Goal: Task Accomplishment & Management: Manage account settings

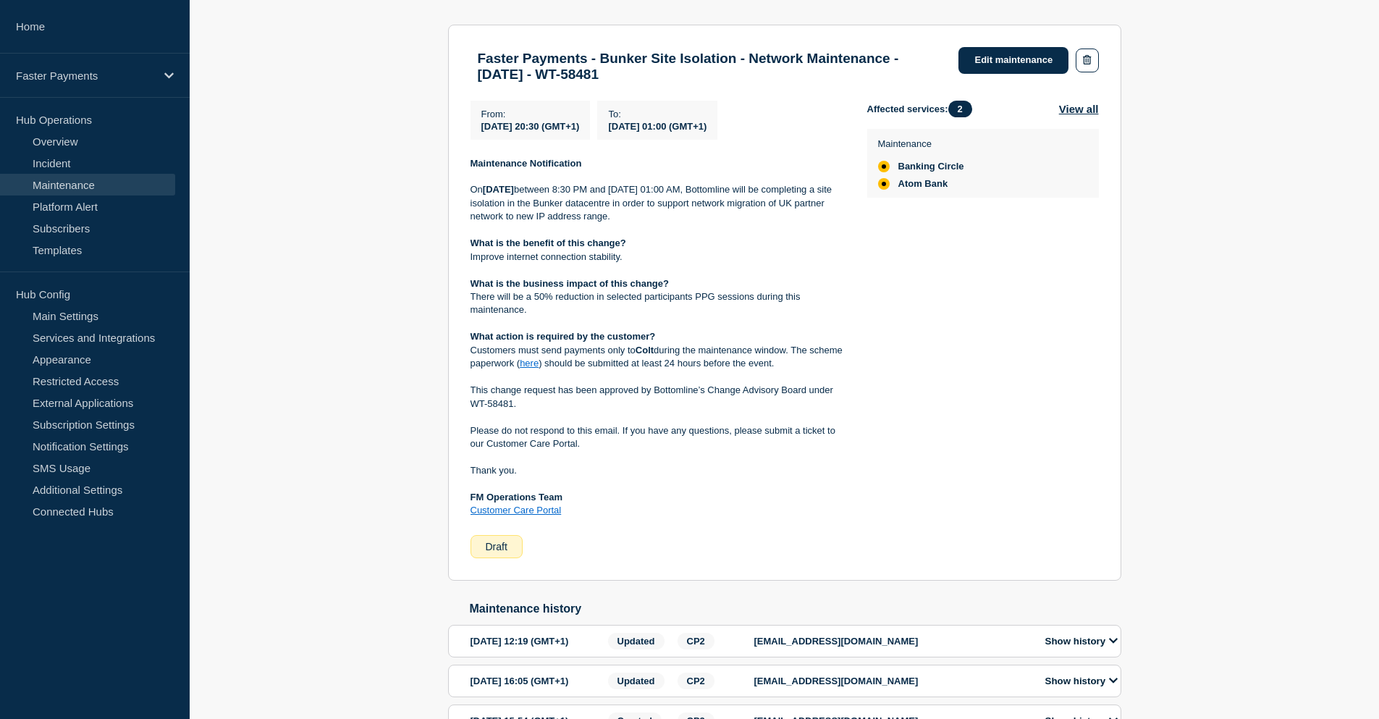
scroll to position [290, 0]
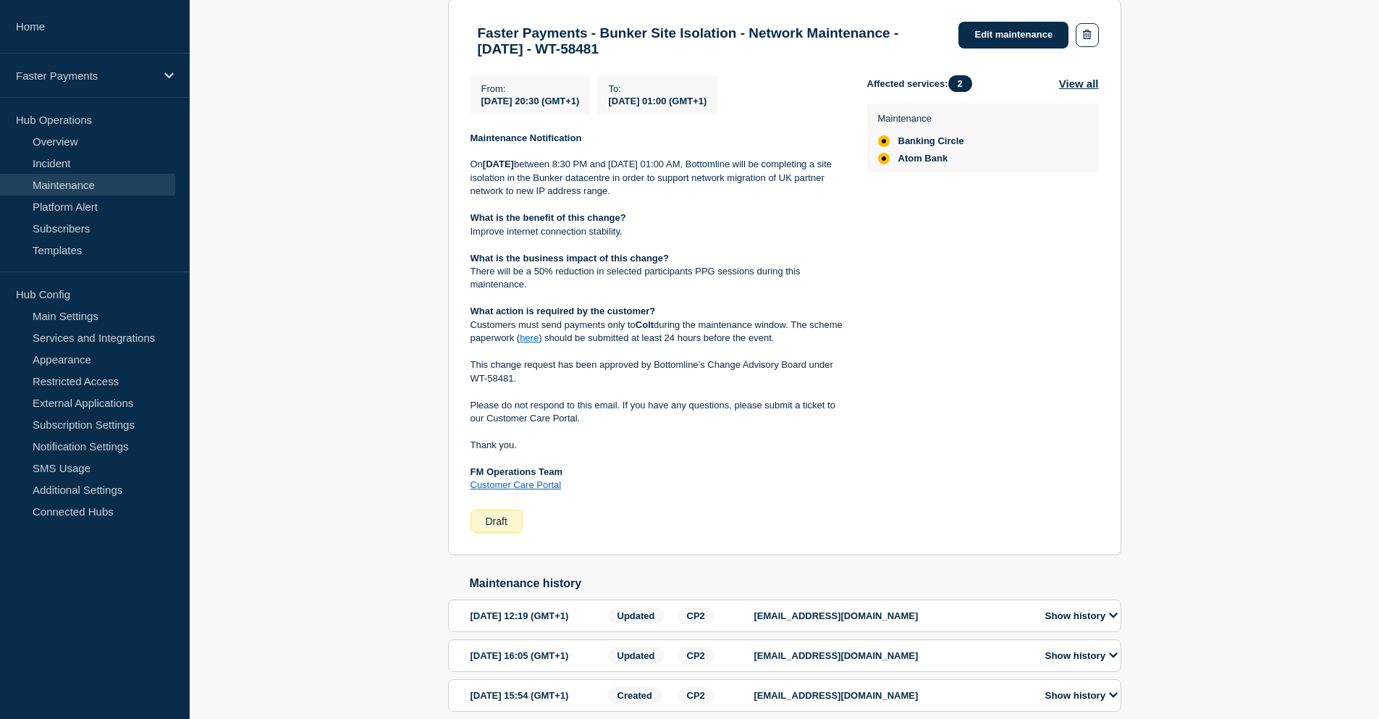
drag, startPoint x: 597, startPoint y: 201, endPoint x: 743, endPoint y: 203, distance: 146.3
click at [743, 198] on p "On Saturday 4th October between 8:30 PM and Sunday 5th October 01:00 AM, Bottom…" at bounding box center [658, 178] width 374 height 40
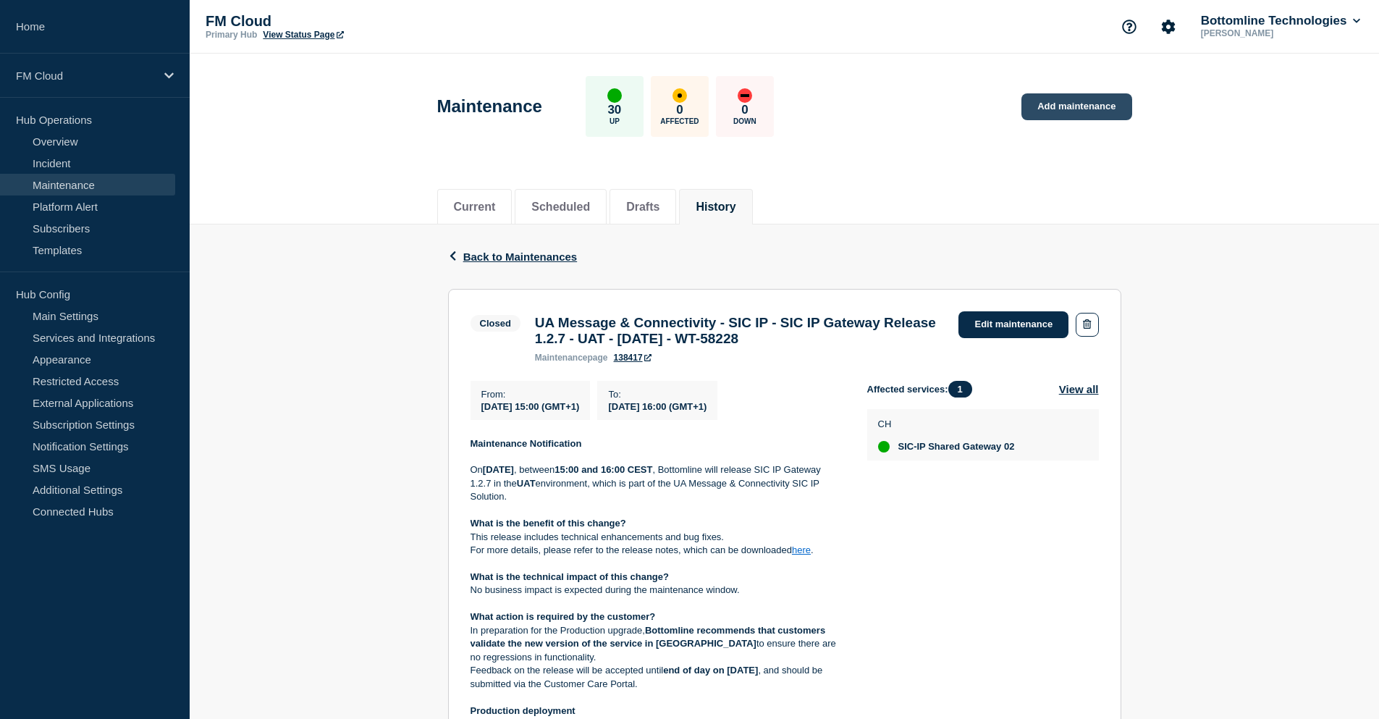
click at [1092, 109] on link "Add maintenance" at bounding box center [1077, 106] width 110 height 27
drag, startPoint x: 878, startPoint y: 343, endPoint x: 530, endPoint y: 325, distance: 348.0
click at [530, 325] on div "UA Message & Connectivity - SIC IP - SIC IP Gateway Release 1.2.7 - UAT - 10/SE…" at bounding box center [740, 339] width 424 height 48
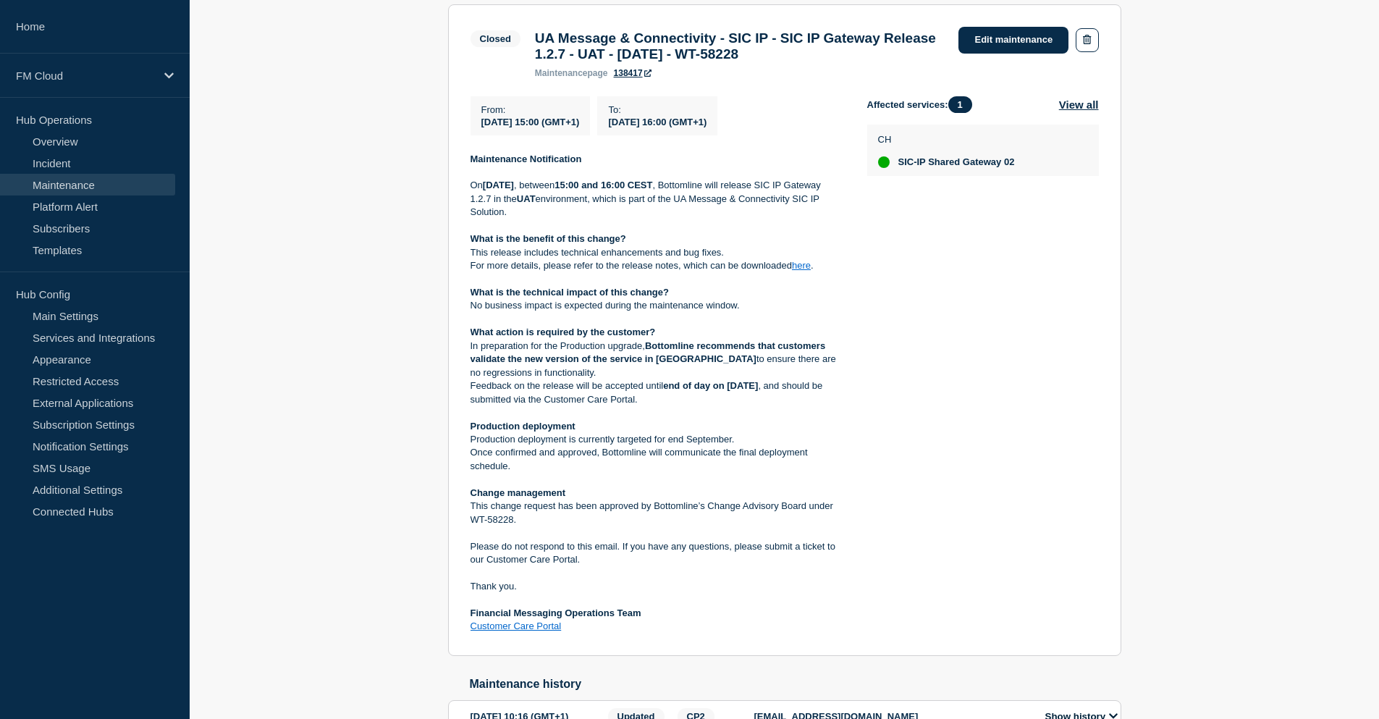
scroll to position [290, 0]
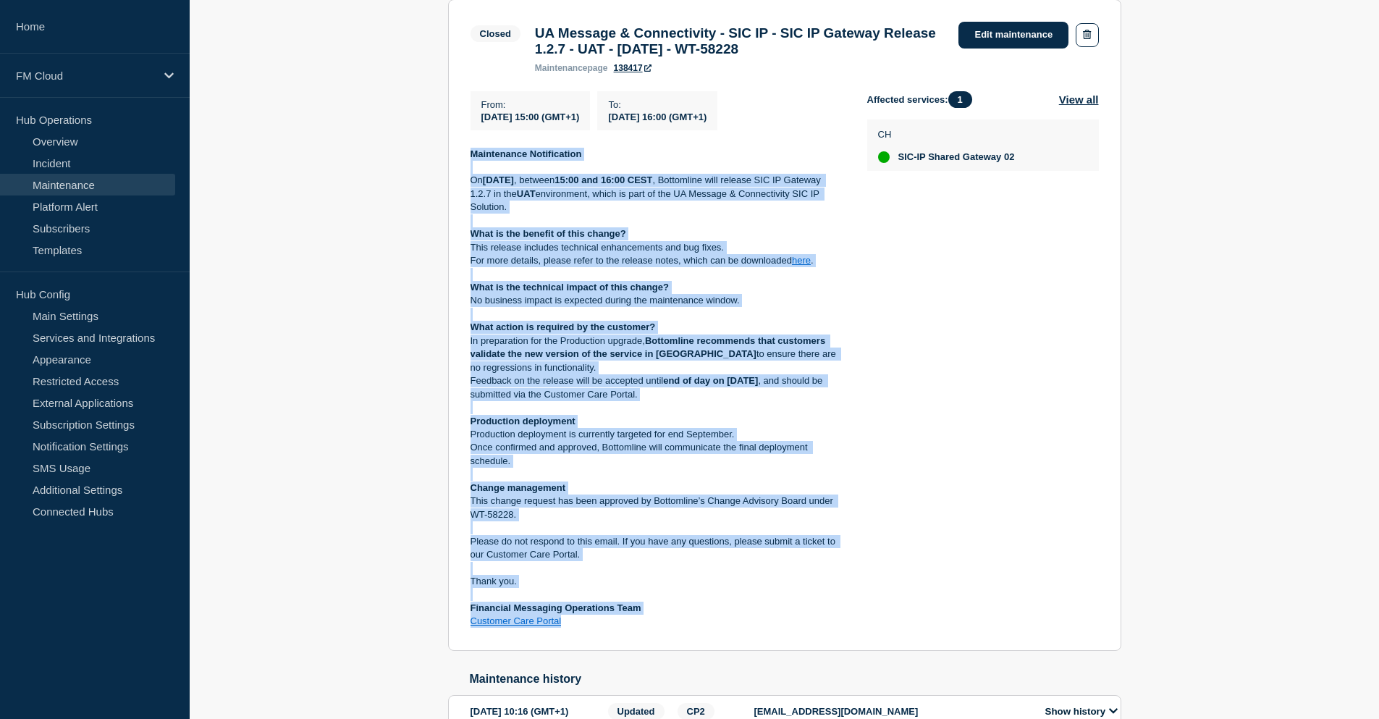
drag, startPoint x: 472, startPoint y: 159, endPoint x: 630, endPoint y: 631, distance: 497.8
click at [630, 629] on div "Maintenance Notification [DATE][DATE] , between 15:00 and 16:00 CEST , Bottomli…" at bounding box center [658, 388] width 374 height 481
copy div "Maintenance Notification On Wednesday 10 September 2025 , between 15:00 and 16:…"
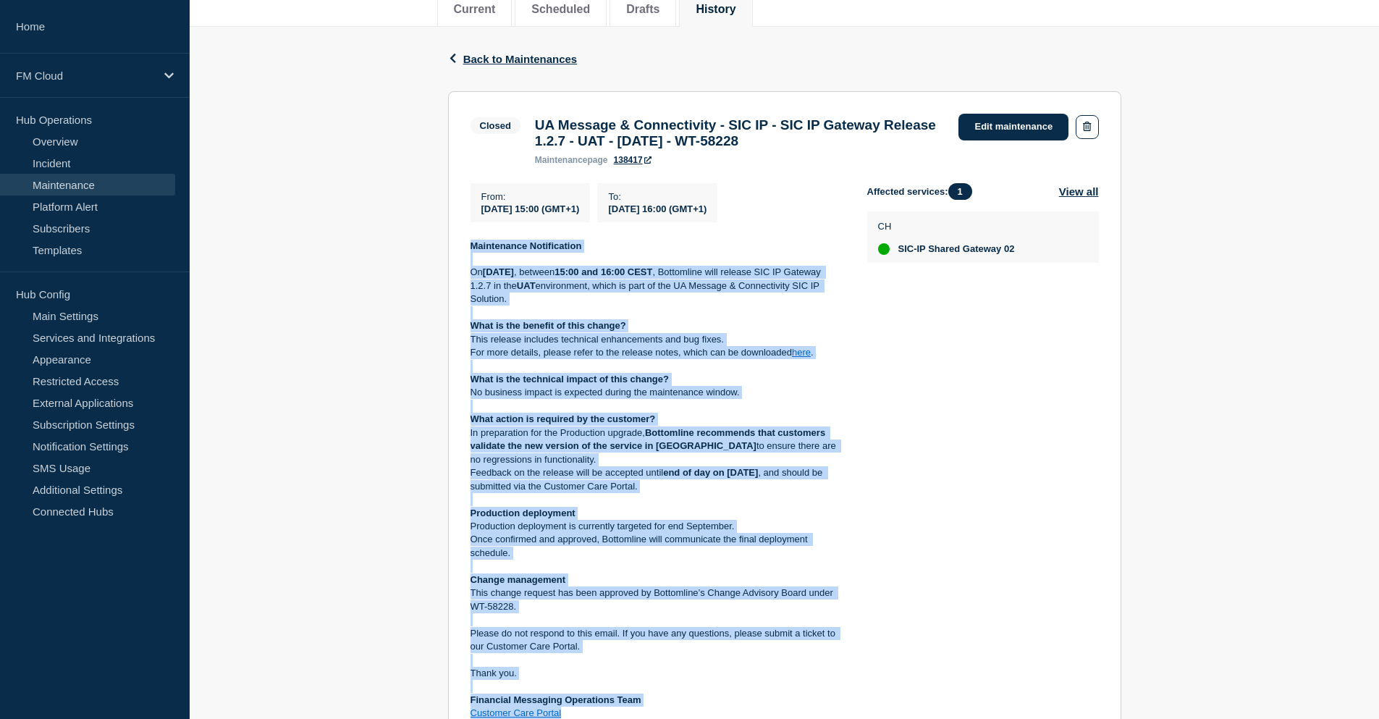
scroll to position [72, 0]
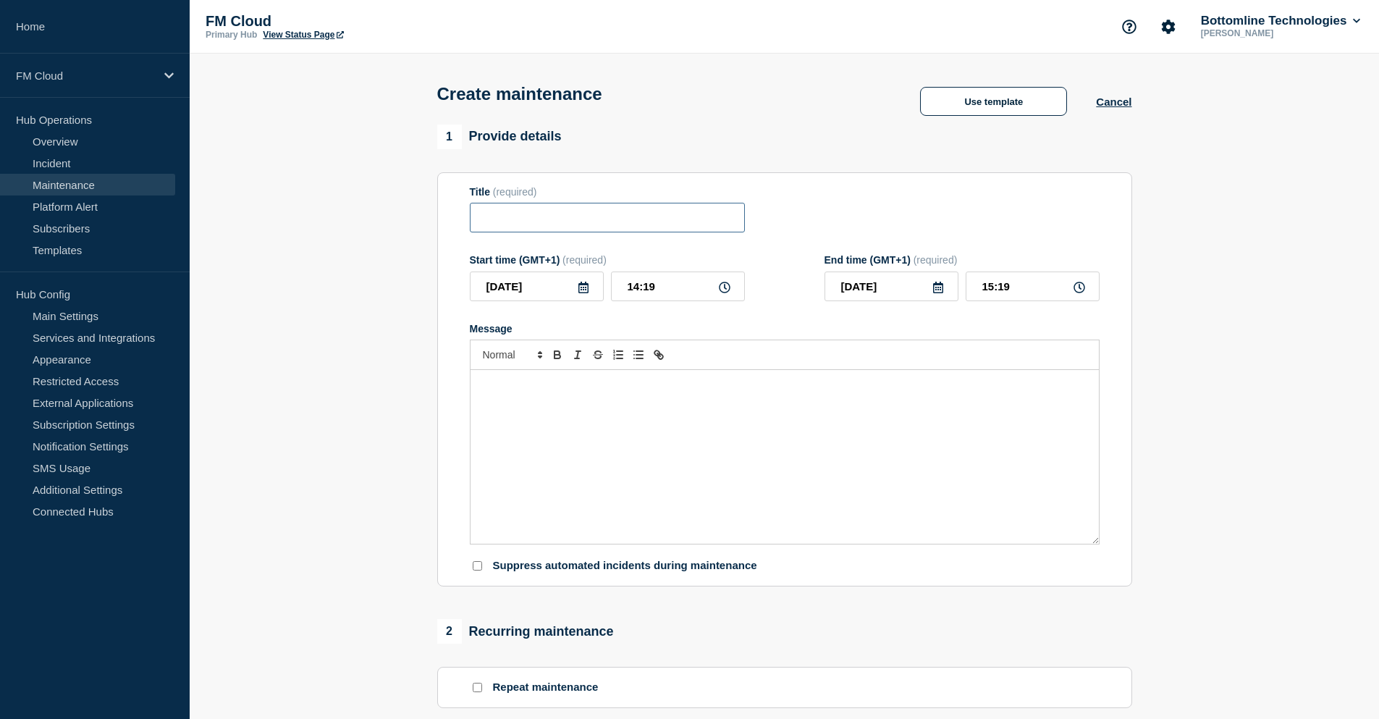
click at [585, 219] on input "Title" at bounding box center [607, 218] width 275 height 30
paste input "UA Message & Connectivity - SIC IP - SIC IP Gateway Release 1.2.7 - UAT - [DATE…"
click at [613, 218] on input "UA Message & Connectivity - SIC IP - SIC IP Gateway Release 1.2.7 - UAT - [DATE…" at bounding box center [607, 218] width 275 height 30
click at [617, 221] on input "UA Message & Connectivity - SIC IP - SIC IP Gateway Release 1.2.7 - UAT - [DATE…" at bounding box center [607, 218] width 275 height 30
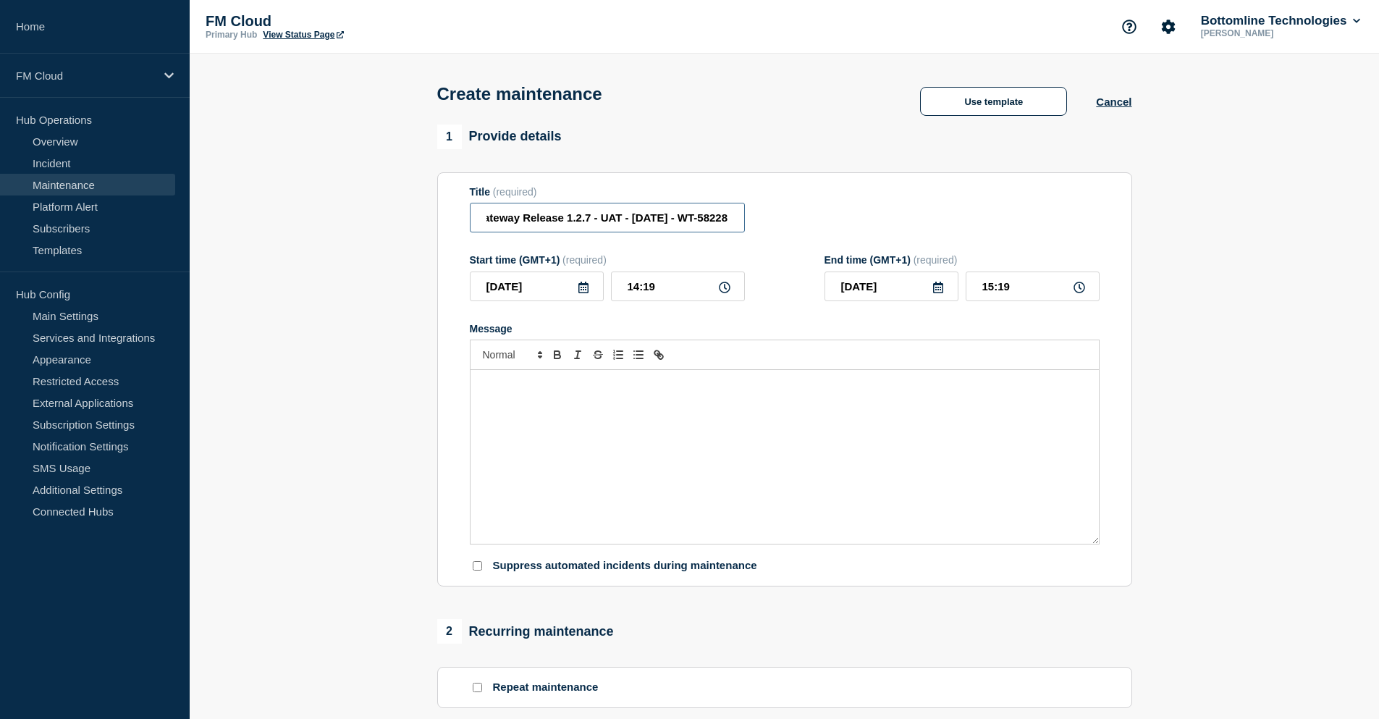
drag, startPoint x: 684, startPoint y: 227, endPoint x: 757, endPoint y: 216, distance: 74.7
click at [757, 216] on div "Title (required) UA Message & Connectivity - SIC IP - SIC IP Gateway Release 1.…" at bounding box center [785, 209] width 630 height 47
click at [713, 224] on input "UA Message & Connectivity - SIC IP - SIC IP Gateway Release 1.2.7 - UAT - 16/SE…" at bounding box center [607, 218] width 275 height 30
drag, startPoint x: 680, startPoint y: 221, endPoint x: 770, endPoint y: 217, distance: 90.6
click at [770, 217] on div "Title (required) UA Message & Connectivity - SIC IP - SIC IP Gateway Release 1.…" at bounding box center [785, 209] width 630 height 47
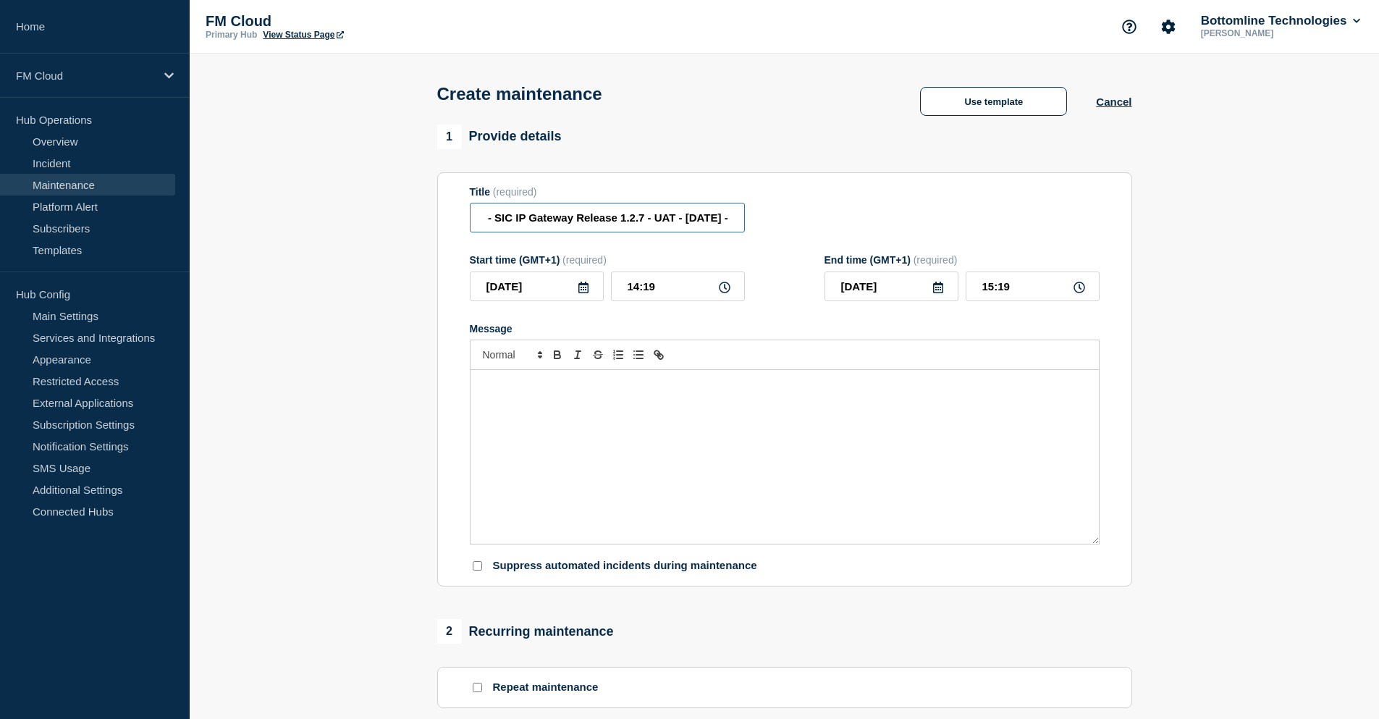
paste input "WT-58227"
type input "UA Message & Connectivity - SIC IP - SIC IP Gateway Release 1.2.7 - UAT - 16/SE…"
drag, startPoint x: 662, startPoint y: 290, endPoint x: 594, endPoint y: 290, distance: 68.1
click at [594, 290] on div "2025-09-16 14:19" at bounding box center [607, 287] width 275 height 30
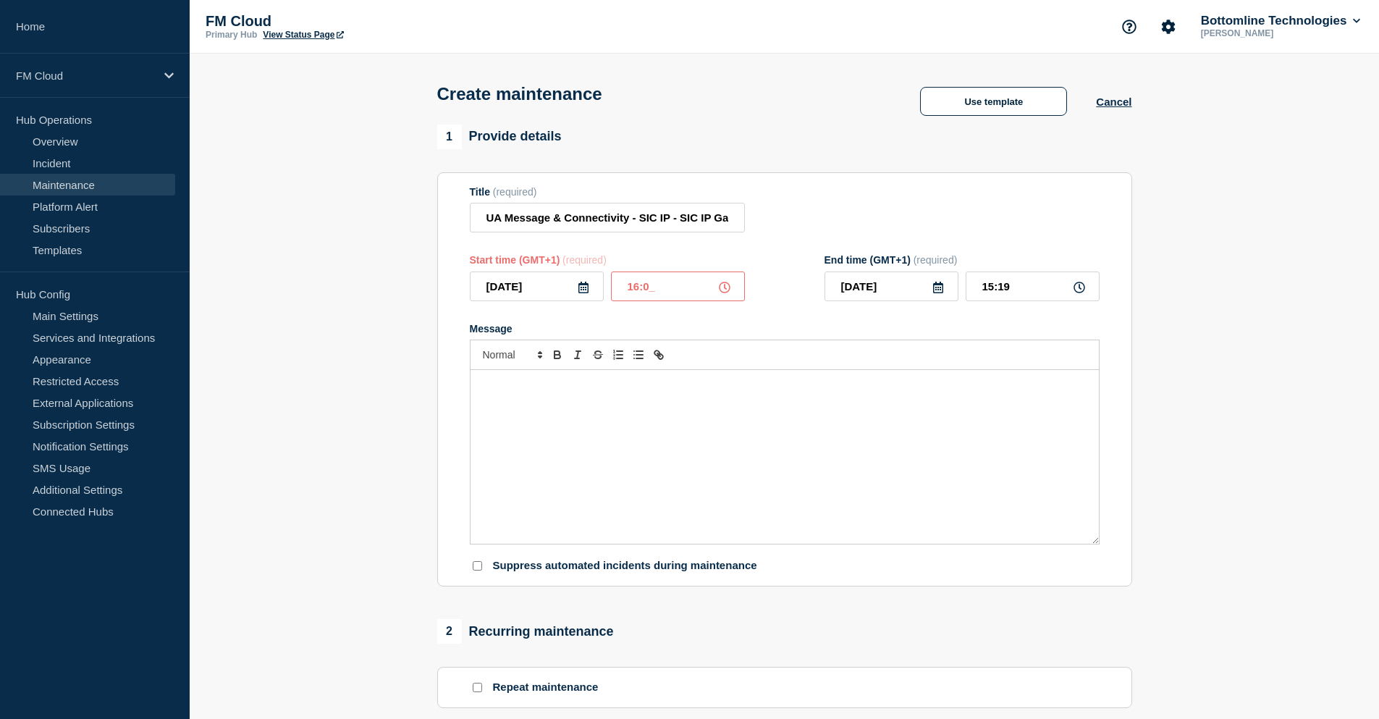
type input "16:00"
drag, startPoint x: 1035, startPoint y: 293, endPoint x: 956, endPoint y: 295, distance: 79.7
click at [956, 295] on div "2025-09-16 17:00" at bounding box center [962, 287] width 275 height 30
type input "18:00"
click at [636, 447] on div "Message" at bounding box center [785, 457] width 629 height 174
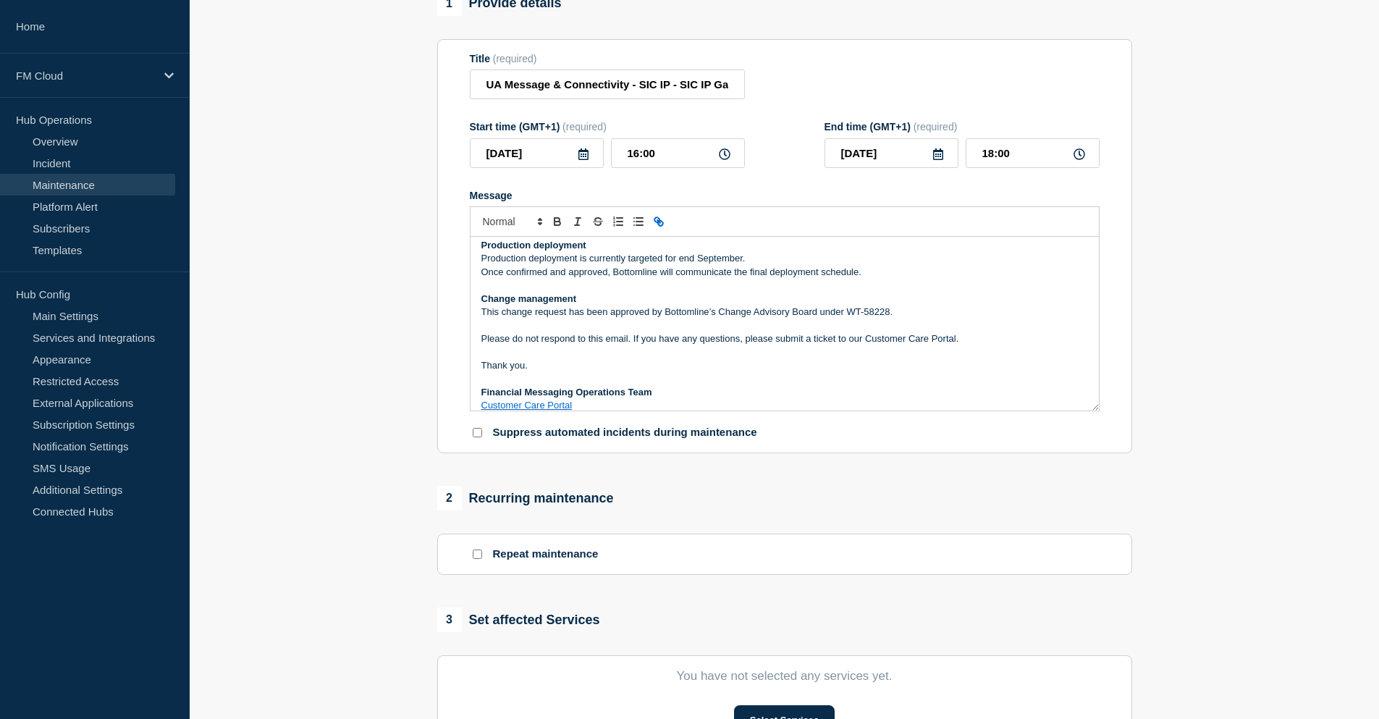
scroll to position [362, 0]
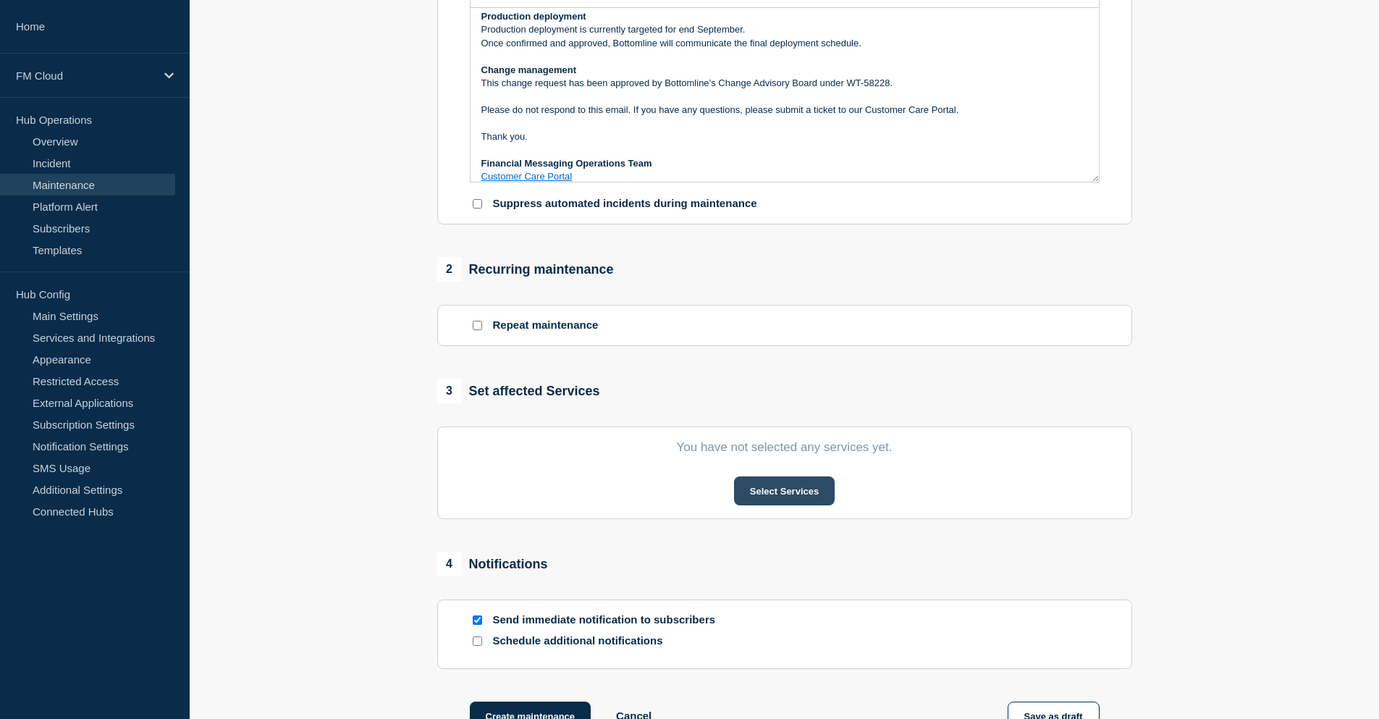
click at [777, 501] on button "Select Services" at bounding box center [784, 490] width 101 height 29
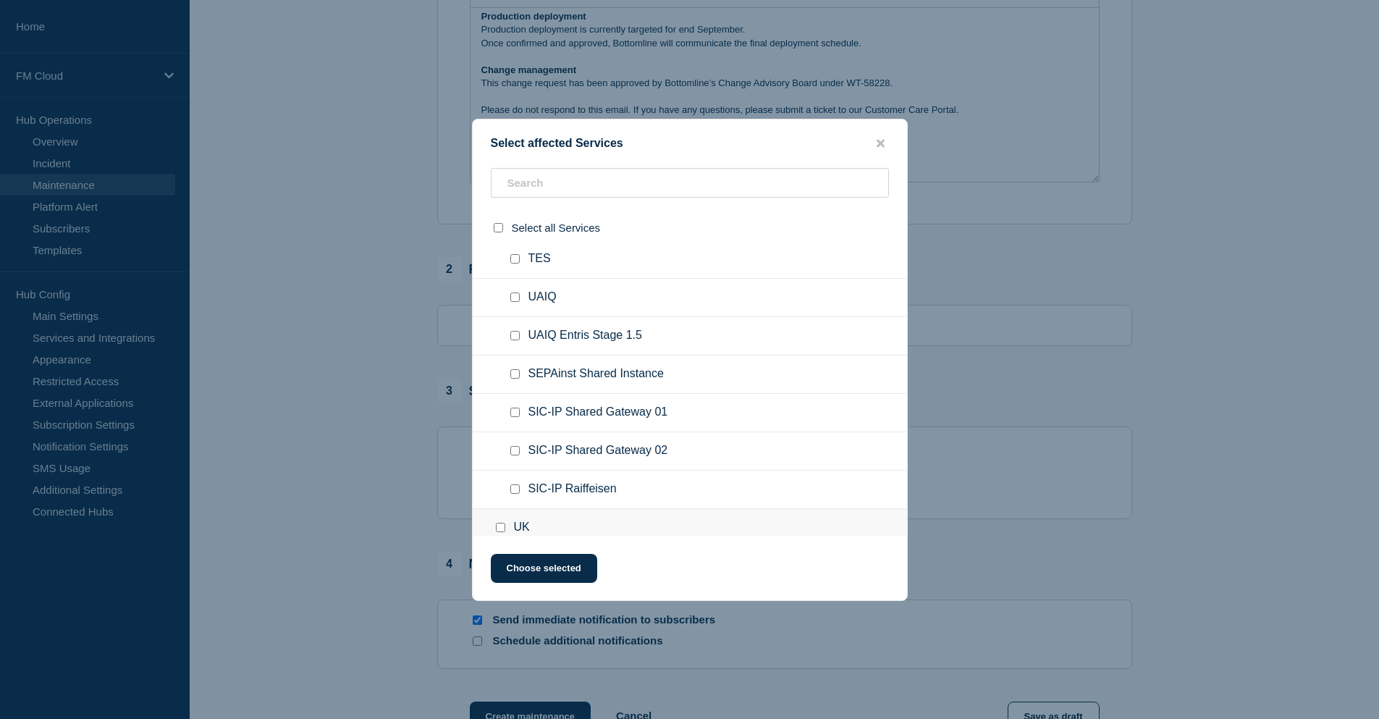
scroll to position [654, 0]
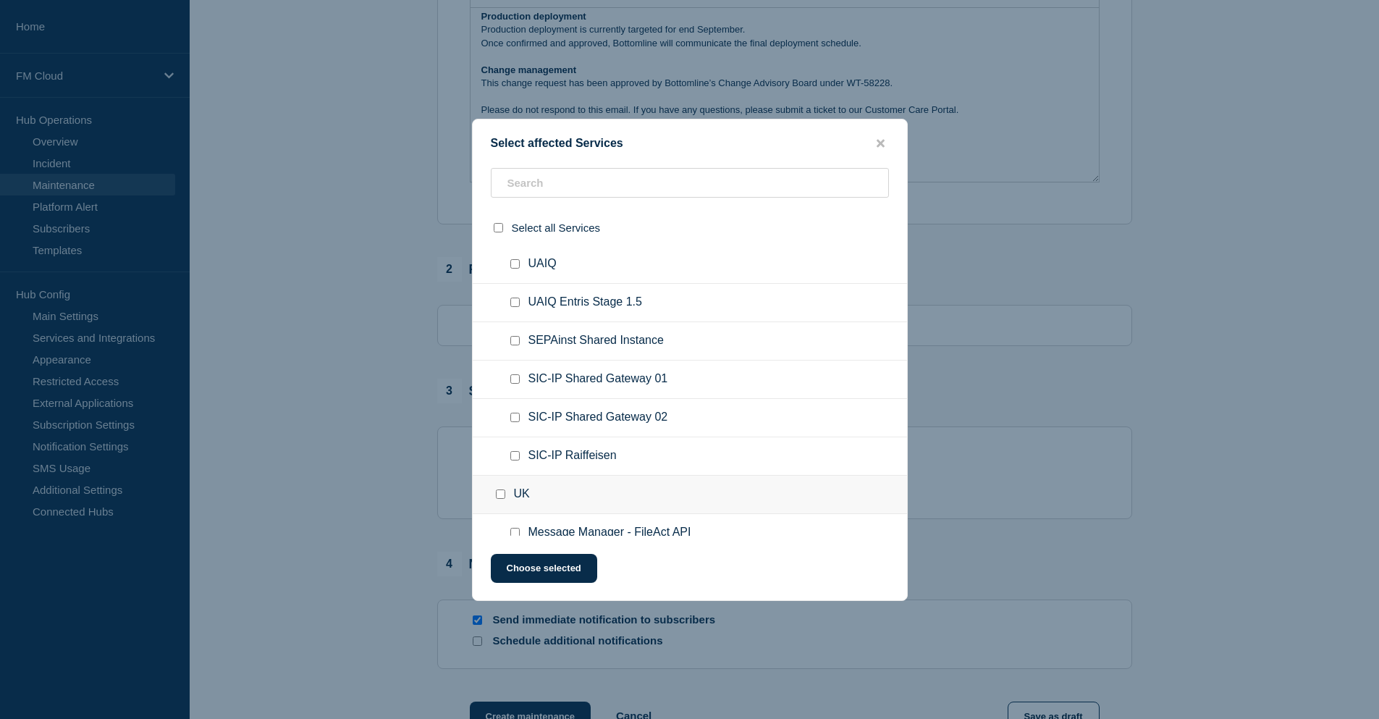
click at [516, 384] on input "SIC-IP Shared Gateway 01 checkbox" at bounding box center [515, 378] width 9 height 9
checkbox input "true"
click at [513, 457] on input "SIC-IP Raiffeisen checkbox" at bounding box center [515, 455] width 9 height 9
checkbox input "true"
click at [547, 565] on button "Choose selected" at bounding box center [544, 568] width 106 height 29
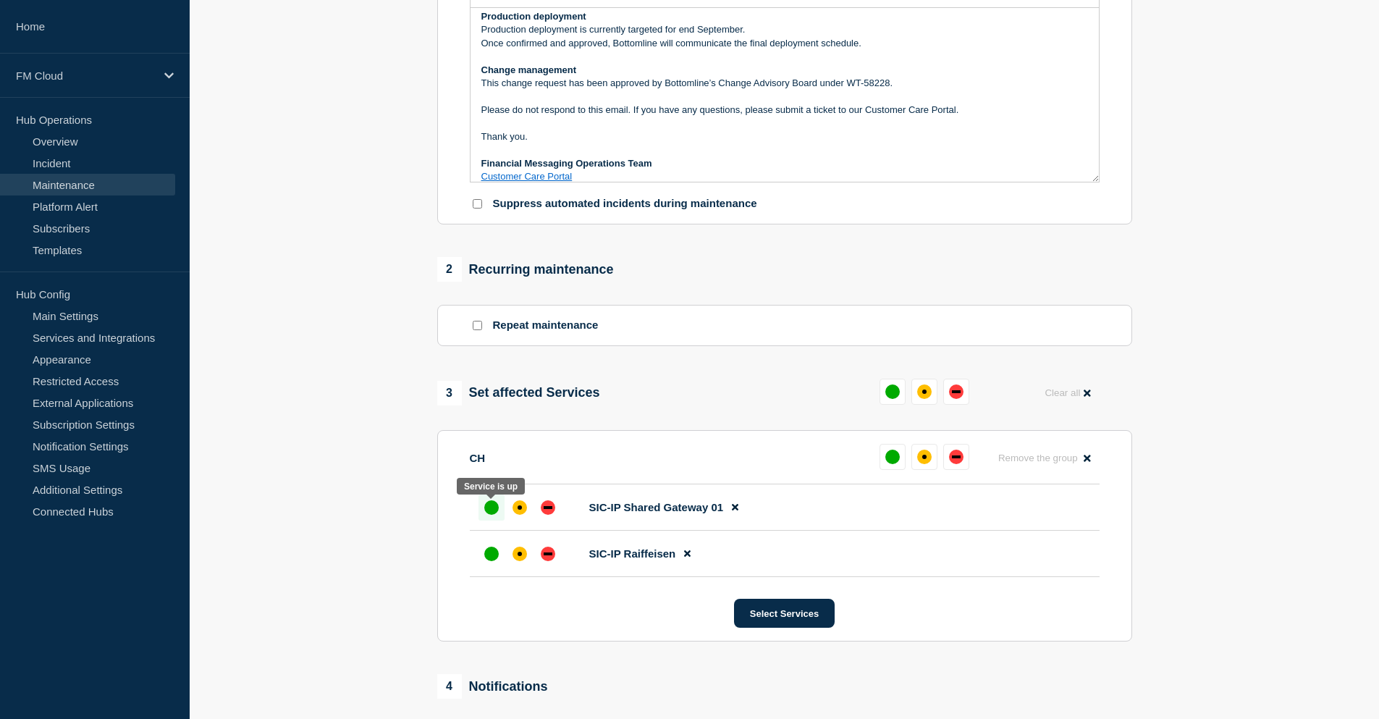
click at [488, 515] on div "up" at bounding box center [491, 507] width 14 height 14
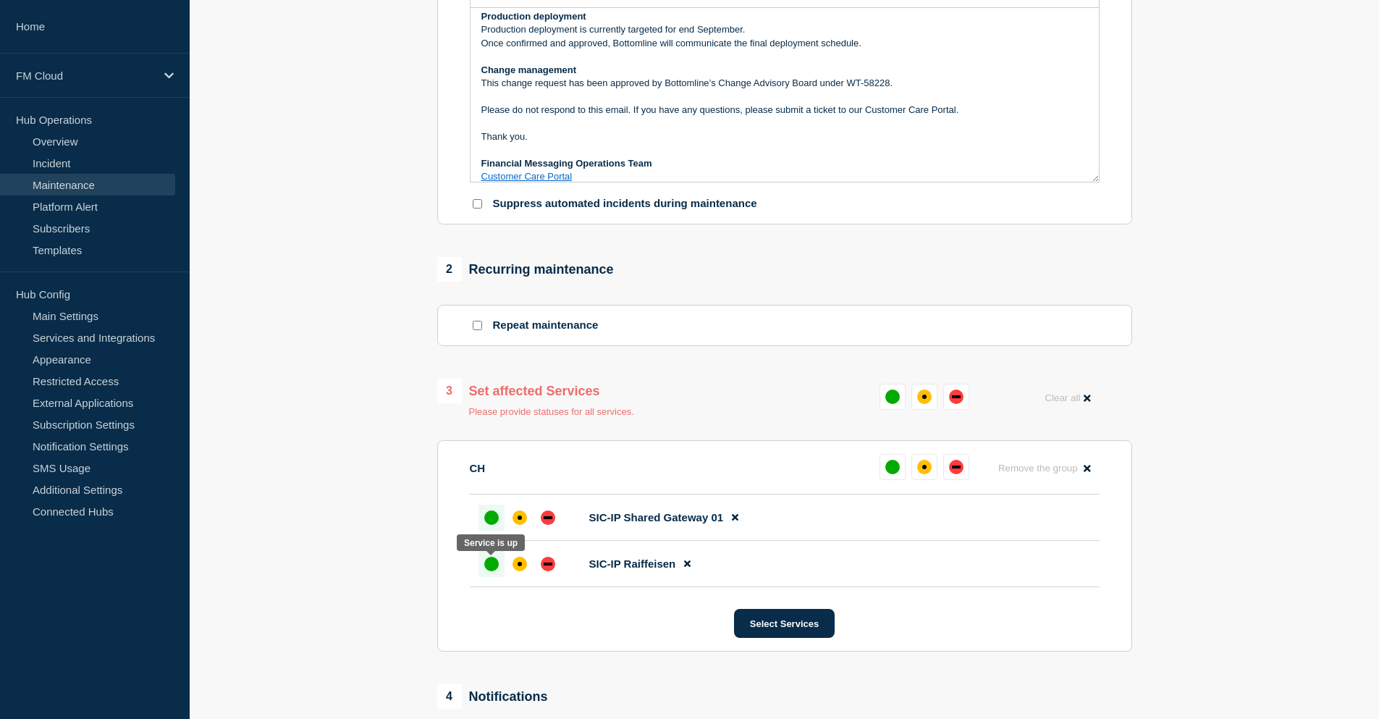
click at [488, 564] on div "up" at bounding box center [491, 564] width 14 height 14
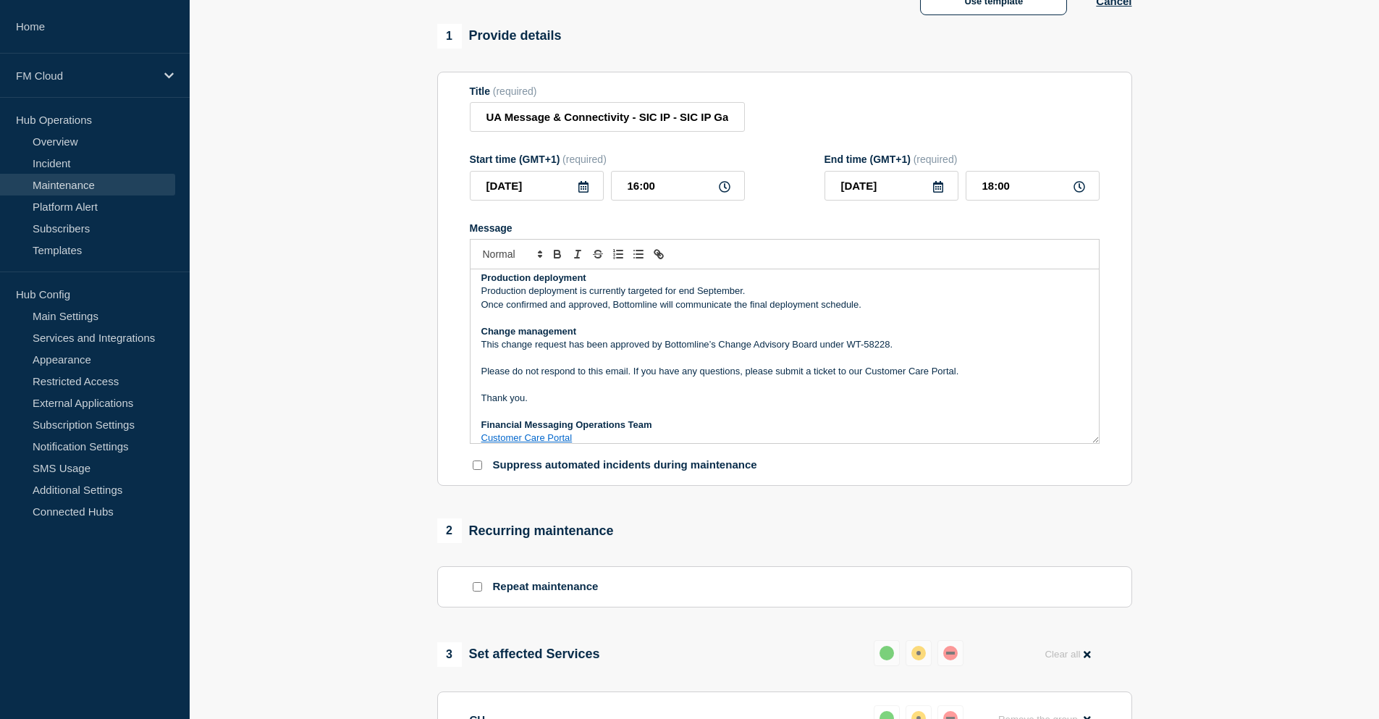
scroll to position [72, 0]
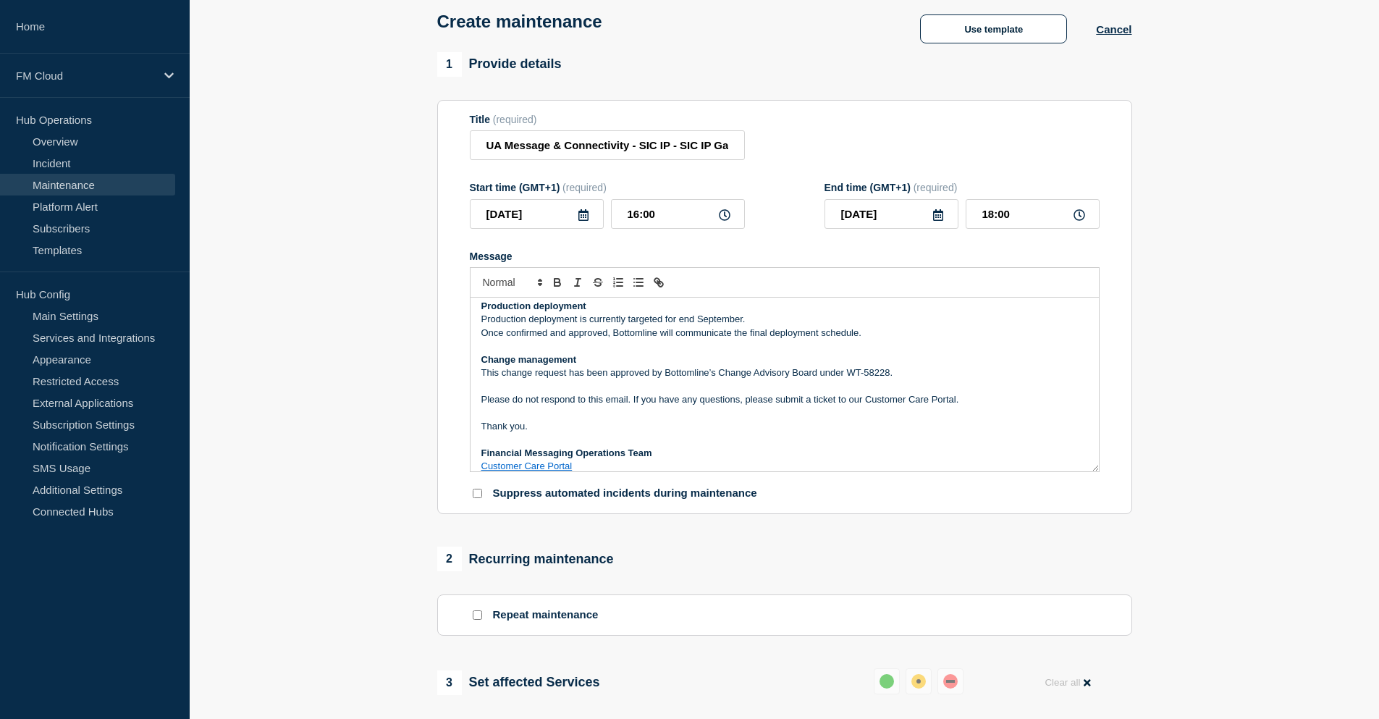
click at [611, 379] on p "This change request has been approved by Bottomline’s Change Advisory Board und…" at bounding box center [785, 372] width 607 height 13
click at [891, 374] on p "This change request has been approved by Bottomline’s Change Advisory Board und…" at bounding box center [785, 372] width 607 height 13
click at [755, 385] on p "Message" at bounding box center [785, 386] width 607 height 13
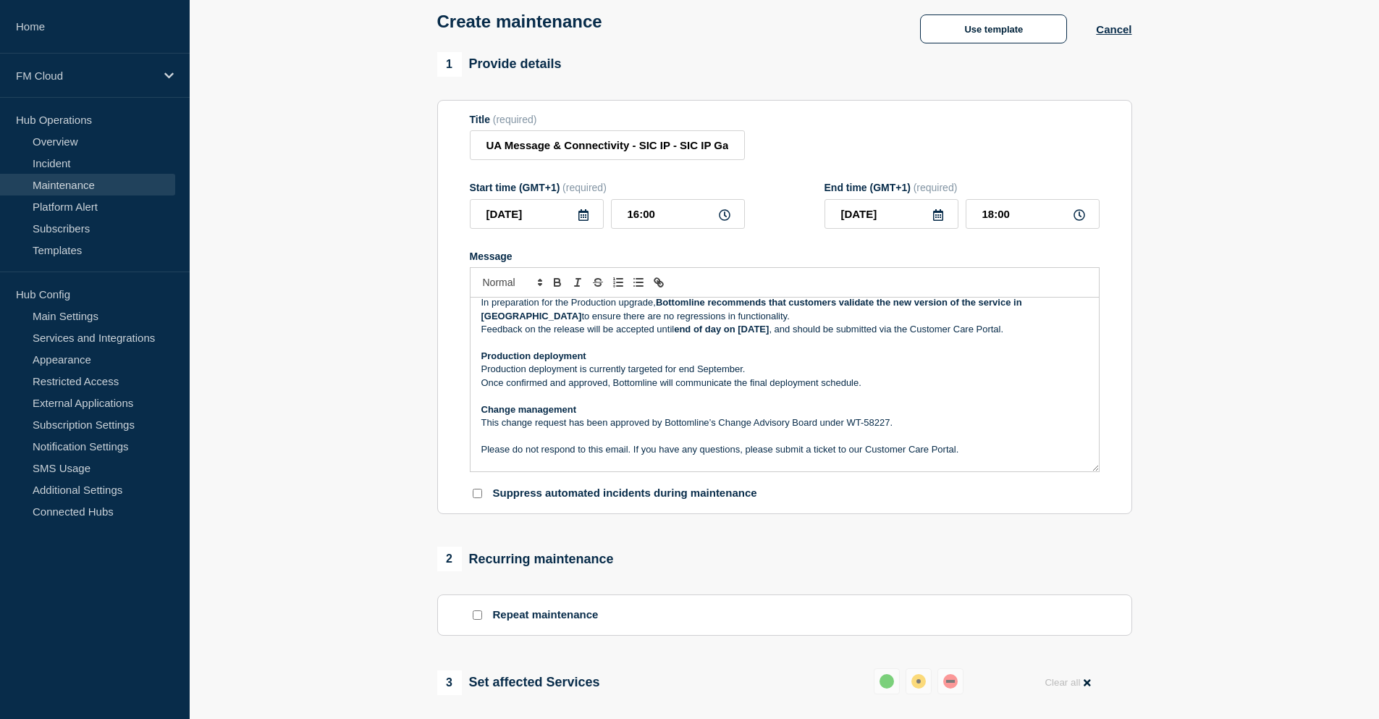
scroll to position [161, 0]
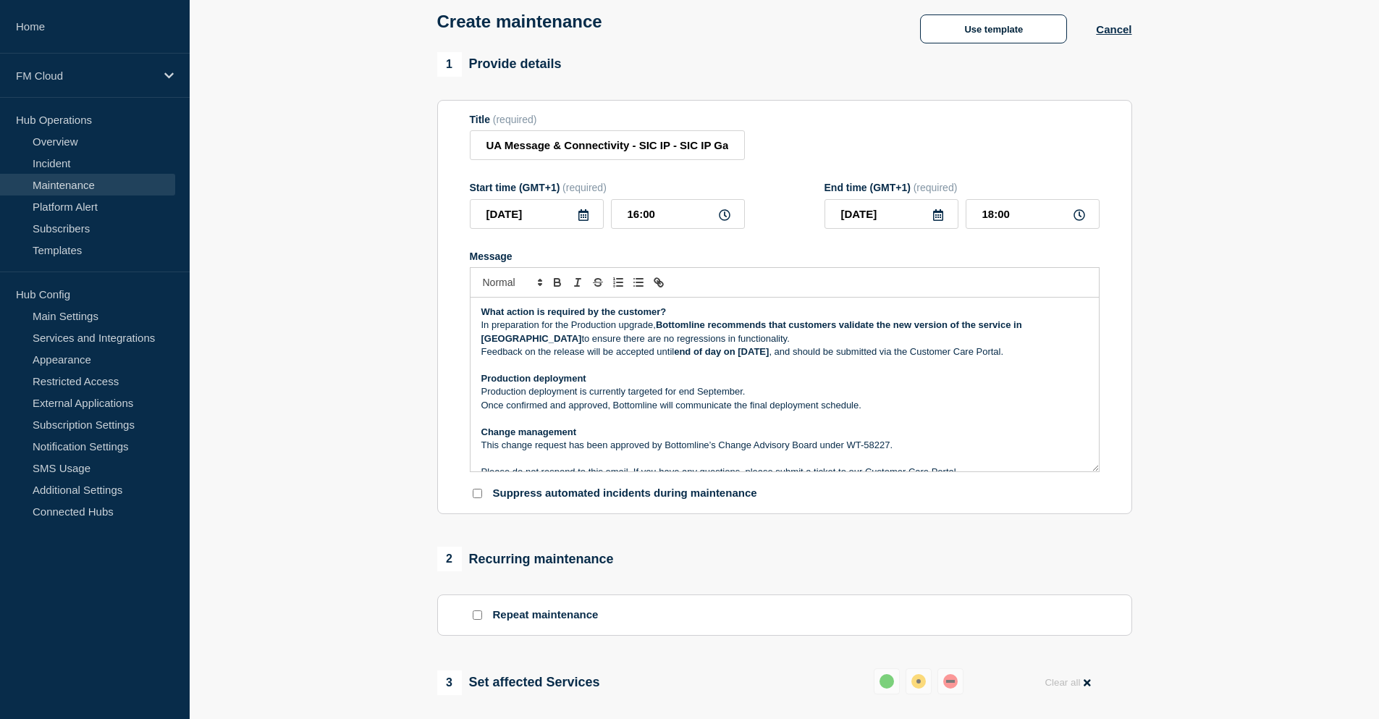
click at [699, 393] on p "Production deployment is currently targeted for end September." at bounding box center [785, 391] width 607 height 13
drag, startPoint x: 670, startPoint y: 408, endPoint x: 872, endPoint y: 407, distance: 202.0
click at [872, 407] on p "Once confirmed and approved, Bottomline will communicate the final deployment s…" at bounding box center [785, 405] width 607 height 13
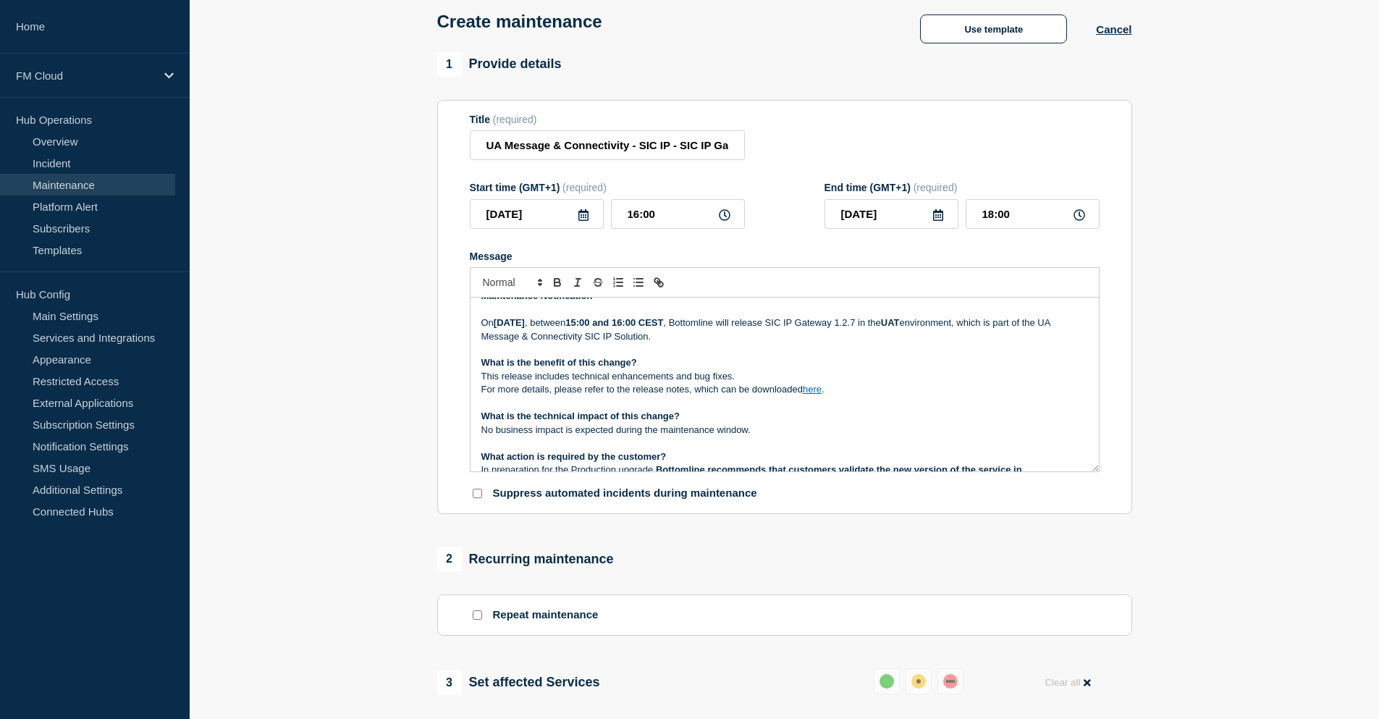
scroll to position [0, 0]
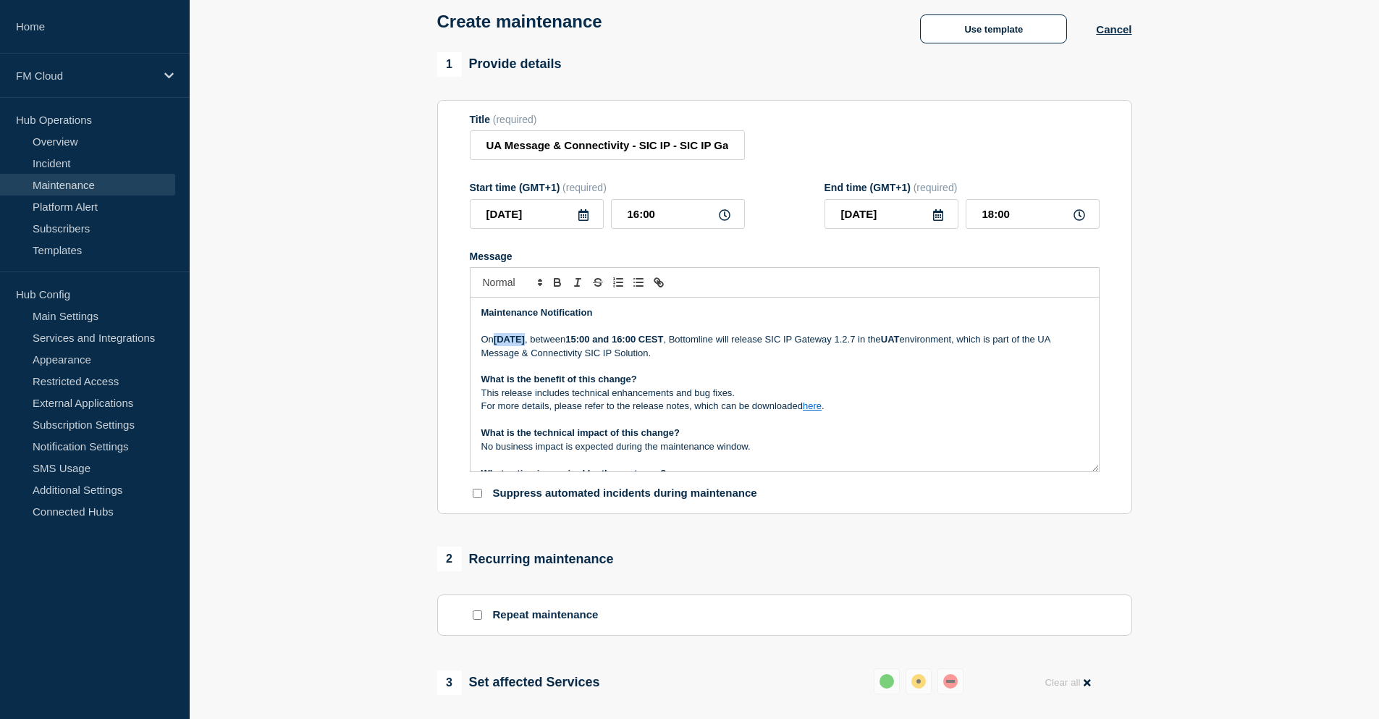
drag, startPoint x: 532, startPoint y: 341, endPoint x: 498, endPoint y: 337, distance: 33.5
click at [498, 337] on strong "Wednesday 10 September 2025" at bounding box center [509, 339] width 31 height 11
click at [525, 339] on strong "Tuesday 10 September 2025" at bounding box center [509, 339] width 31 height 11
click at [663, 343] on strong "15:00 and 16:00 CEST" at bounding box center [615, 339] width 98 height 11
click at [663, 344] on strong "15:00 and 16:00 CEST" at bounding box center [615, 339] width 98 height 11
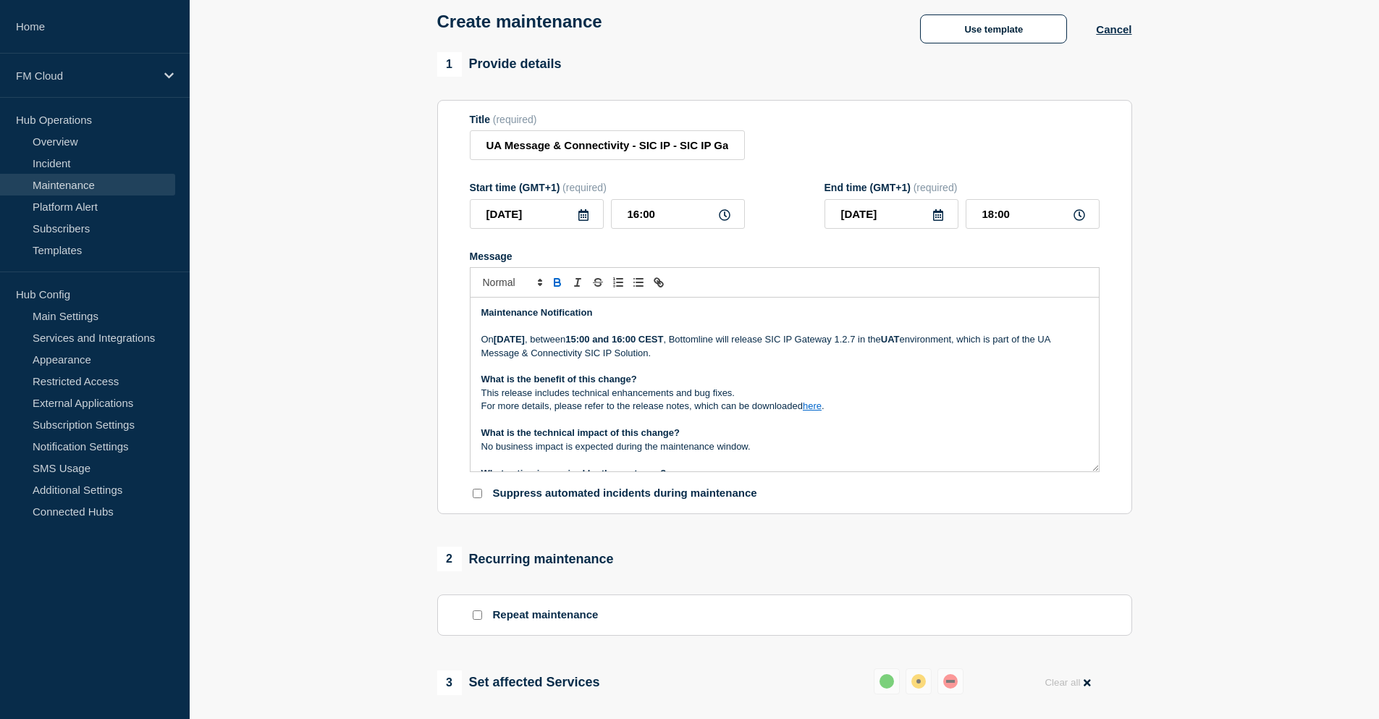
click at [663, 343] on strong "15:00 and 16:00 CEST" at bounding box center [615, 339] width 98 height 11
click at [781, 360] on p "On Tuesday 16 September 2025 , between 17:00 and 19:00 CEST , Bottomline will r…" at bounding box center [785, 346] width 607 height 27
click at [815, 404] on link "here" at bounding box center [812, 405] width 19 height 11
click at [779, 438] on link "https://bottomline.thruinc.net/Publishing/Link.aspx?LinkID=3SKBHS9E6EACF" at bounding box center [779, 432] width 99 height 19
click at [631, 339] on p "On Tuesday 16 September 2025 , between 17:00 and 19:00 CEST , Bottomline will r…" at bounding box center [785, 346] width 607 height 27
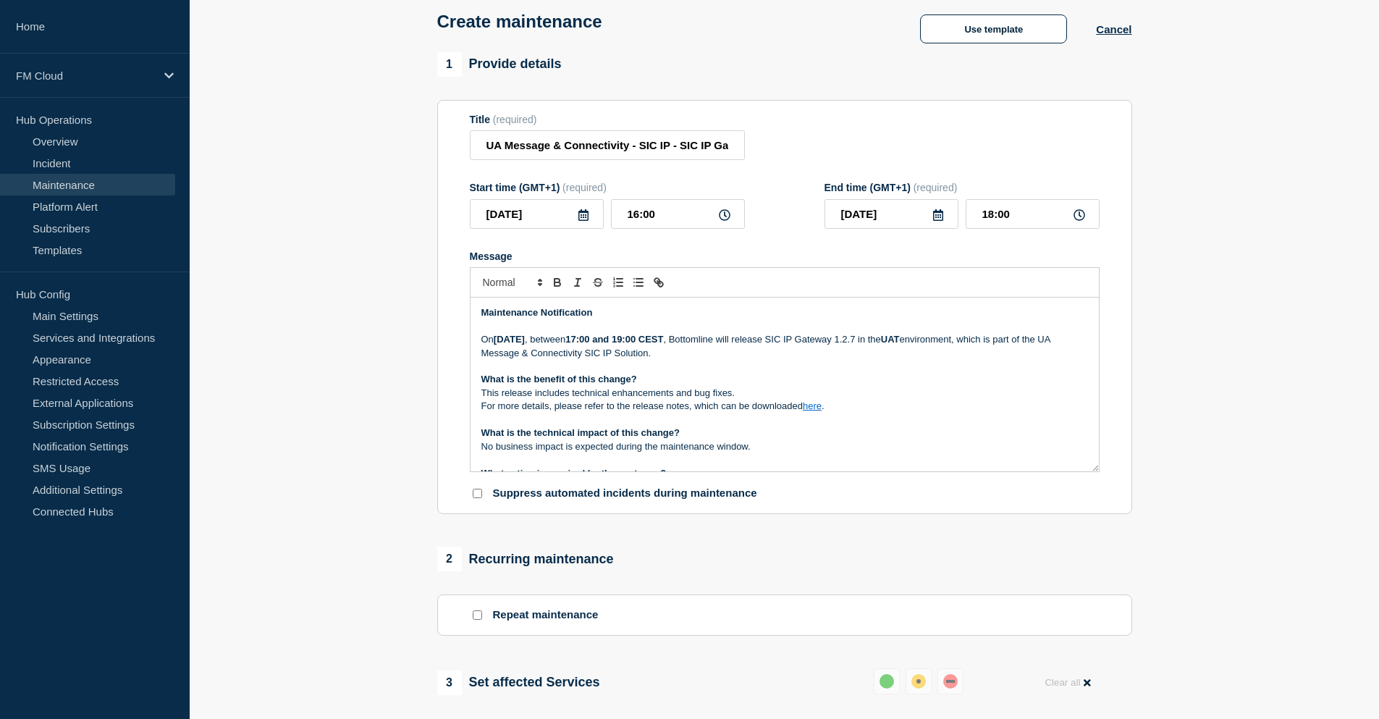
scroll to position [72, 0]
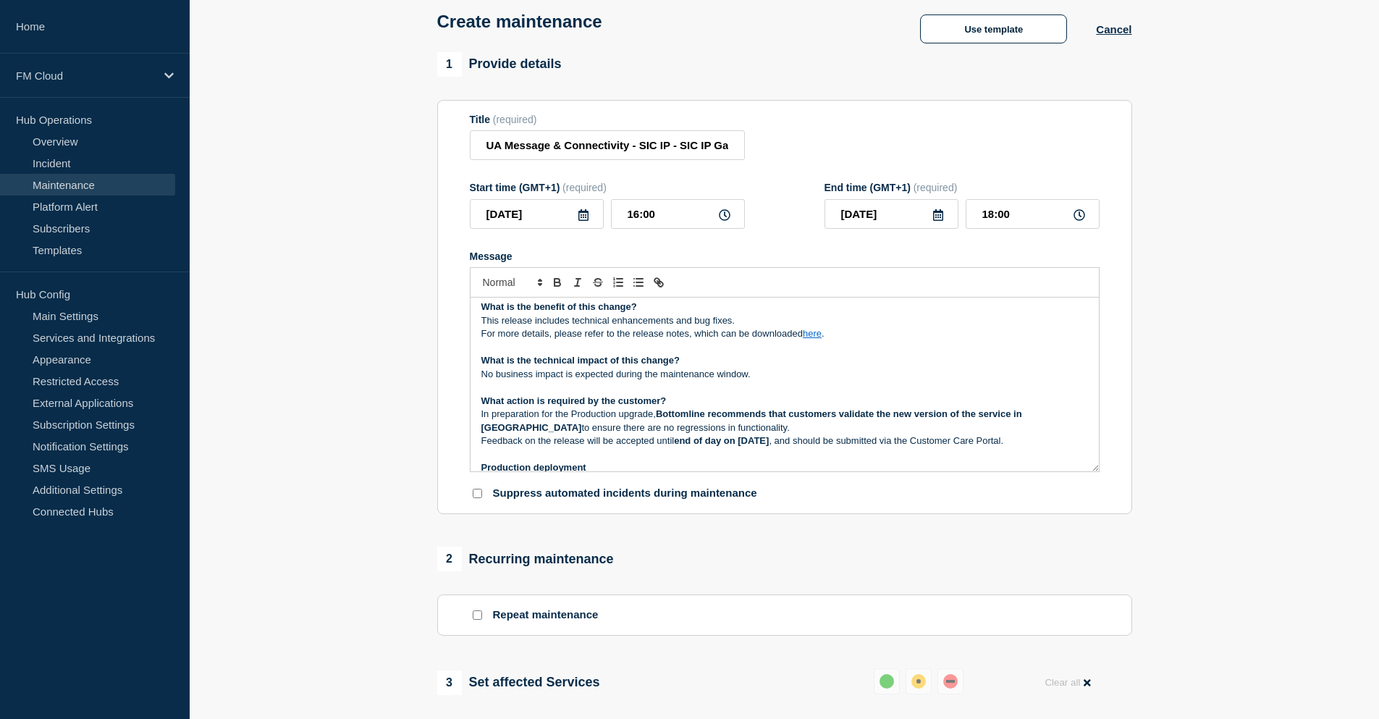
click at [616, 345] on p "Message" at bounding box center [785, 347] width 607 height 13
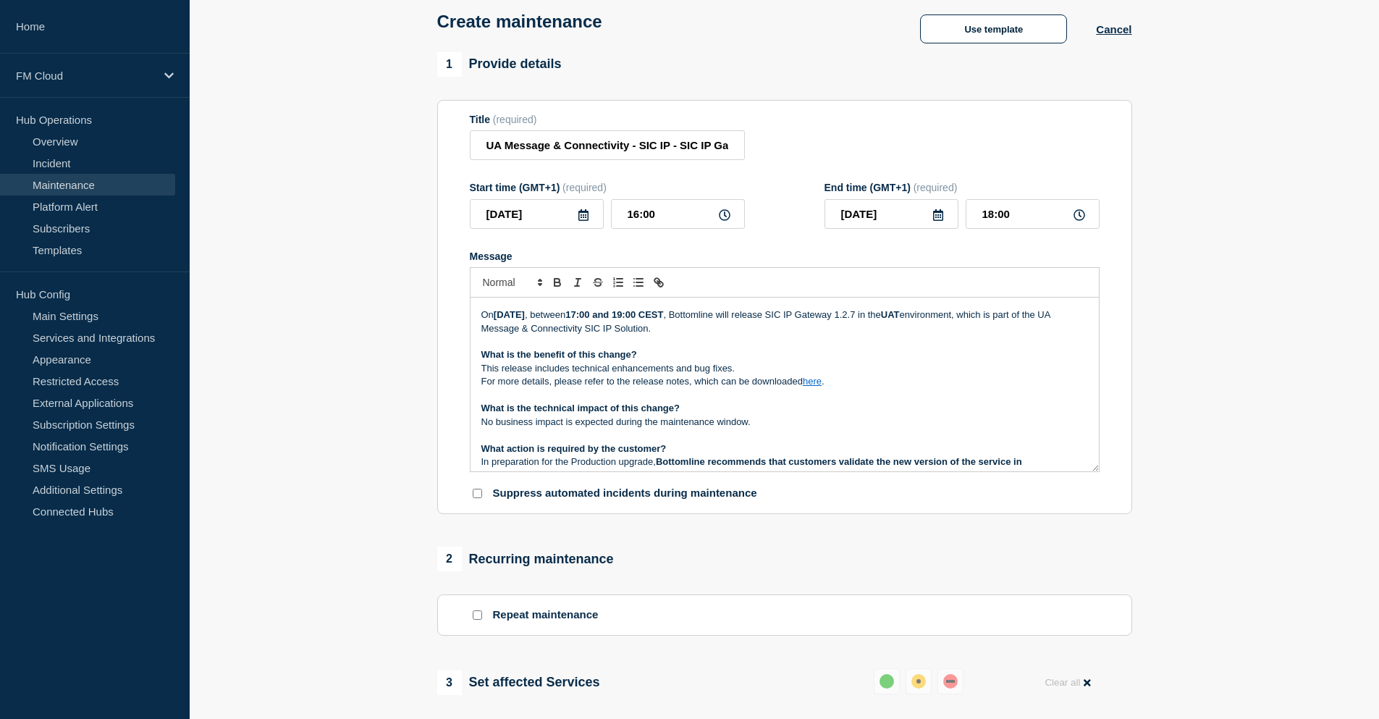
scroll to position [0, 0]
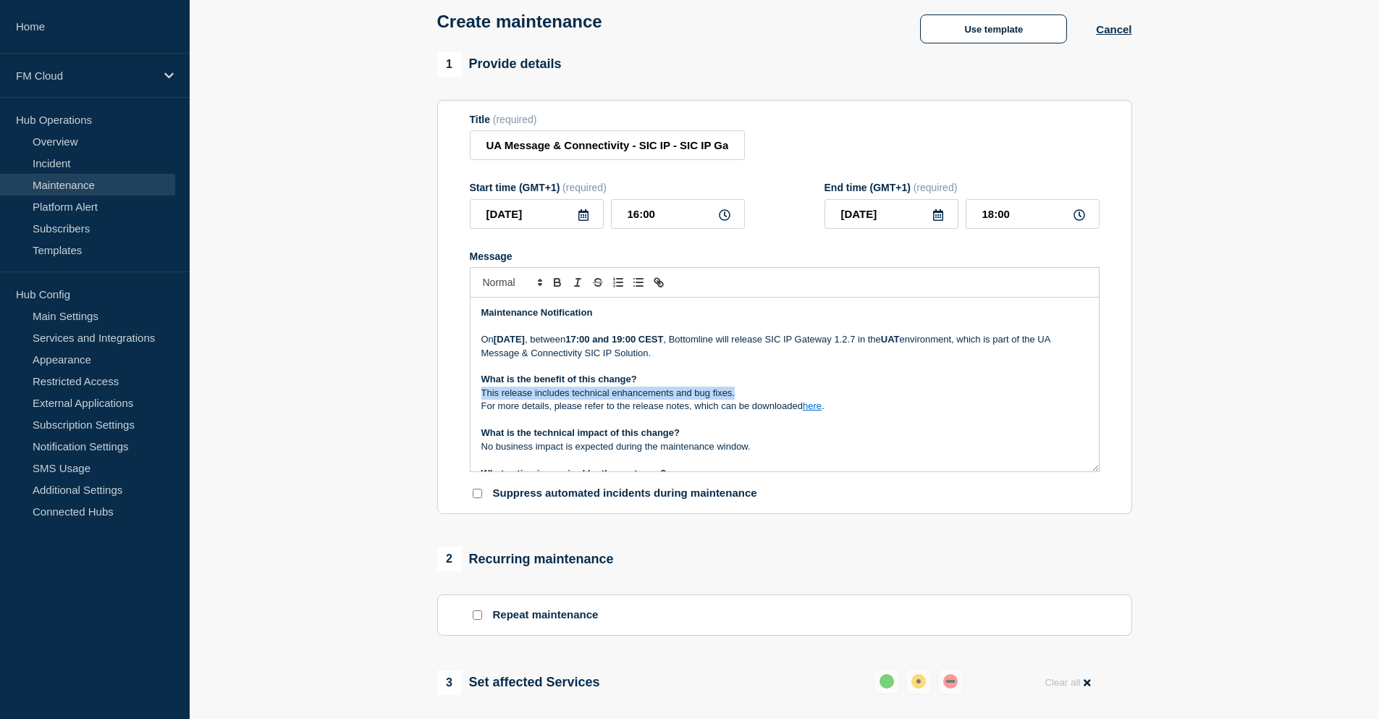
drag, startPoint x: 739, startPoint y: 396, endPoint x: 448, endPoint y: 399, distance: 291.1
click at [448, 399] on section "Title (required) UA Message & Connectivity - SIC IP - SIC IP Gateway Release 1.…" at bounding box center [784, 307] width 695 height 415
click at [700, 400] on p "This release includes technical enhancements and bug fixes." at bounding box center [785, 393] width 607 height 13
click at [770, 386] on p "What is the benefit of this change?" at bounding box center [785, 379] width 607 height 13
click at [778, 349] on p "On Tuesday 16 September 2025 , between 17:00 and 19:00 CEST , Bottomline will r…" at bounding box center [785, 346] width 607 height 27
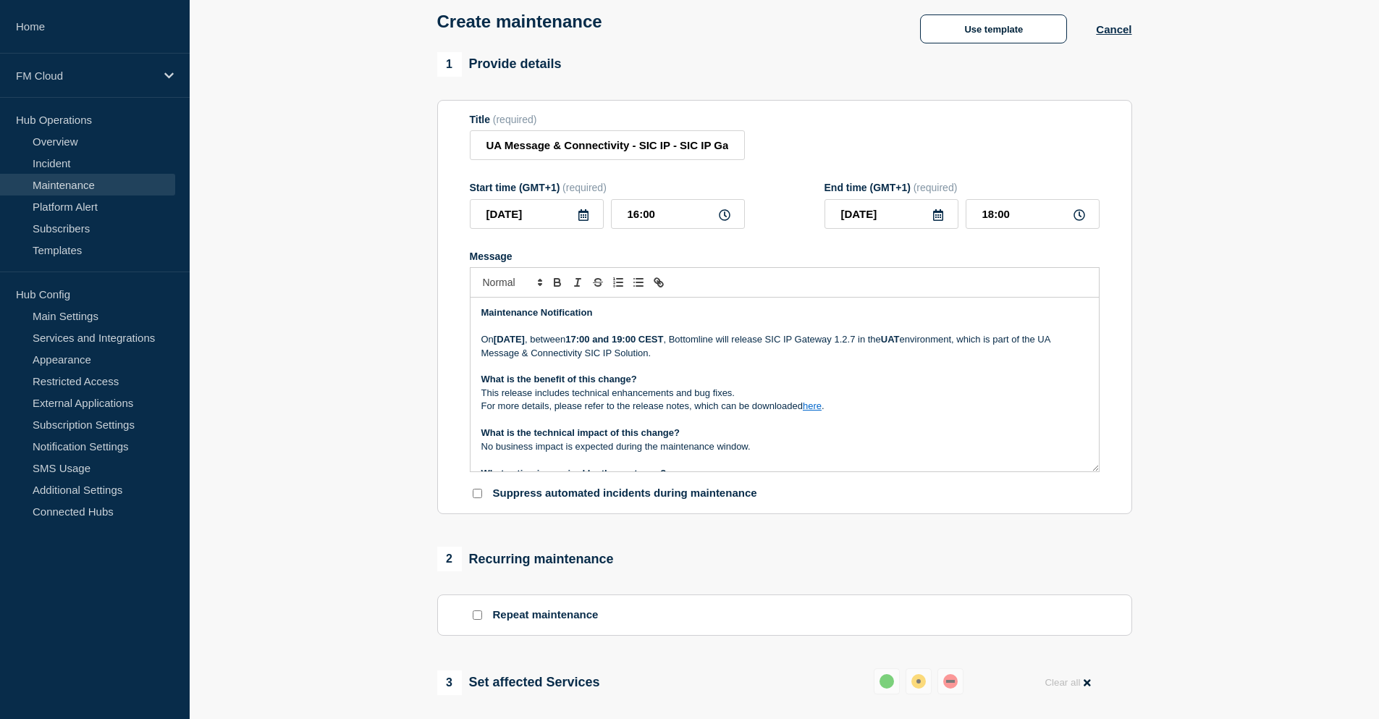
click at [781, 353] on p "On Tuesday 16 September 2025 , between 17:00 and 19:00 CEST , Bottomline will r…" at bounding box center [785, 346] width 607 height 27
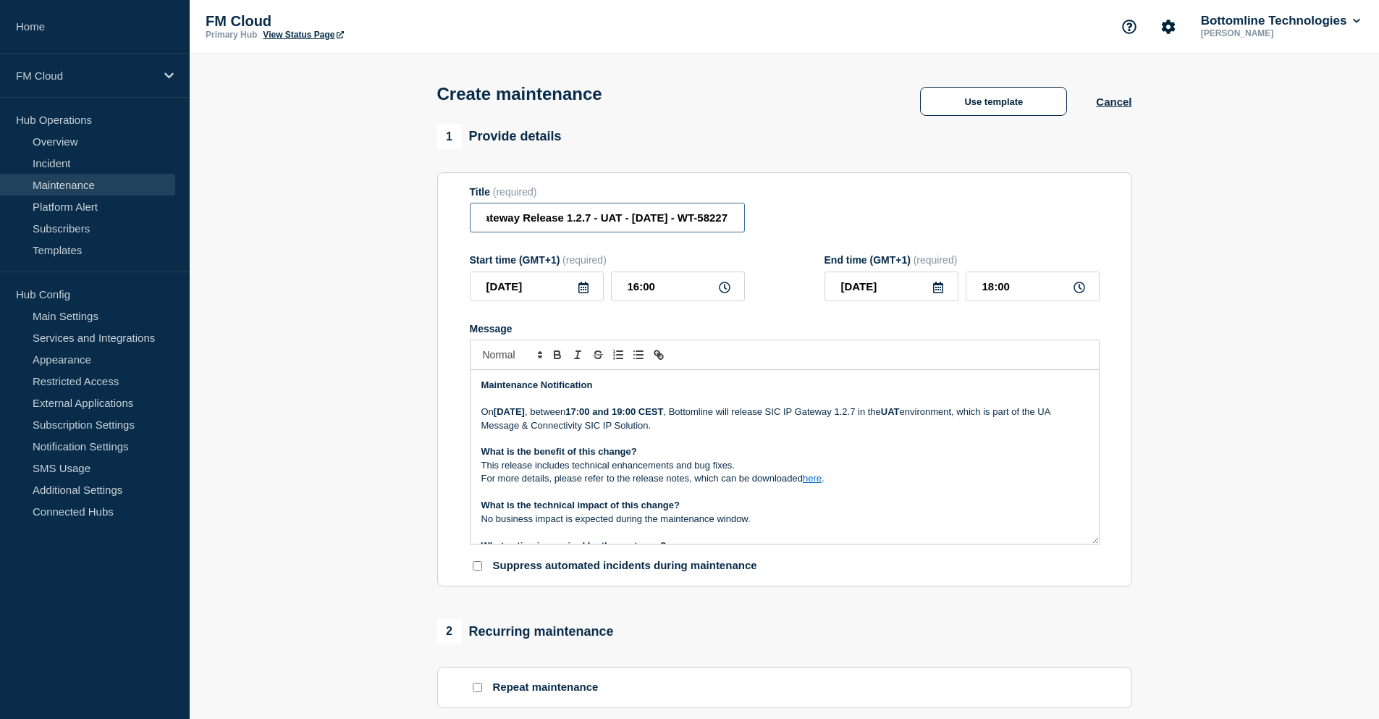
scroll to position [0, 266]
drag, startPoint x: 670, startPoint y: 219, endPoint x: 726, endPoint y: 224, distance: 55.9
click at [726, 224] on input "UA Message & Connectivity - SIC IP - SIC IP Gateway Release 1.2.7 - UAT - 16/SE…" at bounding box center [607, 218] width 275 height 30
click at [887, 470] on p "This release includes technical enhancements and bug fixes." at bounding box center [785, 465] width 607 height 13
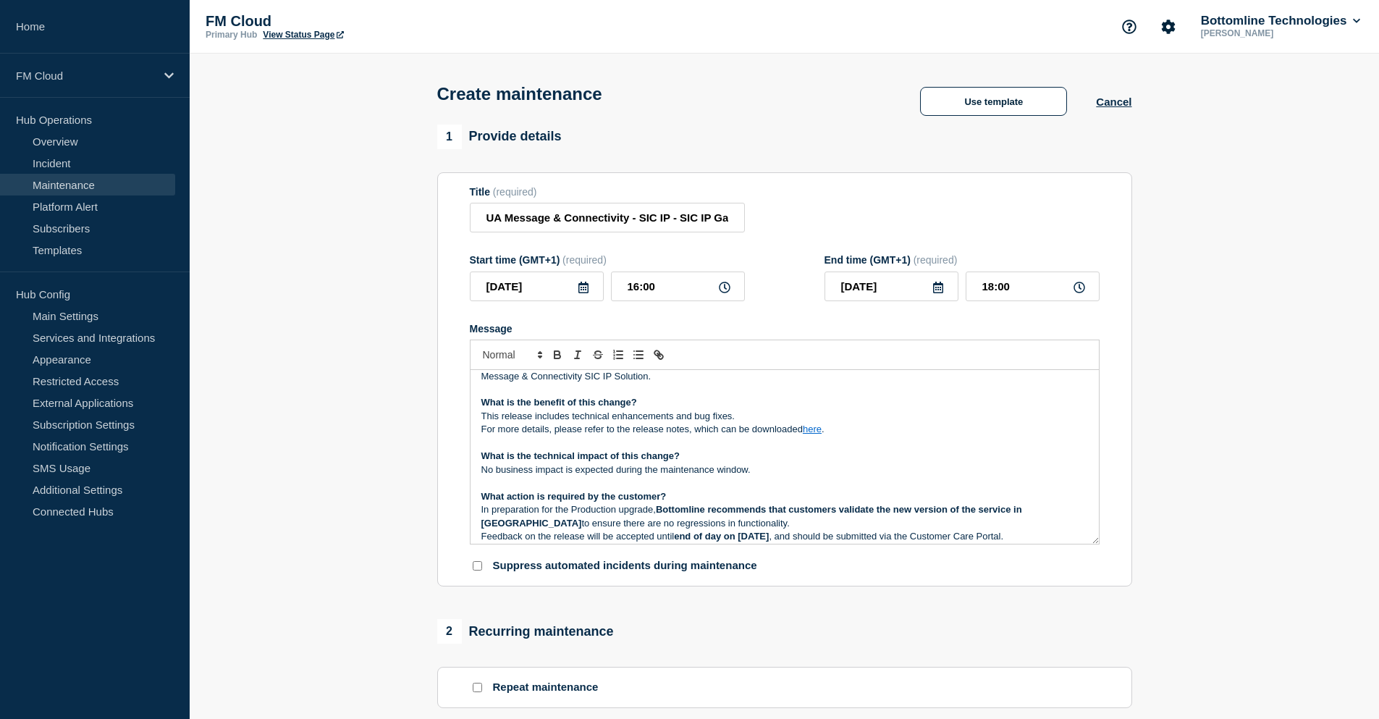
scroll to position [72, 0]
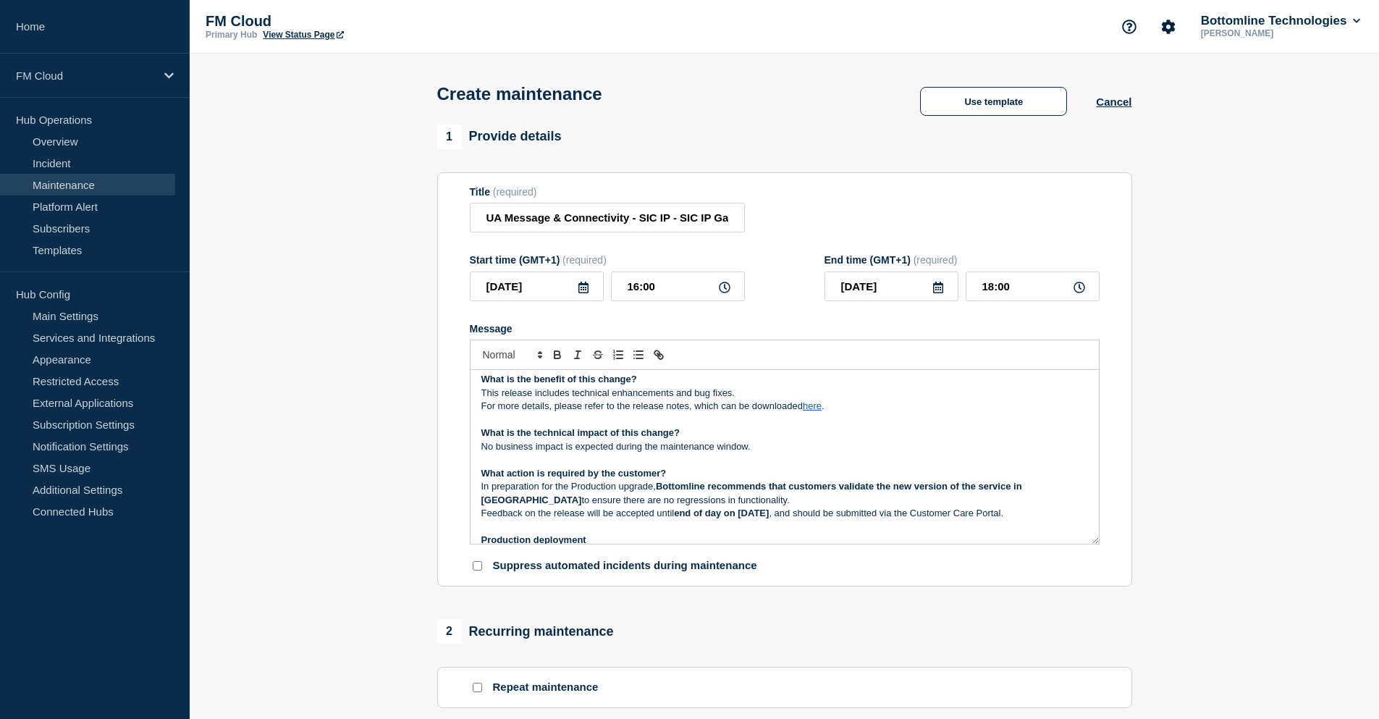
click at [797, 449] on p "No business impact is expected during the maintenance window." at bounding box center [785, 446] width 607 height 13
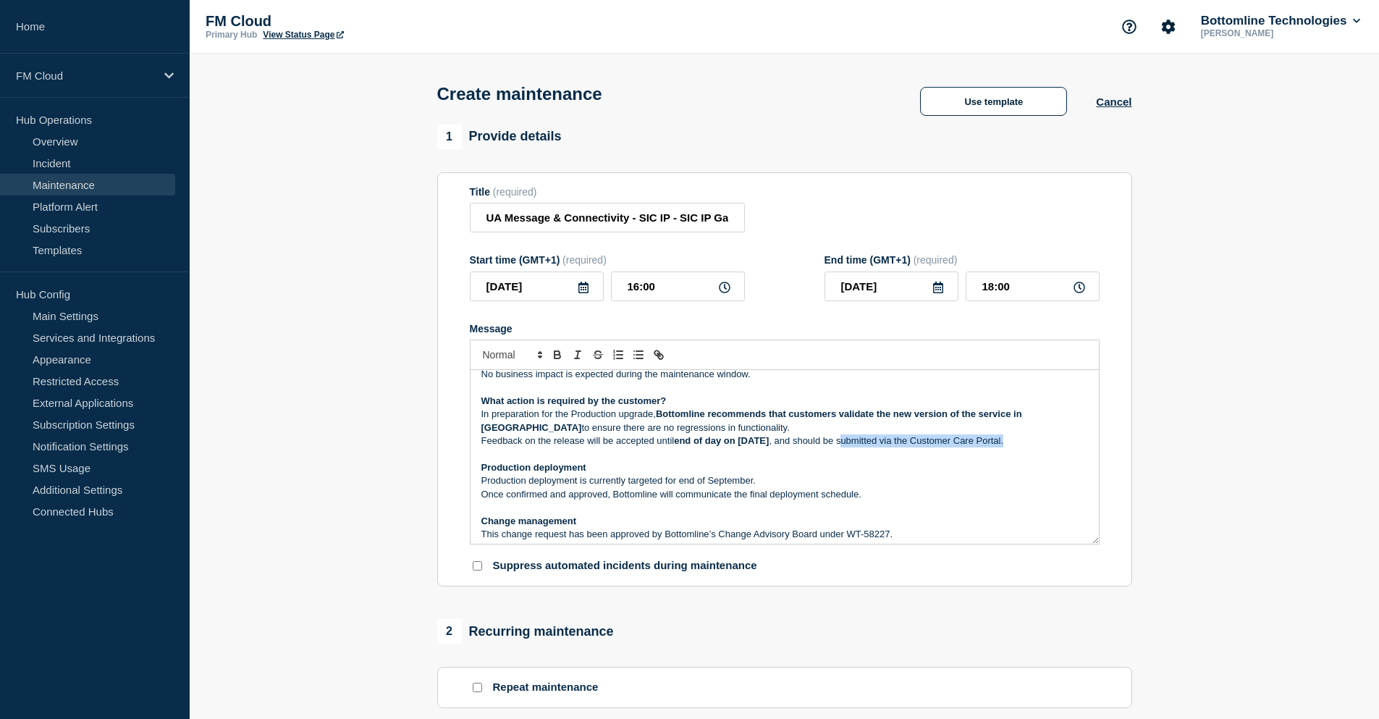
drag, startPoint x: 903, startPoint y: 442, endPoint x: 1068, endPoint y: 441, distance: 165.1
click at [1068, 441] on p "Feedback on the release will be accepted until end of day on September 19, 2025…" at bounding box center [785, 440] width 607 height 13
click at [870, 461] on p "Message" at bounding box center [785, 454] width 607 height 13
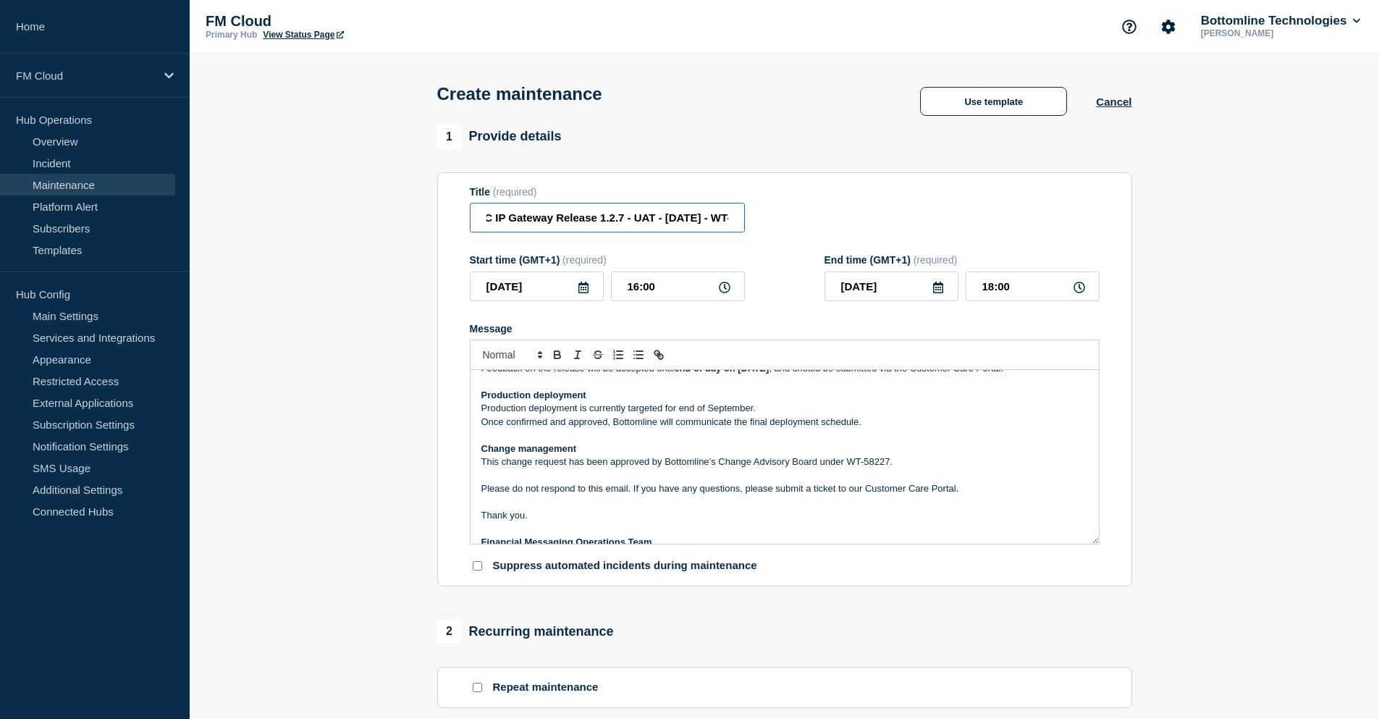
scroll to position [0, 266]
drag, startPoint x: 684, startPoint y: 219, endPoint x: 736, endPoint y: 232, distance: 53.0
click at [736, 232] on input "UA Message & Connectivity - SIC IP - SIC IP Gateway Release 1.2.7 - UAT - 16/SE…" at bounding box center [607, 218] width 275 height 30
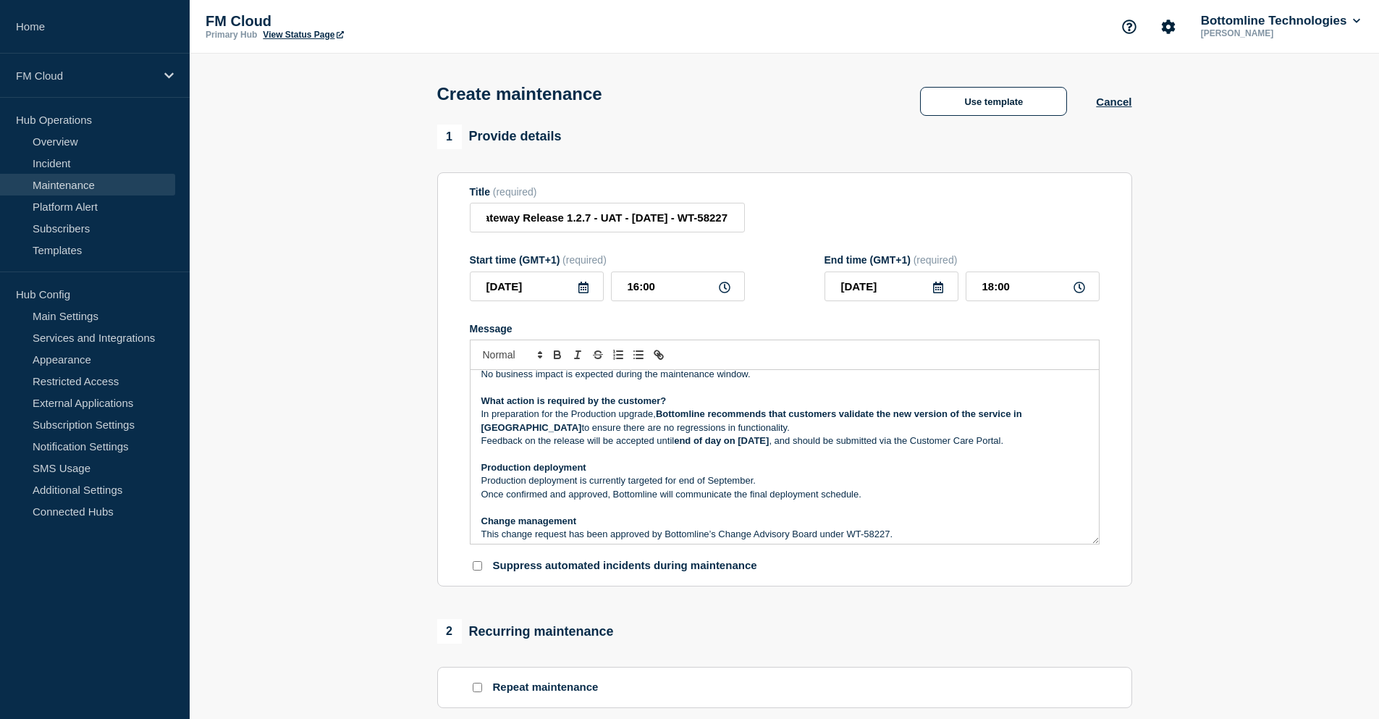
scroll to position [0, 0]
drag, startPoint x: 631, startPoint y: 442, endPoint x: 846, endPoint y: 442, distance: 215.8
click at [846, 442] on p "Feedback on the release will be accepted until end of day on September 19, 2025…" at bounding box center [785, 440] width 607 height 13
drag, startPoint x: 677, startPoint y: 487, endPoint x: 774, endPoint y: 482, distance: 97.2
click at [774, 482] on p "Production deployment is currently targeted for end of September." at bounding box center [785, 480] width 607 height 13
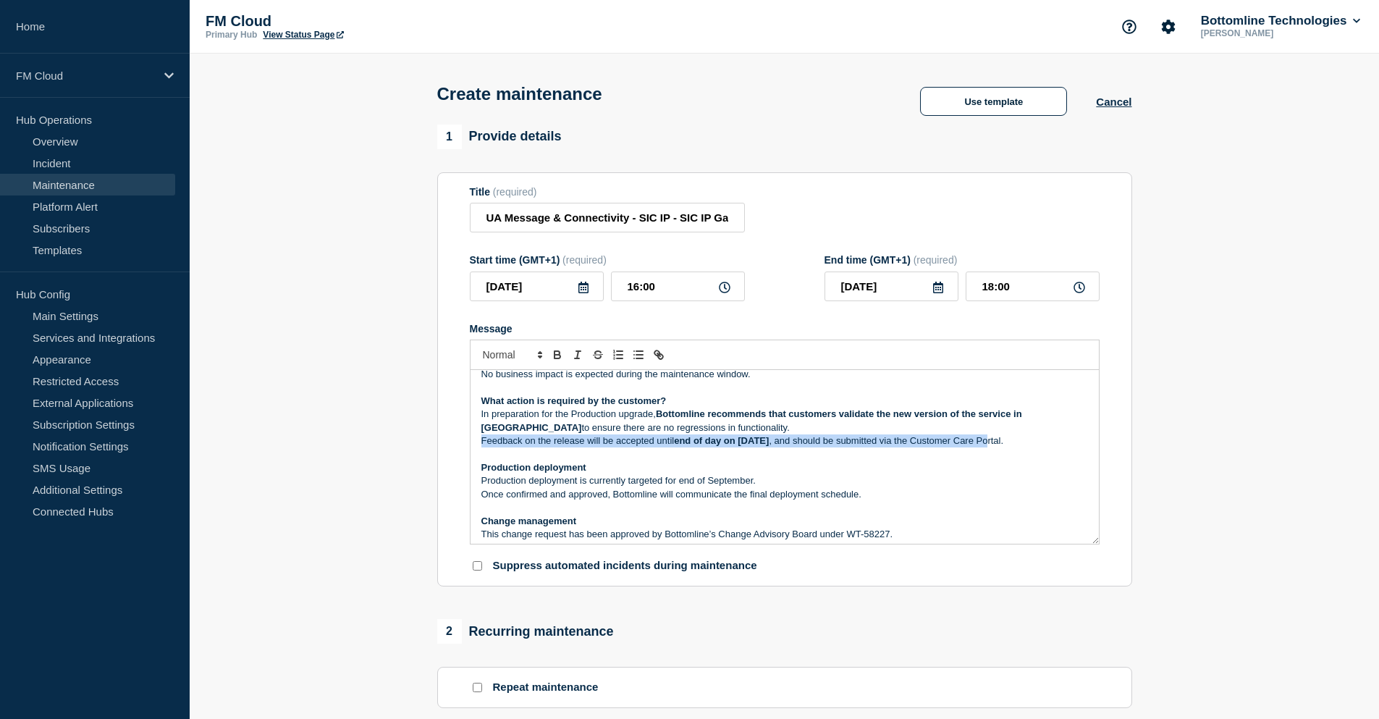
drag, startPoint x: 482, startPoint y: 441, endPoint x: 1046, endPoint y: 442, distance: 564.1
click at [1046, 442] on p "Feedback on the release will be accepted until end of day on September 19, 2025…" at bounding box center [785, 440] width 607 height 13
click at [931, 469] on p "Production deployment" at bounding box center [785, 467] width 607 height 13
drag, startPoint x: 1077, startPoint y: 450, endPoint x: 479, endPoint y: 450, distance: 598.1
click at [479, 450] on div "Maintenance Notification On Tuesday 16 September 2025 , between 17:00 and 19:00…" at bounding box center [785, 457] width 629 height 174
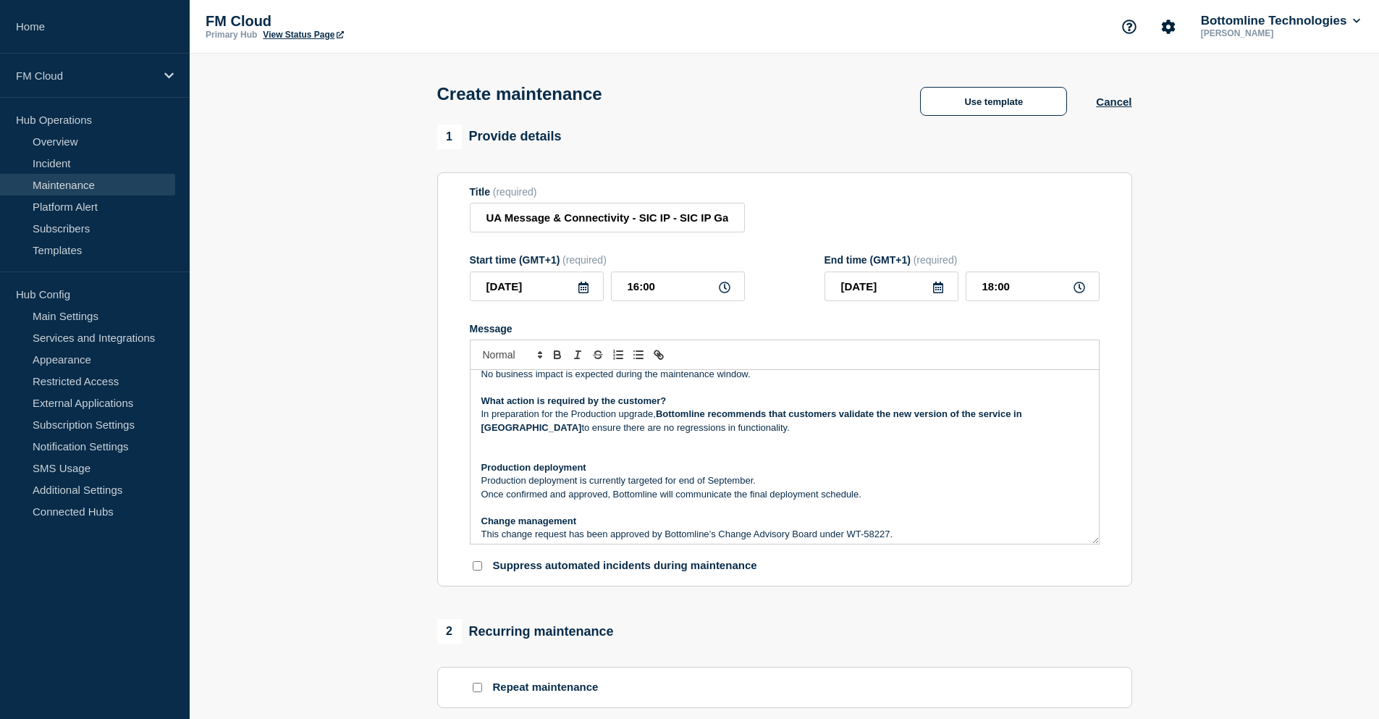
click at [710, 482] on p "Production deployment is currently targeted for end of September." at bounding box center [785, 480] width 607 height 13
click at [807, 467] on p "Production deployment" at bounding box center [785, 467] width 607 height 13
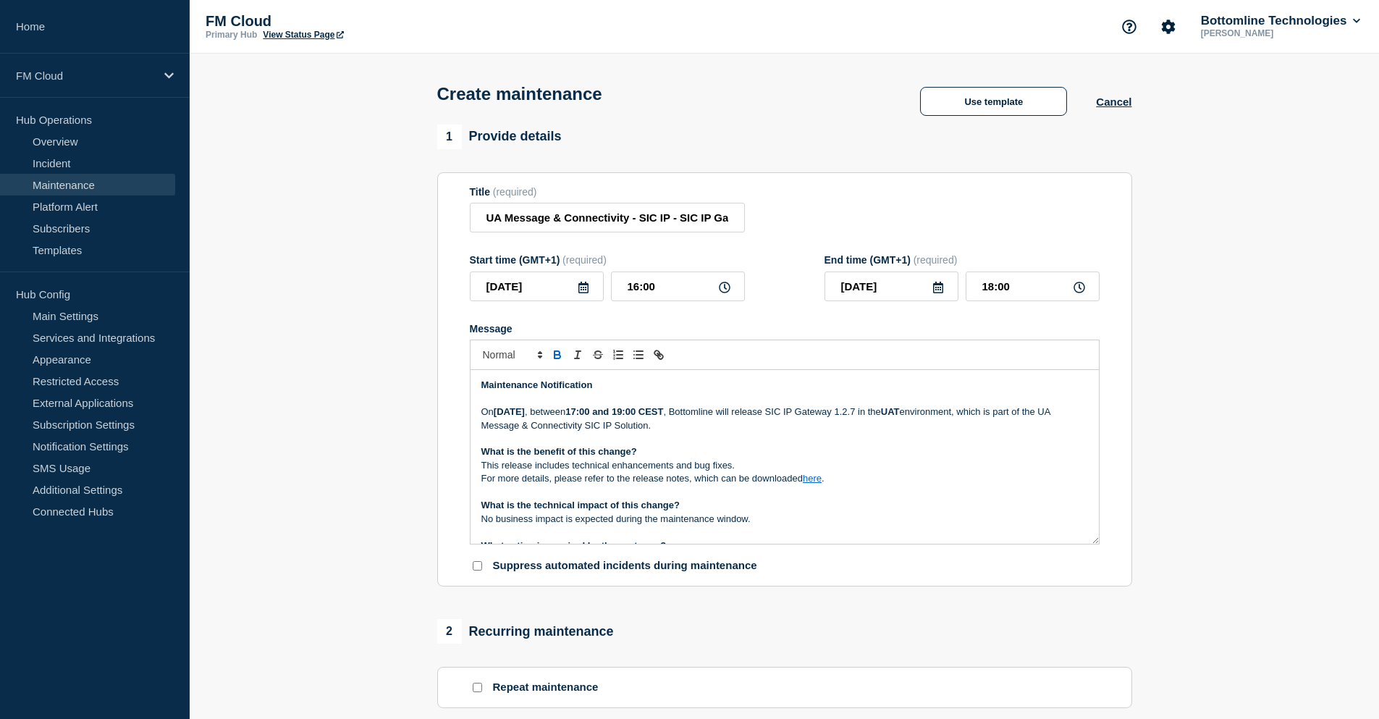
click at [895, 490] on p "Message" at bounding box center [785, 492] width 607 height 13
click at [846, 430] on p "On Tuesday 16 September 2025 , between 17:00 and 19:00 CEST , Bottomline will r…" at bounding box center [785, 419] width 607 height 27
drag, startPoint x: 523, startPoint y: 429, endPoint x: 783, endPoint y: 428, distance: 260.0
click at [783, 428] on p "On Tuesday 16 September 2025 , between 17:00 and 19:00 CEST , Bottomline will r…" at bounding box center [785, 419] width 607 height 27
click at [743, 445] on p "Message" at bounding box center [785, 438] width 607 height 13
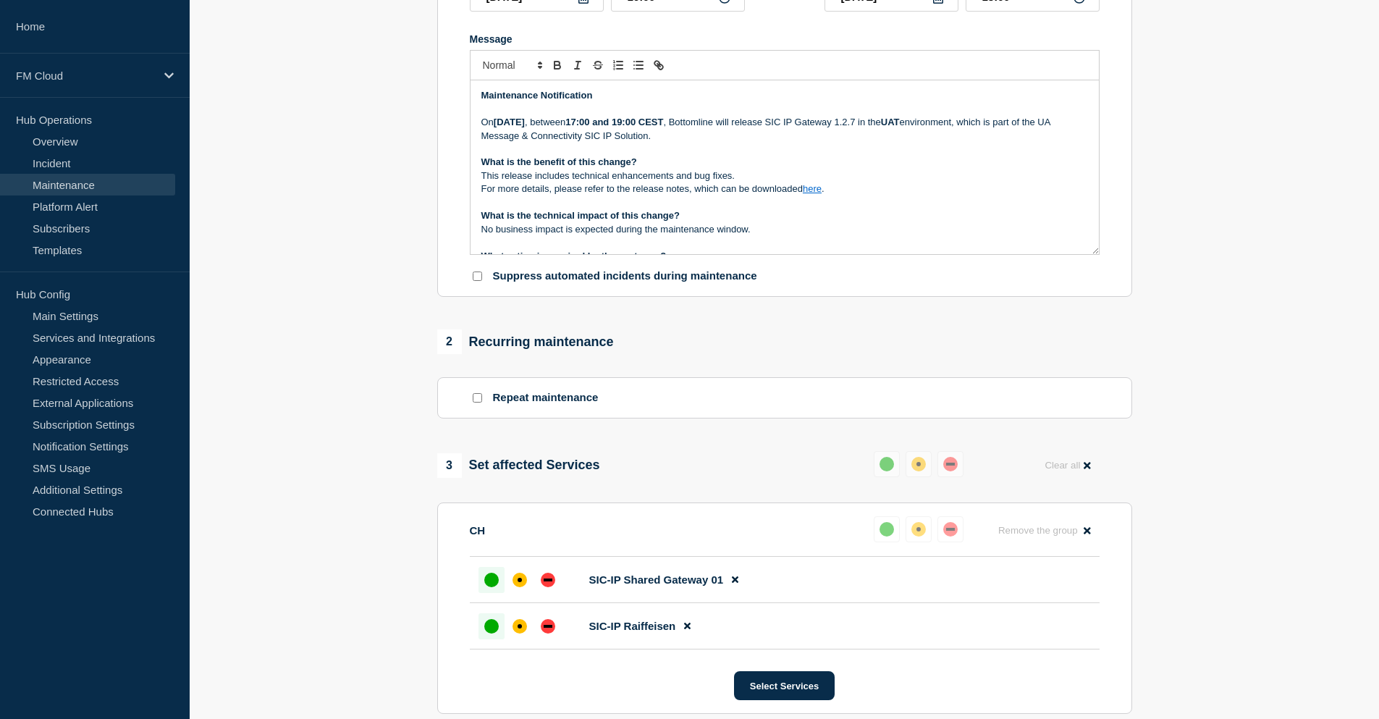
scroll to position [217, 0]
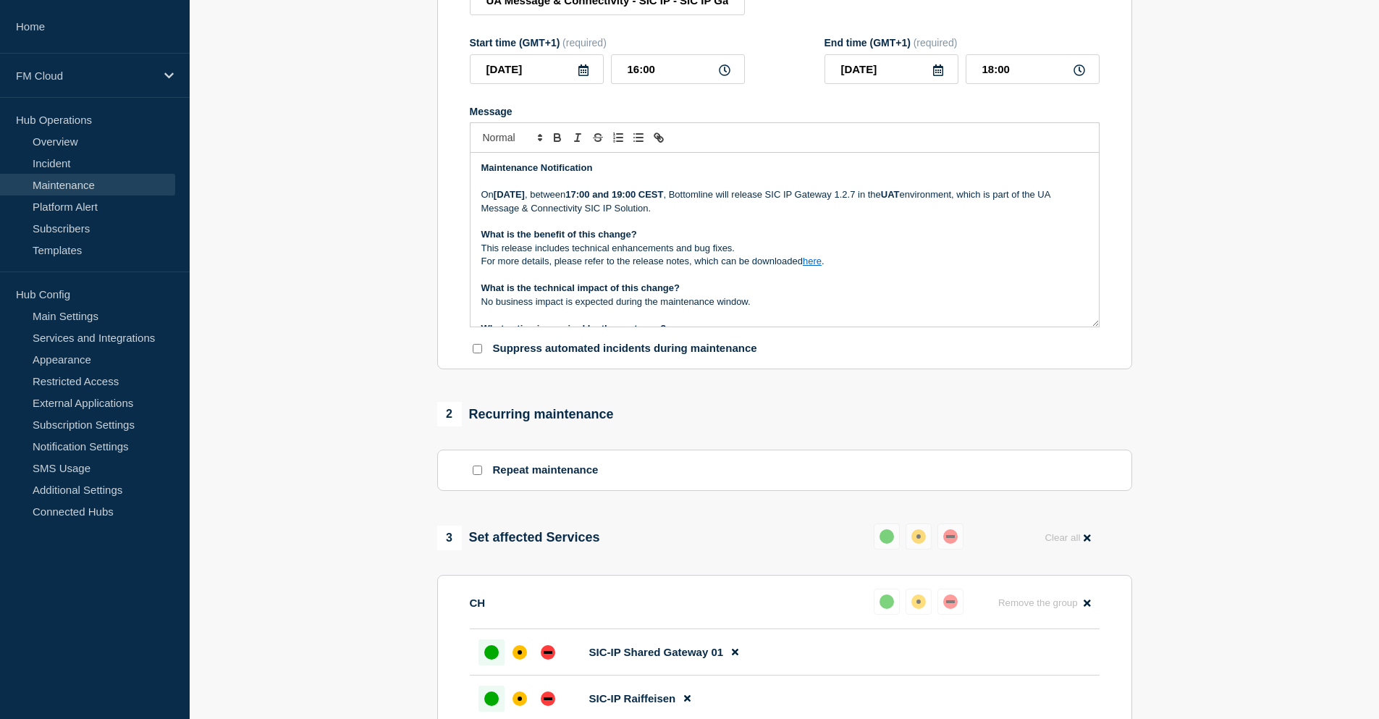
click at [702, 268] on p "For more details, please refer to the release notes, which can be downloaded he…" at bounding box center [785, 261] width 607 height 13
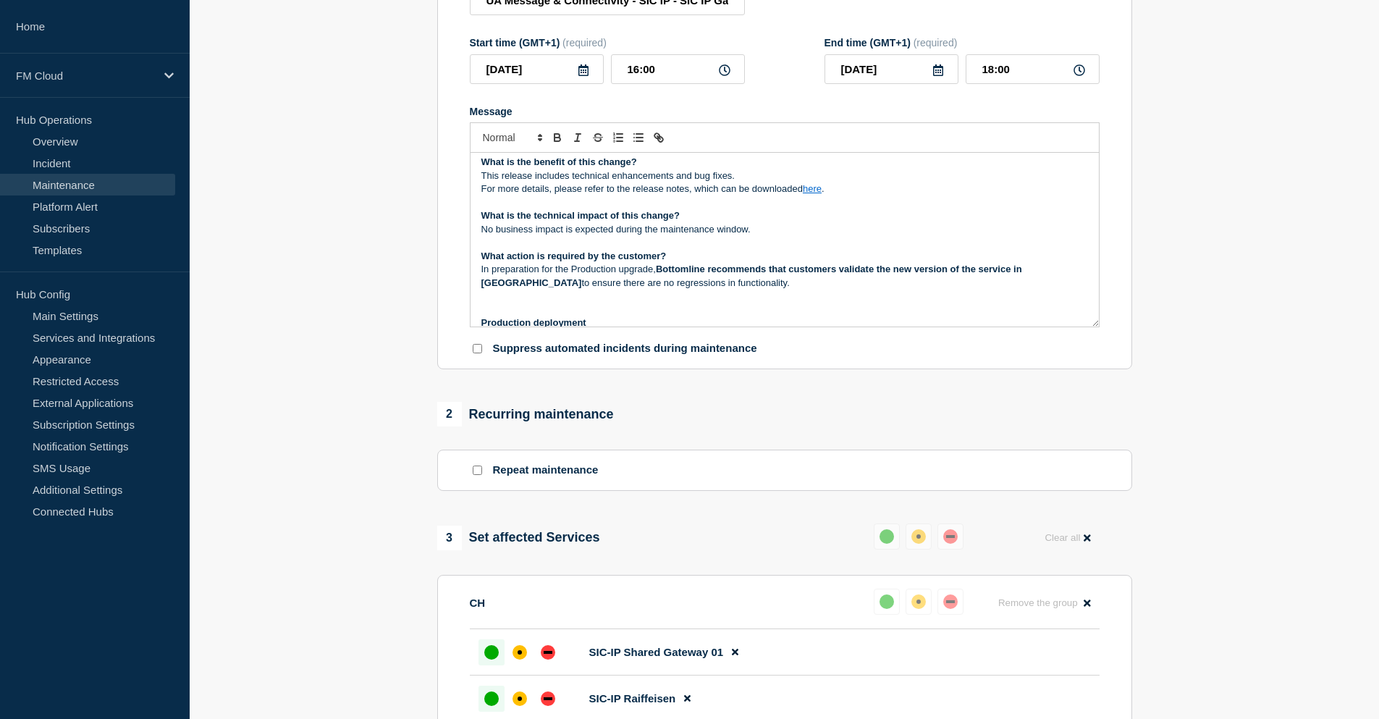
click at [616, 297] on p "Message" at bounding box center [785, 296] width 607 height 13
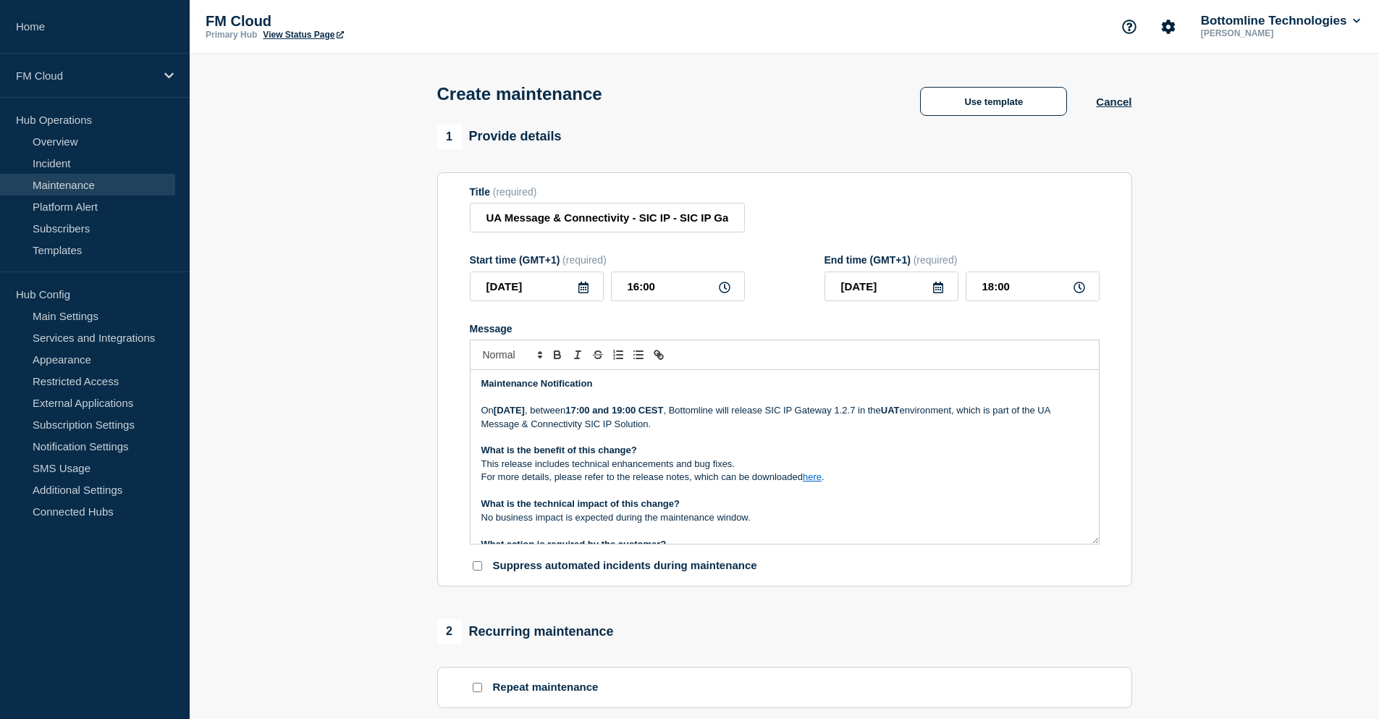
scroll to position [0, 0]
click at [794, 400] on p "Message" at bounding box center [785, 398] width 607 height 13
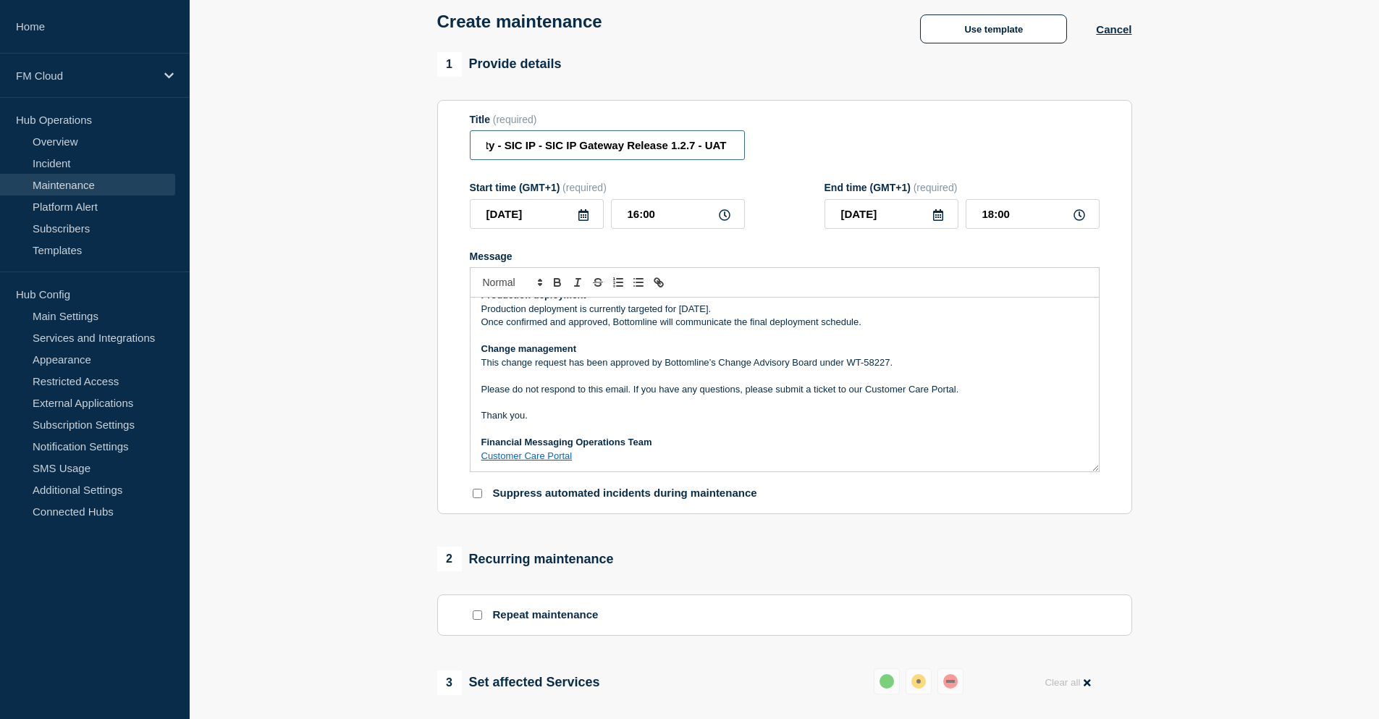
scroll to position [0, 266]
drag, startPoint x: 693, startPoint y: 148, endPoint x: 767, endPoint y: 143, distance: 74.1
click at [767, 143] on div "Title (required) UA Message & Connectivity - SIC IP - SIC IP Gateway Release 1.…" at bounding box center [785, 137] width 630 height 47
click at [946, 382] on p "Message" at bounding box center [785, 375] width 607 height 13
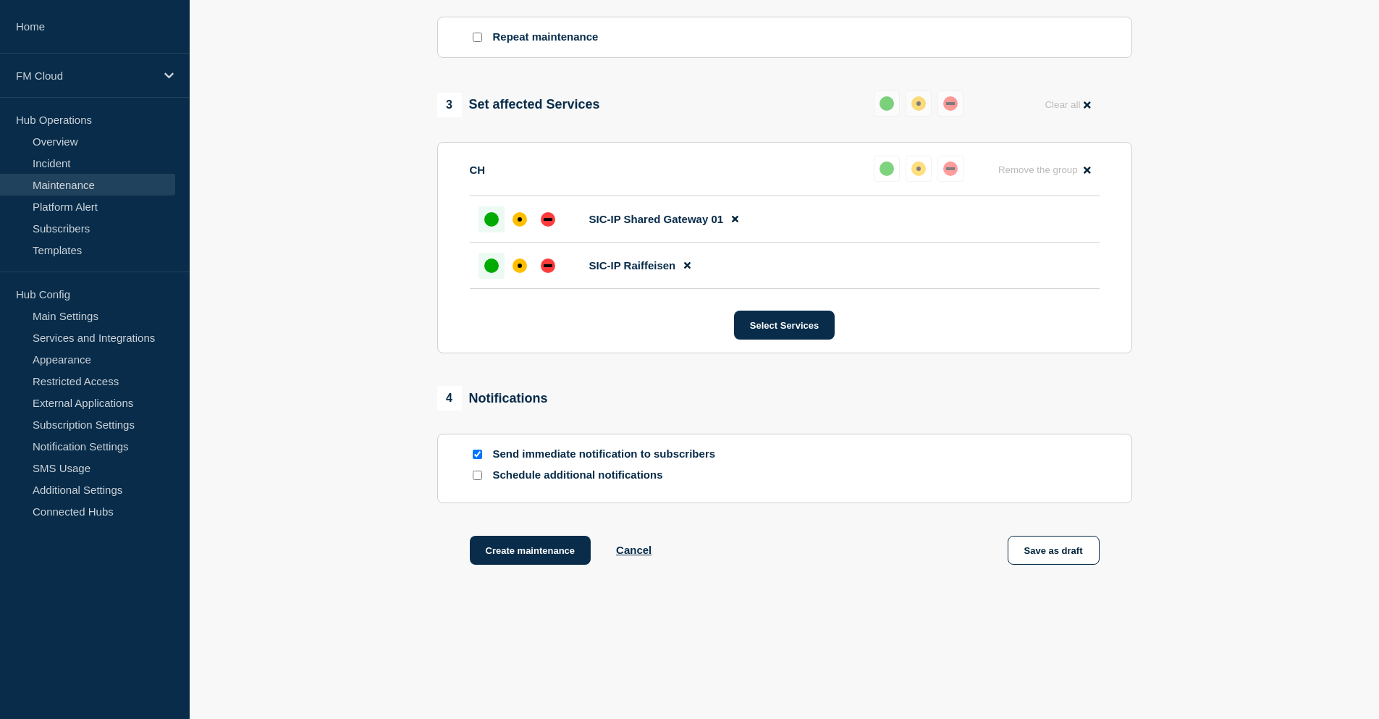
scroll to position [652, 0]
click at [534, 549] on button "Create maintenance" at bounding box center [531, 548] width 122 height 29
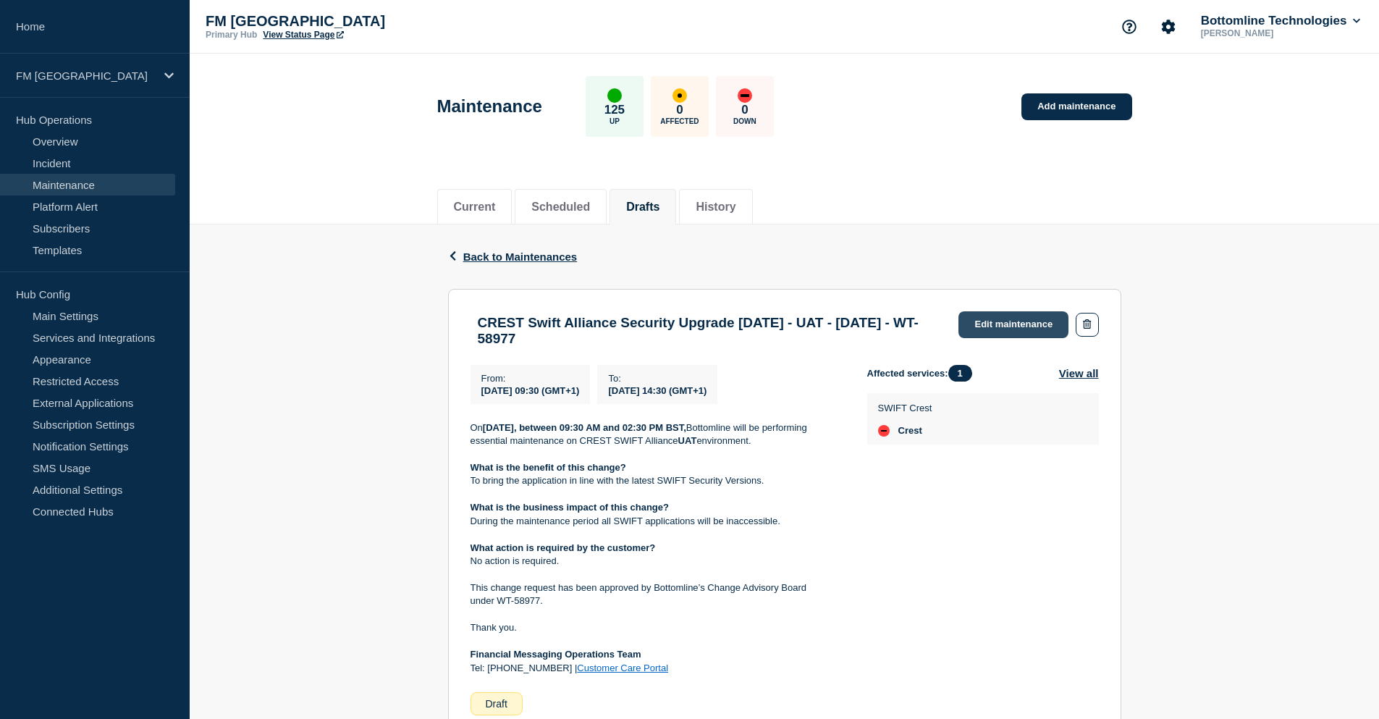
click at [1020, 322] on link "Edit maintenance" at bounding box center [1014, 324] width 110 height 27
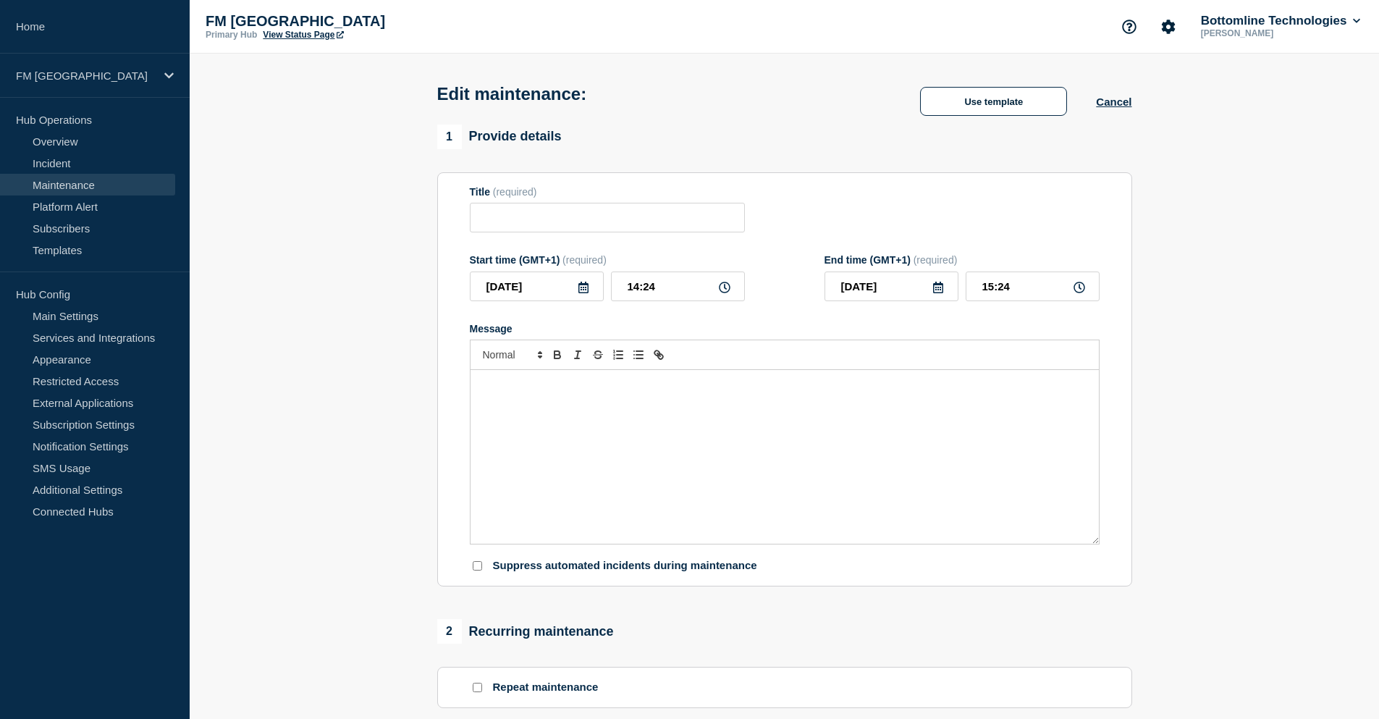
type input "CREST Swift Alliance Security Upgrade 7.7.71 - UAT - 17/SEP/2025 - WT- 58977"
type input "2025-09-17"
type input "09:30"
type input "2025-09-17"
type input "14:30"
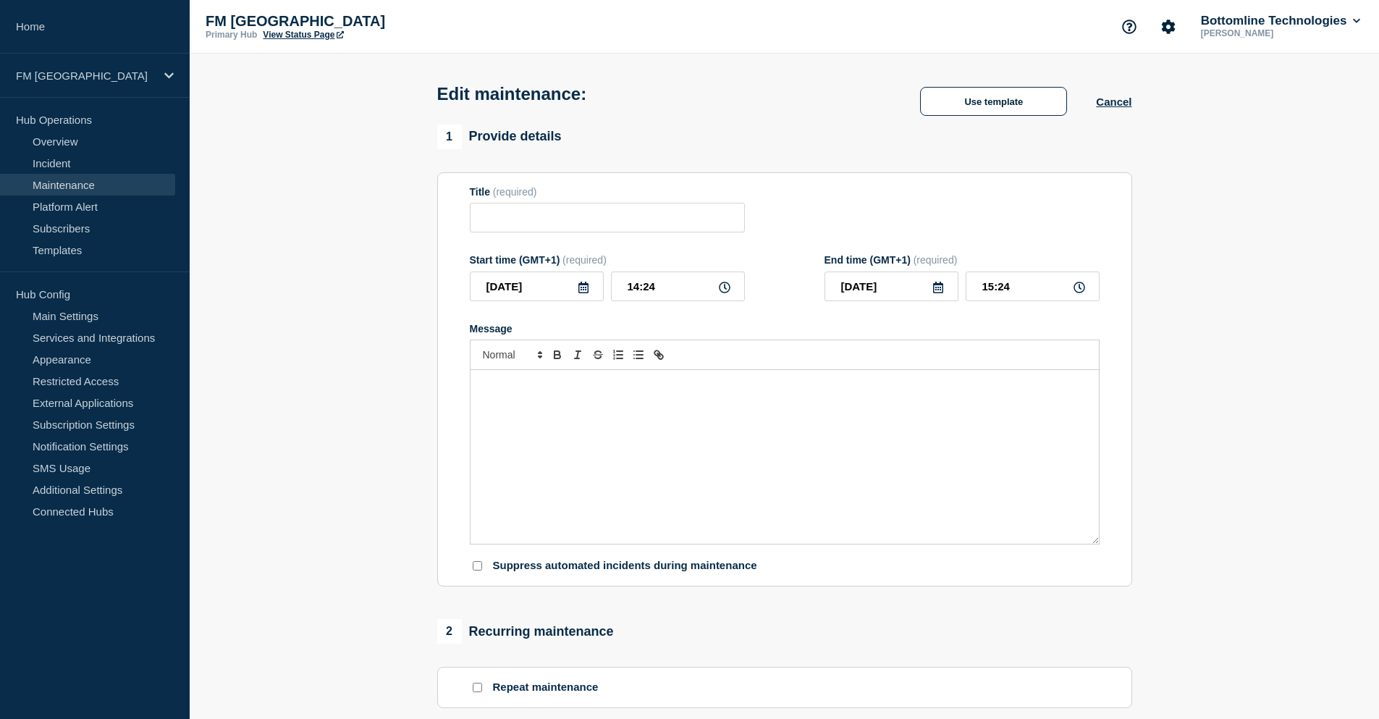
checkbox input "false"
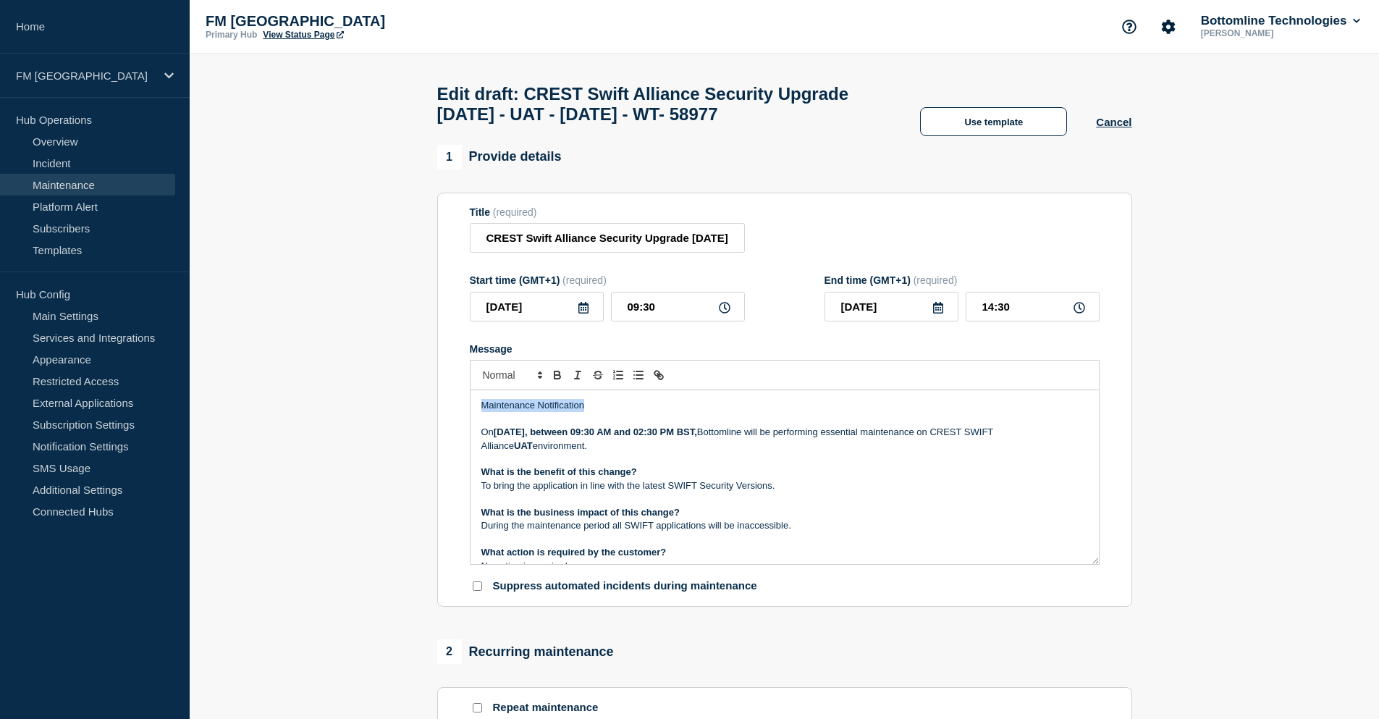
drag, startPoint x: 603, startPoint y: 412, endPoint x: 472, endPoint y: 410, distance: 131.1
click at [472, 410] on div "Maintenance Notification On Wednesday, 17th September, between 09:30 AM and 02:…" at bounding box center [785, 477] width 629 height 174
click at [861, 501] on p "Message" at bounding box center [785, 498] width 607 height 13
click at [665, 453] on p "On Wednesday, 17th September, between 09:30 AM and 02:30 PM BST, Bottomline wil…" at bounding box center [785, 439] width 607 height 27
click at [642, 473] on p "What is the benefit of this change?" at bounding box center [785, 472] width 607 height 13
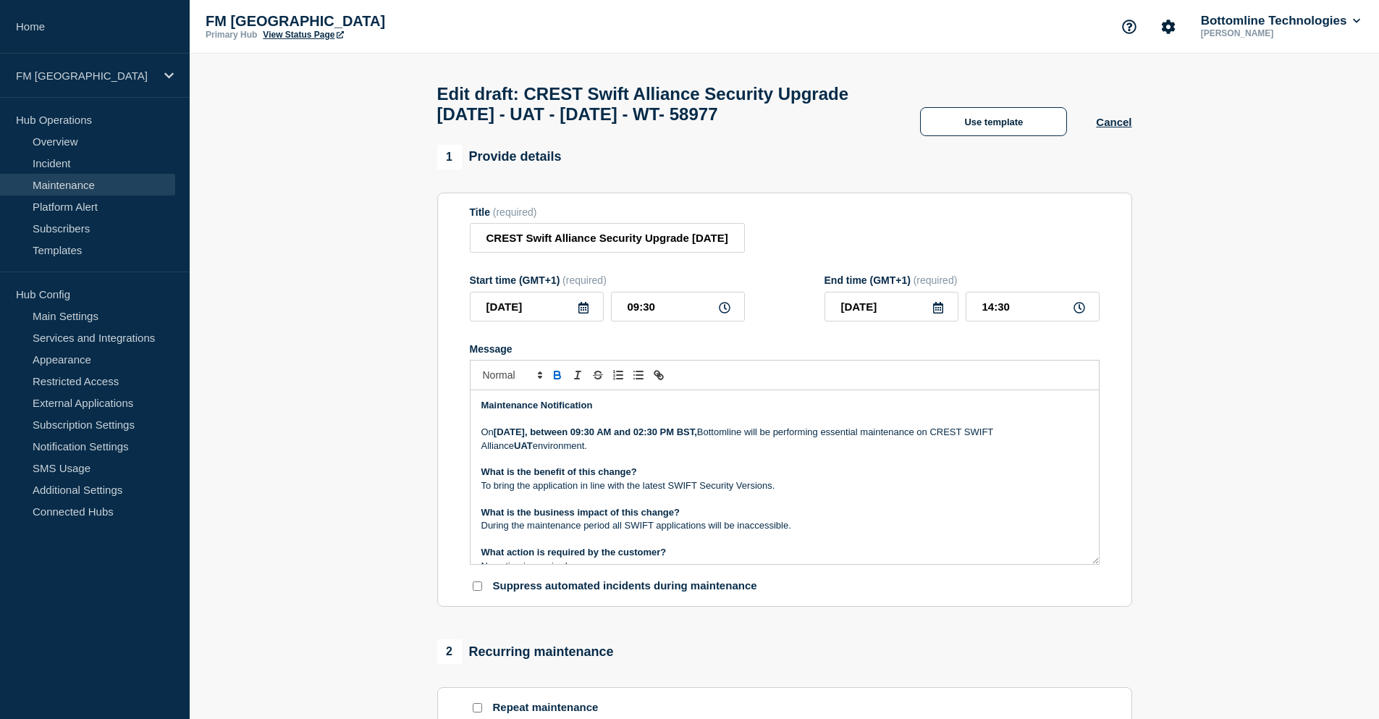
scroll to position [72, 0]
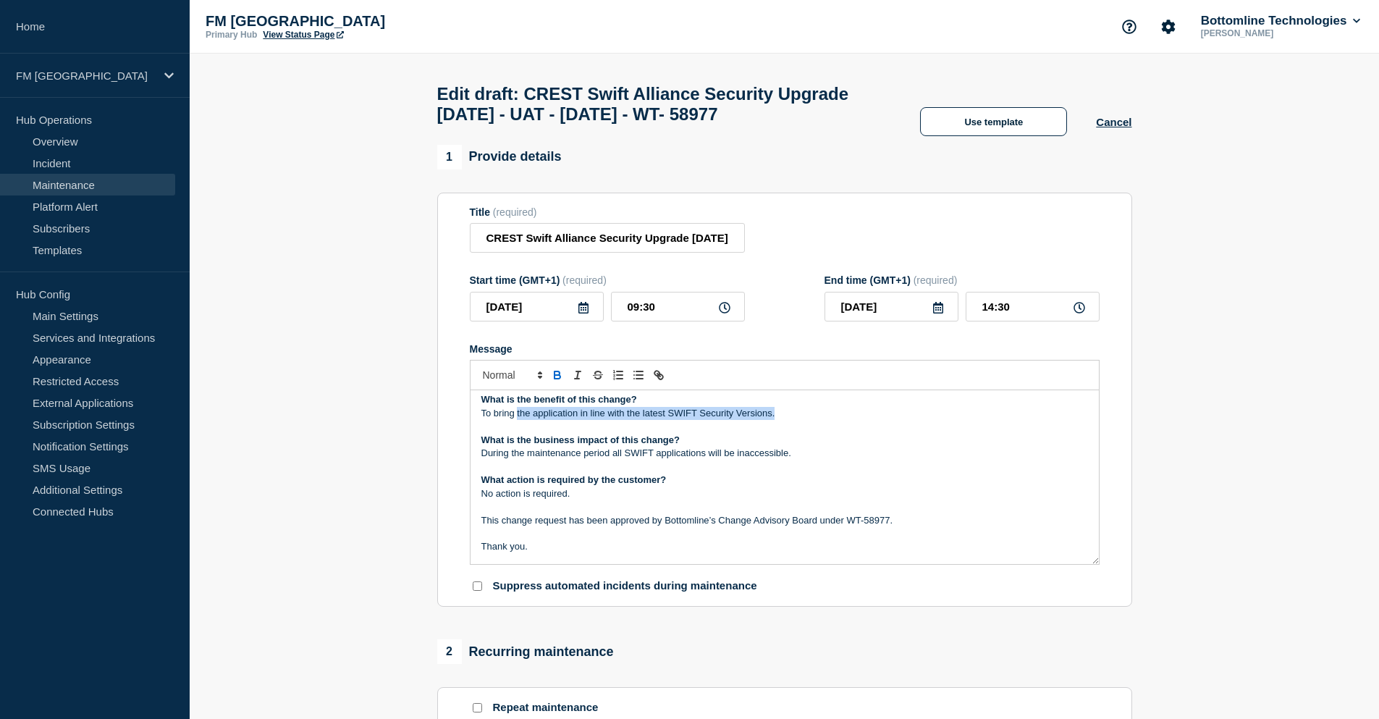
drag, startPoint x: 796, startPoint y: 419, endPoint x: 518, endPoint y: 425, distance: 278.1
click at [518, 420] on p "To bring the application in line with the latest SWIFT Security Versions." at bounding box center [785, 413] width 607 height 13
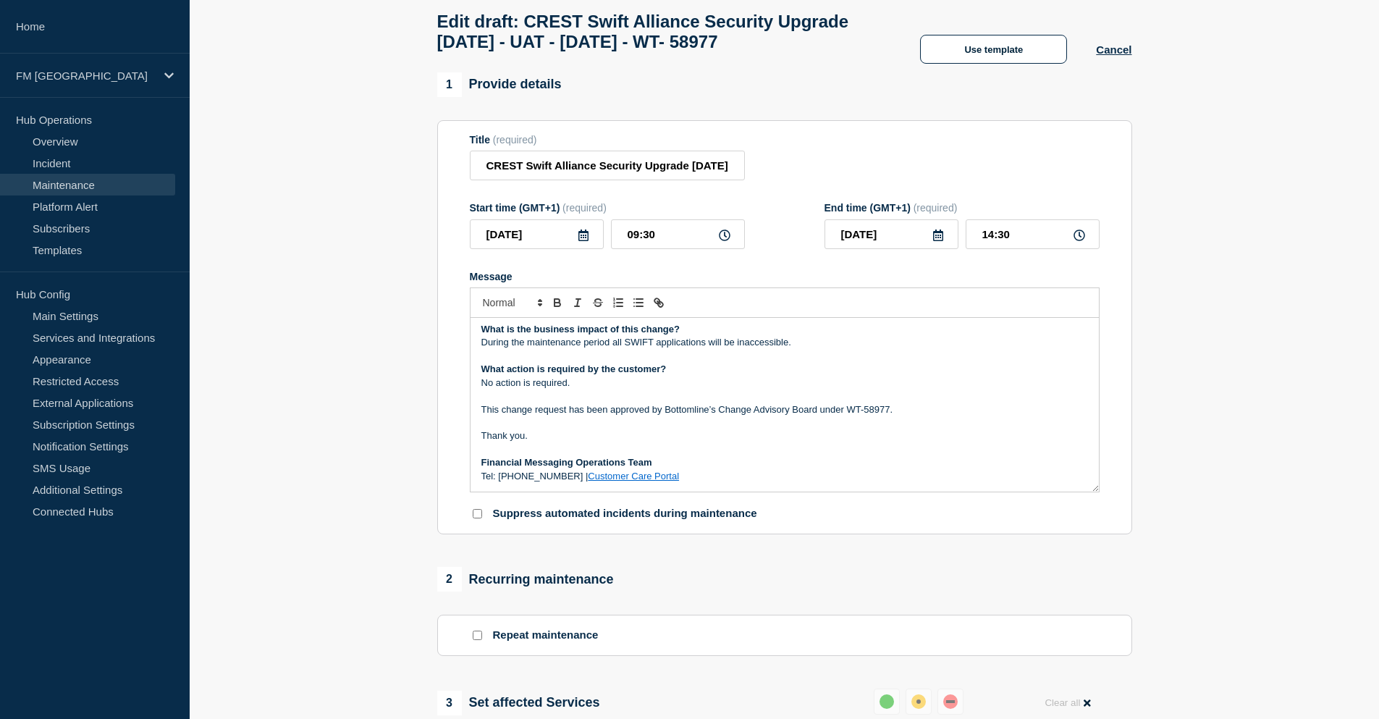
click at [621, 482] on link "Customer Care Portal" at bounding box center [633, 476] width 91 height 11
click at [826, 416] on p "This change request has been approved by Bottomline’s Change Advisory Board und…" at bounding box center [785, 409] width 607 height 13
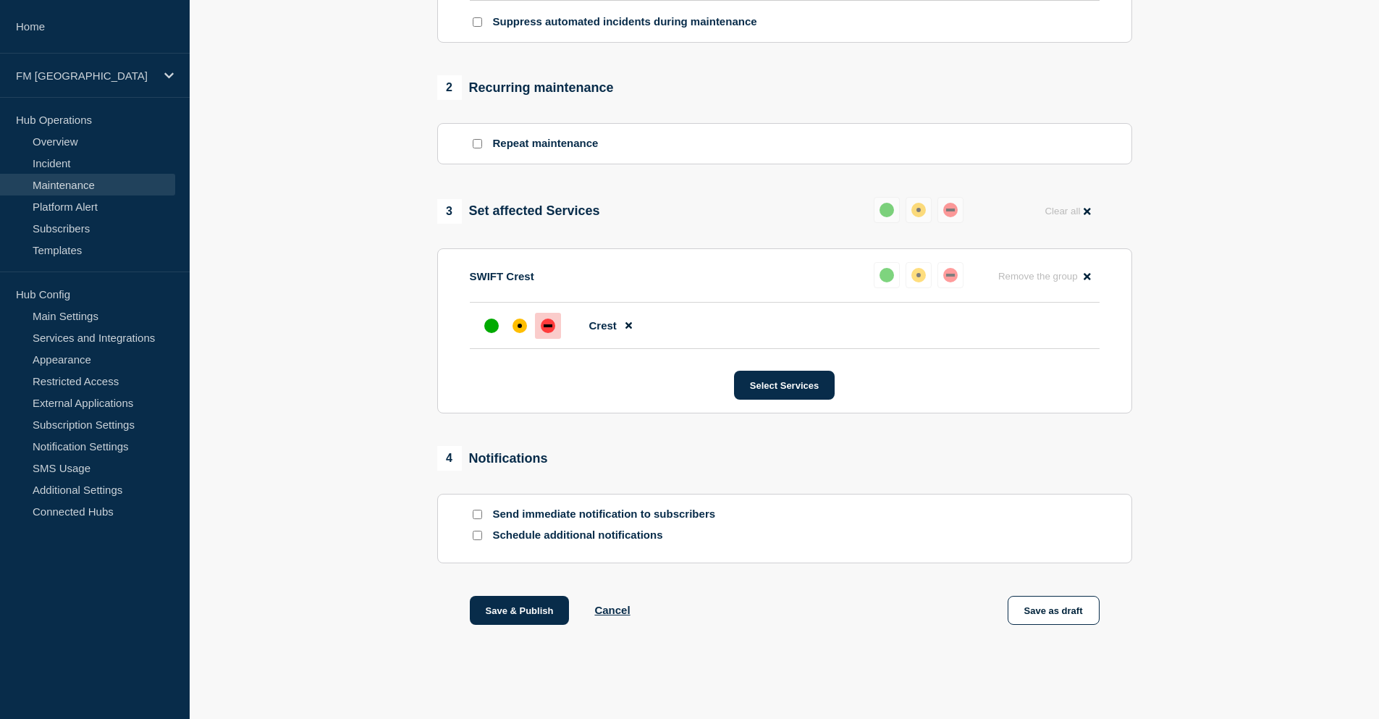
scroll to position [571, 0]
click at [476, 513] on input "Send immediate notification to subscribers" at bounding box center [477, 514] width 9 height 9
checkbox input "true"
click at [516, 612] on button "Save & Publish" at bounding box center [520, 610] width 100 height 29
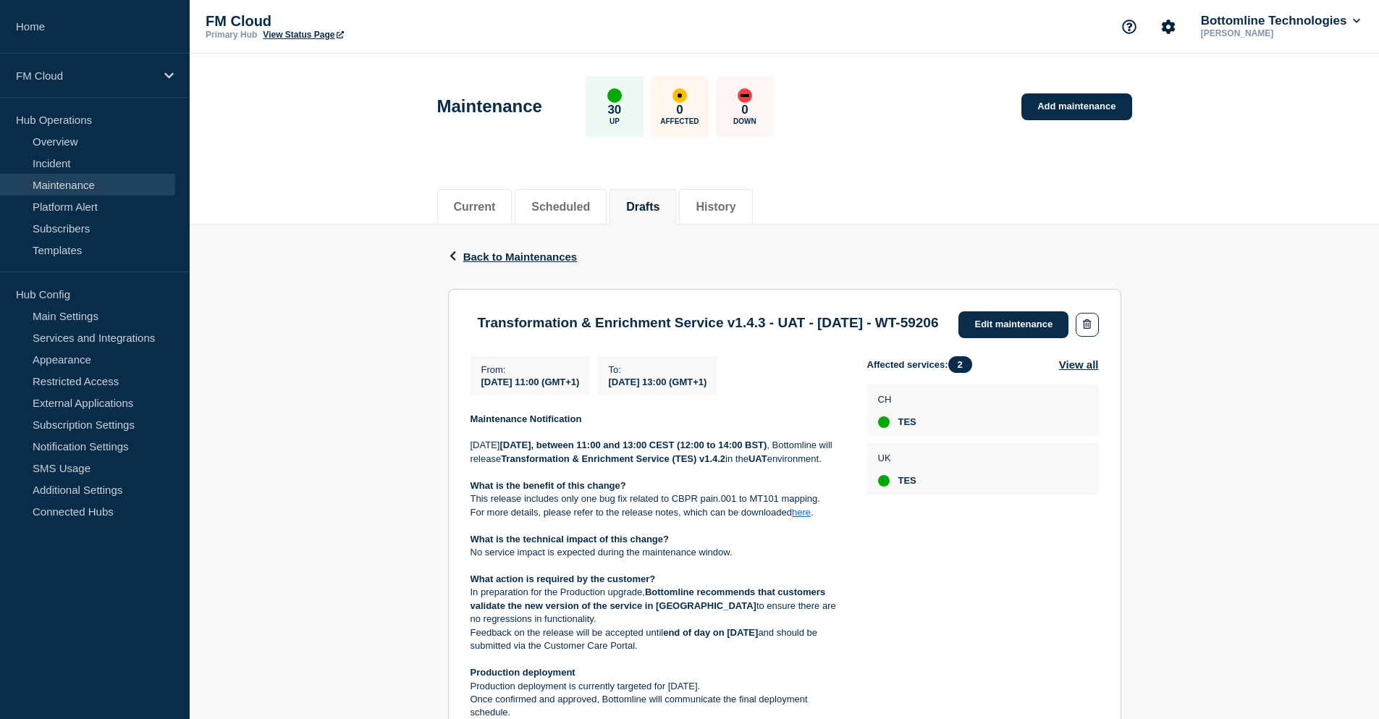
drag, startPoint x: 617, startPoint y: 461, endPoint x: 492, endPoint y: 476, distance: 125.5
click at [492, 466] on p "On Thursday 18 September 2025, between 11:00 and 13:00 CEST (12:00 to 14:00 BST…" at bounding box center [658, 452] width 374 height 27
copy strong "between 11:00 and 13:00 CEST (12:00 to 14:00 BST)"
click at [962, 77] on div "Maintenance 30 Up 0 Affected 0 Down Add maintenance" at bounding box center [785, 101] width 728 height 88
click at [986, 323] on link "Edit maintenance" at bounding box center [1014, 324] width 110 height 27
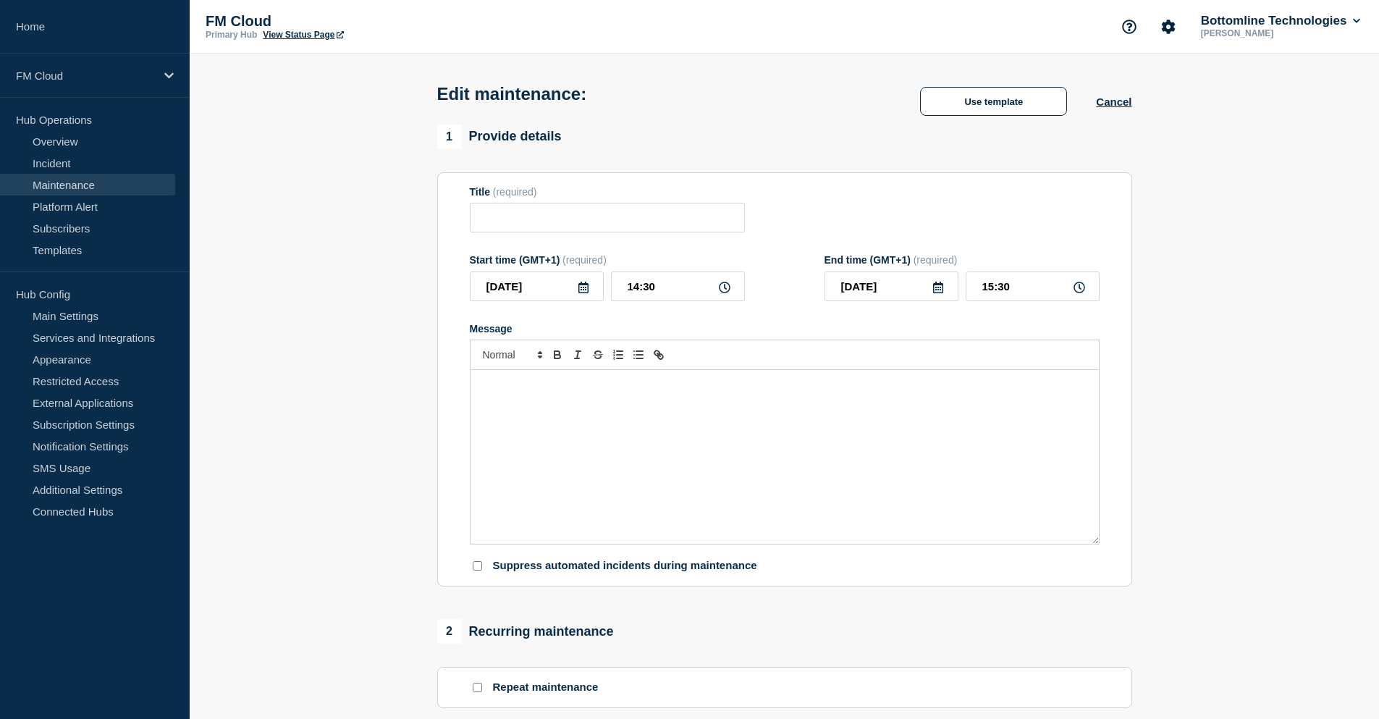
type input "Transformation & Enrichment Service v1.4.3 - UAT - [DATE] - WT-59206"
type input "[DATE]"
type input "11:00"
type input "[DATE]"
type input "13:00"
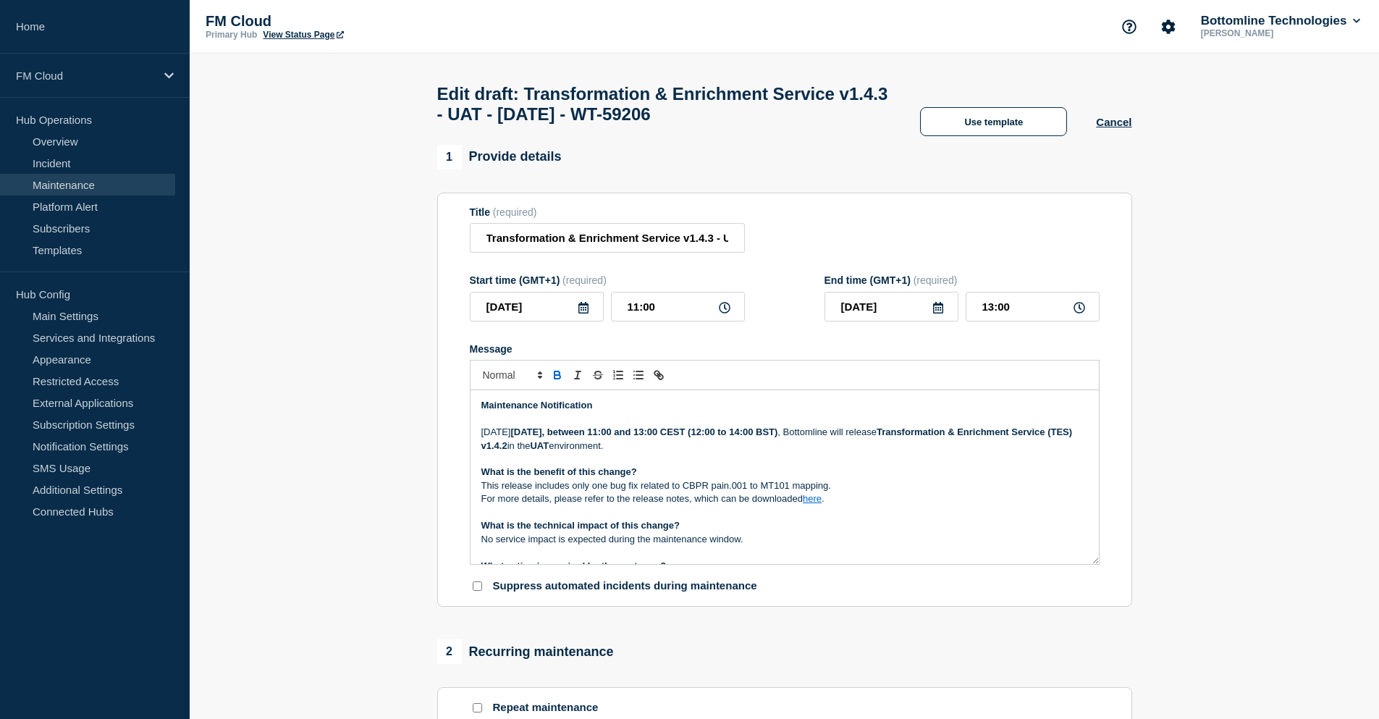
click at [778, 436] on strong "18 September 2025, between 11:00 and 13:00 CEST (12:00 to 14:00 BST)" at bounding box center [644, 432] width 267 height 11
click at [623, 450] on strong "Transformation & Enrichment Service (TES) v1.4.2" at bounding box center [779, 439] width 594 height 24
click at [808, 504] on link "here" at bounding box center [812, 498] width 19 height 11
click at [793, 534] on link "https://bottomline.thruinc.net/Publishing/Link.aspx?LinkID=1X5XJQQ1RKP5N" at bounding box center [779, 525] width 99 height 19
click at [778, 437] on strong "18 September 2025, between 11:00 and 13:00 CEST (10:00 to 12:00 BST)" at bounding box center [644, 432] width 267 height 11
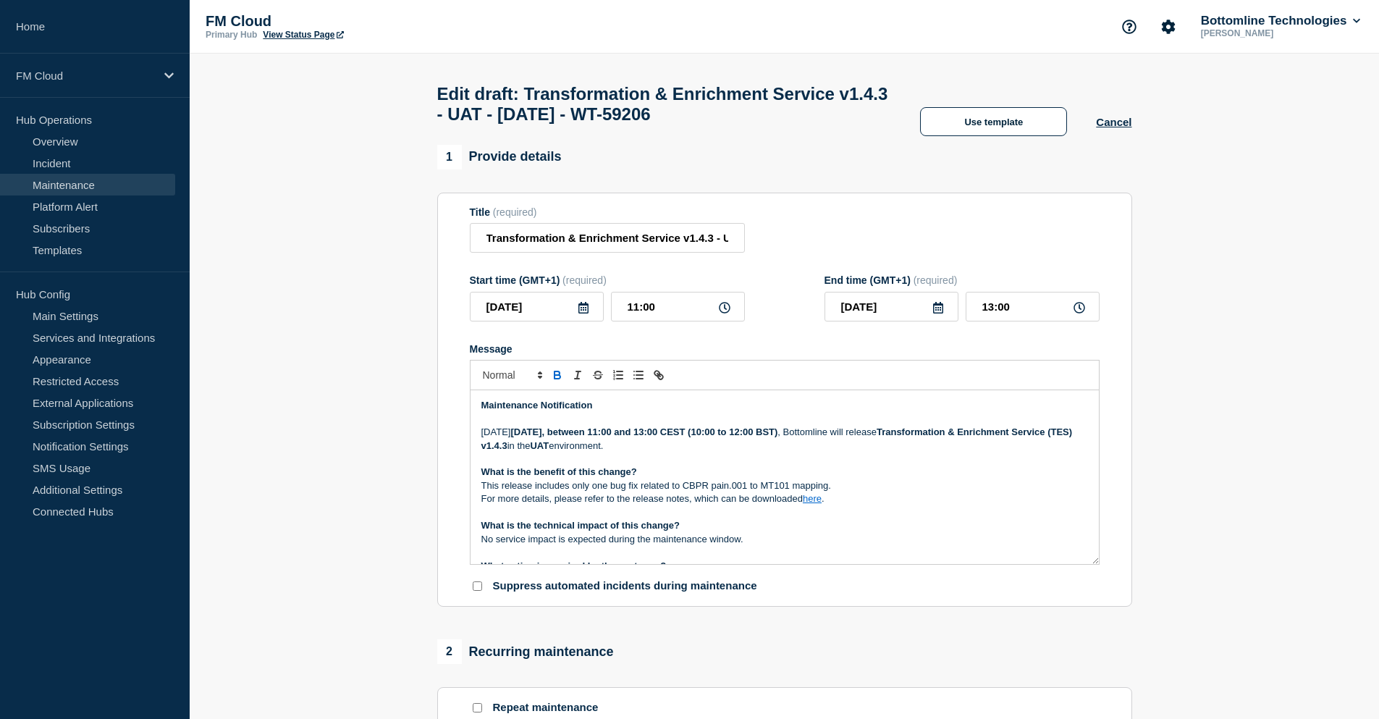
scroll to position [72, 0]
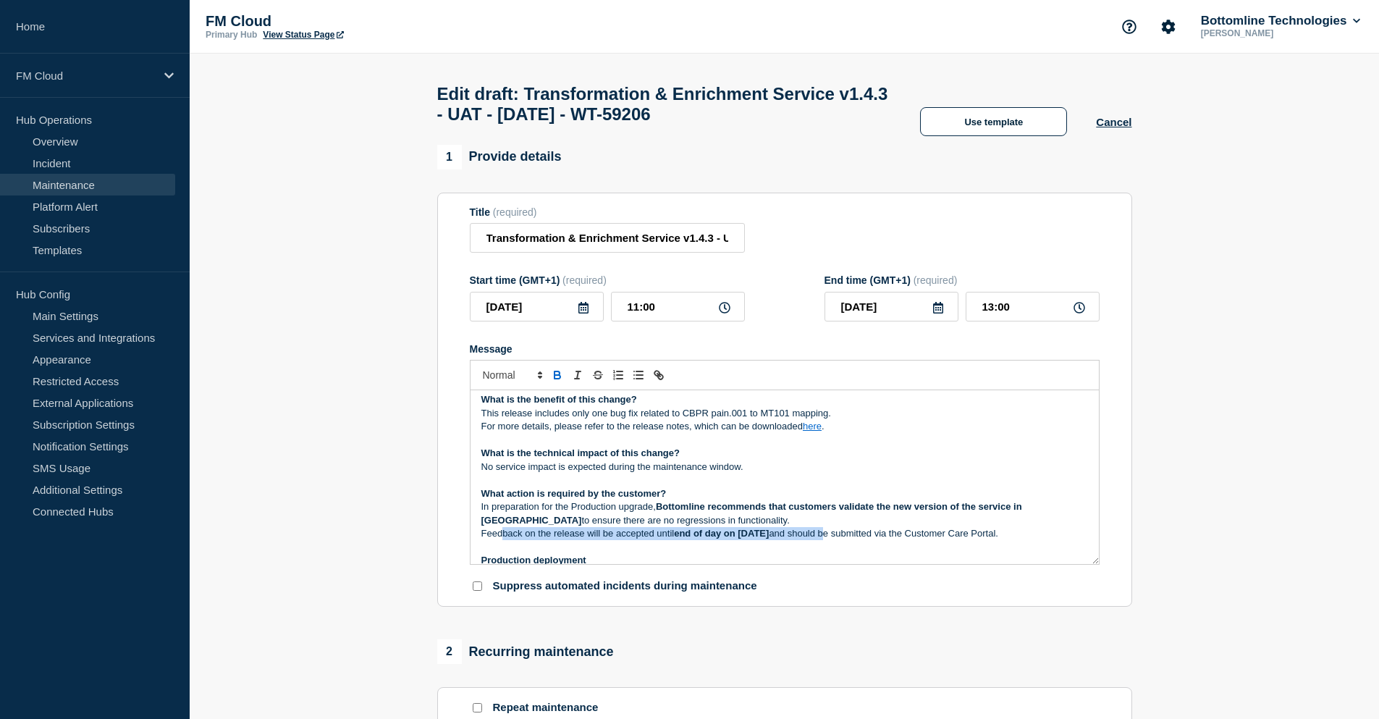
drag, startPoint x: 502, startPoint y: 539, endPoint x: 896, endPoint y: 536, distance: 393.9
click at [896, 536] on p "Feedback on the release will be accepted until end of day on 22nd September 202…" at bounding box center [785, 533] width 607 height 13
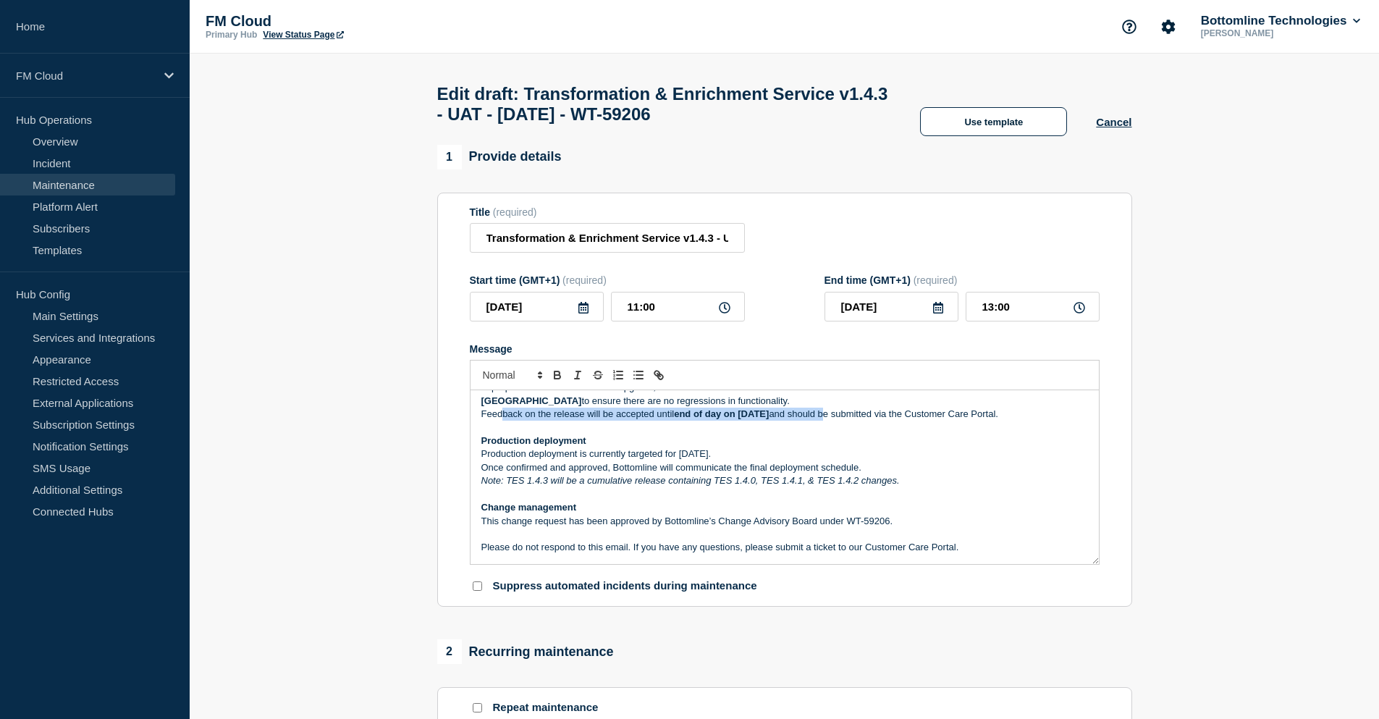
scroll to position [217, 0]
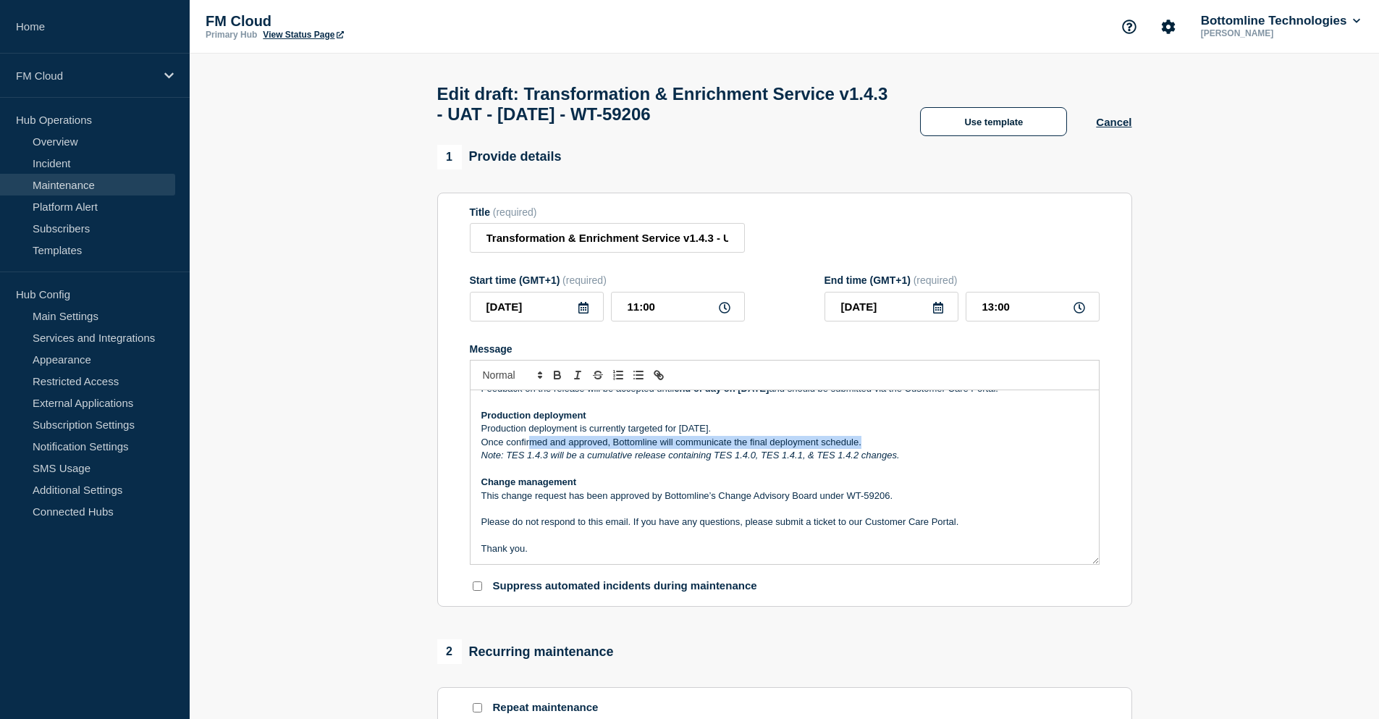
drag, startPoint x: 529, startPoint y: 450, endPoint x: 879, endPoint y: 444, distance: 349.8
click at [879, 444] on p "Once confirmed and approved, Bottomline will communicate the final deployment s…" at bounding box center [785, 442] width 607 height 13
drag, startPoint x: 794, startPoint y: 458, endPoint x: 827, endPoint y: 458, distance: 33.3
click at [815, 458] on em "Note: TES 1.4.3 will be a cumulative release containing TES 1.4.0, TES 1.4.1, &…" at bounding box center [691, 455] width 419 height 11
click at [905, 457] on p "Note: TES 1.4.3 will be a cumulative release containing TES 1.4.0, TES 1.4.1, &…" at bounding box center [785, 455] width 607 height 13
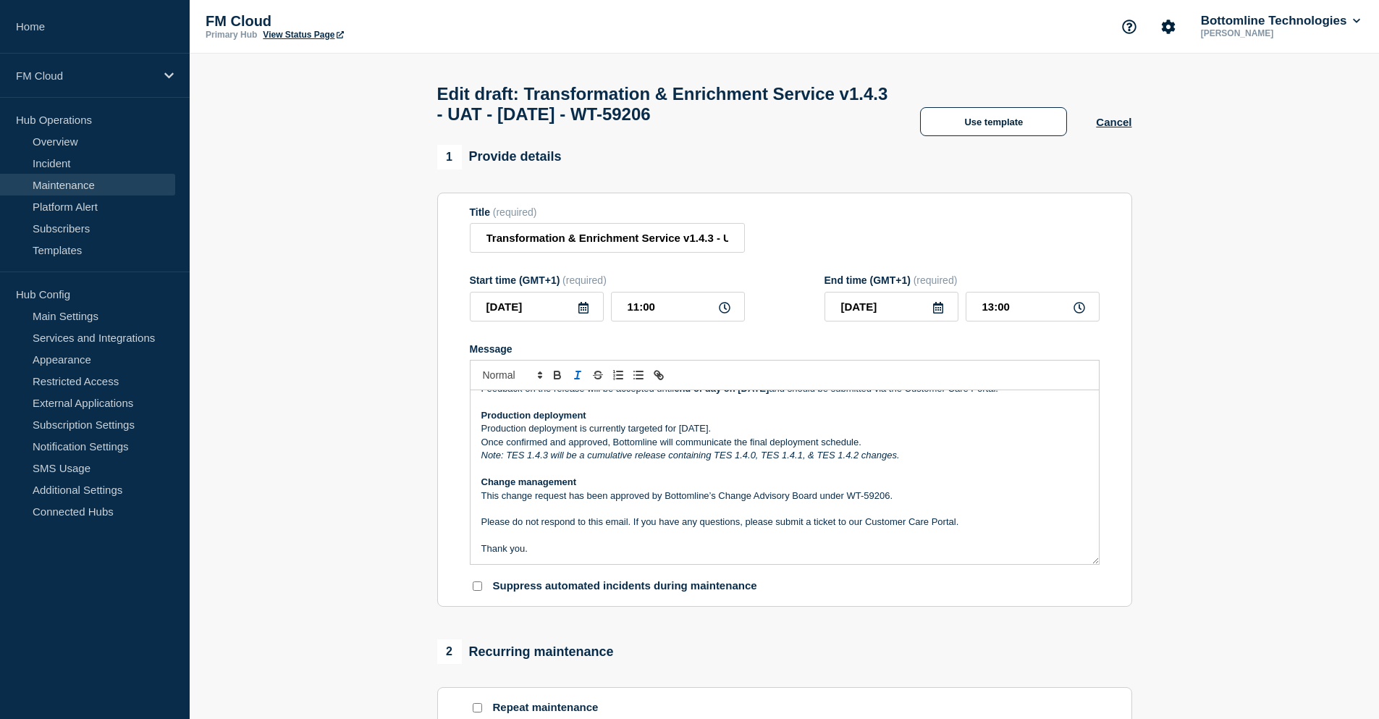
scroll to position [258, 0]
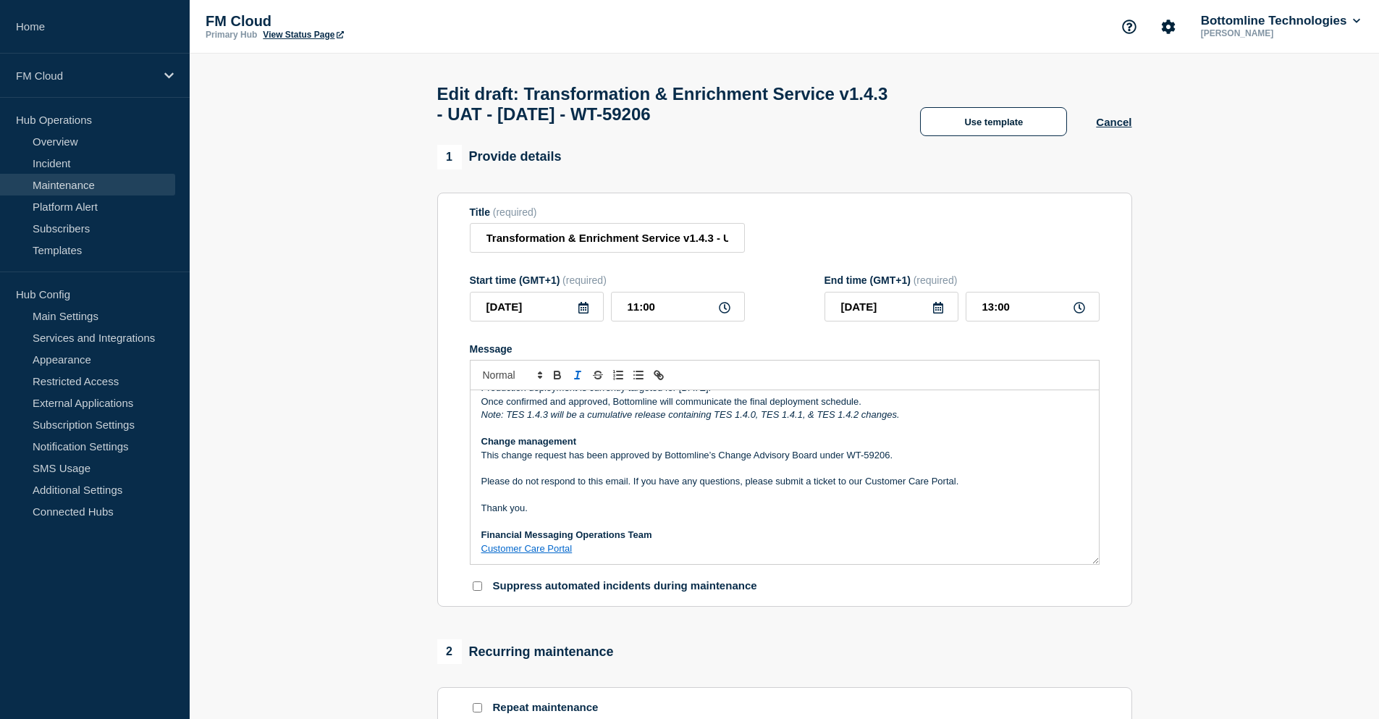
click at [909, 457] on p "This change request has been approved by Bottomline’s Change Advisory Board und…" at bounding box center [785, 455] width 607 height 13
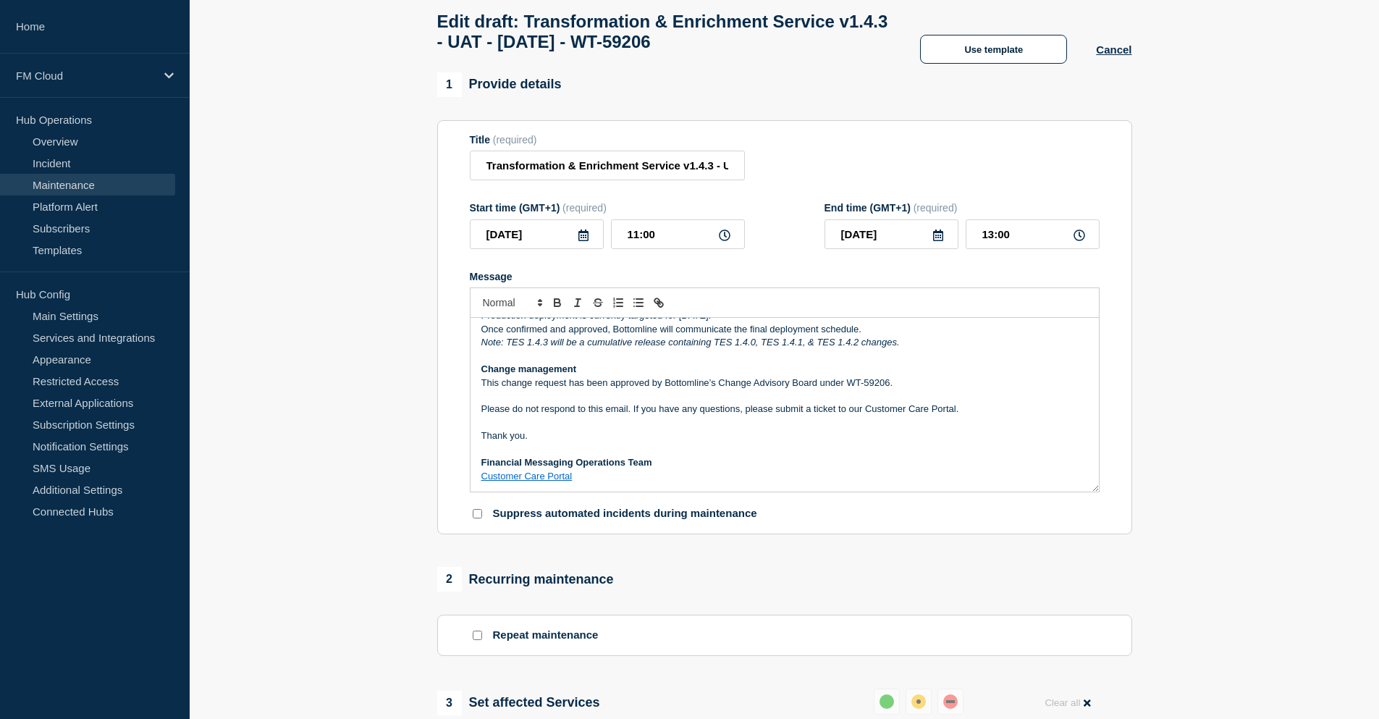
click at [507, 482] on link "Customer Care Portal" at bounding box center [527, 476] width 91 height 11
click at [617, 425] on p "Message" at bounding box center [785, 422] width 607 height 13
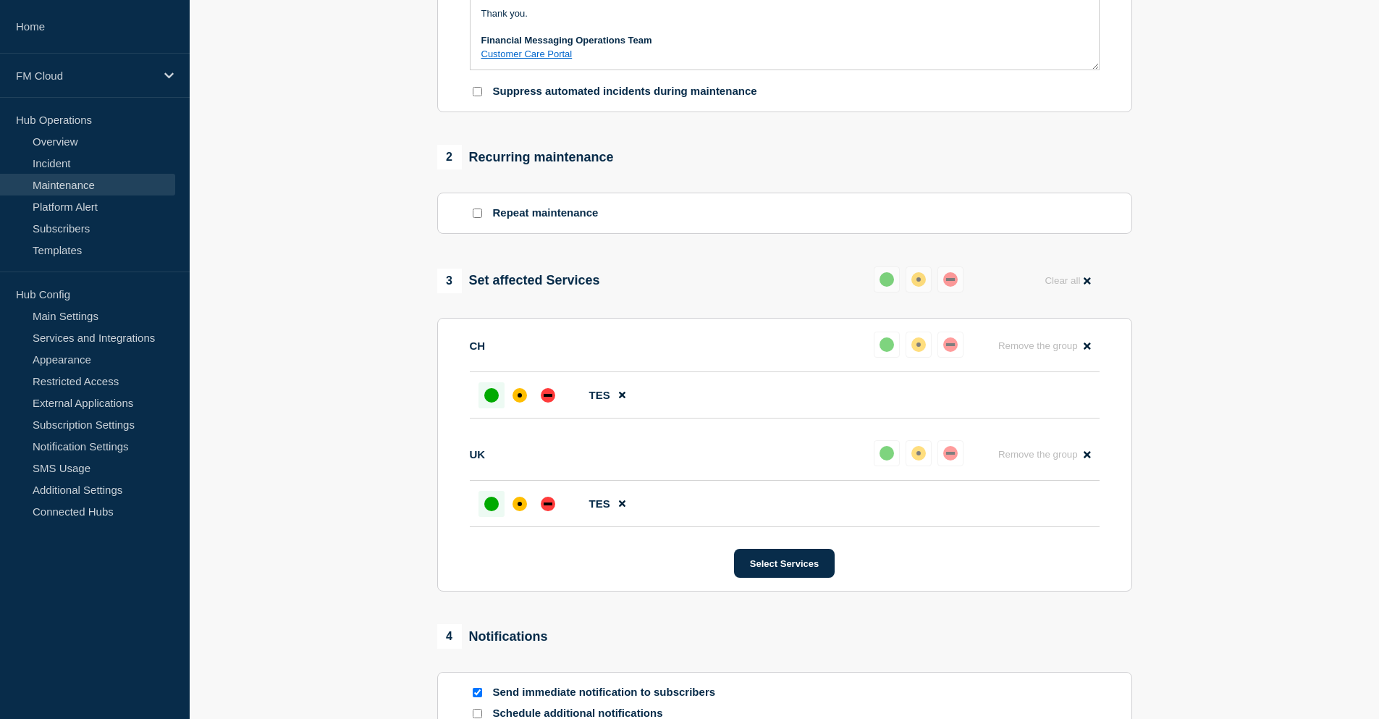
scroll to position [680, 0]
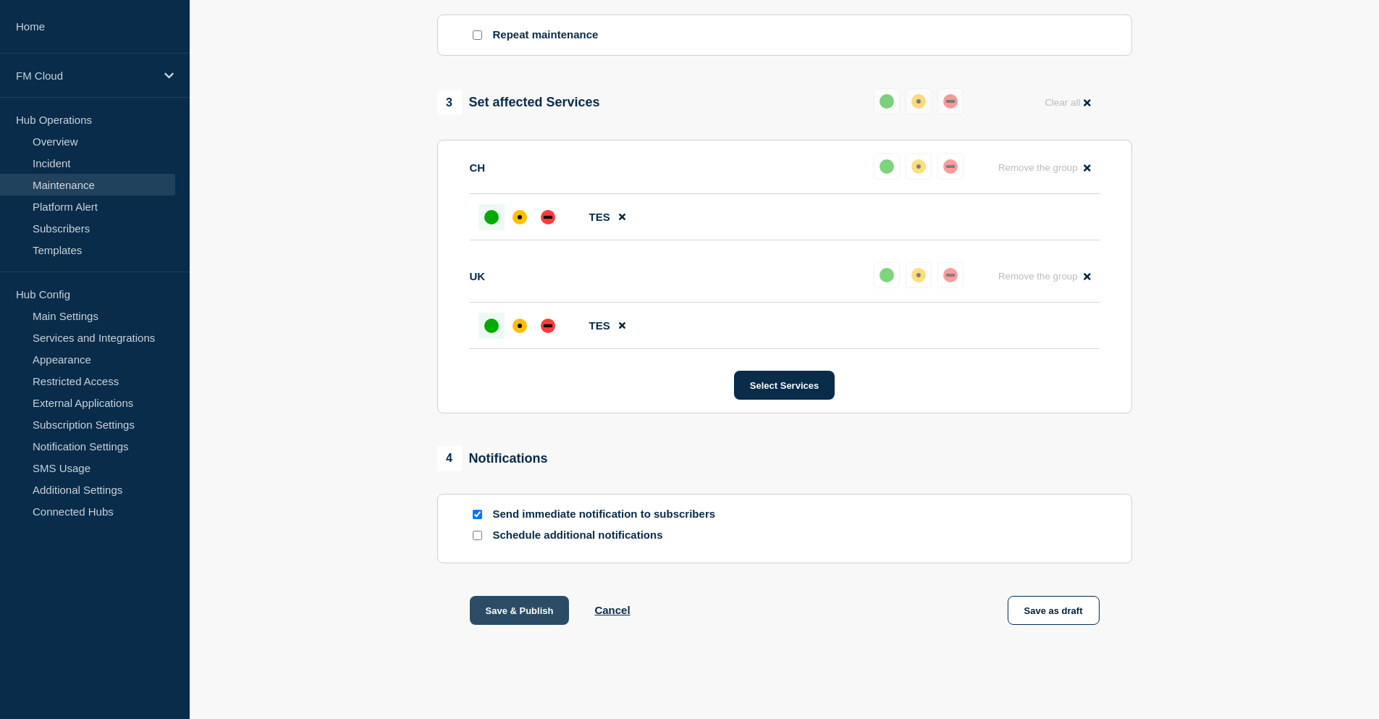
click at [532, 608] on button "Save & Publish" at bounding box center [520, 610] width 100 height 29
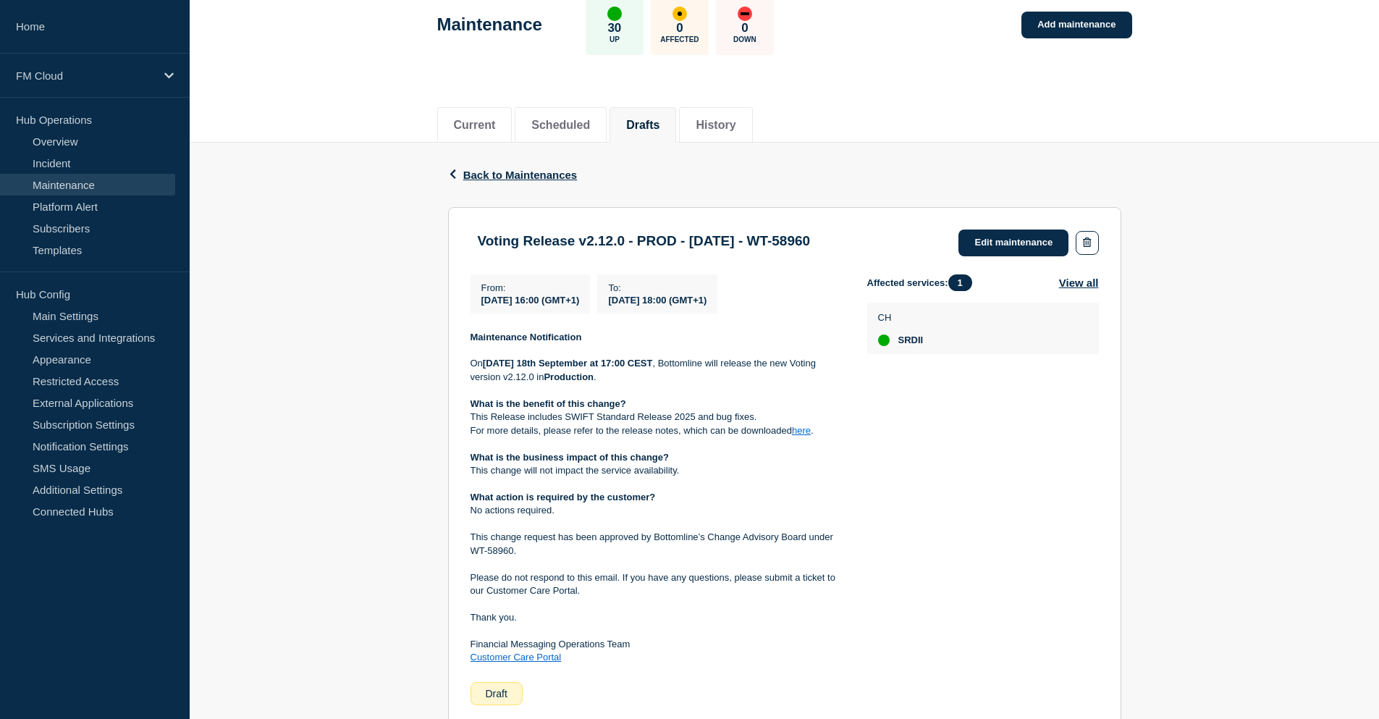
scroll to position [72, 0]
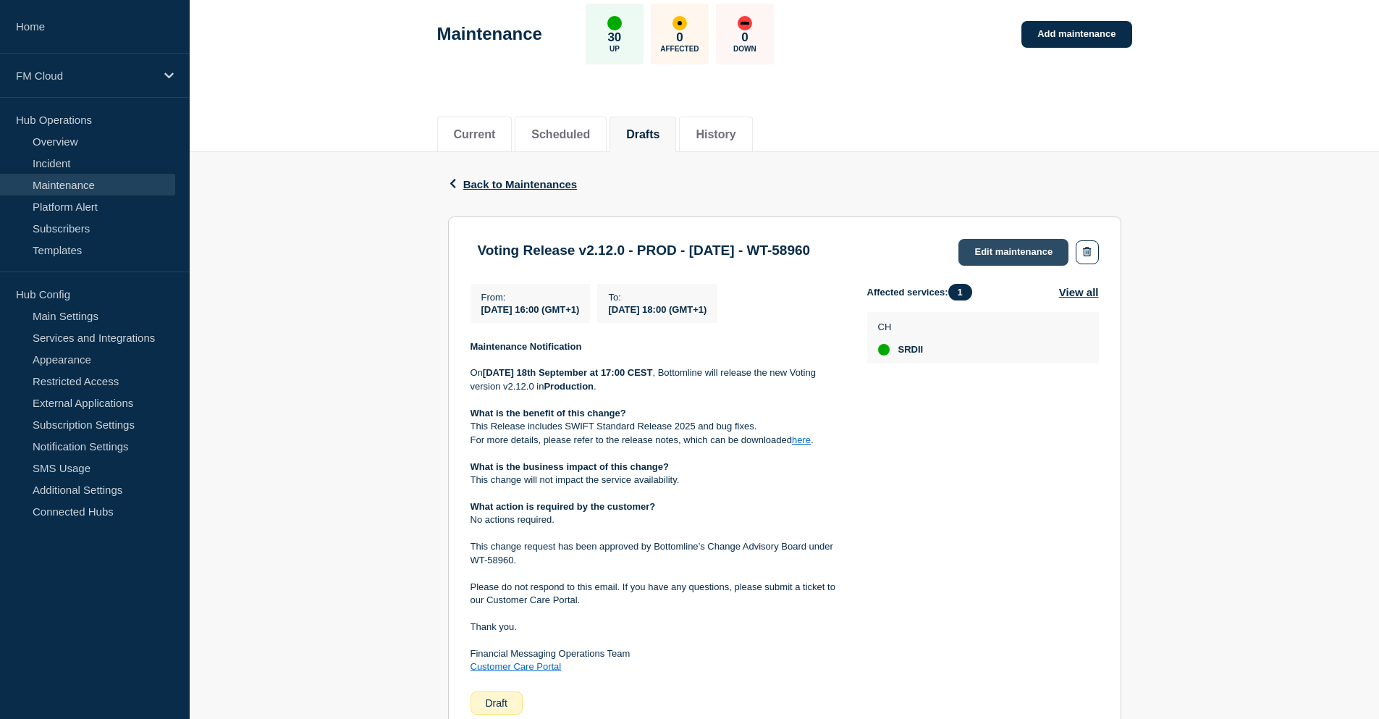
click at [1025, 248] on link "Edit maintenance" at bounding box center [1014, 252] width 110 height 27
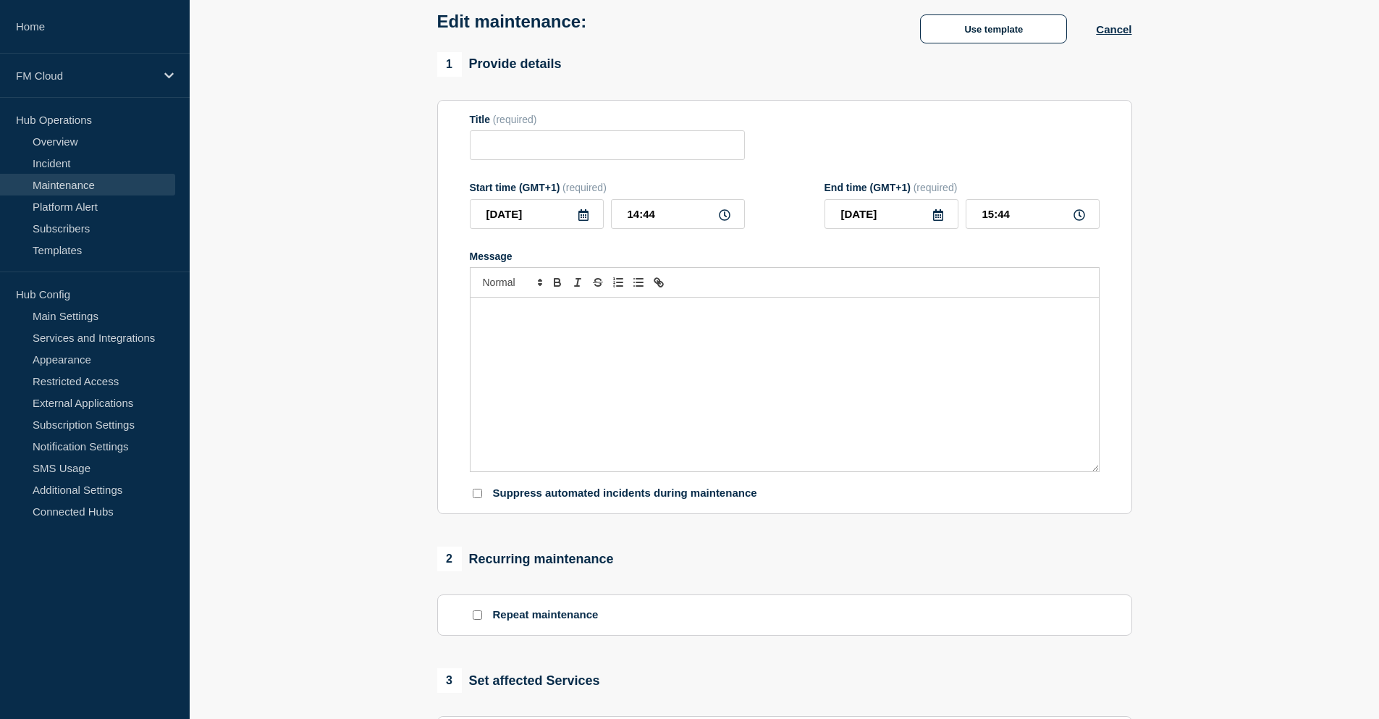
type input "Voting Release v2.12.0 - PROD - [DATE] - WT-58960"
type input "[DATE]"
type input "16:00"
type input "[DATE]"
type input "18:00"
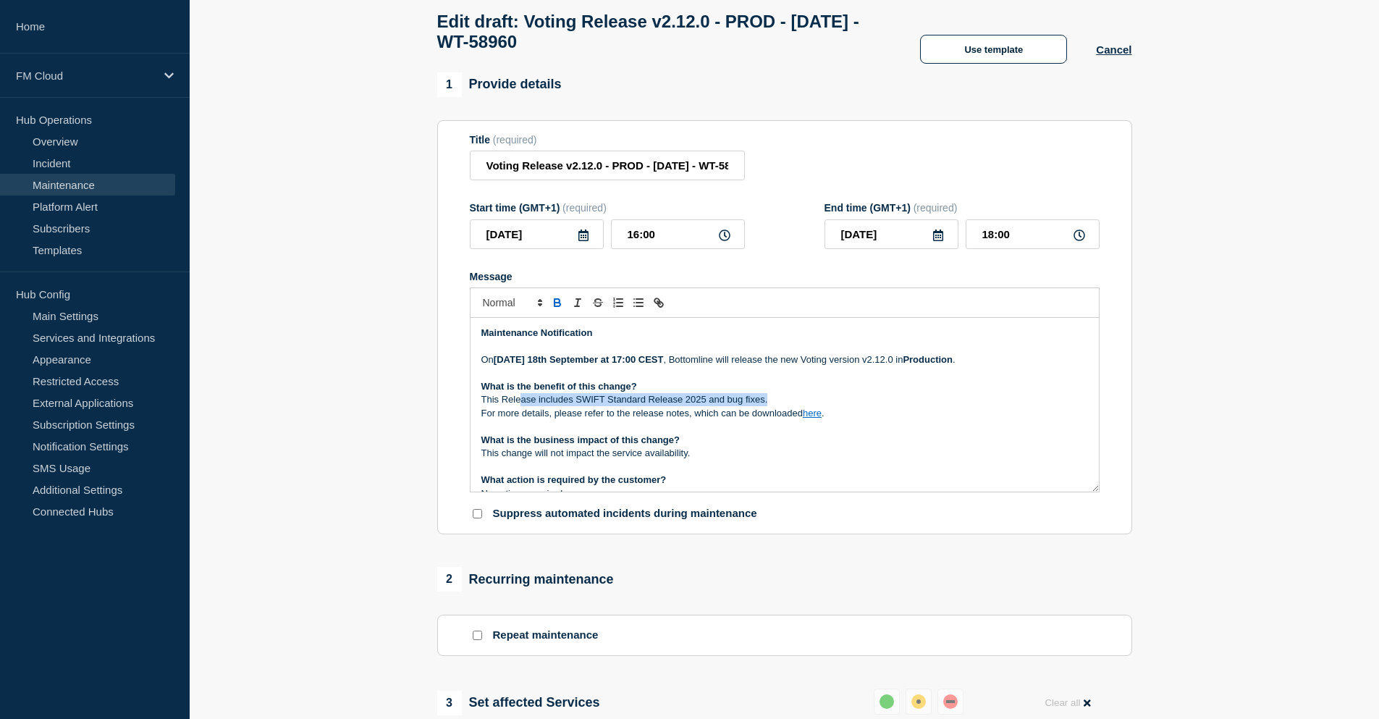
drag, startPoint x: 523, startPoint y: 411, endPoint x: 802, endPoint y: 408, distance: 278.8
click at [802, 406] on p "This Release includes SWIFT Standard Release 2025 and bug fixes." at bounding box center [785, 399] width 607 height 13
click at [812, 420] on p "For more details, please refer to the release notes, which can be downloaded he…" at bounding box center [785, 413] width 607 height 13
click at [815, 440] on link "https://bottomline.thruinc.net/Publishing/Link.aspx?LinkID=1A10Y9LWZ3JRH" at bounding box center [779, 439] width 99 height 19
click at [672, 393] on p "What is the benefit of this change?" at bounding box center [785, 386] width 607 height 13
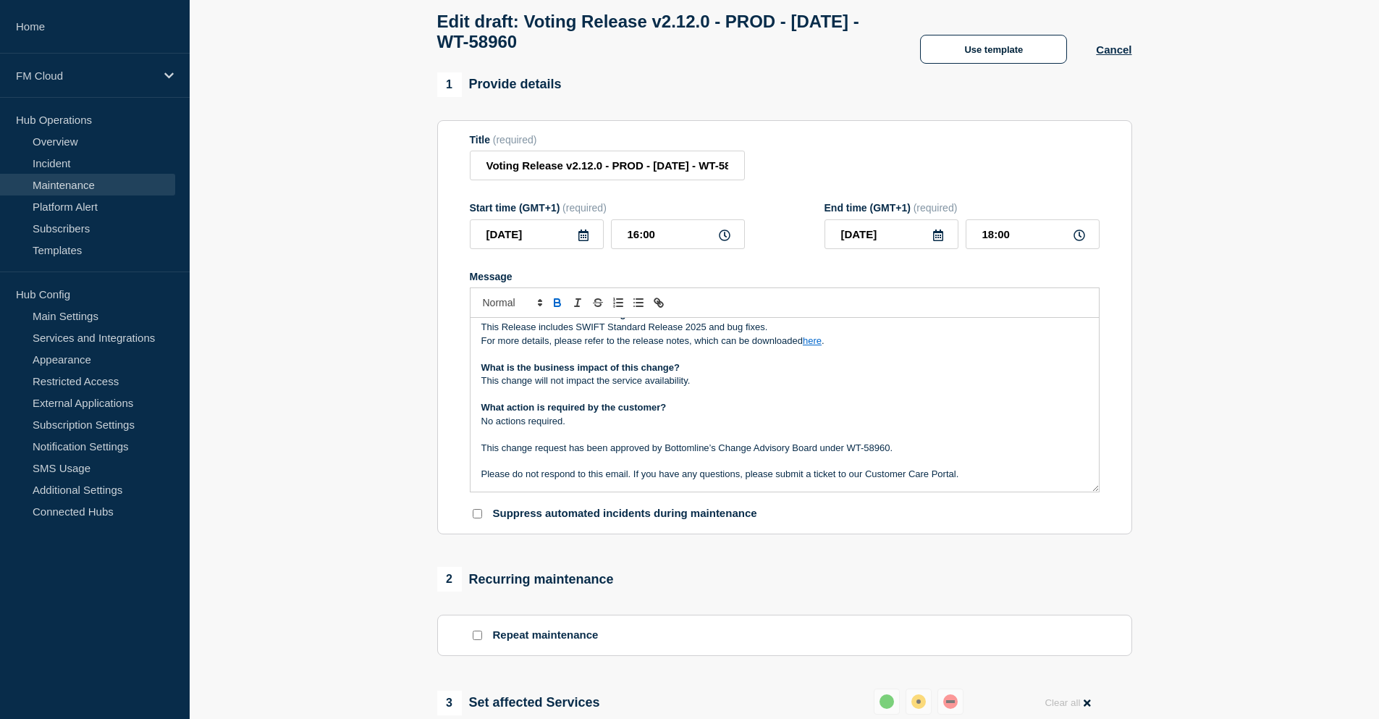
scroll to position [138, 0]
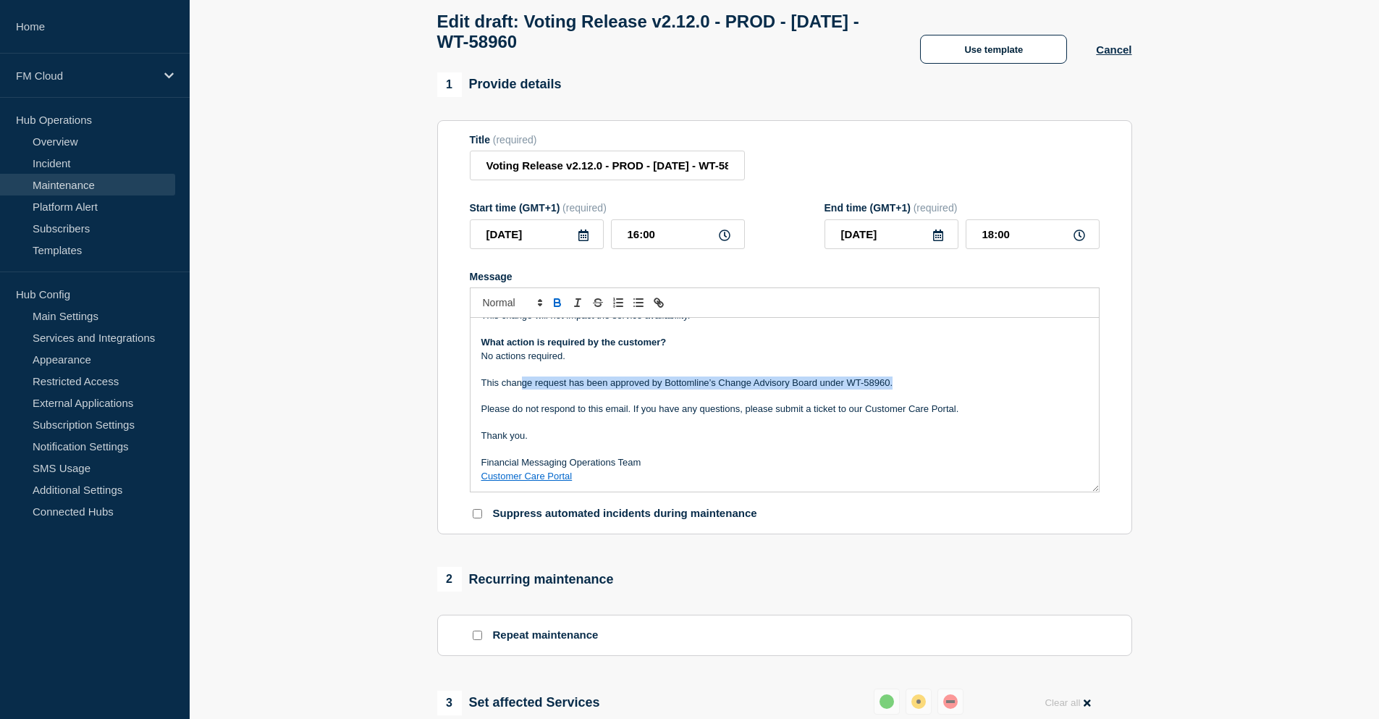
drag, startPoint x: 523, startPoint y: 386, endPoint x: 929, endPoint y: 387, distance: 406.2
click at [929, 387] on p "This change request has been approved by Bottomline’s Change Advisory Board und…" at bounding box center [785, 383] width 607 height 13
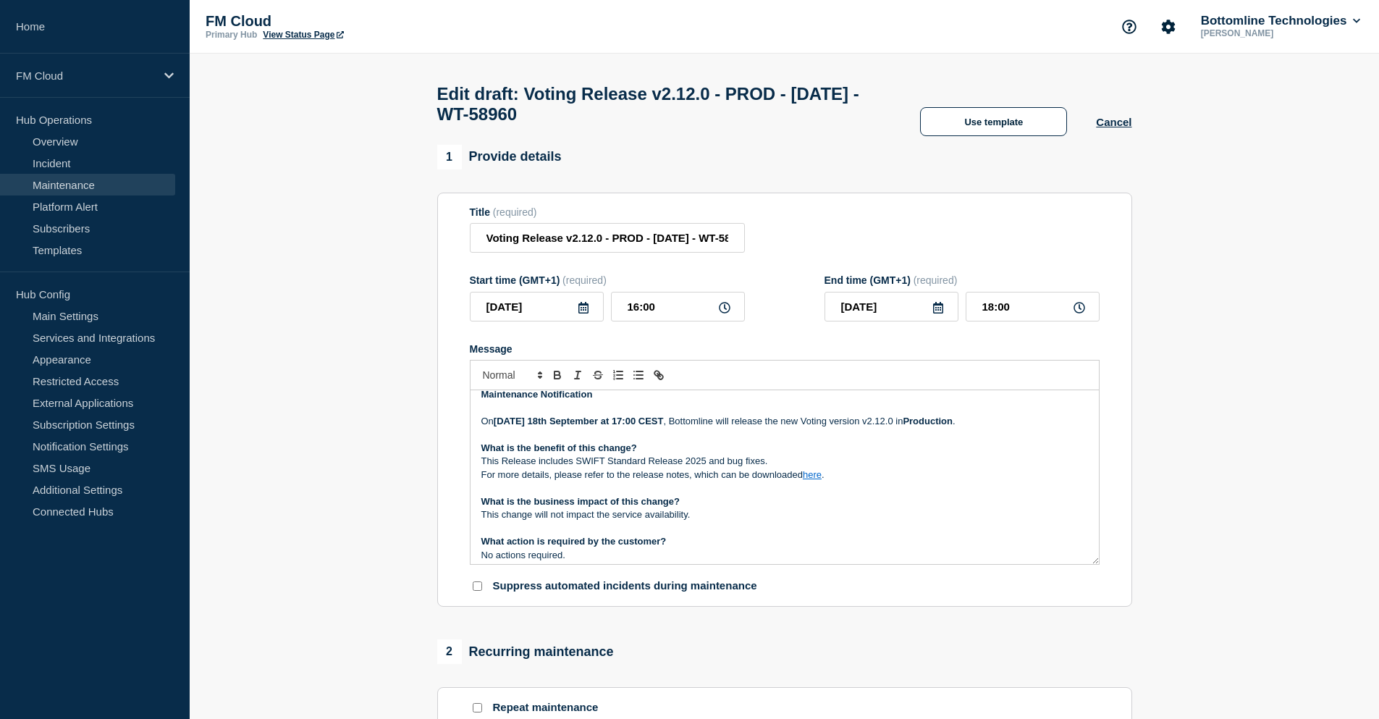
scroll to position [0, 0]
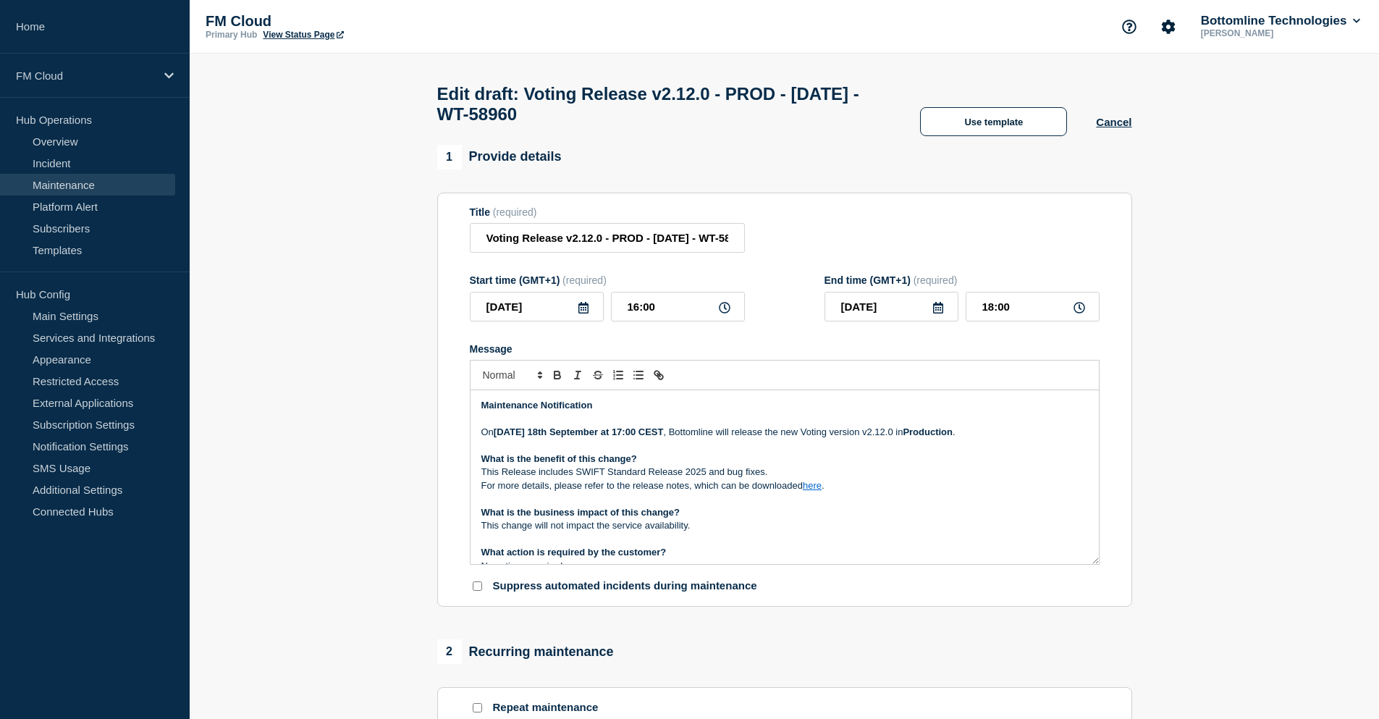
click at [744, 453] on p "Message" at bounding box center [785, 446] width 607 height 13
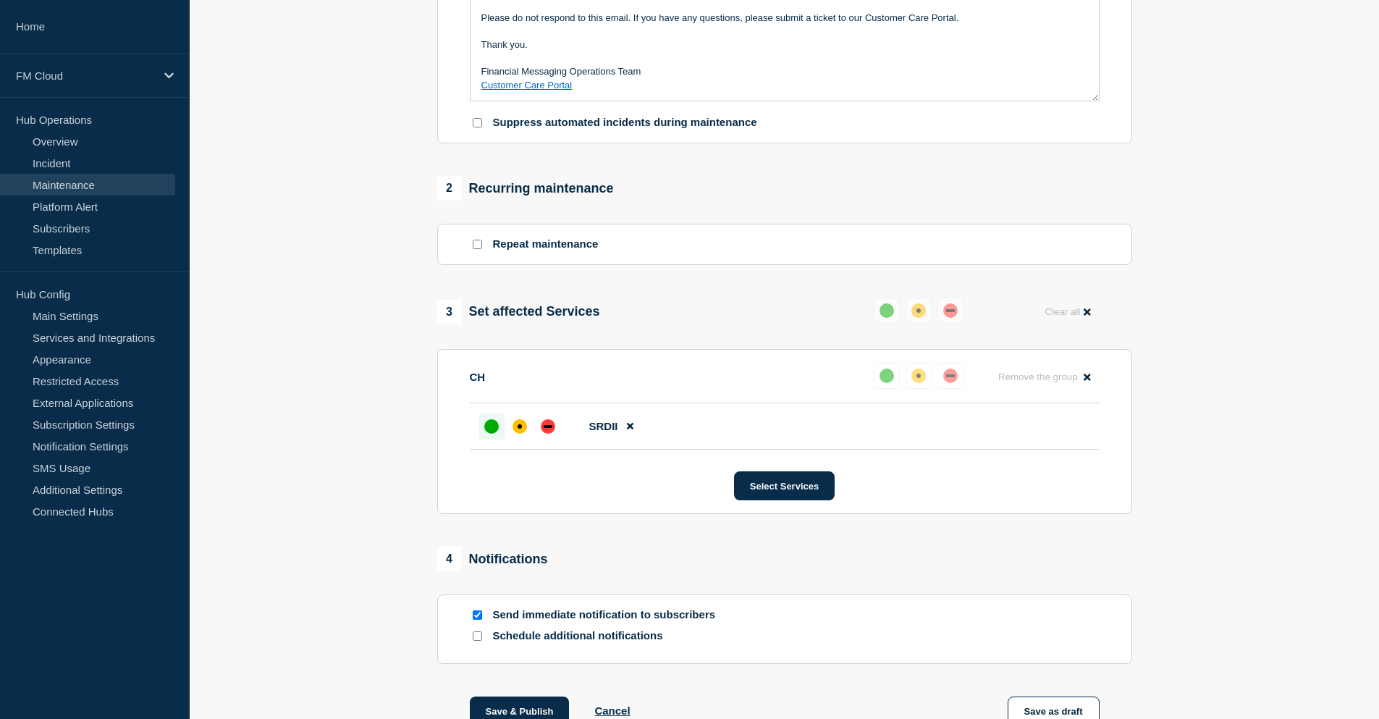
scroll to position [571, 0]
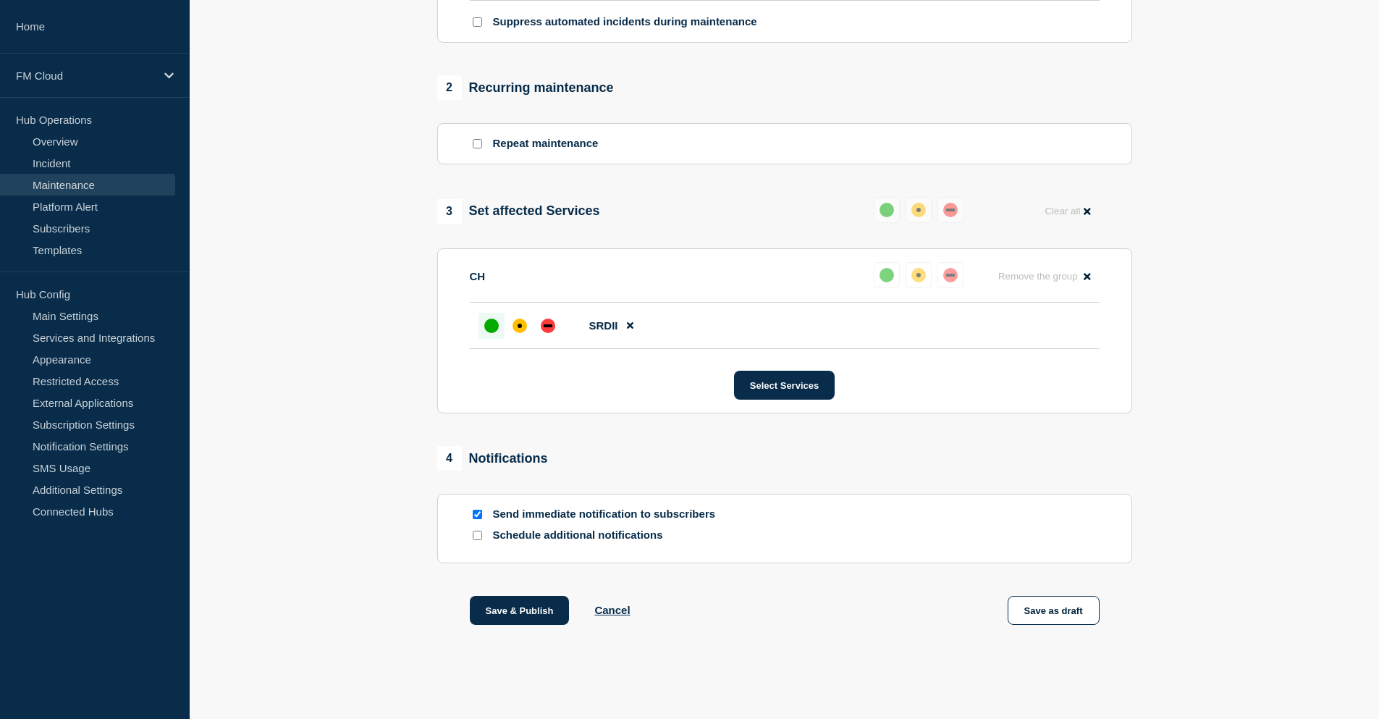
click at [529, 626] on div "Save & Publish Cancel Save as draft" at bounding box center [784, 628] width 695 height 65
click at [539, 610] on button "Save & Publish" at bounding box center [520, 610] width 100 height 29
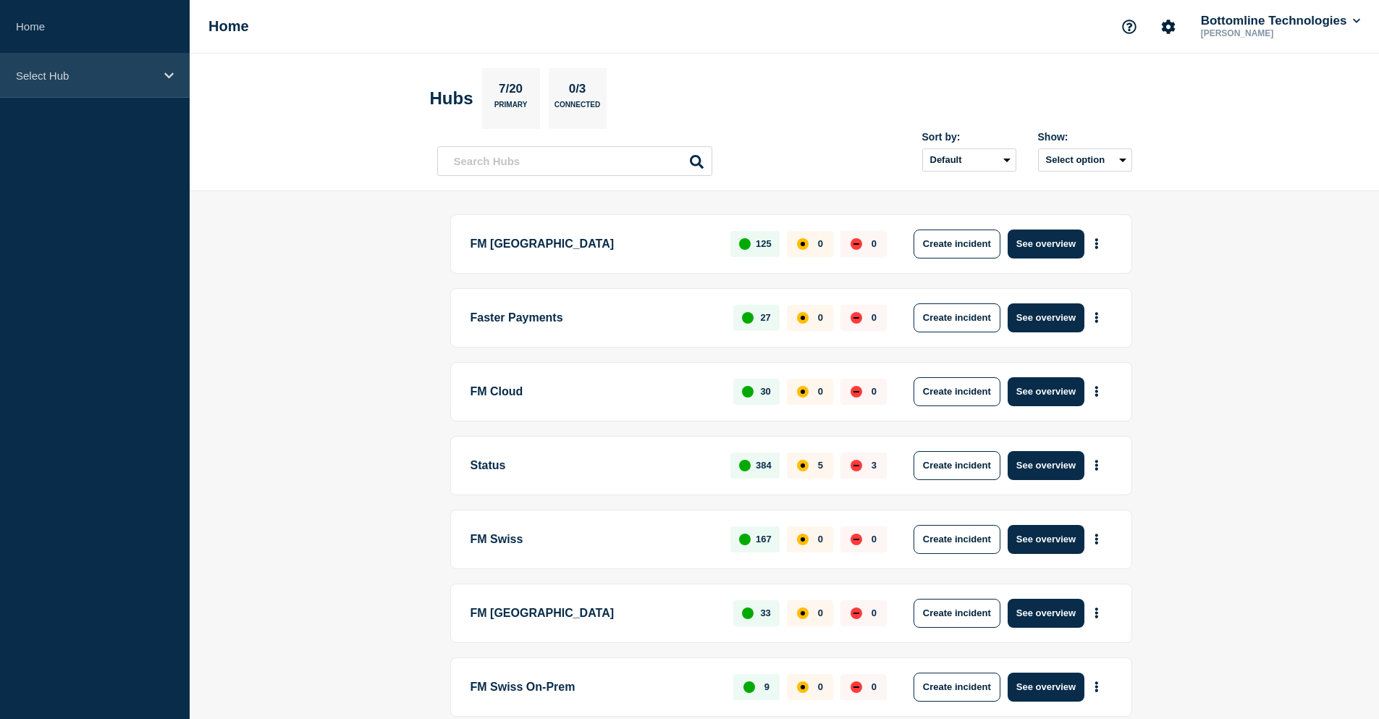
click at [42, 83] on div "Select Hub" at bounding box center [95, 76] width 190 height 44
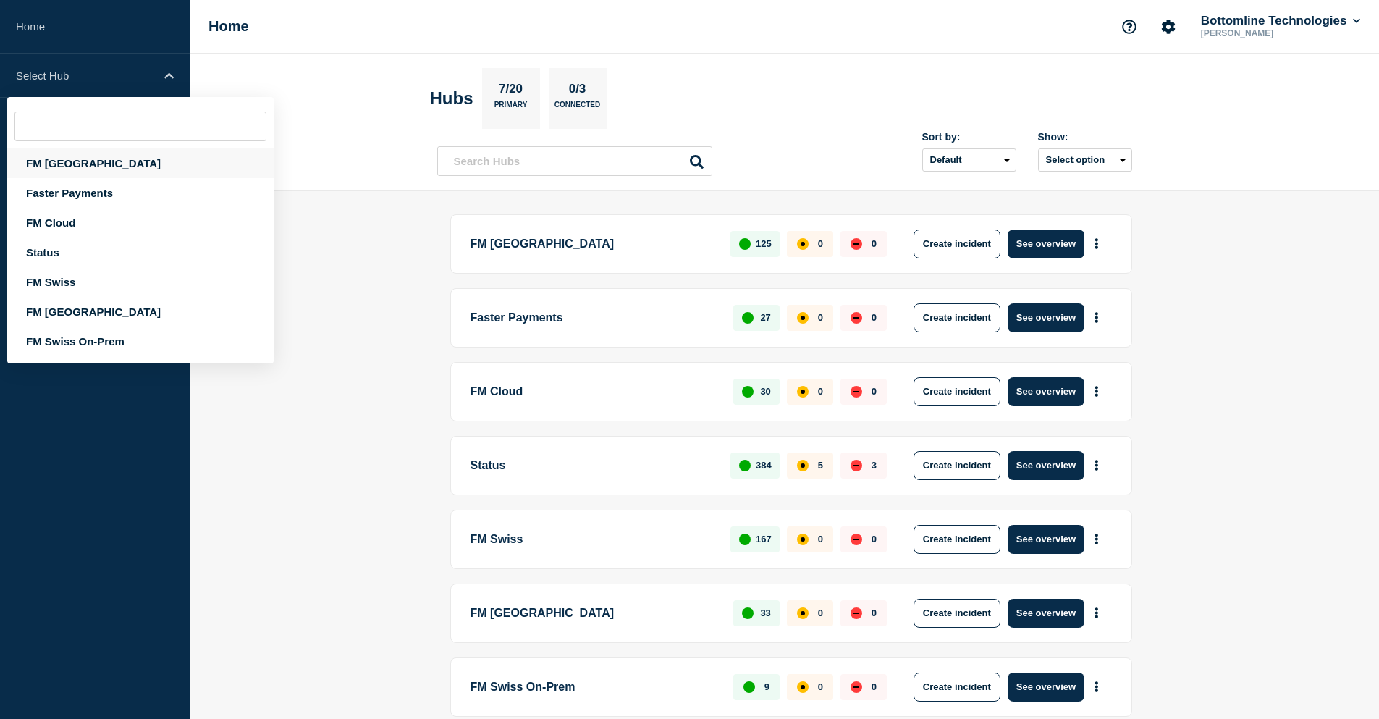
click at [59, 160] on div "FM London" at bounding box center [140, 163] width 266 height 30
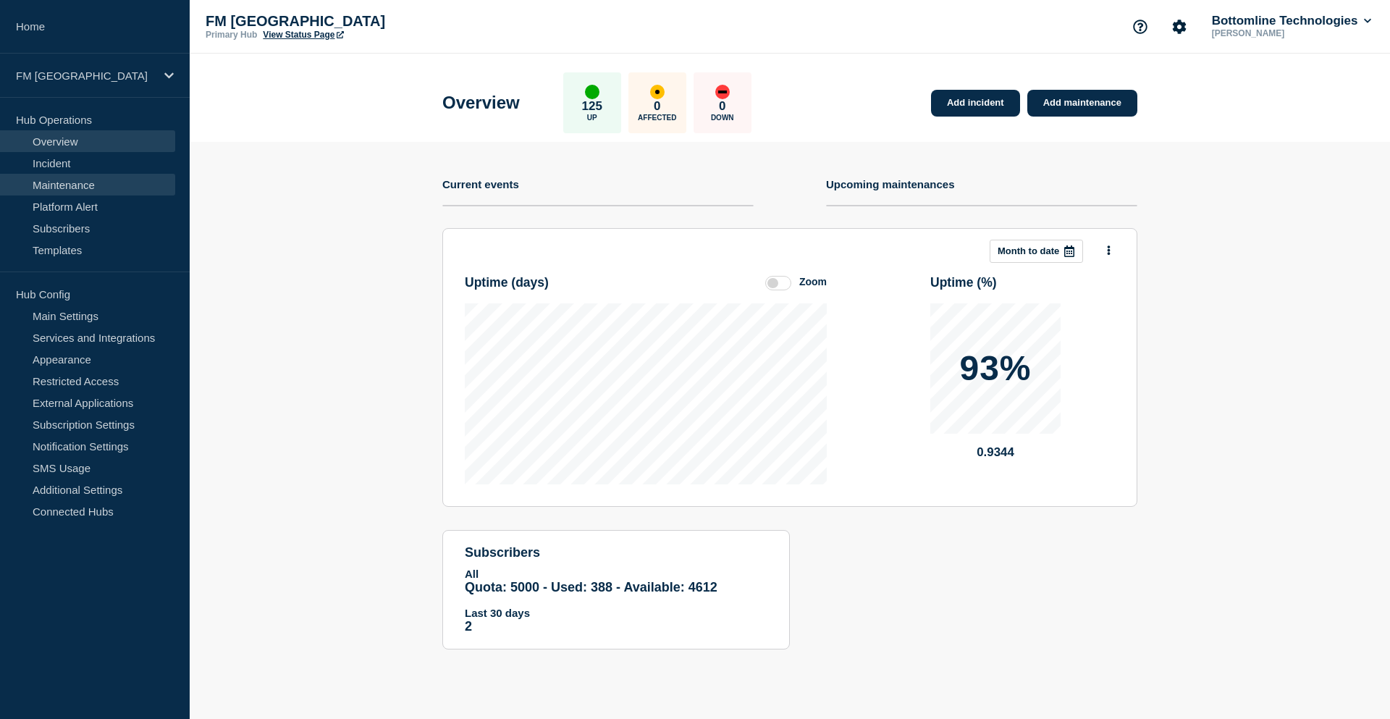
click at [74, 181] on link "Maintenance" at bounding box center [87, 185] width 175 height 22
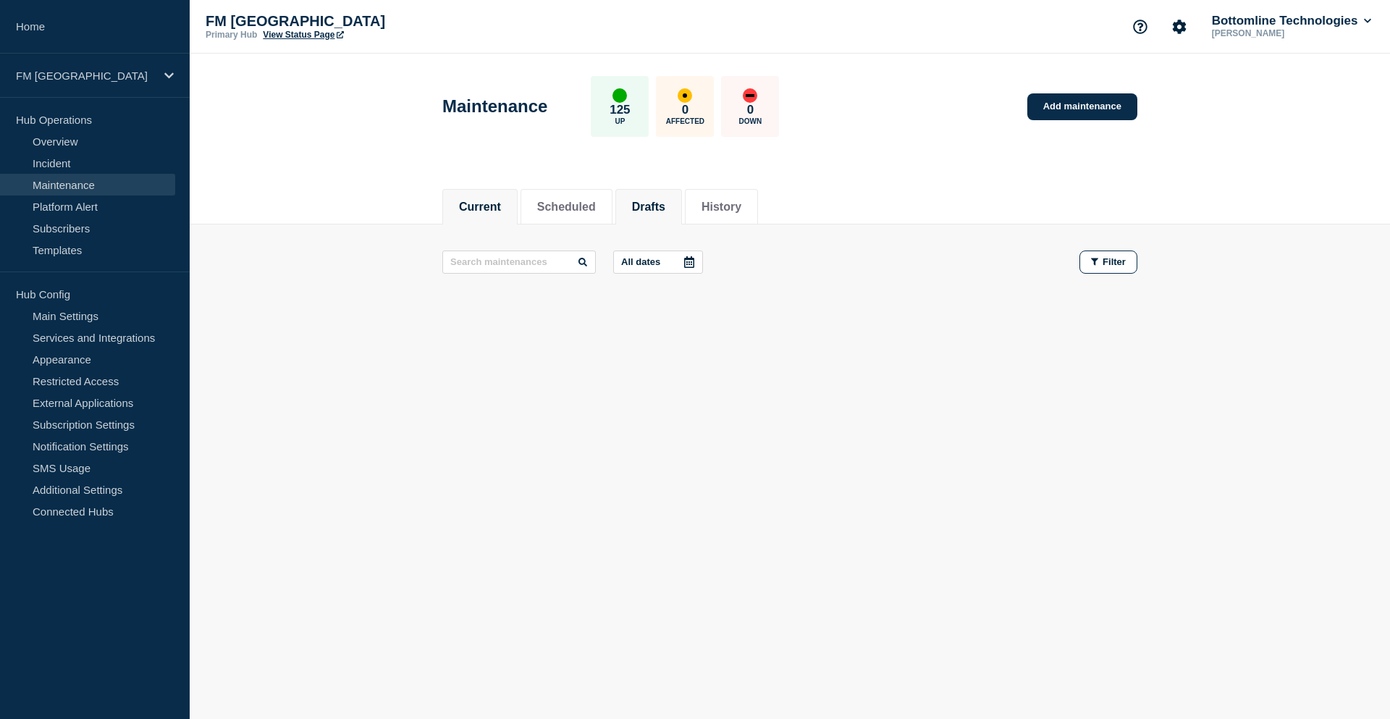
click at [661, 201] on button "Drafts" at bounding box center [648, 207] width 33 height 13
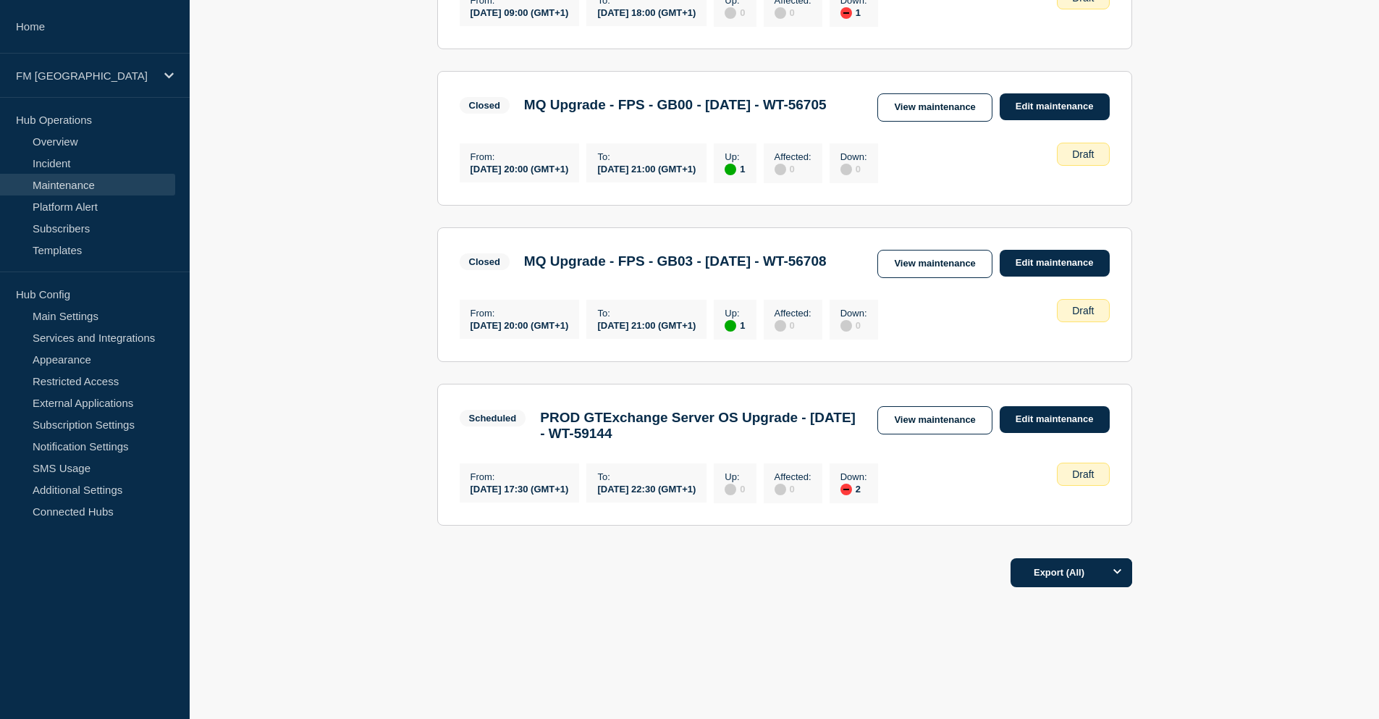
scroll to position [1117, 0]
drag, startPoint x: 585, startPoint y: 416, endPoint x: 750, endPoint y: 434, distance: 166.1
click at [750, 434] on h3 "PROD GTExchange Server OS Upgrade - 20/SEPT/2025 - WT-59144" at bounding box center [701, 426] width 323 height 32
drag, startPoint x: 621, startPoint y: 259, endPoint x: 558, endPoint y: 240, distance: 64.9
click at [558, 253] on h3 "MQ Upgrade - FPS - GB03 - 12th/August/2025 - WT-56708" at bounding box center [675, 261] width 303 height 16
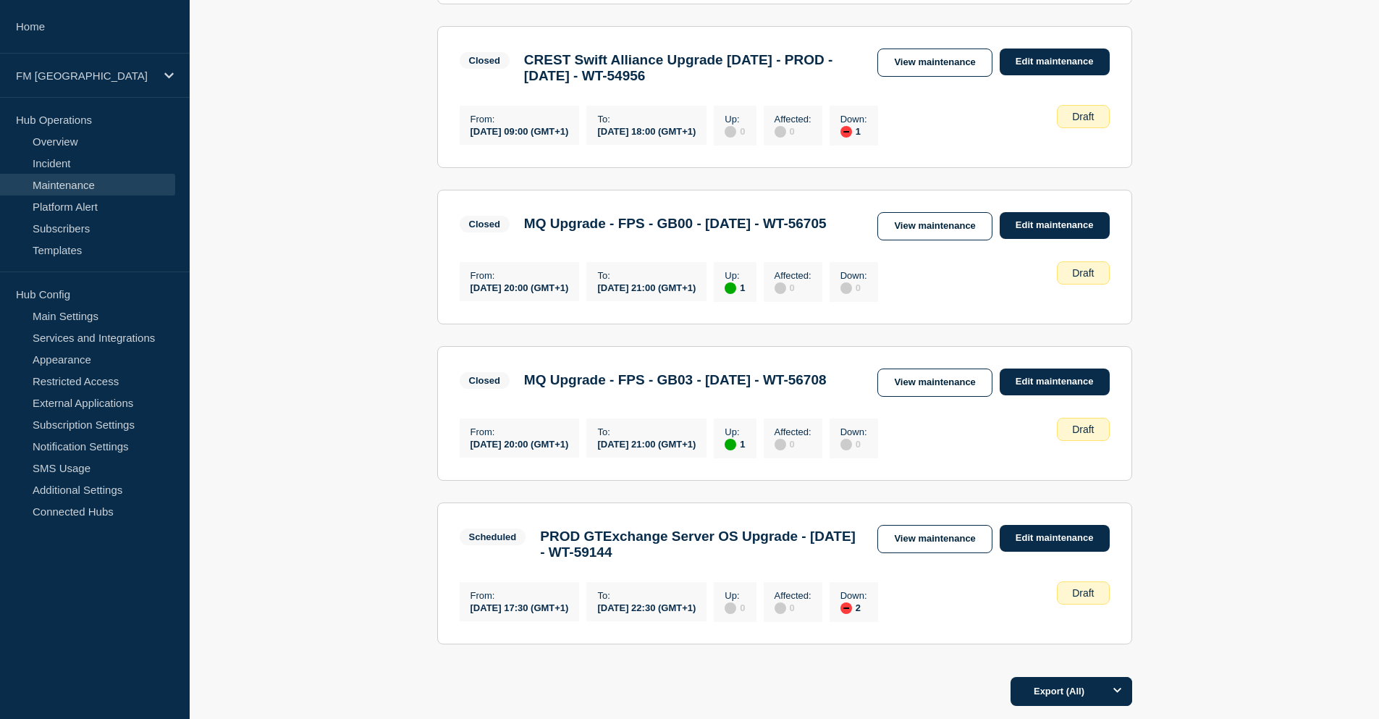
scroll to position [899, 0]
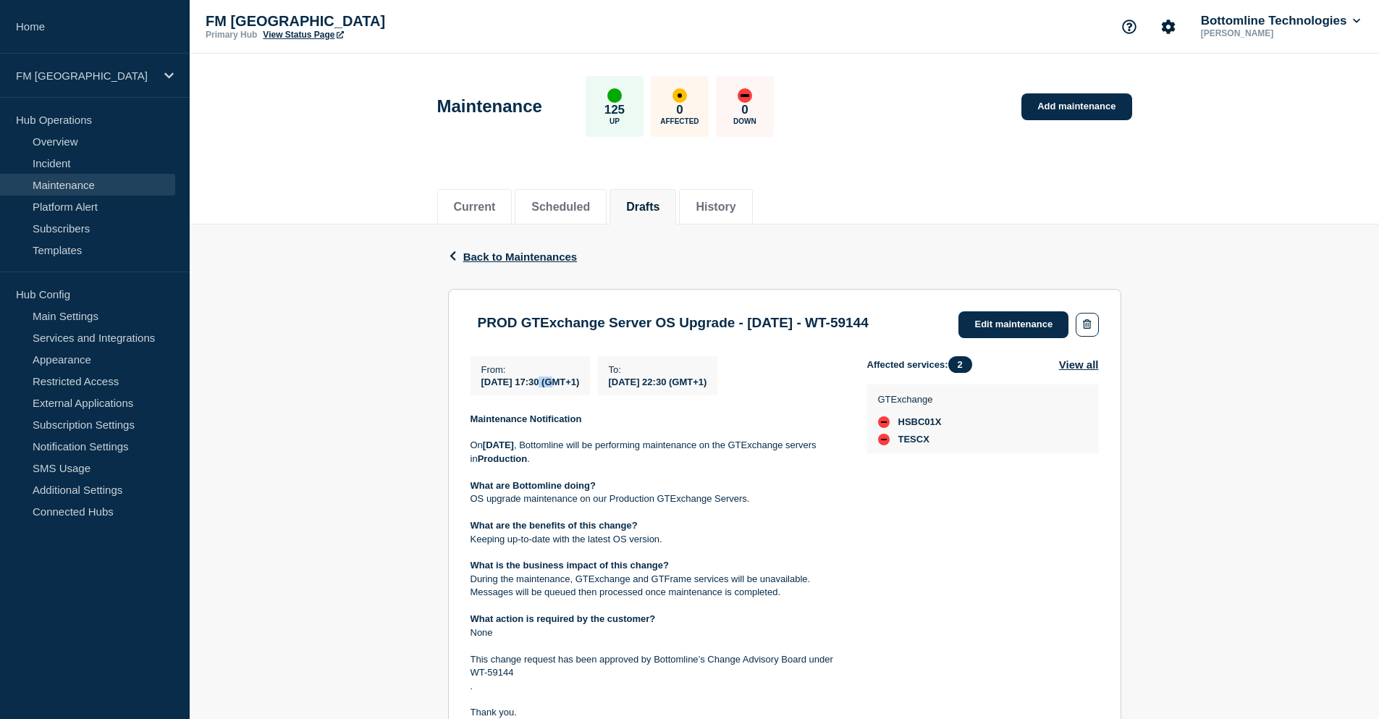
drag, startPoint x: 546, startPoint y: 399, endPoint x: 566, endPoint y: 403, distance: 20.0
click at [566, 387] on span "[DATE] 17:30 (GMT+1)" at bounding box center [531, 382] width 98 height 11
click at [707, 387] on span "[DATE] 22:30 (GMT+1)" at bounding box center [657, 382] width 98 height 11
click at [1009, 319] on link "Edit maintenance" at bounding box center [1014, 324] width 110 height 27
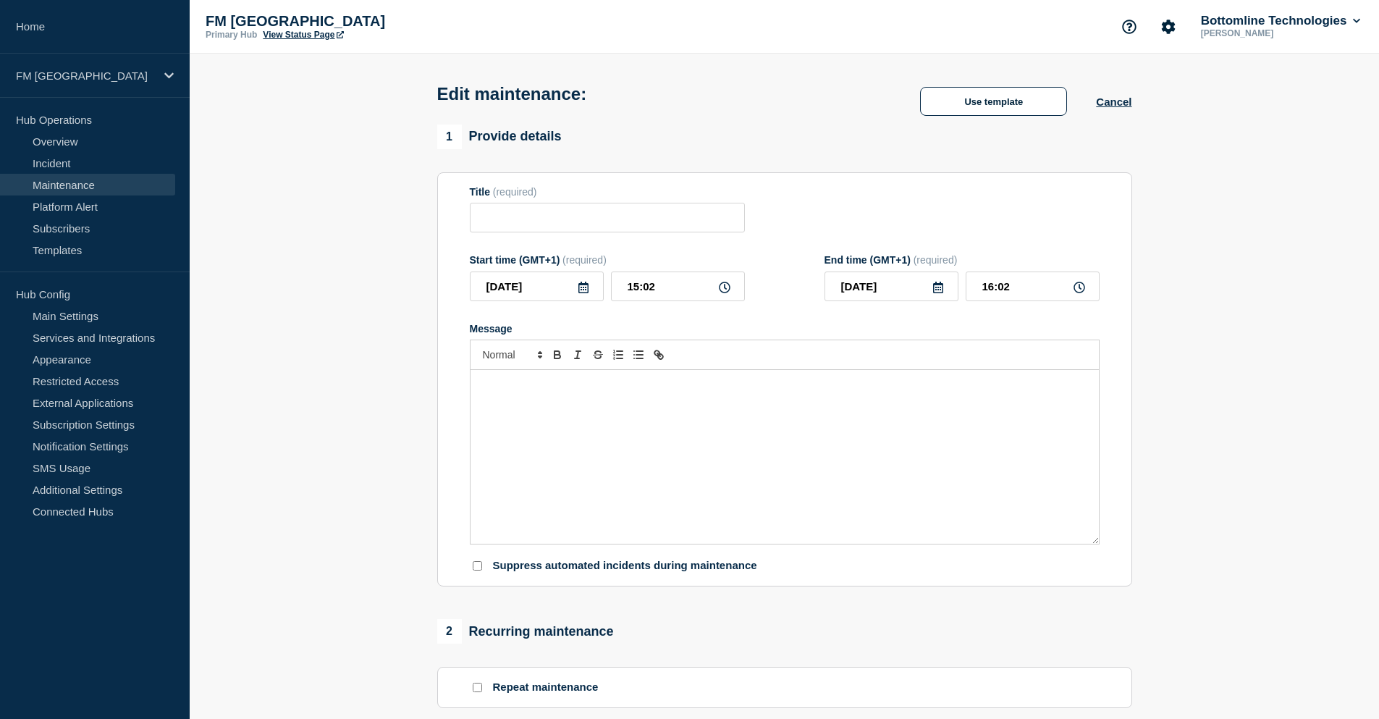
type input "PROD GTExchange Server OS Upgrade - 20/SEPT/2025 - WT-59144"
type input "2025-09-20"
type input "17:30"
type input "2025-09-20"
type input "22:30"
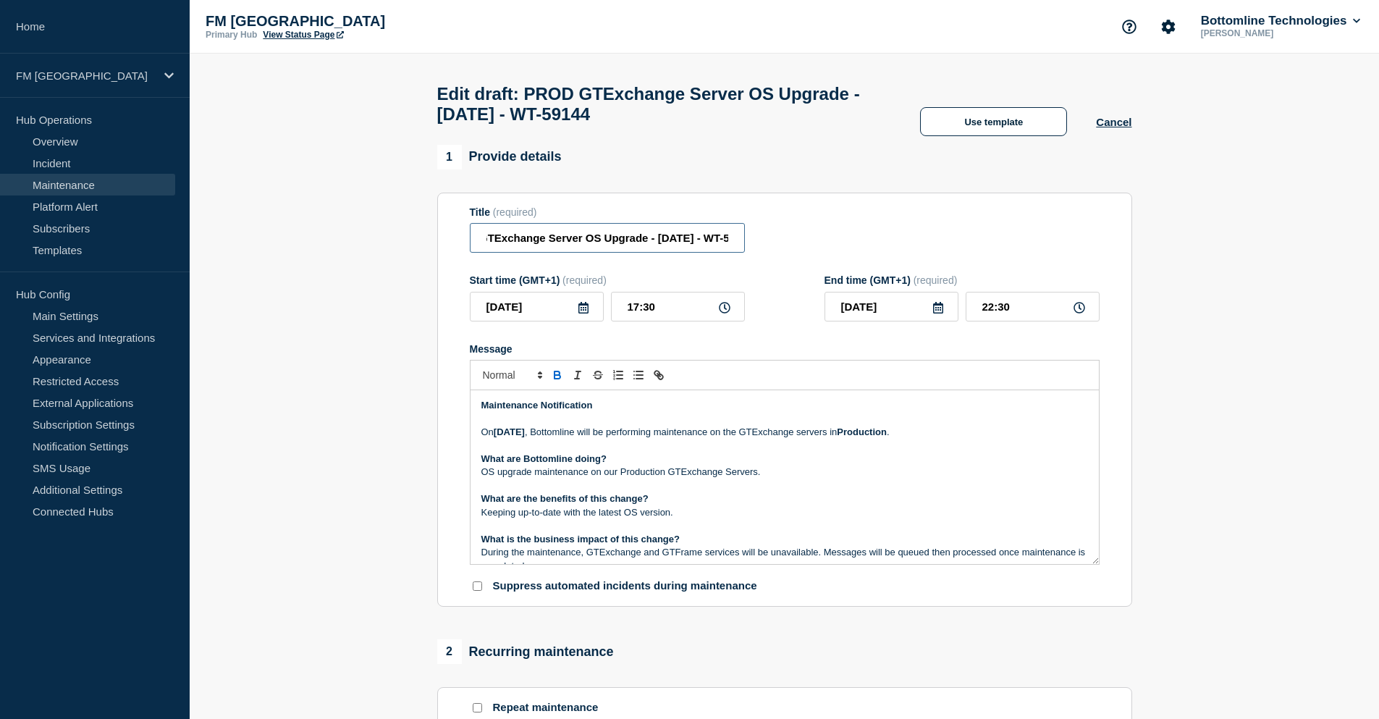
drag, startPoint x: 668, startPoint y: 242, endPoint x: 720, endPoint y: 240, distance: 51.4
click at [720, 240] on input "PROD GTExchange Server OS Upgrade - 20/SEPT/2025 - WT-59144" at bounding box center [607, 238] width 275 height 30
click at [675, 243] on input "PROD GTExchange Server OS Upgrade - 20/SEPT/2025 - WT-59144" at bounding box center [607, 238] width 275 height 30
click at [673, 245] on input "PROD GTExchange Server OS Upgrade - 20/SEPT/2025 - WT-59144" at bounding box center [607, 238] width 275 height 30
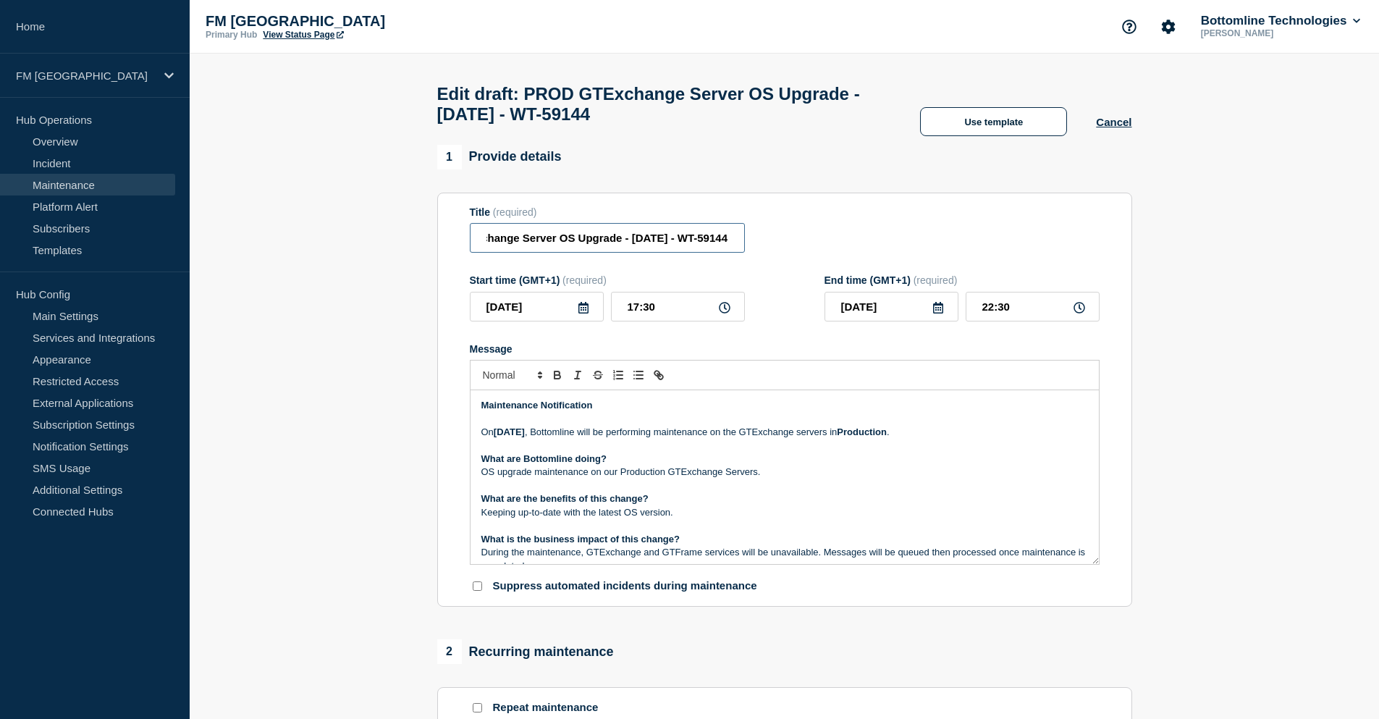
scroll to position [0, 0]
drag, startPoint x: 584, startPoint y: 248, endPoint x: 458, endPoint y: 249, distance: 126.0
click at [458, 249] on section "Title (required) PROD GTExchange Server OS Upgrade - 20/SEP/2025 - WT-59144 Sta…" at bounding box center [784, 400] width 695 height 415
type input "PROD GTExchange Server OS Upgrade - 20/SEP/2025 - WT-59144"
click at [802, 453] on p "Message" at bounding box center [785, 446] width 607 height 13
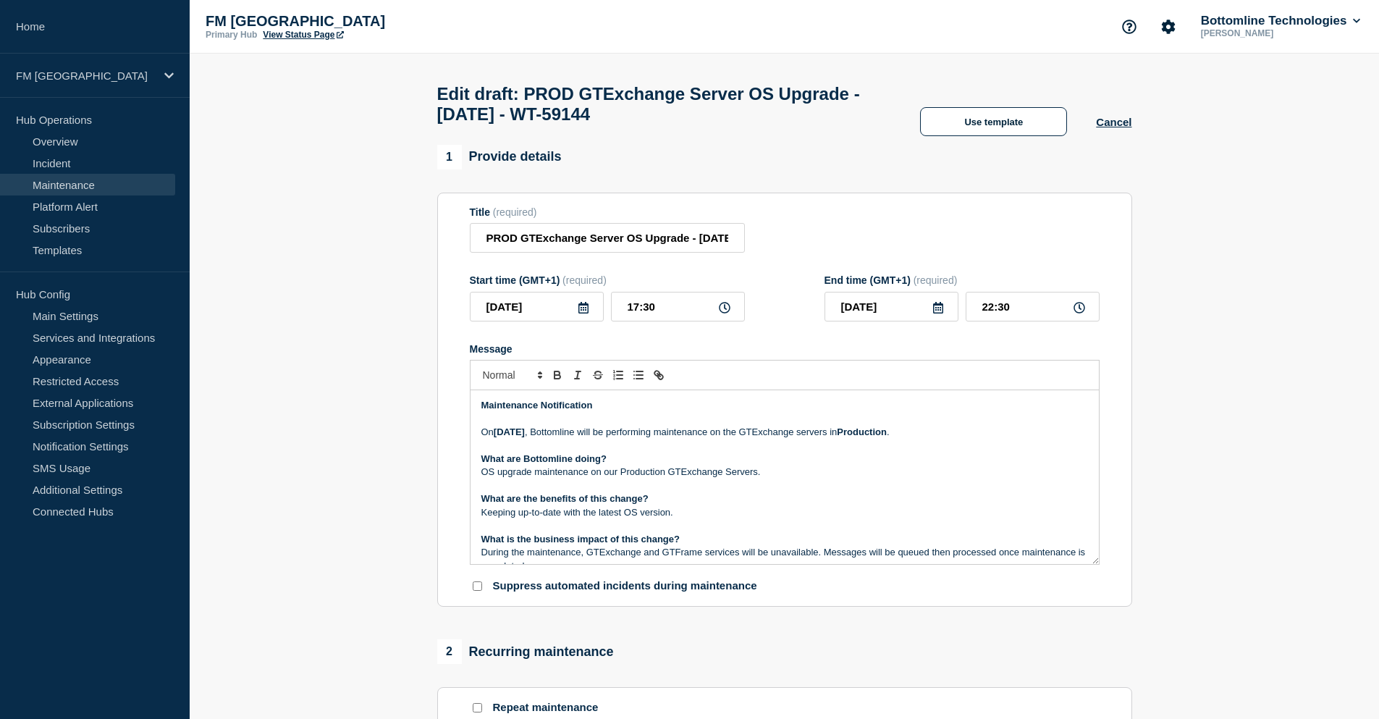
click at [525, 437] on strong "Saturday 29th September" at bounding box center [509, 432] width 31 height 11
drag, startPoint x: 553, startPoint y: 476, endPoint x: 801, endPoint y: 477, distance: 248.4
click at [801, 477] on p "OS upgrade maintenance on our Production GTExchange Servers." at bounding box center [785, 472] width 607 height 13
click at [799, 479] on p "OS upgrade maintenance on our Production GTExchange Servers." at bounding box center [785, 472] width 607 height 13
drag, startPoint x: 529, startPoint y: 516, endPoint x: 681, endPoint y: 521, distance: 152.1
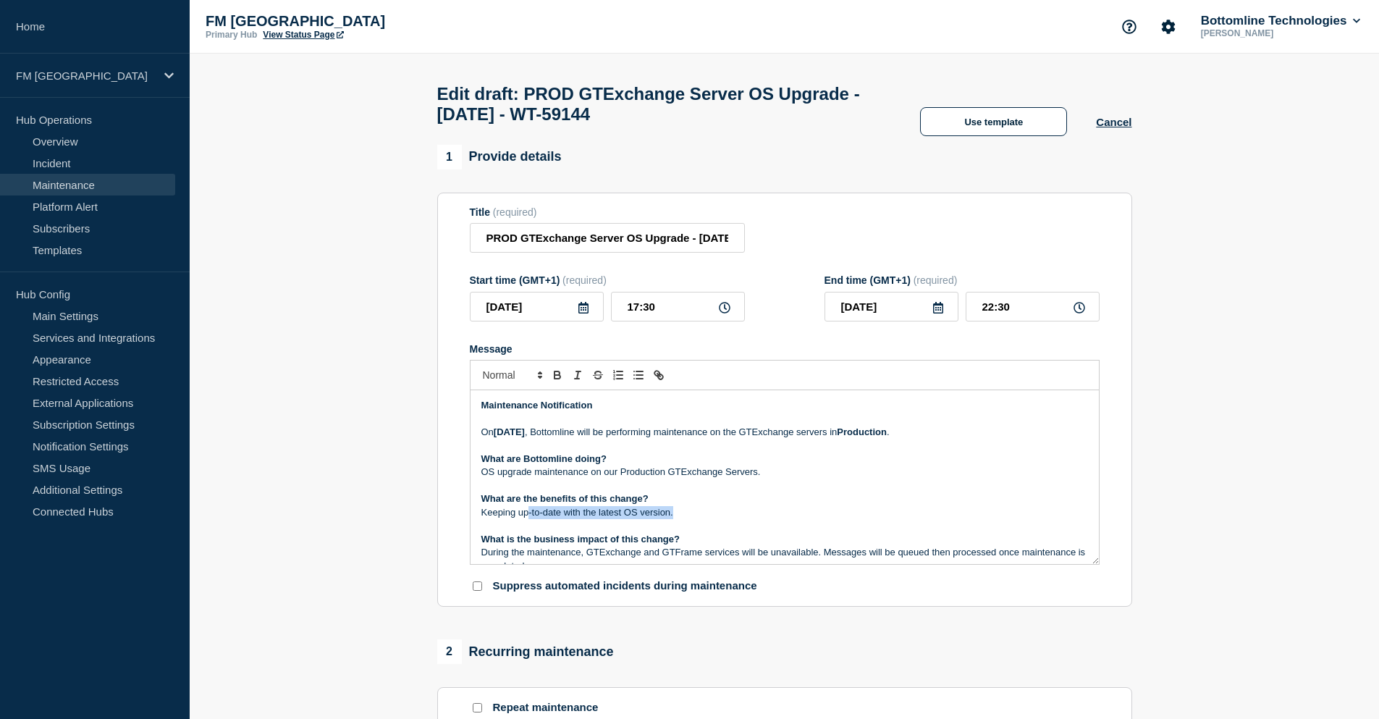
click at [681, 519] on p "Keeping up-to-date with the latest OS version." at bounding box center [785, 512] width 607 height 13
click at [743, 505] on p "What are the benefits of this change?" at bounding box center [785, 498] width 607 height 13
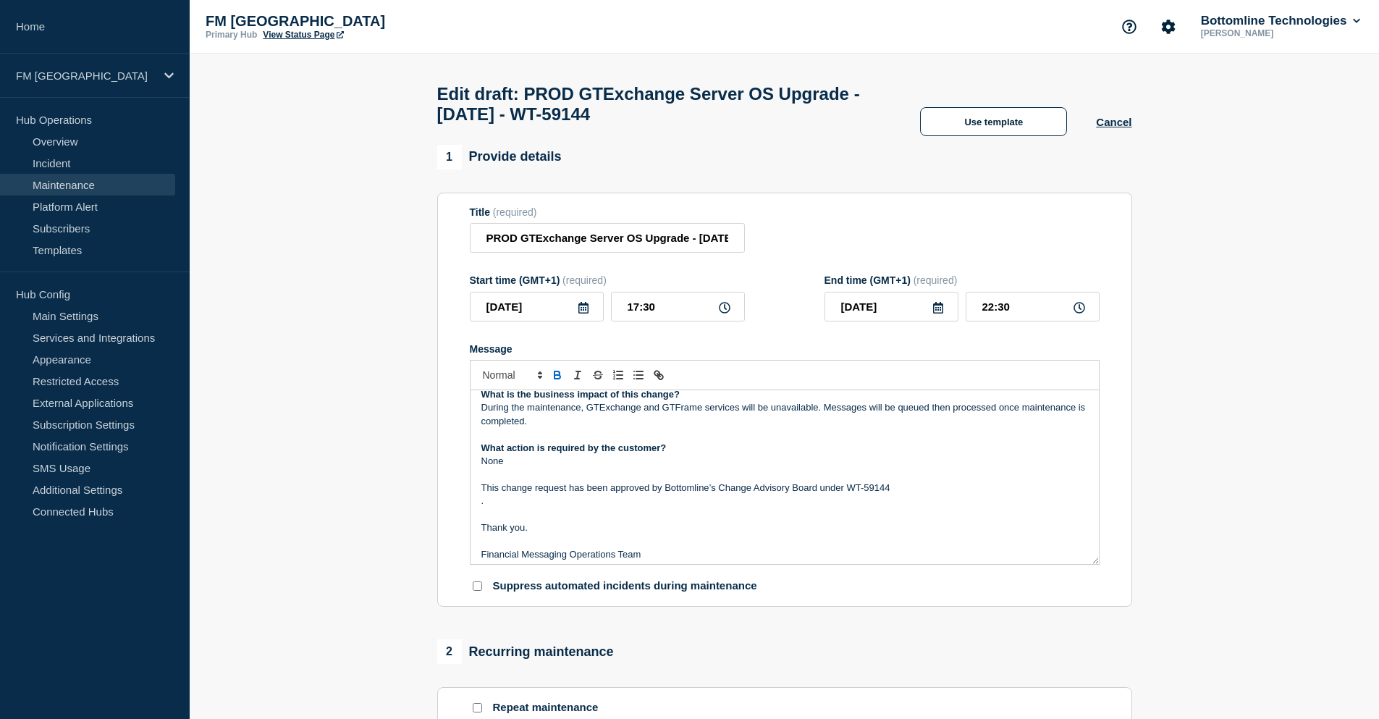
scroll to position [164, 0]
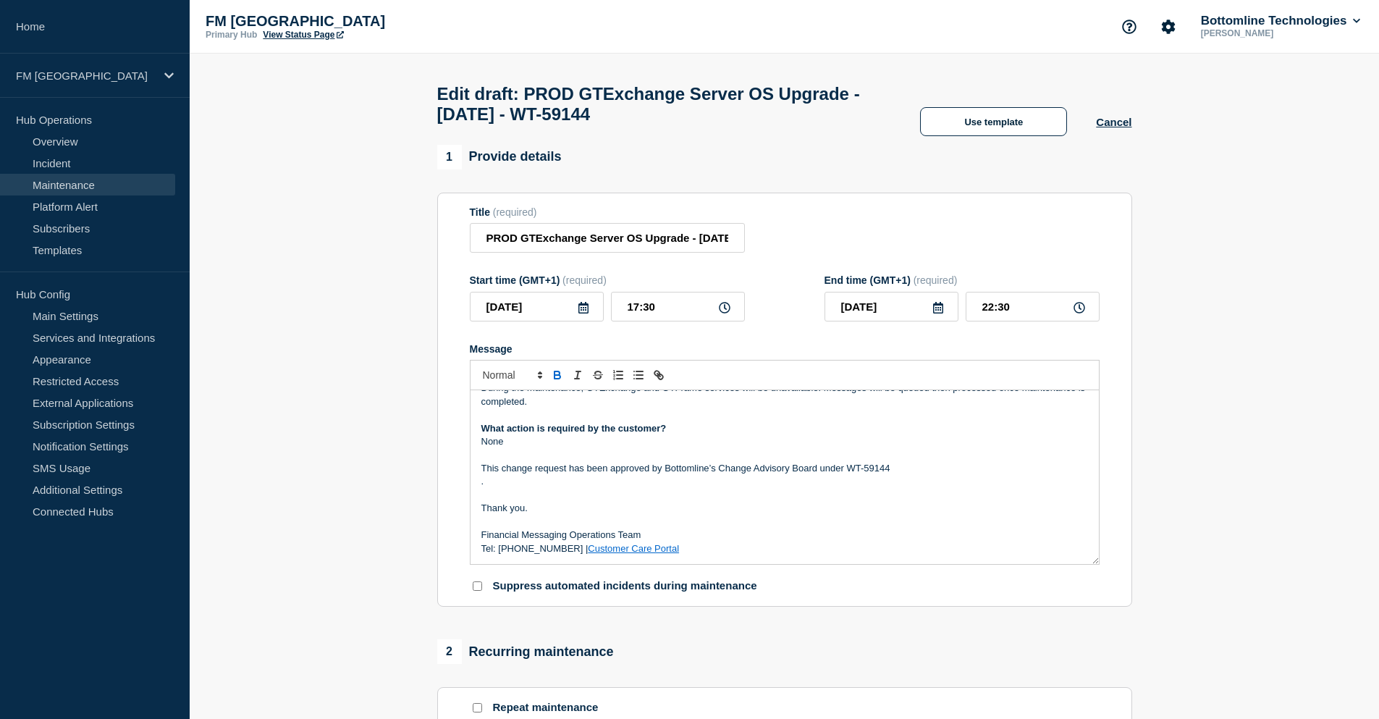
click at [904, 475] on p "This change request has been approved by Bottomline’s Change Advisory Board und…" at bounding box center [785, 468] width 607 height 13
click at [615, 495] on p "Message" at bounding box center [785, 495] width 607 height 13
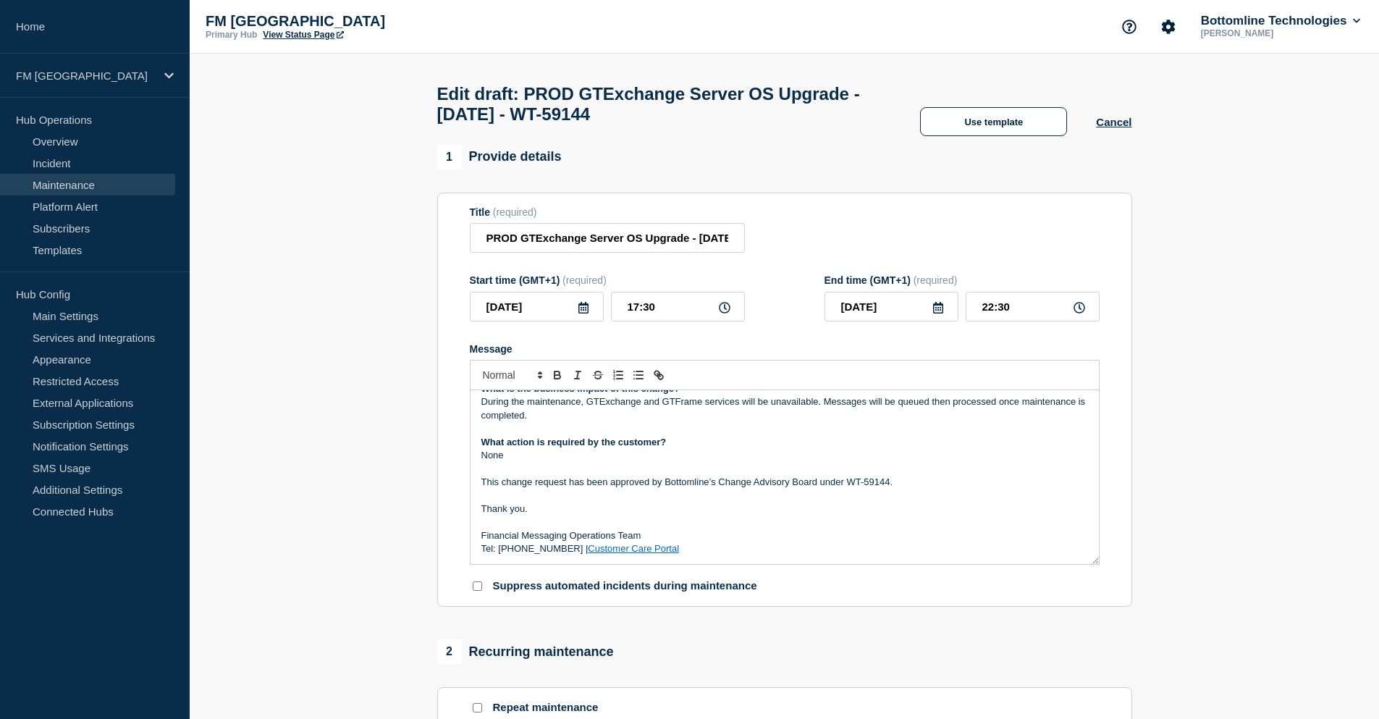
scroll to position [151, 0]
click at [637, 554] on link "Customer Care Portal" at bounding box center [633, 548] width 91 height 11
click at [637, 502] on p "Message" at bounding box center [785, 495] width 607 height 13
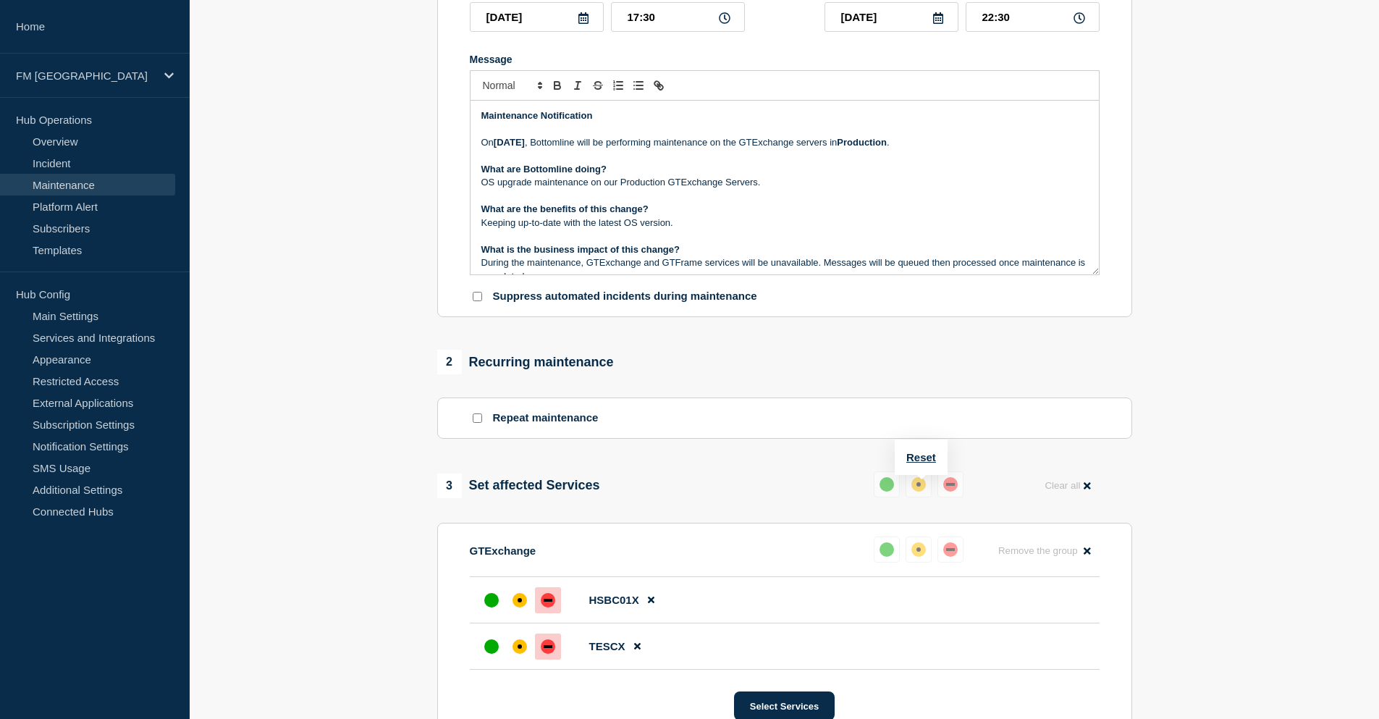
scroll to position [217, 0]
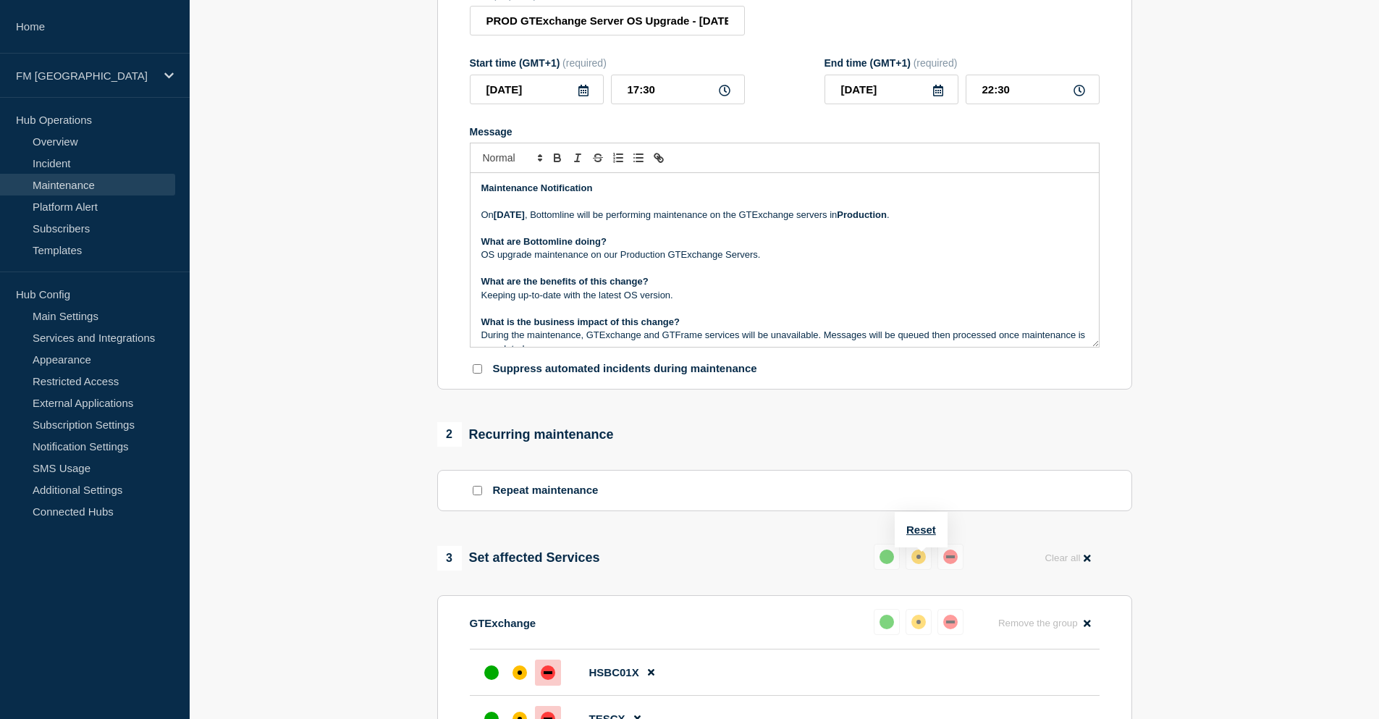
drag, startPoint x: 718, startPoint y: 303, endPoint x: 719, endPoint y: 284, distance: 19.6
click at [718, 302] on p "Keeping up-to-date with the latest OS version." at bounding box center [785, 295] width 607 height 13
click at [816, 288] on p "What are the benefits of this change?" at bounding box center [785, 281] width 607 height 13
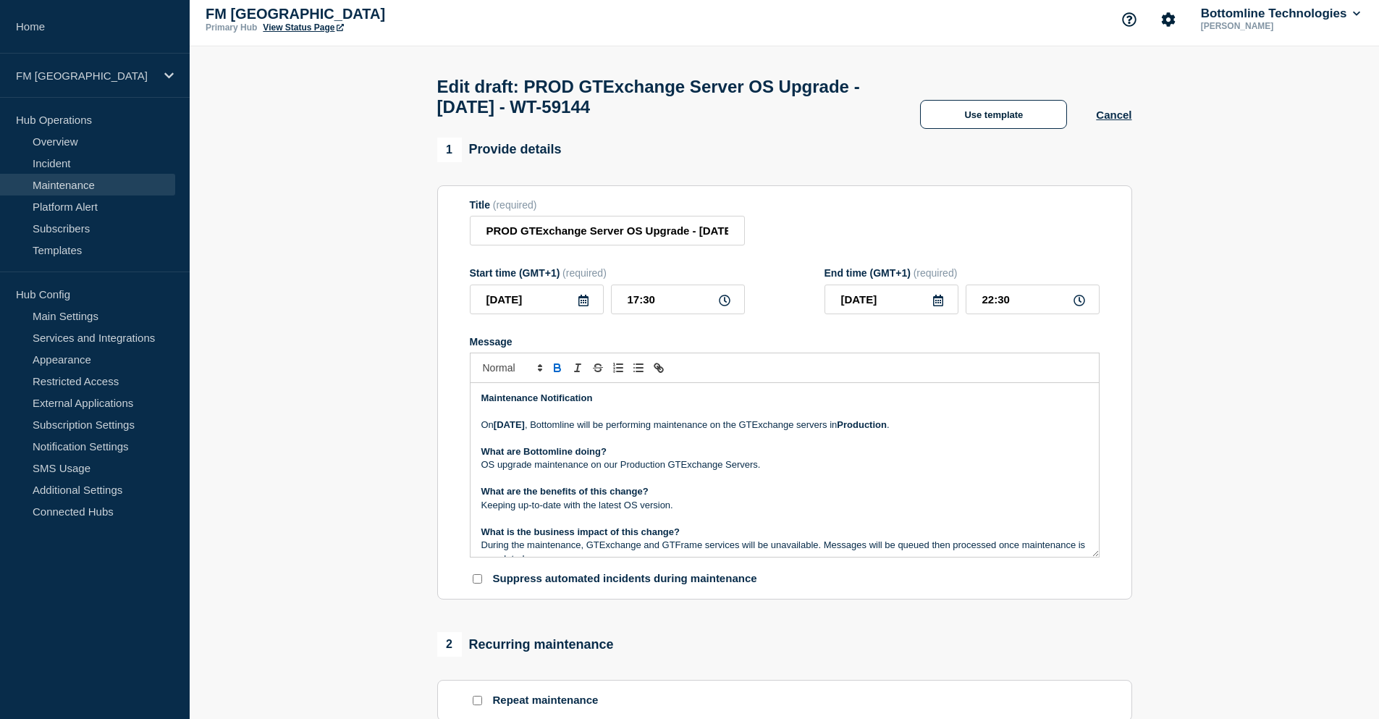
scroll to position [0, 0]
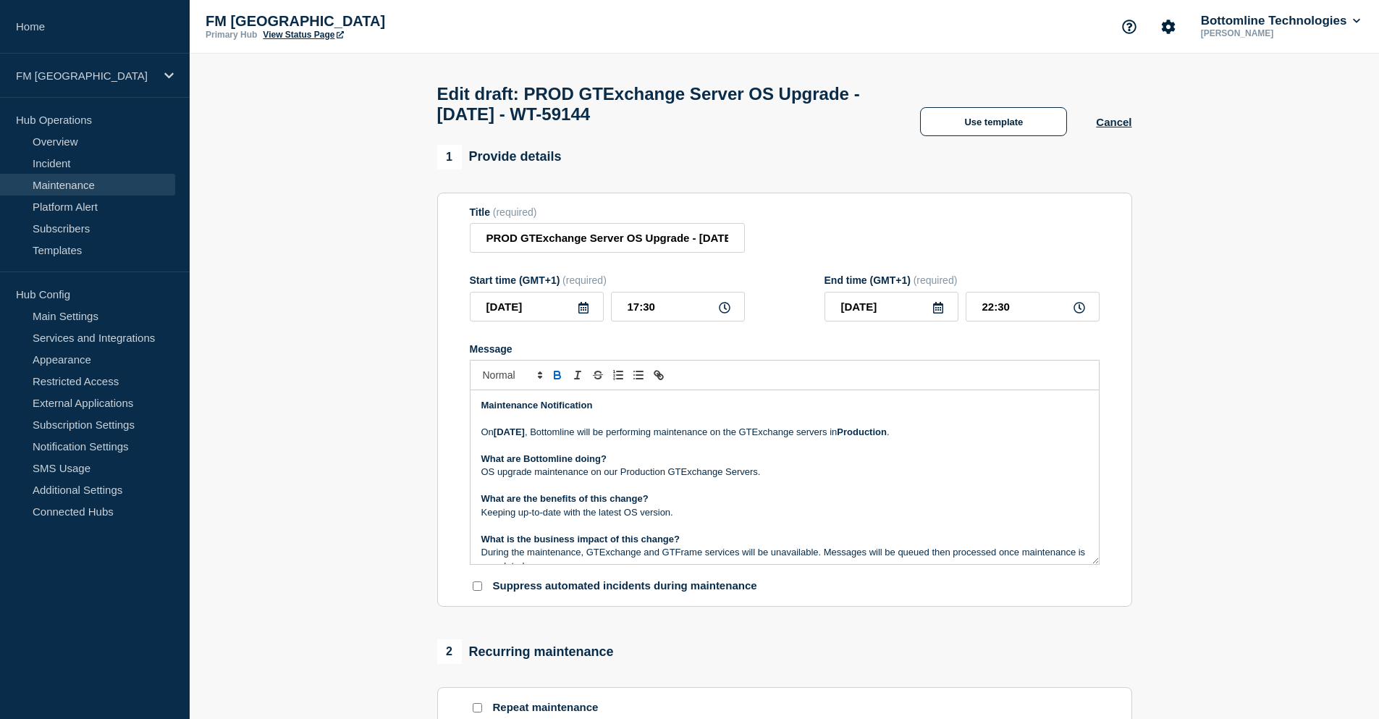
click at [886, 439] on p "On Saturday 20th September , Bottomline will be performing maintenance on the G…" at bounding box center [785, 432] width 607 height 13
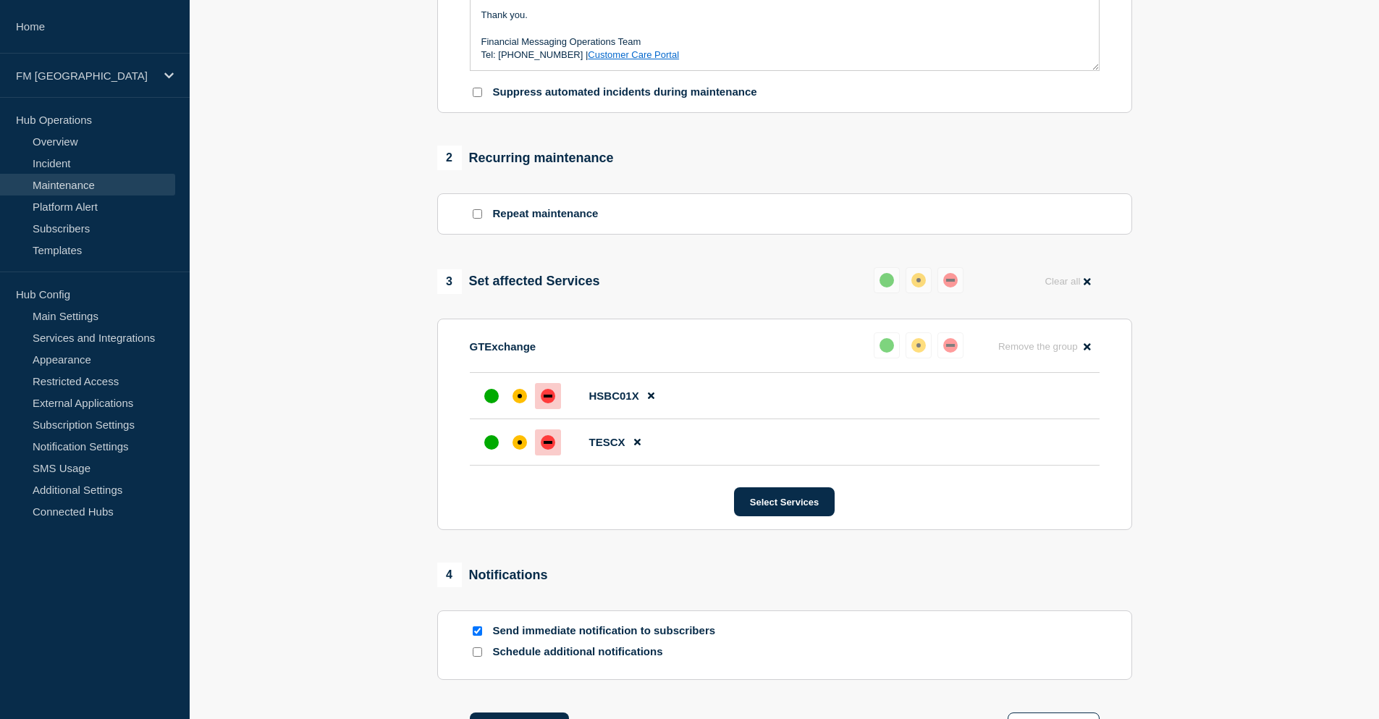
scroll to position [618, 0]
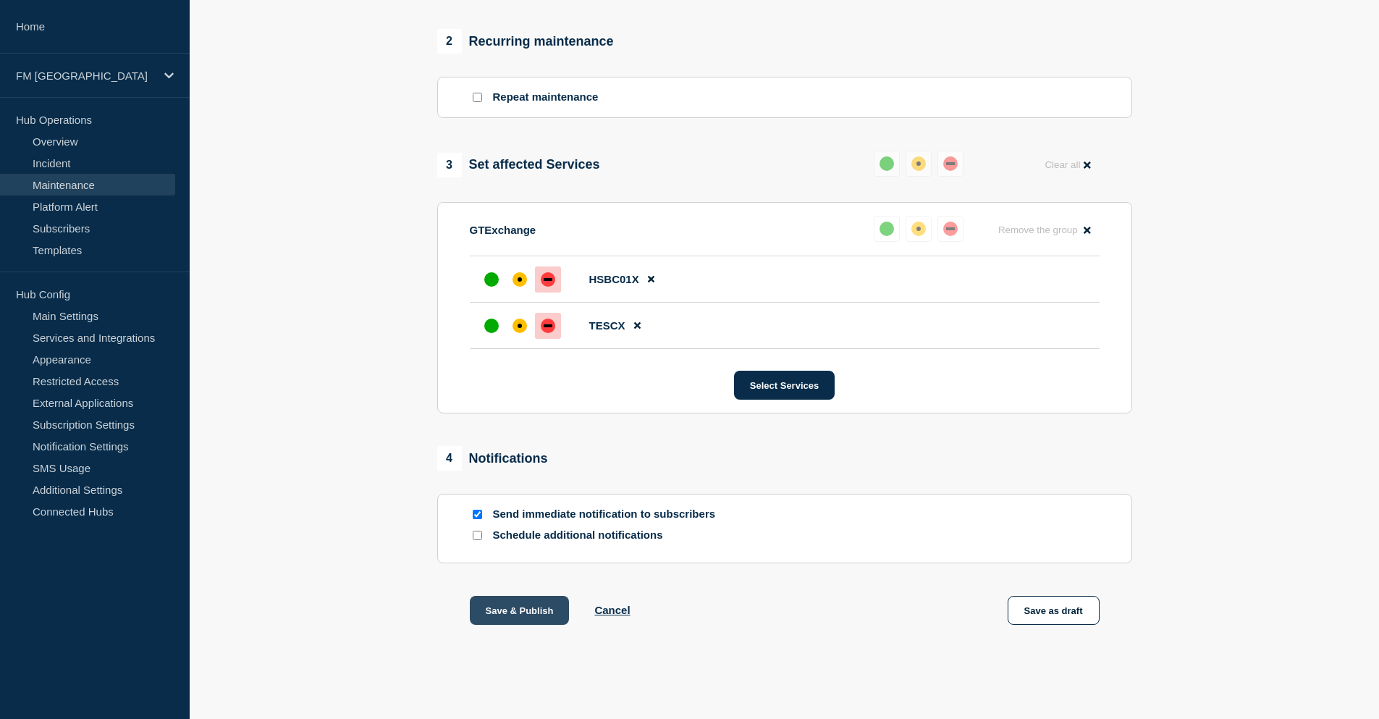
click at [525, 598] on button "Save & Publish" at bounding box center [520, 610] width 100 height 29
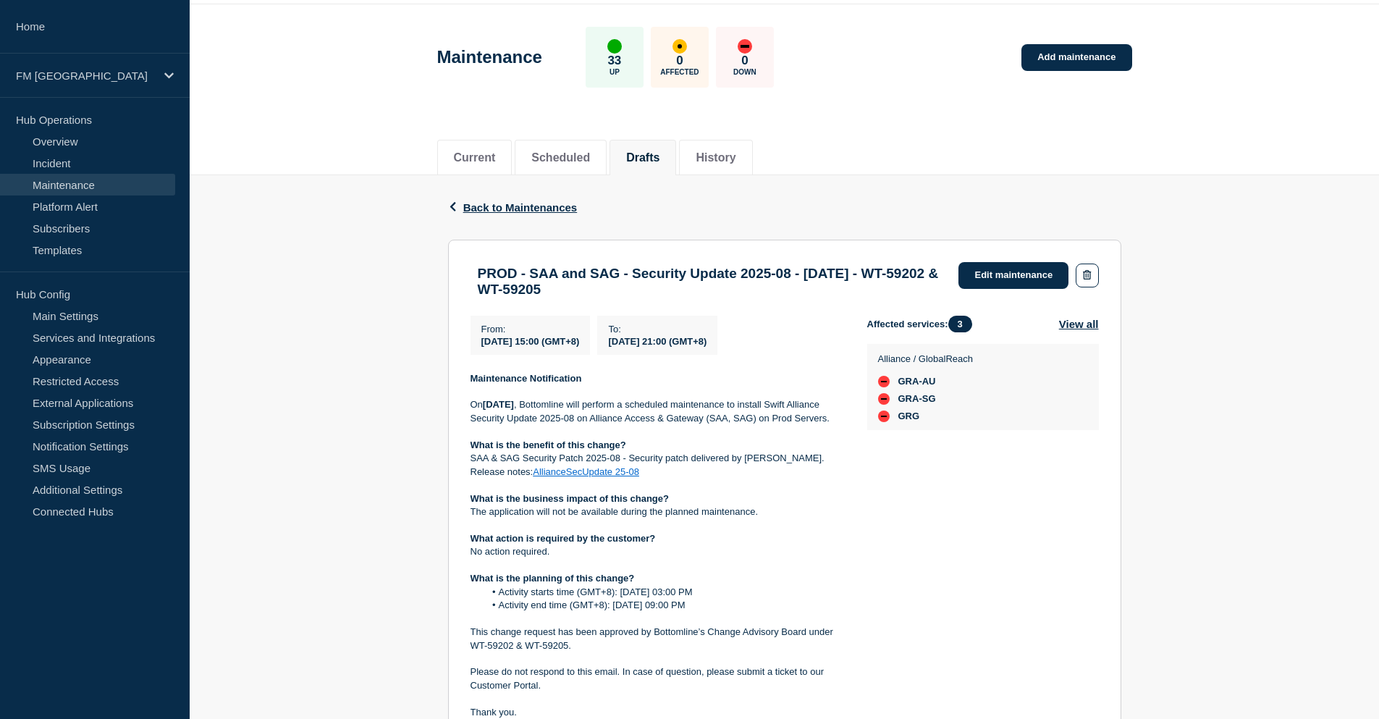
scroll to position [72, 0]
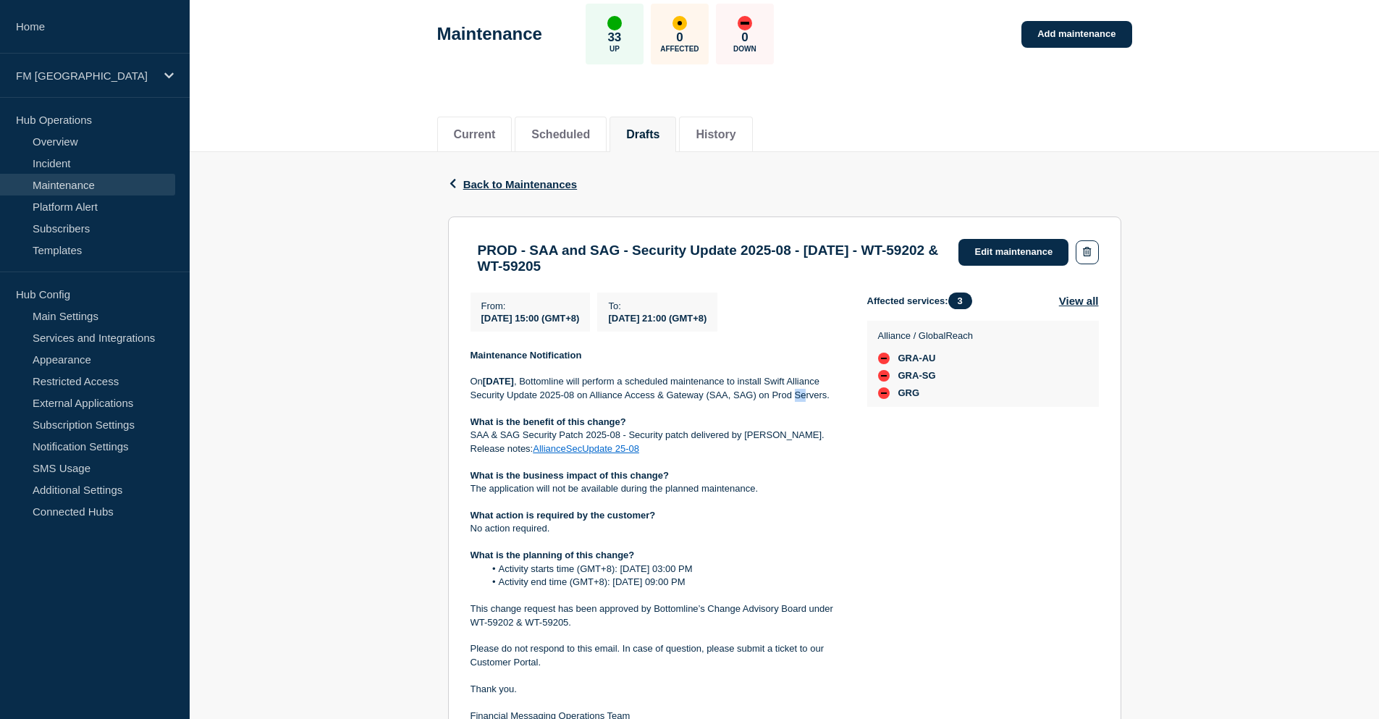
drag, startPoint x: 598, startPoint y: 415, endPoint x: 611, endPoint y: 415, distance: 13.0
click at [611, 402] on p "[DATE][DATE] , Bottomline will perform a scheduled maintenance to install Swift…" at bounding box center [658, 388] width 374 height 27
drag, startPoint x: 535, startPoint y: 453, endPoint x: 780, endPoint y: 455, distance: 244.8
click at [780, 442] on p "SAA & SAG Security Patch 2025-08 - Security patch delivered by [PERSON_NAME]." at bounding box center [658, 435] width 374 height 13
click at [601, 454] on link "AllianceSecUpdate 25-08" at bounding box center [586, 448] width 106 height 11
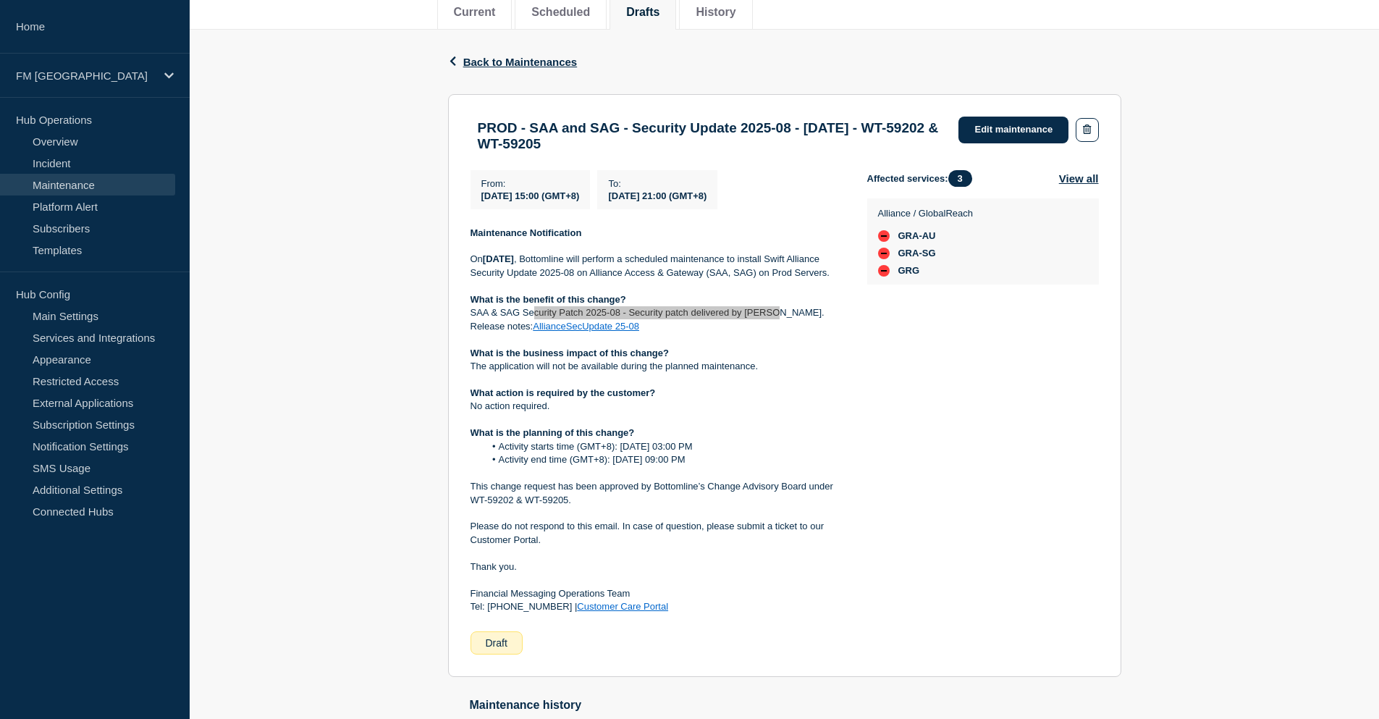
scroll to position [217, 0]
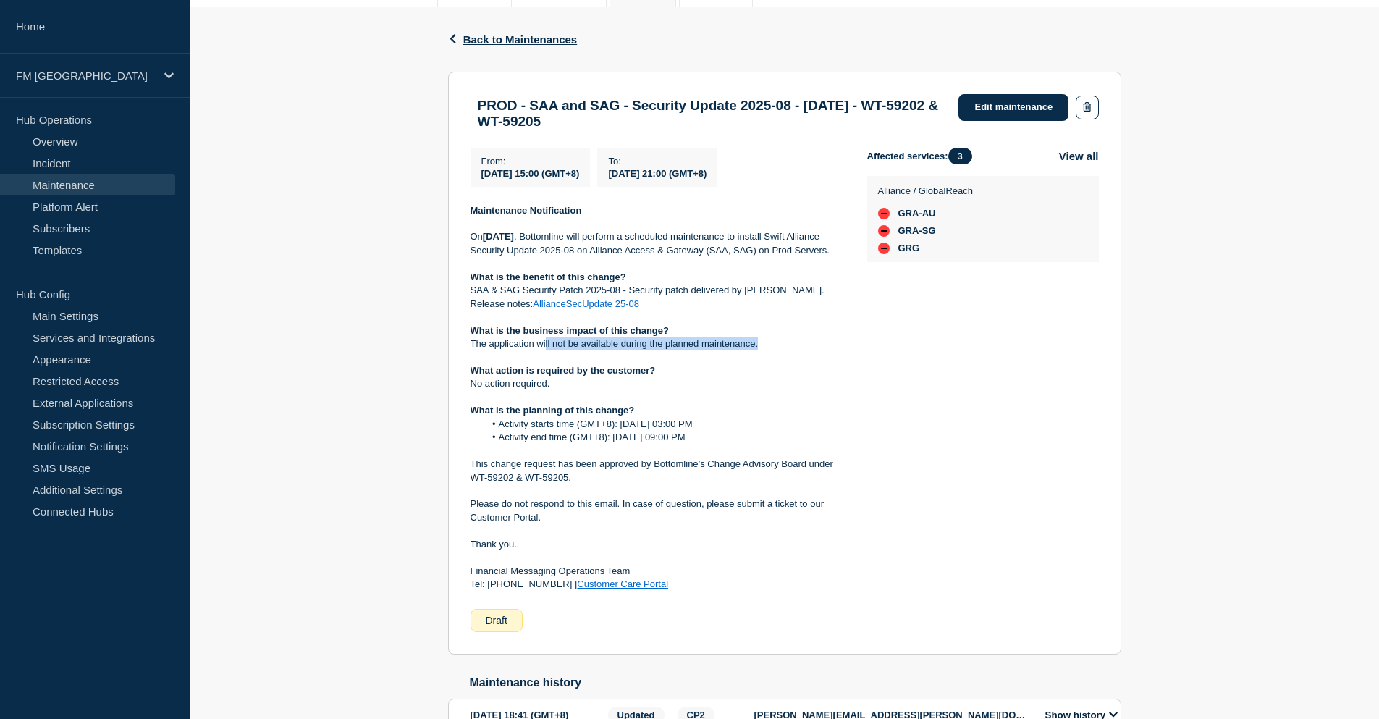
drag, startPoint x: 547, startPoint y: 366, endPoint x: 765, endPoint y: 366, distance: 218.7
click at [765, 350] on p "The application will not be available during the planned maintenance." at bounding box center [658, 343] width 374 height 13
click at [931, 351] on div "Affected services: 3 View all Alliance / GlobalReach GRA-AU GRA-SG GRG" at bounding box center [983, 390] width 232 height 484
click at [728, 337] on p "What is the business impact of this change?" at bounding box center [658, 330] width 374 height 13
drag, startPoint x: 471, startPoint y: 405, endPoint x: 568, endPoint y: 408, distance: 97.8
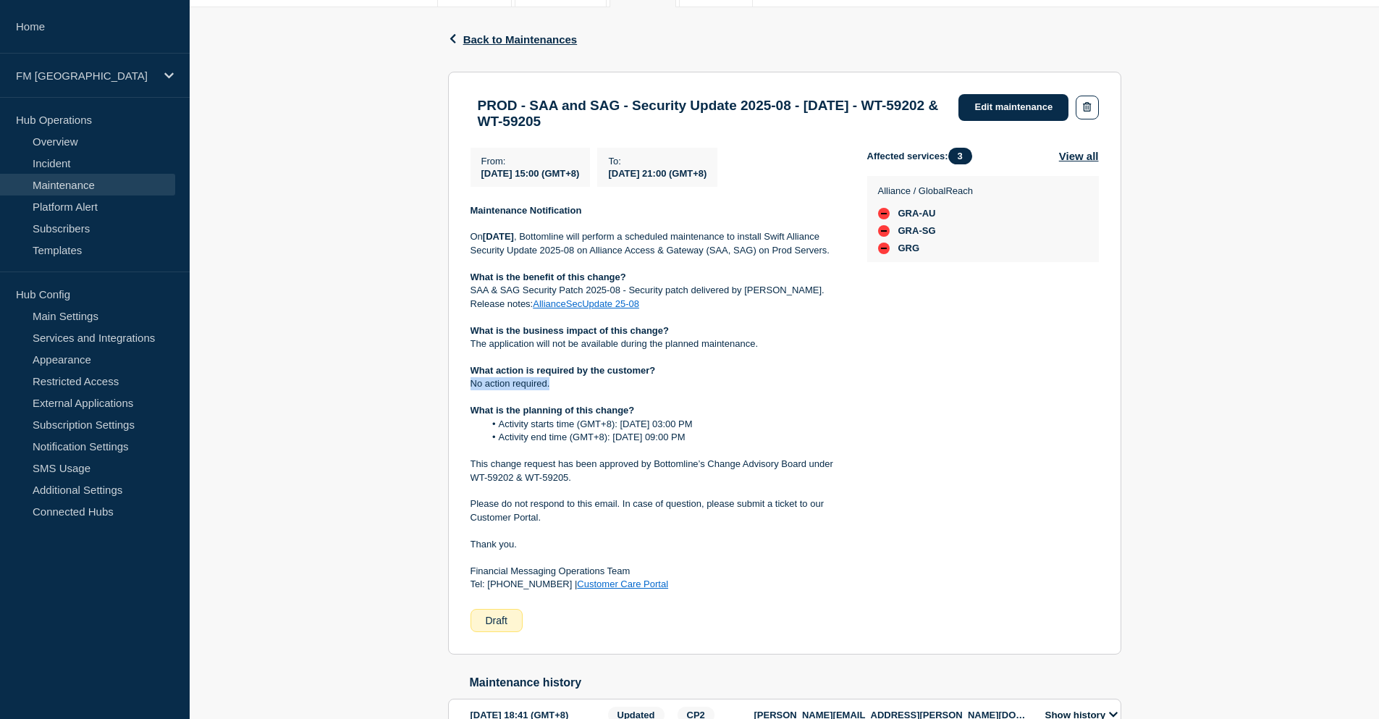
click at [568, 408] on section "PROD - SAA and SAG - Security Update 2025-08 - [DATE] - WT-59202 & WT-59205 Edi…" at bounding box center [784, 363] width 673 height 583
drag, startPoint x: 543, startPoint y: 448, endPoint x: 788, endPoint y: 459, distance: 245.0
click at [788, 445] on ol "Activity starts time (GMT+8): [DATE] 03:00 PM Activity end time (GMT+8): [DATE]…" at bounding box center [658, 431] width 374 height 27
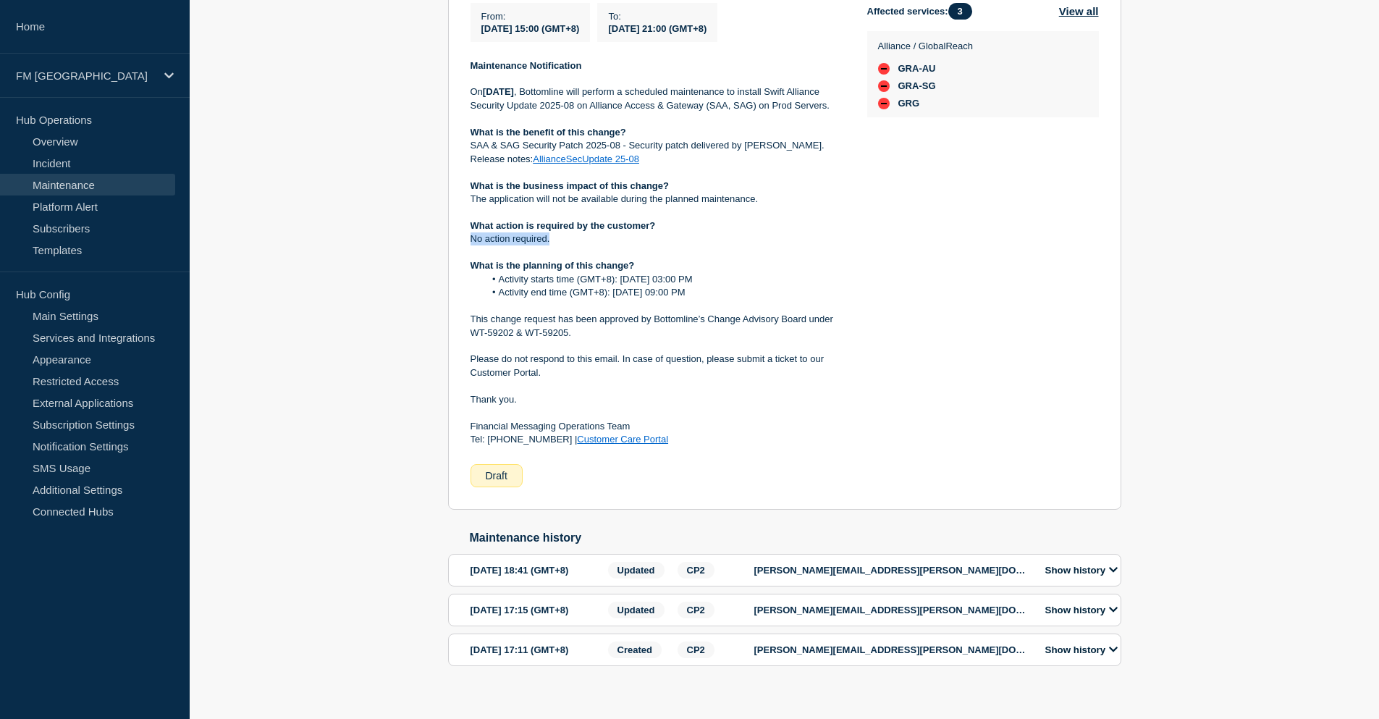
scroll to position [0, 0]
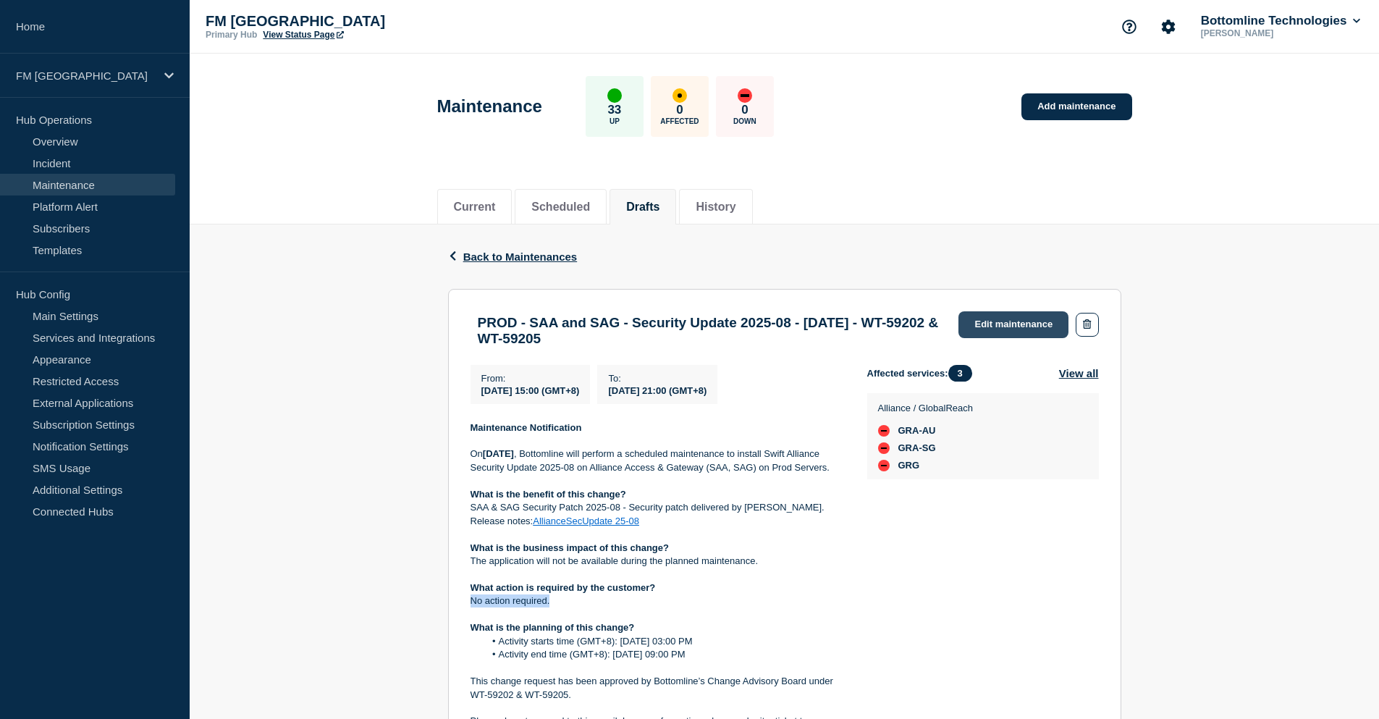
click at [1022, 319] on link "Edit maintenance" at bounding box center [1014, 324] width 110 height 27
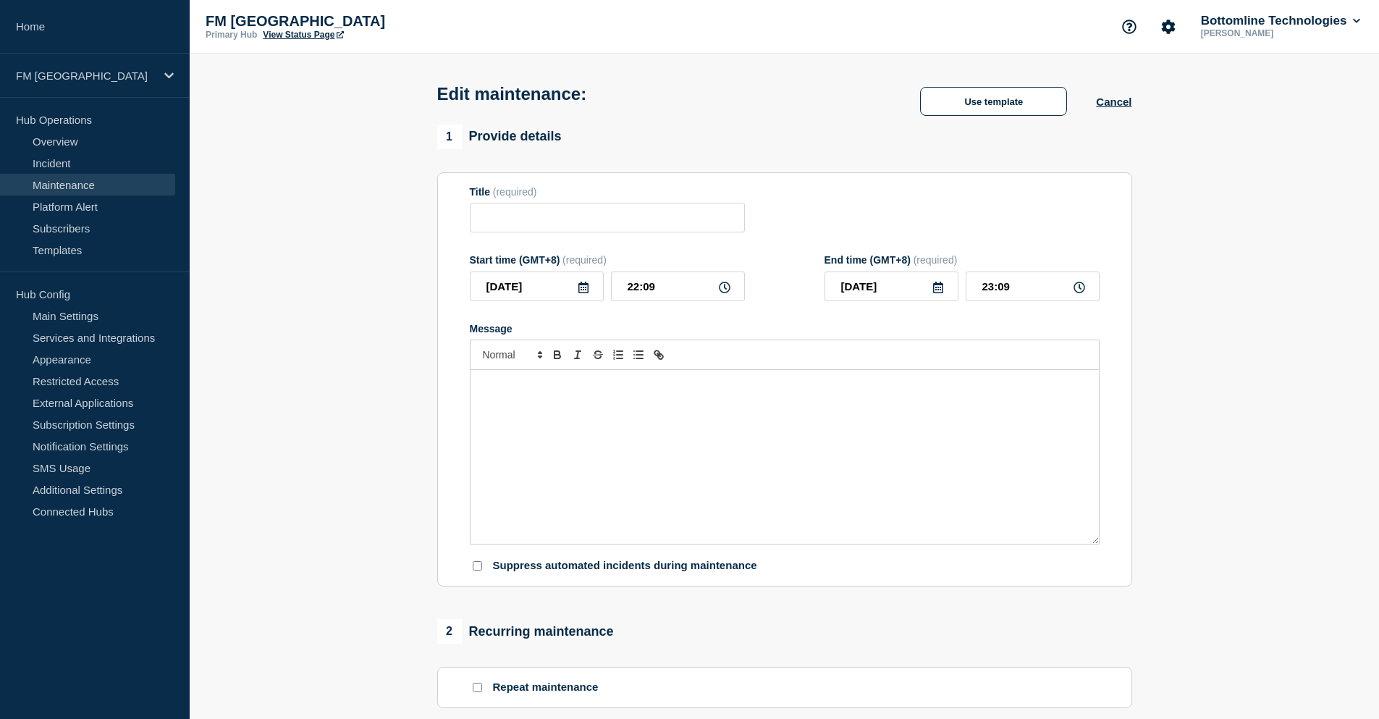
type input "PROD - SAA and SAG - Security Update 2025-08 - [DATE] - WT-59202 & WT-59205"
type input "[DATE]"
type input "15:00"
type input "[DATE]"
type input "21:00"
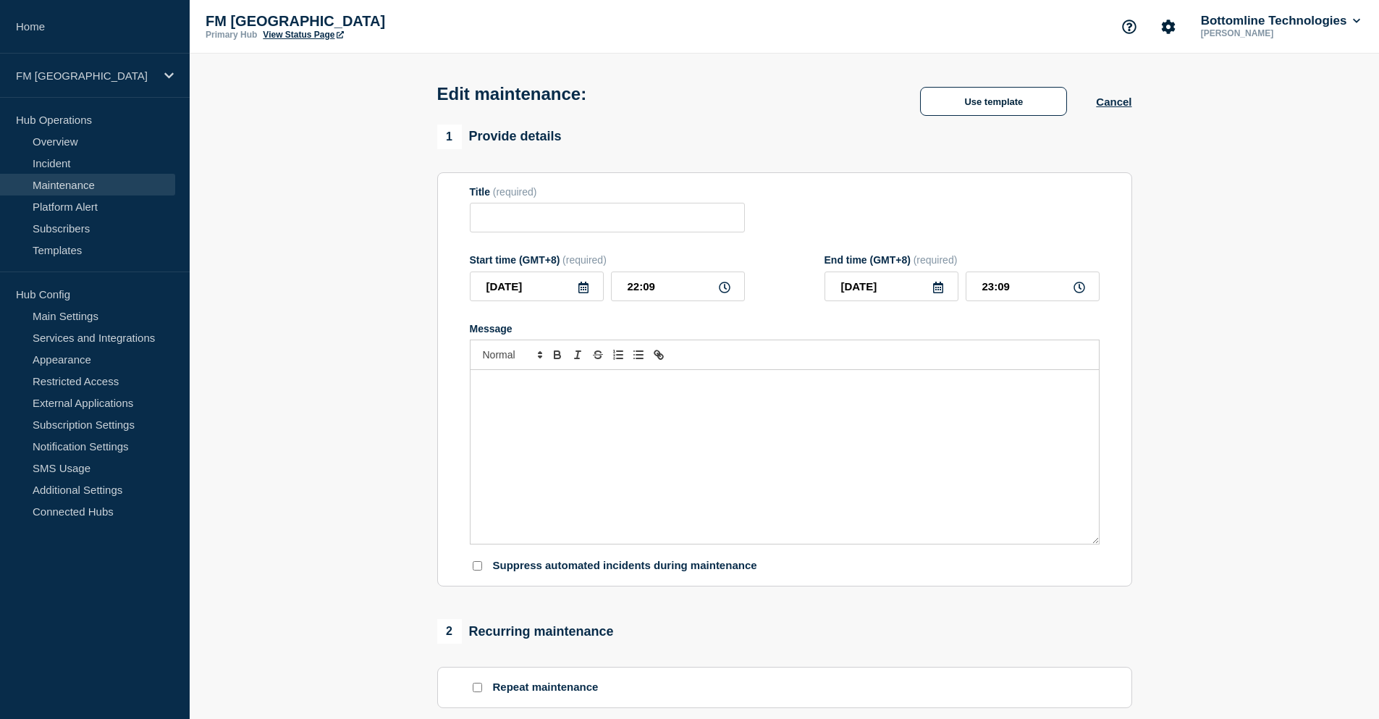
checkbox input "false"
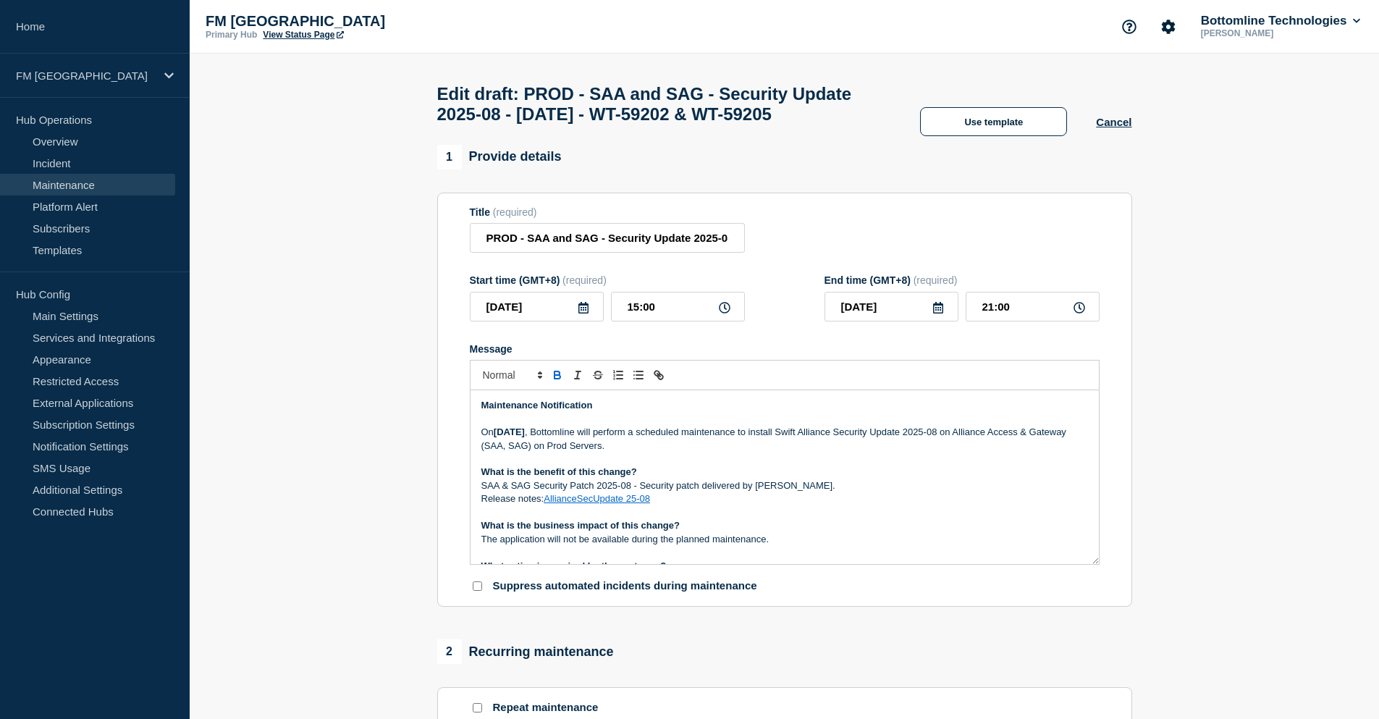
click at [873, 492] on p "SAA & SAG Security Patch 2025-08 - Security patch delivered by [PERSON_NAME]." at bounding box center [785, 485] width 607 height 13
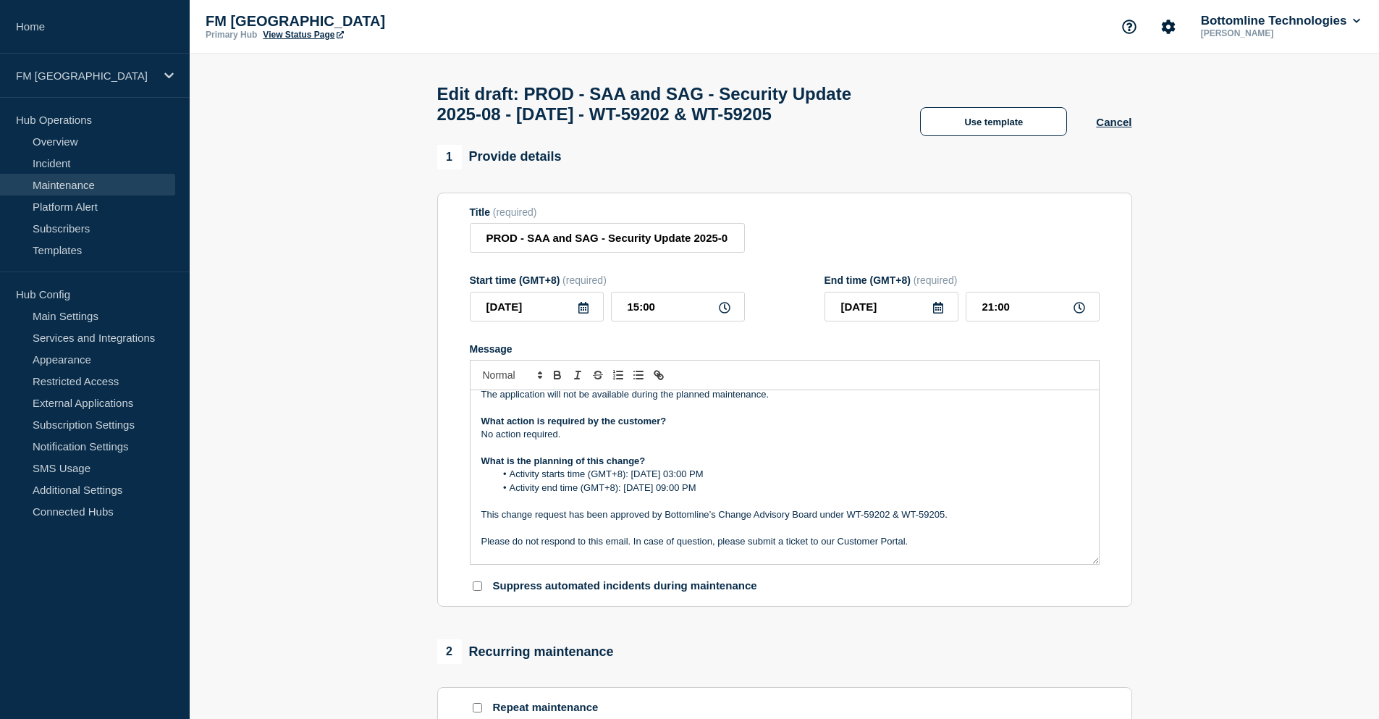
scroll to position [204, 0]
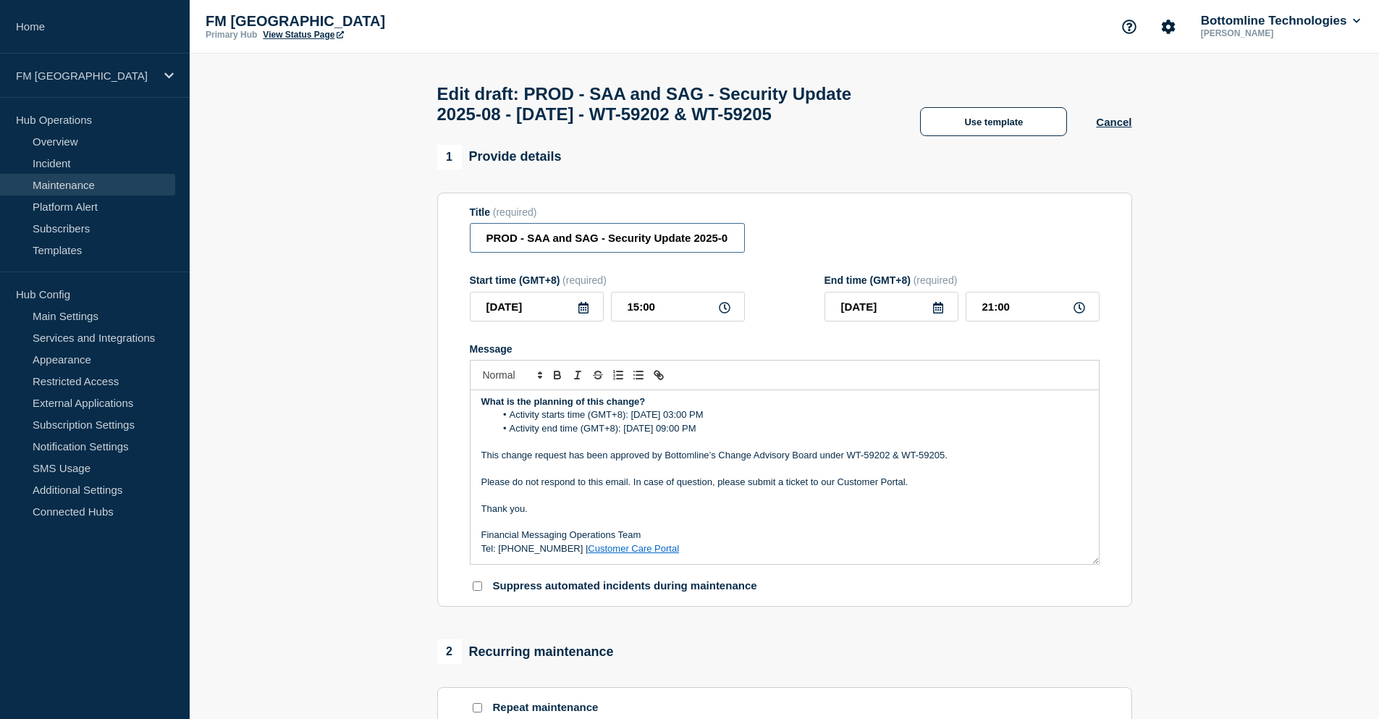
drag, startPoint x: 528, startPoint y: 270, endPoint x: 421, endPoint y: 270, distance: 107.2
click at [421, 270] on section "1 Provide details Title (required) PROD - SAA and SAG - Security Update 2025-08…" at bounding box center [785, 732] width 1190 height 1174
type input "SAA and SAG - Security Update 2025-08 - PROD - [DATE] - WT-59202 & WT-59205"
click at [771, 462] on p "This change request has been approved by Bottomline’s Change Advisory Board und…" at bounding box center [785, 455] width 607 height 13
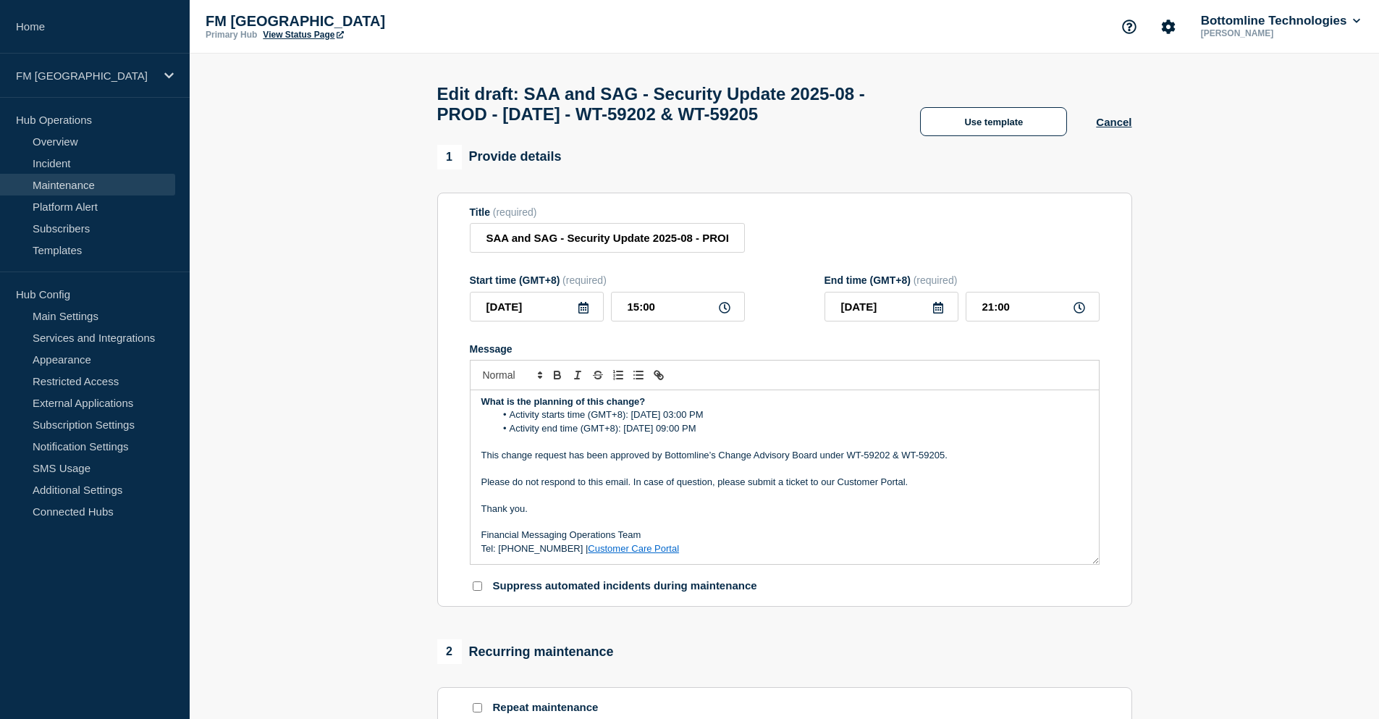
scroll to position [0, 0]
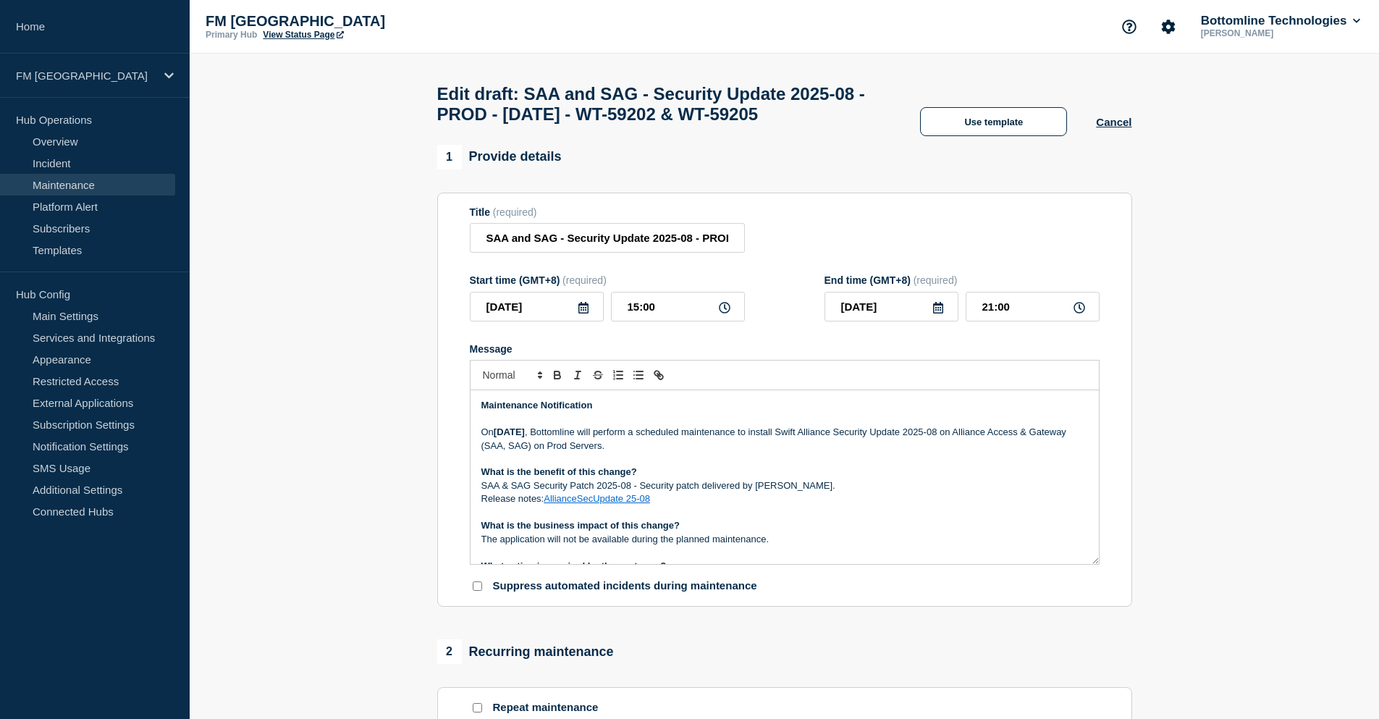
click at [676, 453] on p "[DATE][DATE] , Bottomline will perform a scheduled maintenance to install Swift…" at bounding box center [785, 439] width 607 height 27
click at [686, 453] on p "[DATE][DATE] , Bottomline will perform a scheduled maintenance to install Swift…" at bounding box center [785, 439] width 607 height 27
click at [776, 453] on p "[DATE][DATE] , Bottomline will perform a scheduled maintenance to install Swift…" at bounding box center [785, 439] width 607 height 27
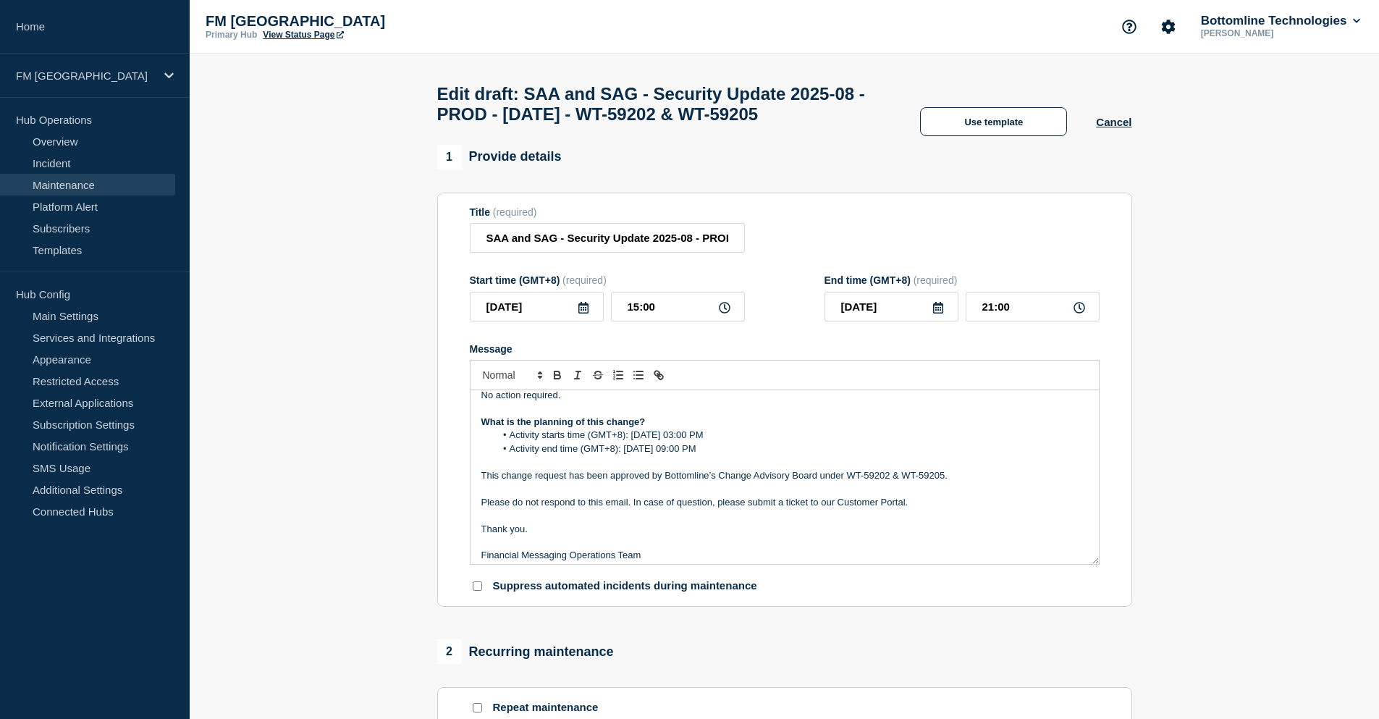
scroll to position [204, 0]
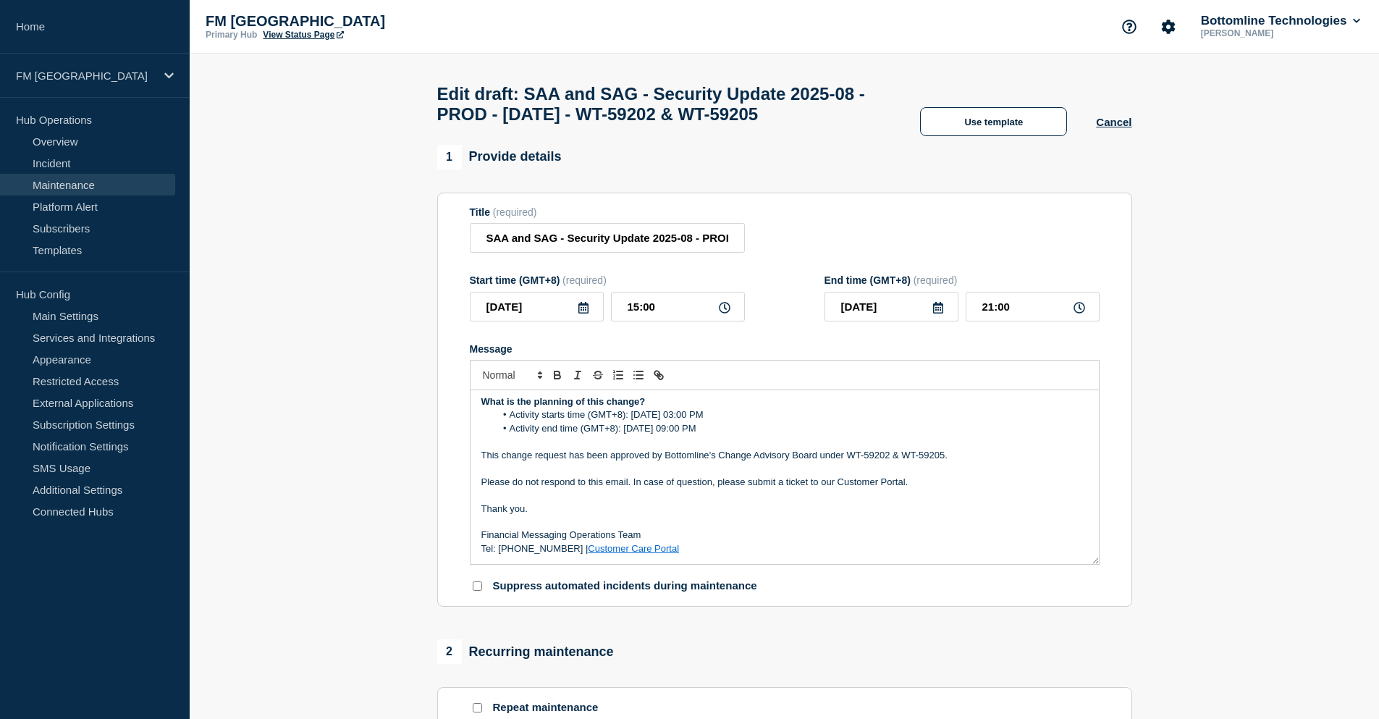
click at [633, 554] on link "Customer Care Portal" at bounding box center [633, 548] width 91 height 11
click at [653, 489] on p "Please do not respond to this email. In case of question, please submit a ticke…" at bounding box center [785, 482] width 607 height 13
click at [633, 554] on link "Customer Care Portal" at bounding box center [633, 548] width 91 height 11
click at [670, 502] on p "Message" at bounding box center [785, 495] width 607 height 13
click at [640, 554] on link "Customer Care Portal" at bounding box center [633, 548] width 91 height 11
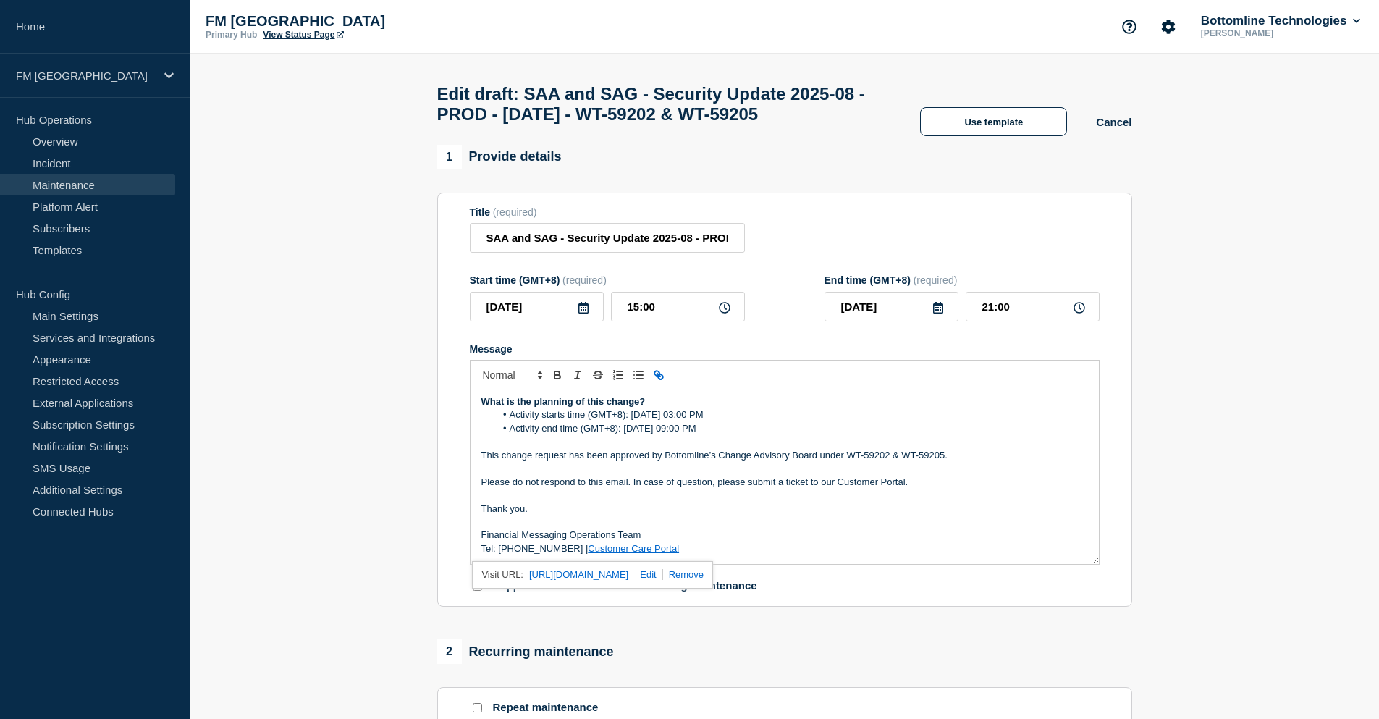
click at [663, 580] on link at bounding box center [646, 574] width 34 height 11
type input "https://support.bottomline.com/s/login/"
click at [695, 584] on input "https://support.bottomline.com/s/login/" at bounding box center [650, 575] width 123 height 19
click at [777, 502] on p "Message" at bounding box center [785, 495] width 607 height 13
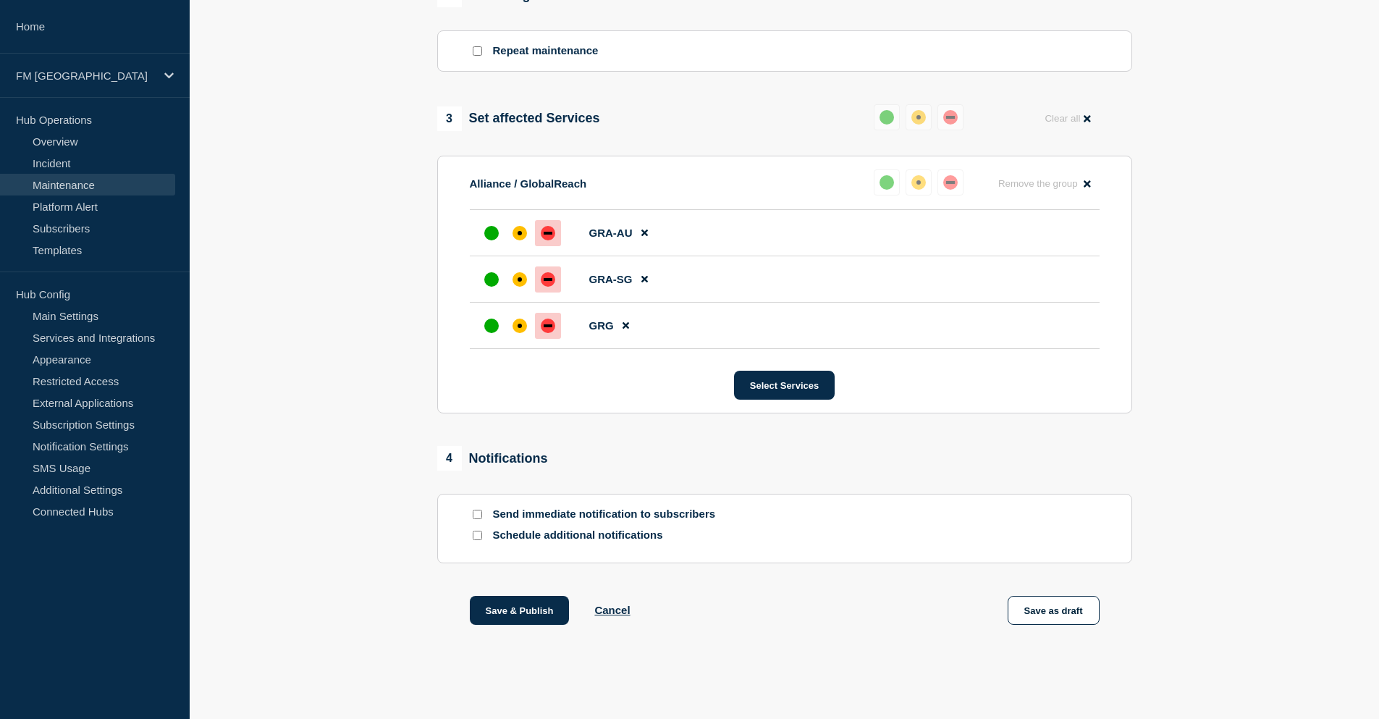
scroll to position [688, 0]
click at [479, 512] on input "Send immediate notification to subscribers" at bounding box center [477, 514] width 9 height 9
checkbox input "true"
drag, startPoint x: 542, startPoint y: 602, endPoint x: 599, endPoint y: 608, distance: 57.6
click at [542, 602] on button "Save & Publish" at bounding box center [520, 610] width 100 height 29
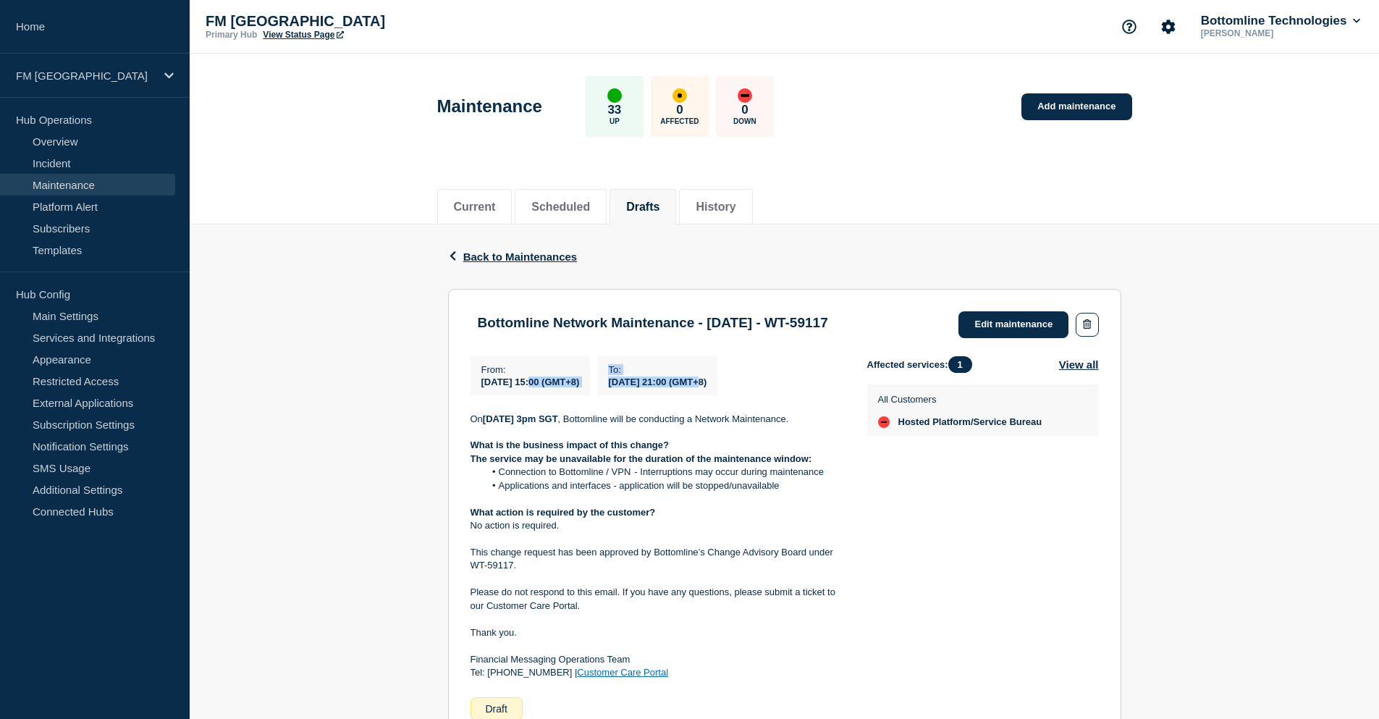
drag, startPoint x: 537, startPoint y: 382, endPoint x: 739, endPoint y: 379, distance: 202.1
click at [739, 379] on div "From : [DATE] 15:00 (GMT+8) To : [DATE] 21:00 (GMT+8)" at bounding box center [669, 375] width 397 height 39
click at [1005, 324] on link "Edit maintenance" at bounding box center [1014, 324] width 110 height 27
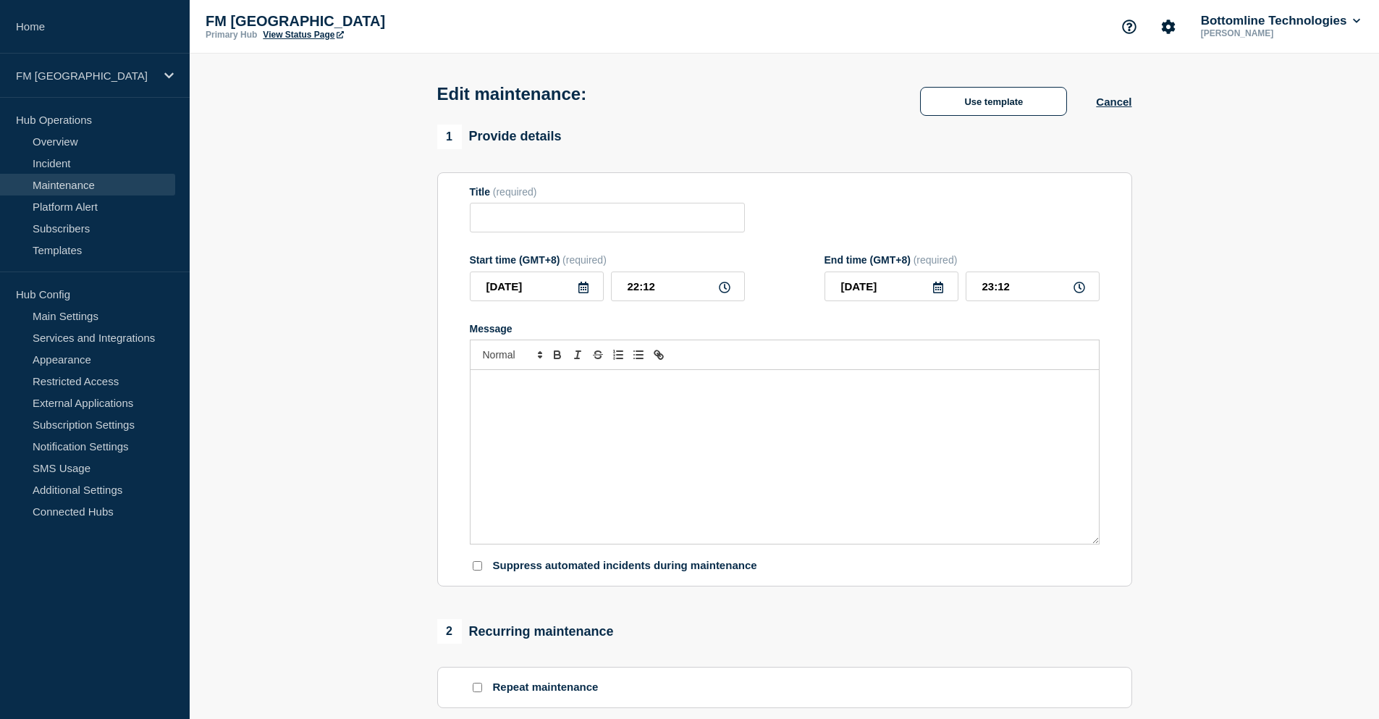
type input "Bottomline Network Maintenance - [DATE] - WT-59117"
type input "[DATE]"
type input "15:00"
type input "[DATE]"
type input "21:00"
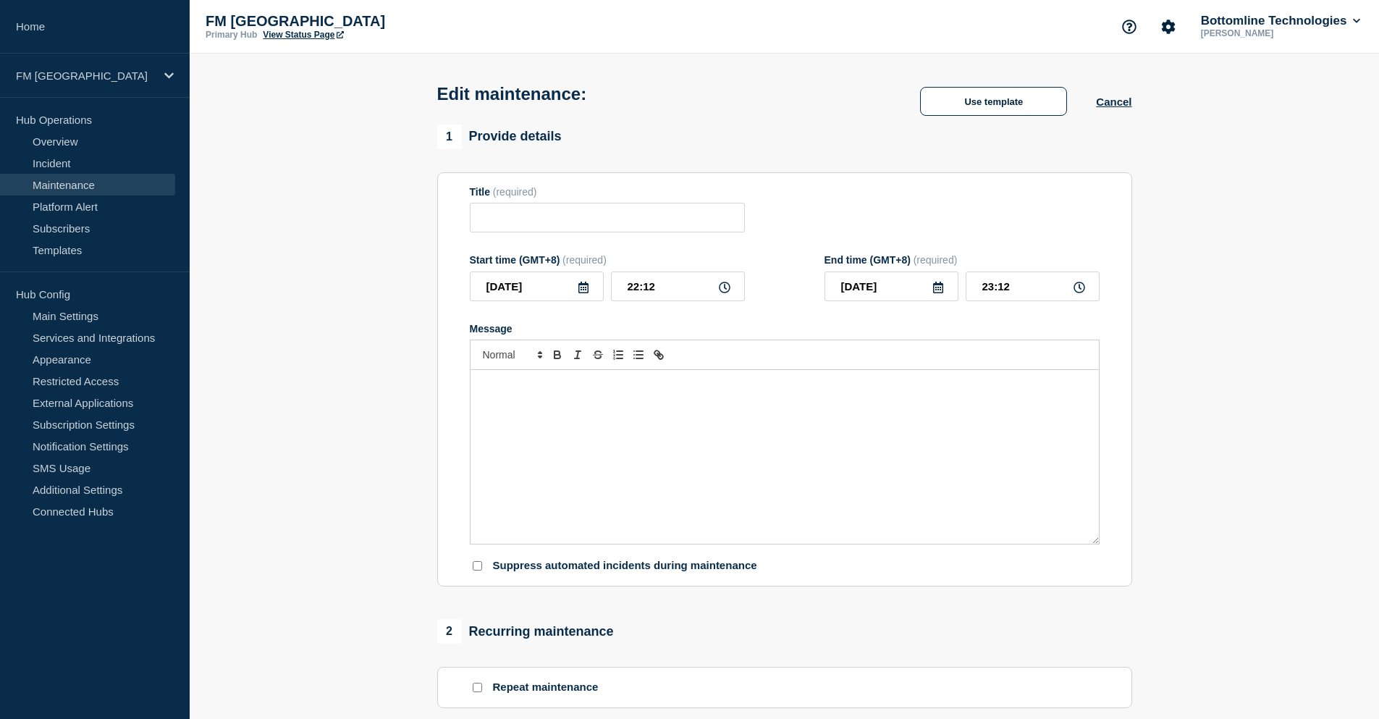
checkbox input "true"
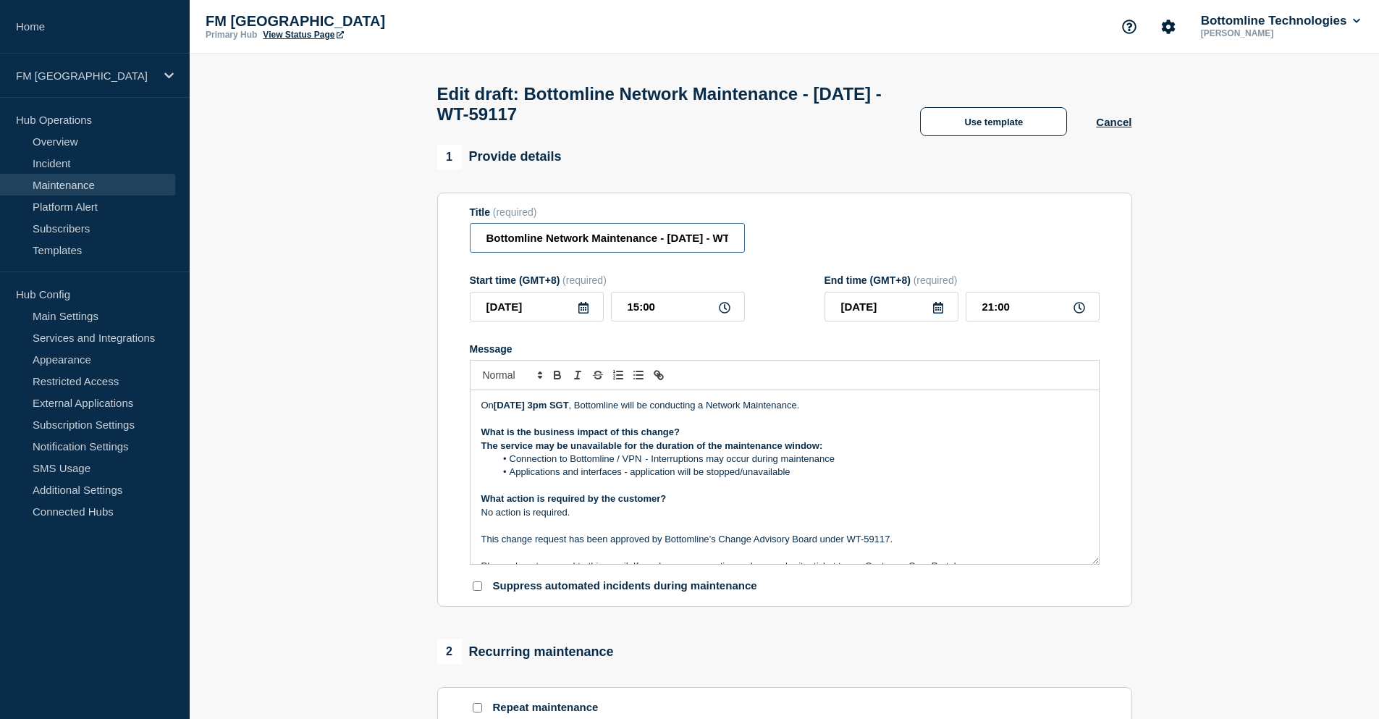
click at [709, 244] on input "Bottomline Network Maintenance - [DATE] - WT-59117" at bounding box center [607, 238] width 275 height 30
type input "Bottomline Network Maintenance - [DATE] - WT-59117"
click at [482, 409] on p "[DATE][DATE] 3pm SGT , Bottomline will be conducting a Network Maintenance." at bounding box center [785, 405] width 607 height 13
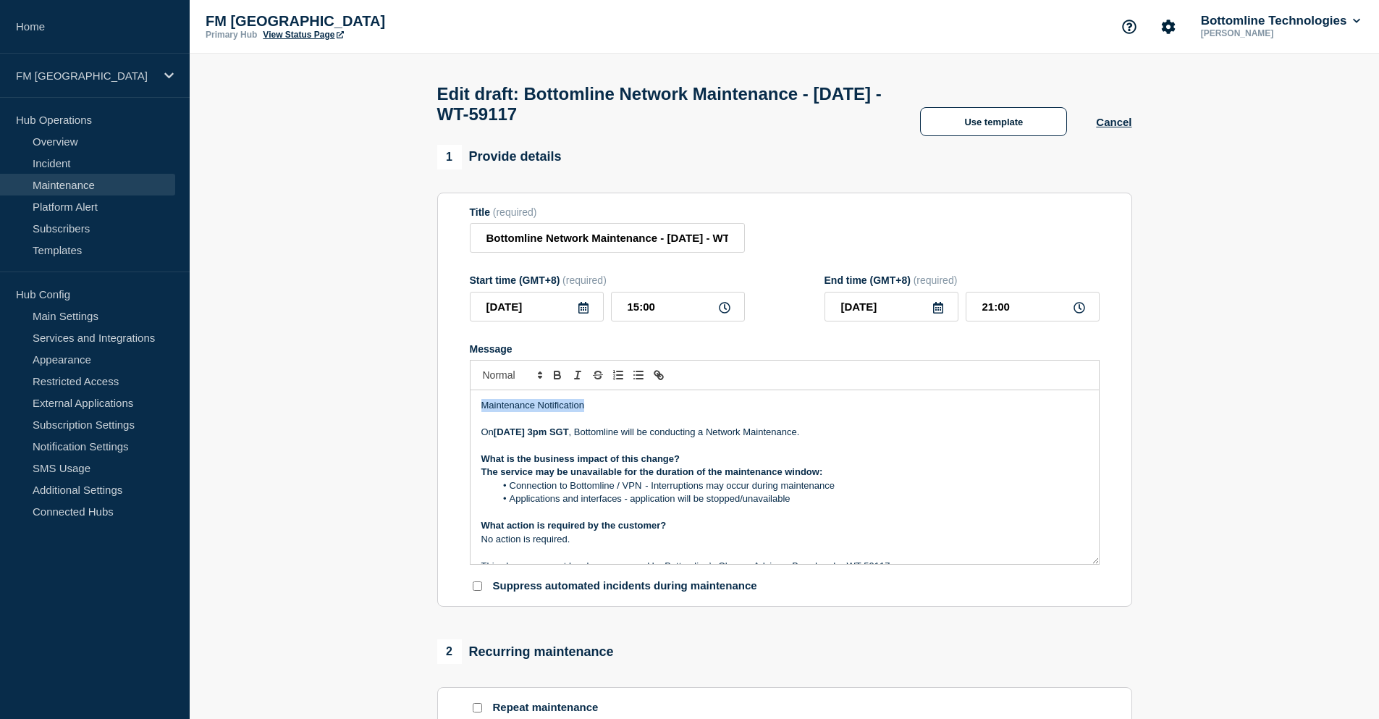
drag, startPoint x: 606, startPoint y: 412, endPoint x: 438, endPoint y: 411, distance: 168.0
click at [438, 411] on section "Title (required) Bottomline Network Maintenance - [DATE] - WT-59117 Start time …" at bounding box center [784, 400] width 695 height 415
click at [569, 437] on strong "[DATE] 3pm SGT" at bounding box center [531, 432] width 75 height 11
click at [762, 466] on p "What is the business impact of this change?" at bounding box center [785, 459] width 607 height 13
drag, startPoint x: 855, startPoint y: 479, endPoint x: 476, endPoint y: 477, distance: 378.7
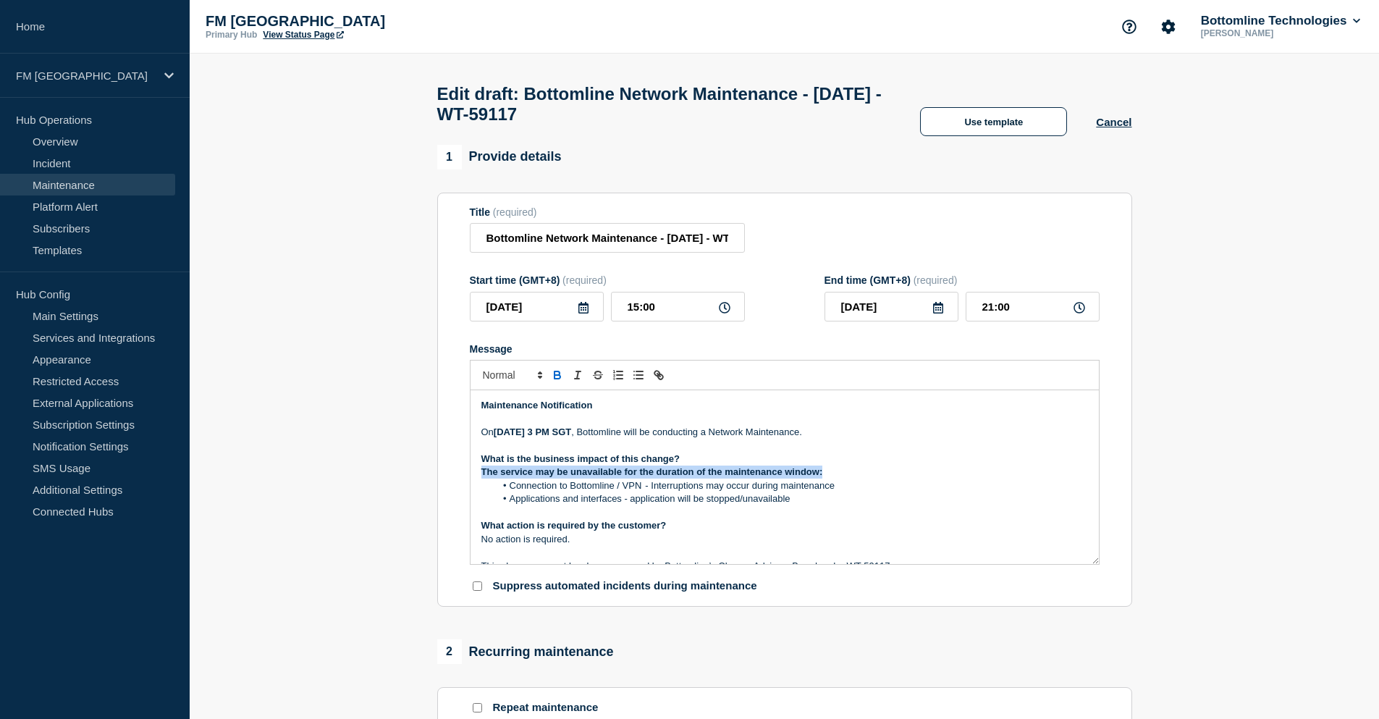
click at [476, 477] on div "Maintenance Notification On Saturday 4th Oct 2025 at 3 PM SGT , Bottomline will…" at bounding box center [785, 477] width 629 height 174
click at [768, 479] on p "The service may be unavailable for the duration of the maintenance window:" at bounding box center [785, 472] width 607 height 13
click at [753, 500] on li "Applications and interfaces - application will be stopped/unavailable" at bounding box center [791, 498] width 593 height 13
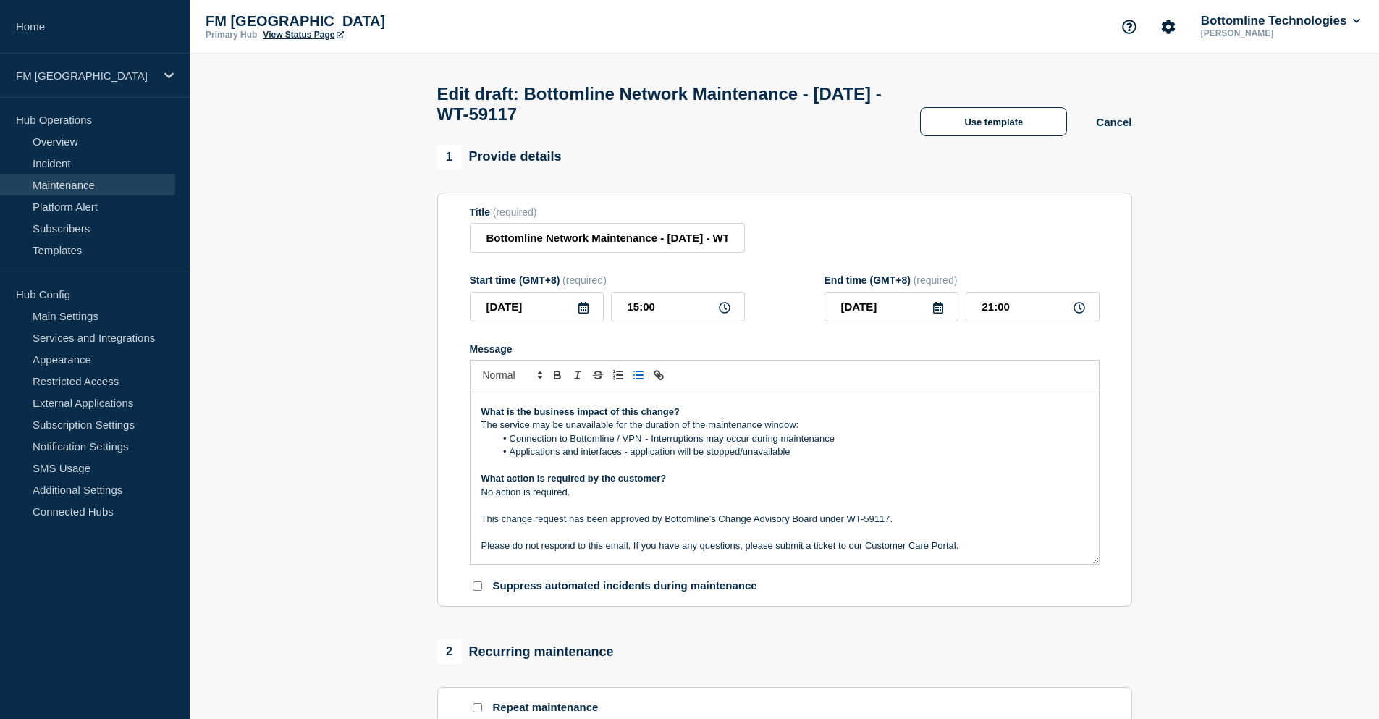
scroll to position [72, 0]
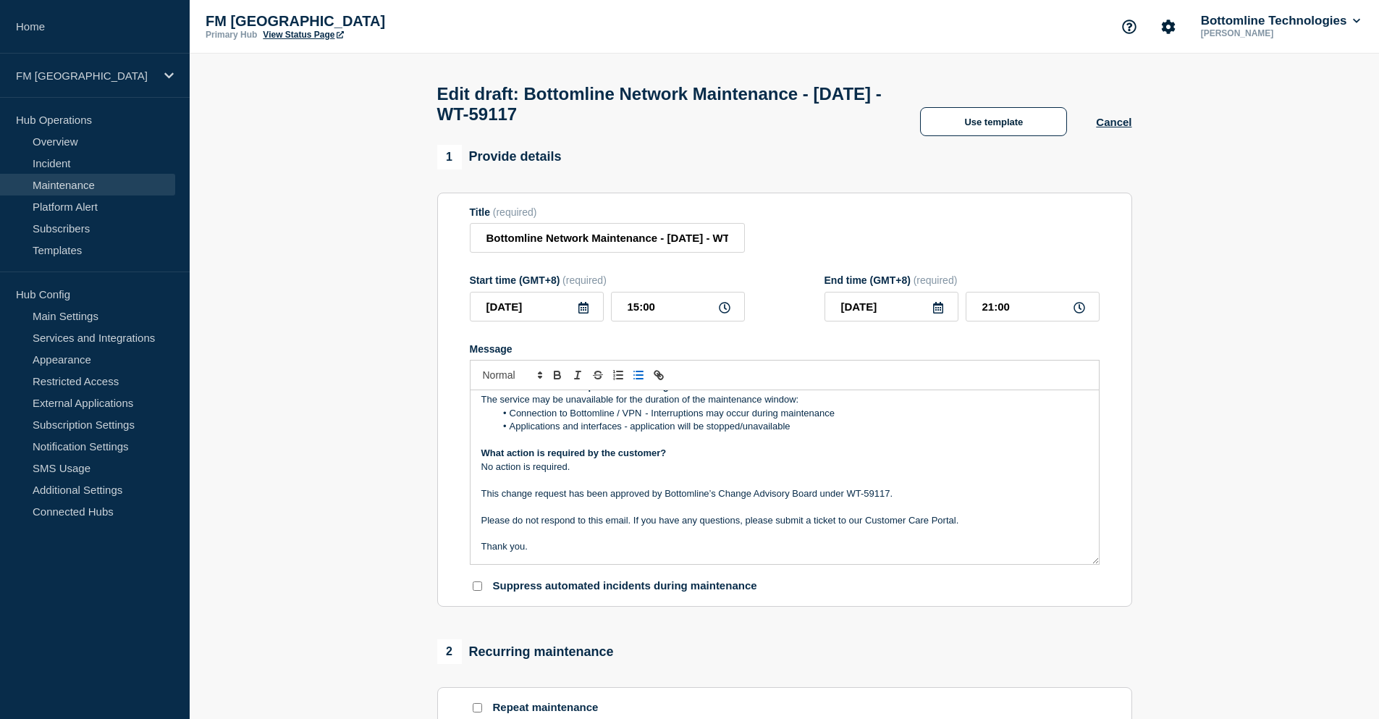
click at [875, 468] on p "No action is required." at bounding box center [785, 467] width 607 height 13
click at [750, 447] on p "Message" at bounding box center [785, 440] width 607 height 13
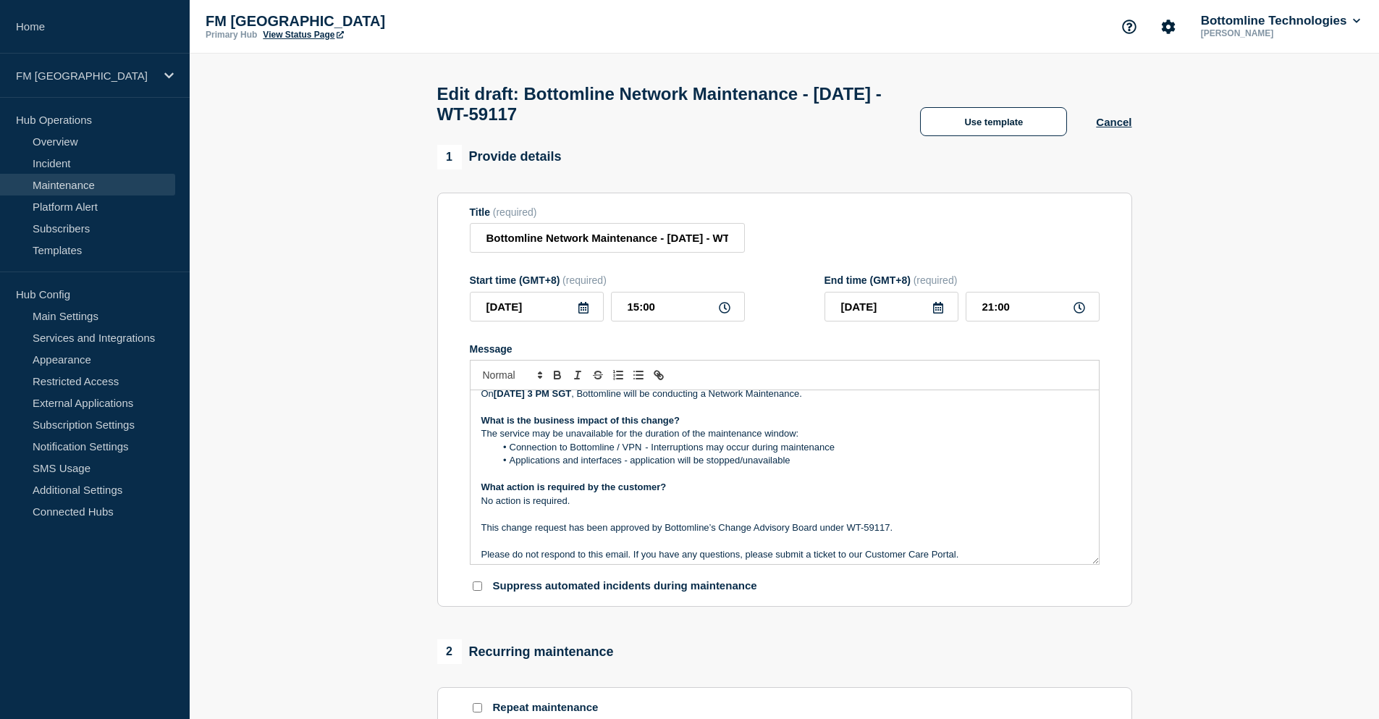
scroll to position [0, 0]
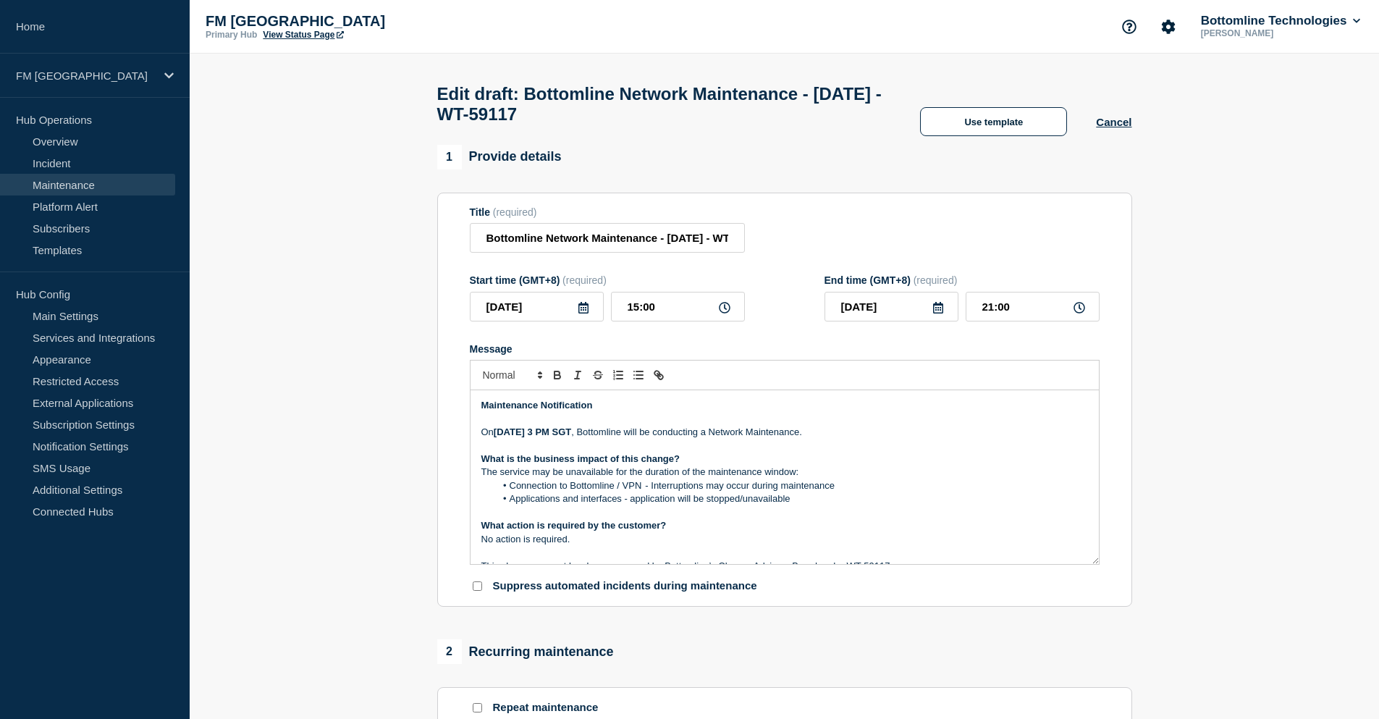
click at [844, 479] on p "The service may be unavailable for the duration of the maintenance window:" at bounding box center [785, 472] width 607 height 13
click at [704, 450] on p "Message" at bounding box center [785, 446] width 607 height 13
drag, startPoint x: 676, startPoint y: 243, endPoint x: 739, endPoint y: 243, distance: 63.7
click at [739, 243] on input "Bottomline Network Maintenance - 04/OCT/2025 - WT-59117" at bounding box center [607, 238] width 275 height 30
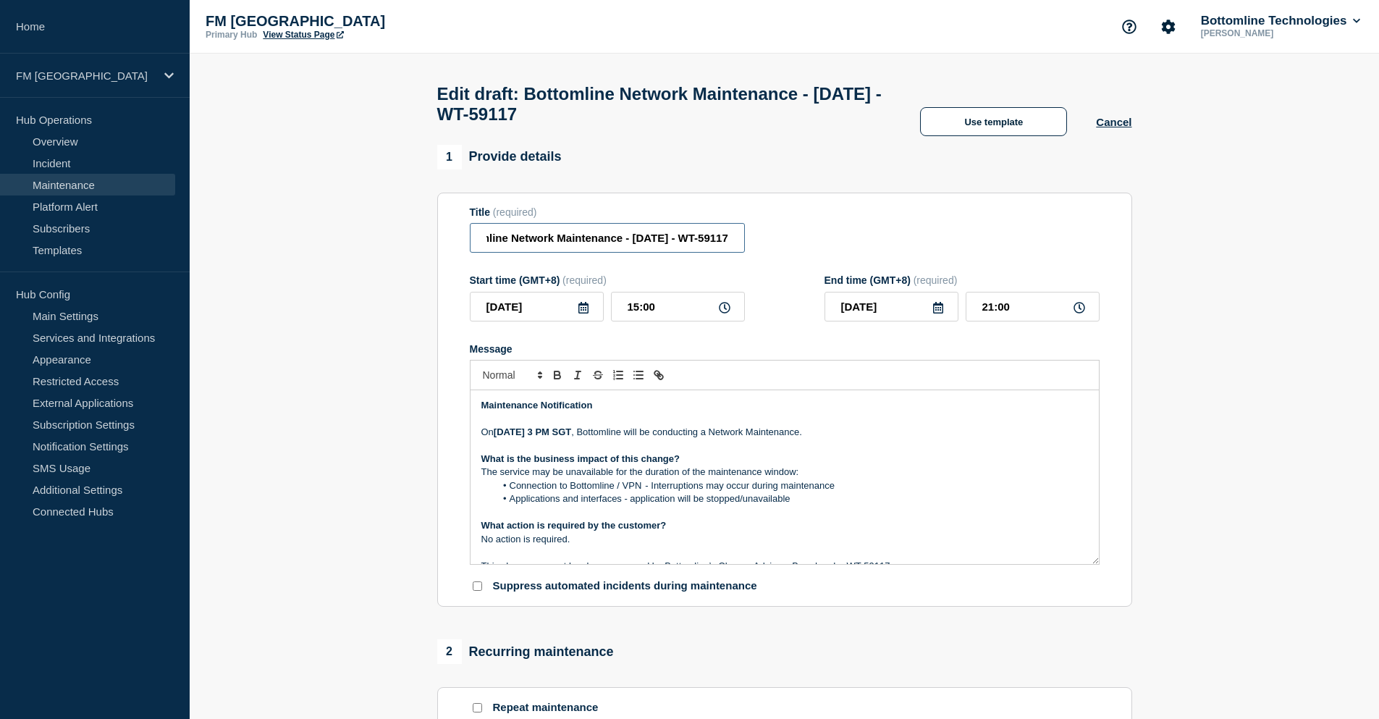
scroll to position [0, 0]
click at [782, 528] on p "What action is required by the customer?" at bounding box center [785, 525] width 607 height 13
drag, startPoint x: 549, startPoint y: 243, endPoint x: 473, endPoint y: 244, distance: 76.0
click at [473, 244] on input "Bottomline Network Maintenance - 04/OCT/2025 - WT-59117" at bounding box center [607, 238] width 275 height 30
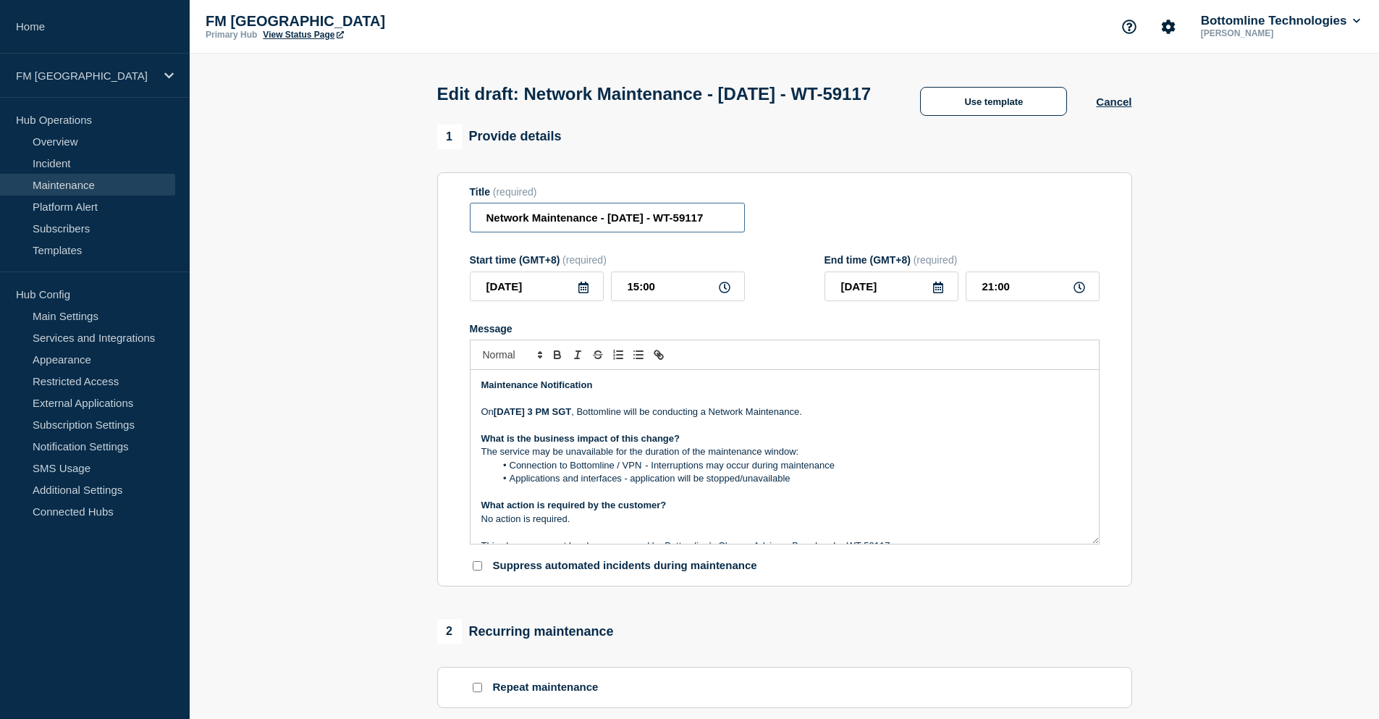
type input "Network Maintenance - 04/OCT/2025 - WT-59117"
click at [594, 432] on p "Message" at bounding box center [785, 425] width 607 height 13
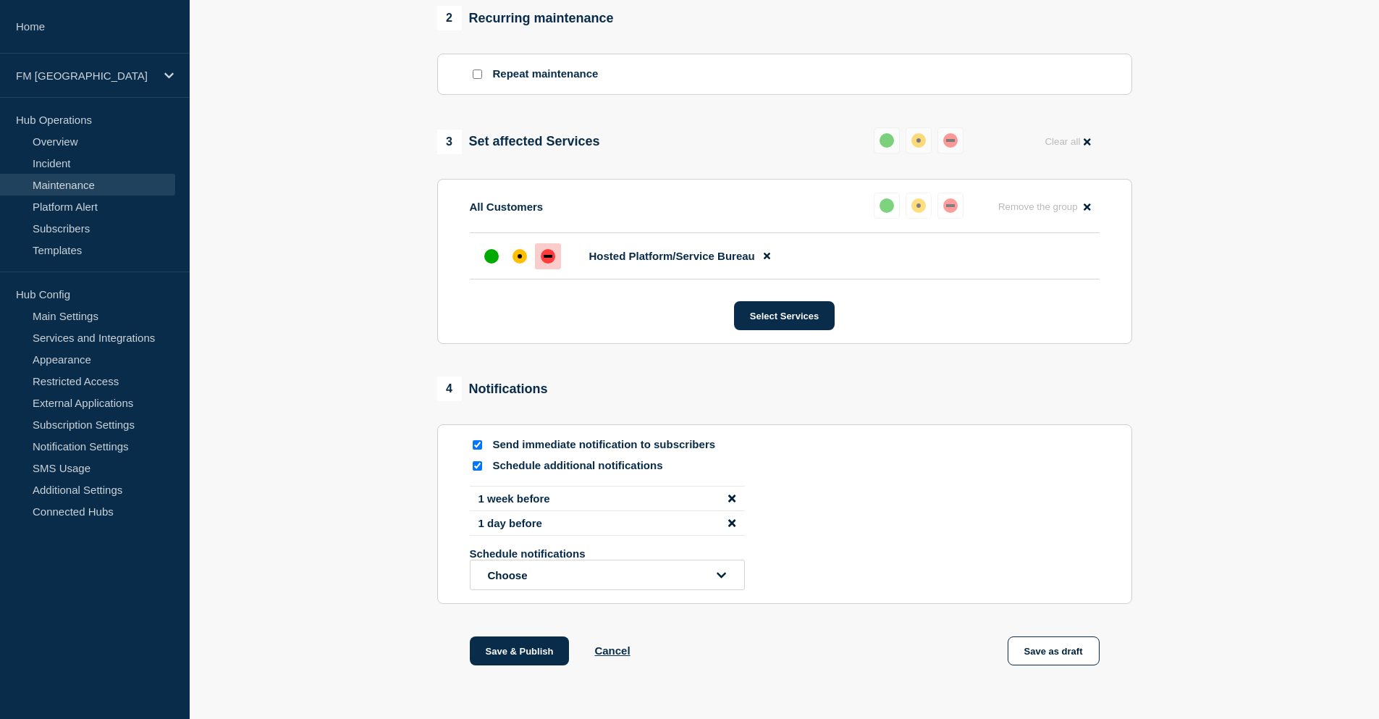
scroll to position [681, 0]
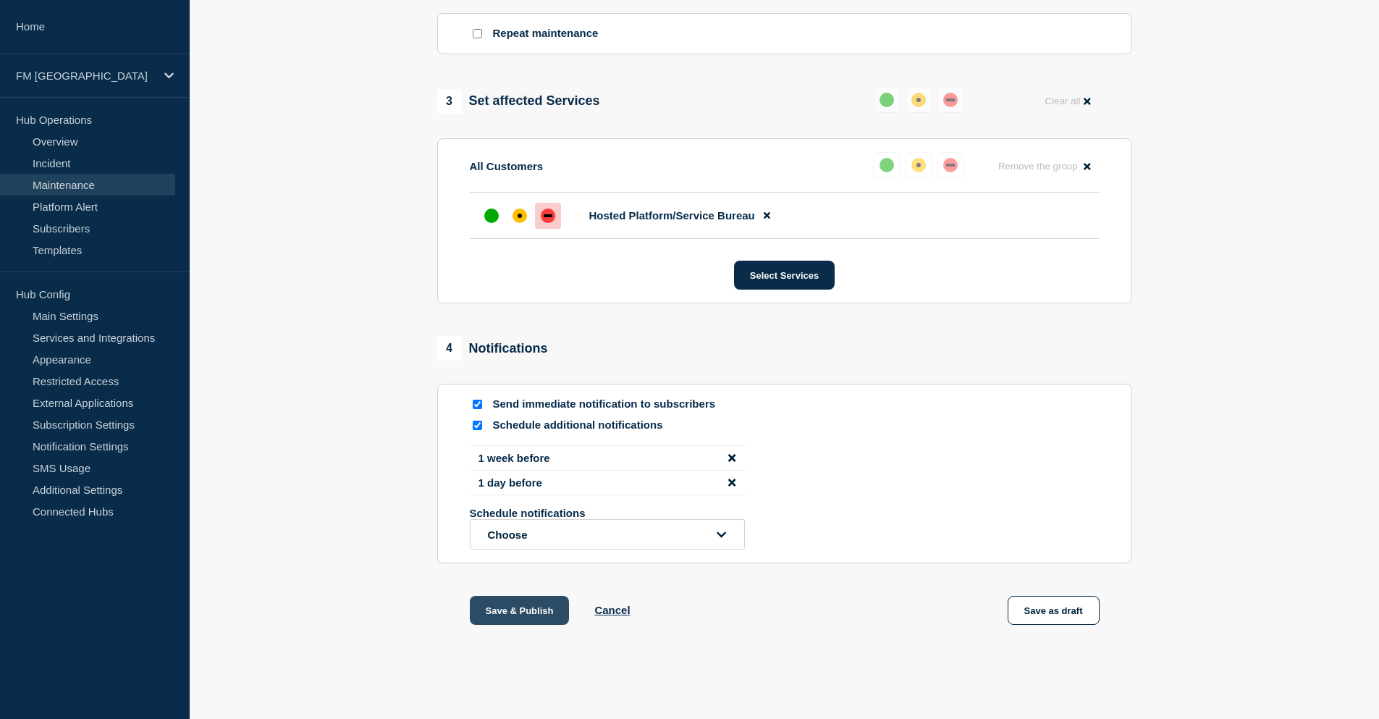
drag, startPoint x: 550, startPoint y: 619, endPoint x: 548, endPoint y: 609, distance: 10.2
click at [550, 619] on button "Save & Publish" at bounding box center [520, 610] width 100 height 29
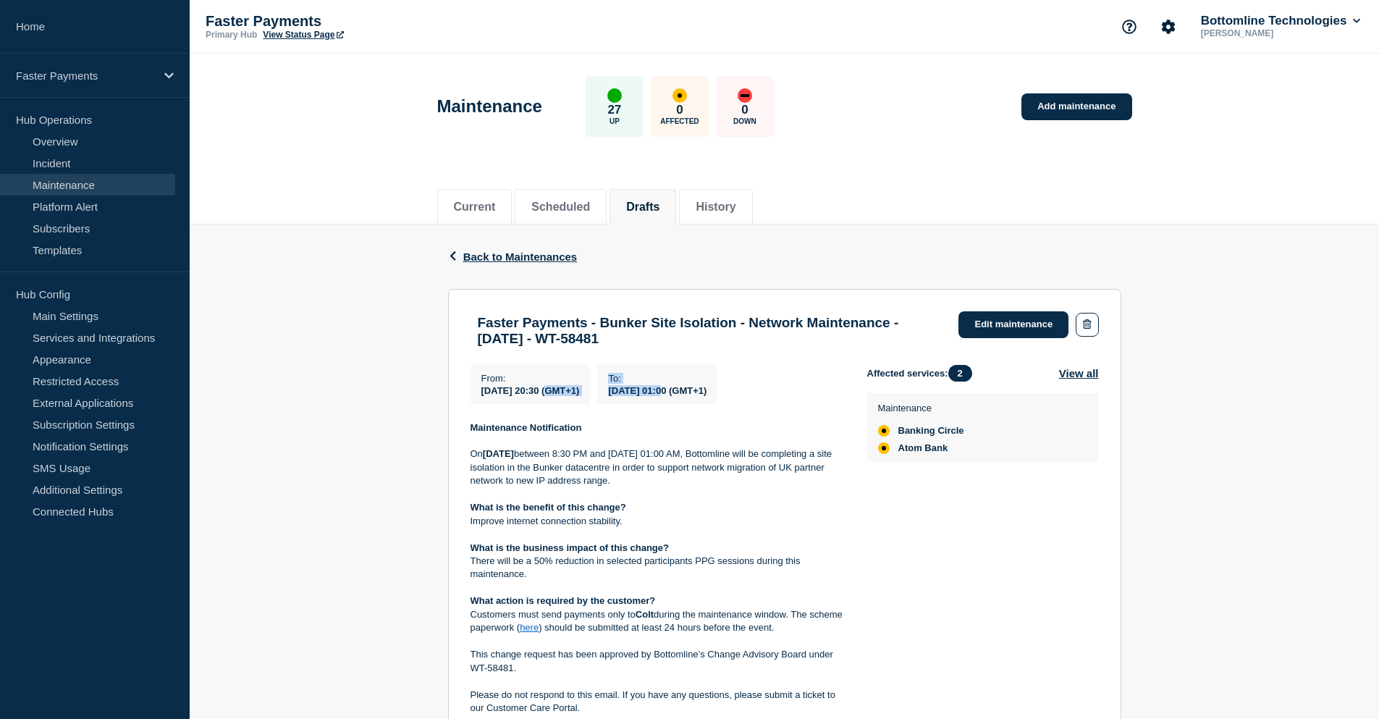
drag, startPoint x: 558, startPoint y: 396, endPoint x: 707, endPoint y: 395, distance: 149.2
click at [707, 395] on div "From : [DATE] 20:30 (GMT+1) To : [DATE] 01:00 (GMT+1)" at bounding box center [669, 384] width 397 height 39
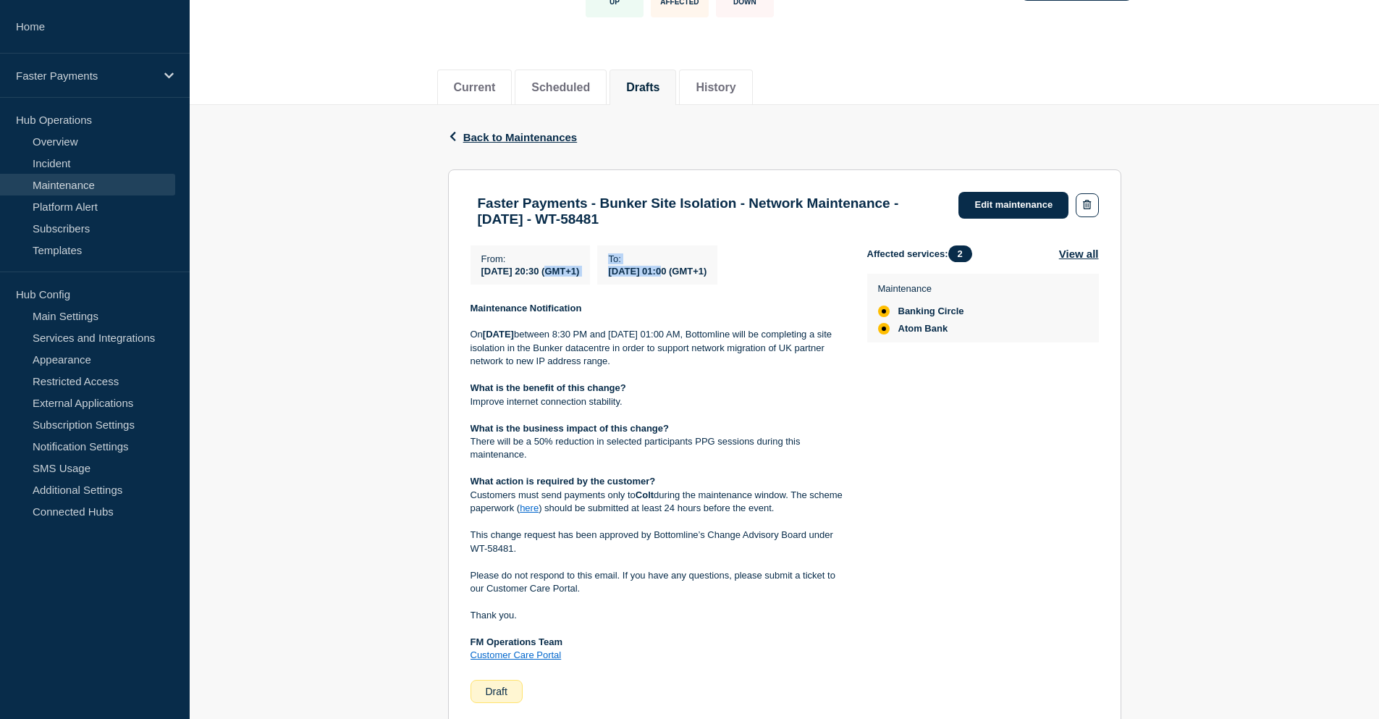
scroll to position [145, 0]
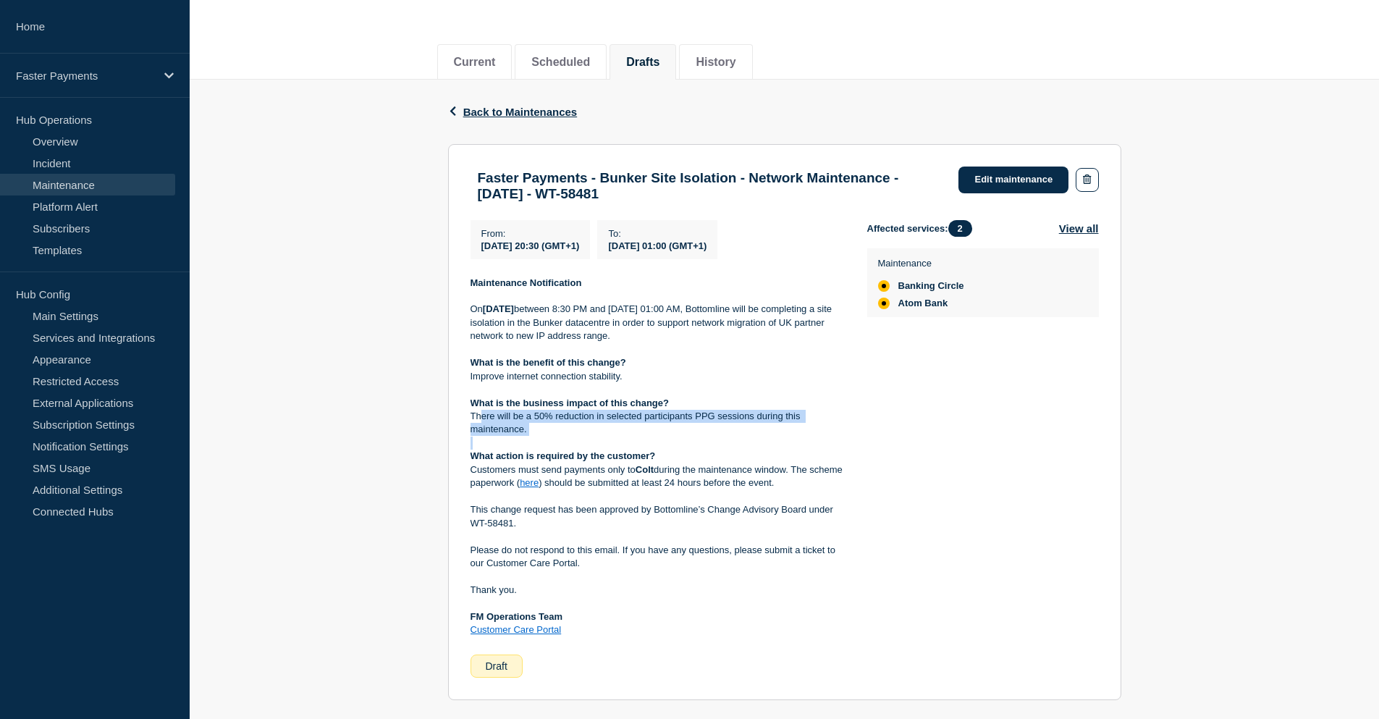
drag, startPoint x: 482, startPoint y: 427, endPoint x: 561, endPoint y: 446, distance: 81.3
click at [561, 446] on div "Maintenance Notification [DATE][DATE] between 8:30 PM and [DATE] 01:00 AM, Bott…" at bounding box center [658, 457] width 374 height 361
drag, startPoint x: 511, startPoint y: 479, endPoint x: 644, endPoint y: 484, distance: 134.1
click at [644, 484] on p "Customers must send payments only to Colt during the maintenance window. The sc…" at bounding box center [658, 476] width 374 height 27
click at [539, 488] on link "here" at bounding box center [529, 482] width 19 height 11
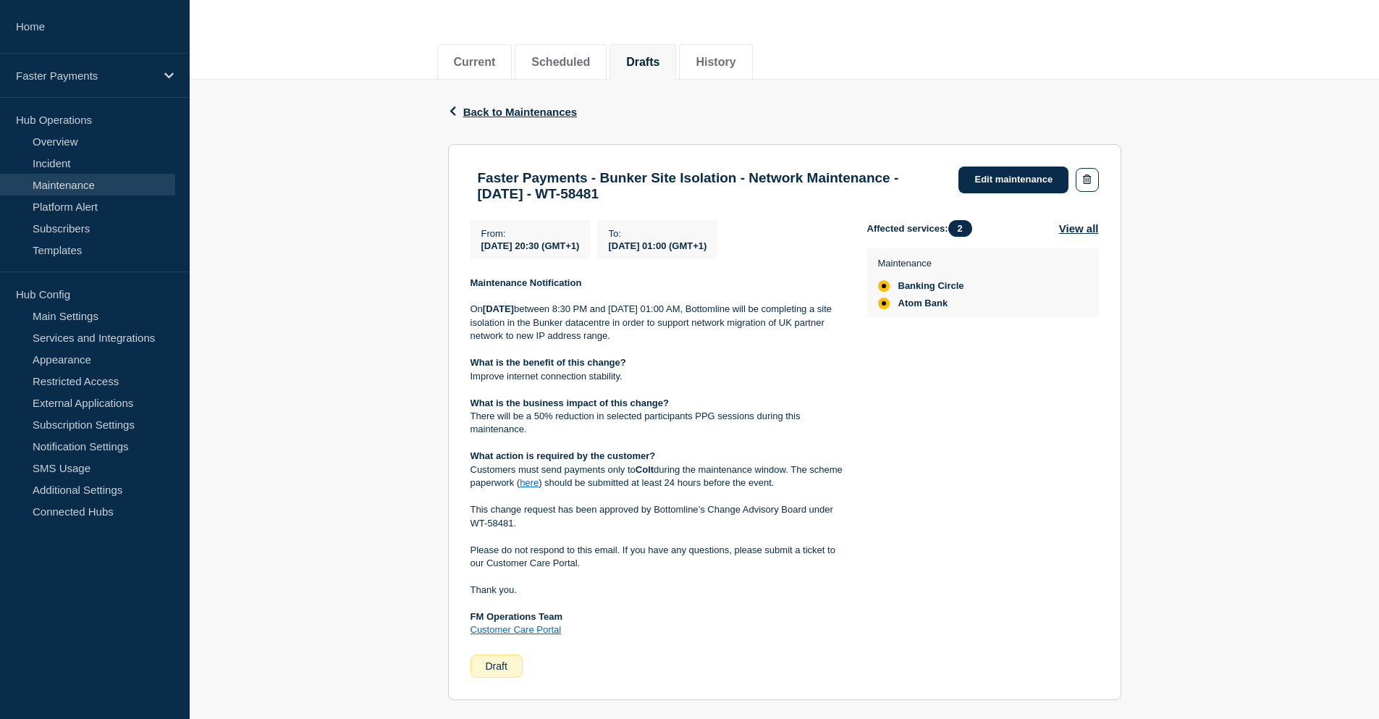
click at [944, 63] on div "Current Scheduled Drafts History" at bounding box center [784, 54] width 695 height 49
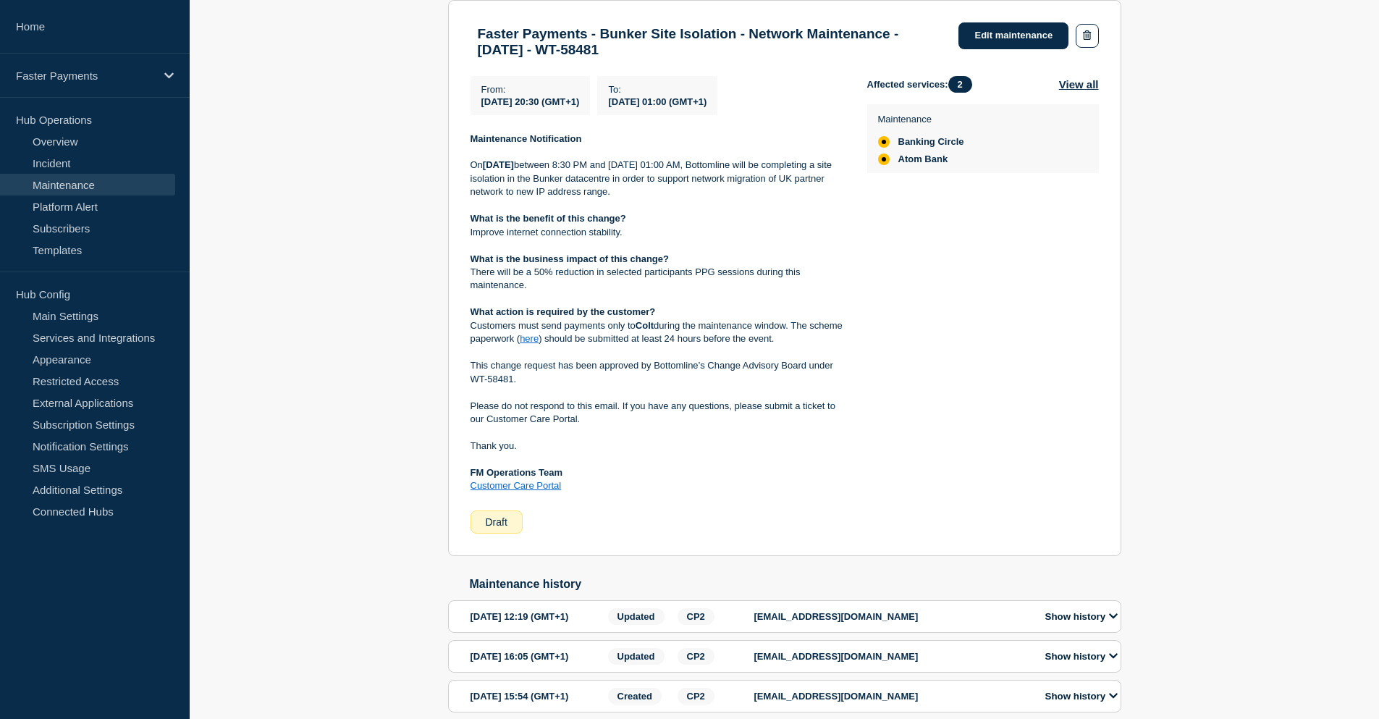
scroll to position [290, 0]
click at [887, 444] on div "Affected services: 2 View all Maintenance Banking Circle Atom Bank" at bounding box center [983, 304] width 232 height 458
click at [1025, 41] on link "Edit maintenance" at bounding box center [1014, 35] width 110 height 27
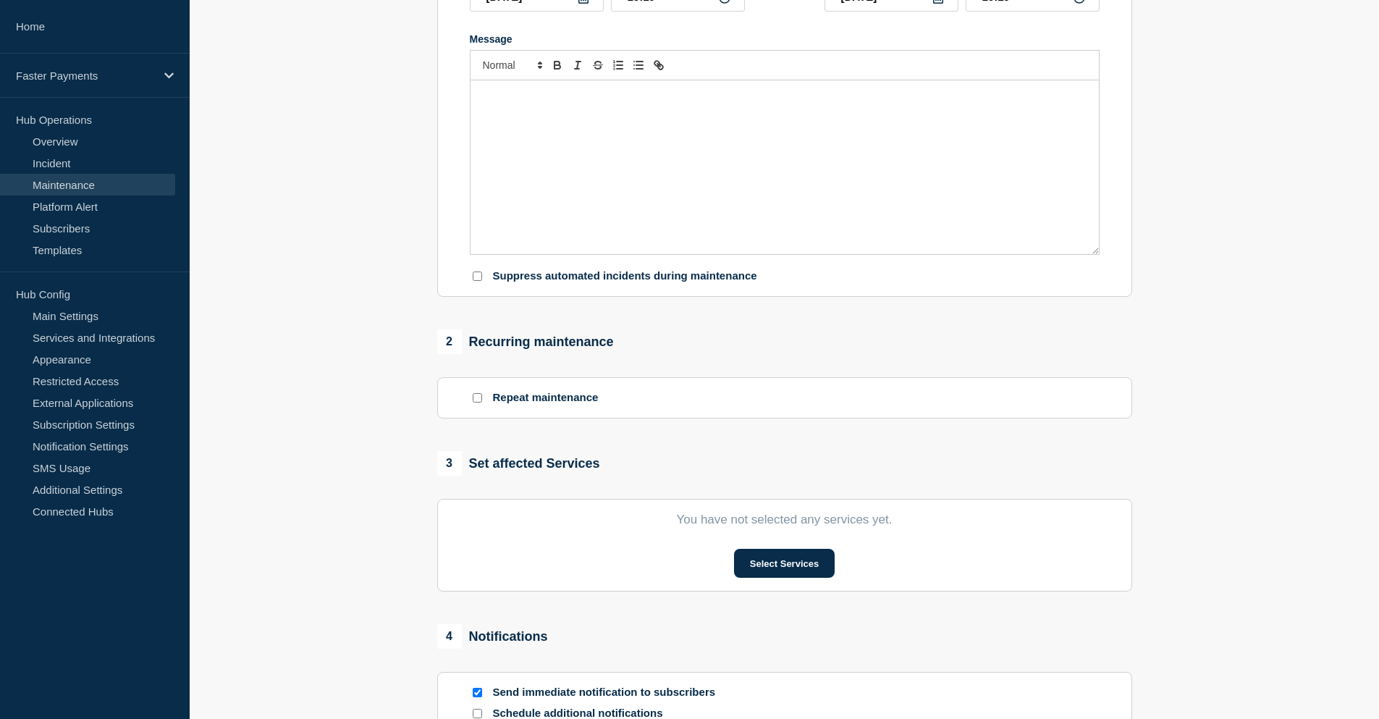
type input "Faster Payments - Bunker Site Isolation - Network Maintenance - 04/OCT/2025 - W…"
type input "2025-10-04"
type input "20:30"
type input "2025-10-05"
type input "01:00"
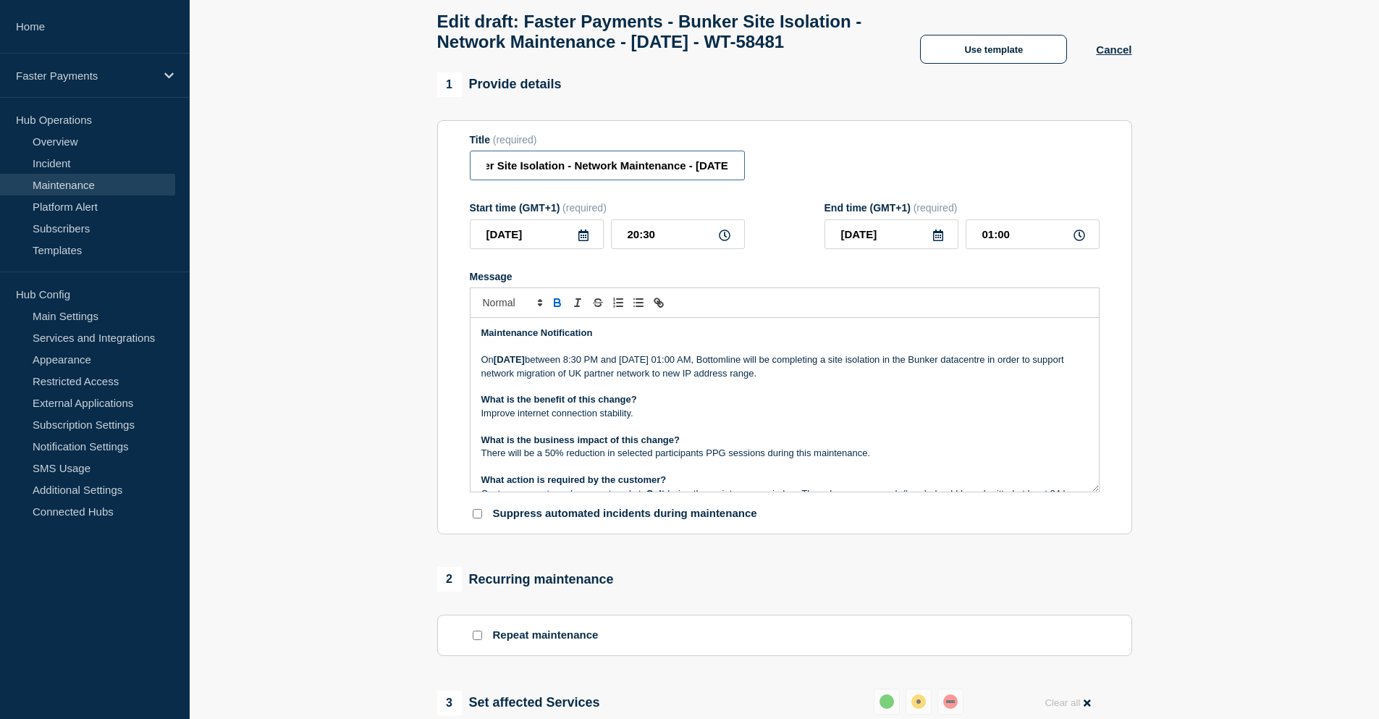
scroll to position [0, 219]
drag, startPoint x: 615, startPoint y: 195, endPoint x: 742, endPoint y: 194, distance: 127.4
click at [742, 180] on input "Faster Payments - Bunker Site Isolation - Network Maintenance - 04/OCT/2025 - W…" at bounding box center [607, 166] width 275 height 30
click at [753, 393] on p "Message" at bounding box center [785, 386] width 607 height 13
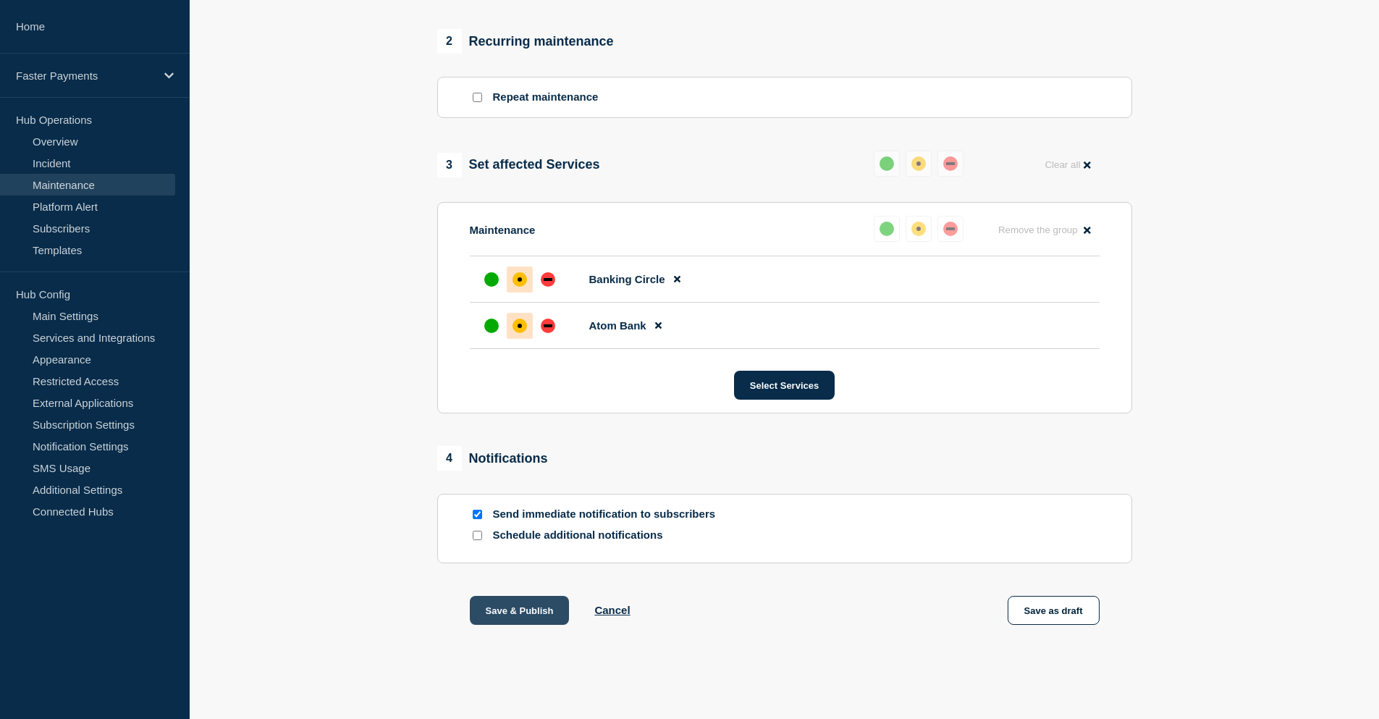
scroll to position [642, 0]
click at [511, 615] on button "Save & Publish" at bounding box center [520, 610] width 100 height 29
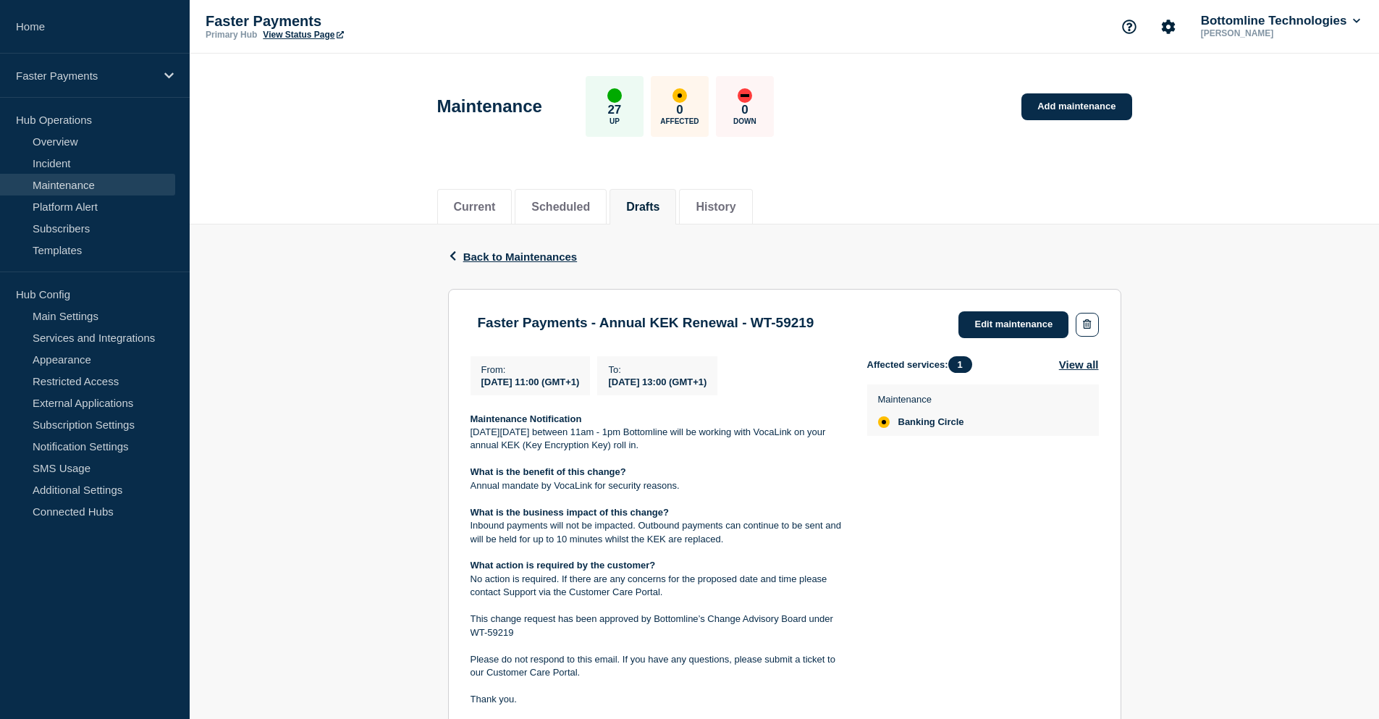
click at [886, 243] on div "Back Back to Maintenances" at bounding box center [784, 256] width 673 height 64
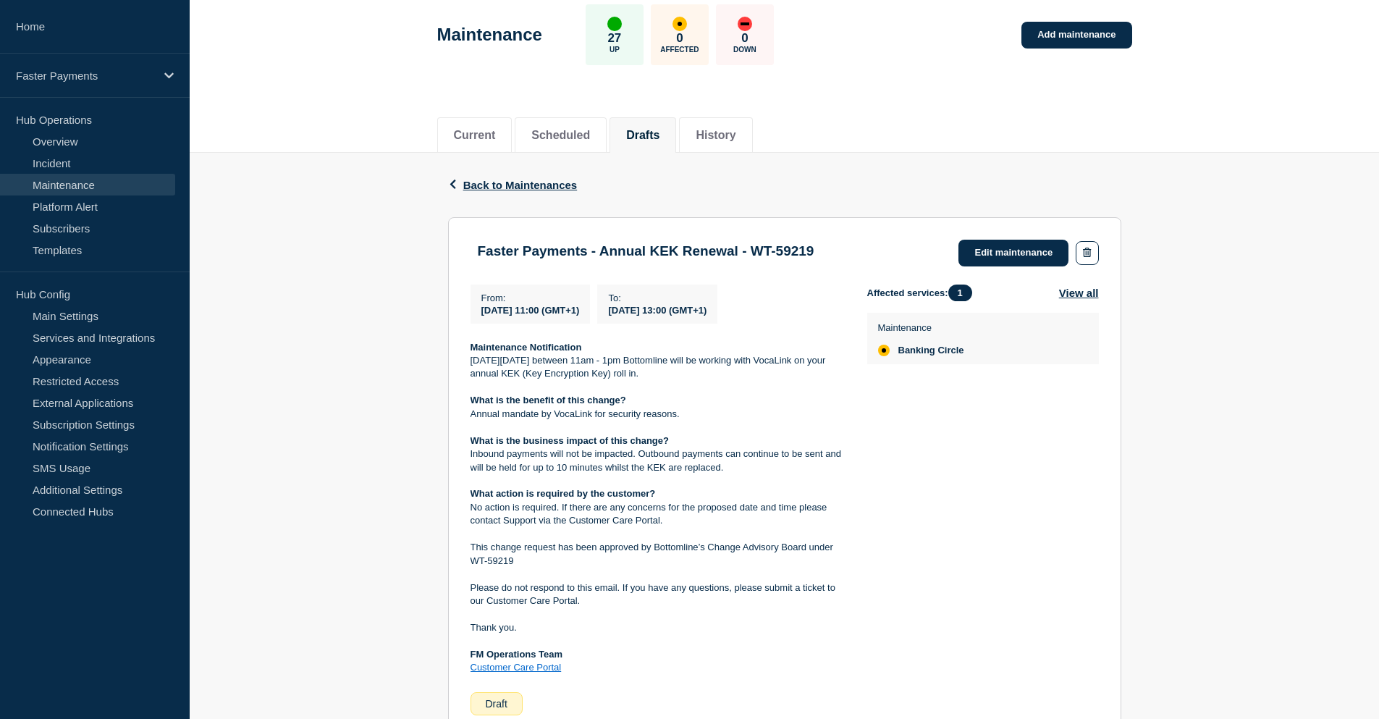
scroll to position [72, 0]
click at [1023, 252] on link "Edit maintenance" at bounding box center [1014, 252] width 110 height 27
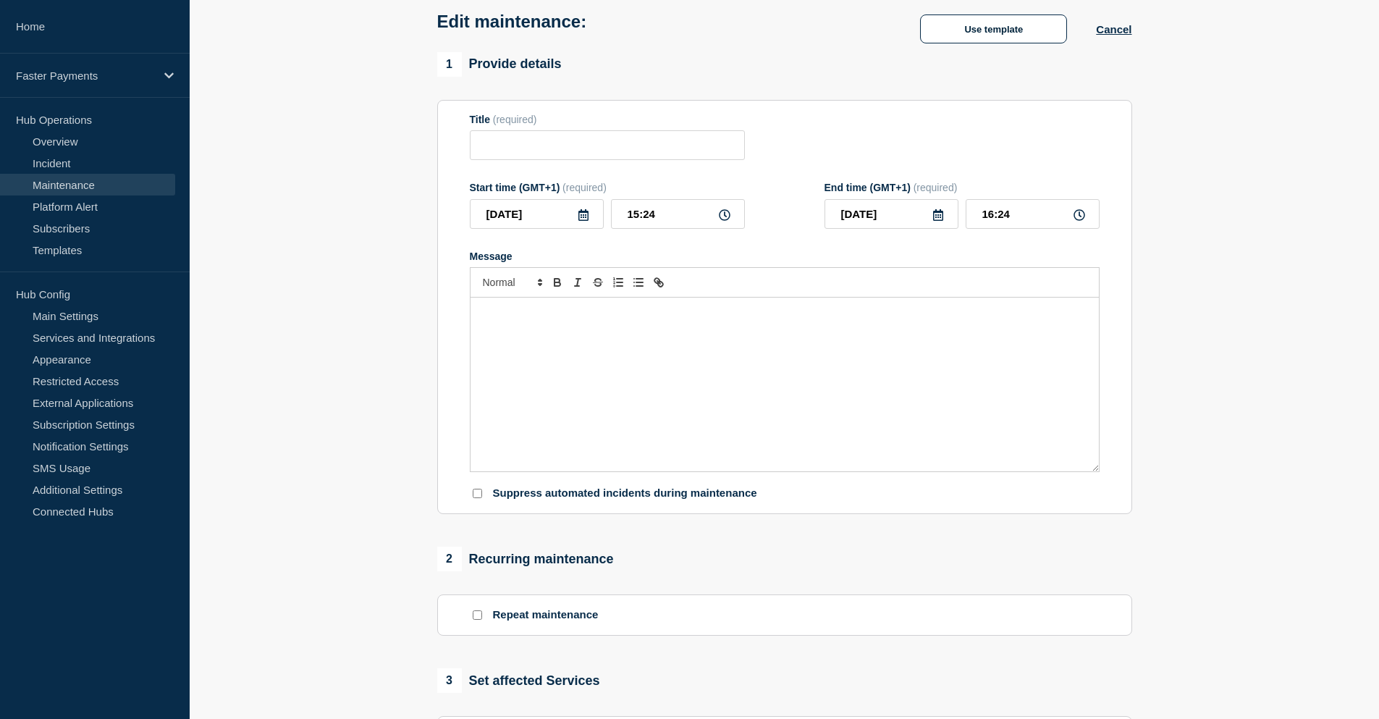
type input "Faster Payments - Annual KEK Renewal - WT-59219"
type input "2025-10-08"
type input "11:00"
type input "2025-10-08"
type input "13:00"
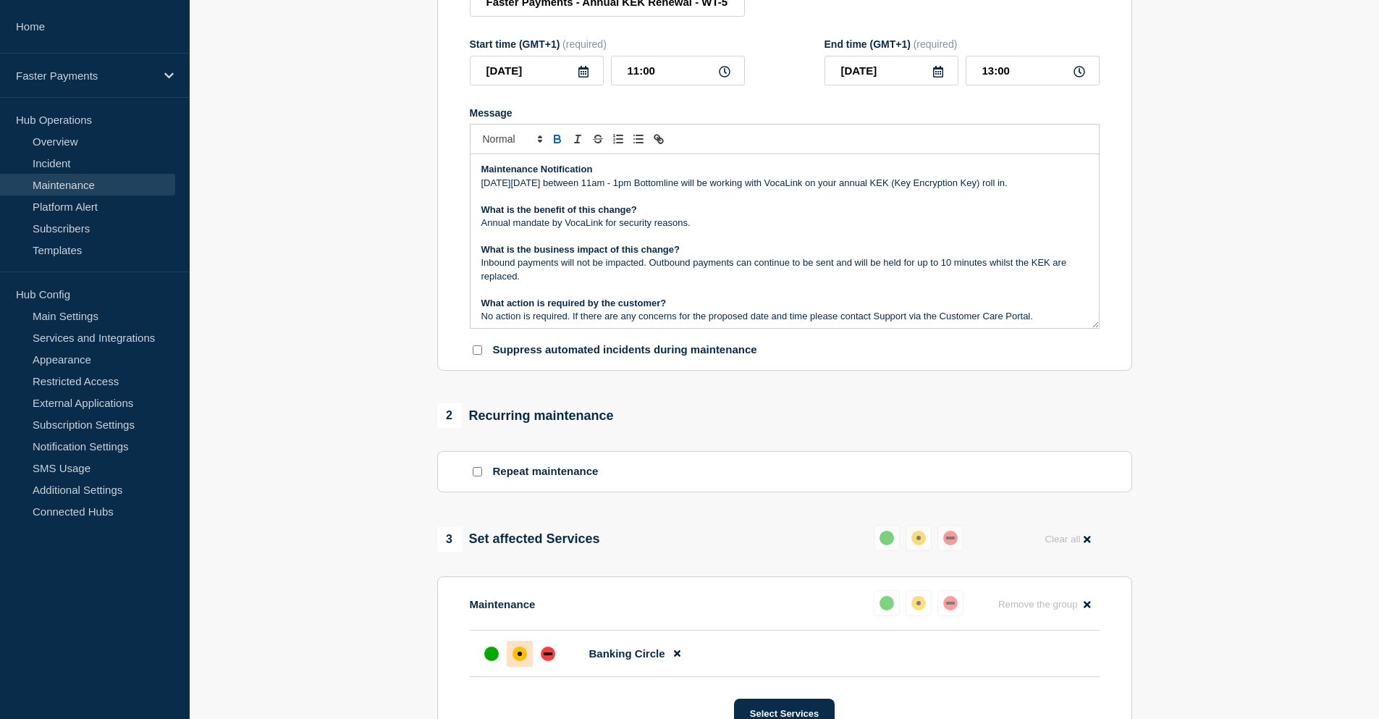
scroll to position [137, 0]
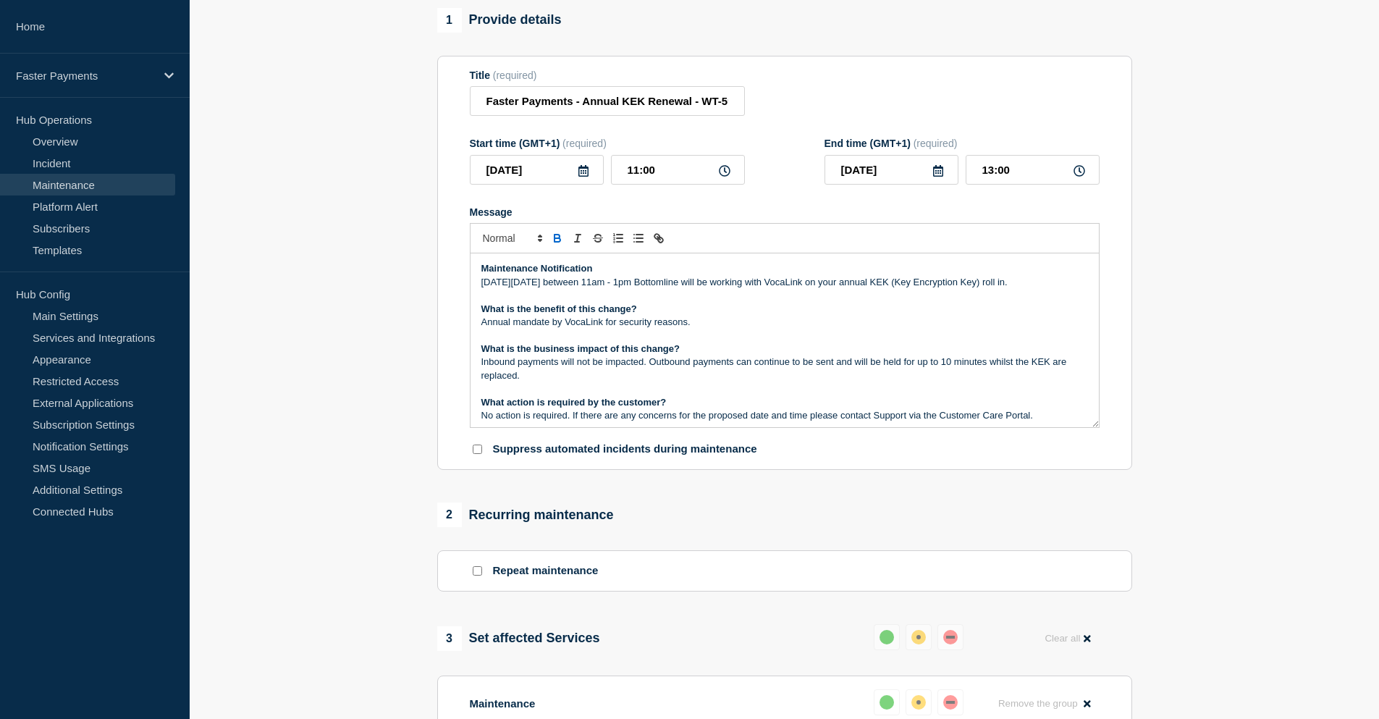
click at [613, 282] on p "On Wednesday 8th October between 11am - 1pm Bottomline will be working with Voc…" at bounding box center [785, 282] width 607 height 13
click at [629, 272] on p "Maintenance Notification" at bounding box center [785, 268] width 607 height 13
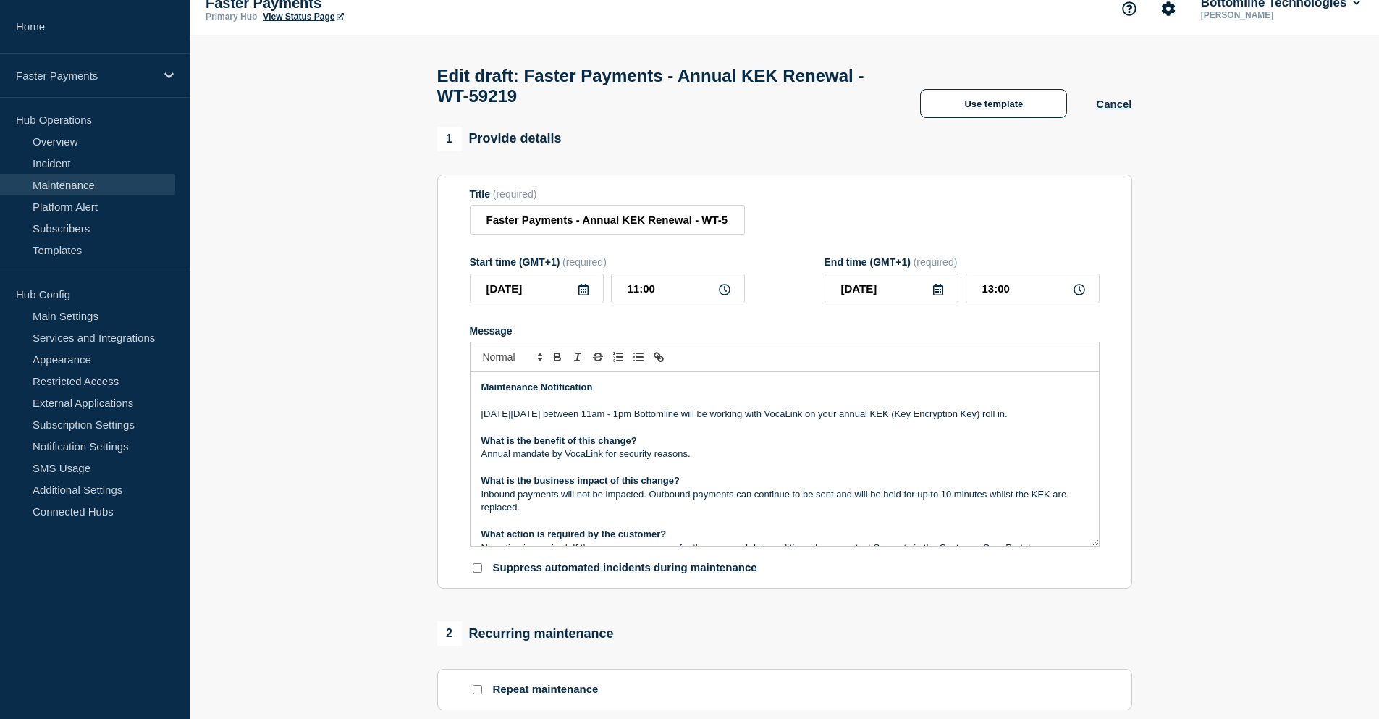
scroll to position [0, 0]
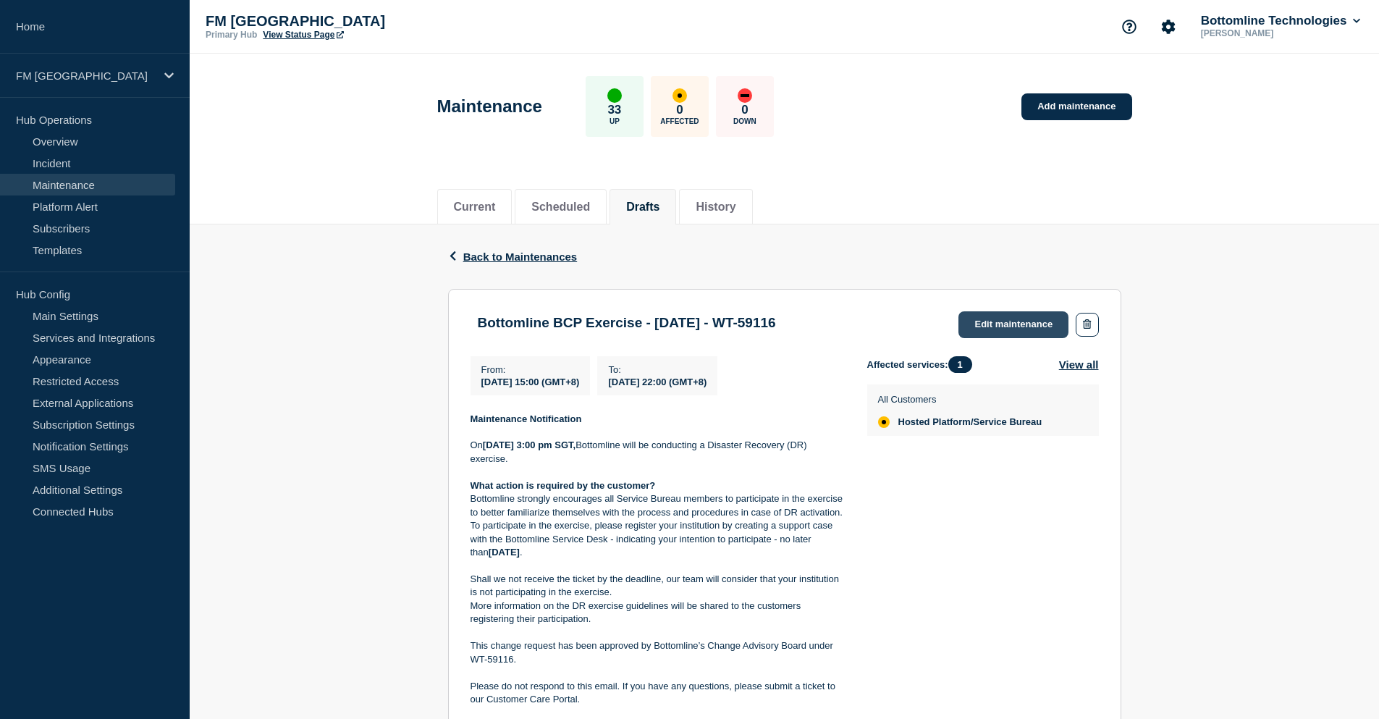
click at [991, 319] on link "Edit maintenance" at bounding box center [1014, 324] width 110 height 27
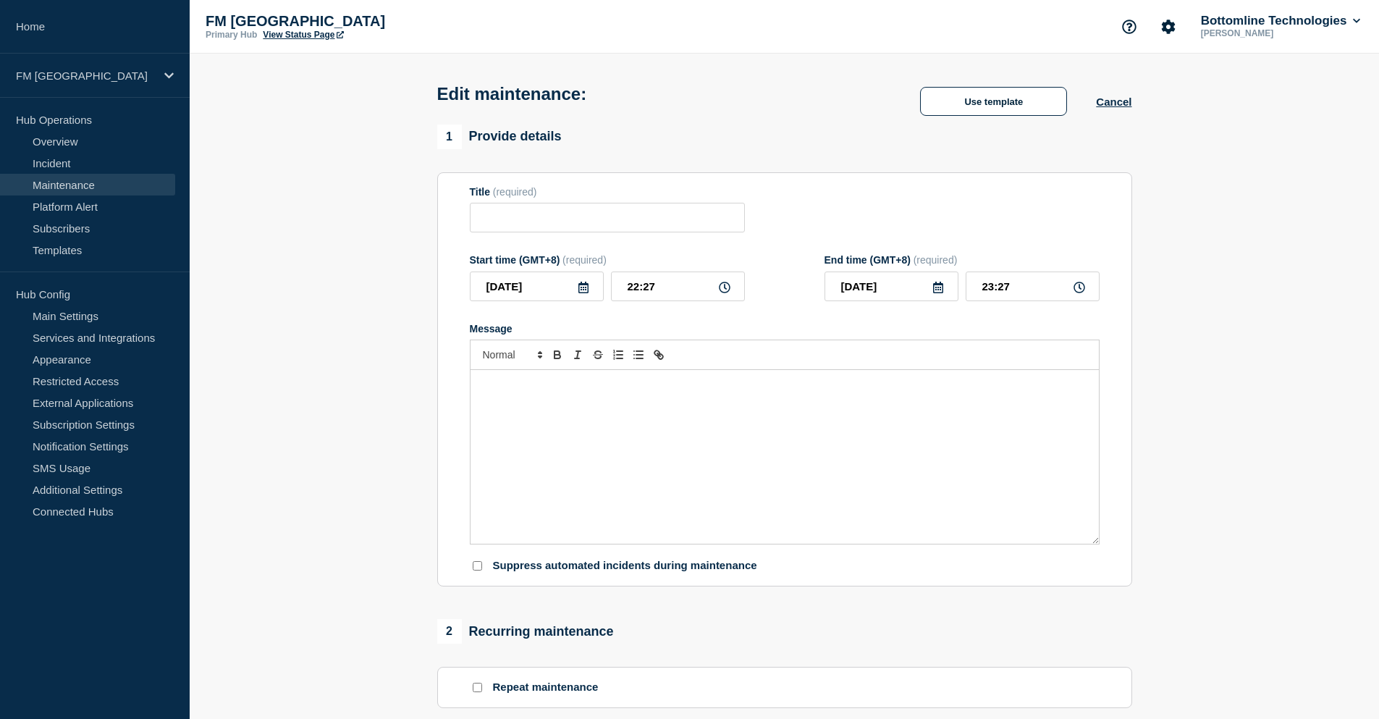
type input "Bottomline BCP Exercise - [DATE] - WT-59116"
type input "[DATE]"
type input "15:00"
type input "[DATE]"
type input "22:00"
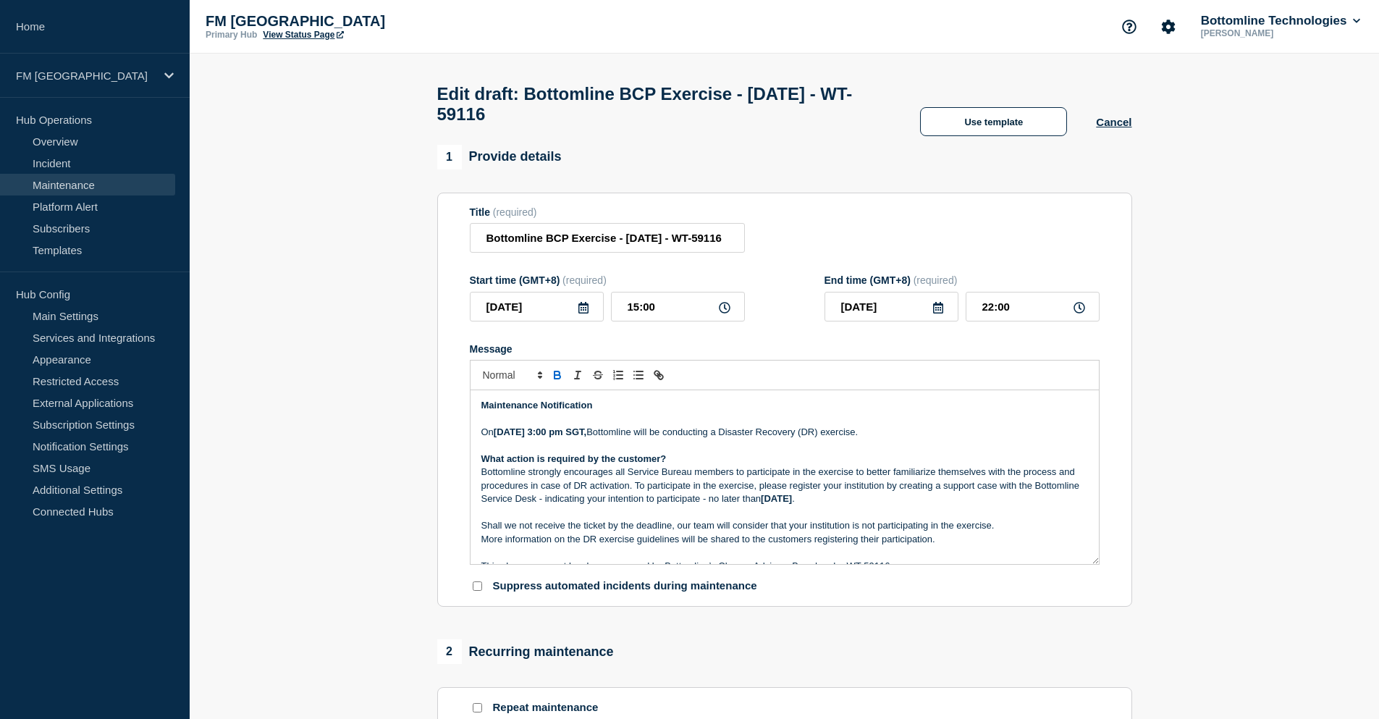
click at [770, 494] on p "Bottomline strongly encourages all Service Bureau members to participate in the…" at bounding box center [785, 486] width 607 height 40
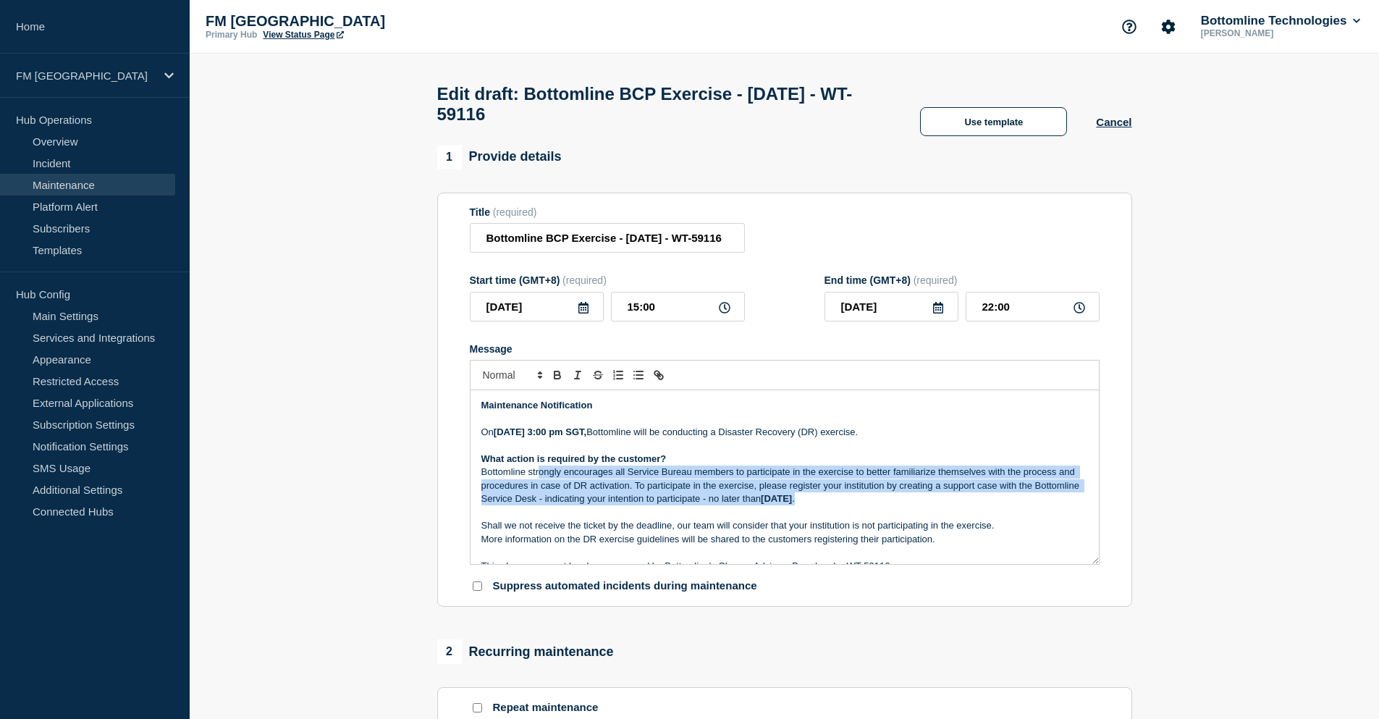
drag, startPoint x: 538, startPoint y: 478, endPoint x: 941, endPoint y: 505, distance: 404.3
click at [941, 505] on p "Bottomline strongly encourages all Service Bureau members to participate in the…" at bounding box center [785, 486] width 607 height 40
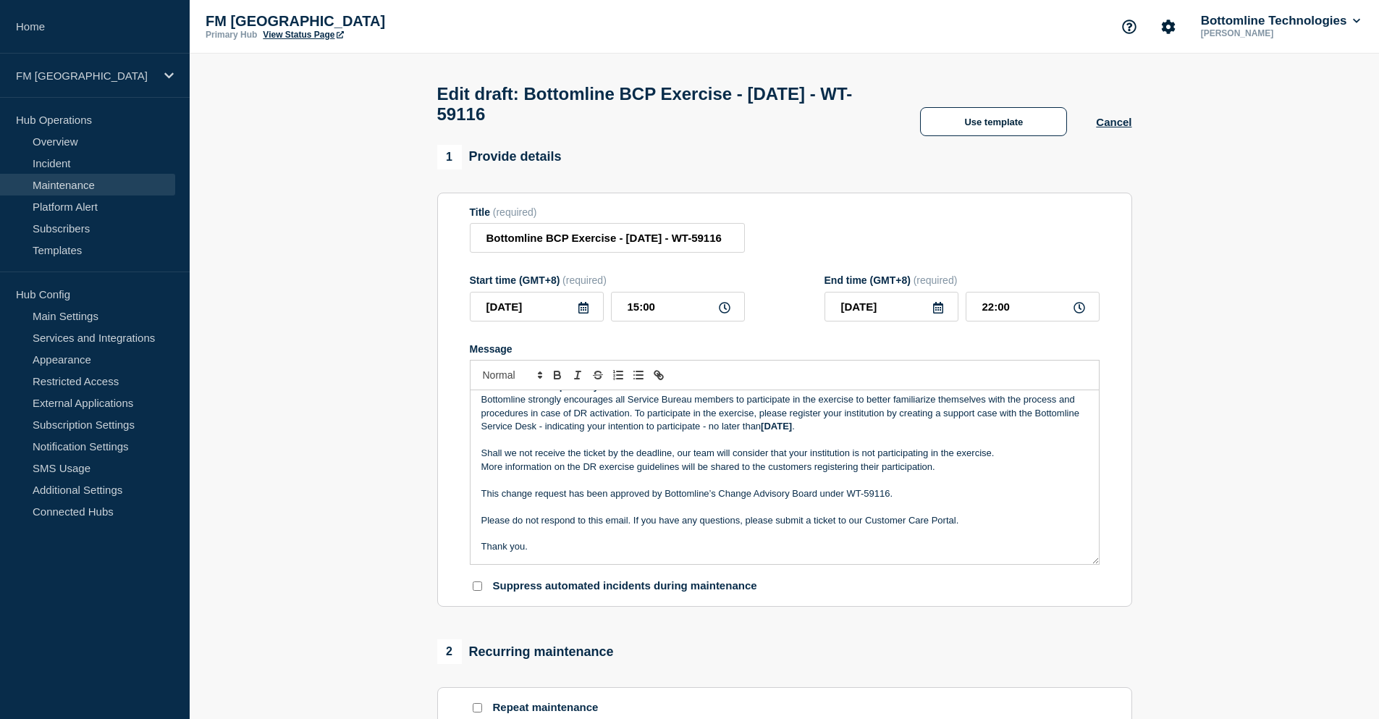
click at [710, 460] on p "Shall we not receive the ticket by the deadline, our team will consider that yo…" at bounding box center [785, 453] width 607 height 13
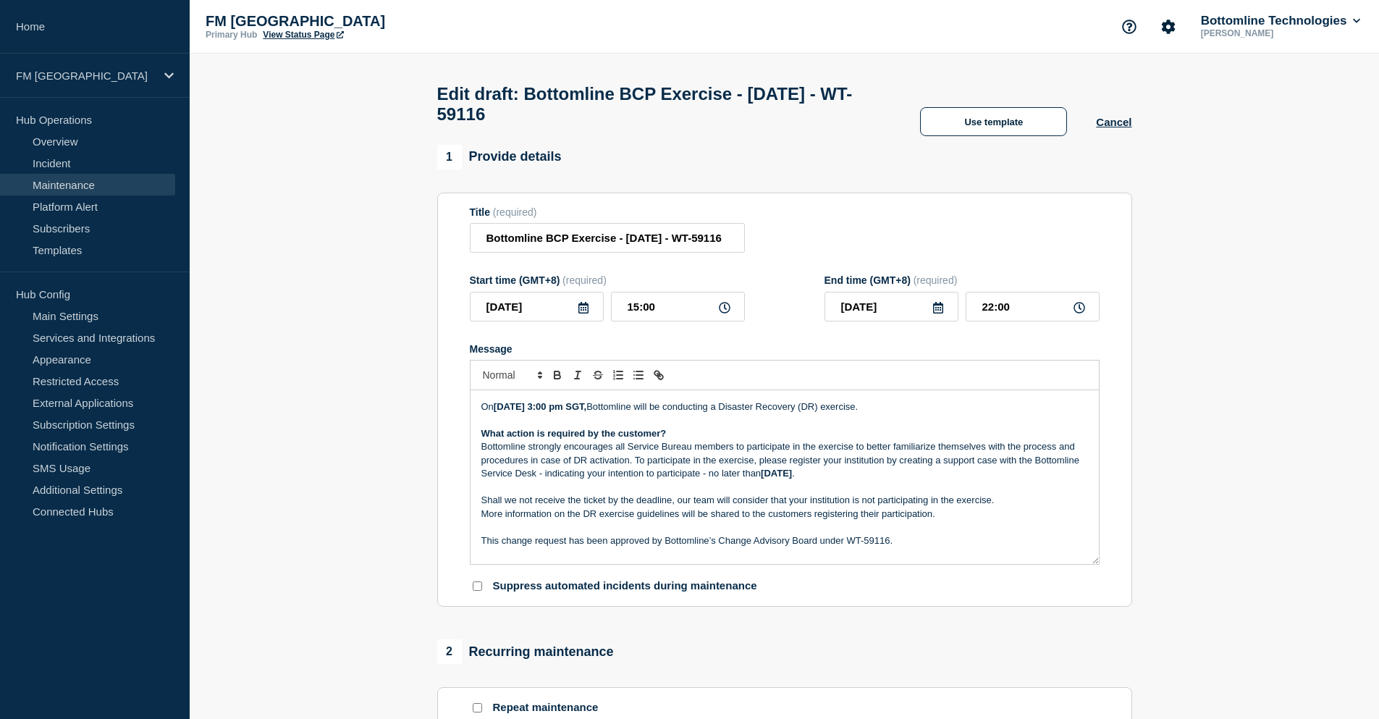
scroll to position [0, 0]
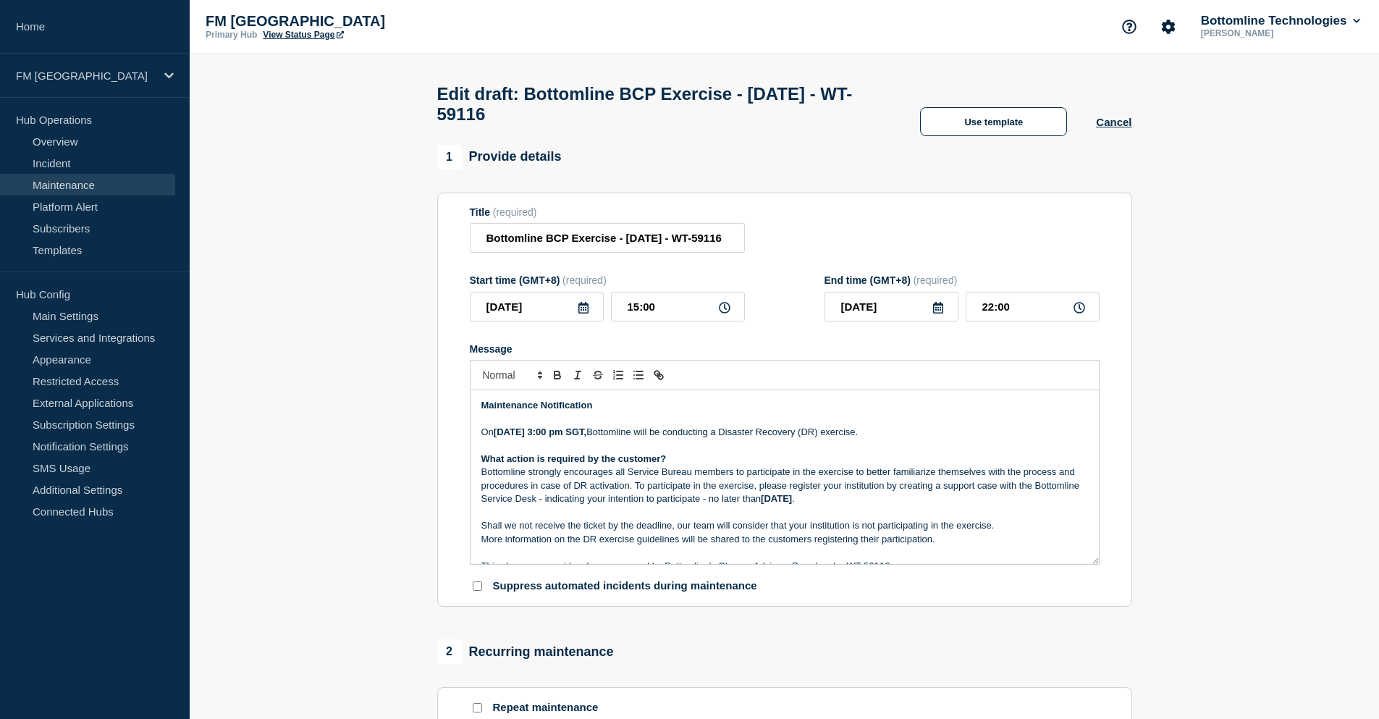
click at [787, 501] on p "Bottomline strongly encourages all Service Bureau members to participate in the…" at bounding box center [785, 486] width 607 height 40
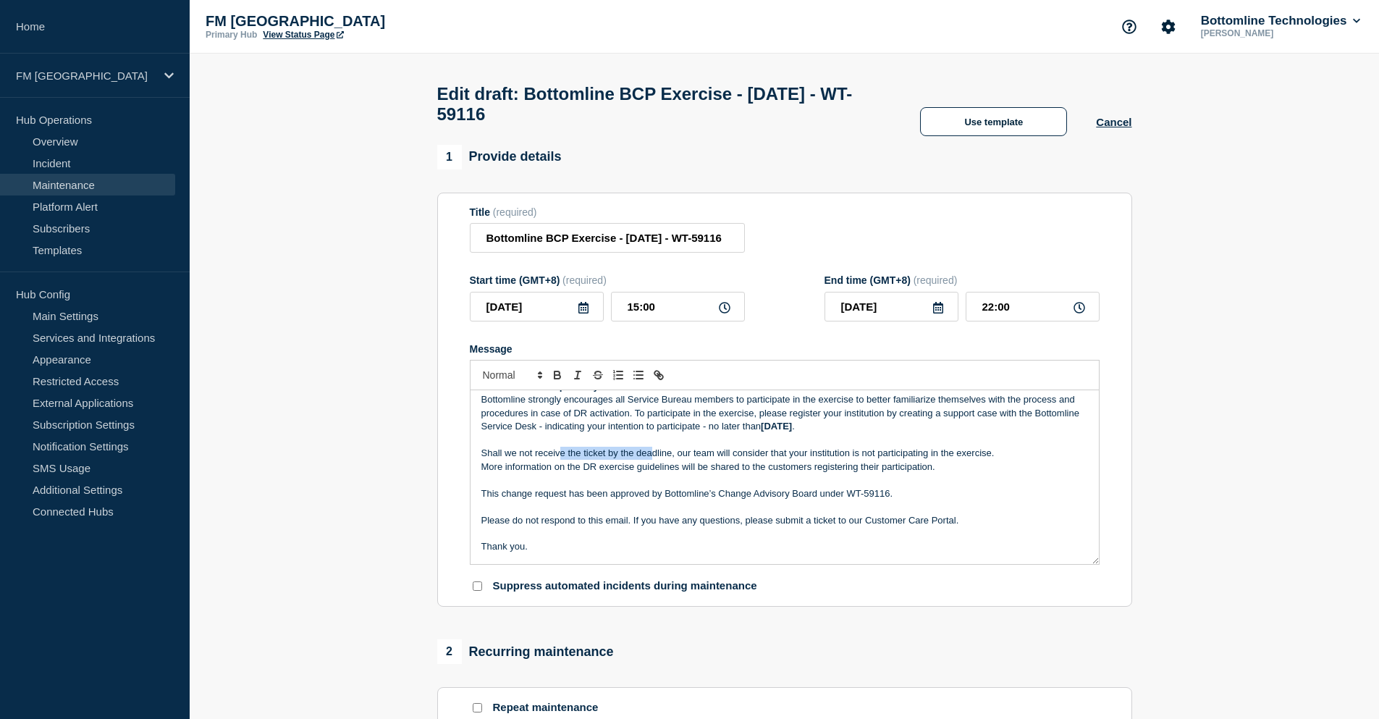
drag, startPoint x: 562, startPoint y: 462, endPoint x: 652, endPoint y: 465, distance: 89.8
click at [652, 460] on p "Shall we not receive the ticket by the deadline, our team will consider that yo…" at bounding box center [785, 453] width 607 height 13
click at [932, 474] on p "More information on the DR exercise guidelines will be shared to the customers …" at bounding box center [785, 467] width 607 height 13
click at [912, 498] on p "This change request has been approved by Bottomline’s Change Advisory Board und…" at bounding box center [785, 493] width 607 height 13
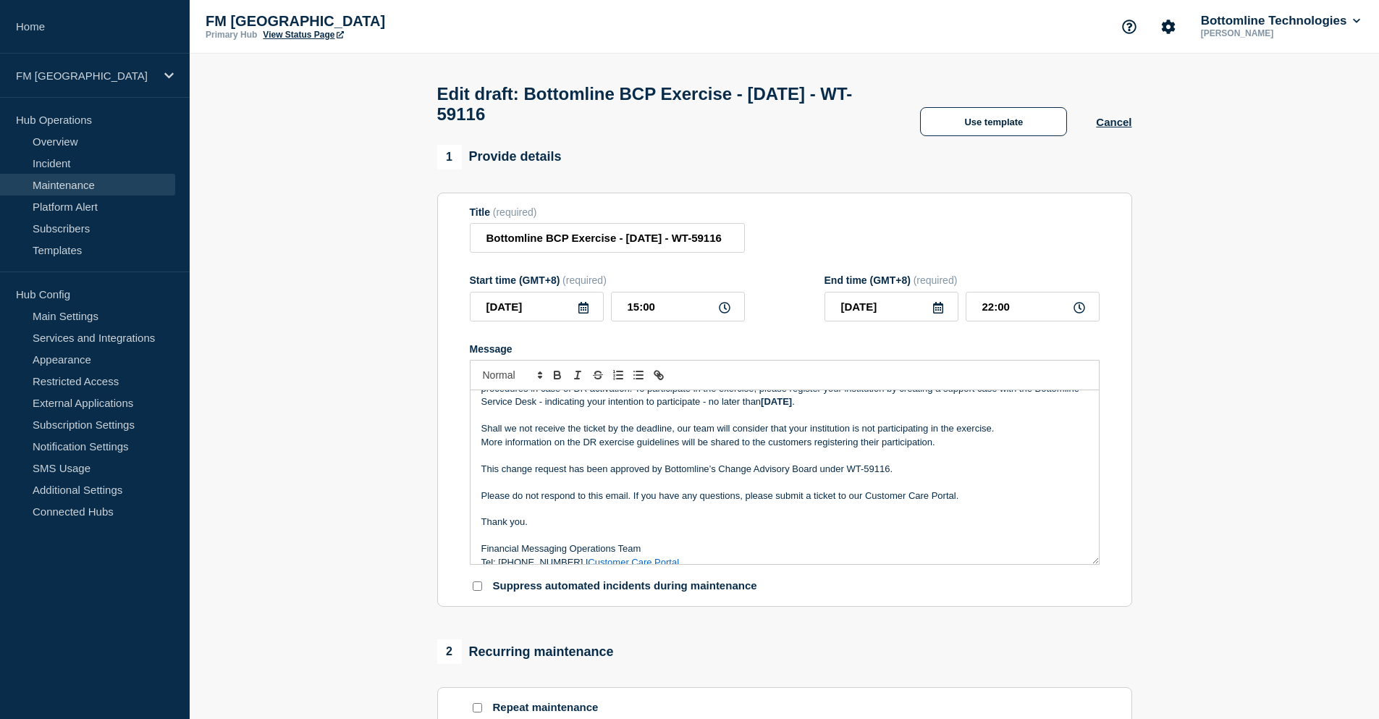
scroll to position [111, 0]
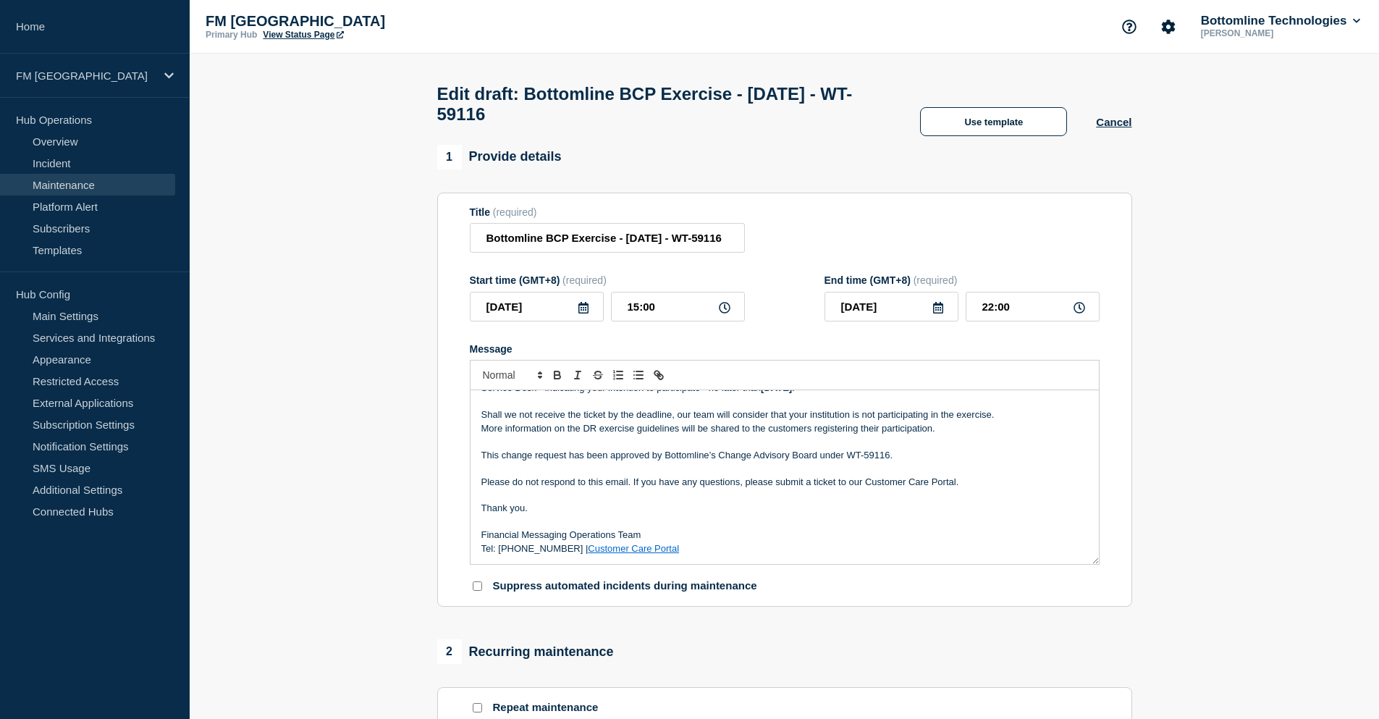
click at [631, 550] on link "Customer Care Portal" at bounding box center [633, 548] width 91 height 11
click at [687, 497] on p "Message" at bounding box center [785, 495] width 607 height 13
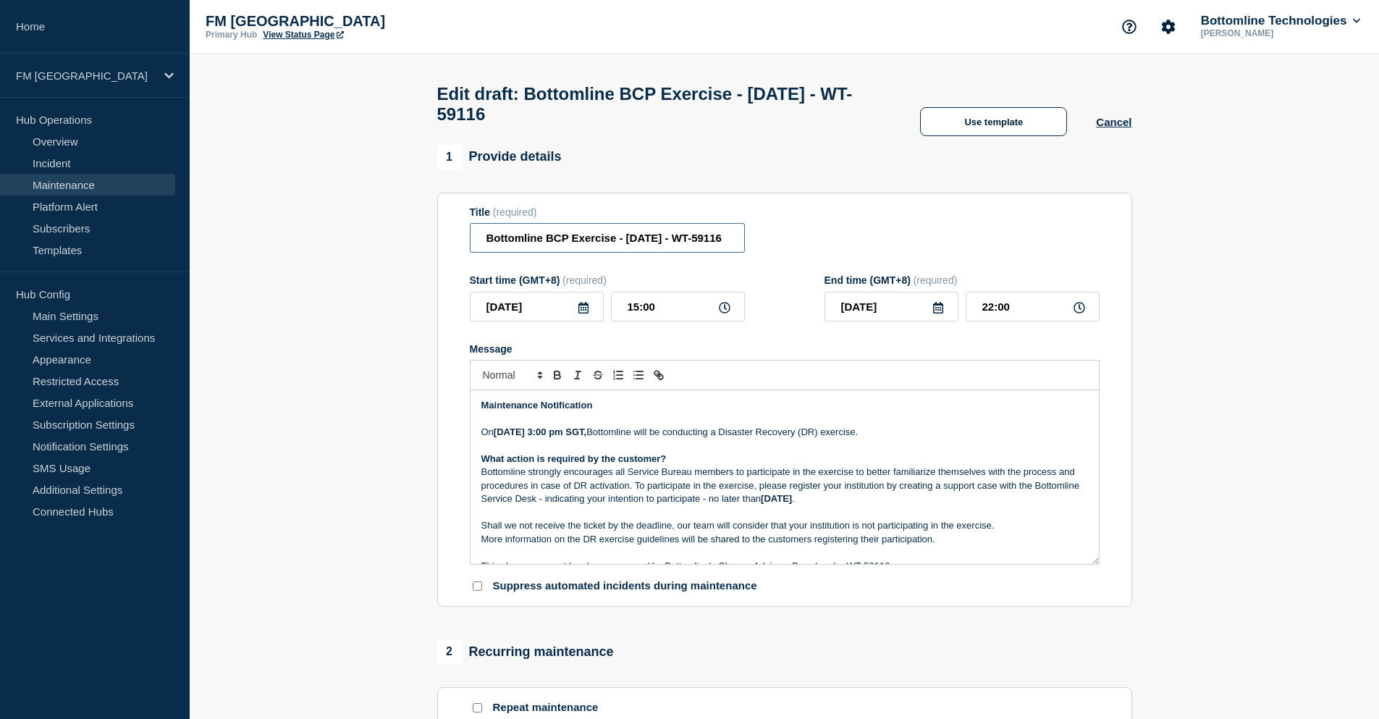
scroll to position [0, 22]
drag, startPoint x: 607, startPoint y: 245, endPoint x: 735, endPoint y: 247, distance: 128.2
click at [735, 247] on input "Bottomline BCP Exercise - 18/OCT/2025 - WT-59116" at bounding box center [607, 238] width 275 height 30
click at [696, 476] on p "Bottomline strongly encourages all Service Bureau members to participate in the…" at bounding box center [785, 486] width 607 height 40
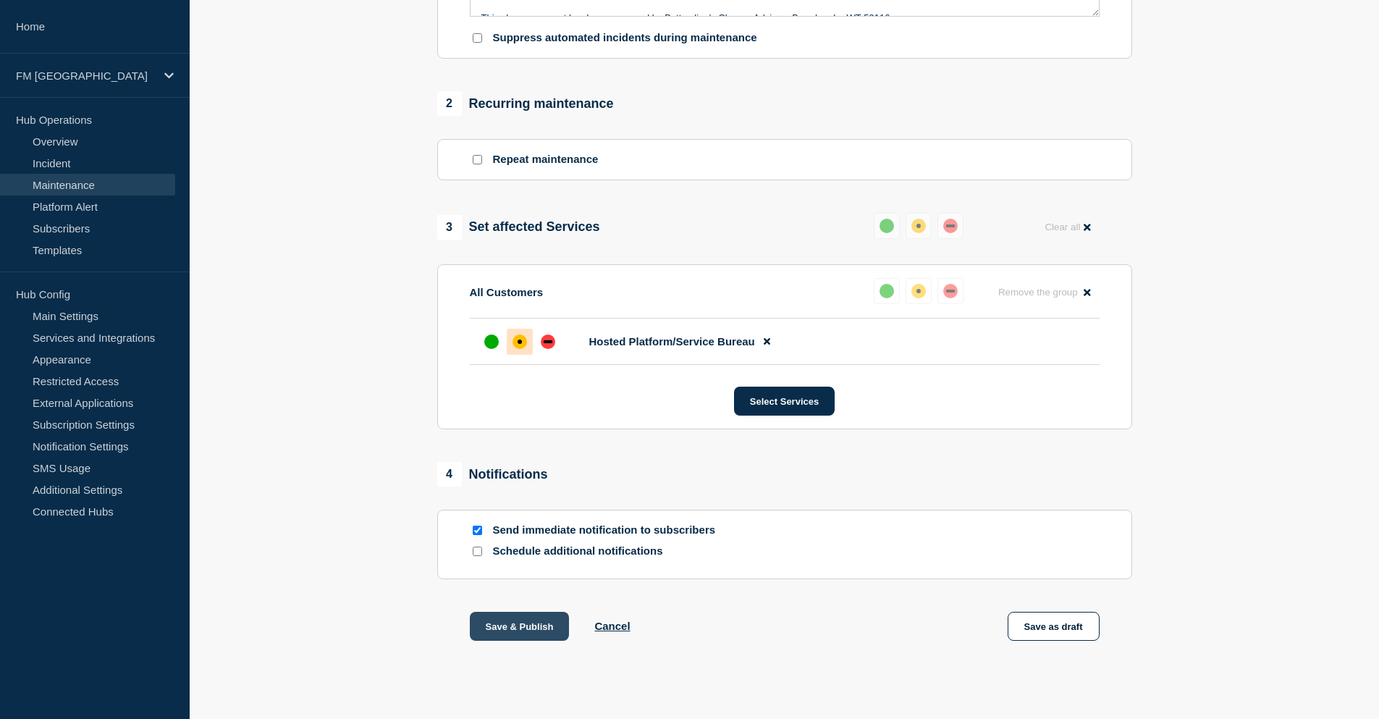
scroll to position [571, 0]
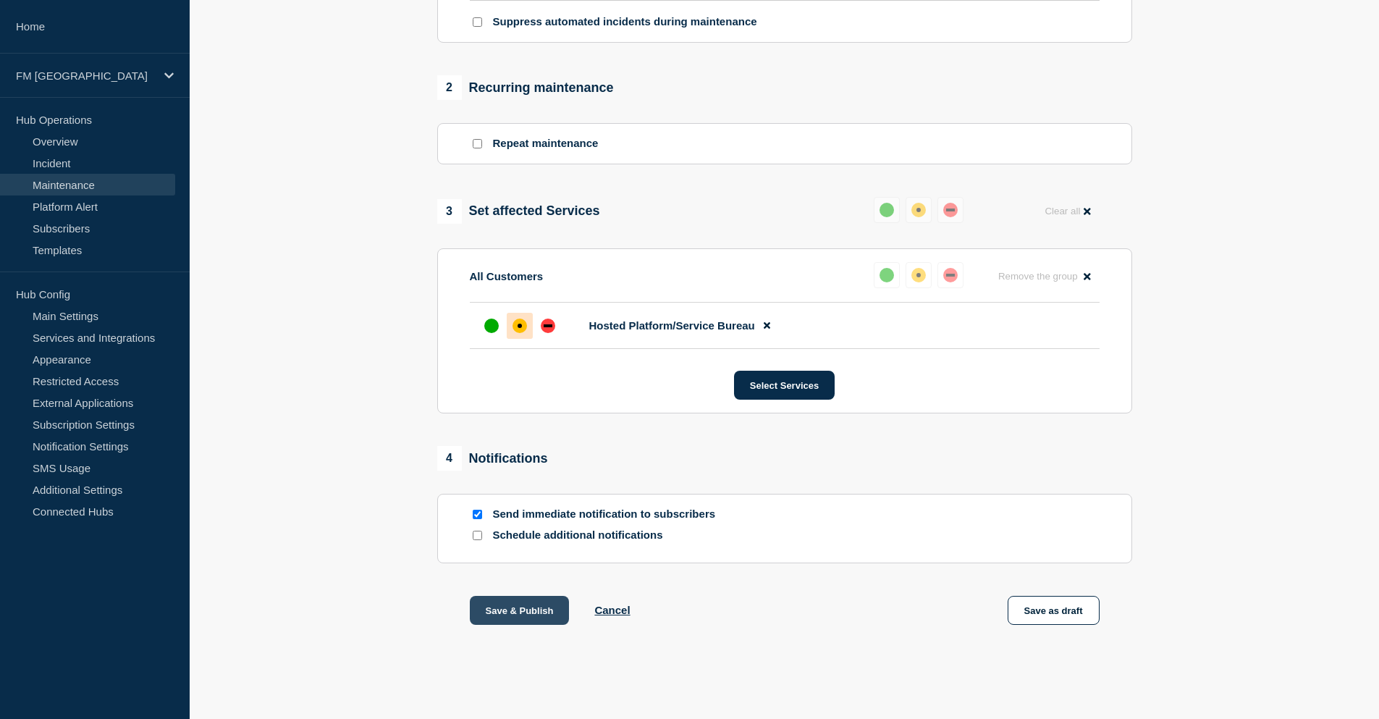
click at [500, 605] on button "Save & Publish" at bounding box center [520, 610] width 100 height 29
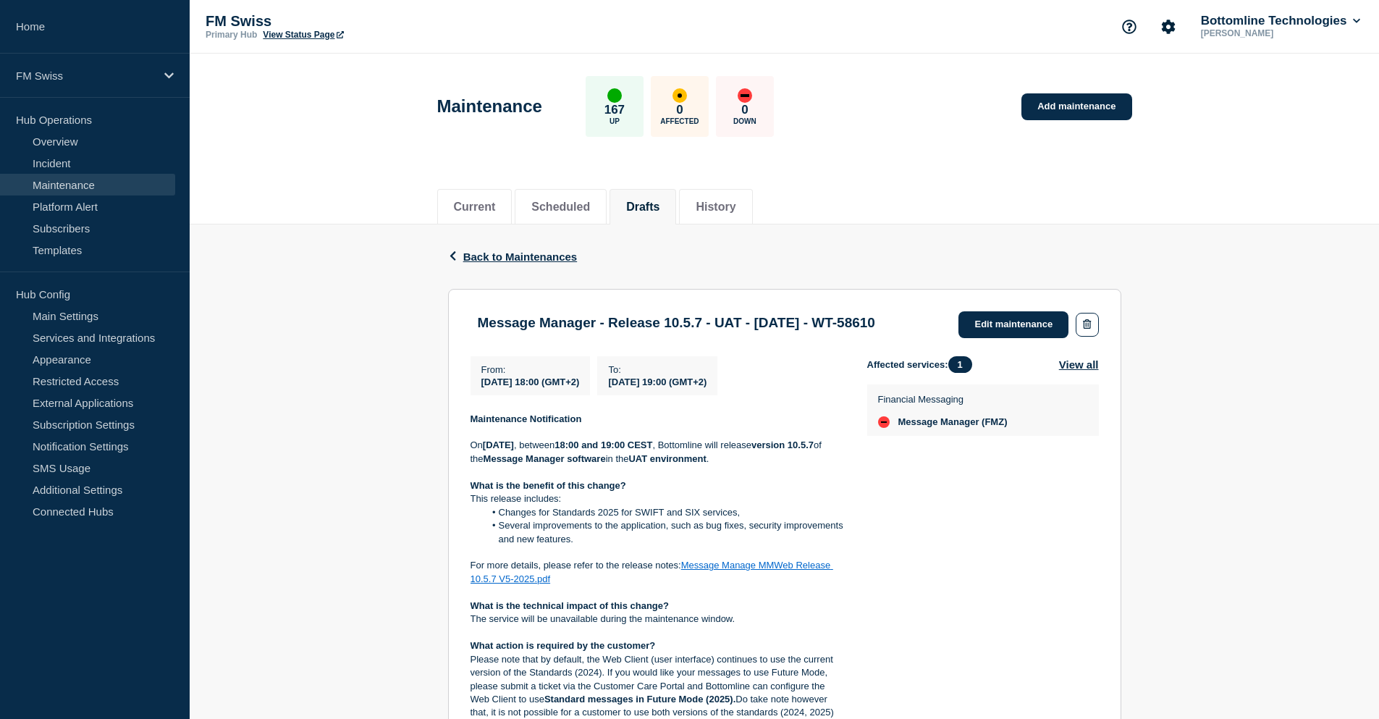
drag, startPoint x: 541, startPoint y: 398, endPoint x: 812, endPoint y: 408, distance: 271.7
click at [812, 395] on div "From : [DATE] 18:00 (GMT+2) To : [DATE] 19:00 (GMT+2)" at bounding box center [669, 375] width 397 height 39
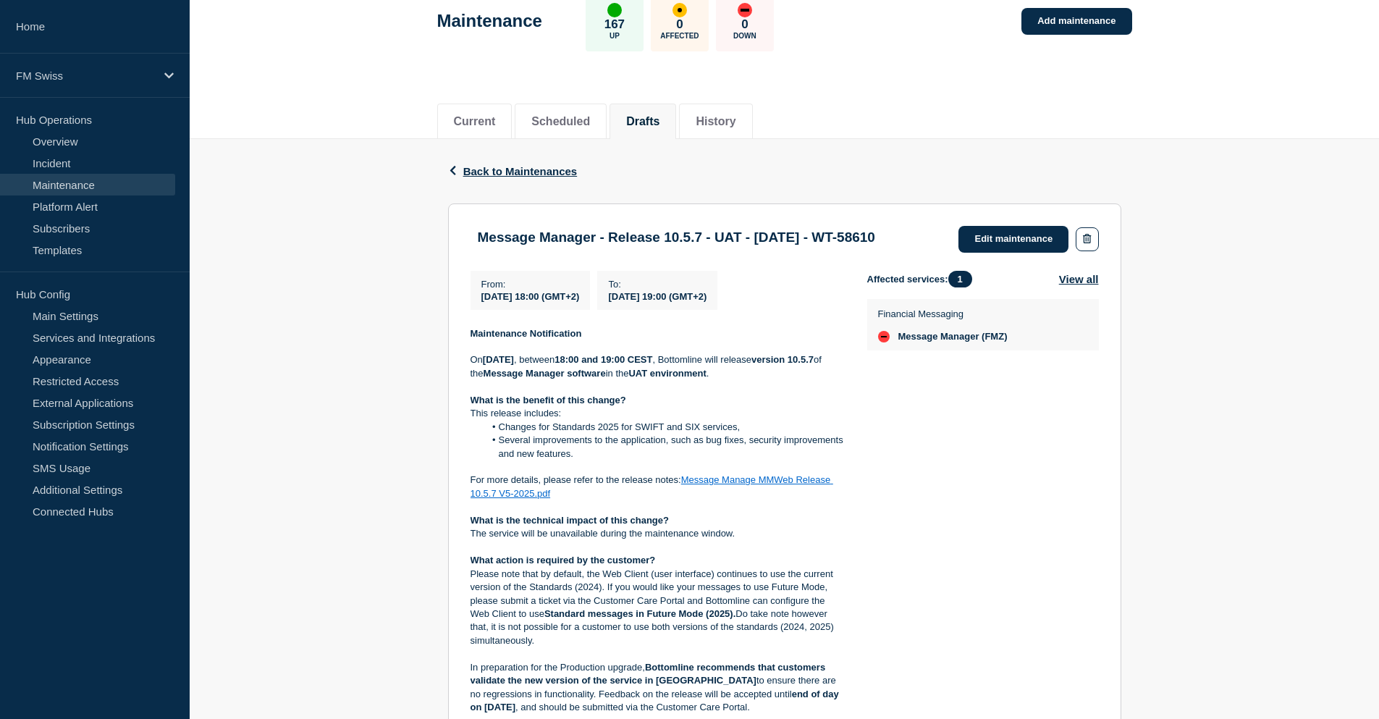
scroll to position [72, 0]
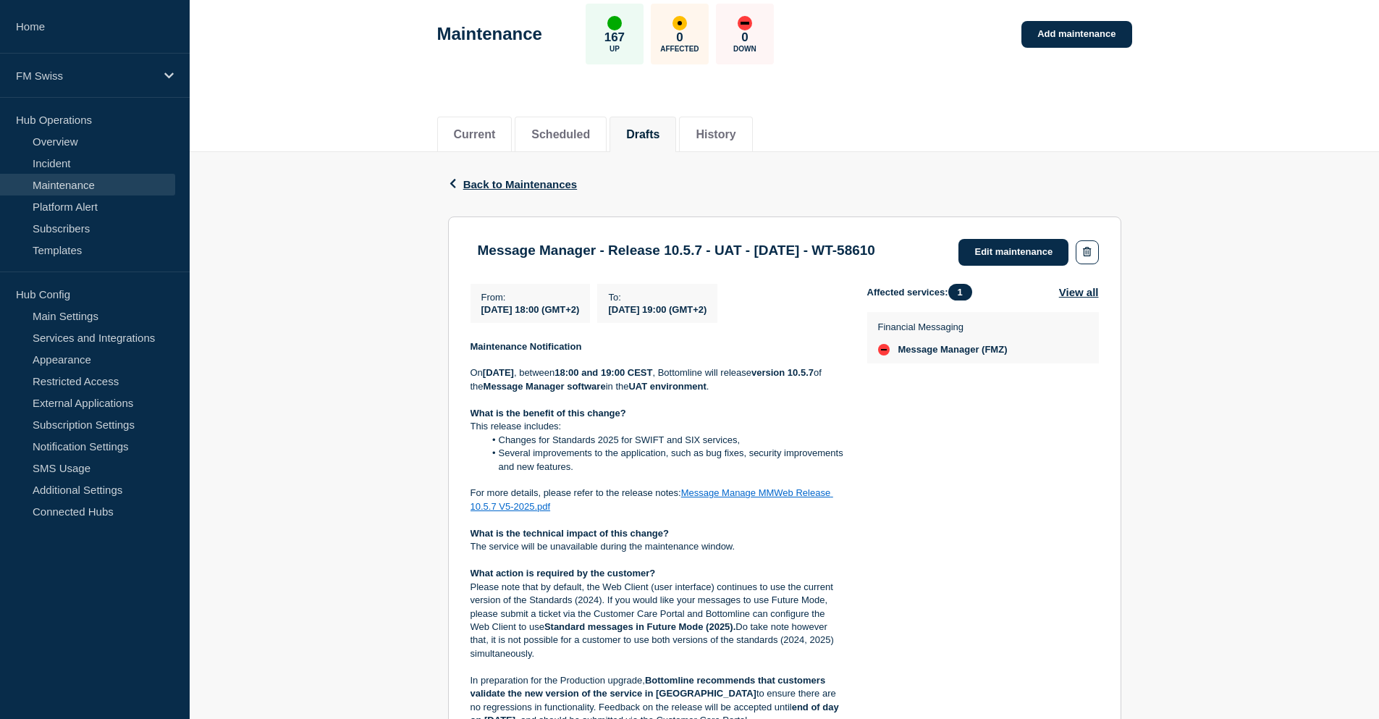
click at [772, 511] on link "Message Manage MMWeb Release 10.5.7 V5-2025.pdf" at bounding box center [652, 499] width 363 height 24
click at [703, 433] on p "This release includes:" at bounding box center [658, 426] width 374 height 13
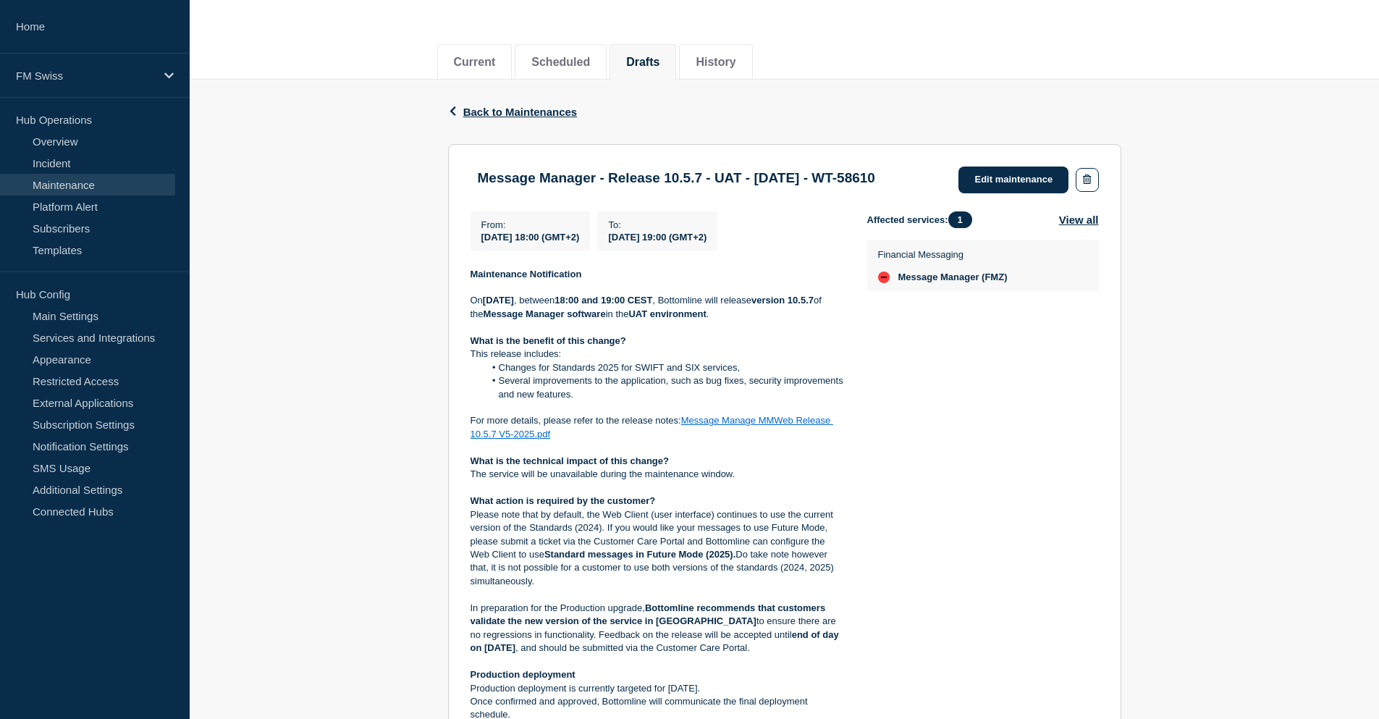
scroll to position [217, 0]
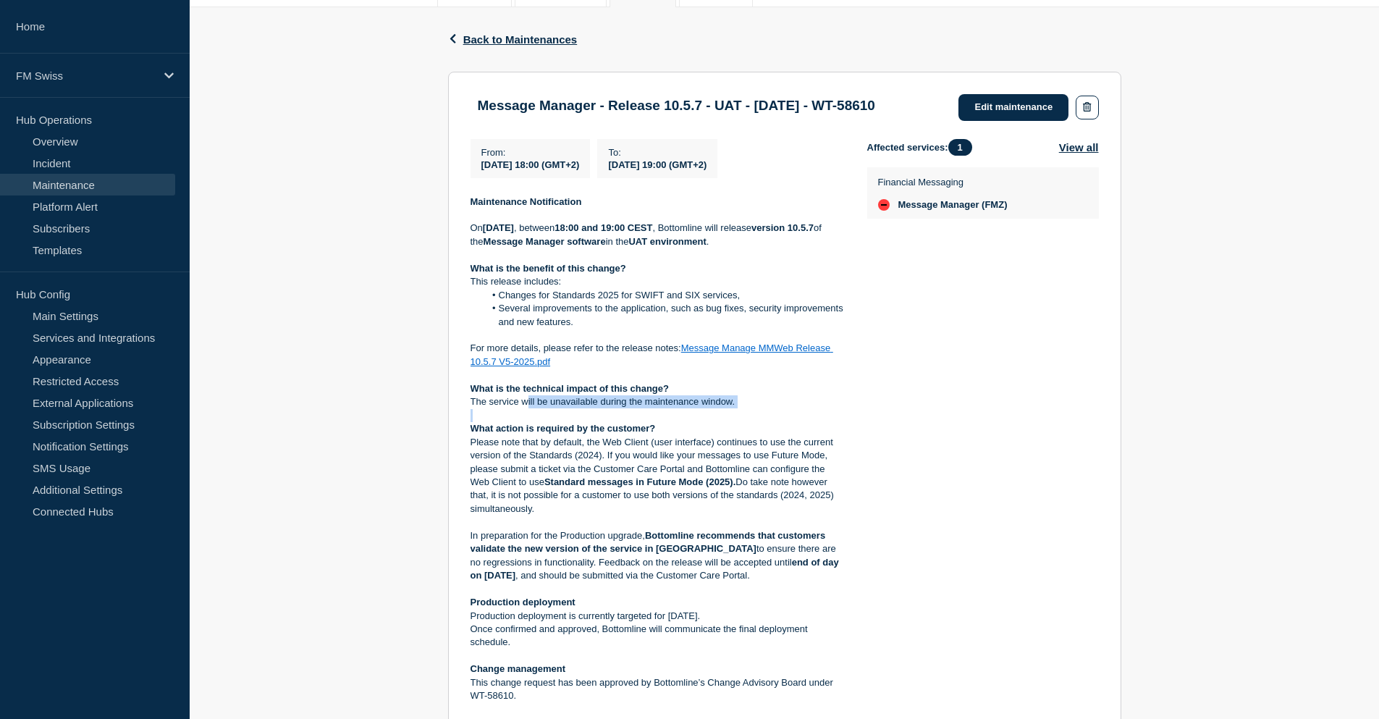
drag, startPoint x: 529, startPoint y: 419, endPoint x: 766, endPoint y: 427, distance: 236.9
click at [766, 427] on div "Maintenance Notification [DATE][DATE] , between 18:00 and 19:00 CEST , Bottomli…" at bounding box center [658, 503] width 374 height 615
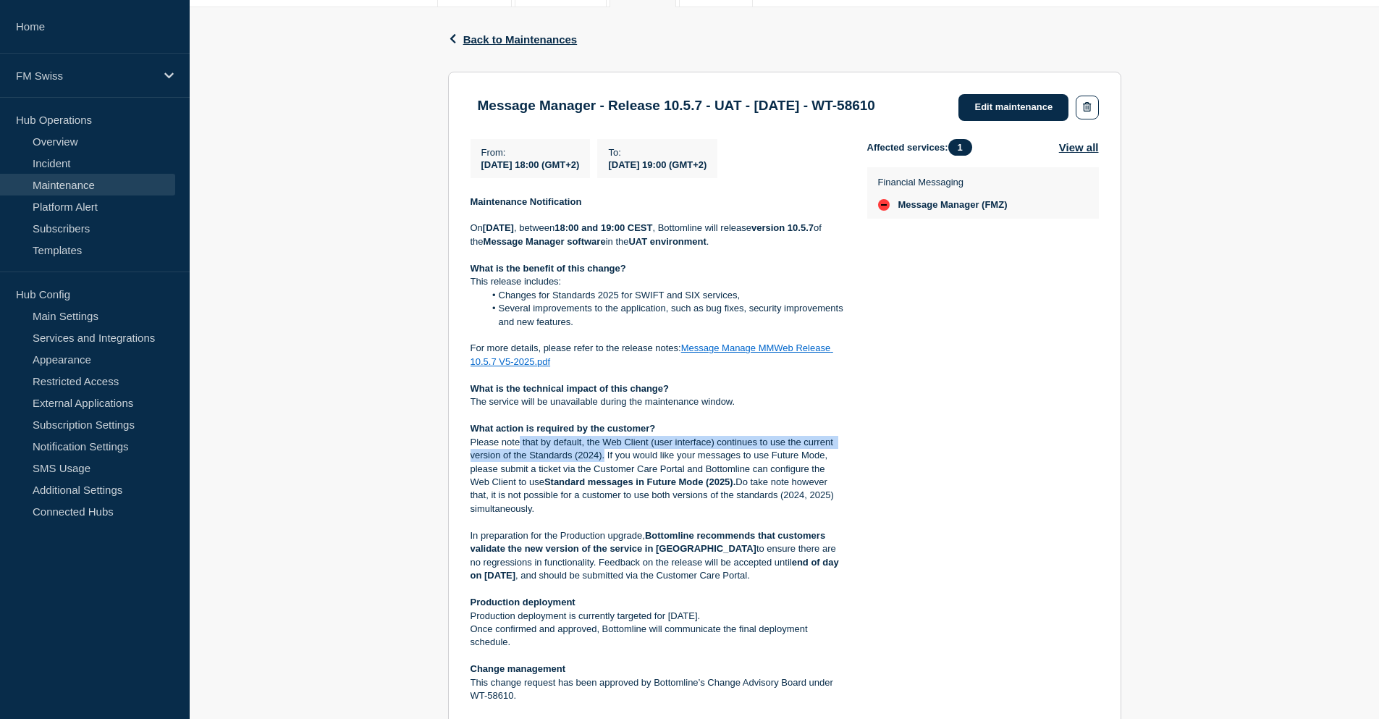
drag, startPoint x: 519, startPoint y: 461, endPoint x: 605, endPoint y: 474, distance: 87.2
click at [605, 474] on p "Please note that by default, the Web Client (user interface) continues to use t…" at bounding box center [658, 476] width 374 height 80
drag, startPoint x: 500, startPoint y: 501, endPoint x: 736, endPoint y: 505, distance: 236.1
click at [736, 505] on p "Please note that by default, the Web Client (user interface) continues to use t…" at bounding box center [658, 476] width 374 height 80
click at [736, 487] on strong "Standard messages in Future Mode (2025)." at bounding box center [640, 481] width 191 height 11
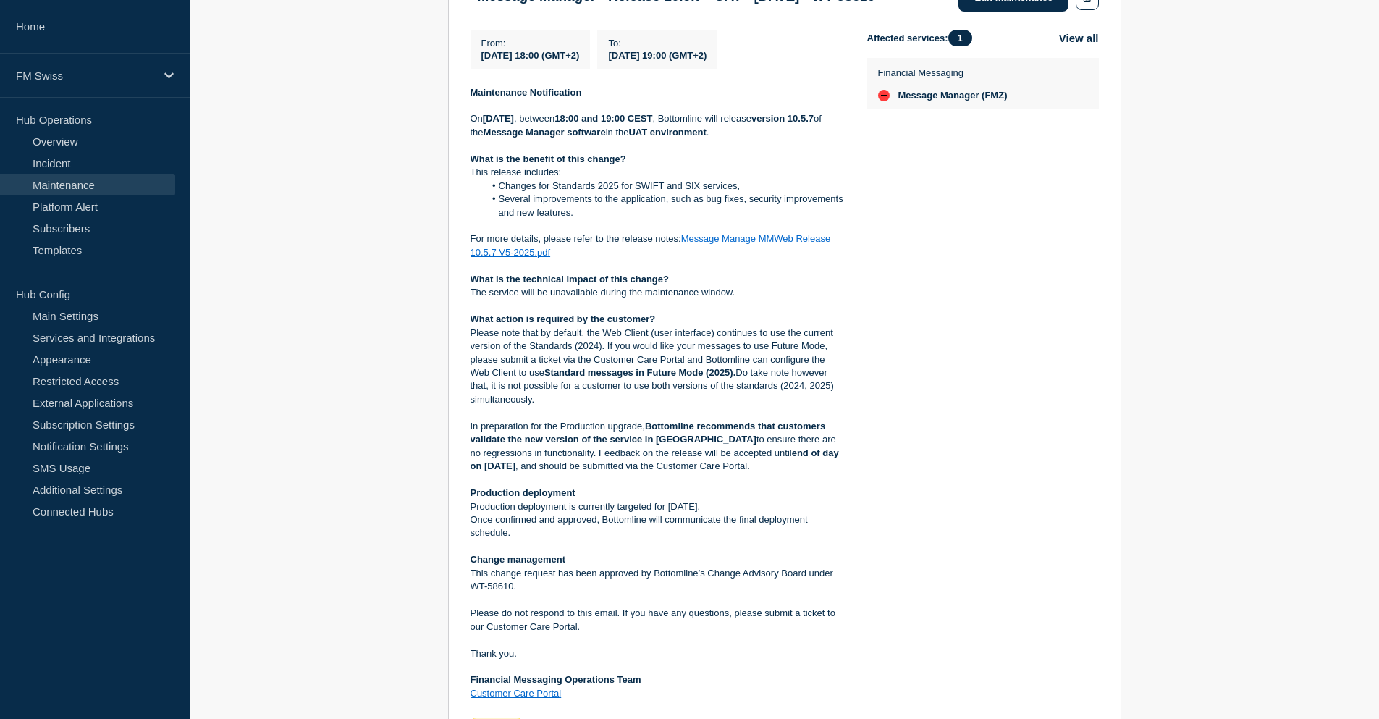
scroll to position [362, 0]
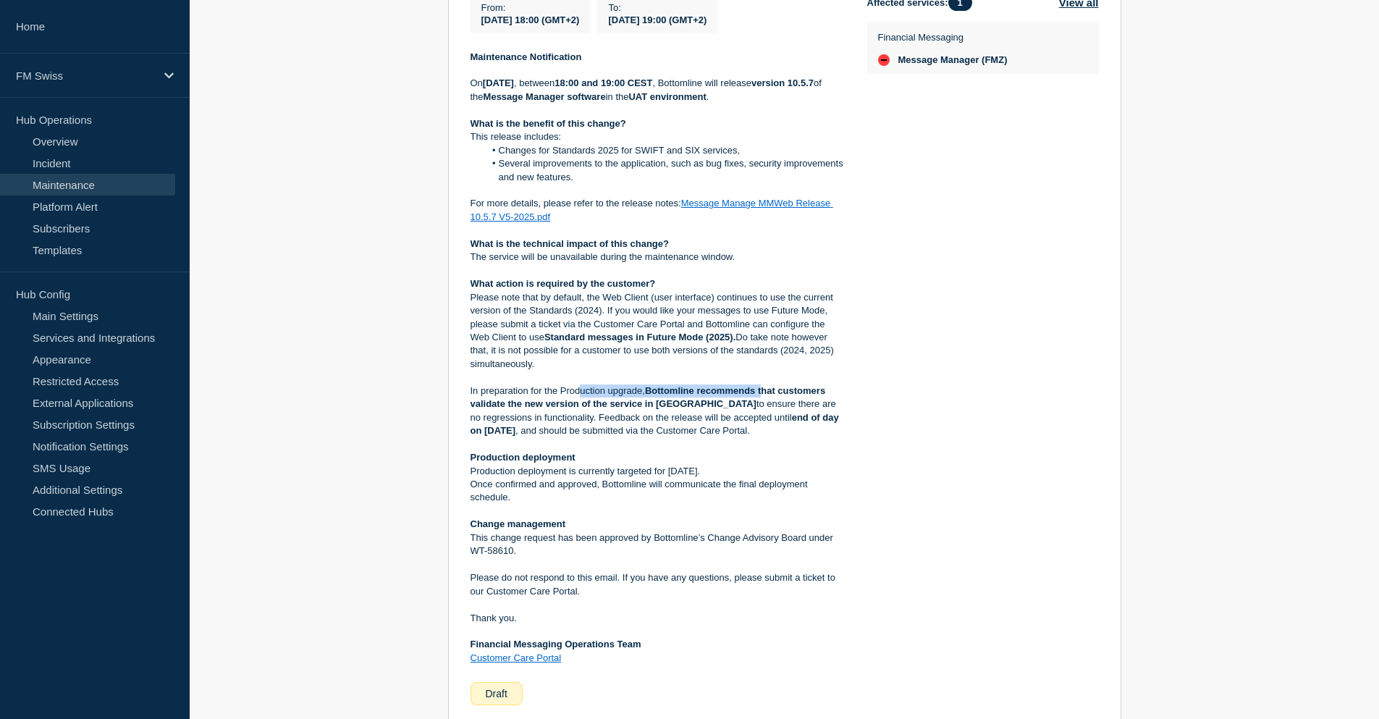
drag, startPoint x: 580, startPoint y: 411, endPoint x: 765, endPoint y: 406, distance: 184.7
click at [765, 406] on p "In preparation for the Production upgrade, Bottomline recommends that customers…" at bounding box center [658, 412] width 374 height 54
drag, startPoint x: 571, startPoint y: 421, endPoint x: 783, endPoint y: 425, distance: 212.9
click at [783, 425] on p "In preparation for the Production upgrade, Bottomline recommends that customers…" at bounding box center [658, 412] width 374 height 54
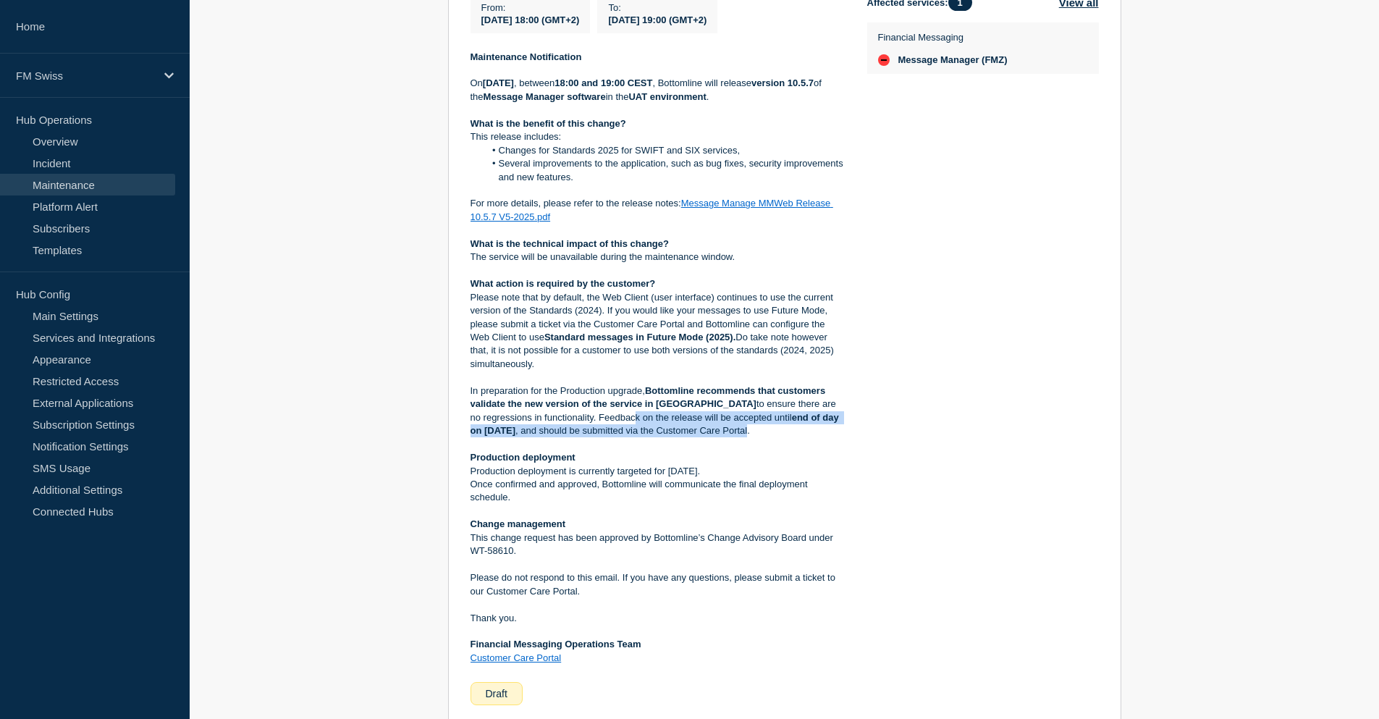
drag, startPoint x: 555, startPoint y: 435, endPoint x: 747, endPoint y: 453, distance: 192.7
click at [747, 438] on p "In preparation for the Production upgrade, Bottomline recommends that customers…" at bounding box center [658, 412] width 374 height 54
click at [787, 327] on p "Please note that by default, the Web Client (user interface) continues to use t…" at bounding box center [658, 331] width 374 height 80
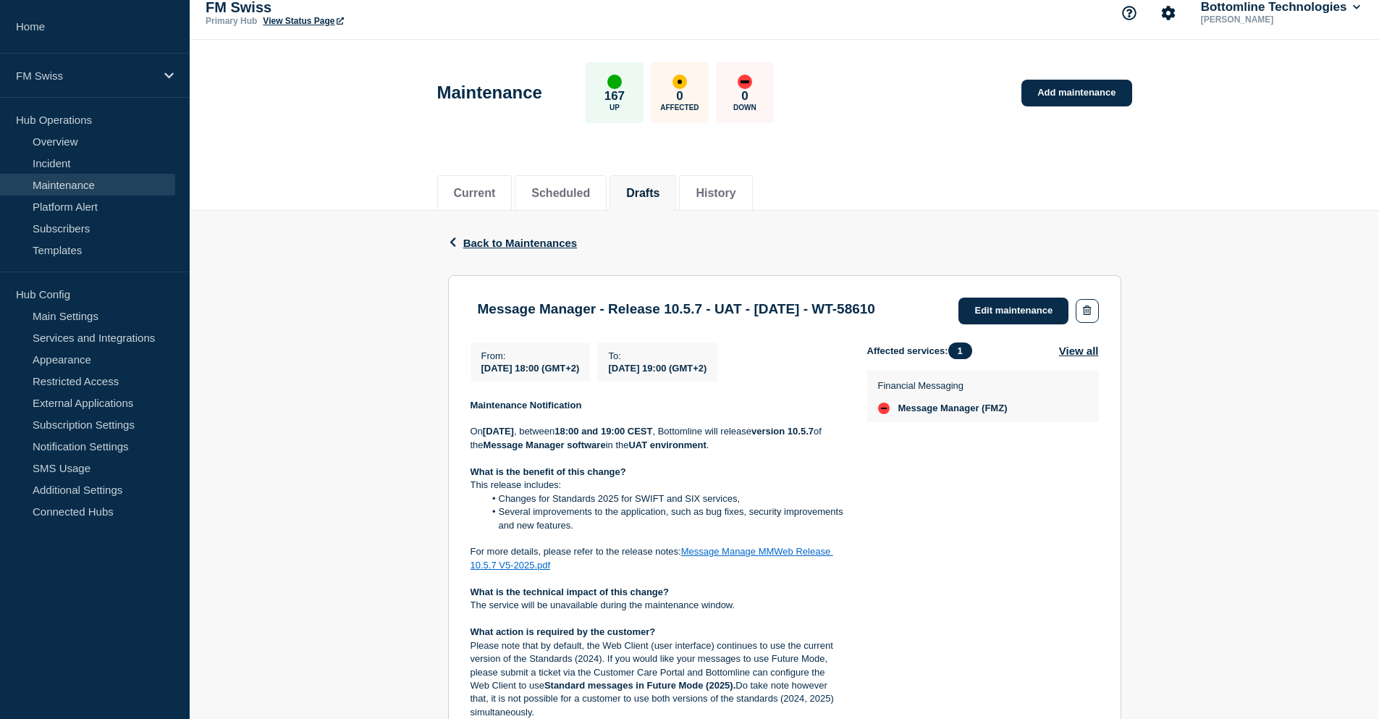
scroll to position [0, 0]
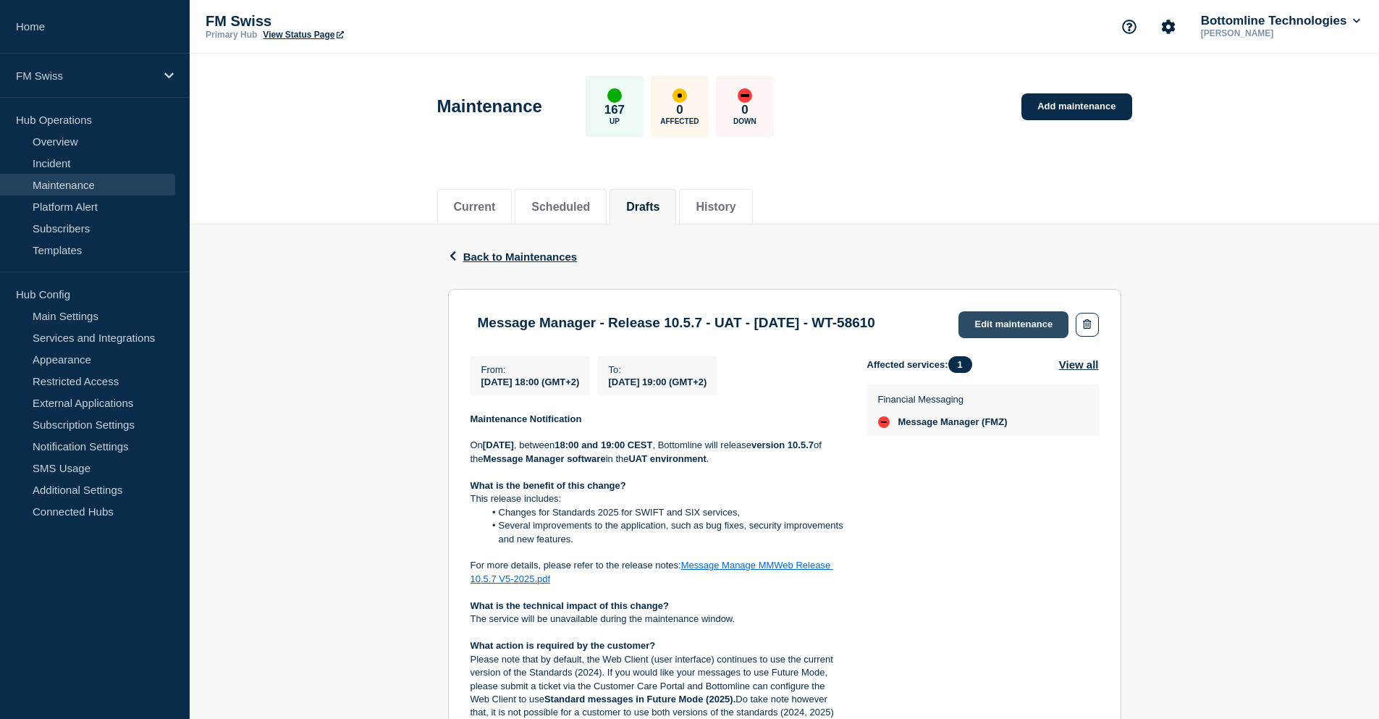
click at [1014, 329] on link "Edit maintenance" at bounding box center [1014, 324] width 110 height 27
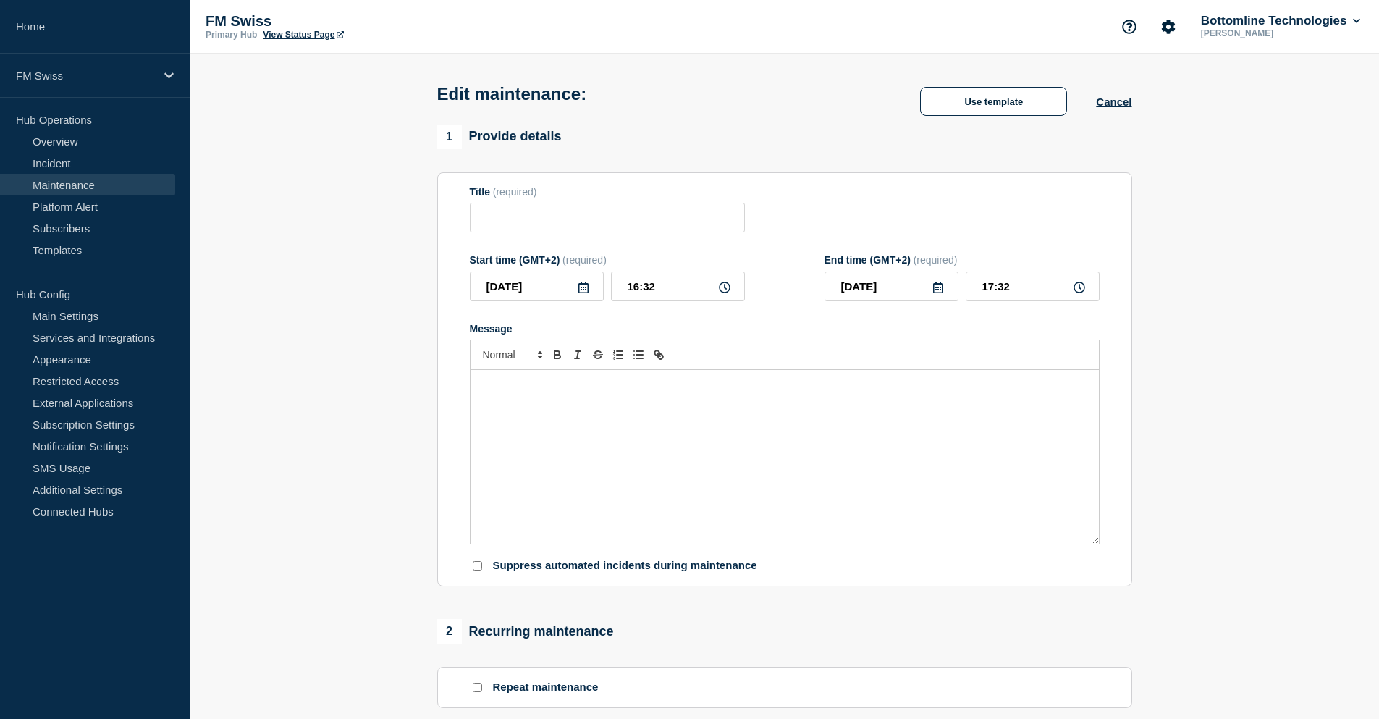
type input "Message Manager - Release 10.5.7 - UAT - 18/SEP/2025 - WT-58610"
type input "[DATE]"
type input "18:00"
type input "[DATE]"
type input "19:00"
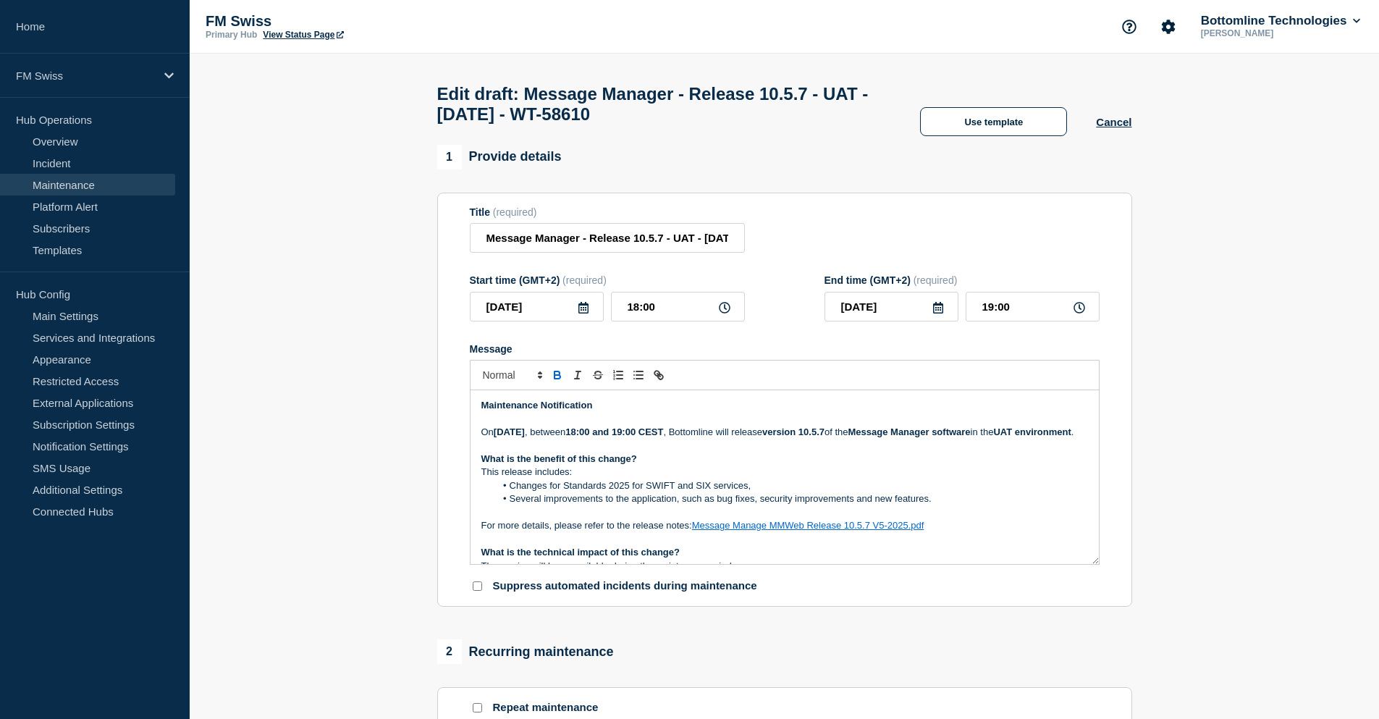
click at [776, 453] on p "Message" at bounding box center [785, 446] width 607 height 13
drag, startPoint x: 676, startPoint y: 247, endPoint x: 743, endPoint y: 246, distance: 67.3
click at [743, 246] on input "Message Manager - Release 10.5.7 - UAT - 18/SEP/2025 - WT-58610" at bounding box center [607, 238] width 275 height 30
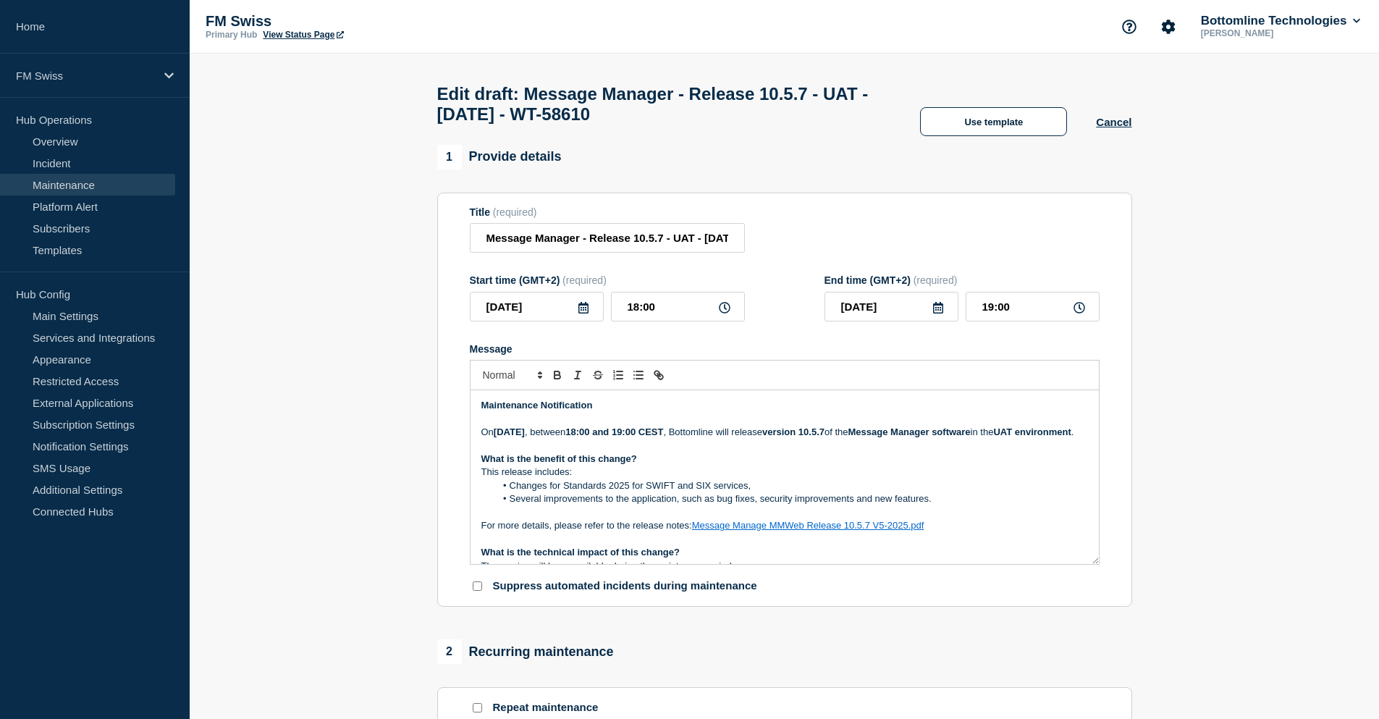
click at [785, 479] on p "This release includes:" at bounding box center [785, 472] width 607 height 13
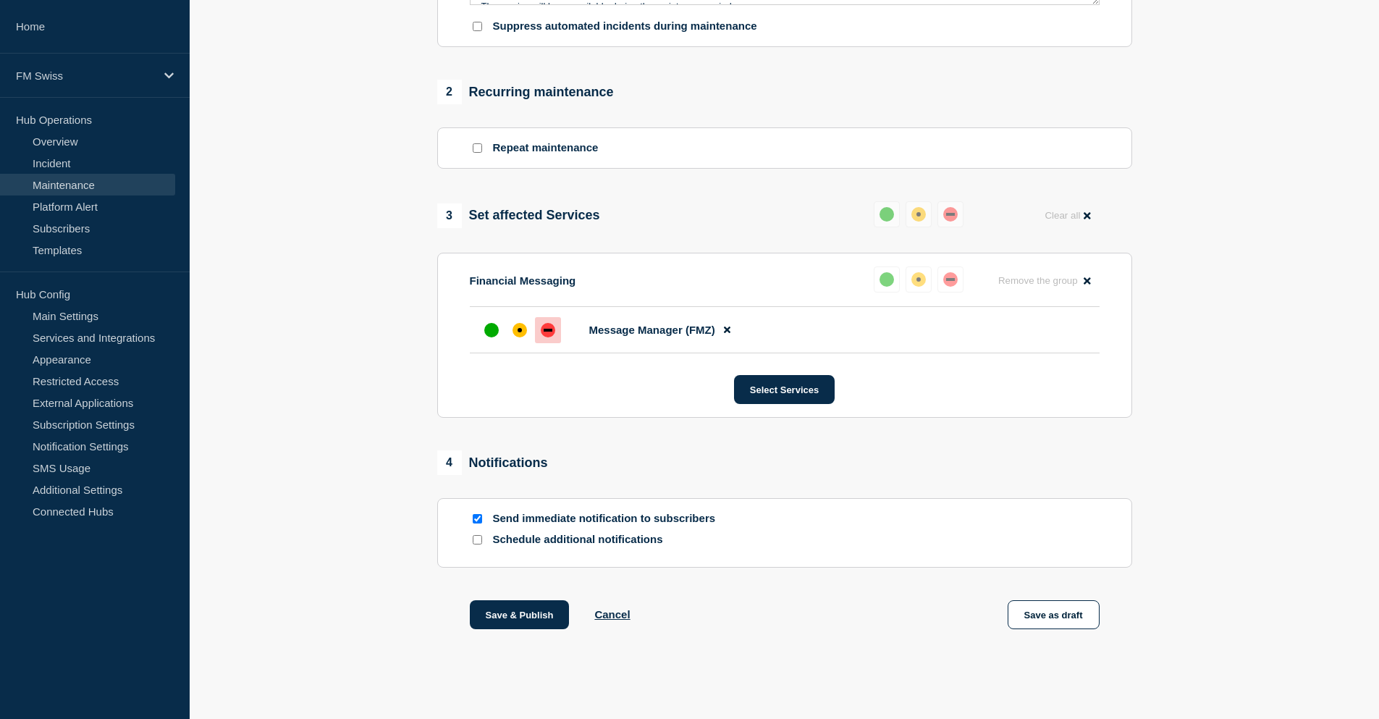
scroll to position [571, 0]
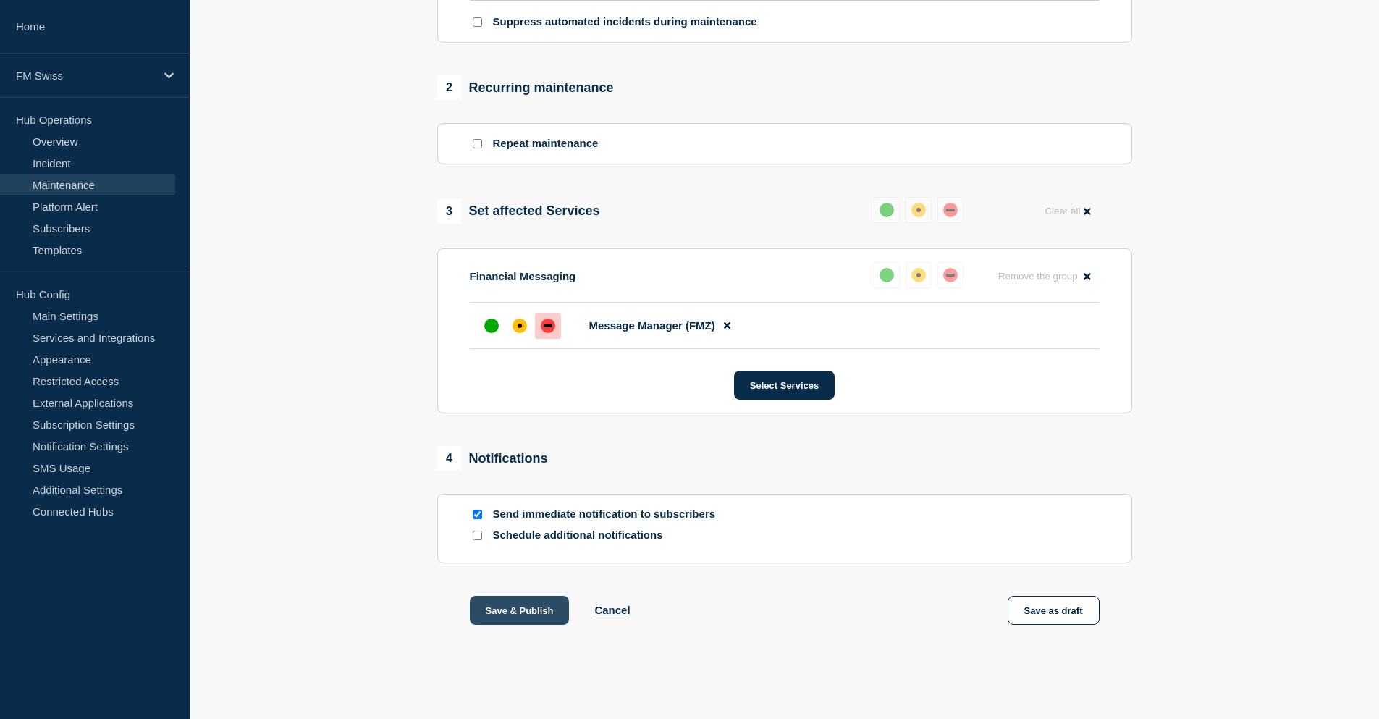
click at [535, 618] on button "Save & Publish" at bounding box center [520, 610] width 100 height 29
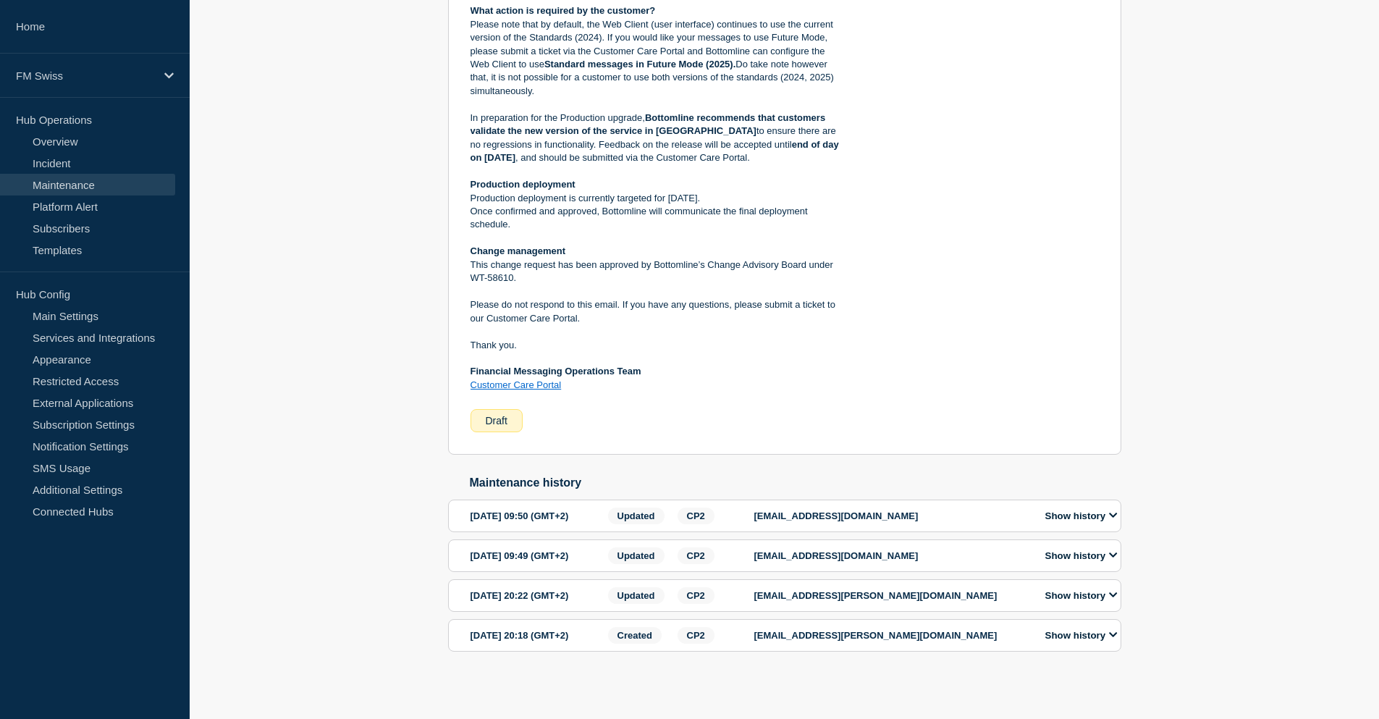
scroll to position [694, 0]
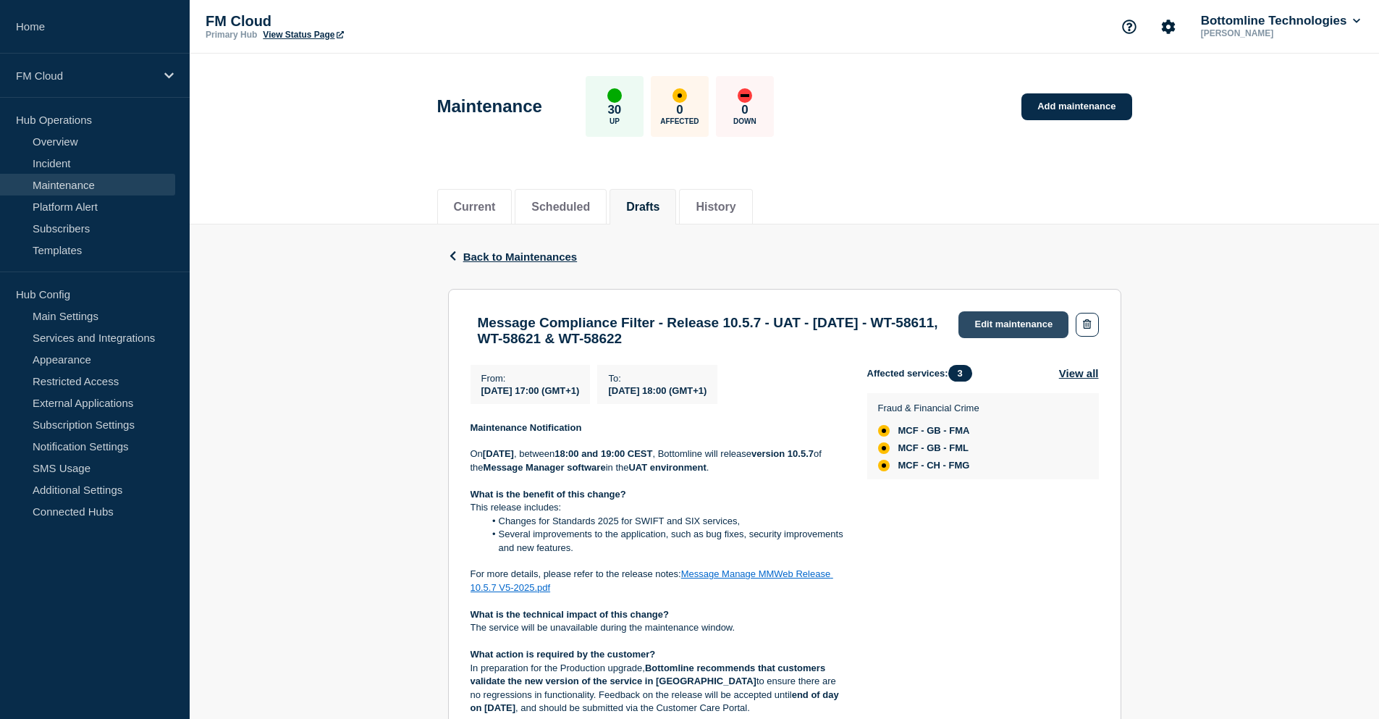
click at [1007, 324] on link "Edit maintenance" at bounding box center [1014, 324] width 110 height 27
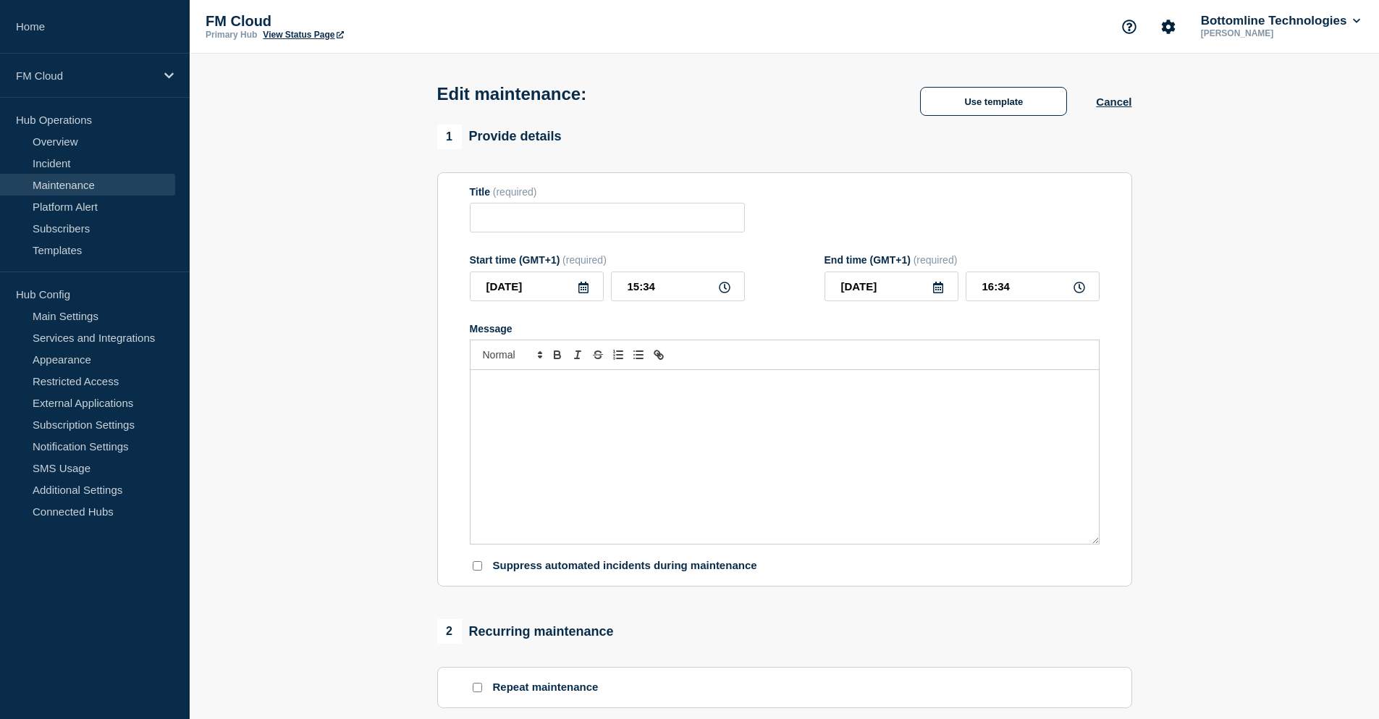
type input "Message Compliance Filter - Release 10.5.7 - UAT - [DATE] - WT-58611, WT-58621 …"
type input "[DATE]"
type input "17:00"
type input "[DATE]"
type input "18:00"
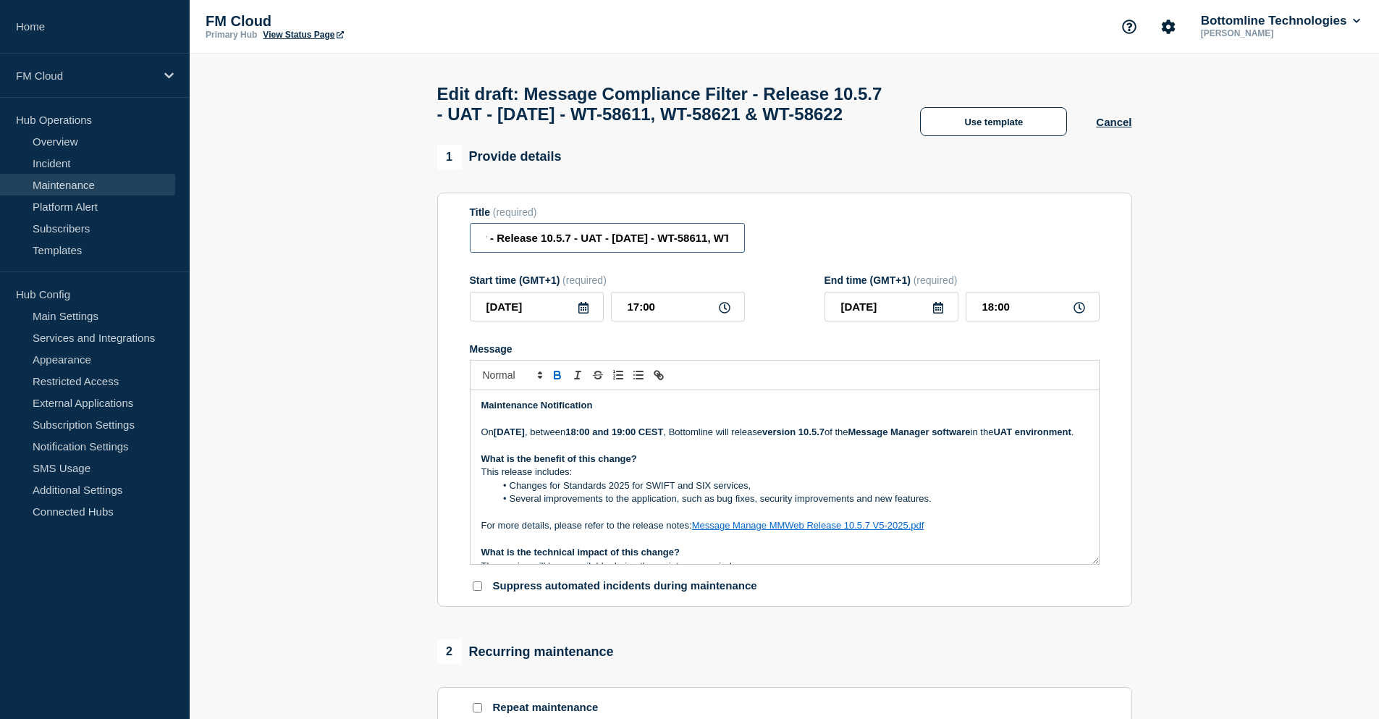
scroll to position [0, 266]
drag, startPoint x: 689, startPoint y: 272, endPoint x: 766, endPoint y: 269, distance: 76.8
click at [766, 253] on div "Title (required) Message Compliance Filter - Release 10.5.7 - UAT - [DATE] - WT…" at bounding box center [785, 229] width 630 height 47
click at [676, 253] on input "Message Compliance Filter - Release 10.5.7 - UAT - [DATE] - WT-58611, WT-58621 …" at bounding box center [607, 238] width 275 height 30
click at [614, 253] on input "Message Compliance Filter - Release 10.5.7 - UAT - [DATE] - WT-58611, WT-58621 …" at bounding box center [607, 238] width 275 height 30
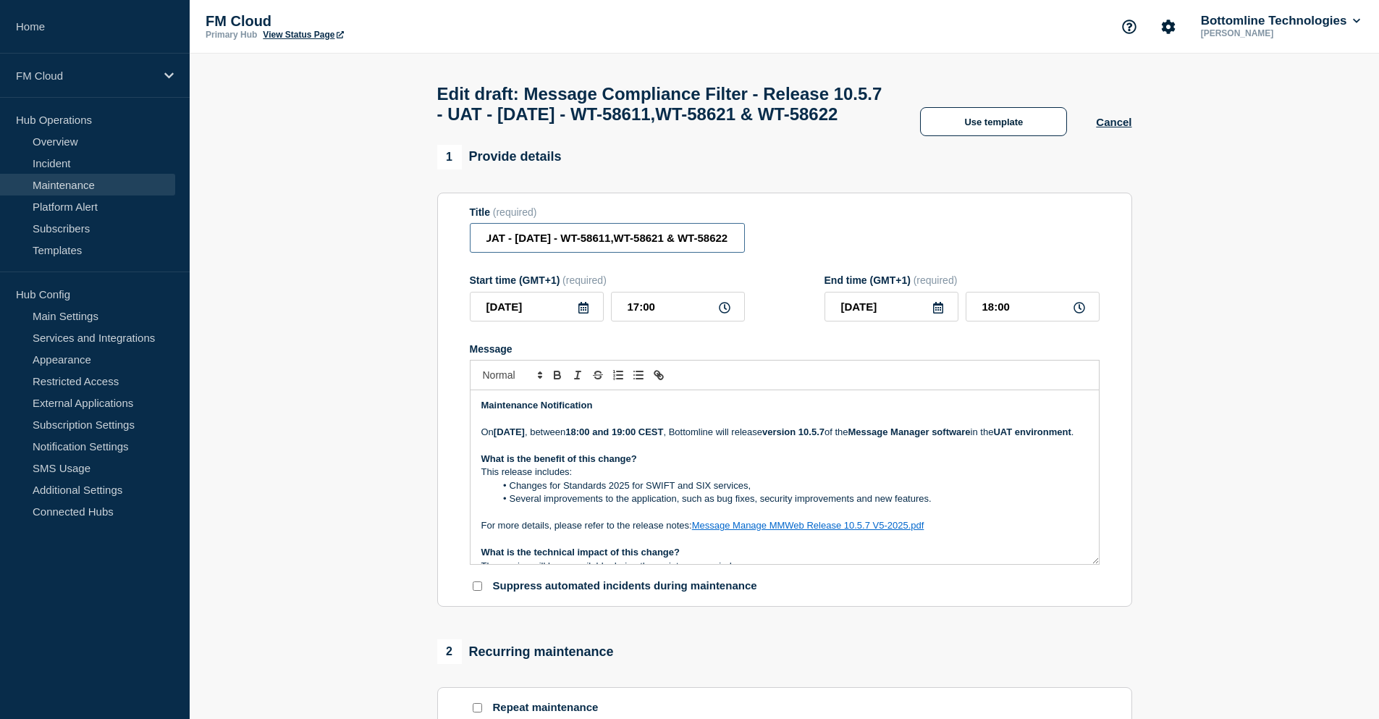
scroll to position [0, 260]
type input "Message Compliance Filter - Release 10.5.7 - UAT - [DATE] - WT-58611 & WT-58621…"
click at [726, 439] on p "[DATE][DATE] , between 18:00 and 19:00 CEST , Bottomline will release version 1…" at bounding box center [785, 432] width 607 height 13
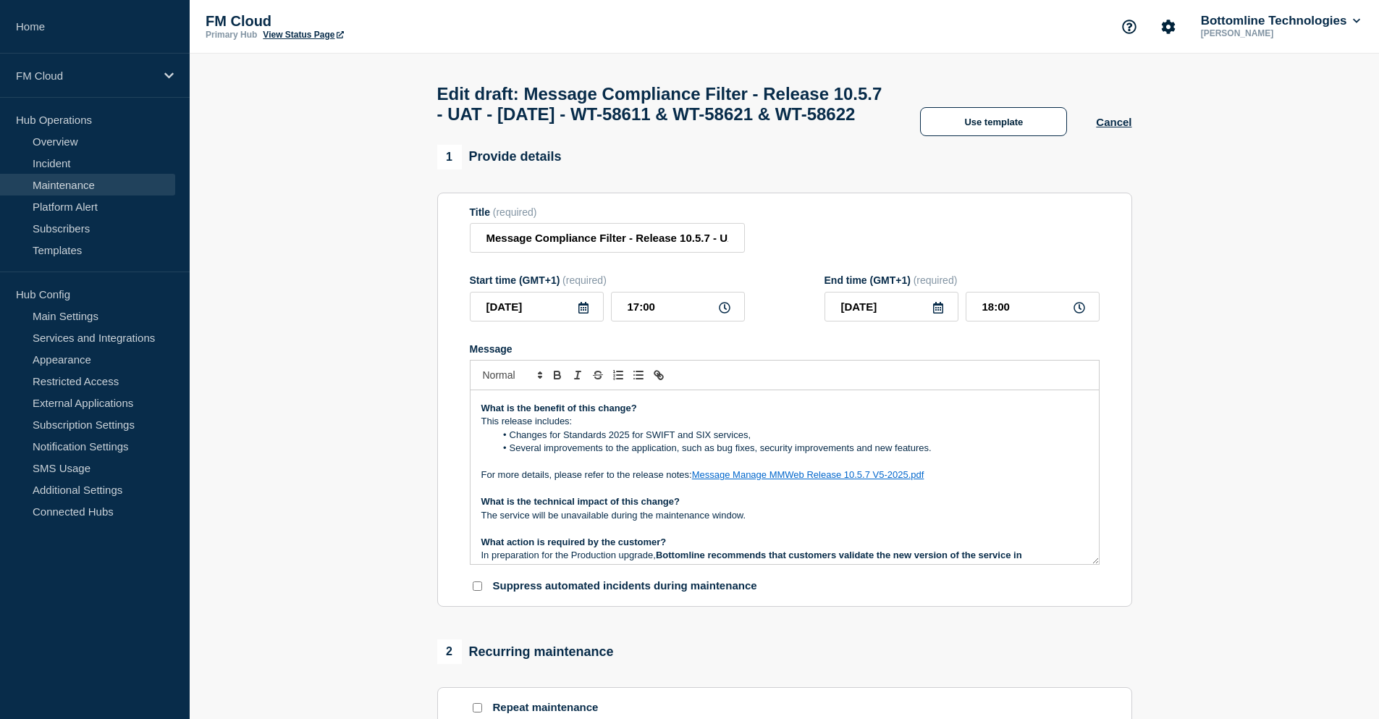
scroll to position [72, 0]
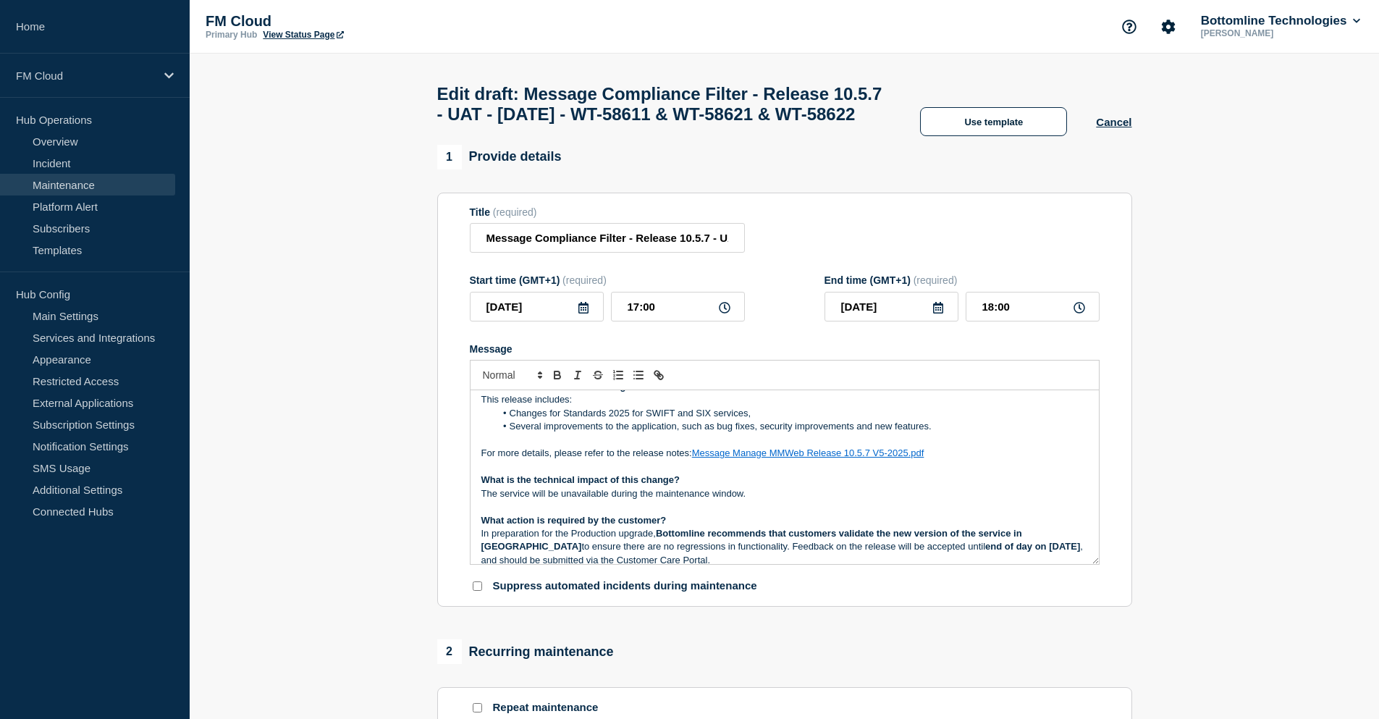
click at [799, 474] on p "Message" at bounding box center [785, 467] width 607 height 13
click at [804, 458] on link "Message Manage MMWeb Release 10.5.7 V5-2025.pdf" at bounding box center [808, 453] width 232 height 11
click at [786, 503] on link "https://bottomline.thruinc.net/Publishing/Link.aspx?LinkID=0Q1SRHIDM4GXW" at bounding box center [775, 493] width 99 height 19
click at [912, 447] on p "Message" at bounding box center [785, 440] width 607 height 13
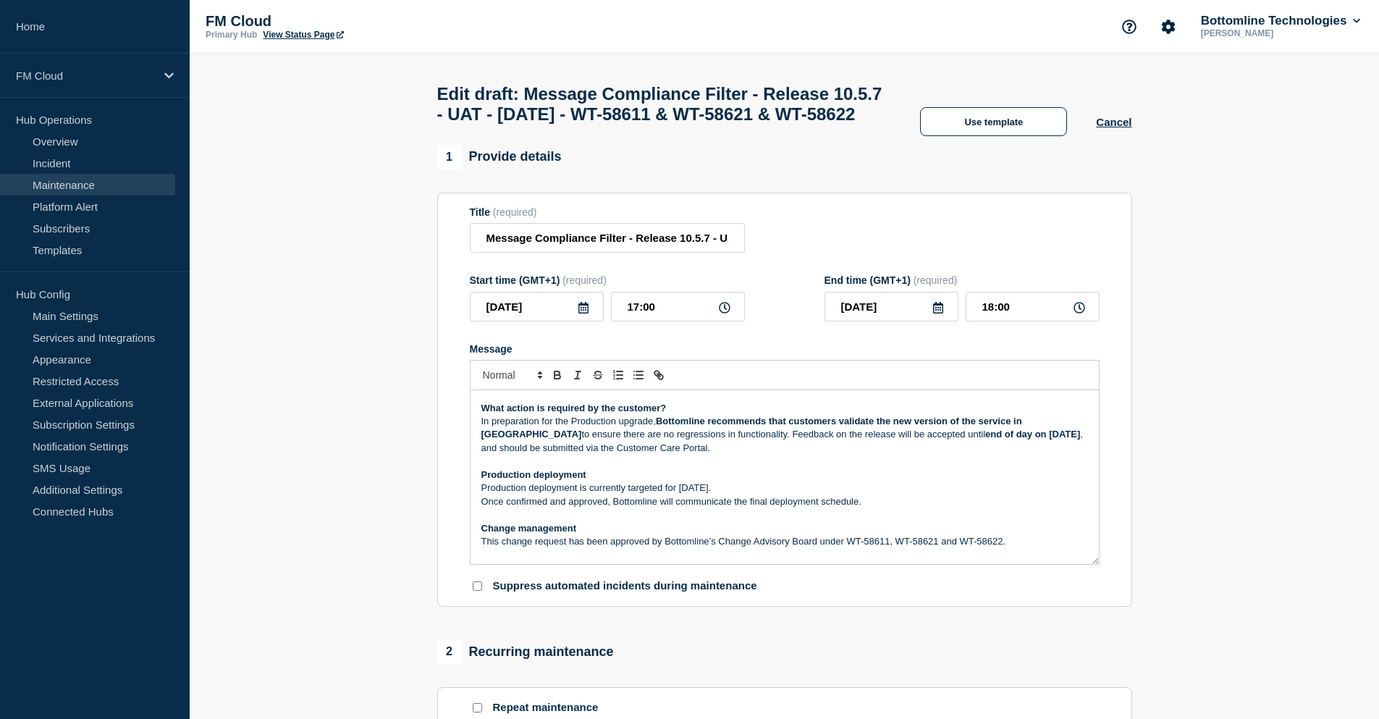
scroll to position [217, 0]
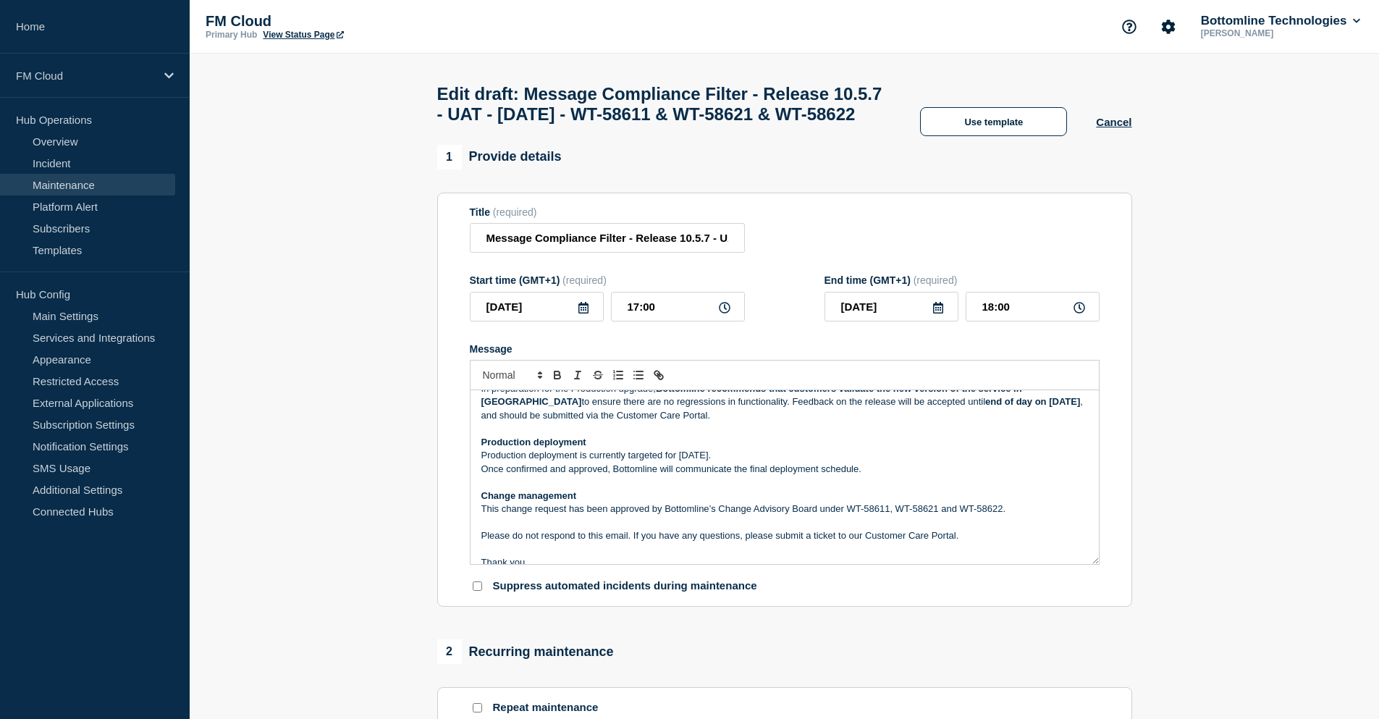
click at [967, 449] on p "Production deployment" at bounding box center [785, 442] width 607 height 13
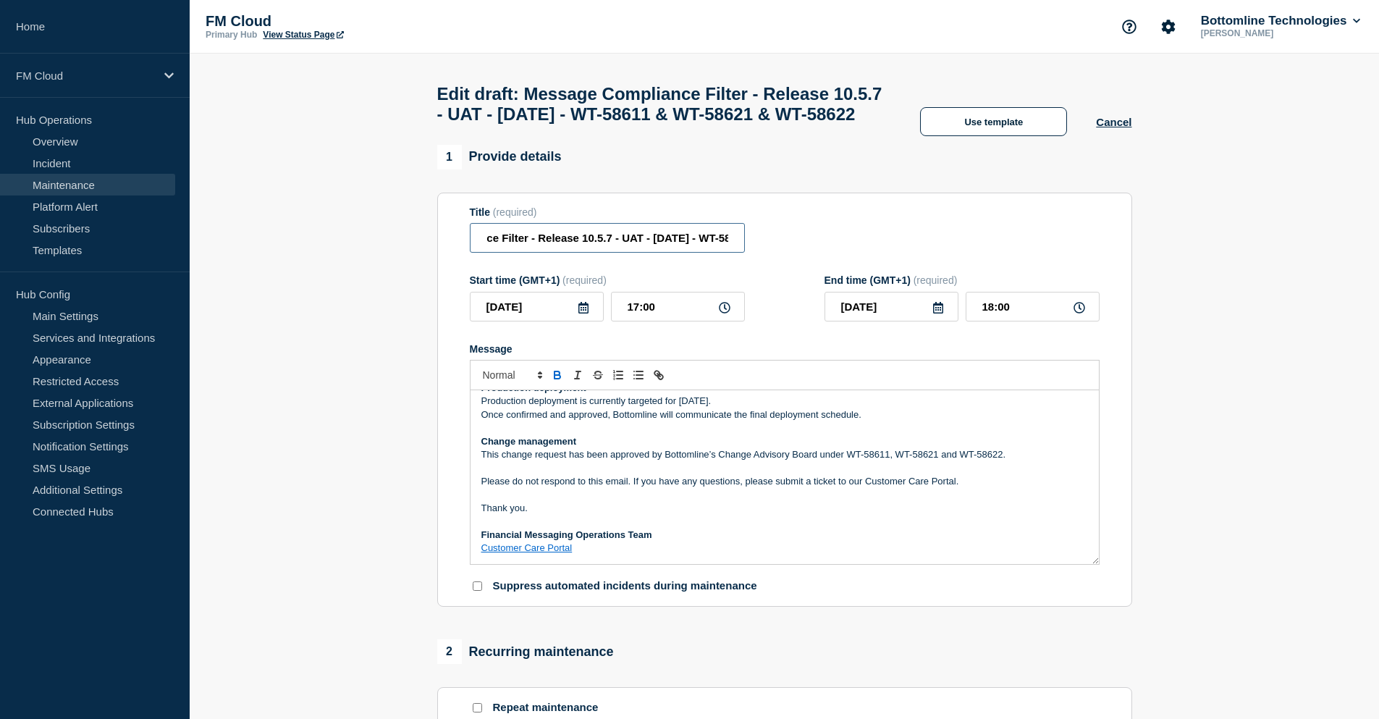
scroll to position [0, 274]
drag, startPoint x: 691, startPoint y: 269, endPoint x: 741, endPoint y: 268, distance: 50.0
click at [741, 253] on input "Message Compliance Filter - Release 10.5.7 - UAT - 18/SEP/2025 - WT-58611 & WT-…" at bounding box center [607, 238] width 275 height 30
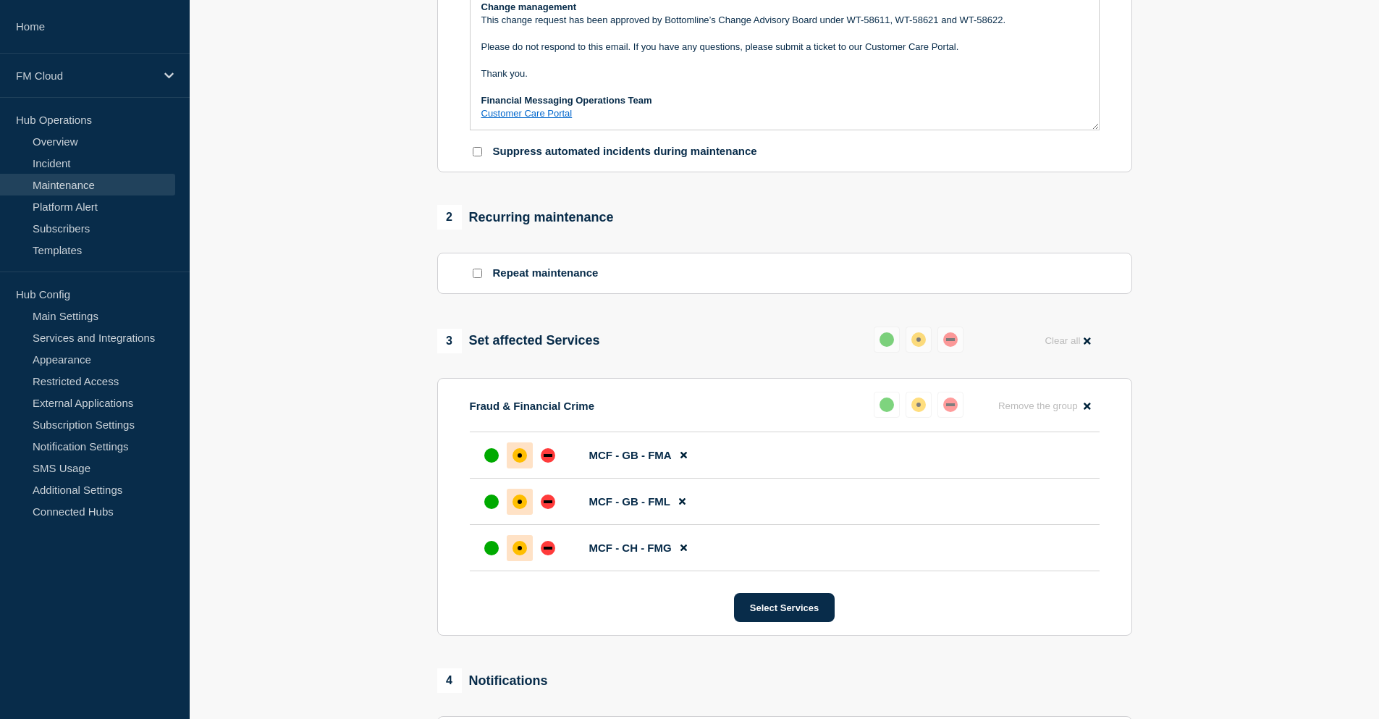
scroll to position [688, 0]
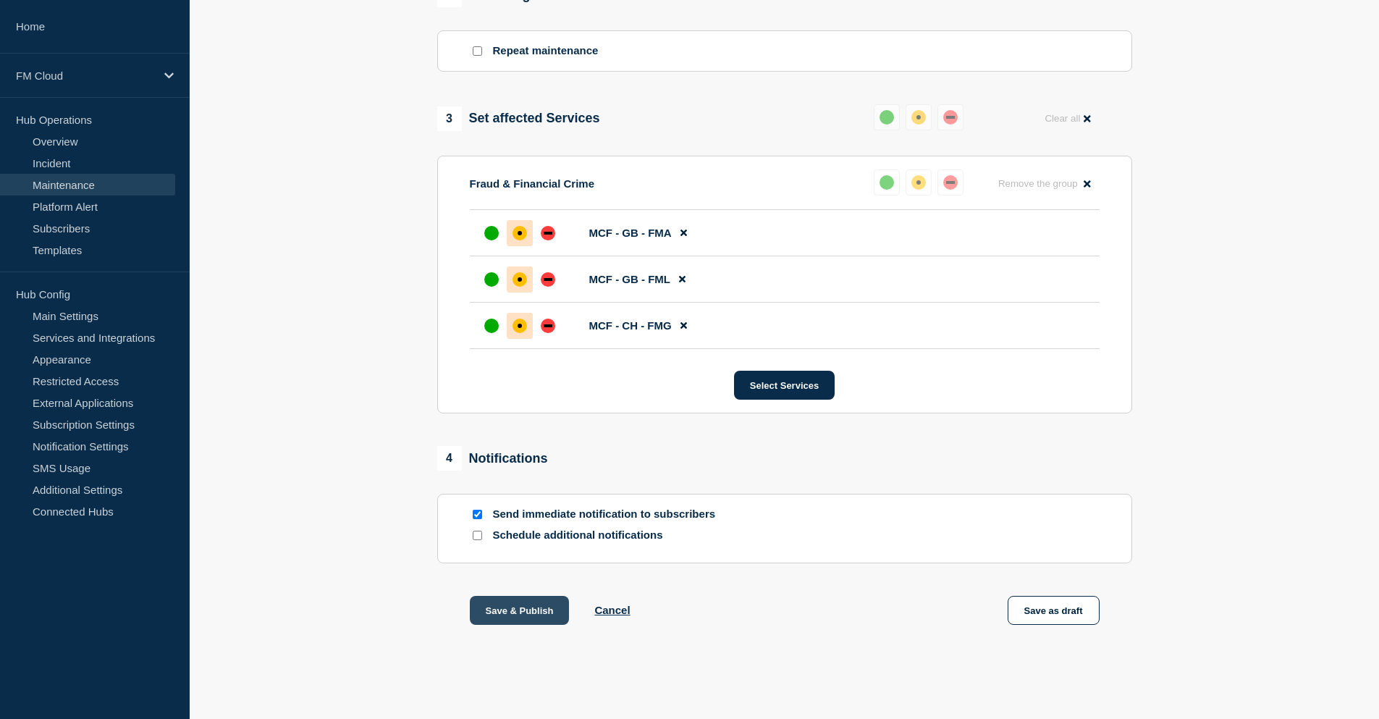
click at [499, 611] on button "Save & Publish" at bounding box center [520, 610] width 100 height 29
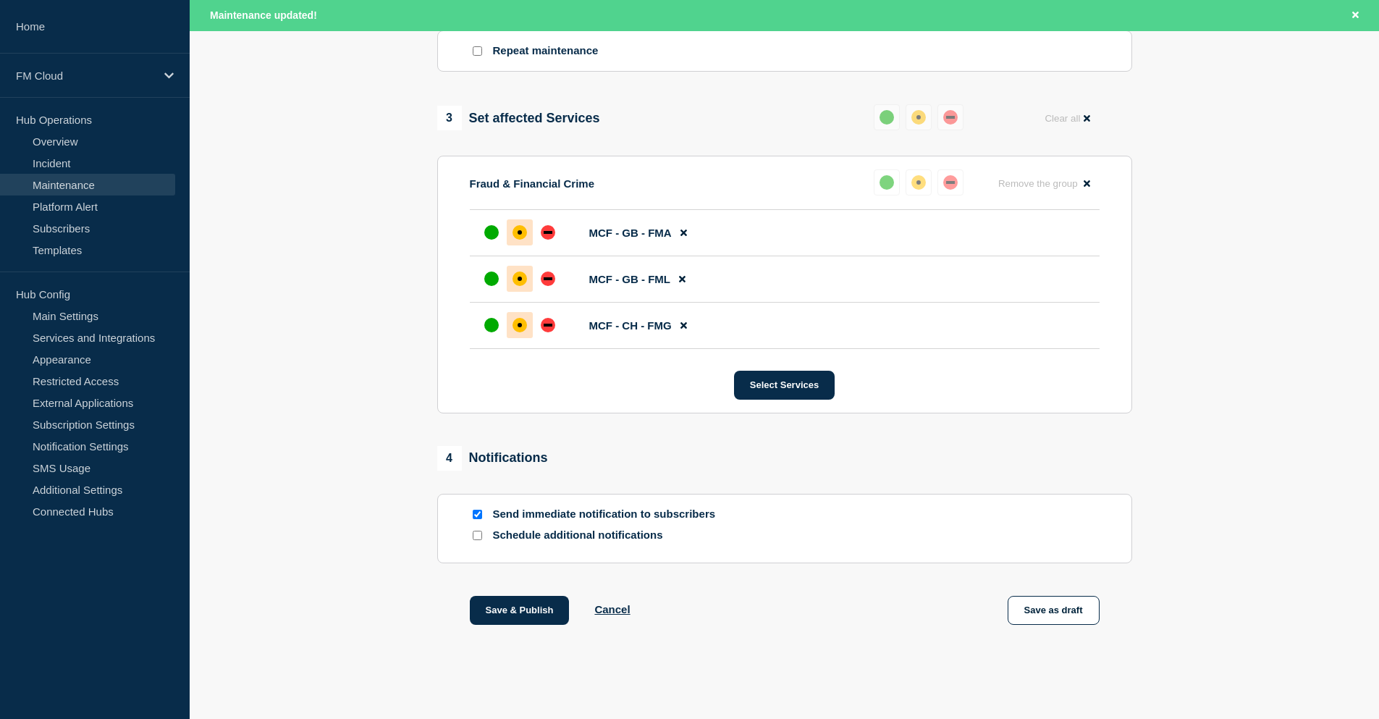
scroll to position [0, 0]
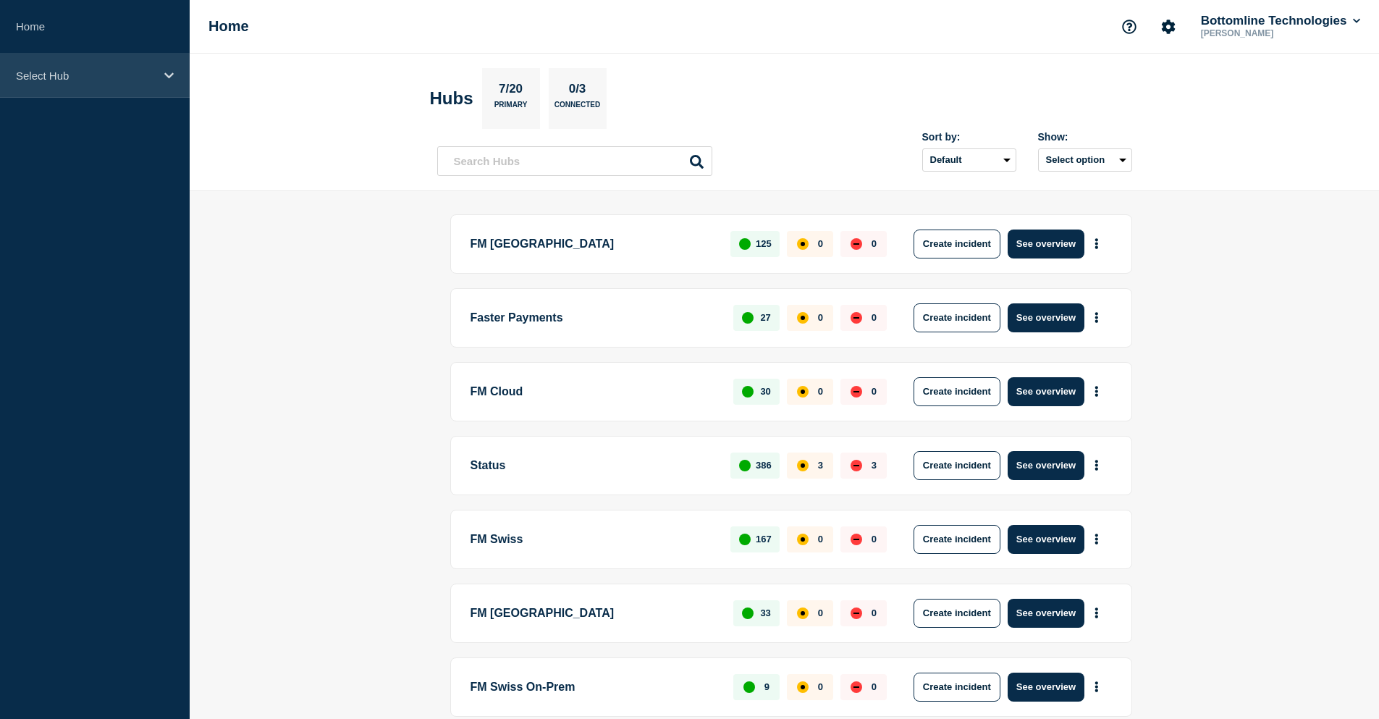
click at [103, 71] on p "Select Hub" at bounding box center [85, 76] width 139 height 12
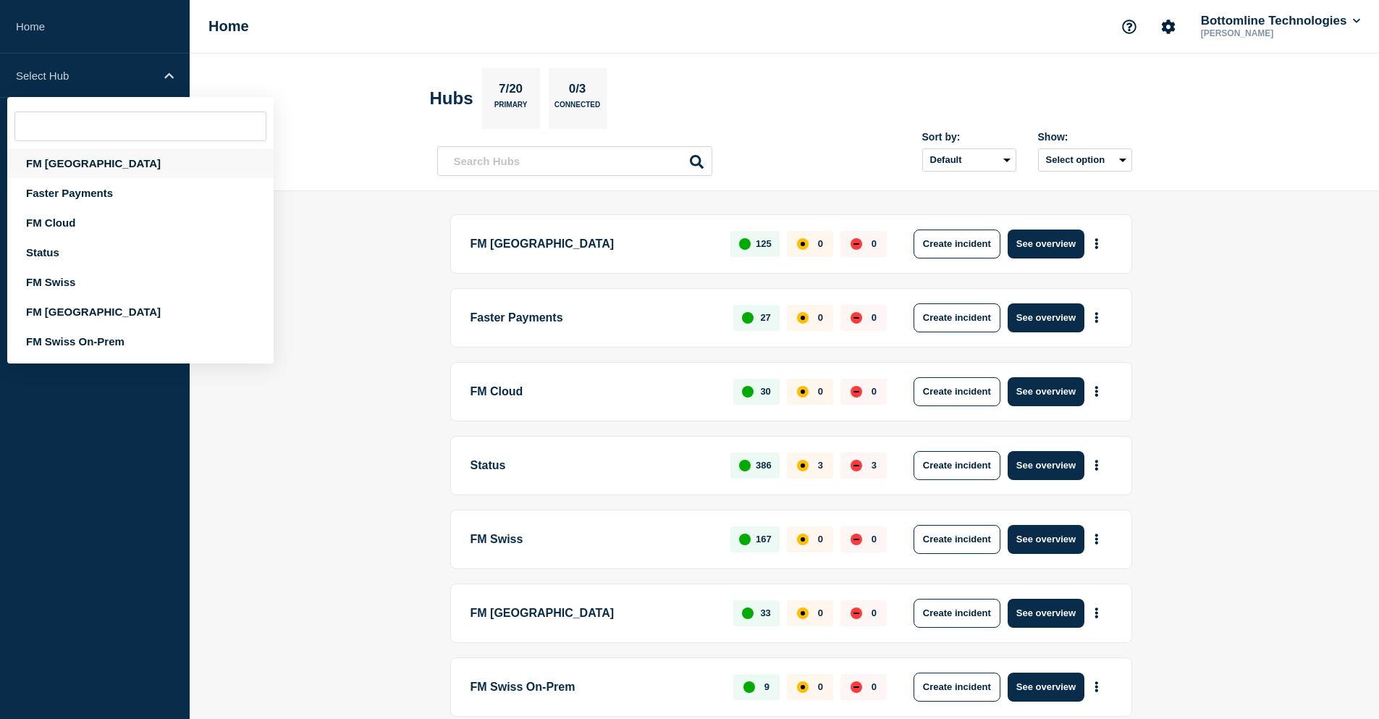
click at [77, 166] on div "FM [GEOGRAPHIC_DATA]" at bounding box center [140, 163] width 266 height 30
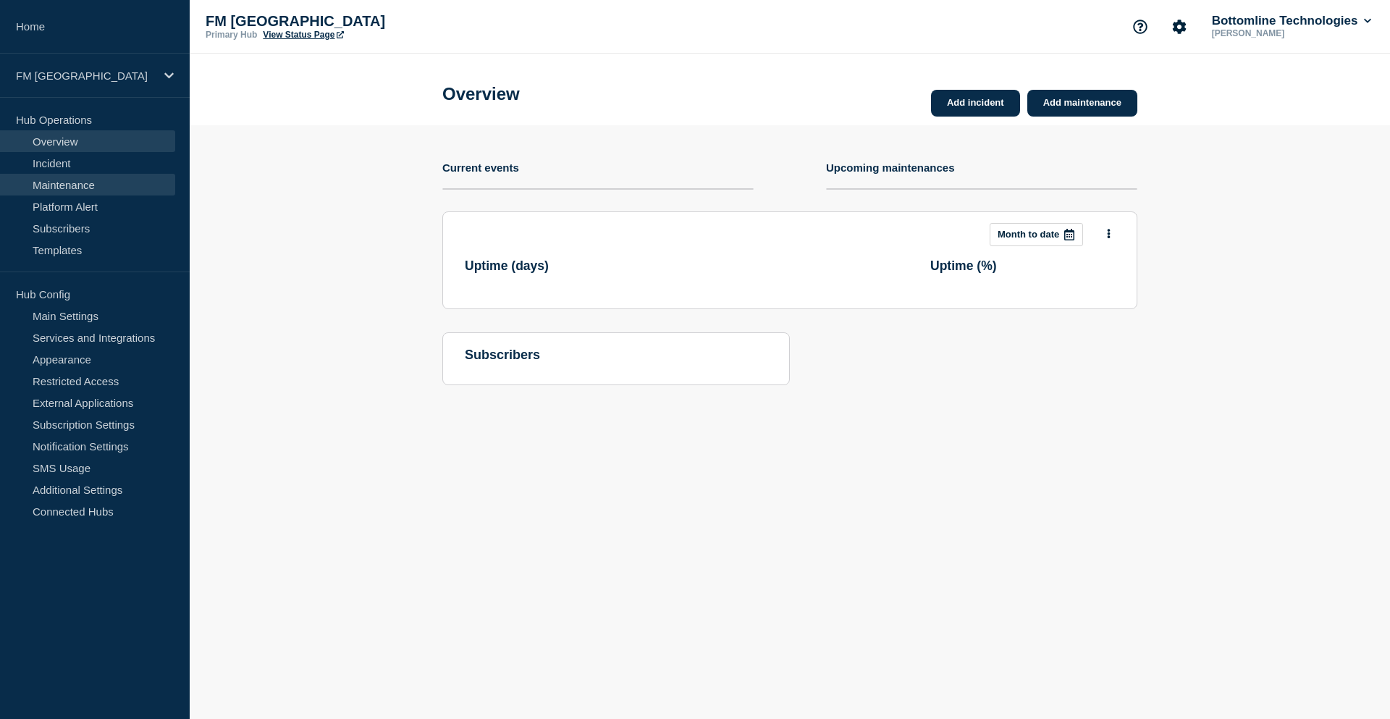
click at [98, 193] on link "Maintenance" at bounding box center [87, 185] width 175 height 22
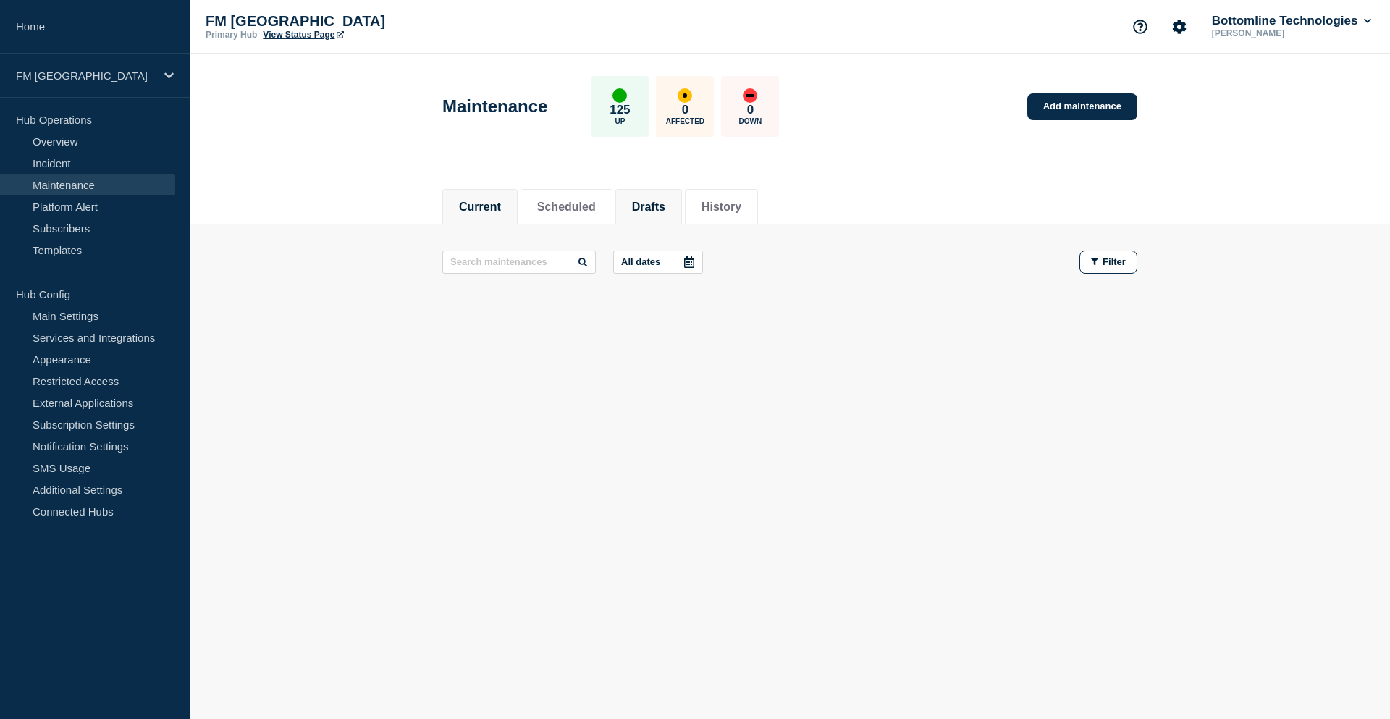
click at [665, 205] on button "Drafts" at bounding box center [648, 207] width 33 height 13
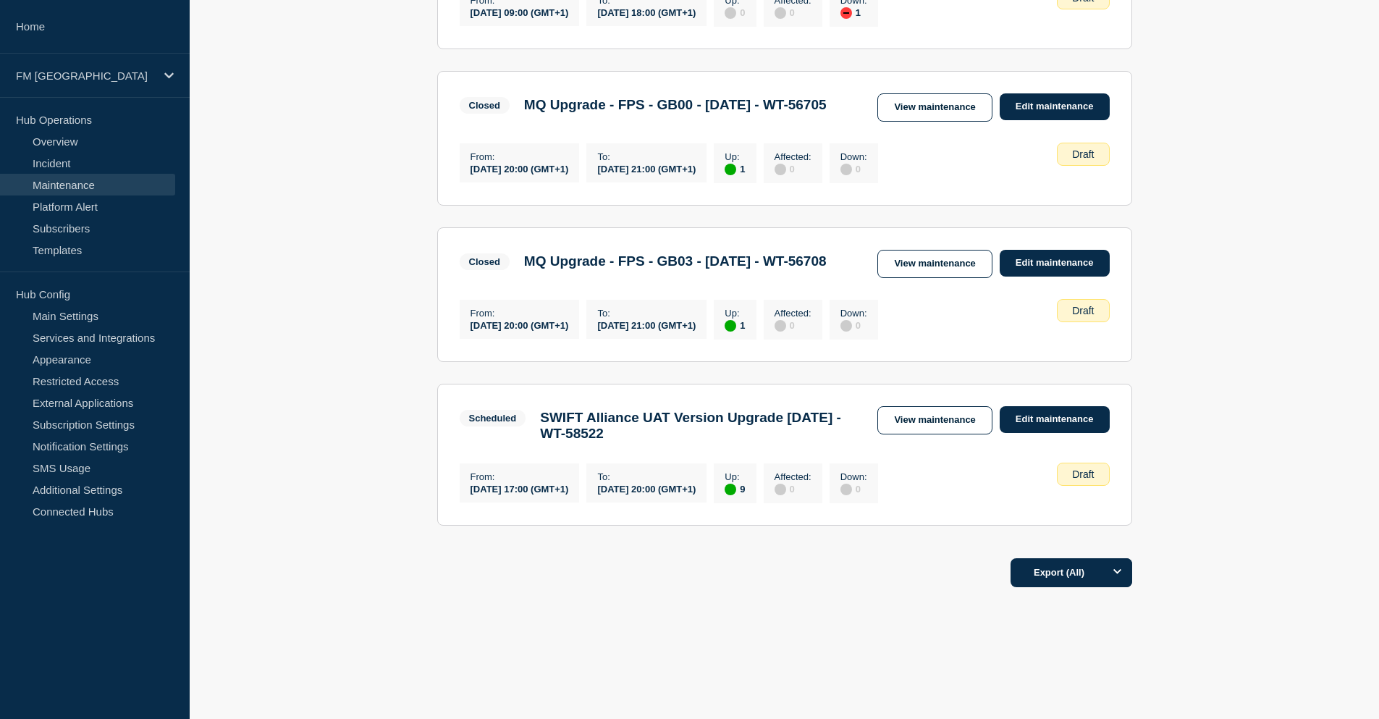
scroll to position [1117, 0]
click at [947, 420] on link "View maintenance" at bounding box center [935, 420] width 114 height 28
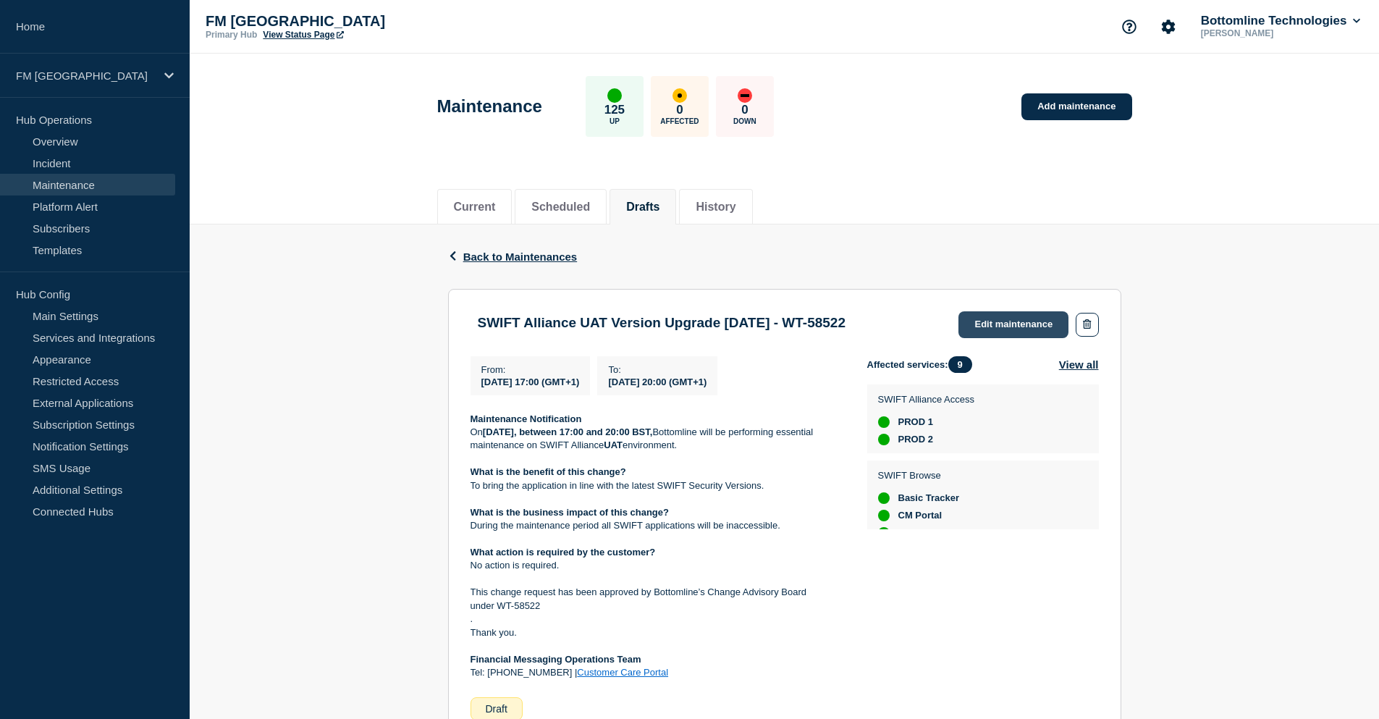
click at [1021, 327] on link "Edit maintenance" at bounding box center [1014, 324] width 110 height 27
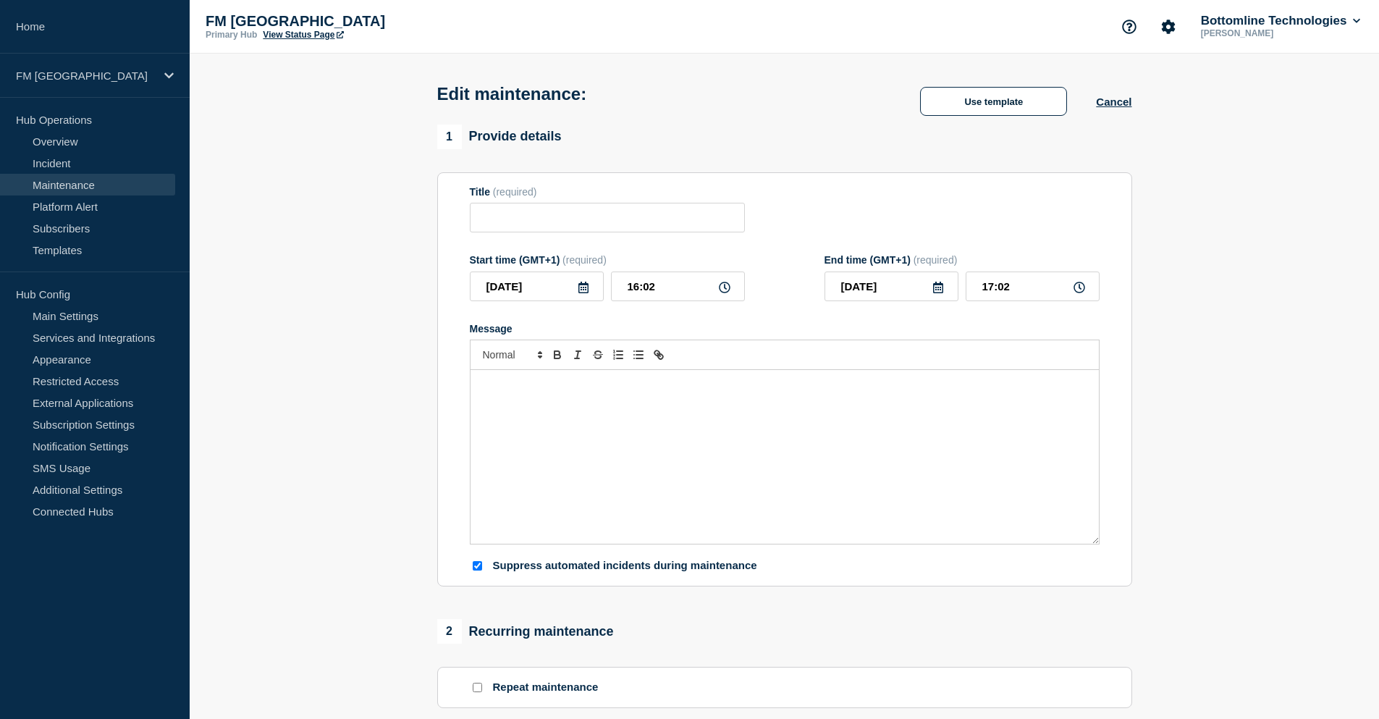
type input "SWIFT Alliance UAT Version Upgrade [DATE] - WT-58522"
type input "[DATE]"
type input "17:00"
type input "[DATE]"
type input "20:00"
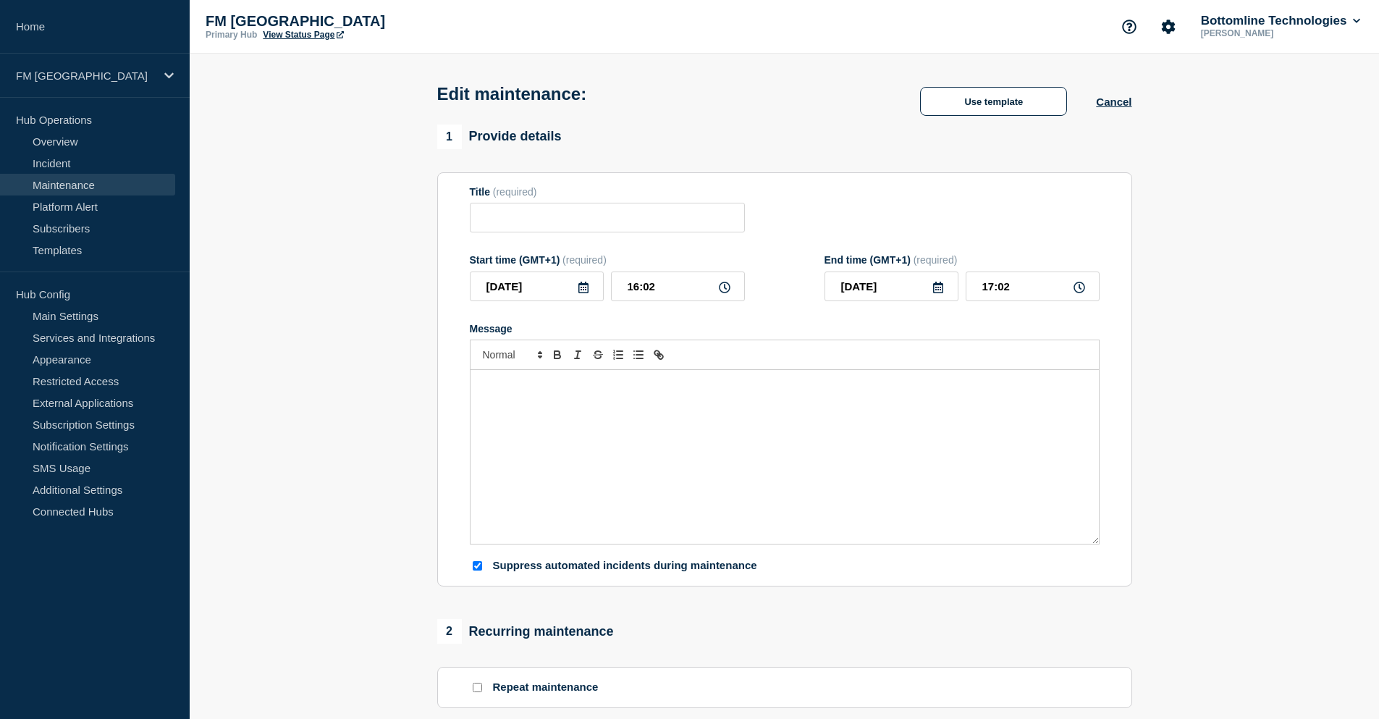
checkbox input "true"
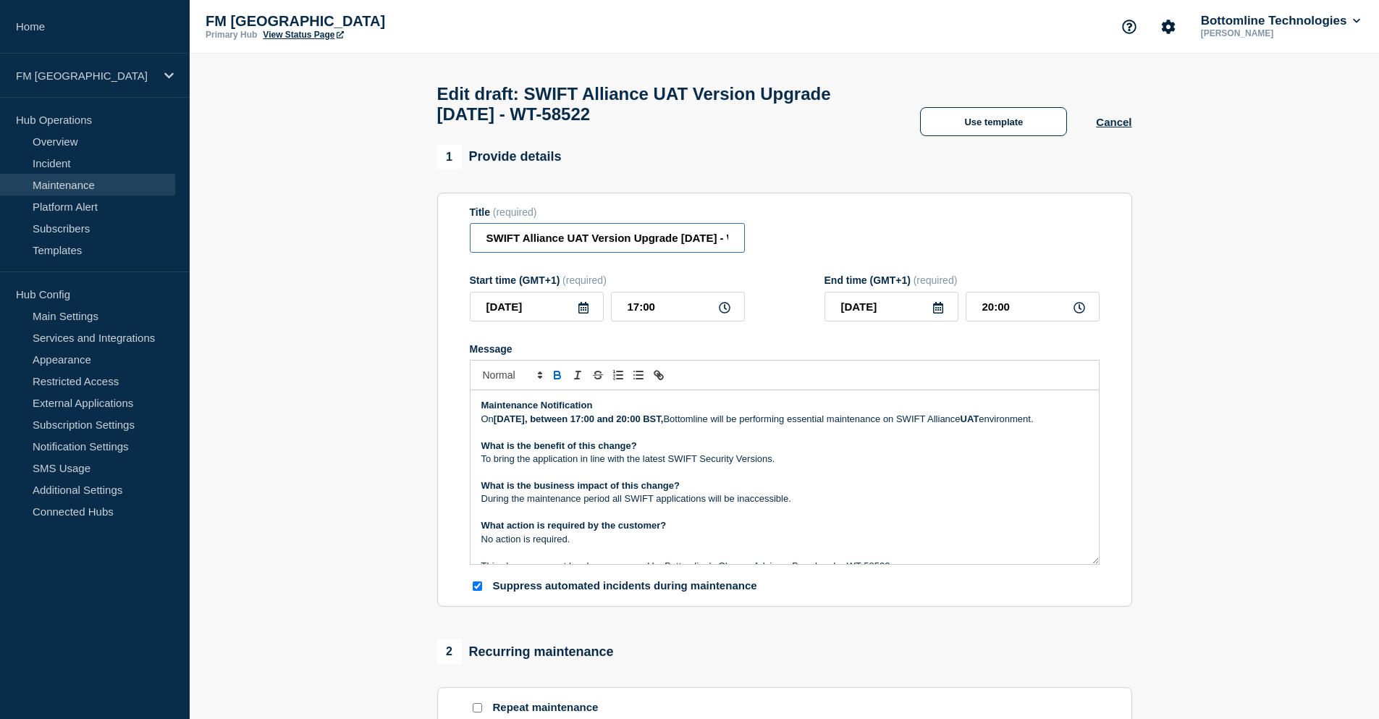
click at [571, 245] on input "SWIFT Alliance UAT Version Upgrade 7.7.71 - WT-58522" at bounding box center [607, 238] width 275 height 30
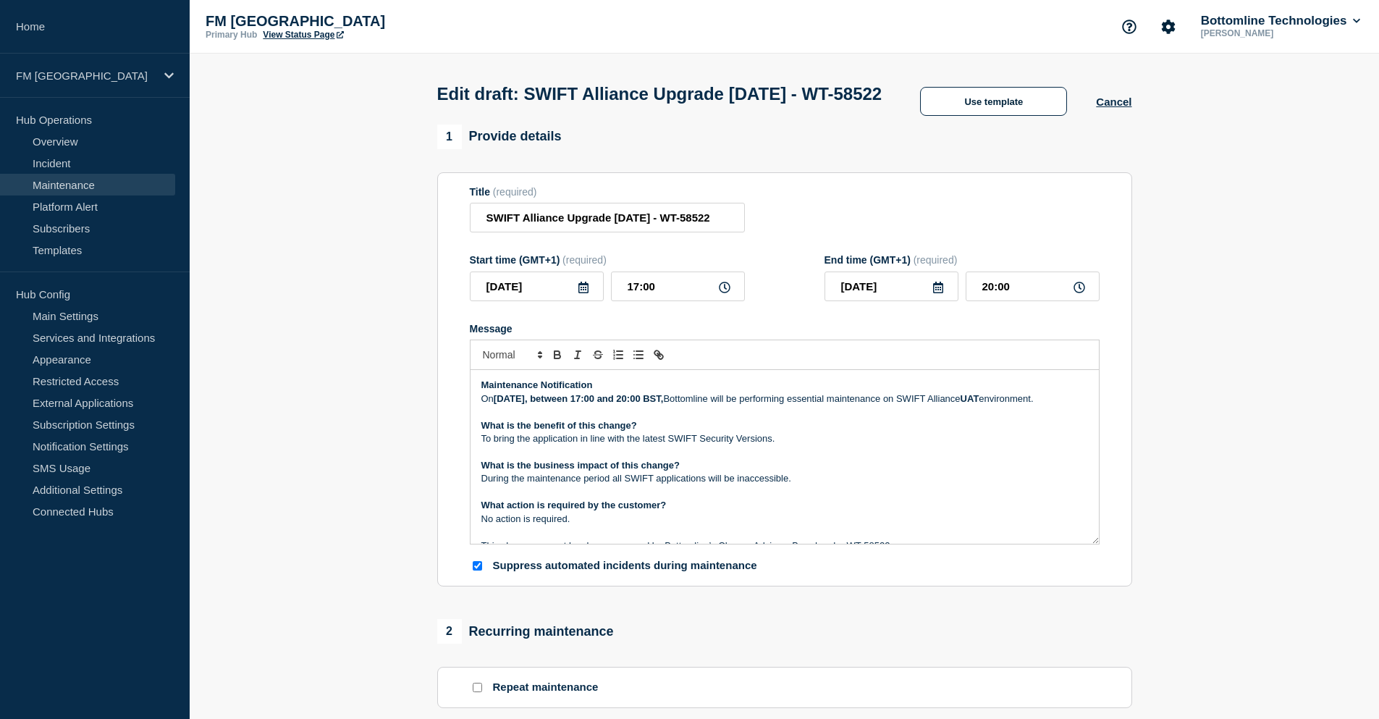
click at [631, 392] on p "Maintenance Notification" at bounding box center [785, 385] width 607 height 13
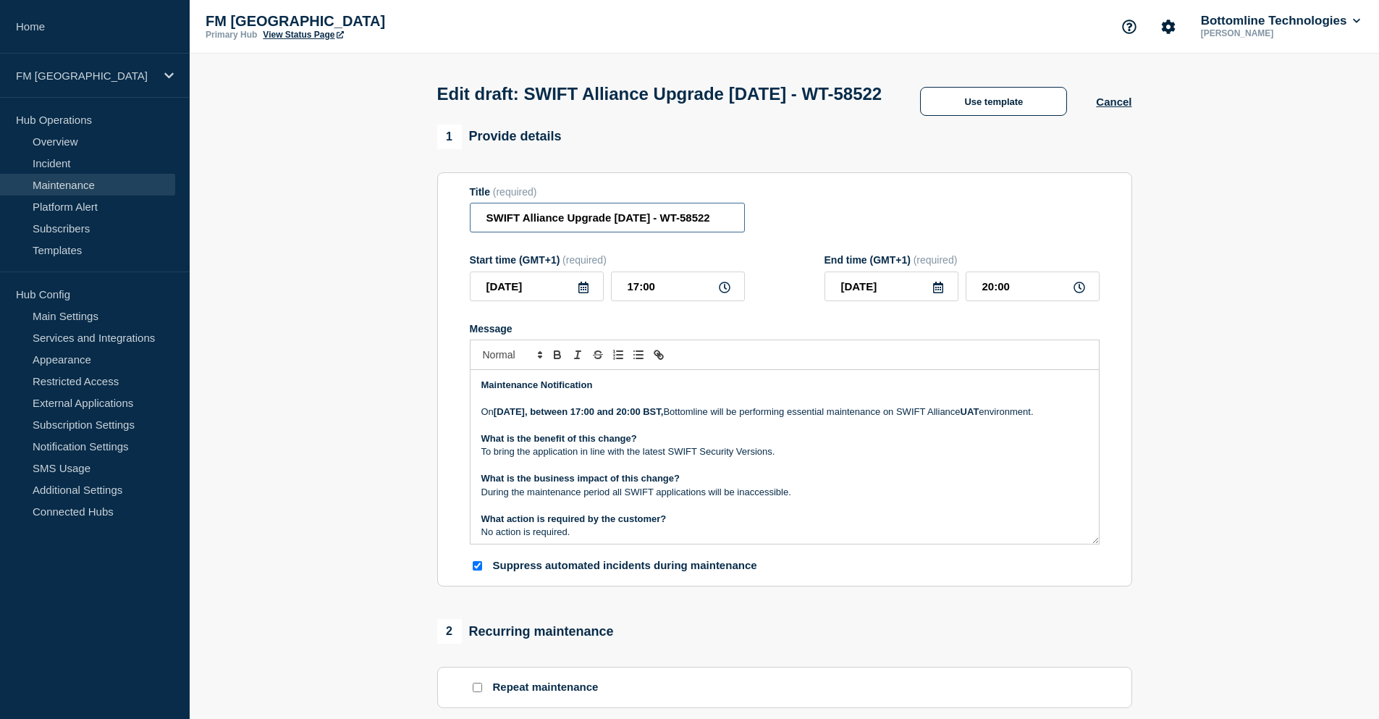
click at [564, 232] on input "SWIFT Alliance Upgrade 7.7.71 - WT-58522" at bounding box center [607, 218] width 275 height 30
click at [571, 232] on input "SWIFT Alliance Upgrade 7.7.71 - WT-58522" at bounding box center [607, 218] width 275 height 30
click at [656, 232] on input "SWIFT Alliance Upgrade 7.7.71 - WT-58522" at bounding box center [607, 218] width 275 height 30
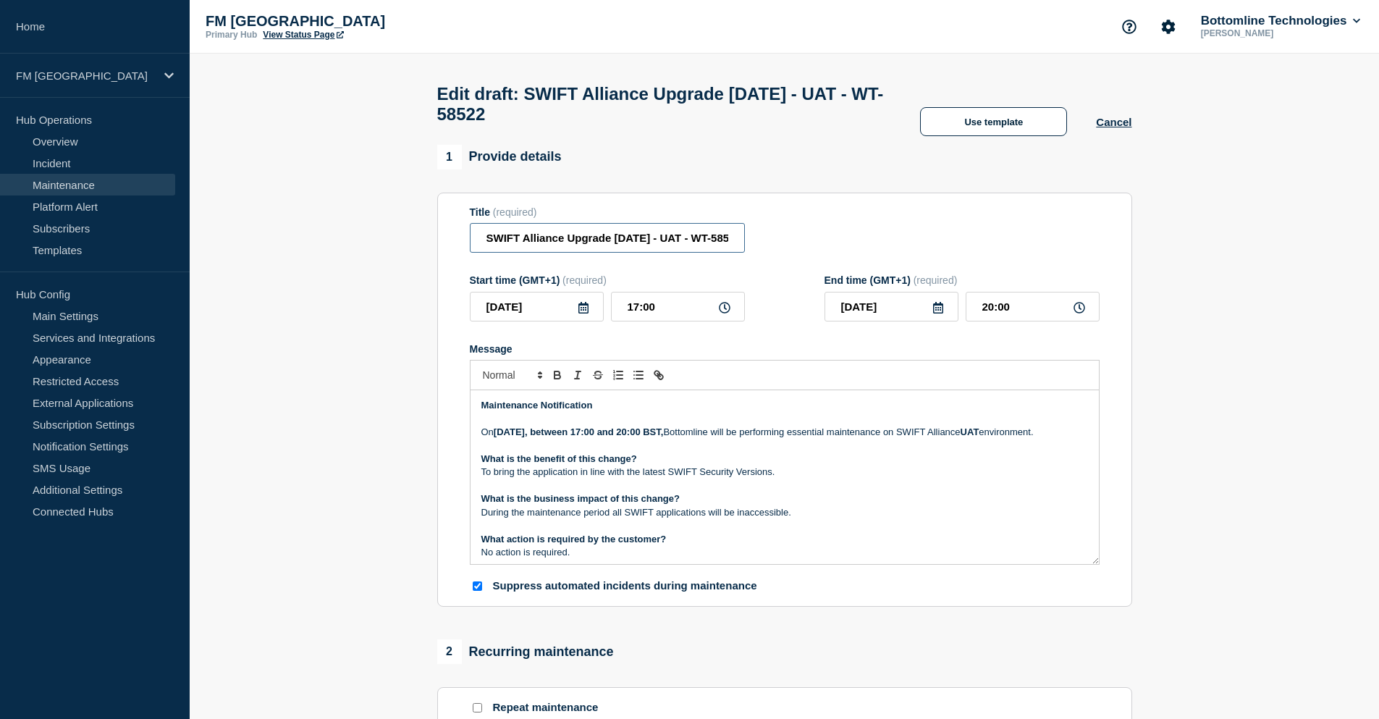
type input "SWIFT Alliance Upgrade 7.7.71 - UAT - WT-58522"
click at [682, 426] on p "Message" at bounding box center [785, 419] width 607 height 13
click at [566, 439] on p "On Saturday, 20th September, between 17:00 and 20:00 BST, Bottomline will be pe…" at bounding box center [785, 432] width 607 height 13
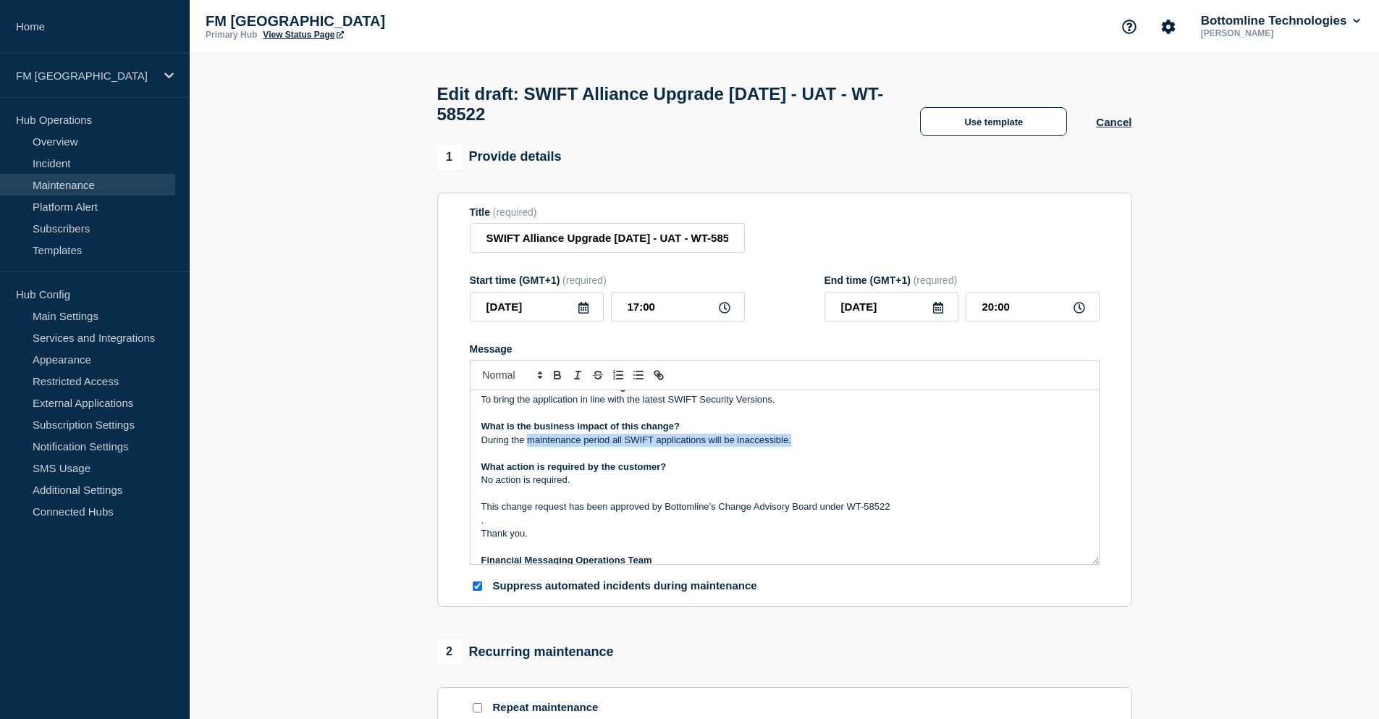
drag, startPoint x: 531, startPoint y: 460, endPoint x: 804, endPoint y: 463, distance: 273.0
click at [804, 447] on p "During the maintenance period all SWIFT applications will be inaccessible." at bounding box center [785, 440] width 607 height 13
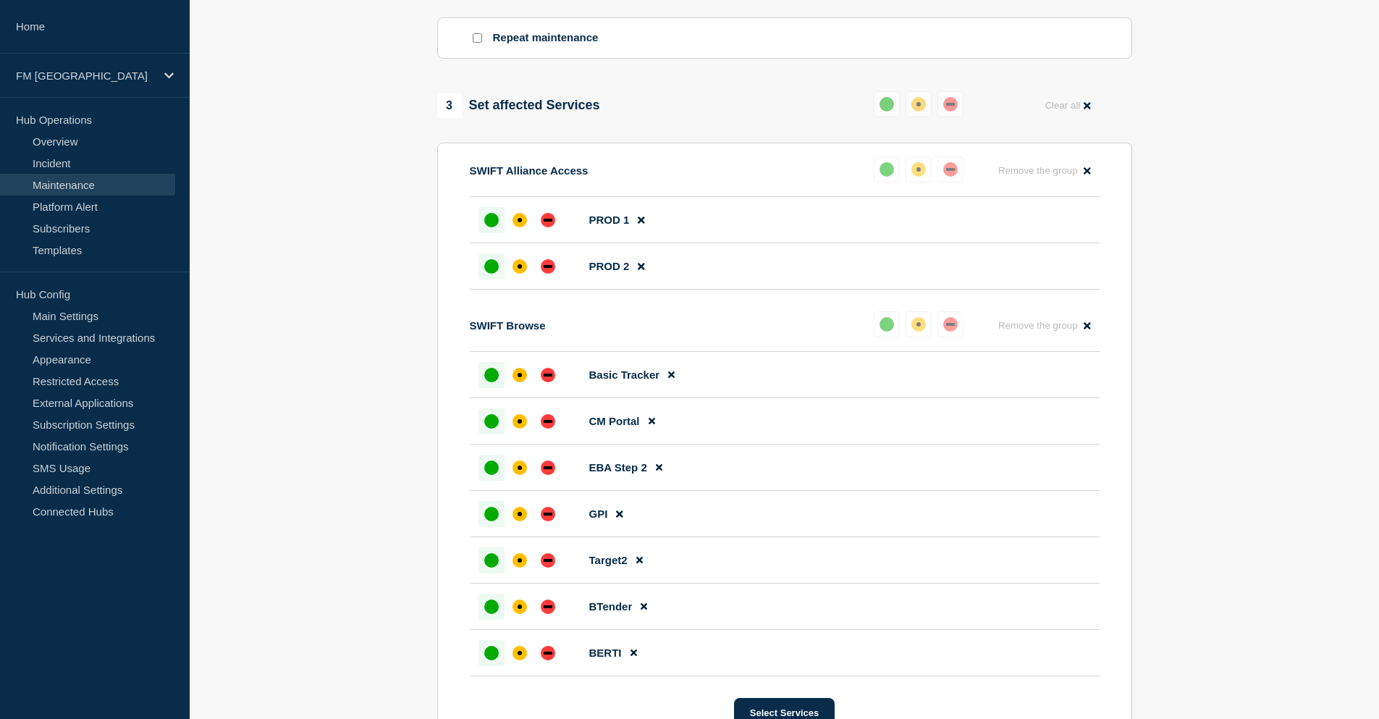
scroll to position [652, 0]
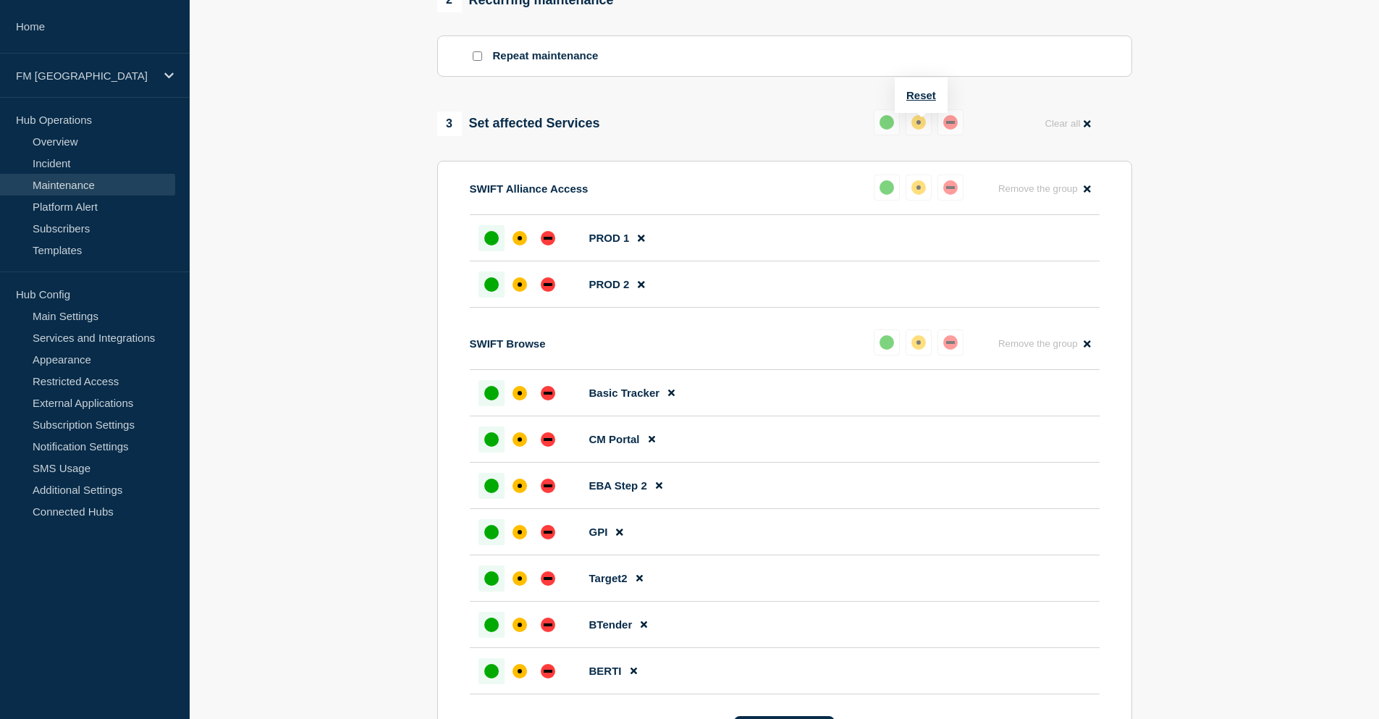
click at [951, 130] on div "down" at bounding box center [951, 122] width 14 height 14
click at [918, 93] on button "Reset" at bounding box center [922, 95] width 30 height 12
click at [957, 124] on div "down" at bounding box center [956, 122] width 9 height 3
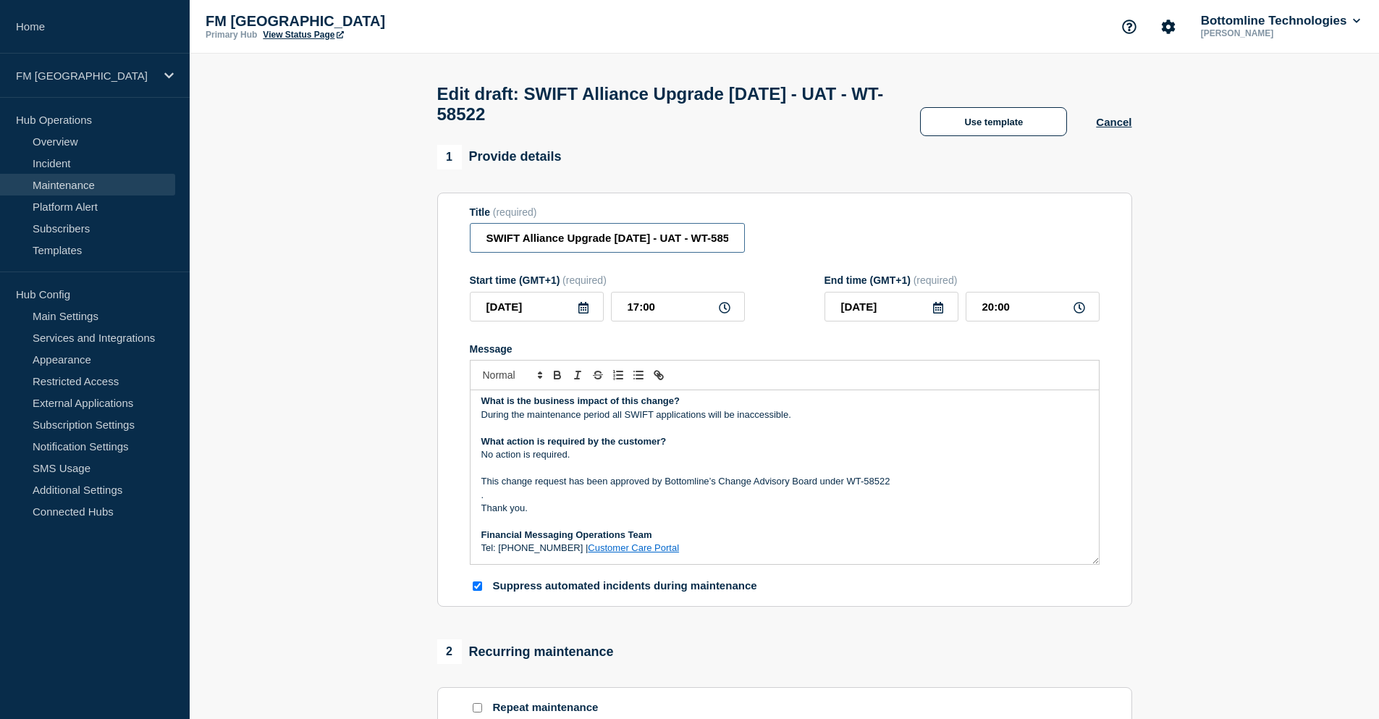
scroll to position [0, 7]
drag, startPoint x: 630, startPoint y: 245, endPoint x: 766, endPoint y: 237, distance: 136.4
click at [766, 237] on div "Title (required) SWIFT Alliance Upgrade 7.7.71 - UAT - WT-58522" at bounding box center [785, 229] width 630 height 47
click at [736, 502] on p "." at bounding box center [785, 495] width 607 height 13
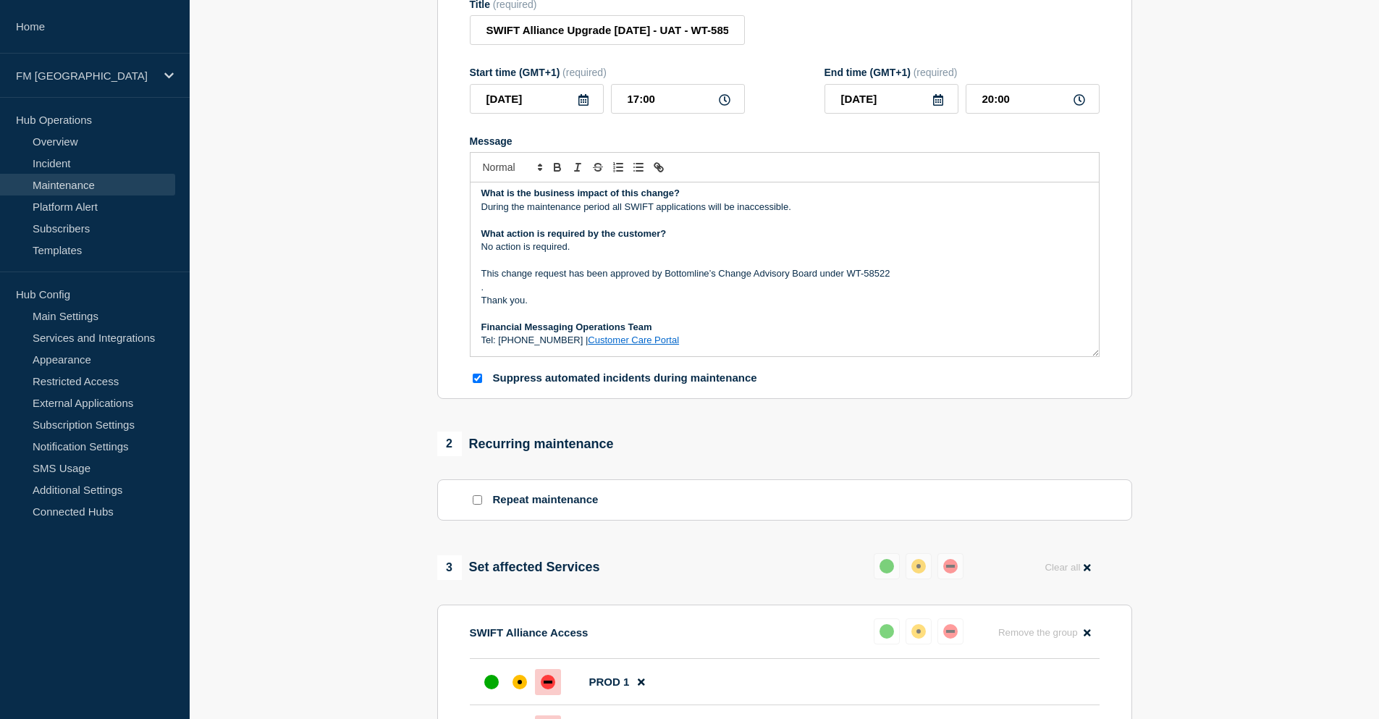
scroll to position [135, 0]
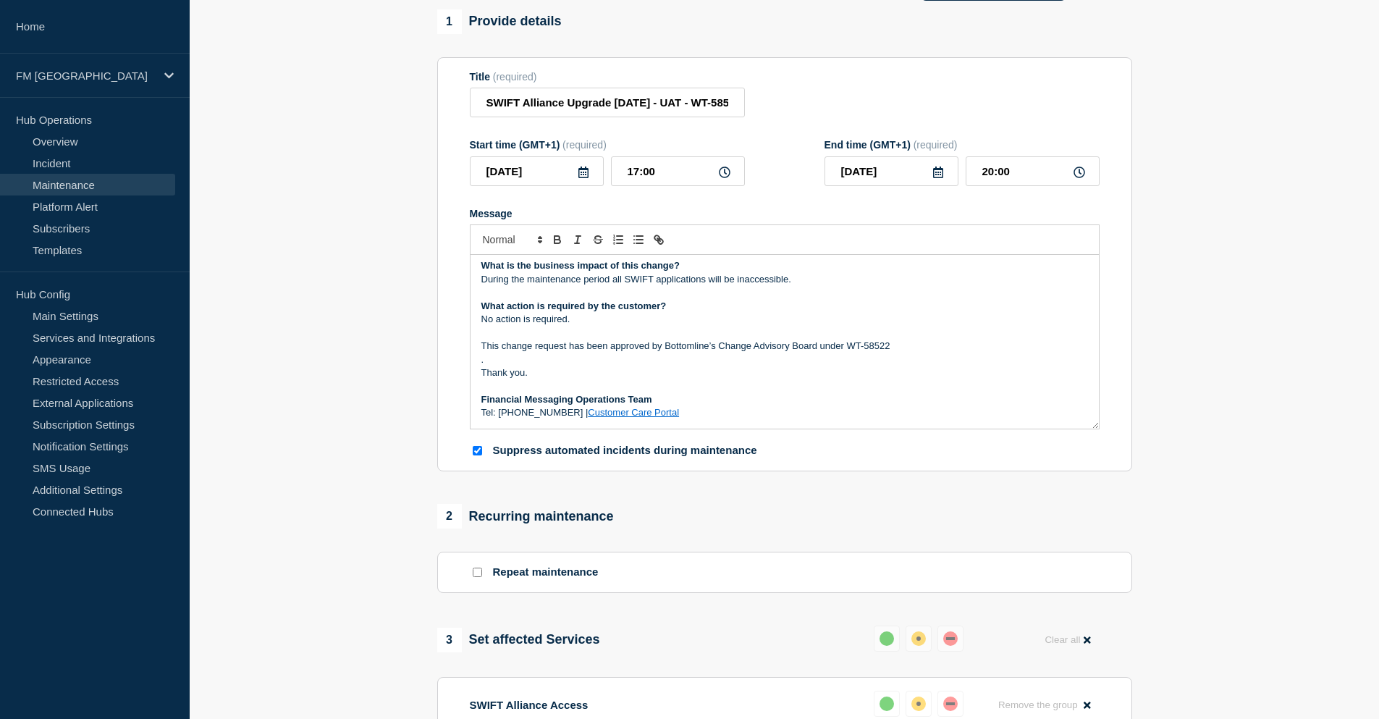
click at [719, 406] on p "Financial Messaging Operations Team" at bounding box center [785, 399] width 607 height 13
click at [635, 418] on link "Customer Care Portal" at bounding box center [633, 412] width 91 height 11
click at [638, 379] on p "Thank you." at bounding box center [785, 372] width 607 height 13
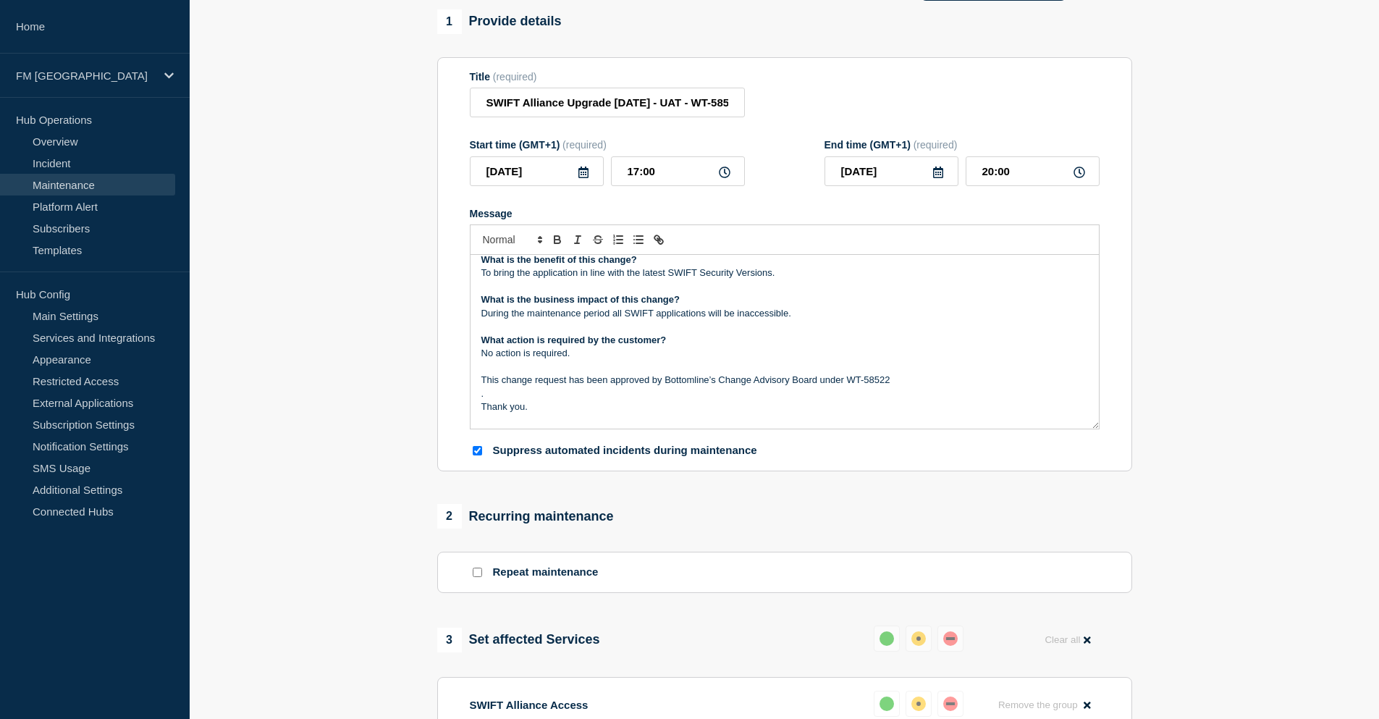
scroll to position [38, 0]
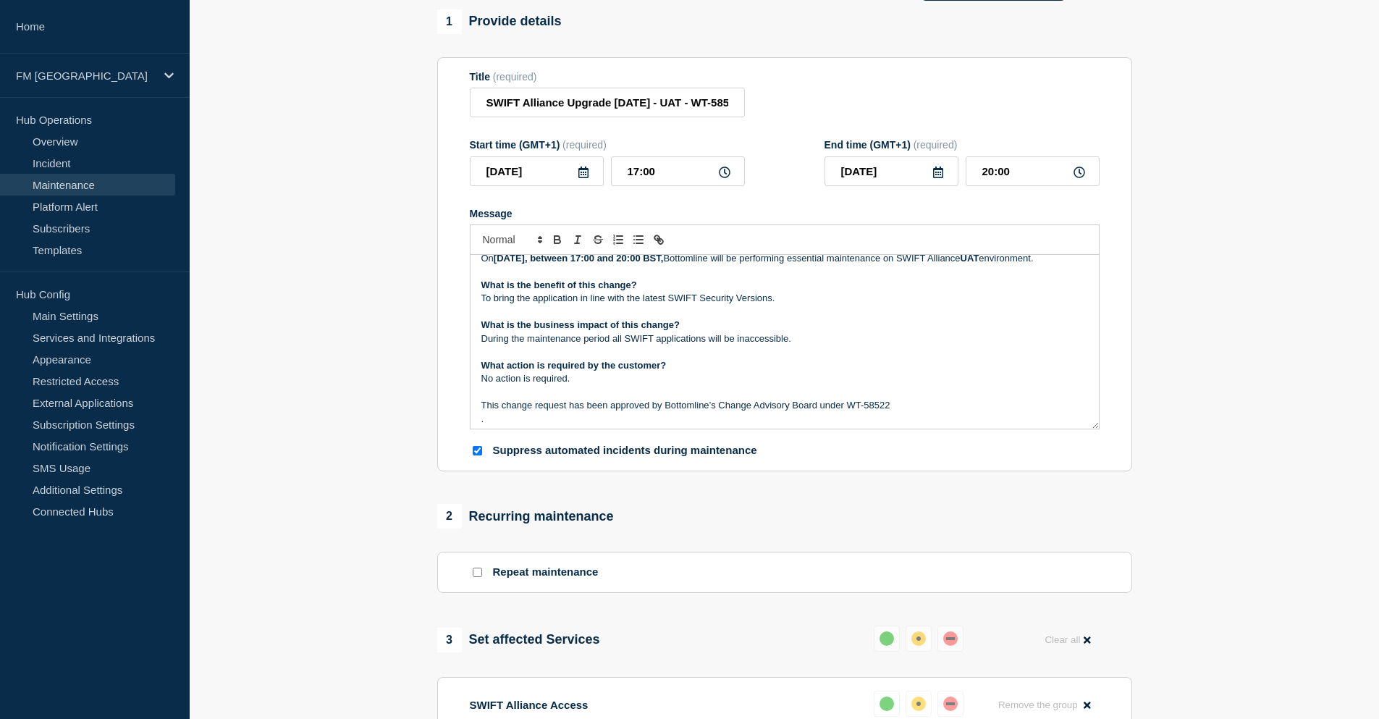
click at [907, 412] on p "This change request has been approved by Bottomline’s Change Advisory Board und…" at bounding box center [785, 405] width 607 height 13
click at [718, 332] on p "What is the business impact of this change?" at bounding box center [785, 325] width 607 height 13
click at [803, 345] on p "During the maintenance period all SWIFT applications will be inaccessible." at bounding box center [785, 338] width 607 height 13
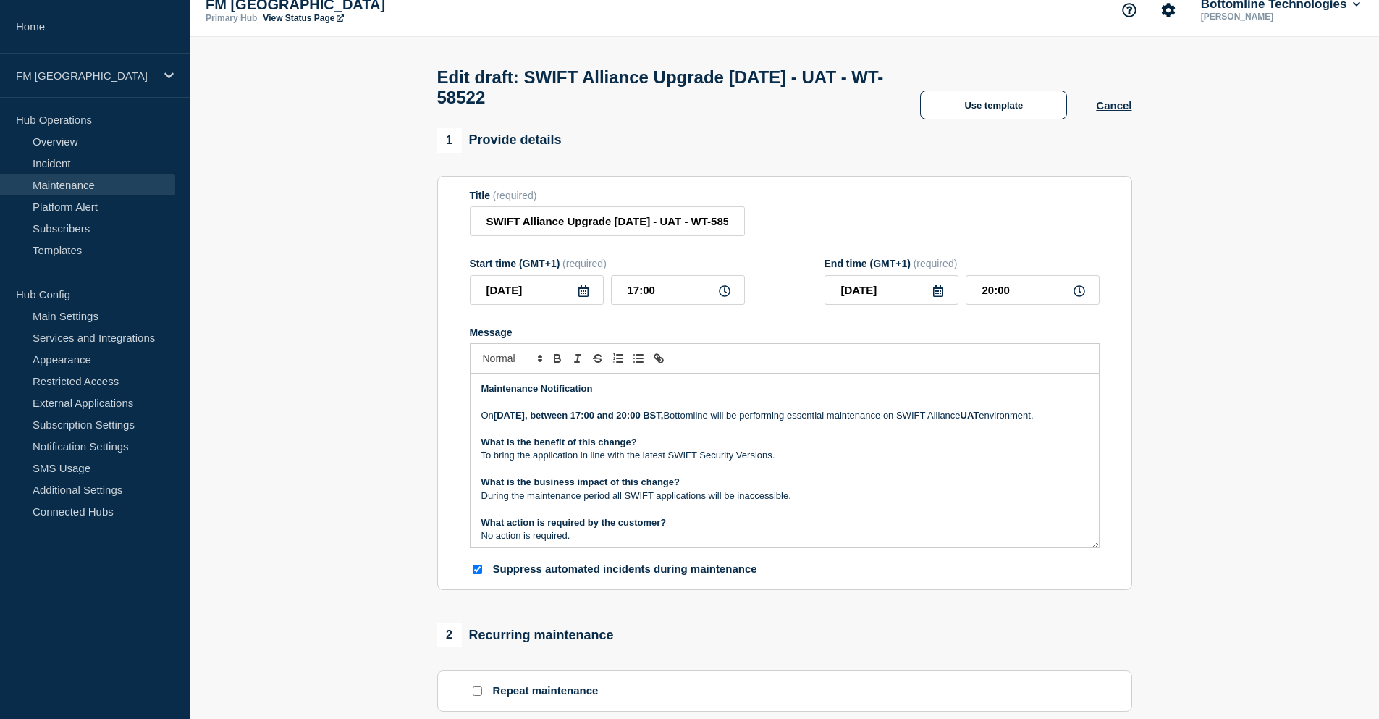
scroll to position [0, 0]
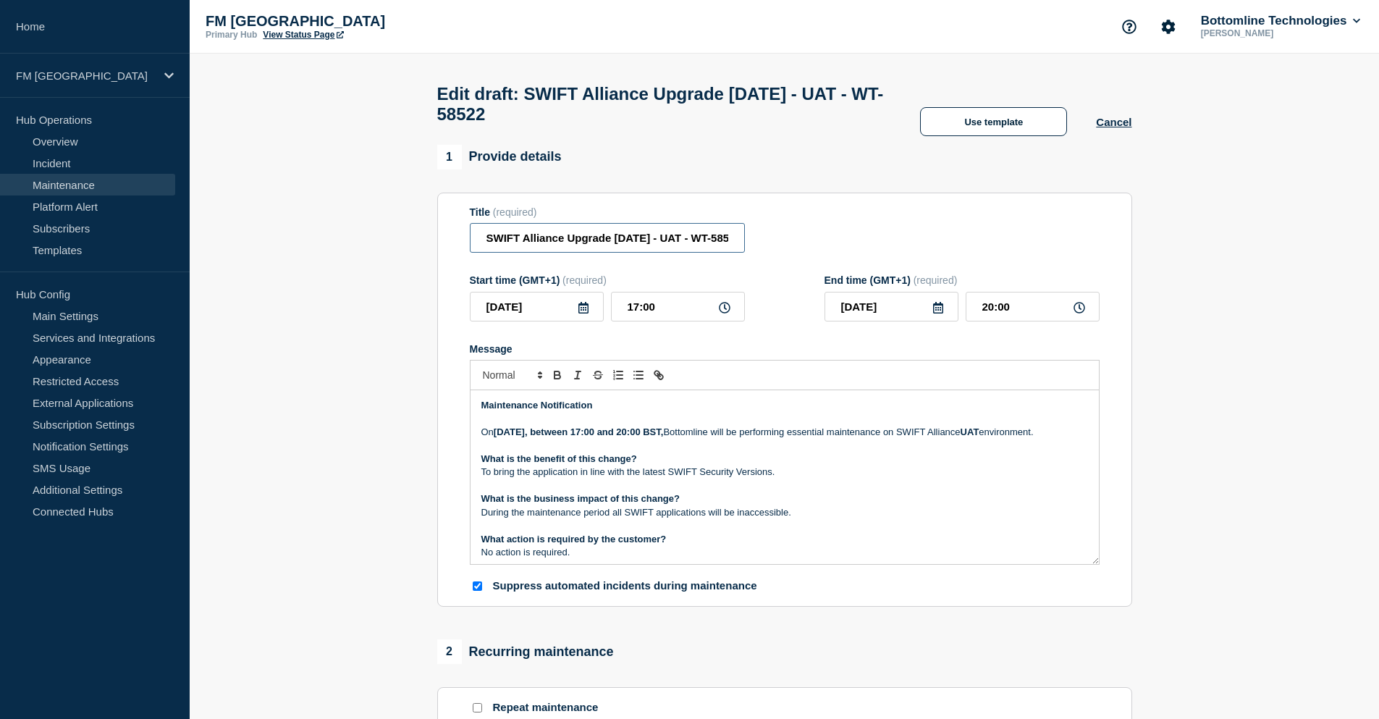
click at [686, 243] on input "SWIFT Alliance Upgrade 7.7.71 - UAT - WT-58522" at bounding box center [607, 238] width 275 height 30
type input "SWIFT Alliance Upgrade 7.7.71 - UAT - 20/SEP/2025 - WT-58522"
click at [786, 439] on p "On Saturday, 20th September, between 17:00 and 20:00 BST, Bottomline will be pe…" at bounding box center [785, 432] width 607 height 13
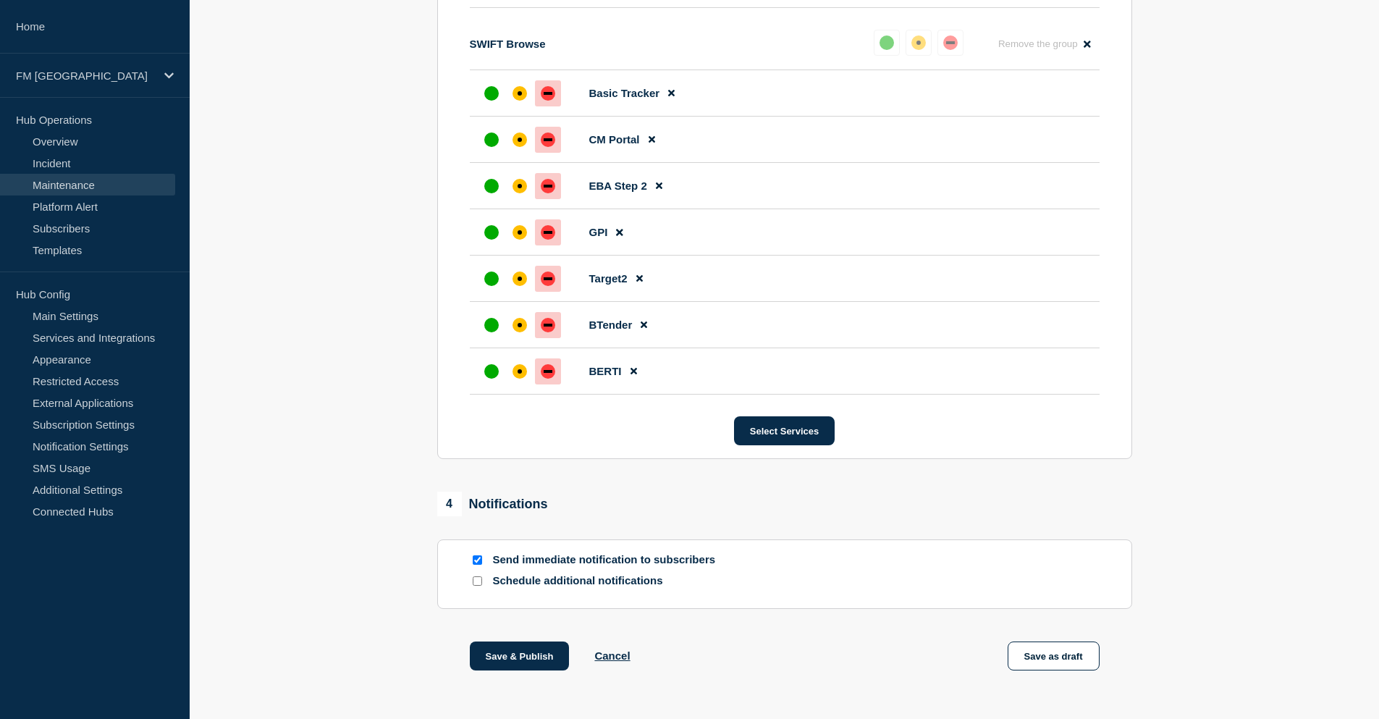
scroll to position [1004, 0]
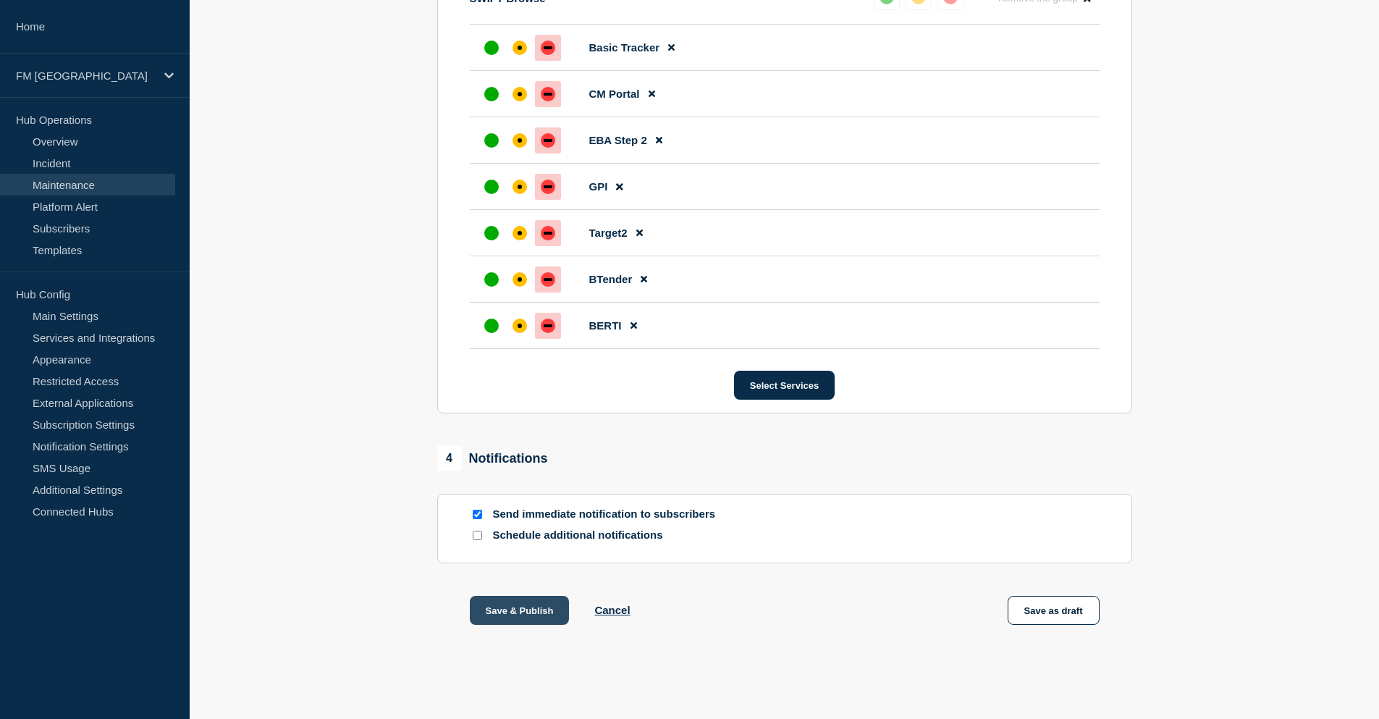
click at [528, 609] on button "Save & Publish" at bounding box center [520, 610] width 100 height 29
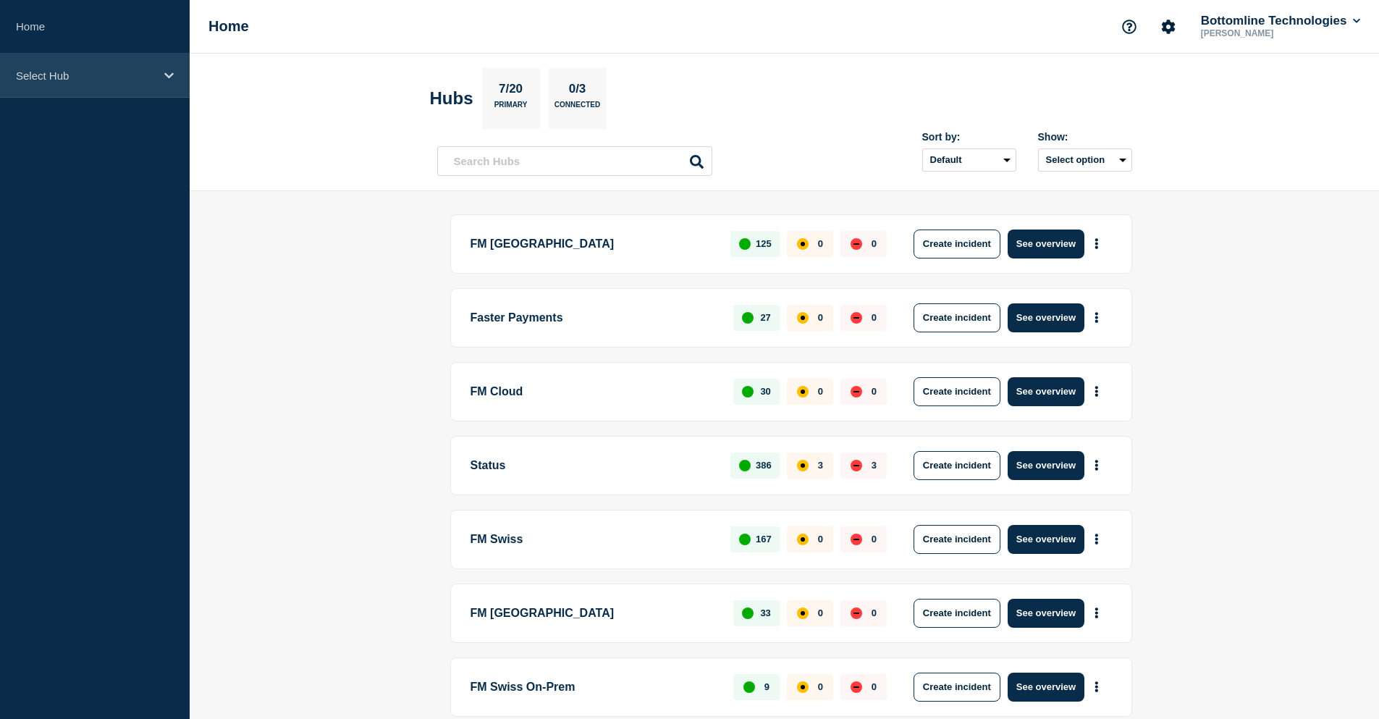
click at [73, 75] on p "Select Hub" at bounding box center [85, 76] width 139 height 12
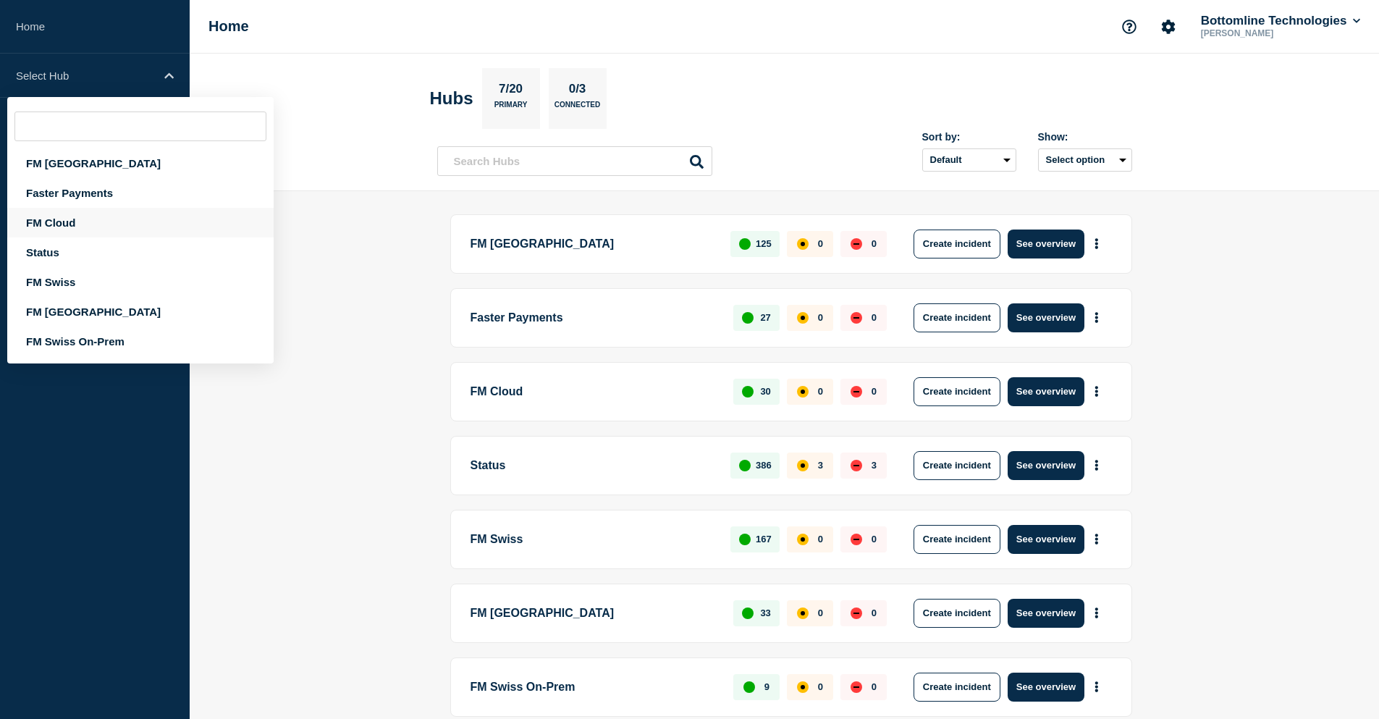
click at [86, 227] on div "FM Cloud" at bounding box center [140, 223] width 266 height 30
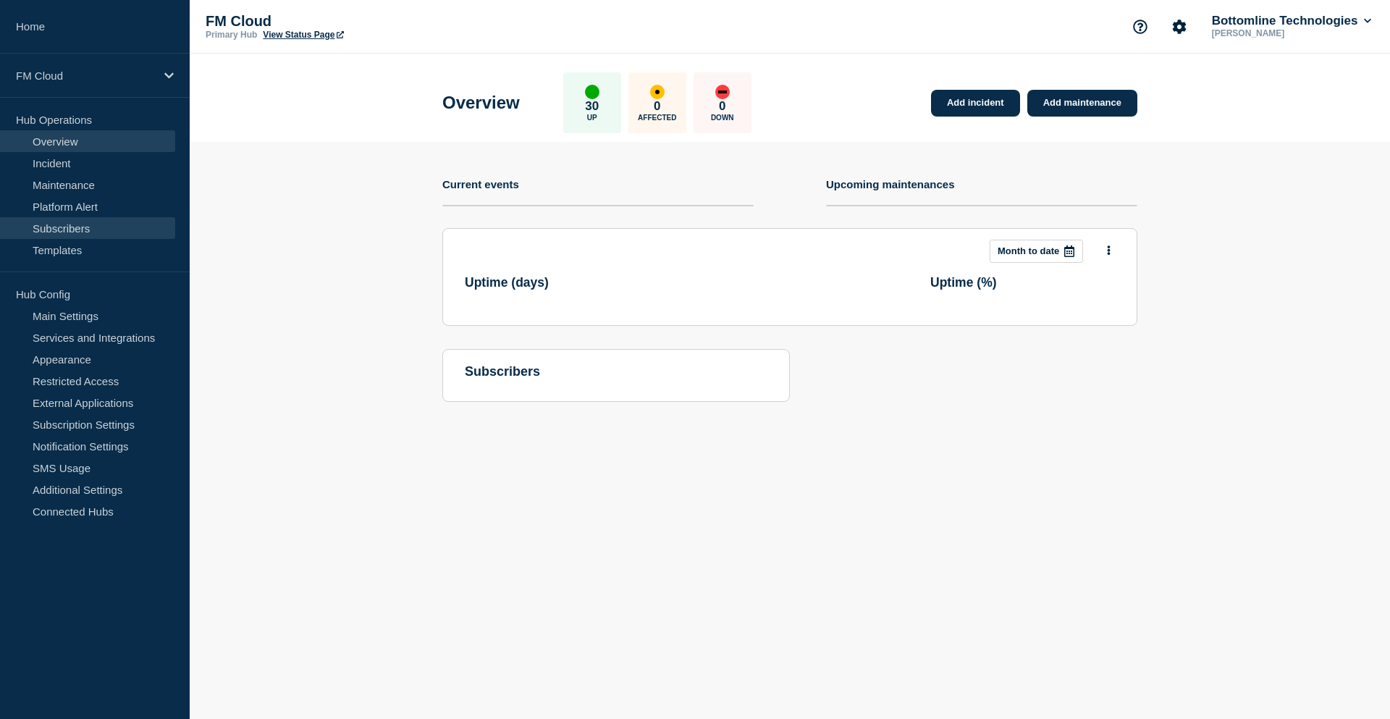
click at [77, 228] on link "Subscribers" at bounding box center [87, 228] width 175 height 22
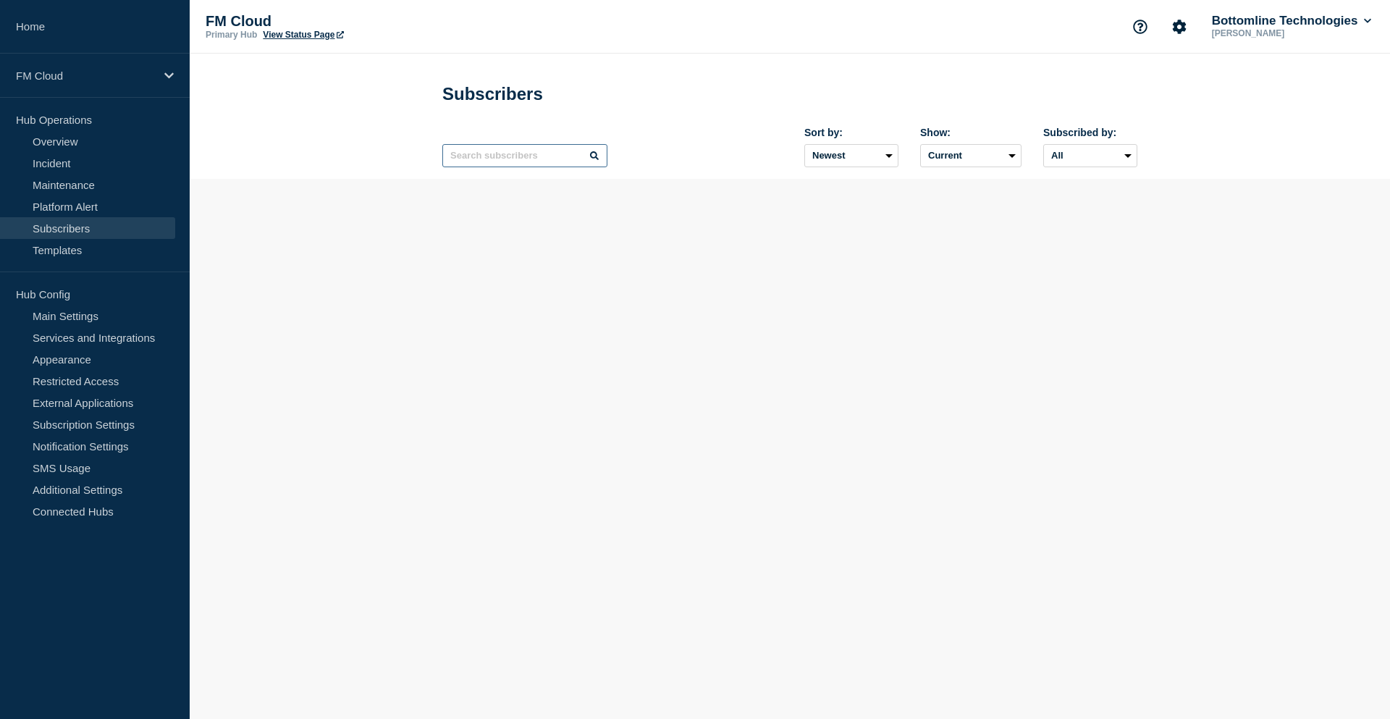
click at [497, 166] on input "text" at bounding box center [524, 155] width 165 height 23
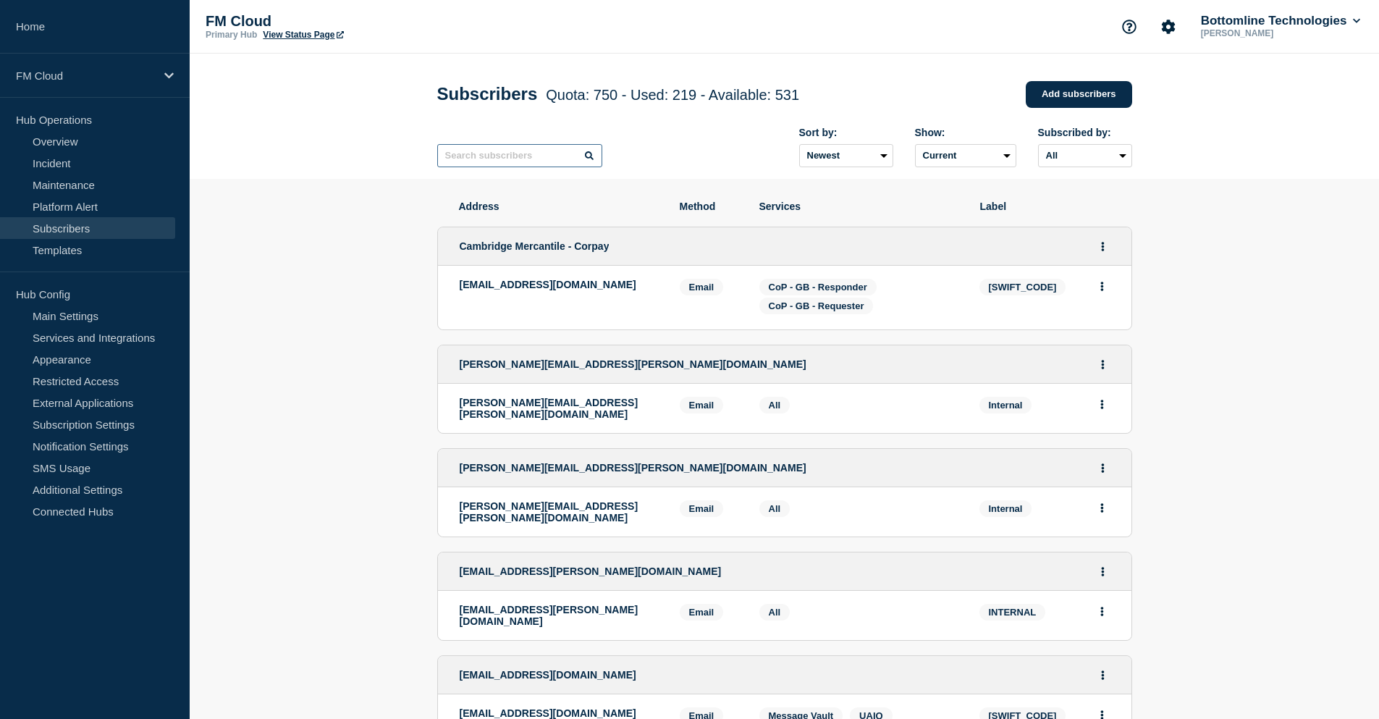
paste input "eubach22"
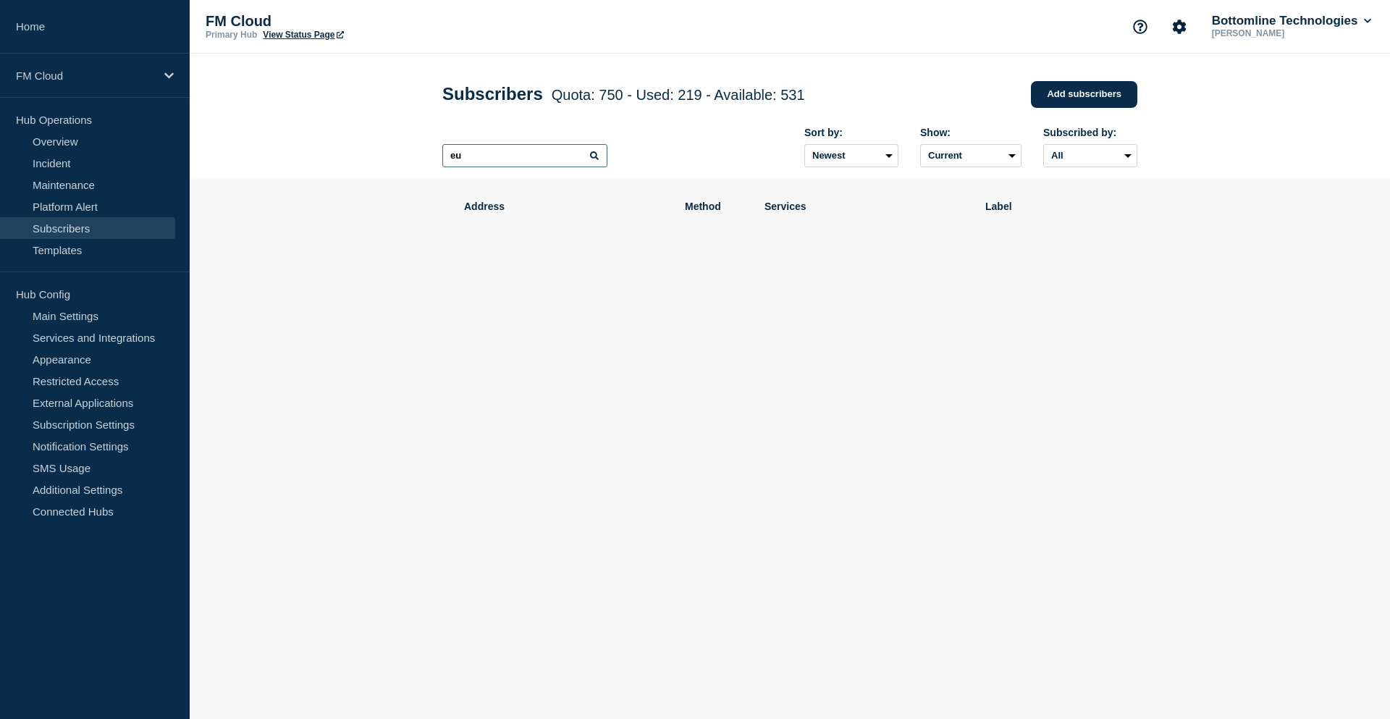
type input "e"
type input "zaratt"
click at [94, 70] on p "FM Cloud" at bounding box center [85, 76] width 139 height 12
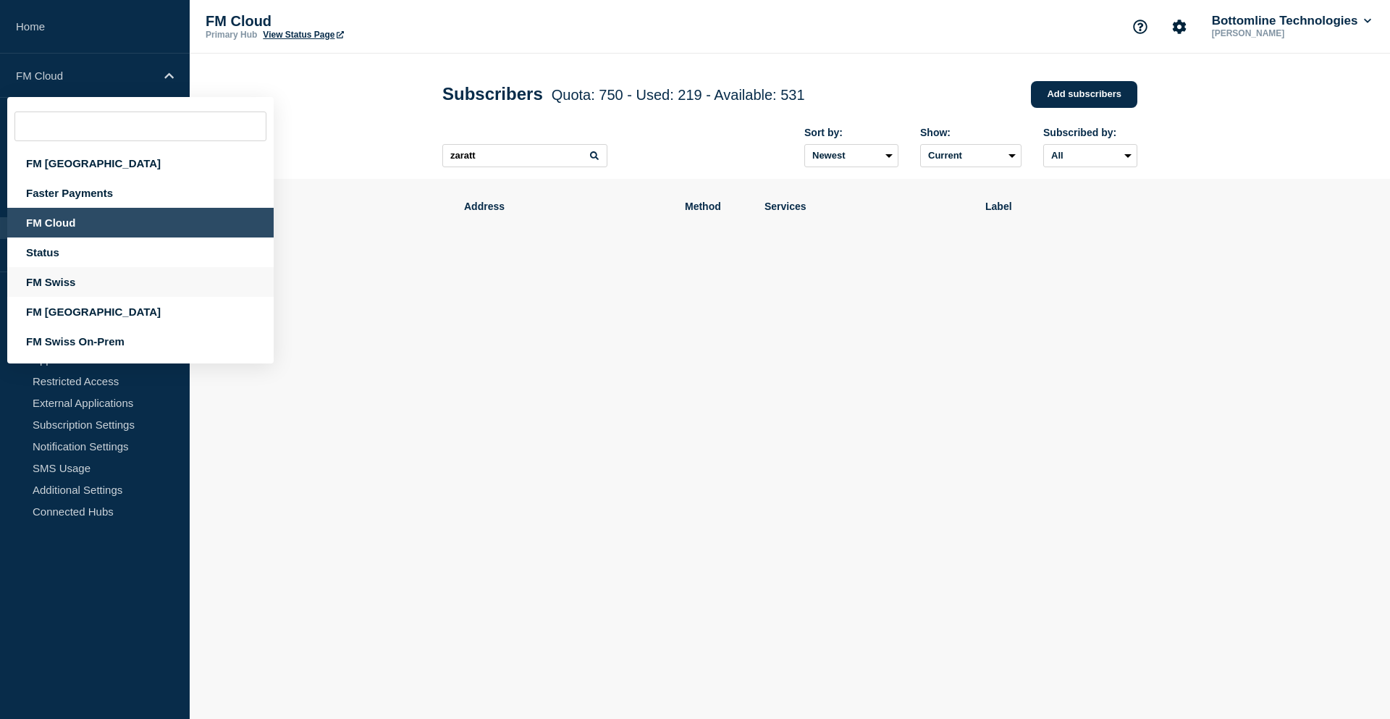
click at [74, 282] on div "FM Swiss" at bounding box center [140, 282] width 266 height 30
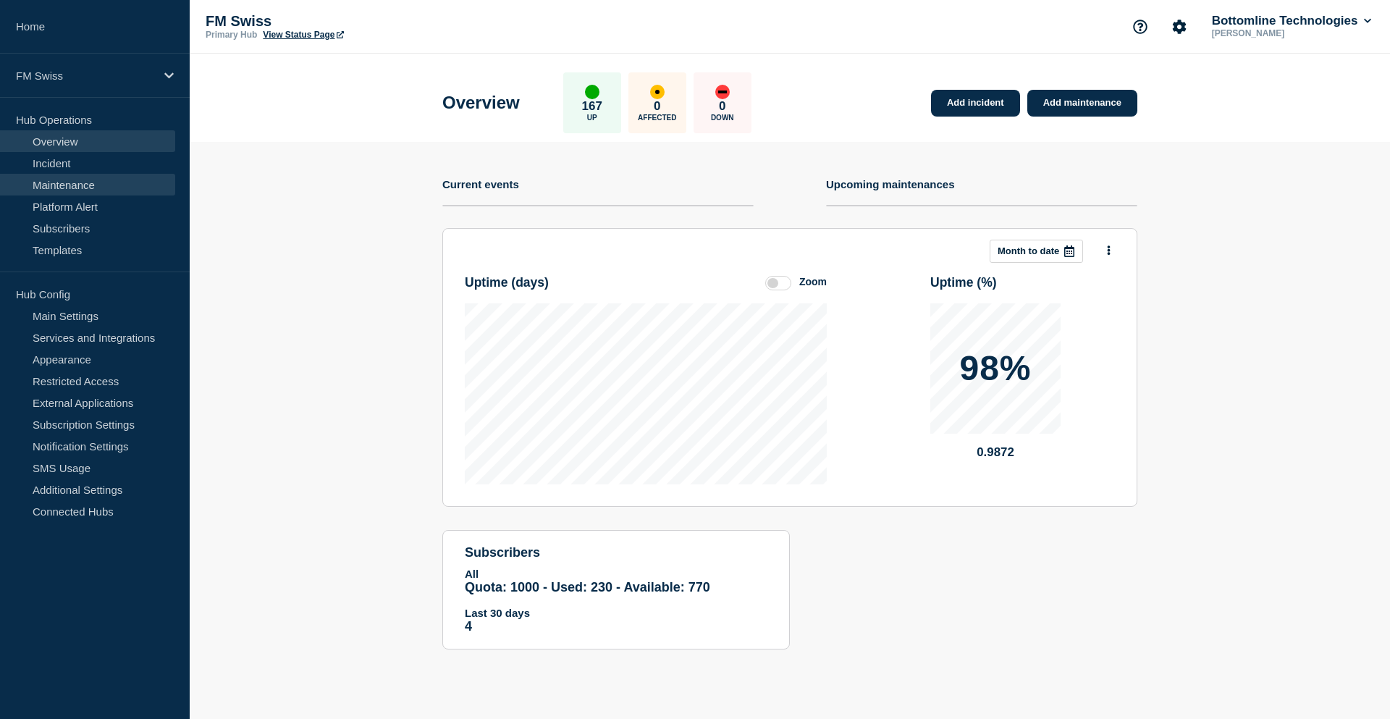
click at [92, 192] on link "Maintenance" at bounding box center [87, 185] width 175 height 22
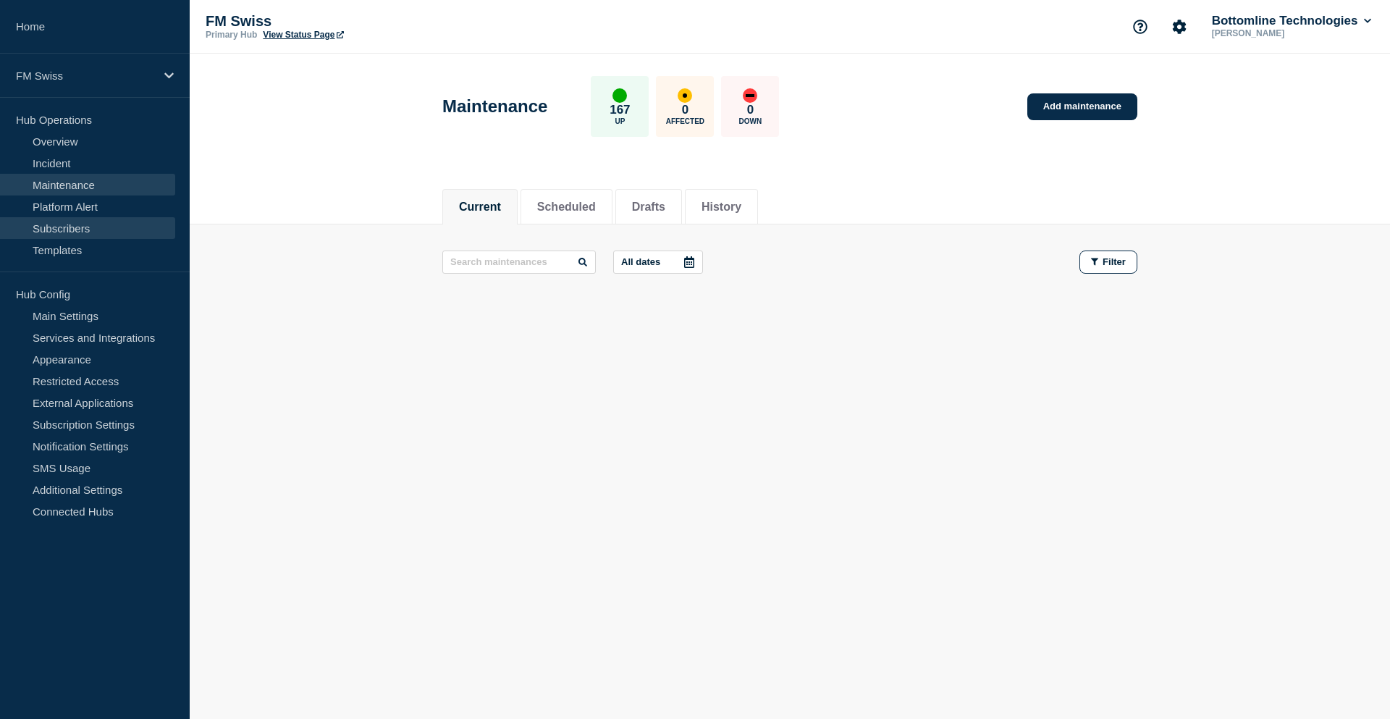
click at [87, 227] on link "Subscribers" at bounding box center [87, 228] width 175 height 22
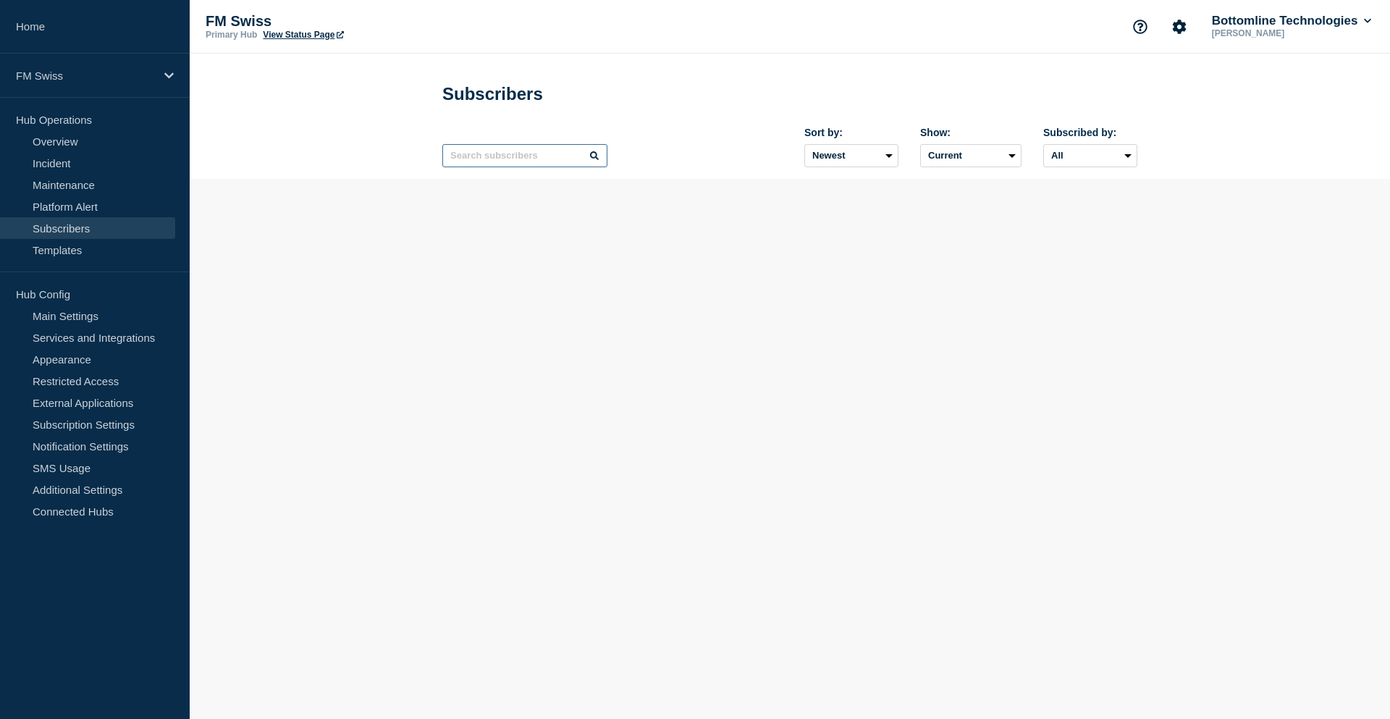
click at [521, 154] on input "text" at bounding box center [524, 155] width 165 height 23
paste input "eubach22"
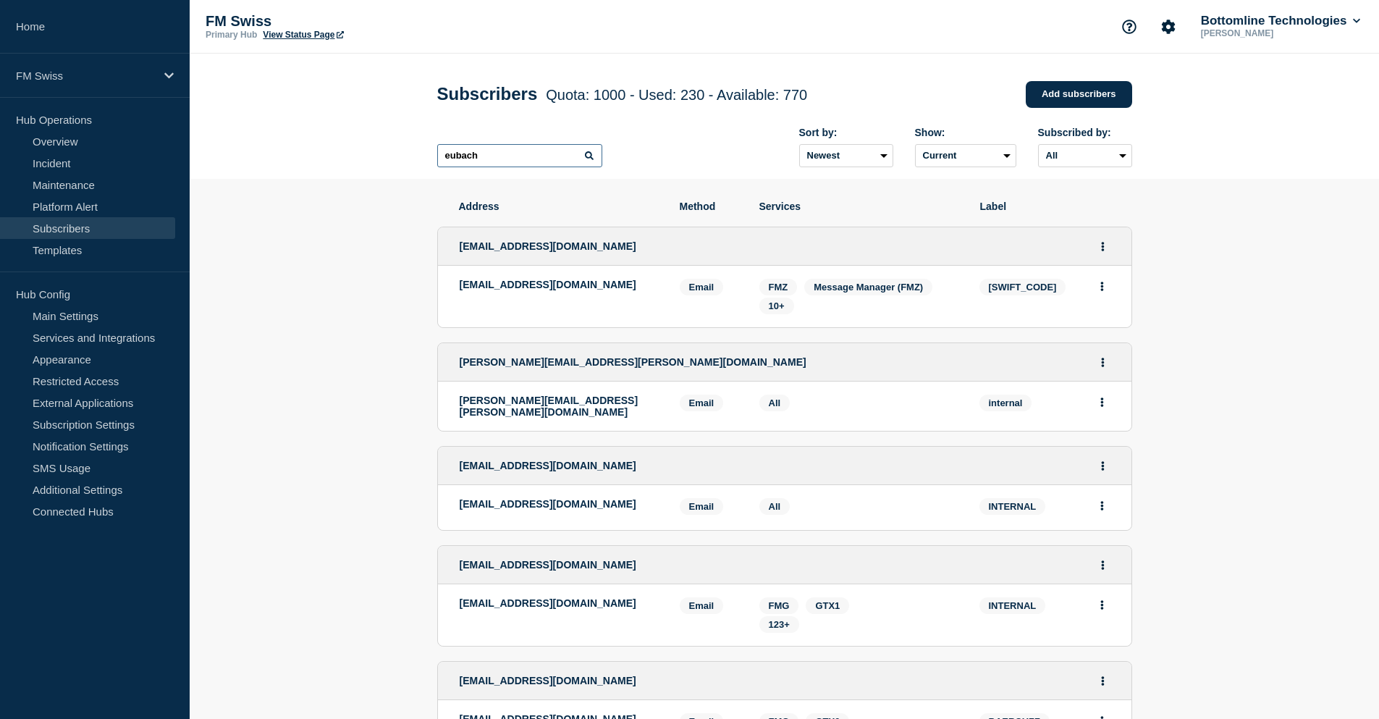
type input "eubach"
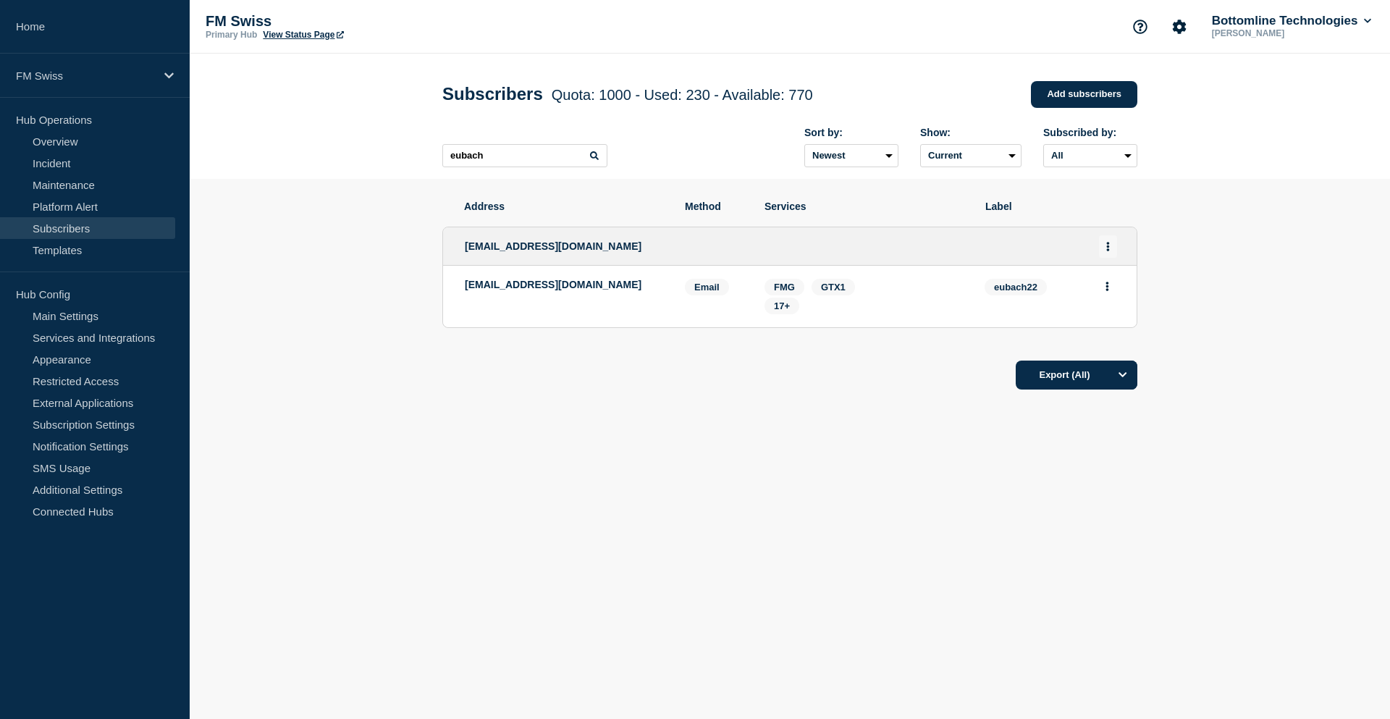
click at [1112, 251] on button "Actions" at bounding box center [1108, 246] width 18 height 22
click at [1106, 288] on link "Edit" at bounding box center [1103, 287] width 16 height 11
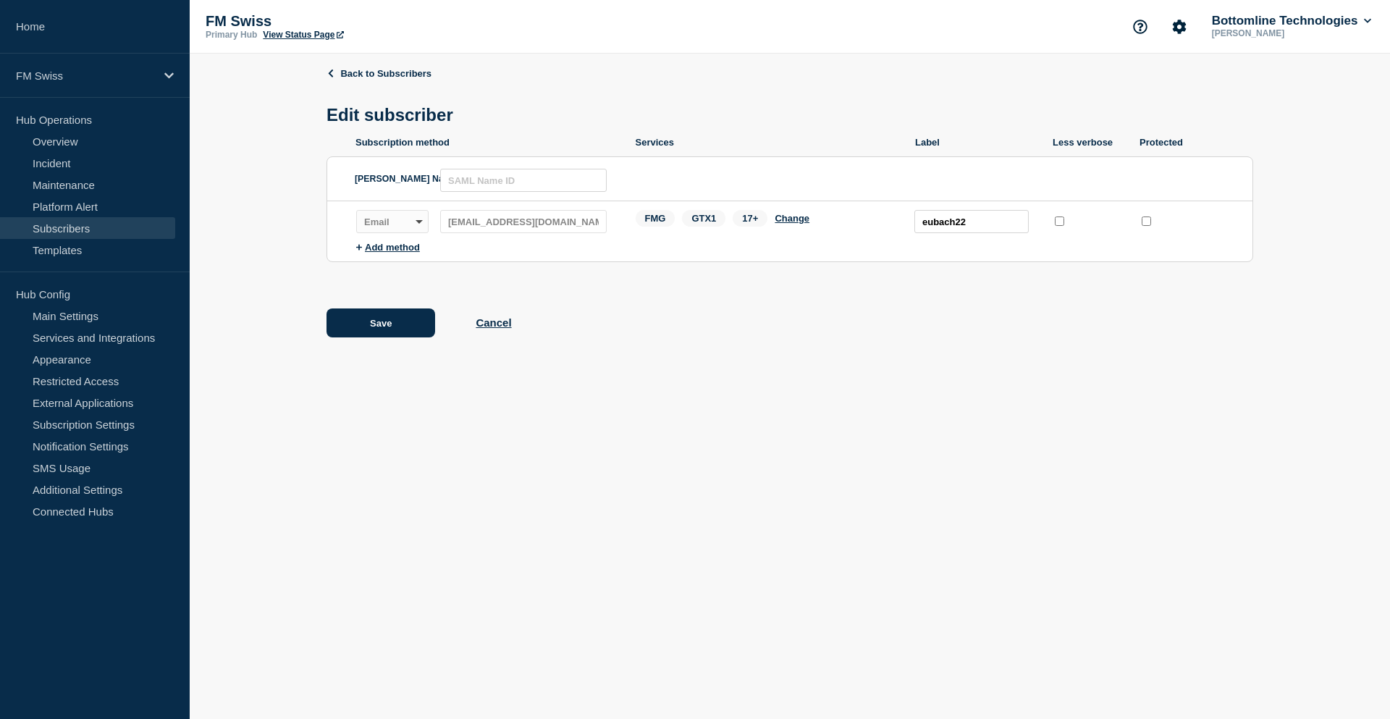
click at [748, 221] on span "17+" at bounding box center [750, 218] width 35 height 17
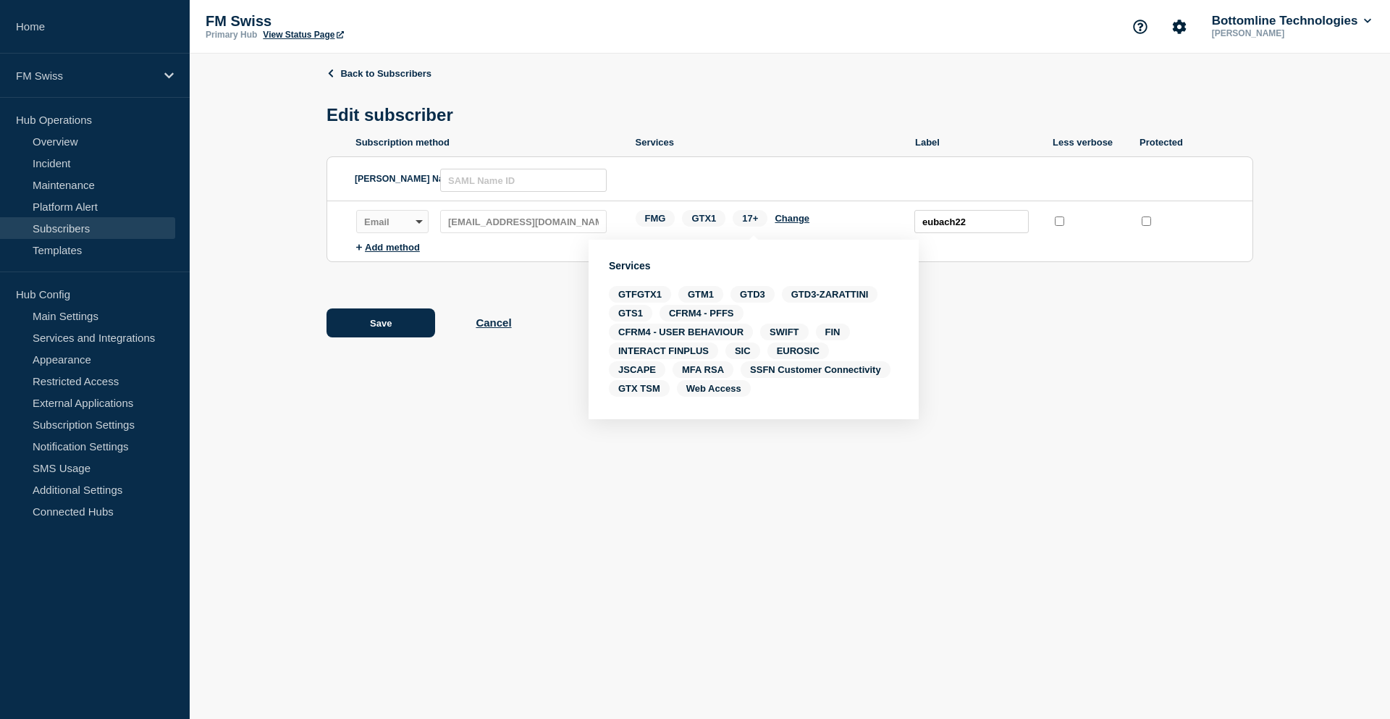
click at [466, 429] on body "Home FM Swiss Hub Operations Overview Incident Maintenance Platform Alert Subsc…" at bounding box center [695, 359] width 1390 height 719
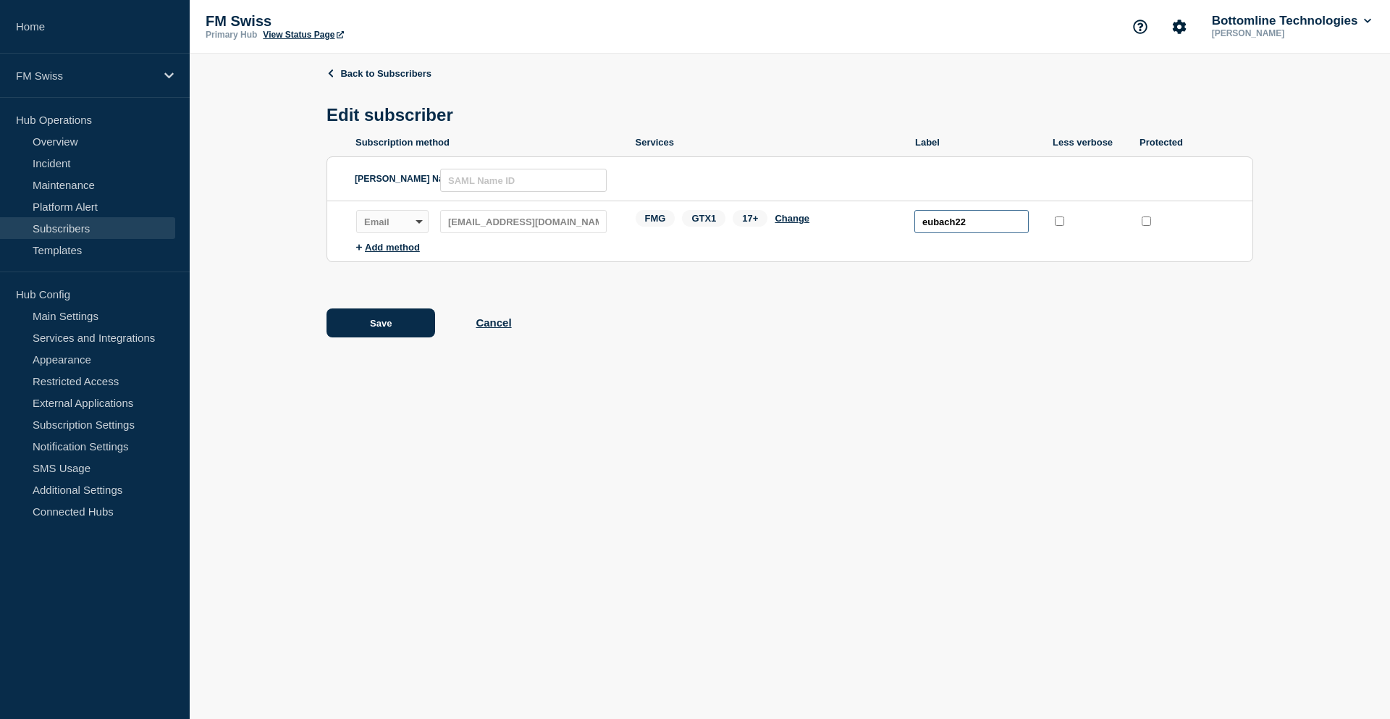
drag, startPoint x: 997, startPoint y: 223, endPoint x: 875, endPoint y: 223, distance: 121.7
click at [875, 223] on div "Subscription method: Email Webhook Slack Teams Address: bottomline@zarattiniban…" at bounding box center [804, 221] width 896 height 23
click at [748, 227] on span "17+" at bounding box center [750, 218] width 35 height 17
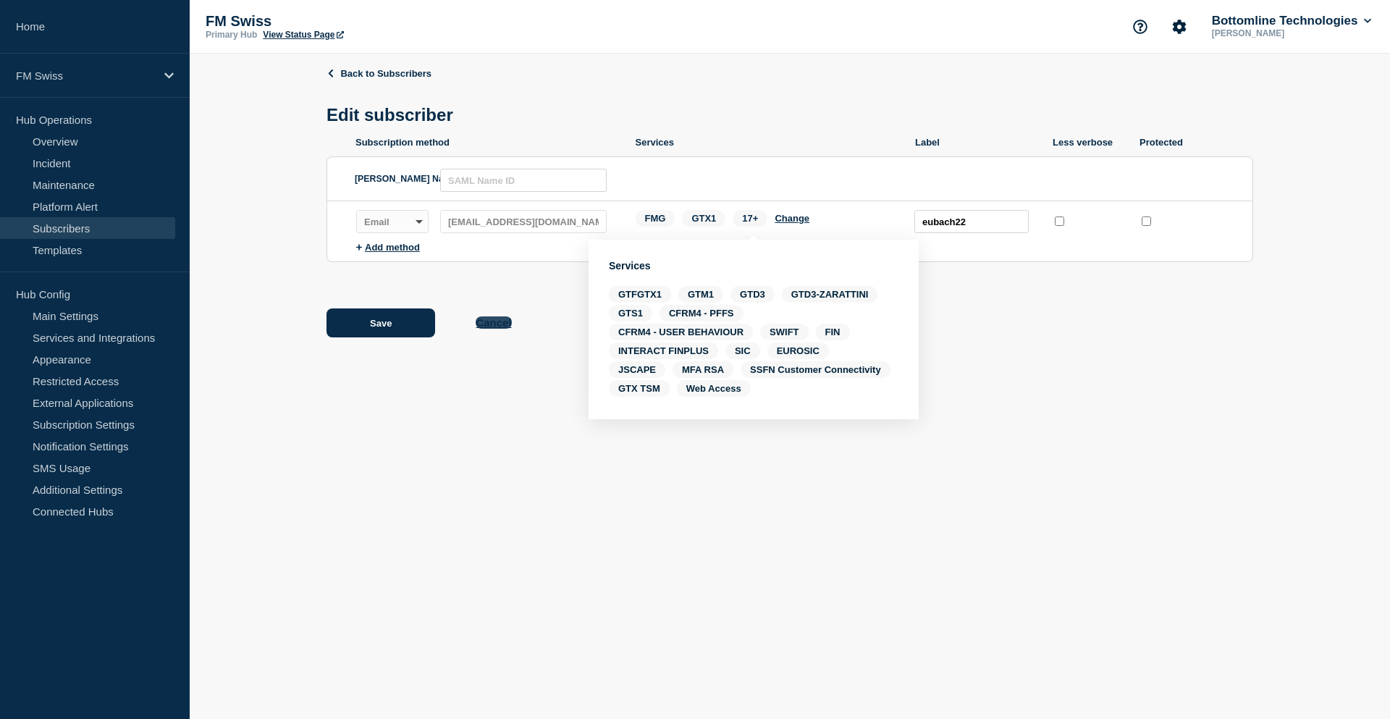
click at [484, 326] on button "Cancel" at bounding box center [493, 322] width 35 height 12
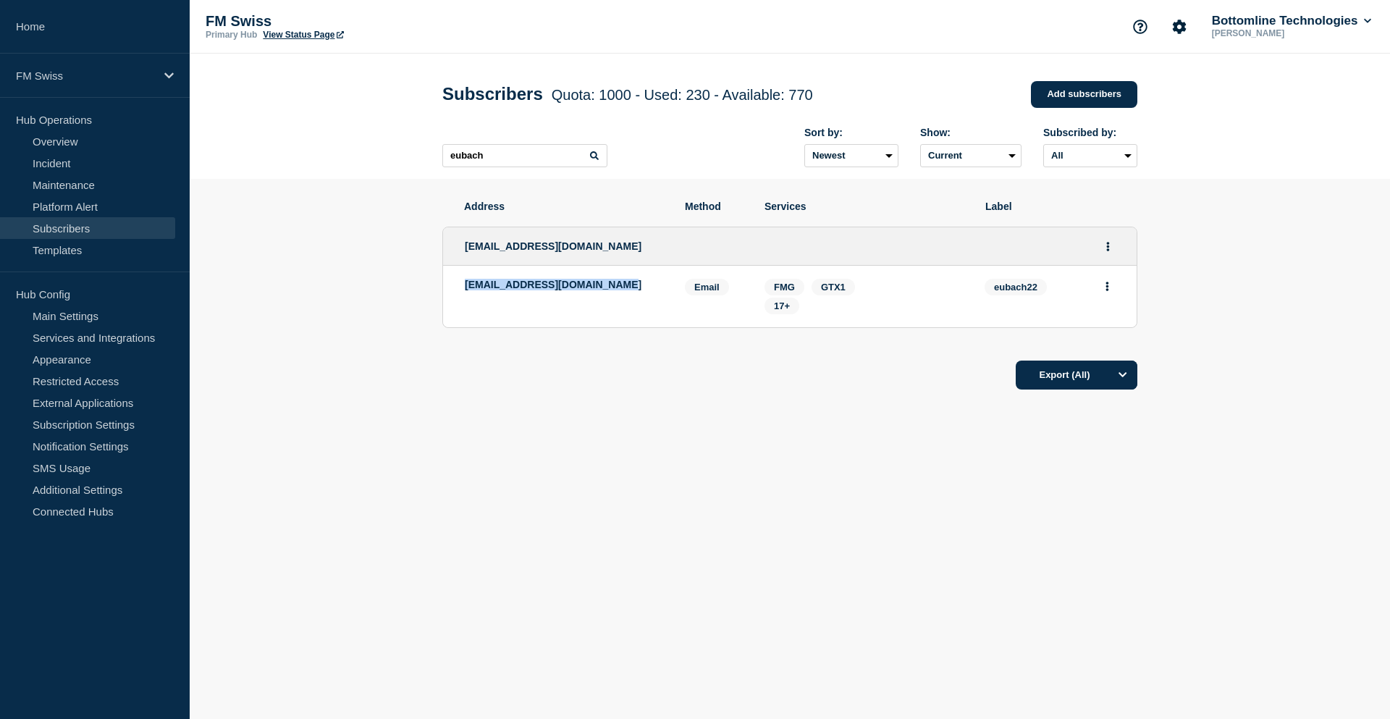
drag, startPoint x: 610, startPoint y: 289, endPoint x: 463, endPoint y: 291, distance: 146.3
click at [463, 291] on li "bottomline@zarattinibank.ch Email Email: bottomline@zarattinibank.ch eubach22 S…" at bounding box center [790, 297] width 694 height 62
copy p "bottomline@zarattinibank.ch"
click at [1017, 285] on span "eubach22" at bounding box center [1016, 287] width 62 height 17
click at [1018, 293] on span "eubach22" at bounding box center [1016, 287] width 62 height 17
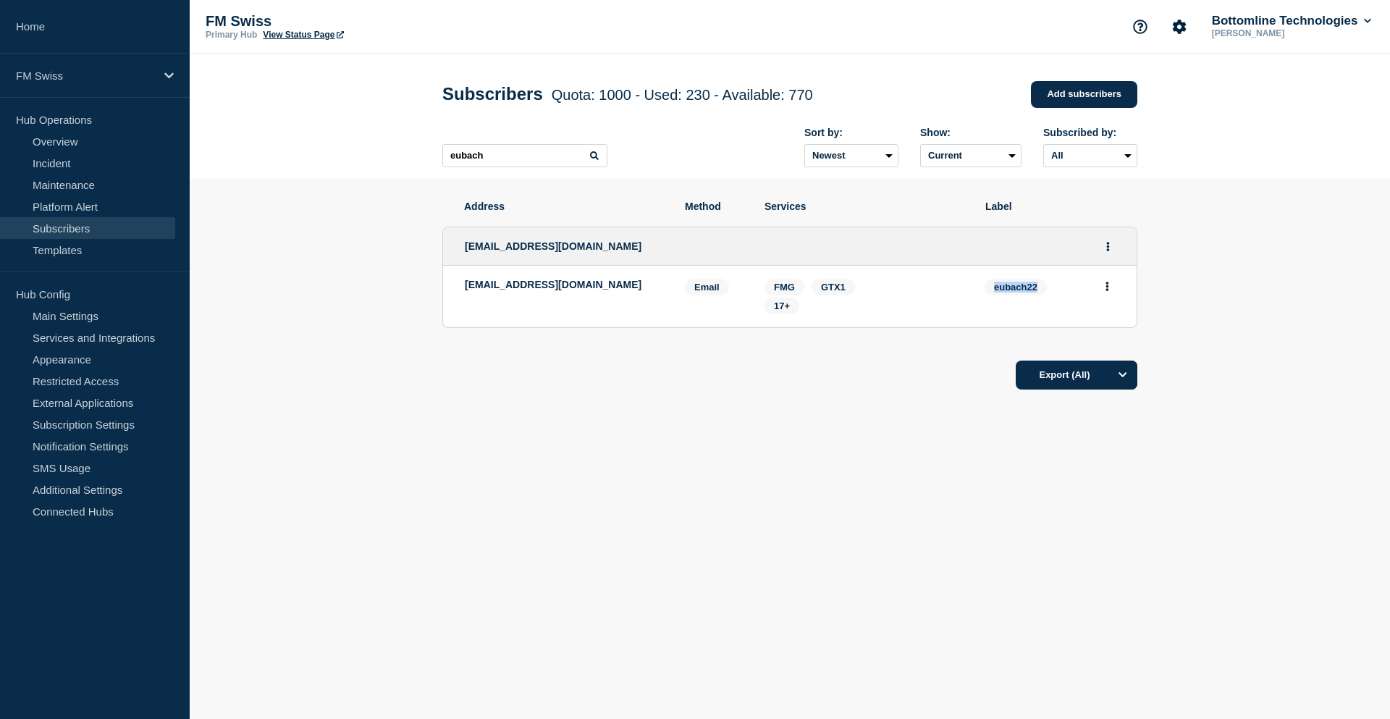
click at [1018, 293] on span "eubach22" at bounding box center [1016, 287] width 62 height 17
copy span "eubach22"
click at [1014, 289] on span "eubach22" at bounding box center [1016, 287] width 62 height 17
click at [1111, 248] on button "Actions" at bounding box center [1108, 246] width 18 height 22
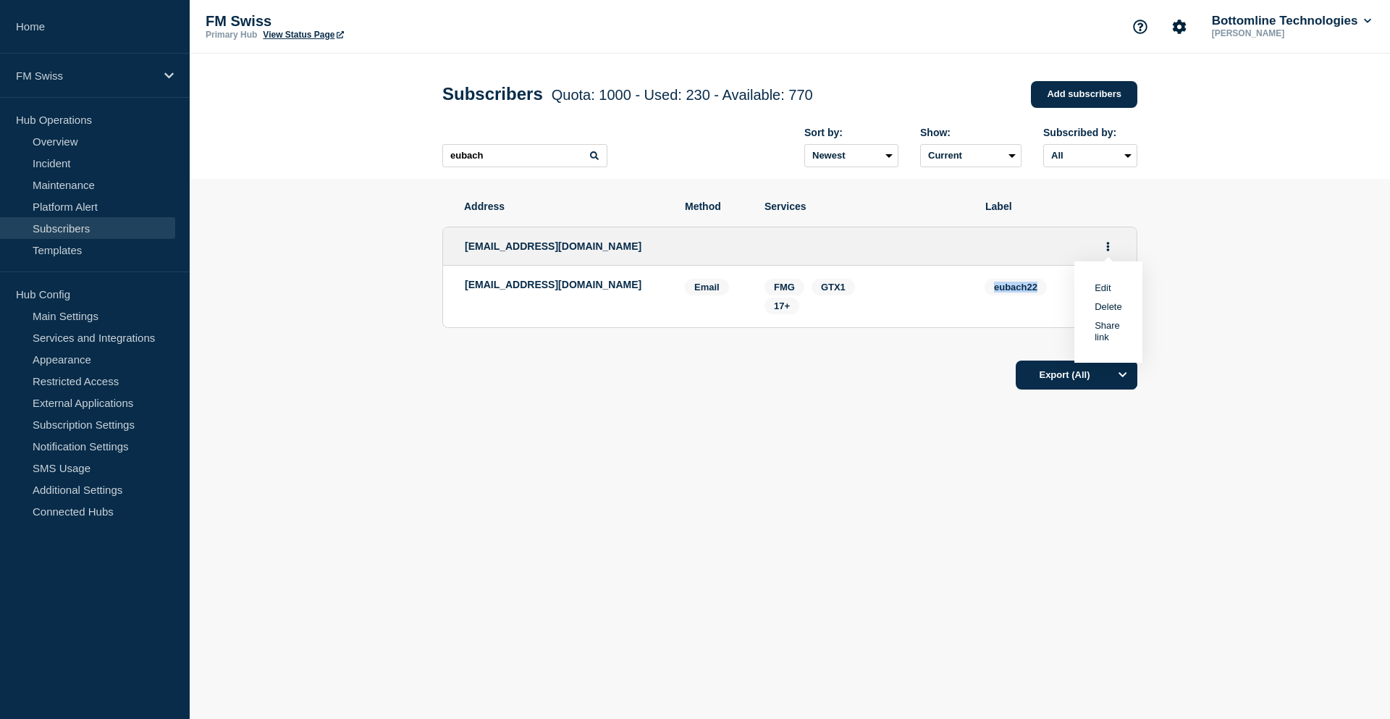
click at [1098, 290] on link "Edit" at bounding box center [1103, 287] width 16 height 11
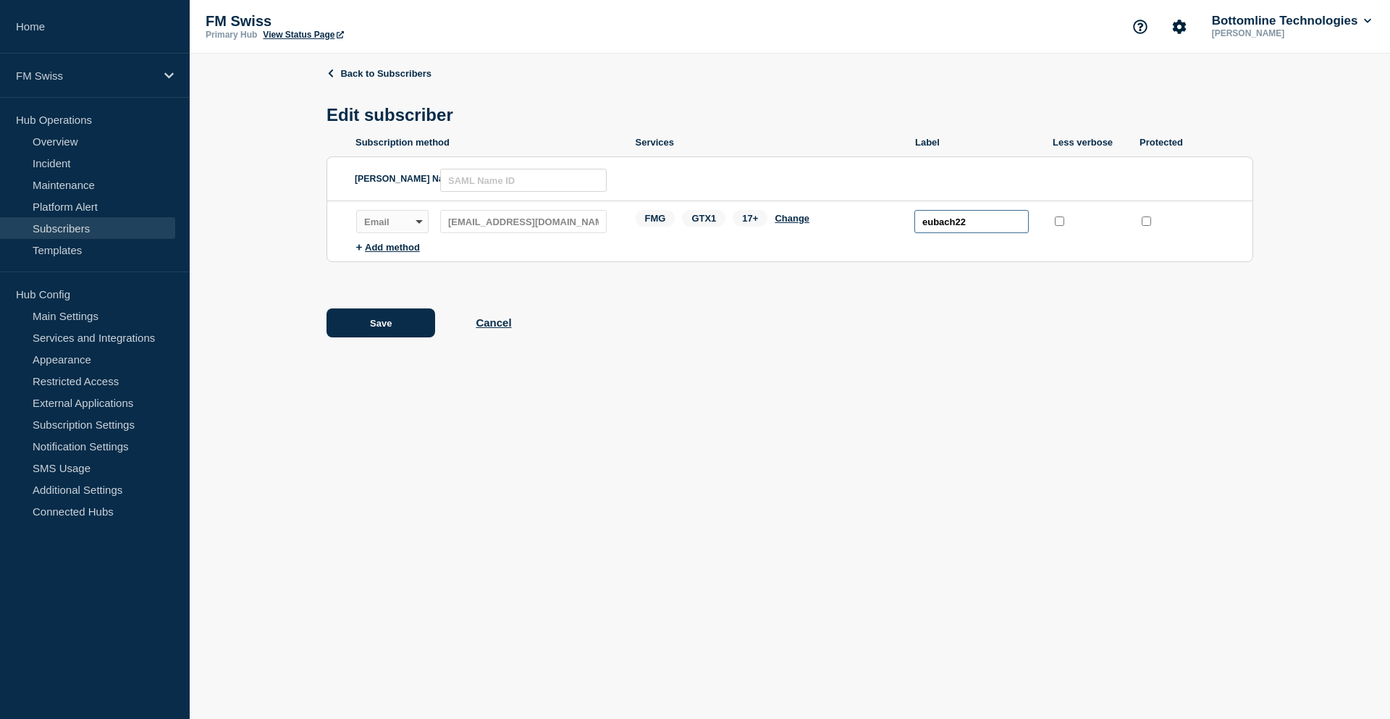
drag, startPoint x: 988, startPoint y: 228, endPoint x: 815, endPoint y: 241, distance: 172.8
click at [815, 241] on li "Subscription method: Email Webhook Slack Teams Address: bottomline@zarattiniban…" at bounding box center [804, 221] width 896 height 41
paste input "text"
click at [987, 226] on input "text" at bounding box center [972, 221] width 114 height 23
paste input "text"
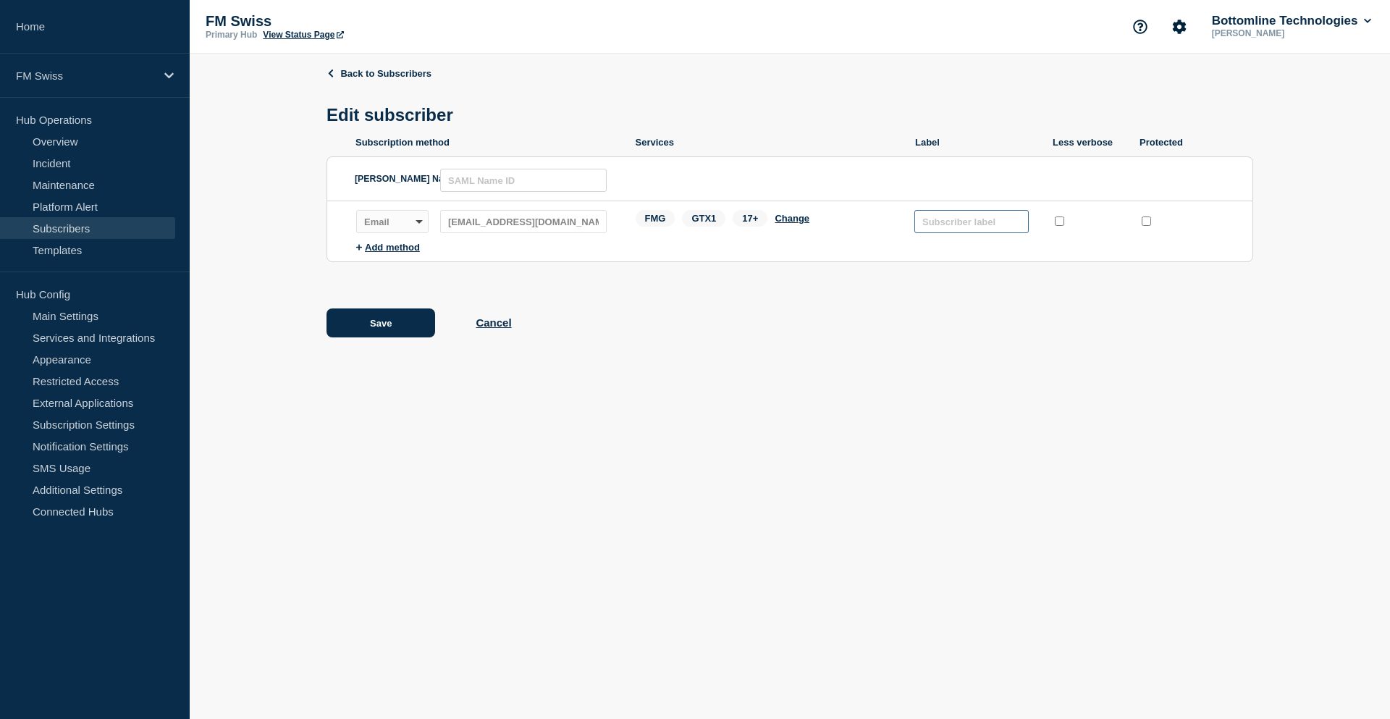
click at [956, 224] on input "text" at bounding box center [972, 221] width 114 height 23
paste input "BAZZCH21, EUBACH22"
type input "BAZZCH21, EUBACH22"
click at [1143, 225] on input "protected checkbox" at bounding box center [1146, 221] width 9 height 9
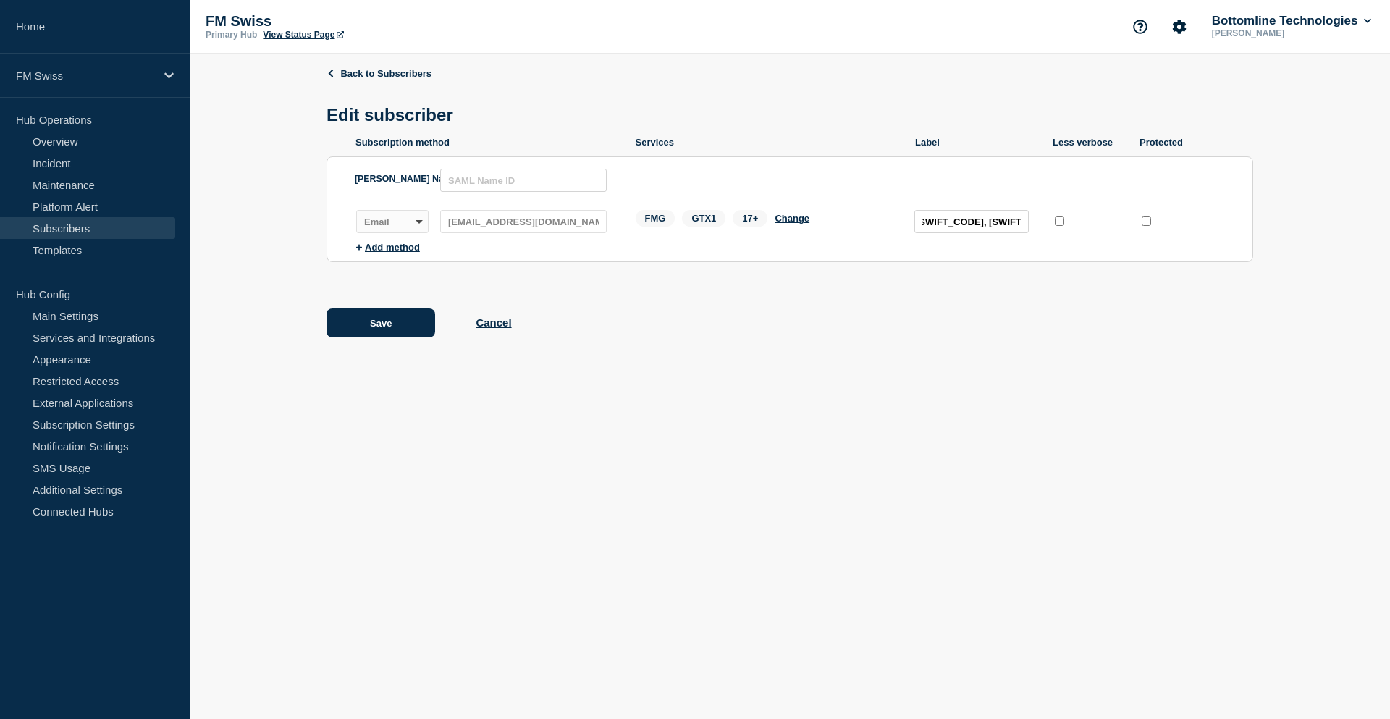
checkbox input "true"
click at [789, 221] on button "Change" at bounding box center [792, 218] width 35 height 11
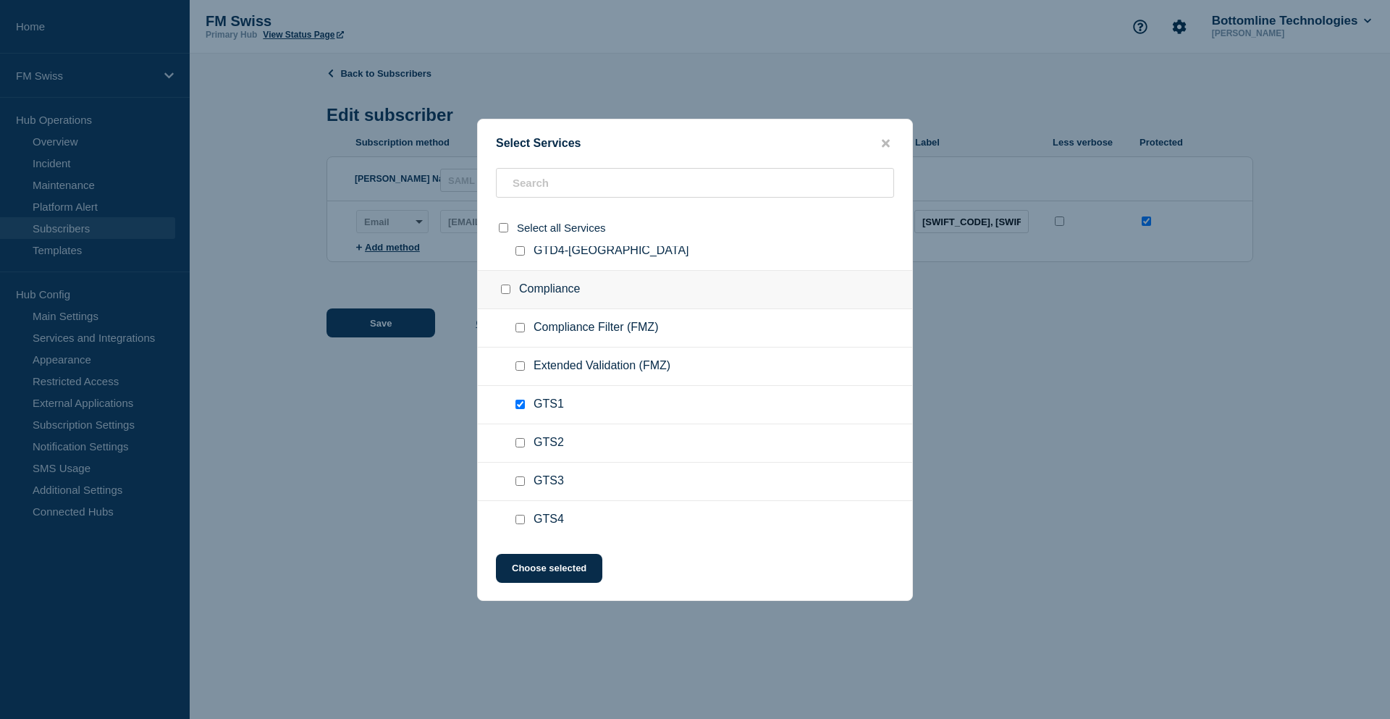
scroll to position [3693, 0]
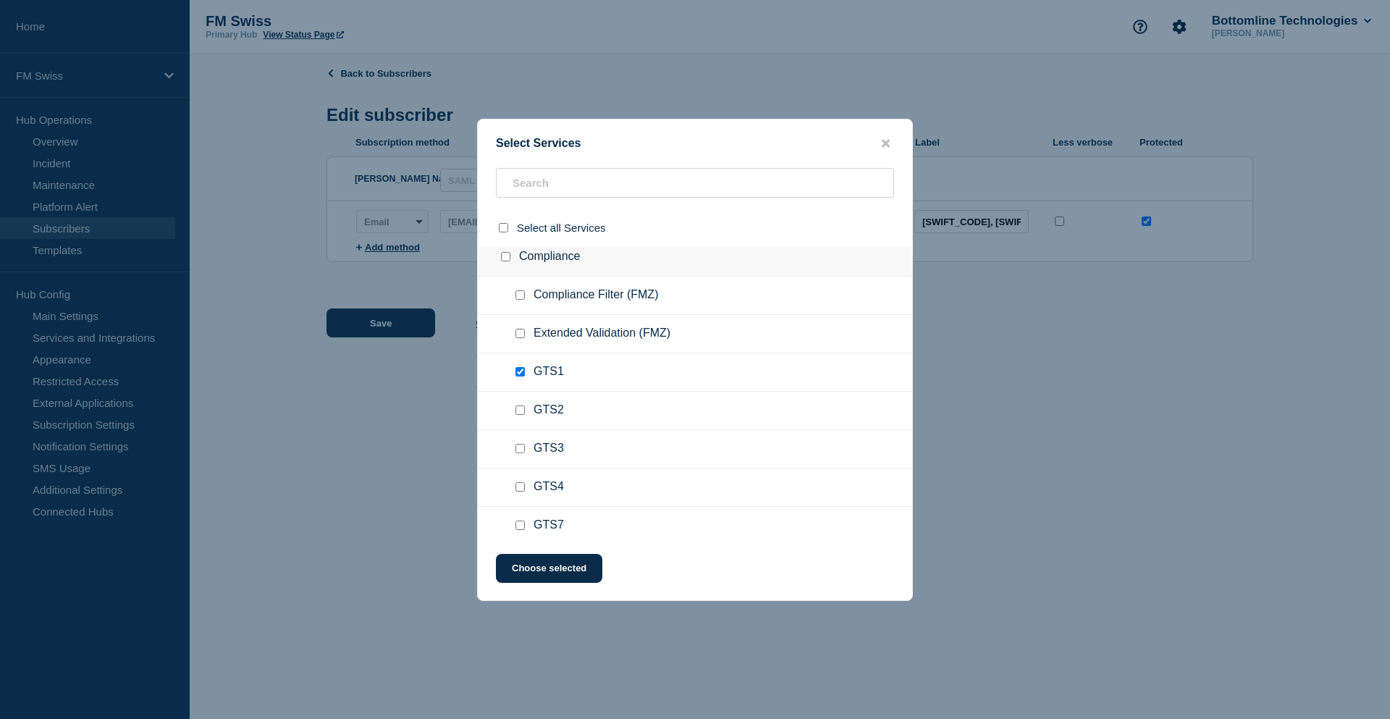
click at [521, 374] on input "GTS1 checkbox" at bounding box center [520, 371] width 9 height 9
checkbox input "false"
click at [547, 574] on button "Choose selected" at bounding box center [549, 568] width 106 height 29
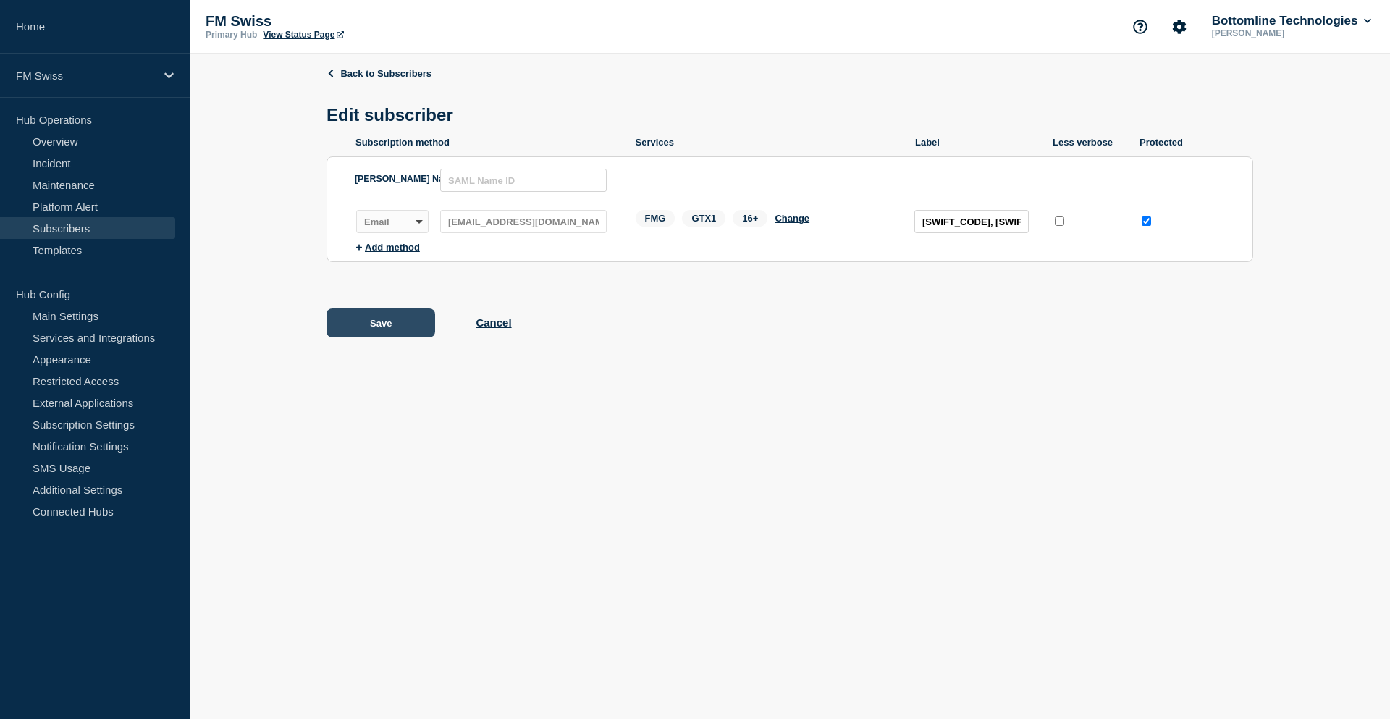
click at [410, 329] on button "Save" at bounding box center [381, 322] width 109 height 29
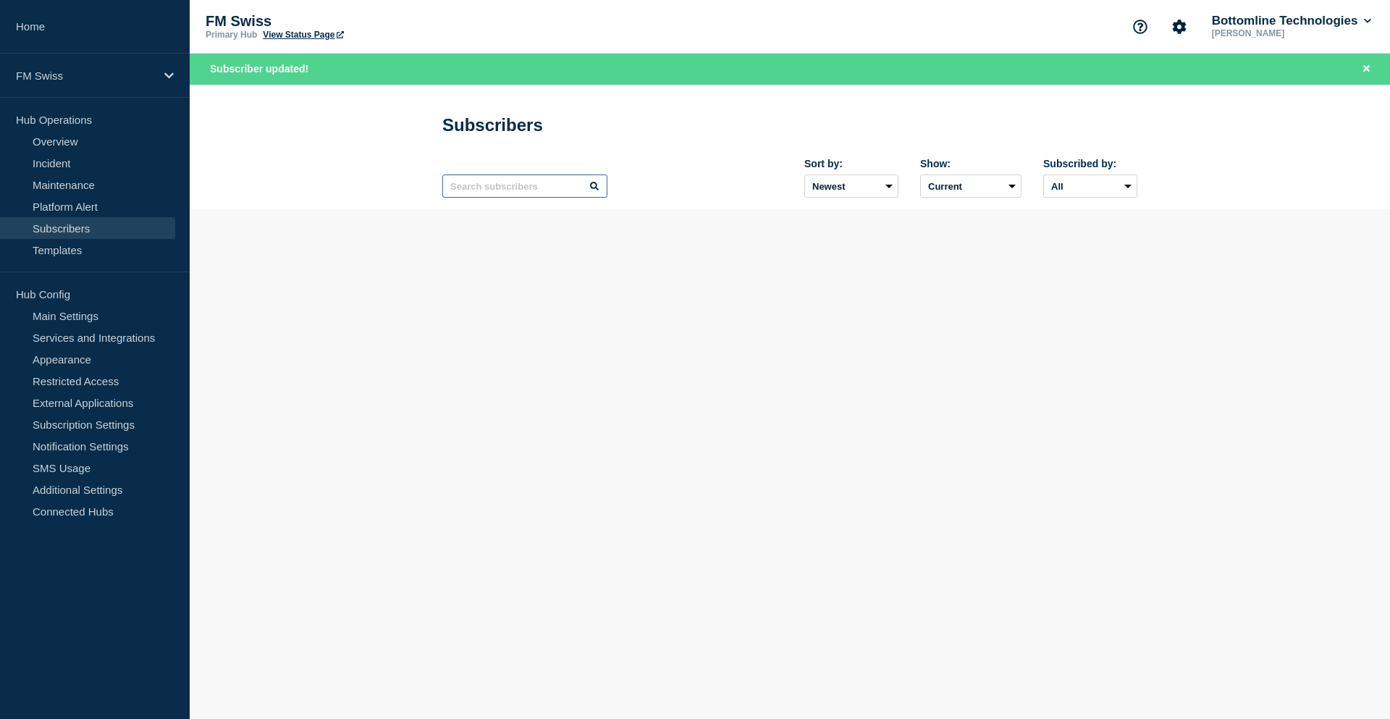
click at [474, 188] on input "text" at bounding box center [524, 186] width 165 height 23
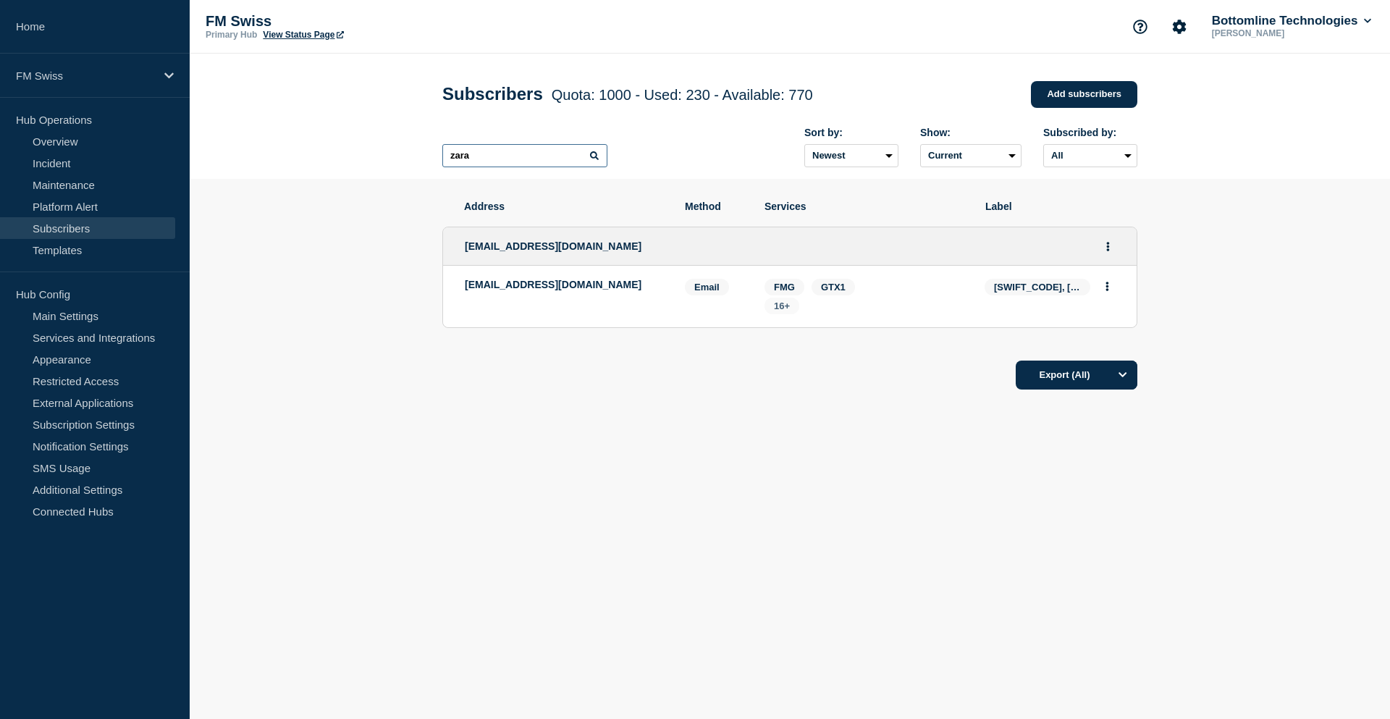
type input "zara"
click at [782, 311] on span "16+" at bounding box center [782, 306] width 16 height 11
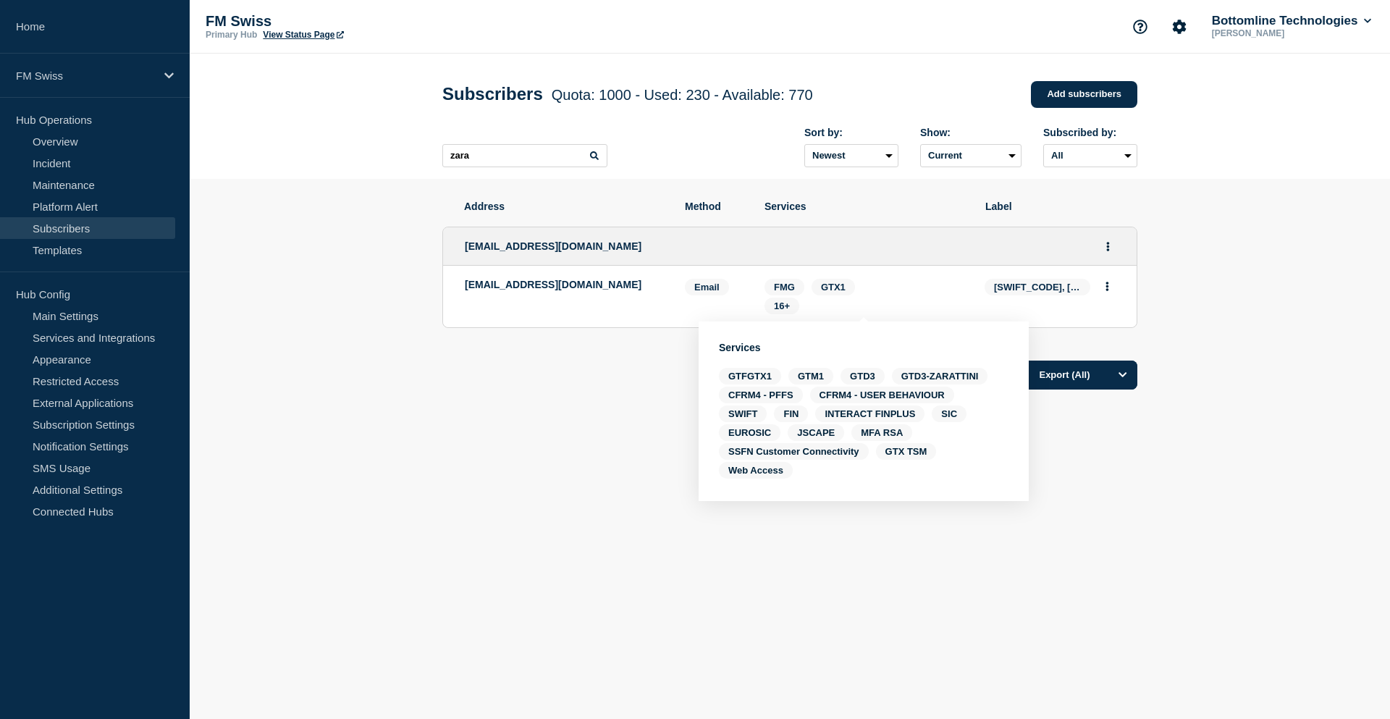
click at [651, 417] on div "Address Method Services Label bottomline@zarattinibank.ch bottomline@zarattinib…" at bounding box center [789, 339] width 695 height 321
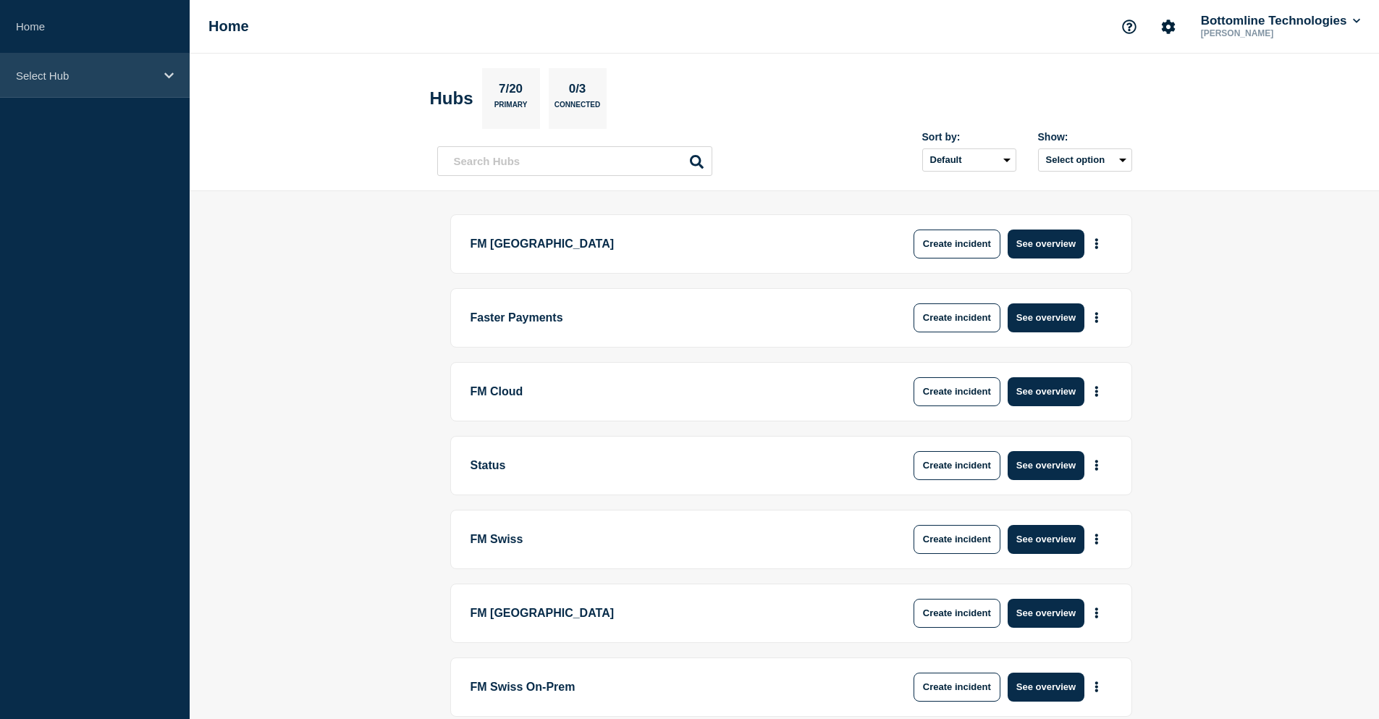
click at [44, 80] on p "Select Hub" at bounding box center [85, 76] width 139 height 12
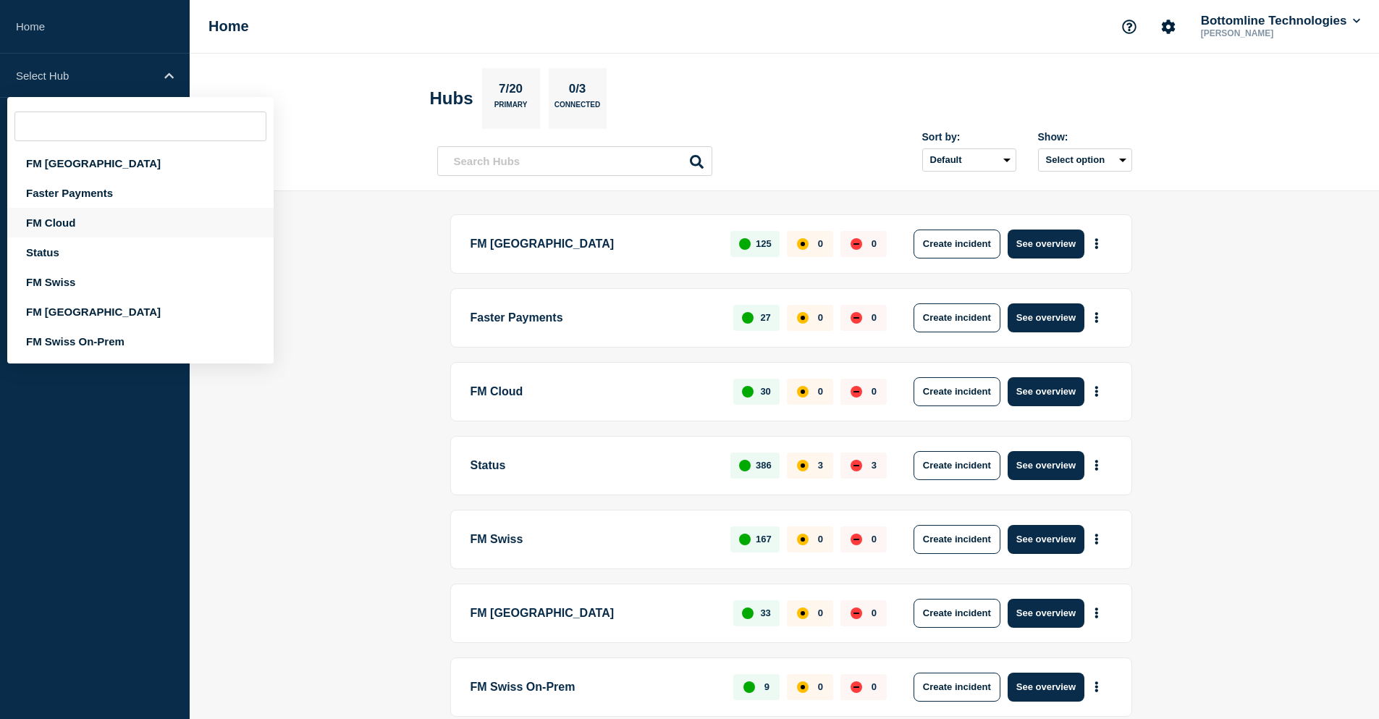
click at [51, 231] on div "FM Cloud" at bounding box center [140, 223] width 266 height 30
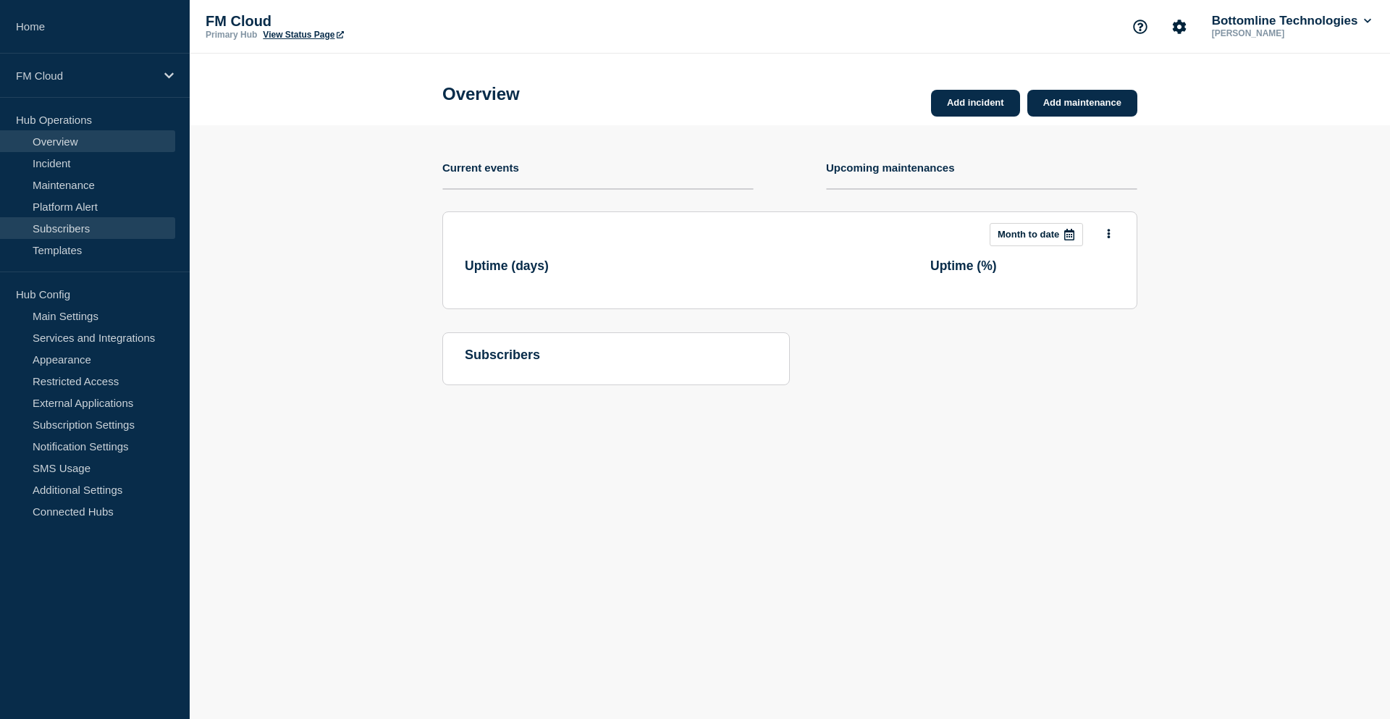
click at [63, 230] on link "Subscribers" at bounding box center [87, 228] width 175 height 22
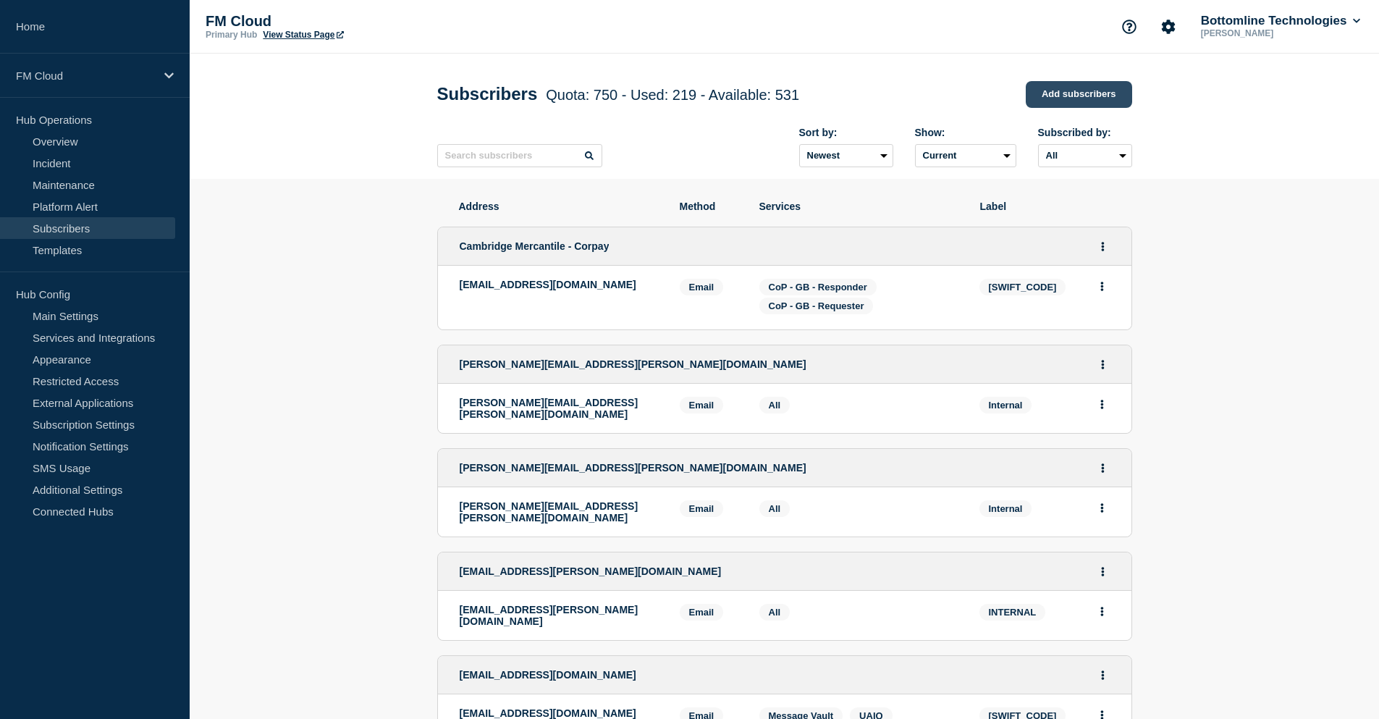
click at [1084, 96] on link "Add subscribers" at bounding box center [1079, 94] width 106 height 27
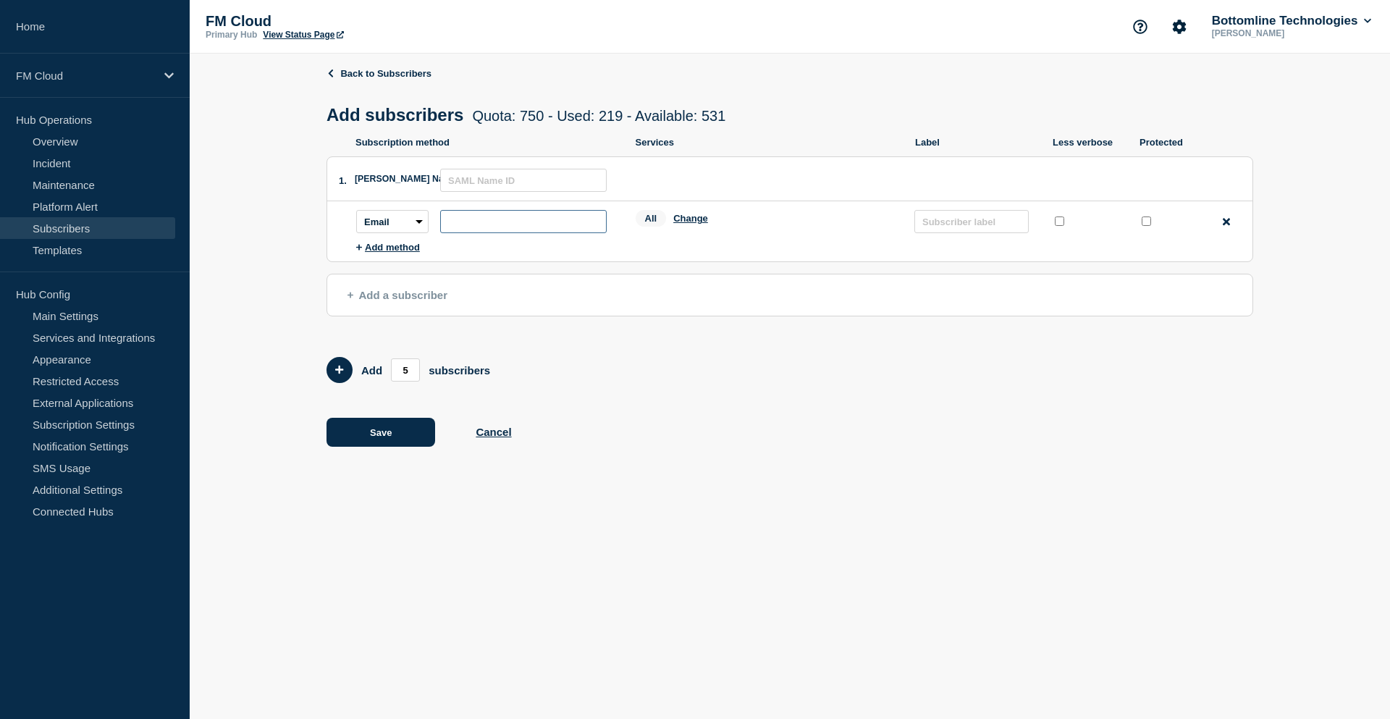
click at [488, 223] on input "subscription-address" at bounding box center [523, 221] width 167 height 23
paste input "[EMAIL_ADDRESS][DOMAIN_NAME]"
type input "[EMAIL_ADDRESS][DOMAIN_NAME]"
click at [697, 219] on button "Change" at bounding box center [690, 218] width 35 height 11
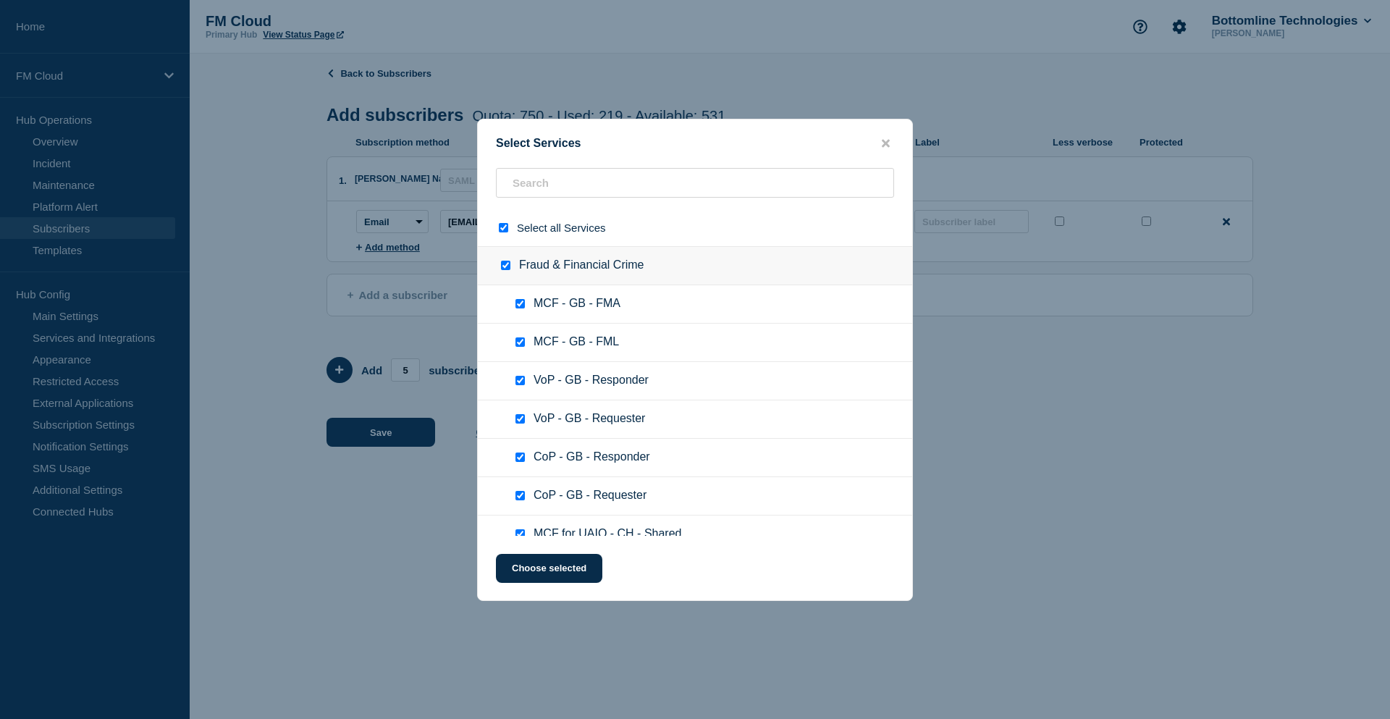
click at [501, 229] on input "select all checkbox" at bounding box center [503, 227] width 9 height 9
checkbox input "false"
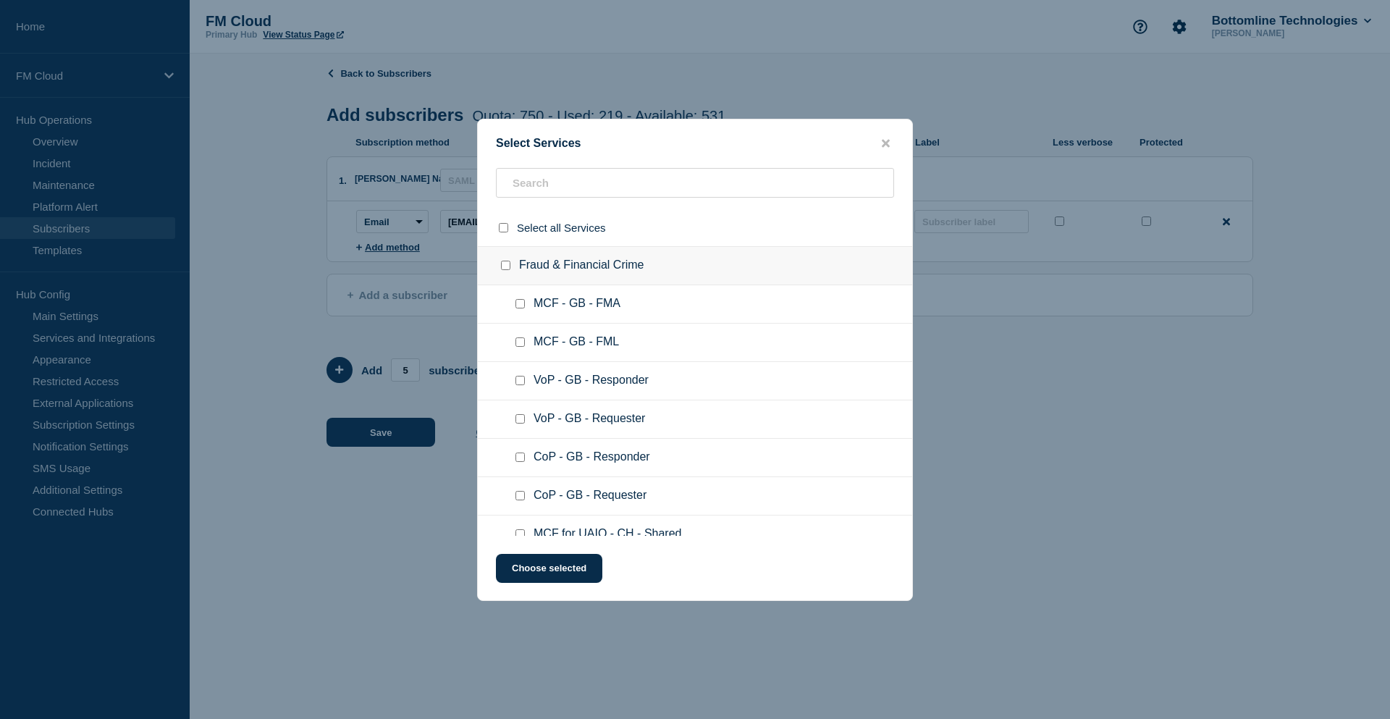
checkbox input "false"
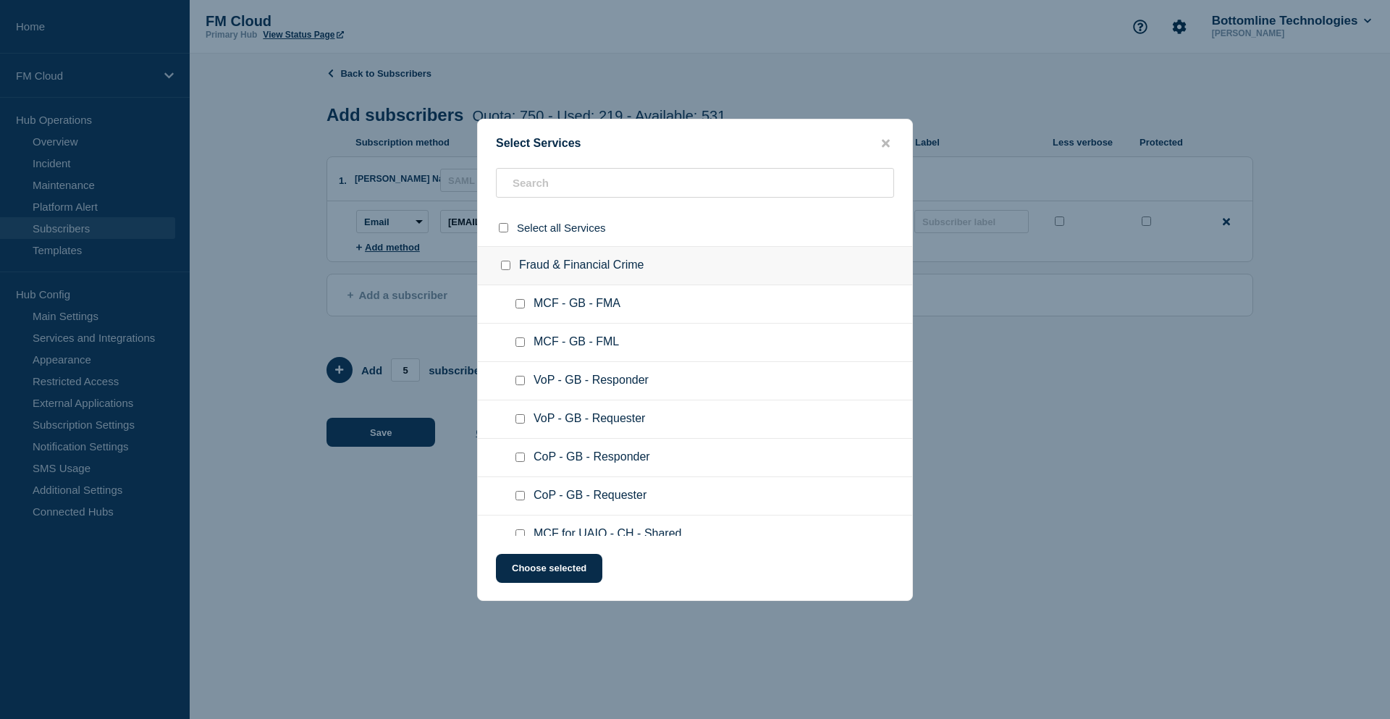
checkbox input "false"
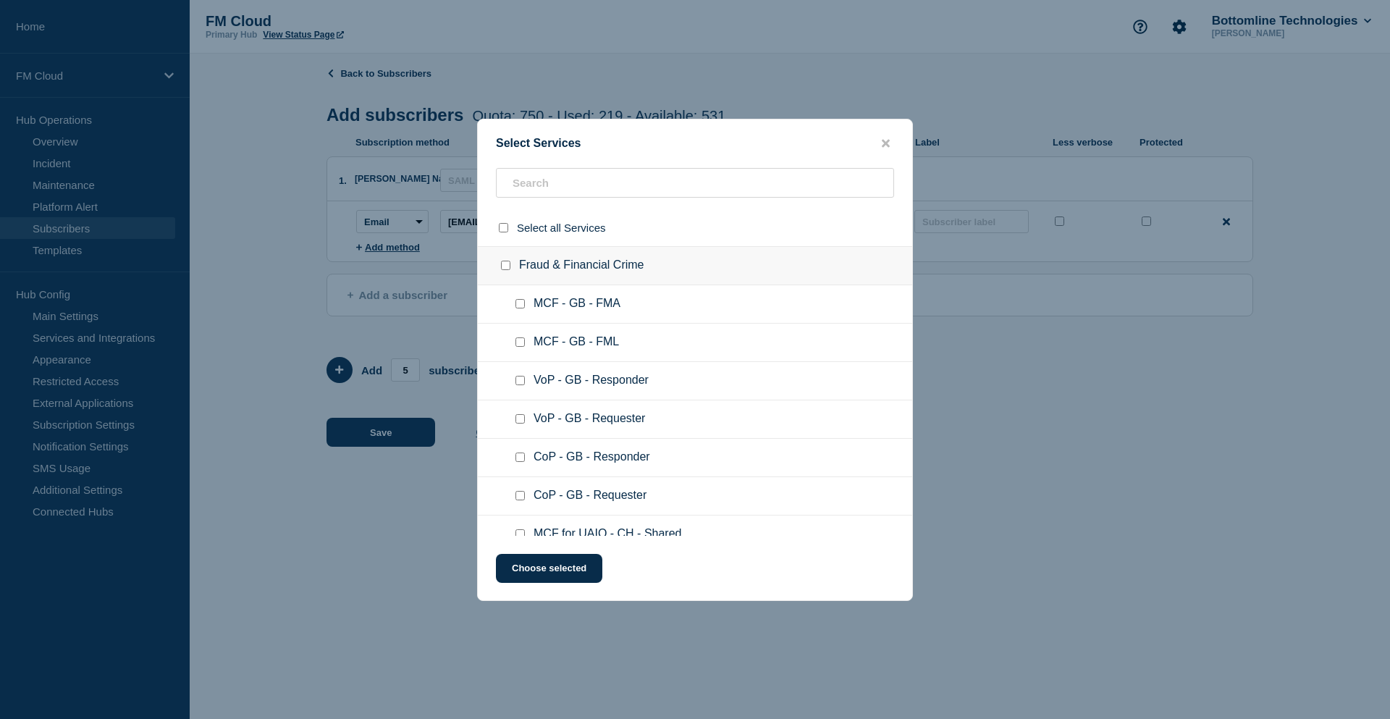
checkbox input "false"
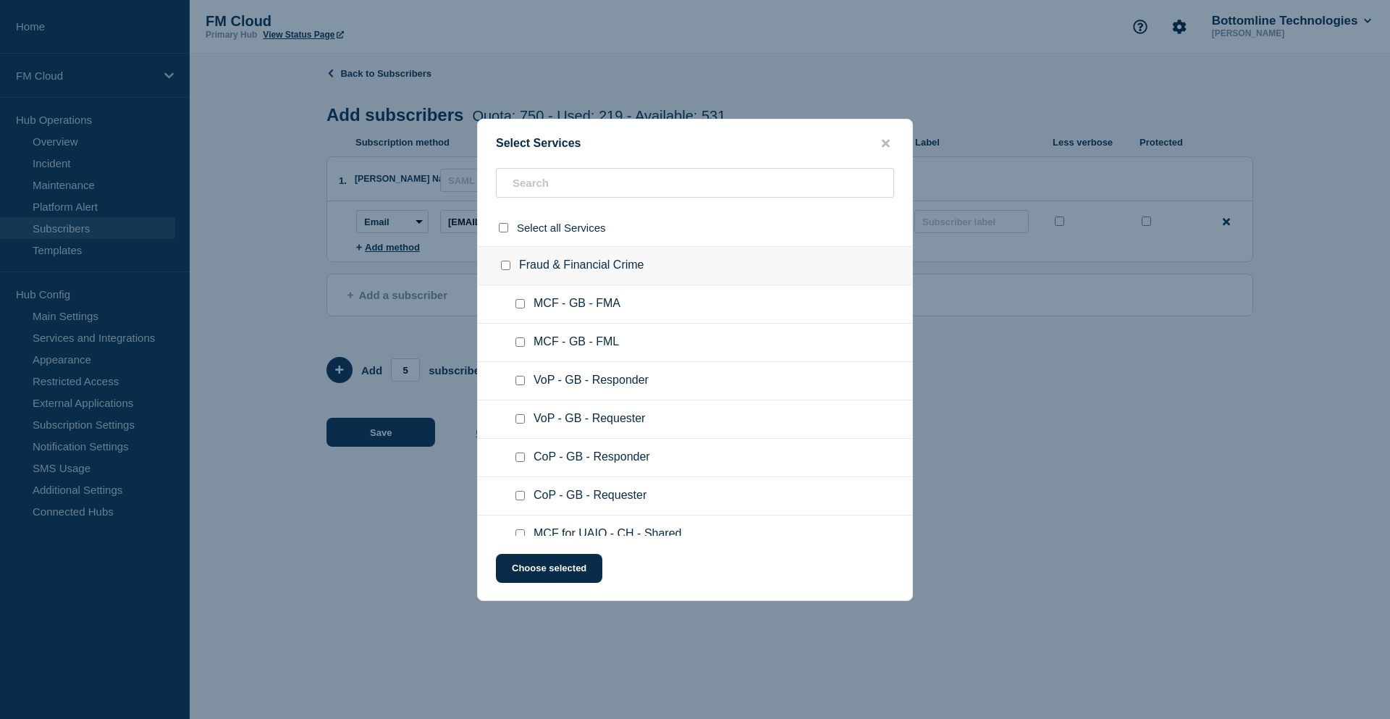
checkbox input "false"
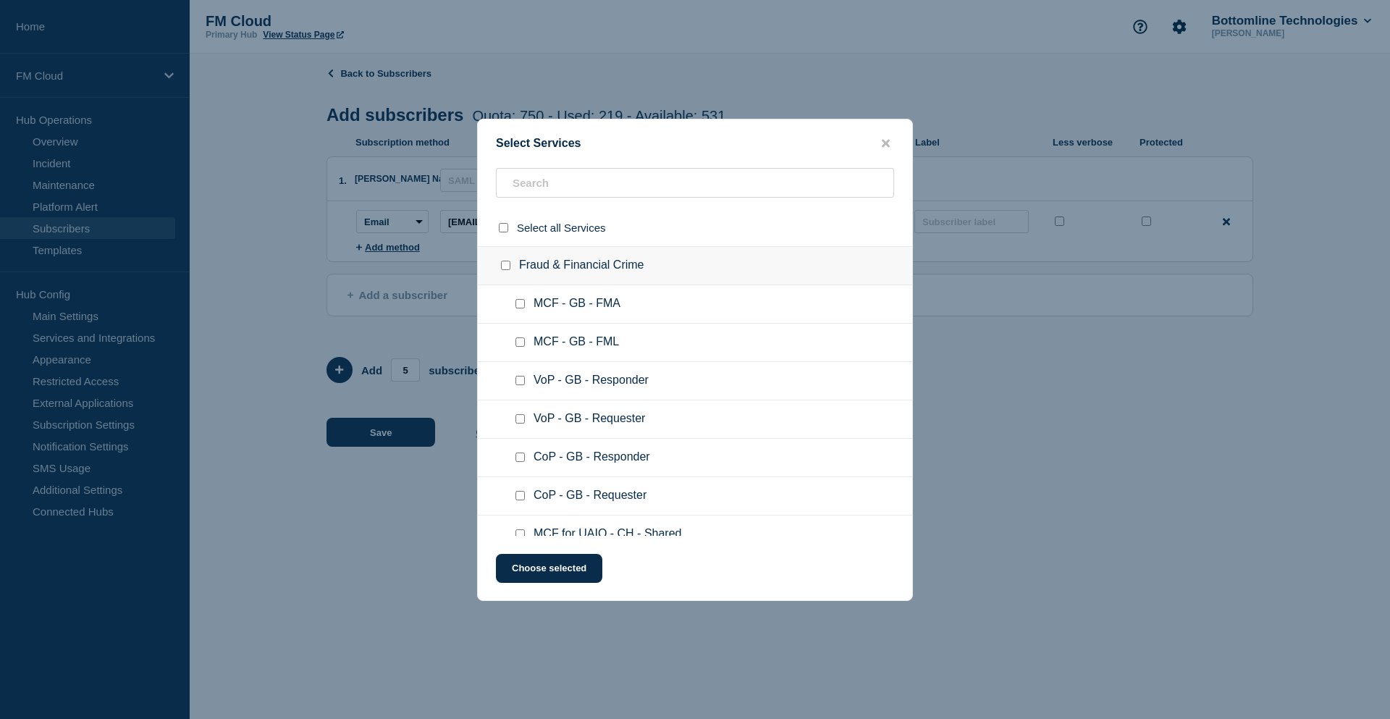
checkbox input "false"
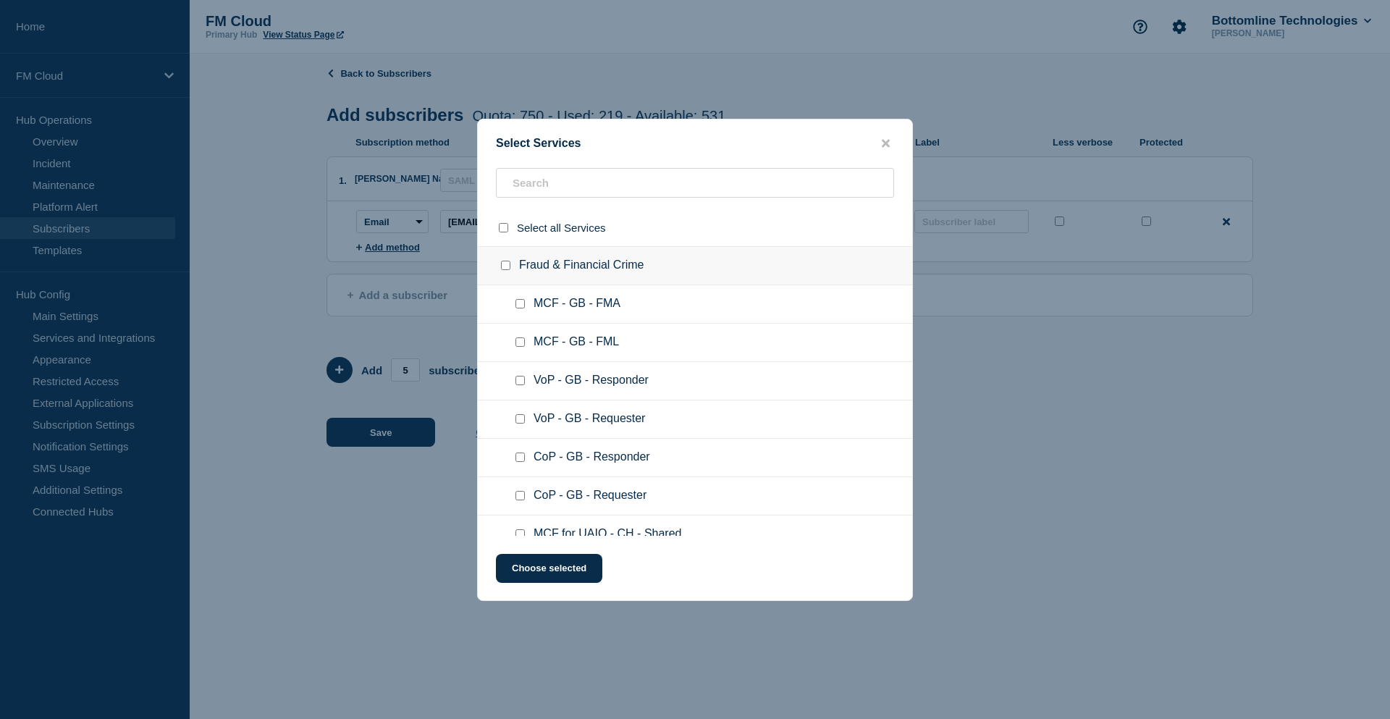
checkbox input "false"
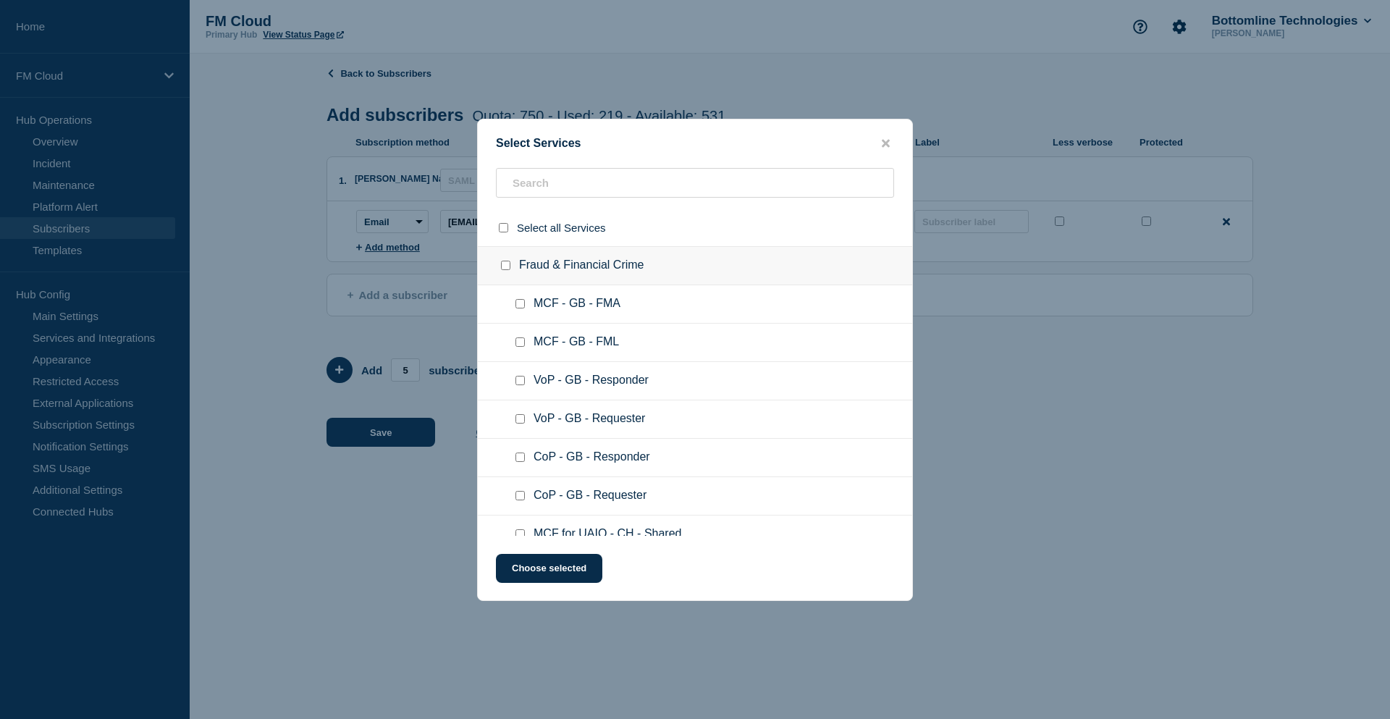
checkbox input "false"
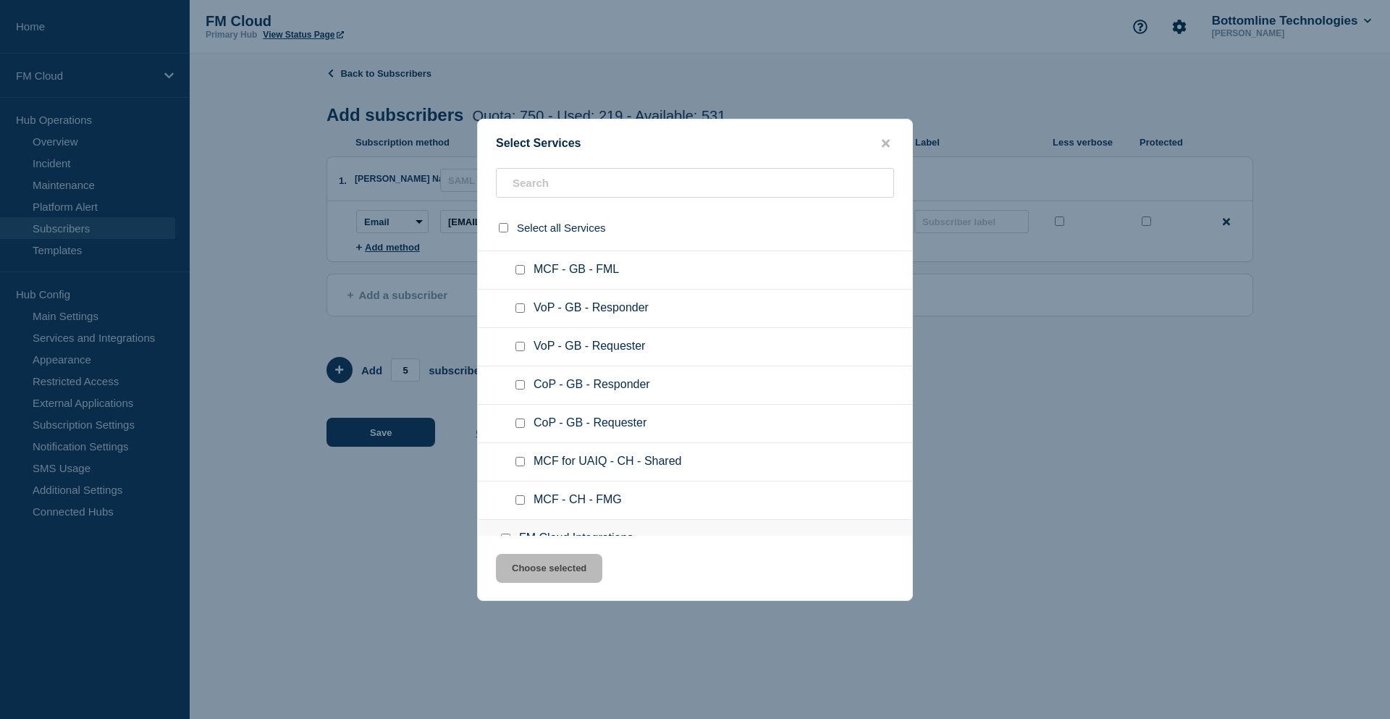
scroll to position [145, 0]
click at [519, 429] on input "MCF - CH - FMG checkbox" at bounding box center [520, 427] width 9 height 9
checkbox input "true"
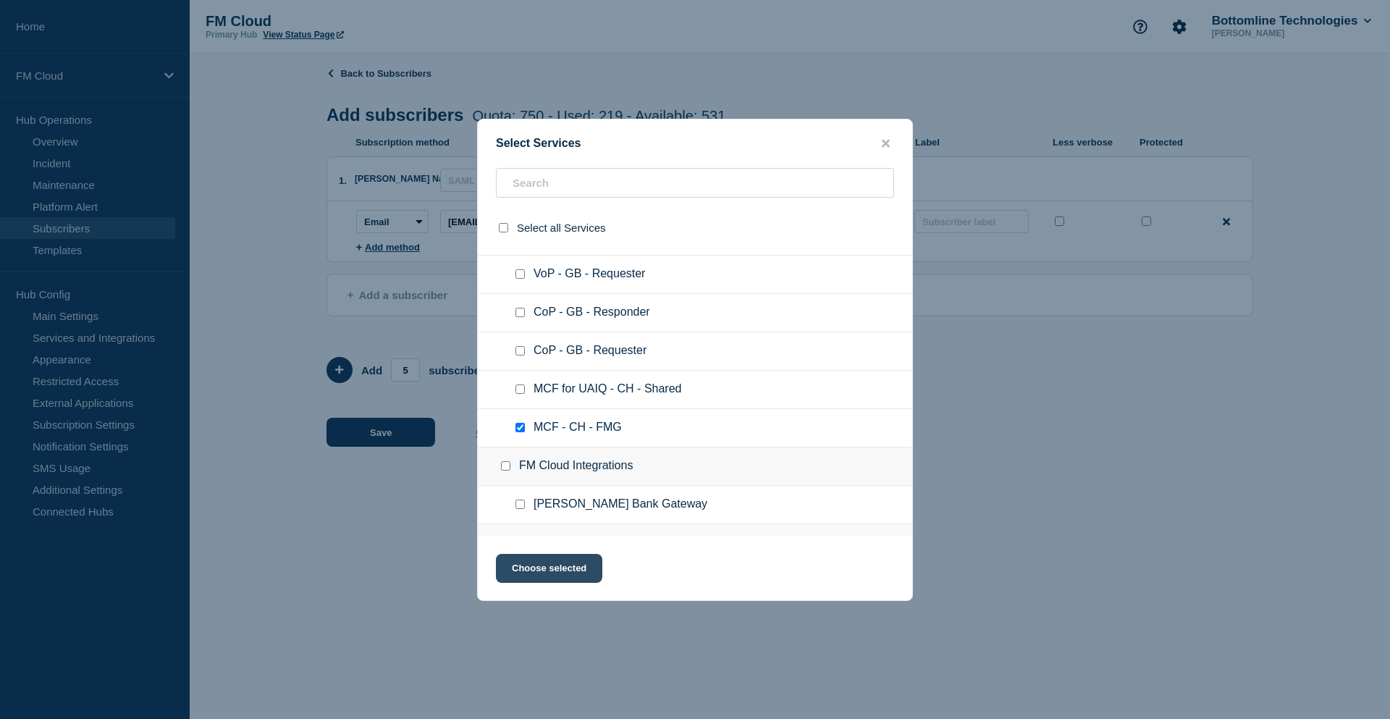
click at [558, 571] on button "Choose selected" at bounding box center [549, 568] width 106 height 29
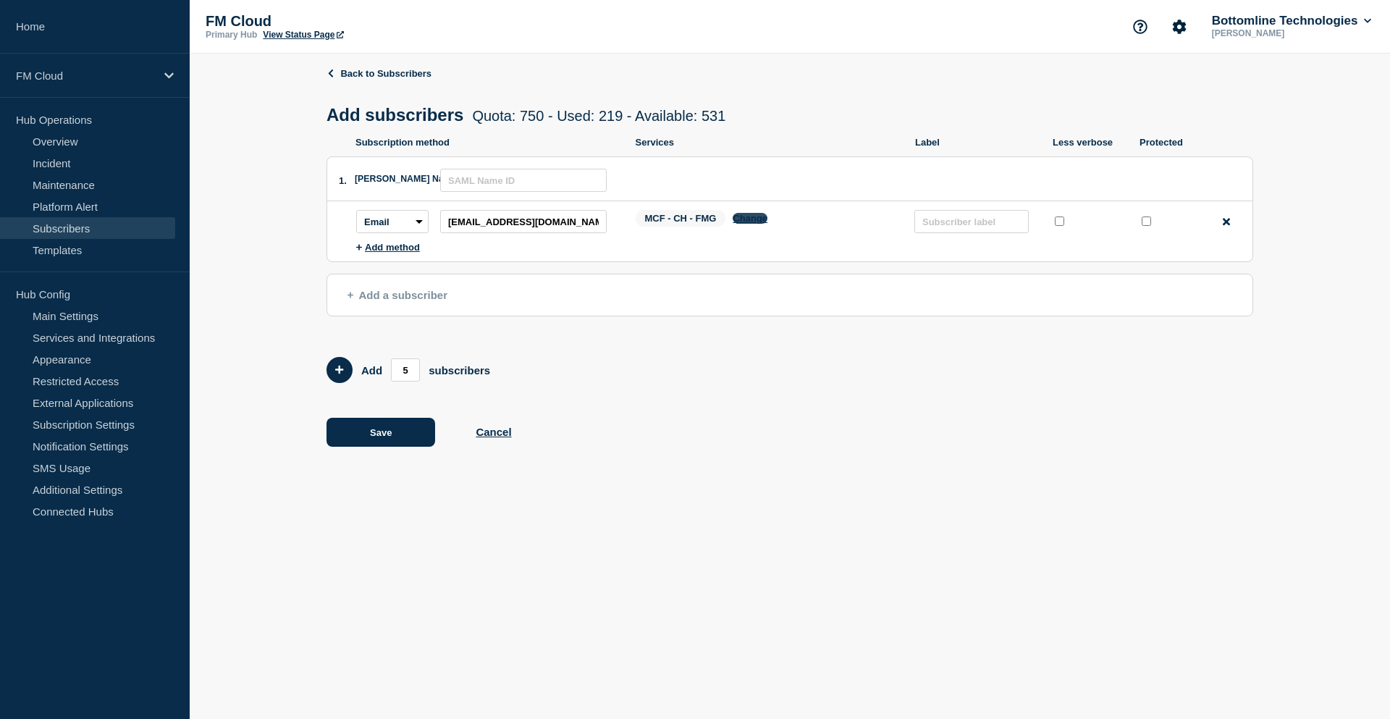
click at [753, 222] on button "Change" at bounding box center [750, 218] width 35 height 11
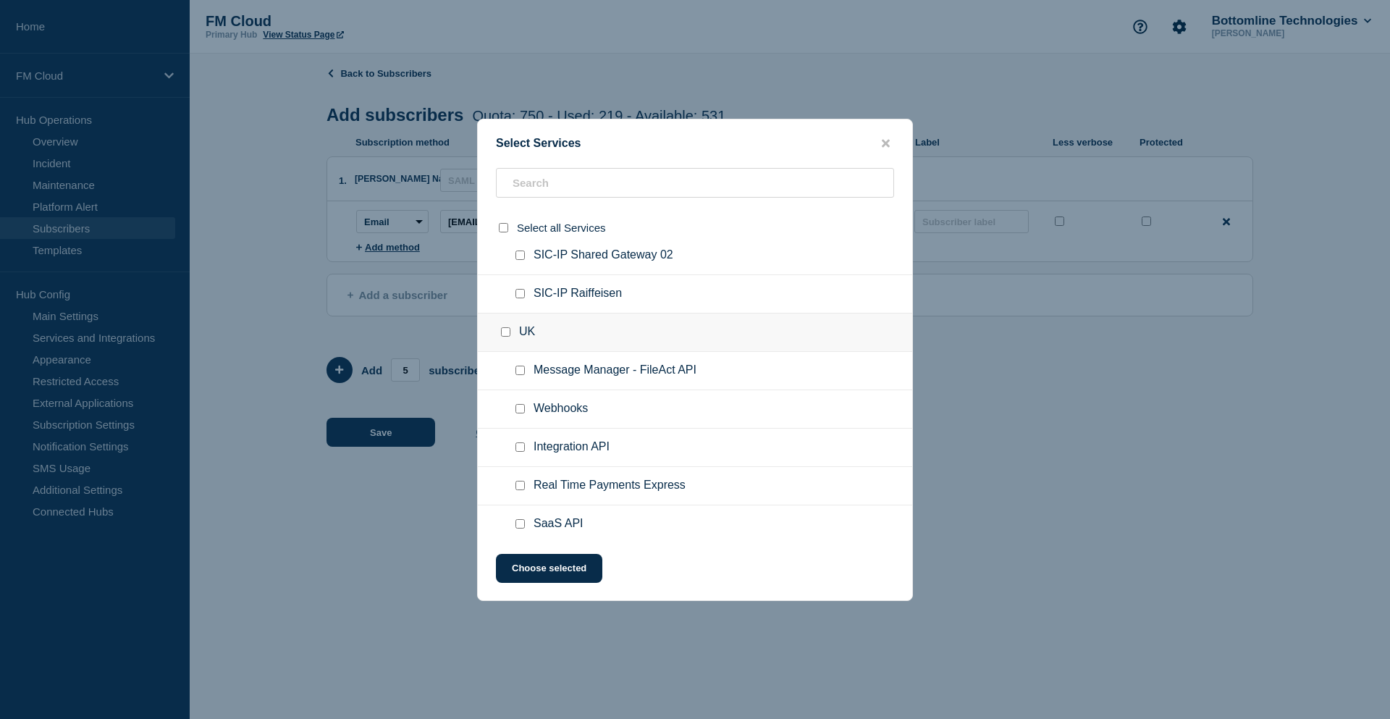
scroll to position [869, 0]
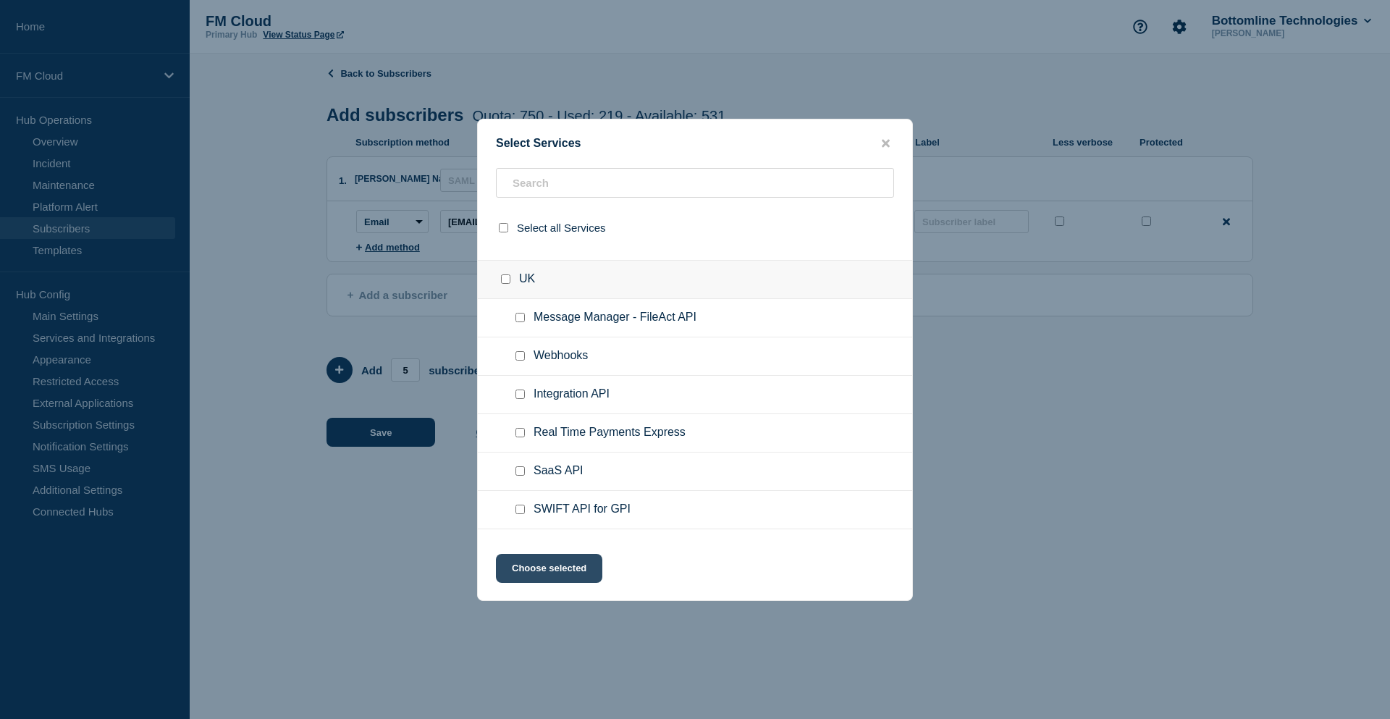
click at [550, 568] on button "Choose selected" at bounding box center [549, 568] width 106 height 29
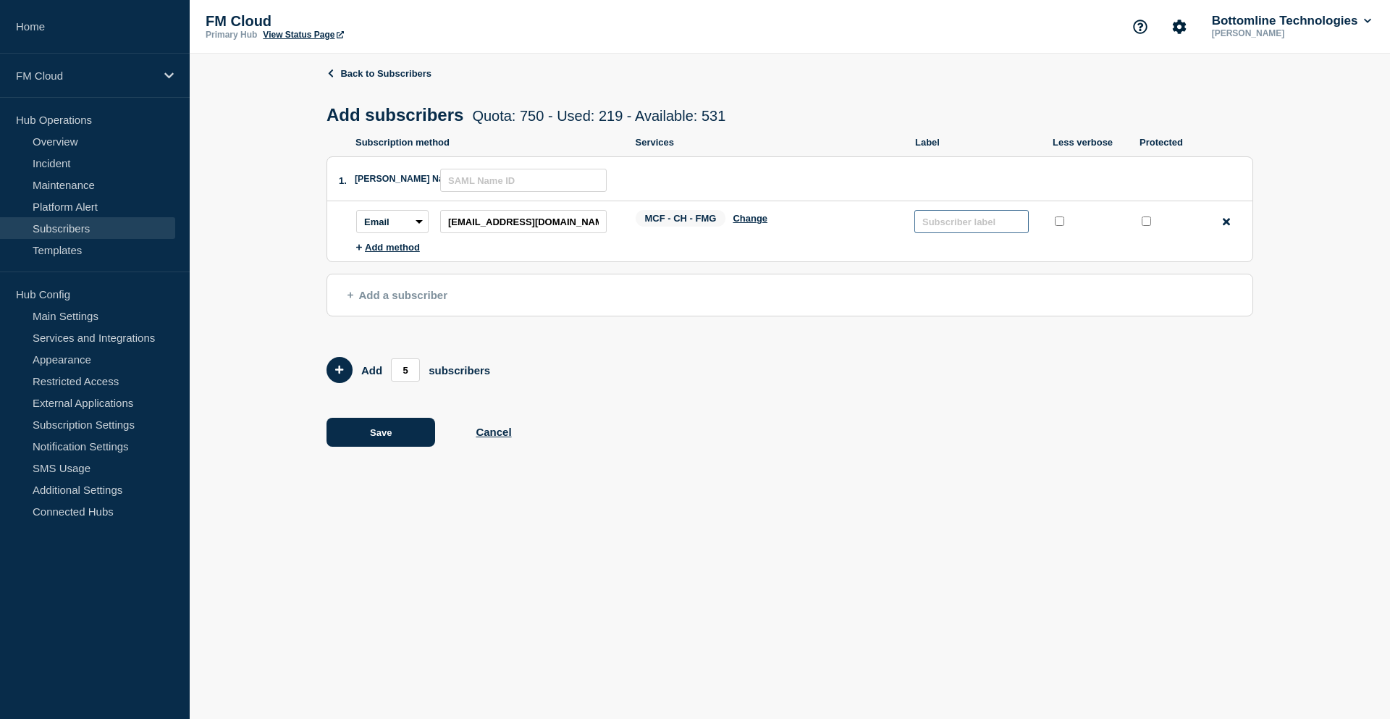
click at [951, 226] on input "text" at bounding box center [972, 221] width 114 height 23
paste input "BAZZCH21"
paste input "eubach22"
click at [978, 227] on input "BAZZCH21, eubach22" at bounding box center [972, 221] width 114 height 23
type input "BAZZCH21, EUBACH22"
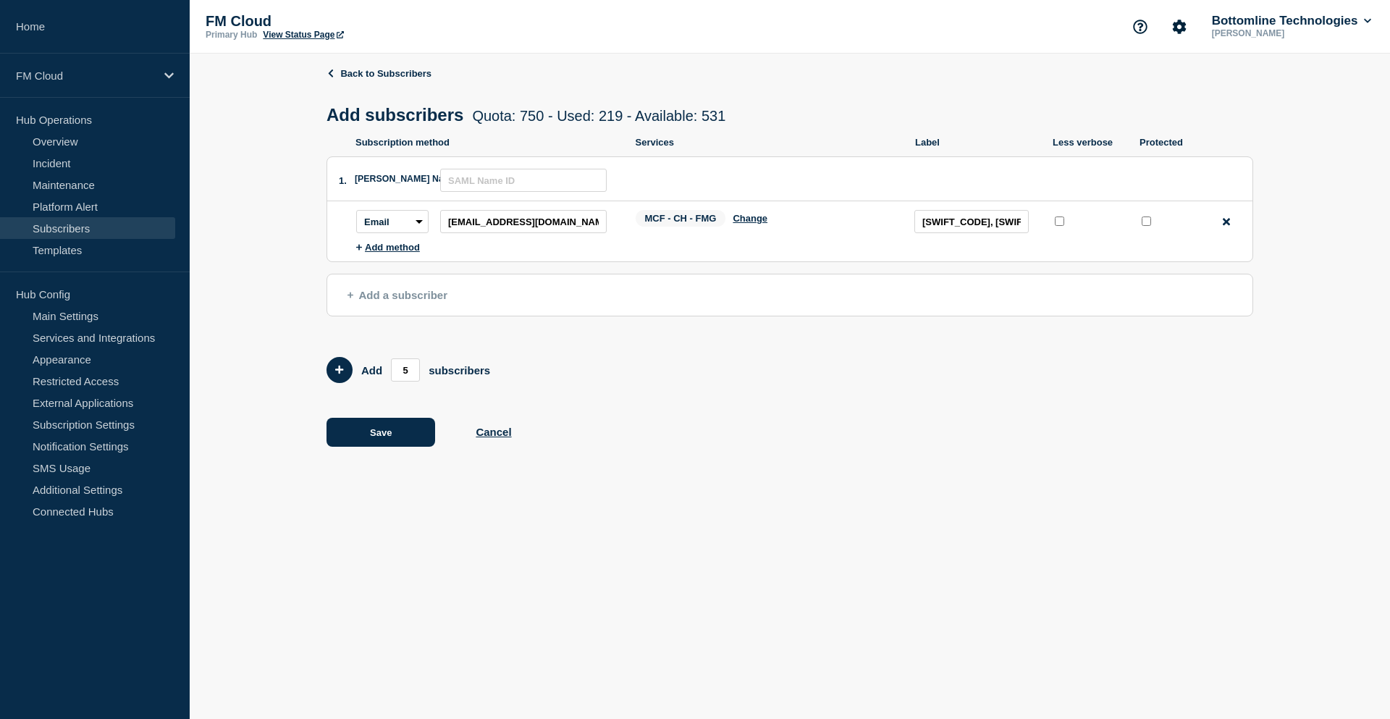
click at [1140, 224] on div at bounding box center [1146, 223] width 14 height 19
click at [1146, 224] on input "protected checkbox" at bounding box center [1146, 221] width 9 height 9
checkbox input "true"
click at [392, 438] on button "Save" at bounding box center [381, 432] width 109 height 29
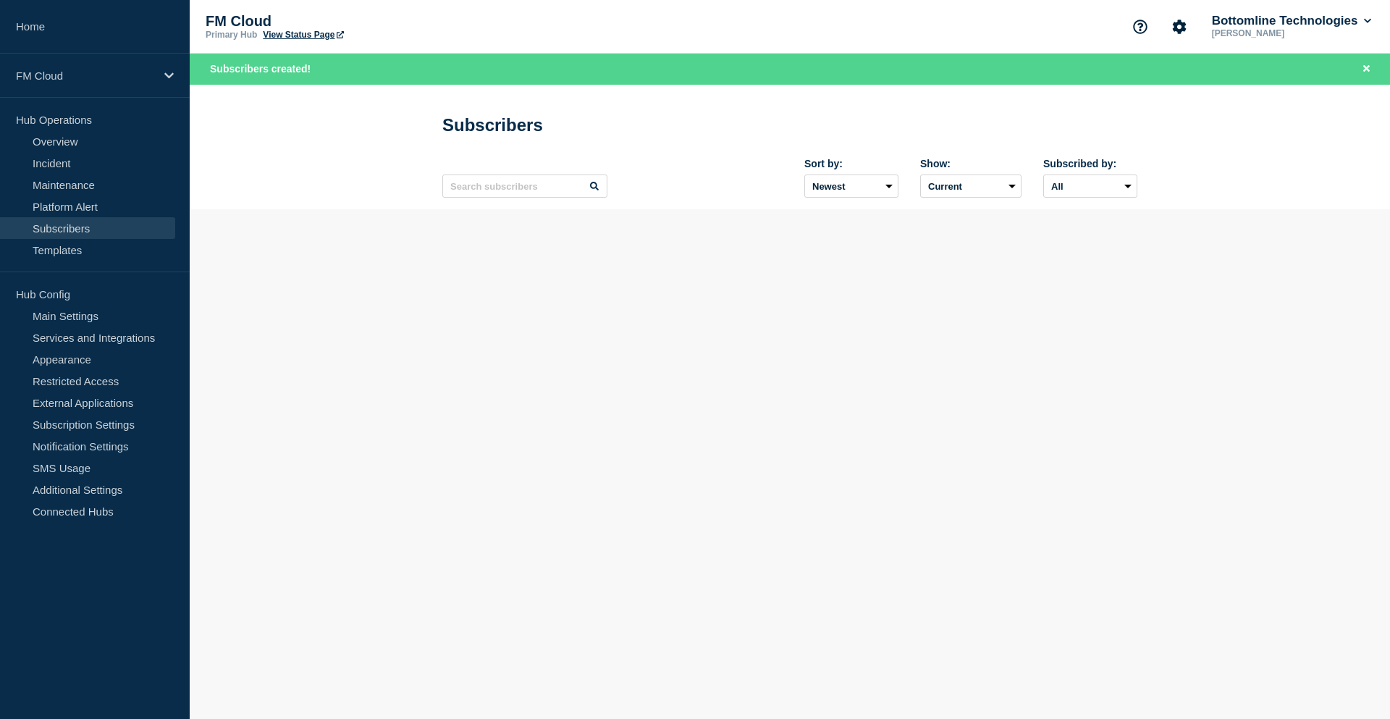
click at [85, 230] on link "Subscribers" at bounding box center [87, 228] width 175 height 22
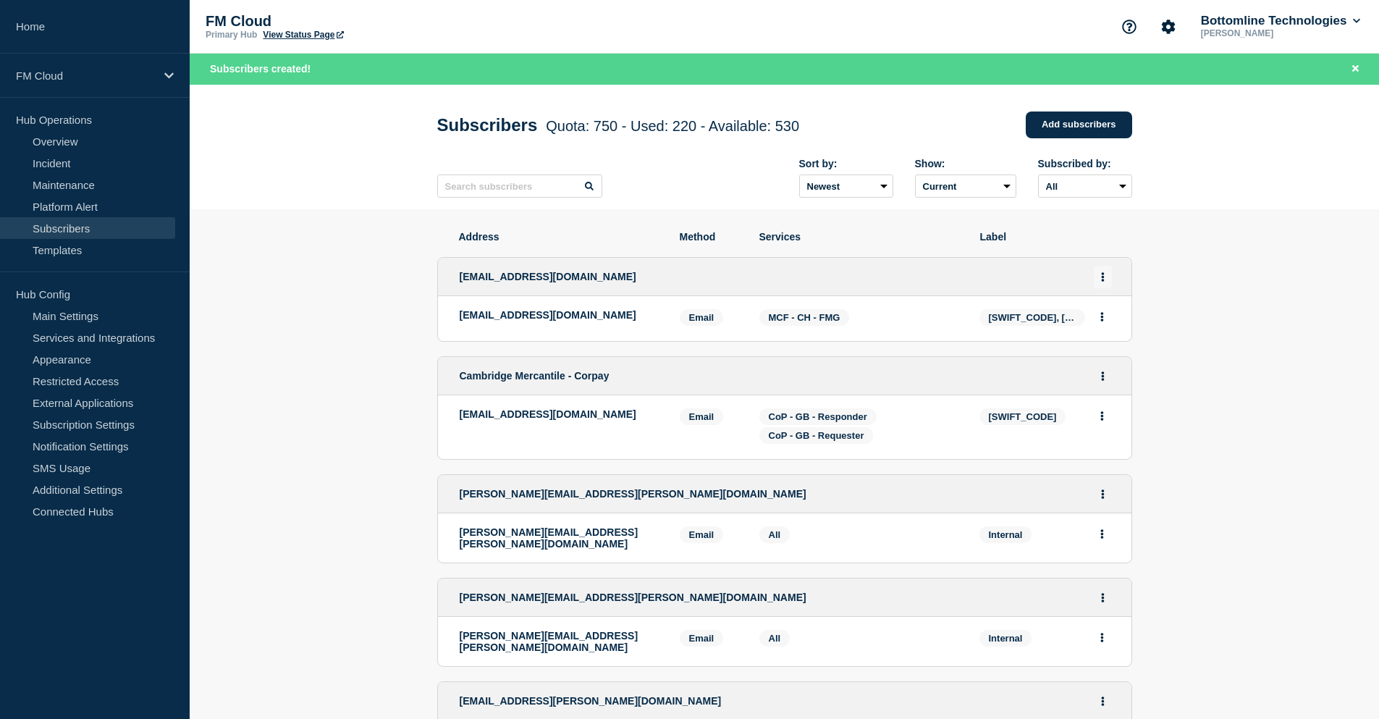
click at [1104, 282] on icon "Actions" at bounding box center [1102, 276] width 3 height 9
click at [1098, 320] on link "Edit" at bounding box center [1098, 318] width 16 height 11
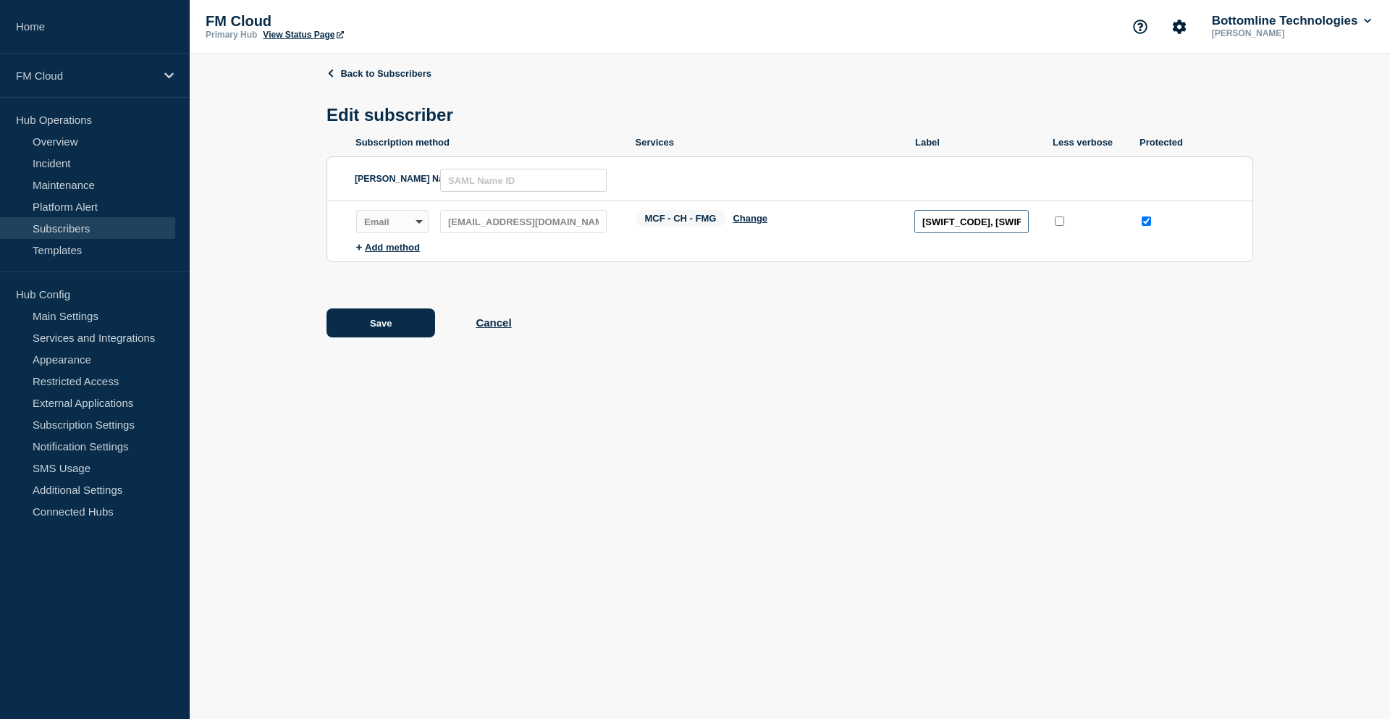
scroll to position [0, 7]
drag, startPoint x: 978, startPoint y: 224, endPoint x: 1035, endPoint y: 224, distance: 57.2
click at [1035, 224] on div "Label: BAZZCH21, EUBACH22" at bounding box center [976, 221] width 123 height 23
click at [365, 324] on button "Save" at bounding box center [381, 322] width 109 height 29
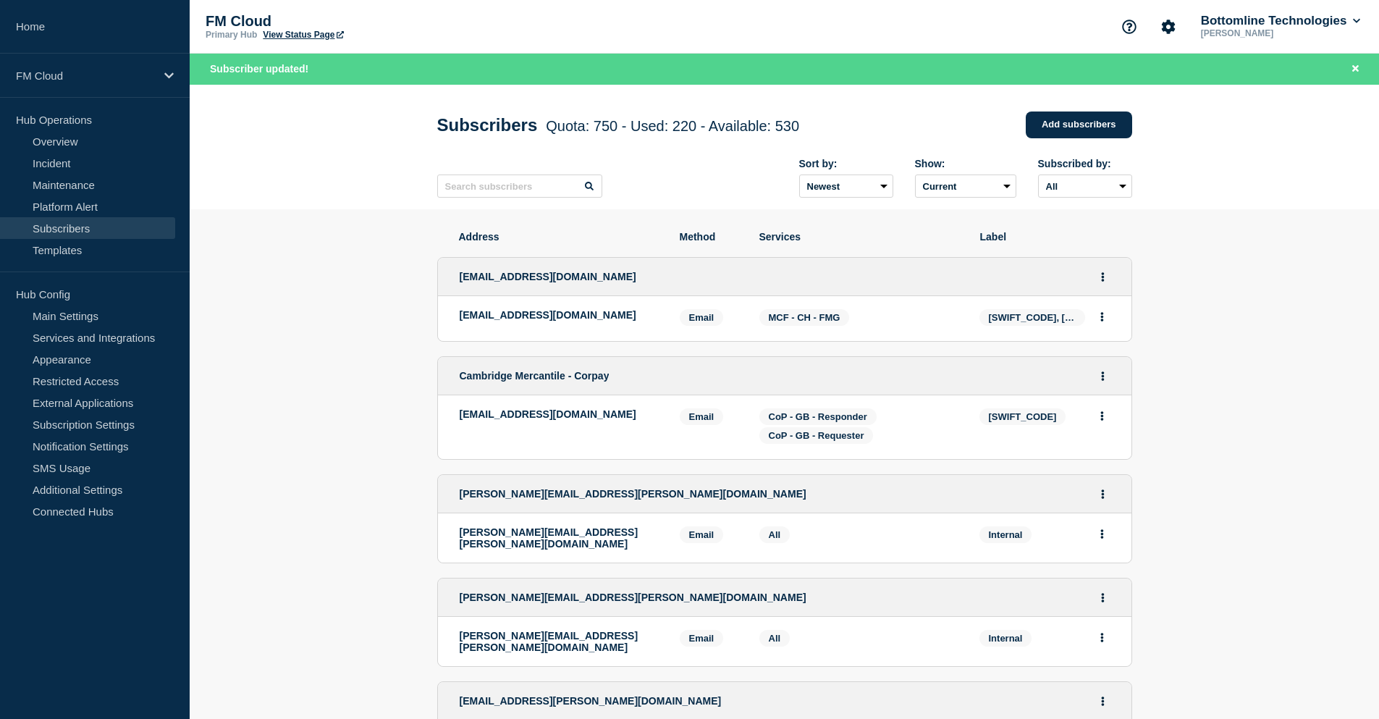
click at [549, 317] on p "bottomline@zarattinibank.ch" at bounding box center [559, 315] width 198 height 12
copy p "zarattinibank"
click at [500, 203] on div "Sort by: Newest Oldest Show: Current Deleted Recently deleted Subscribed by: Al…" at bounding box center [784, 178] width 695 height 63
click at [503, 189] on input "text" at bounding box center [519, 186] width 165 height 23
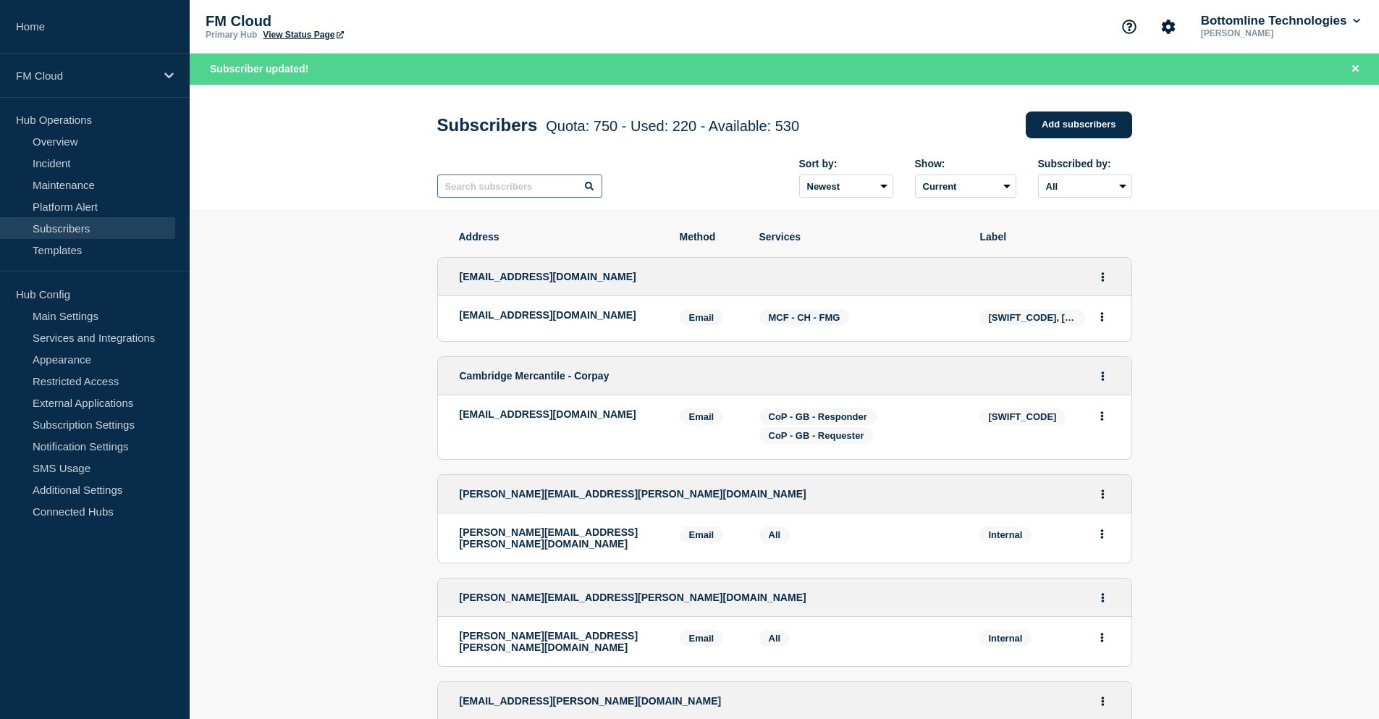
paste input "zarattinibank"
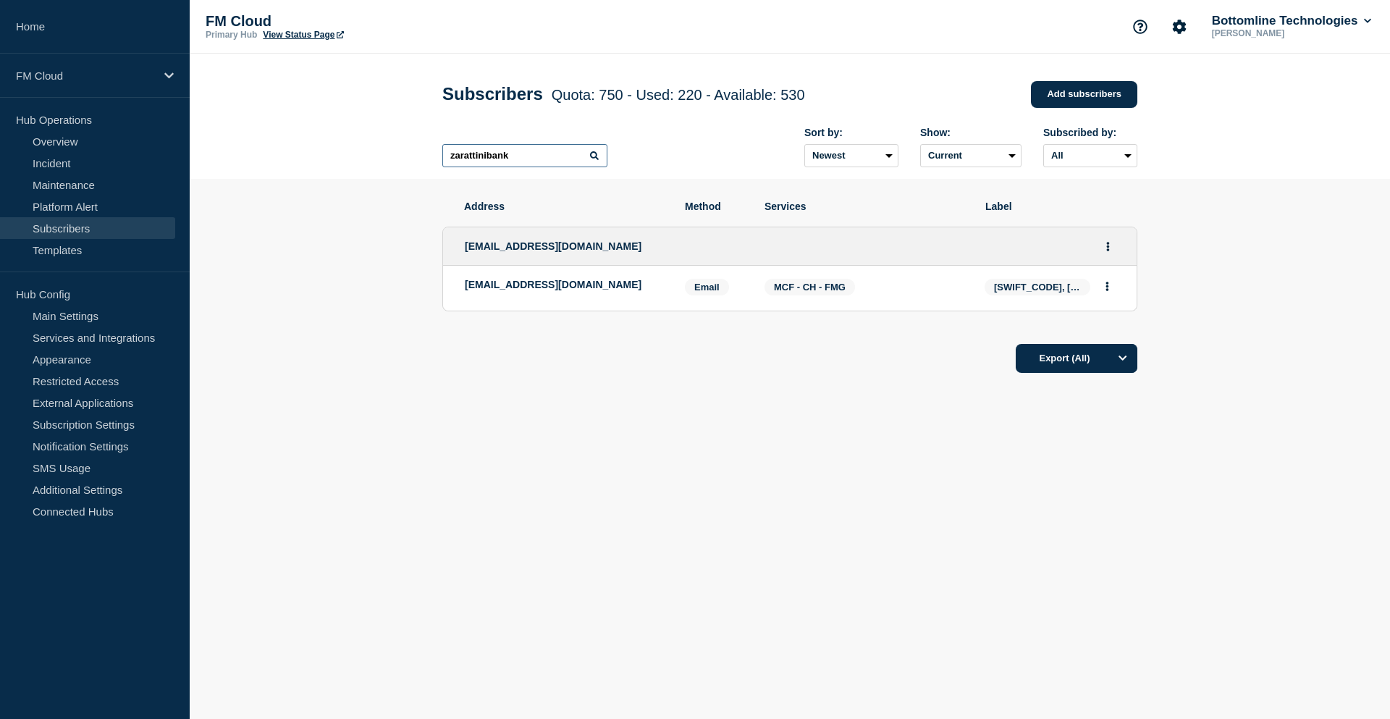
type input "zarattinibank"
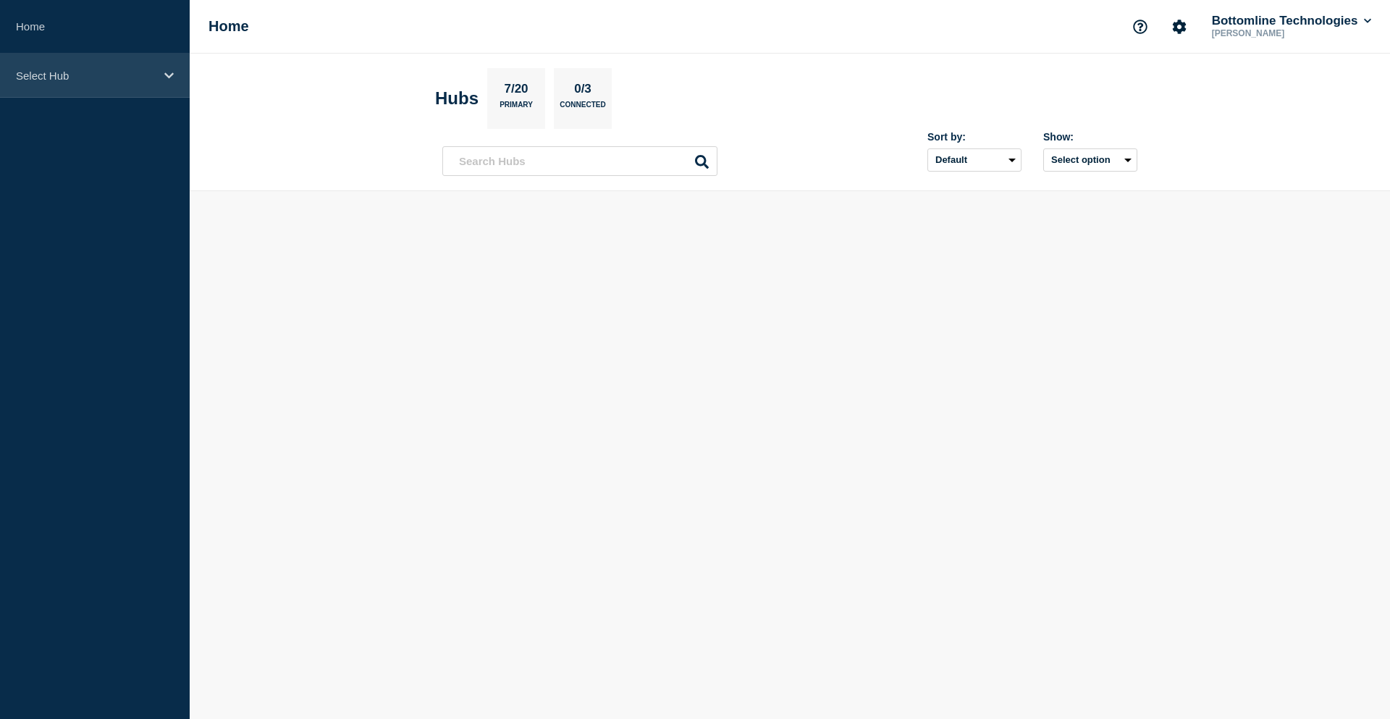
click at [73, 70] on p "Select Hub" at bounding box center [85, 76] width 139 height 12
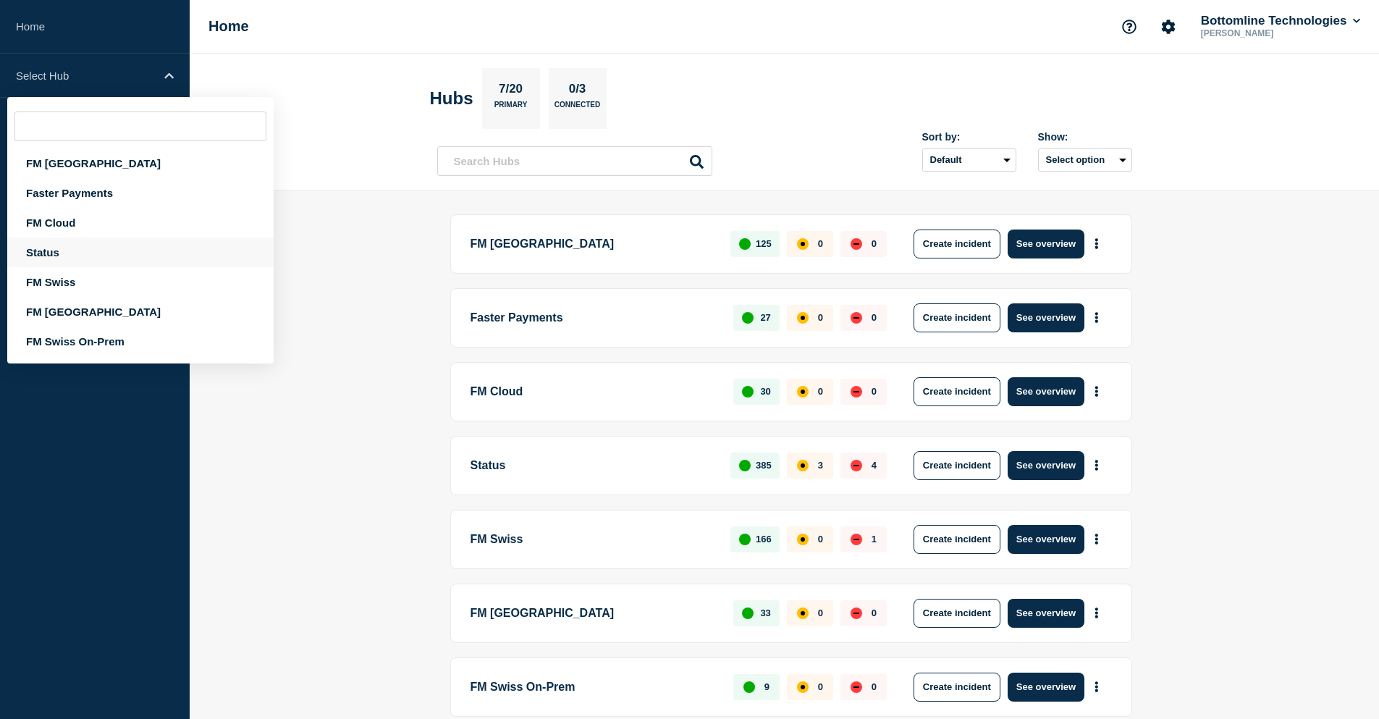
click at [80, 251] on div "Status" at bounding box center [140, 253] width 266 height 30
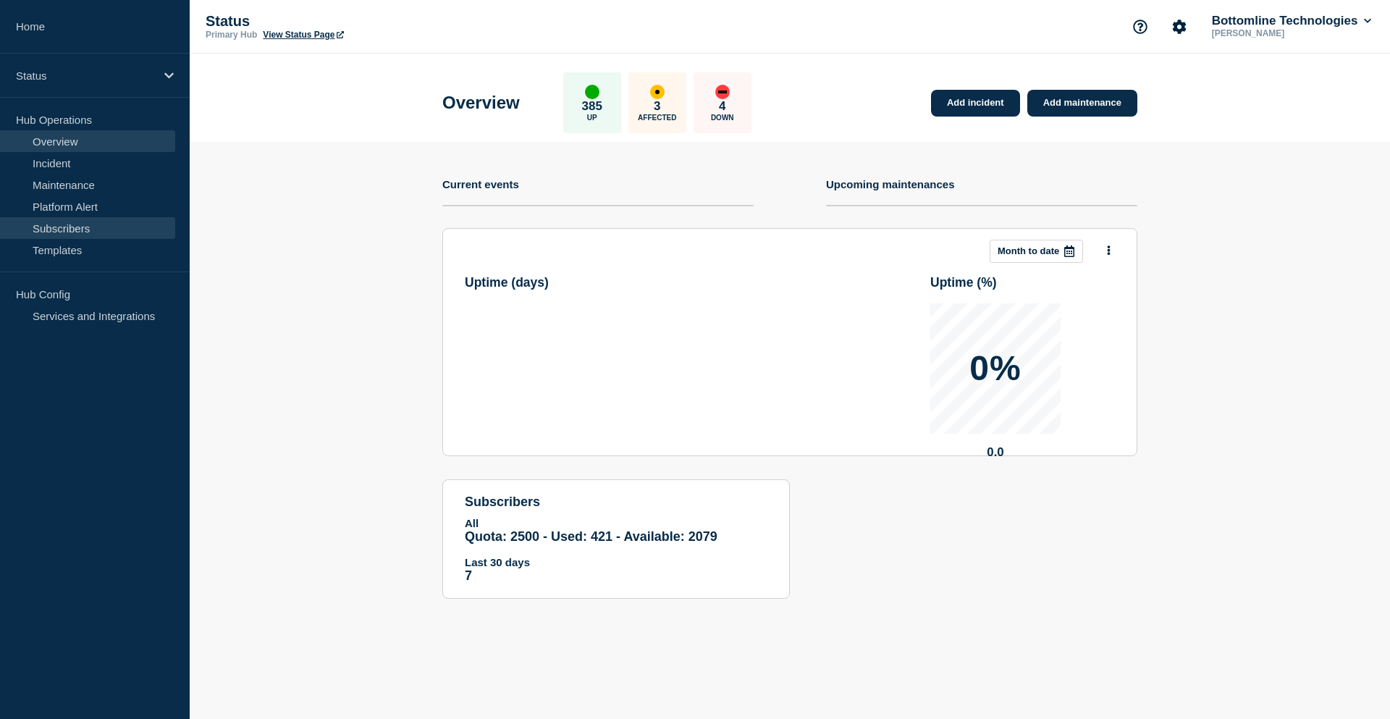
click at [77, 223] on link "Subscribers" at bounding box center [87, 228] width 175 height 22
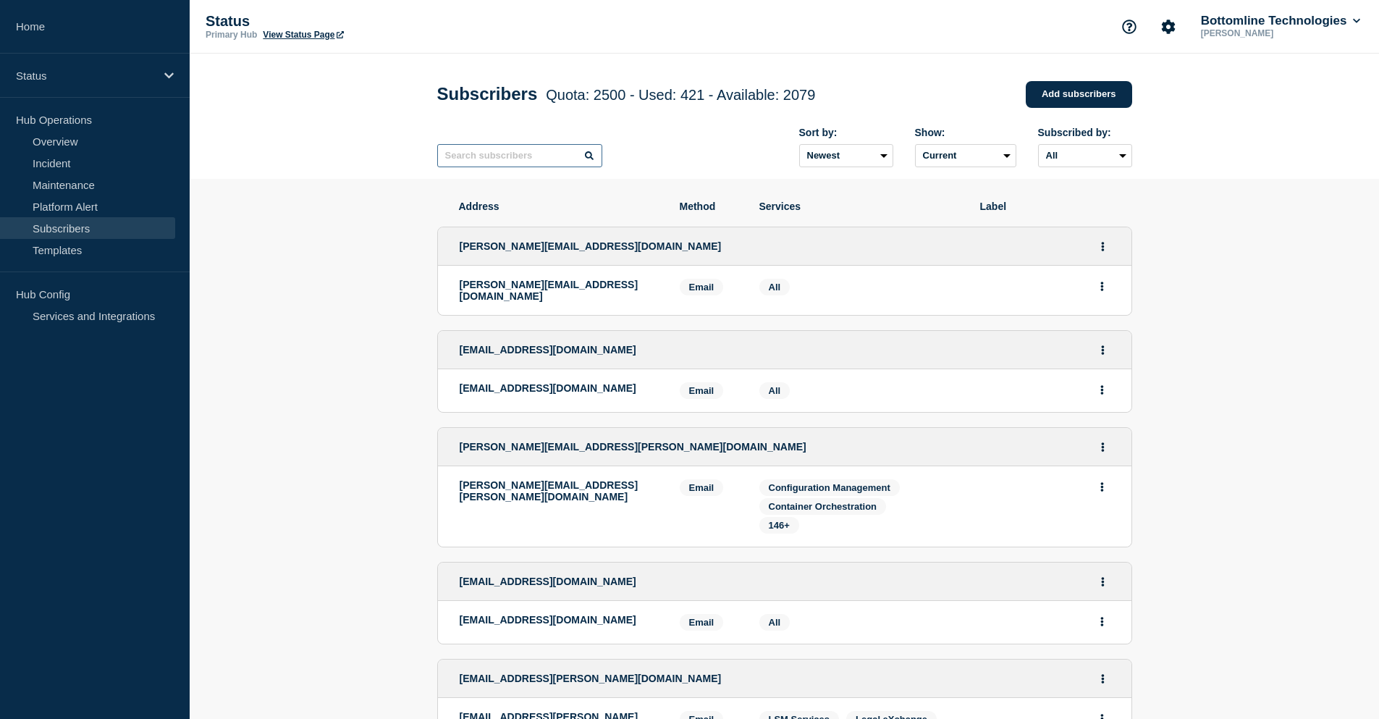
click at [484, 156] on input "text" at bounding box center [519, 155] width 165 height 23
paste input "[EMAIL_ADDRESS][DOMAIN_NAME]"
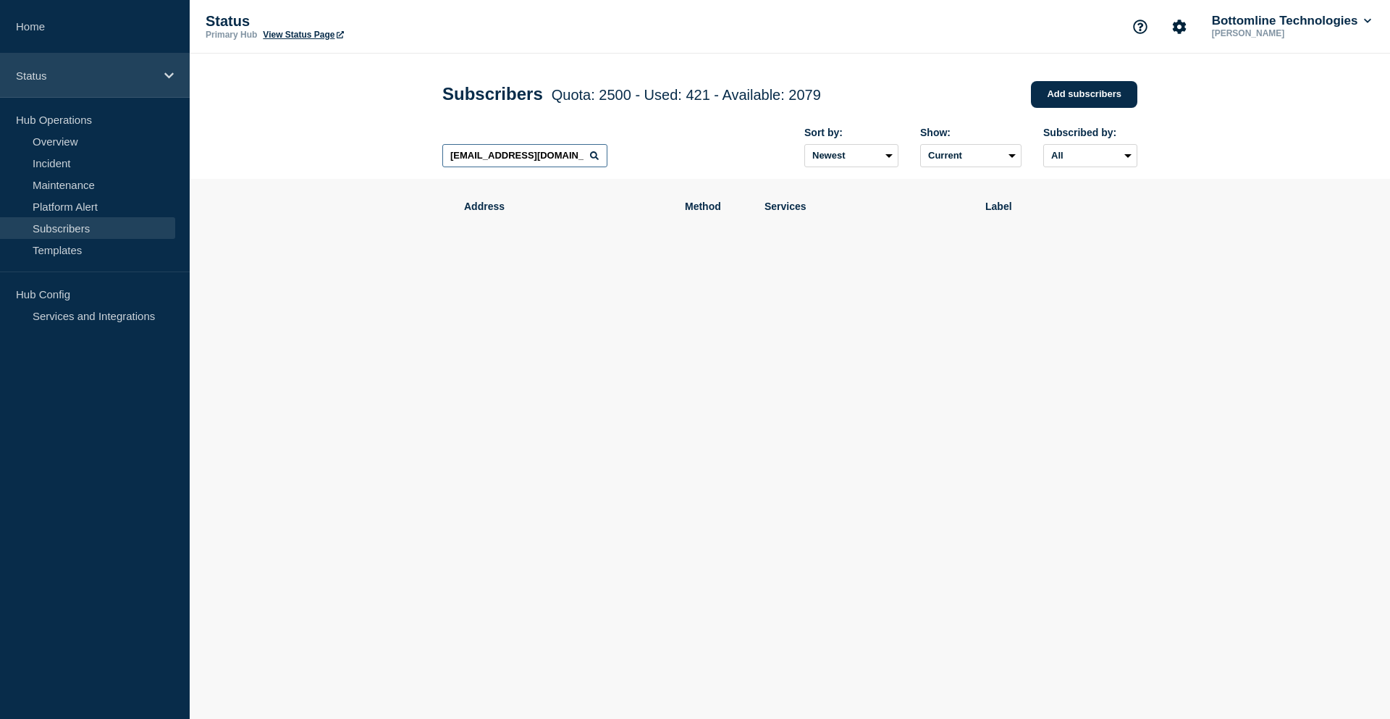
type input "[EMAIL_ADDRESS][DOMAIN_NAME]"
click at [117, 79] on p "Status" at bounding box center [85, 76] width 139 height 12
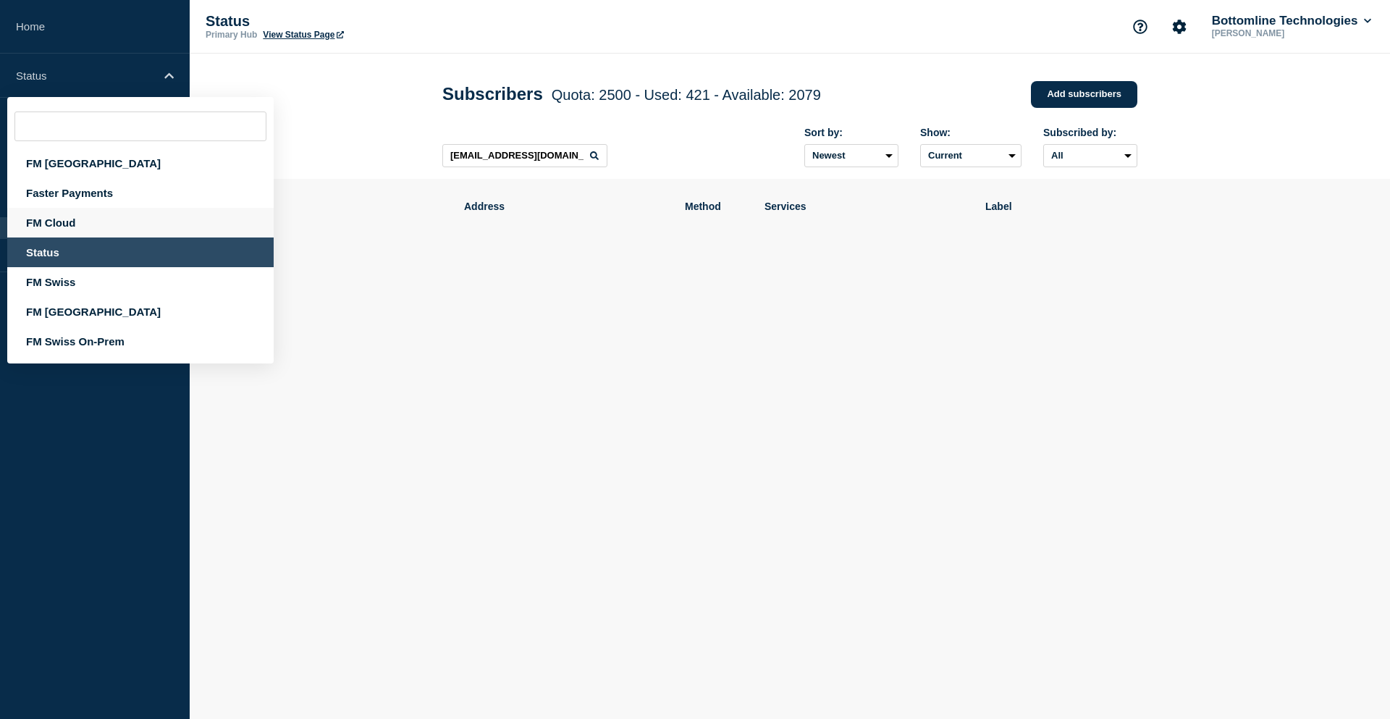
click at [69, 219] on div "FM Cloud" at bounding box center [140, 223] width 266 height 30
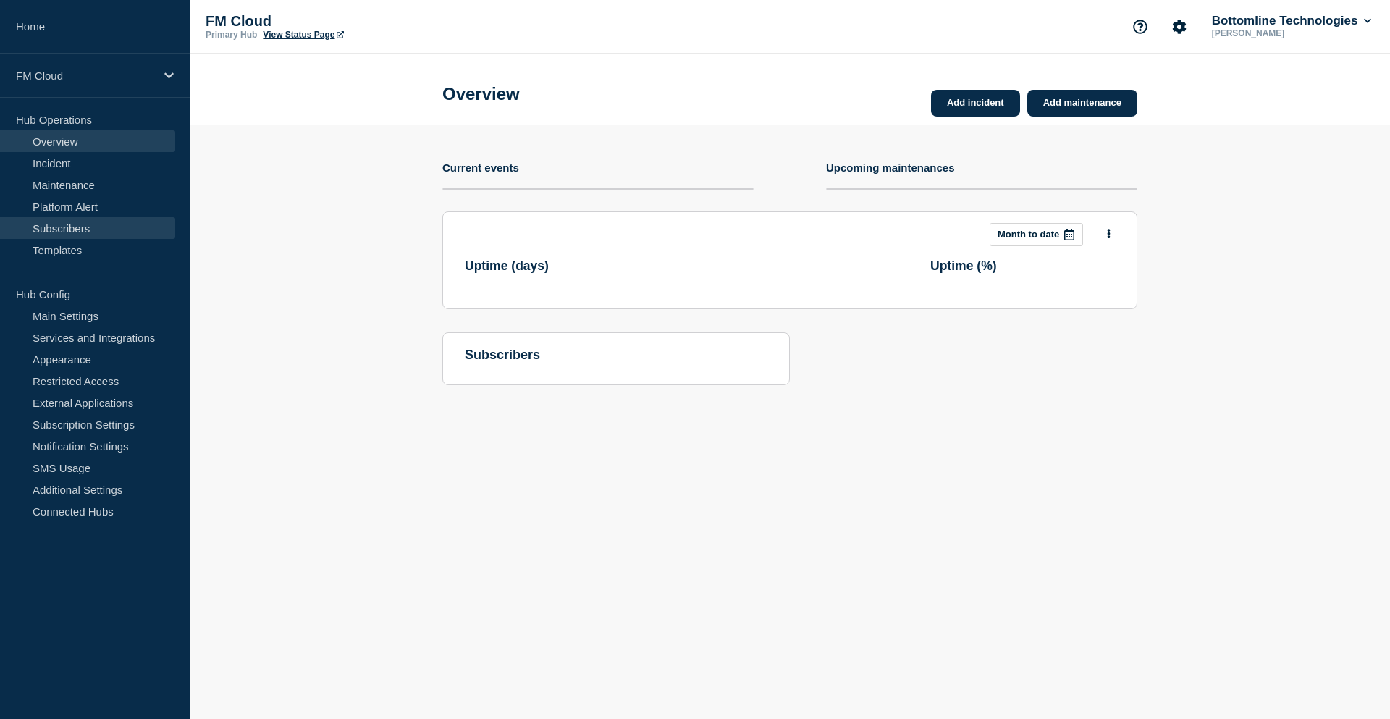
click at [81, 226] on link "Subscribers" at bounding box center [87, 228] width 175 height 22
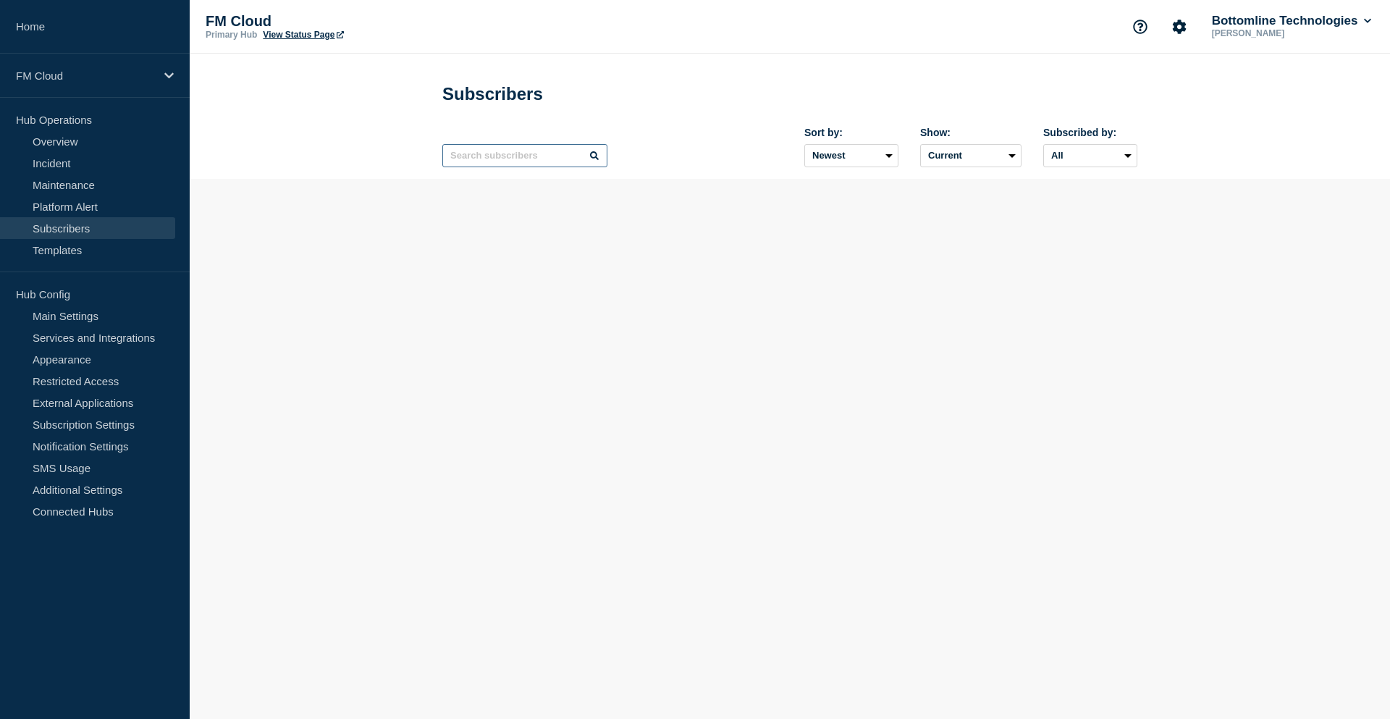
click at [503, 154] on input "text" at bounding box center [524, 155] width 165 height 23
paste input "[EMAIL_ADDRESS][DOMAIN_NAME]"
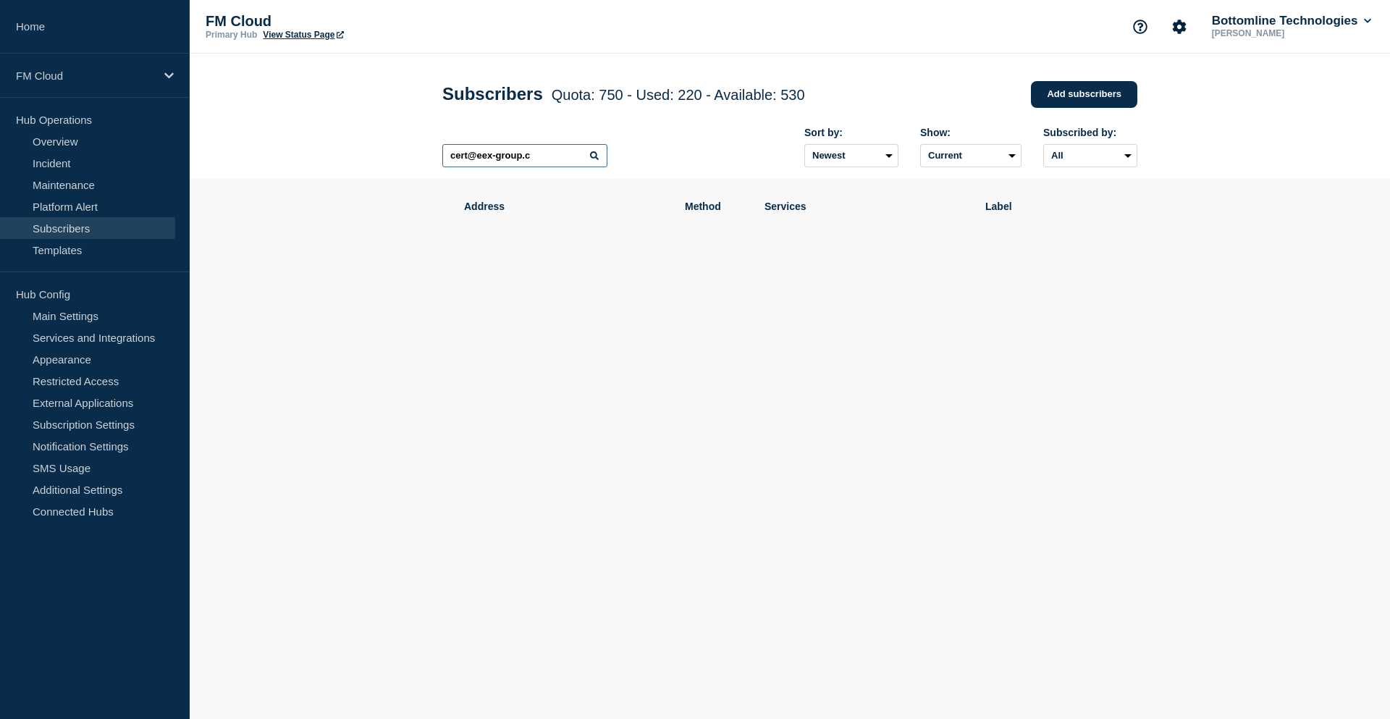
drag, startPoint x: 554, startPoint y: 161, endPoint x: 414, endPoint y: 159, distance: 139.8
click at [414, 159] on header "Subscribers Quota: 750 - Used: 220 - Available: 530 Quota Used Available 750 22…" at bounding box center [790, 116] width 1201 height 125
type input "eex"
click at [308, 207] on section "Address Method Services Label" at bounding box center [790, 274] width 1201 height 190
click at [72, 66] on div "FM Cloud" at bounding box center [95, 76] width 190 height 44
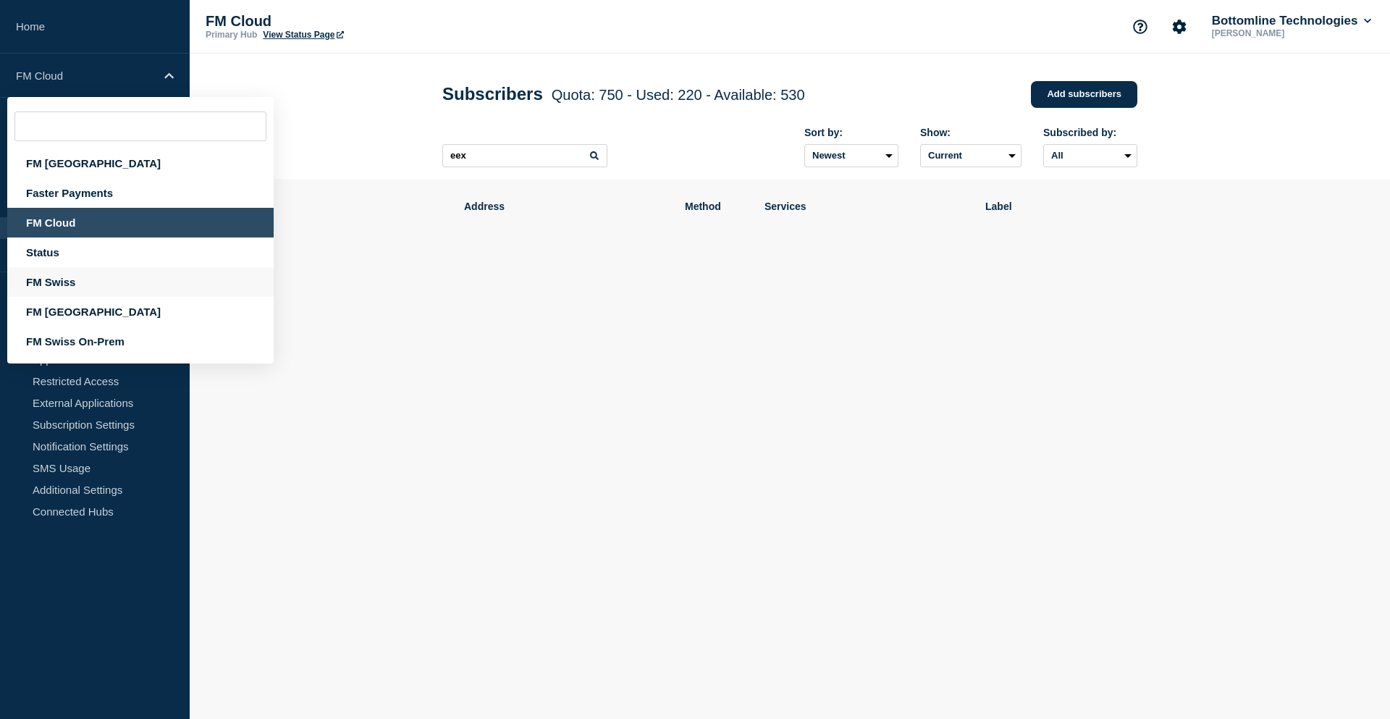
click at [70, 282] on div "FM Swiss" at bounding box center [140, 282] width 266 height 30
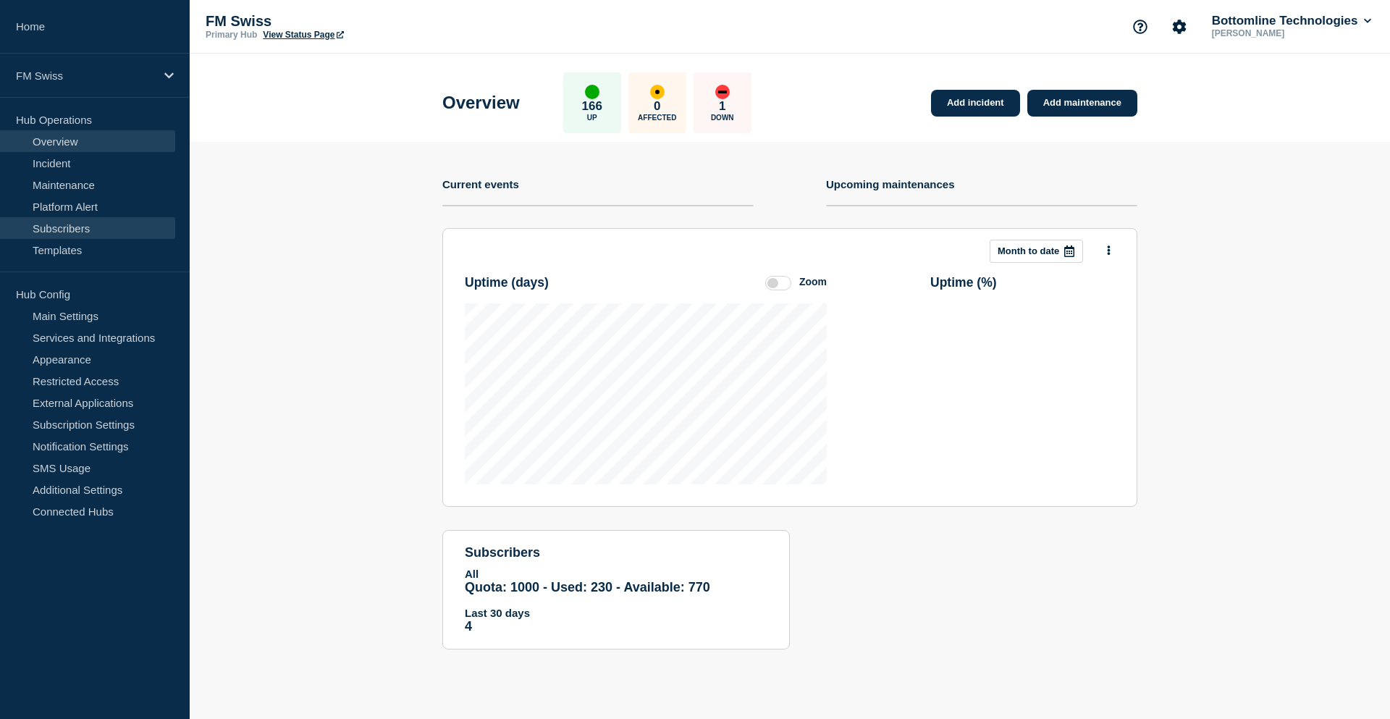
click at [76, 230] on link "Subscribers" at bounding box center [87, 228] width 175 height 22
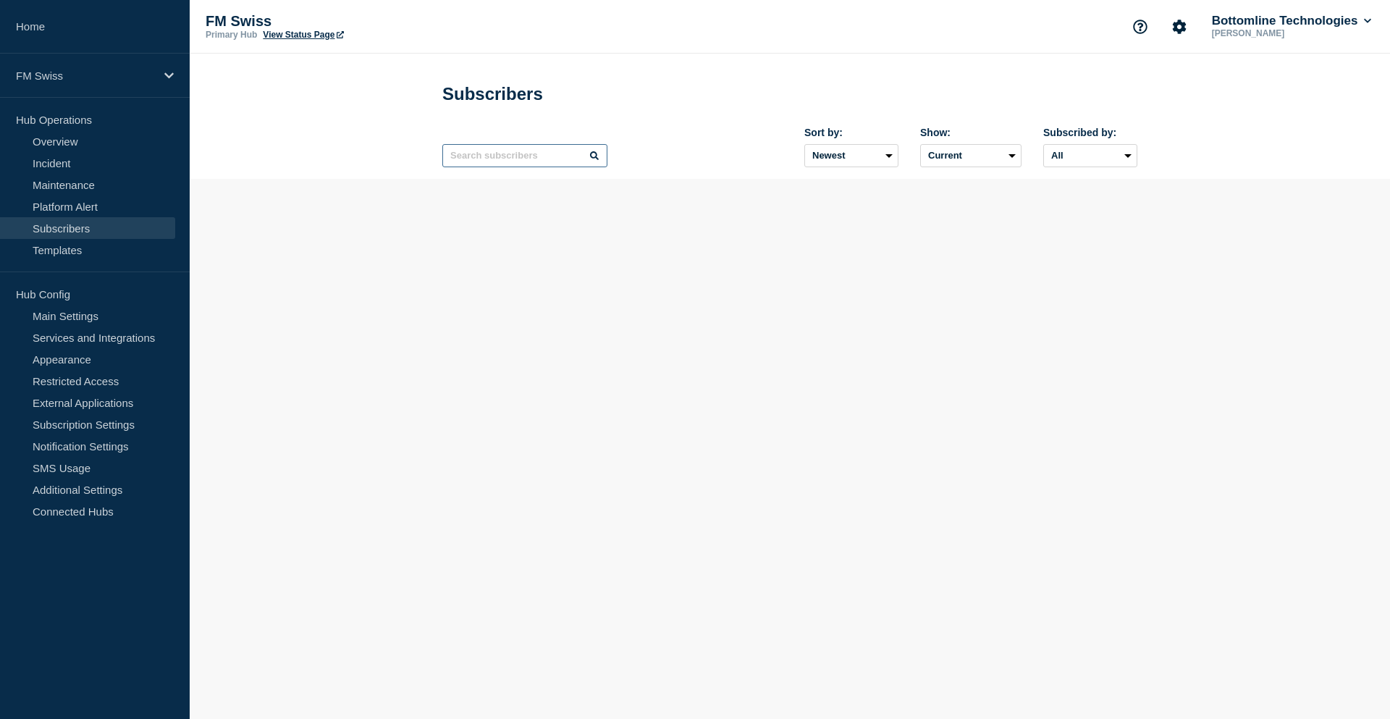
click at [503, 157] on input "text" at bounding box center [524, 155] width 165 height 23
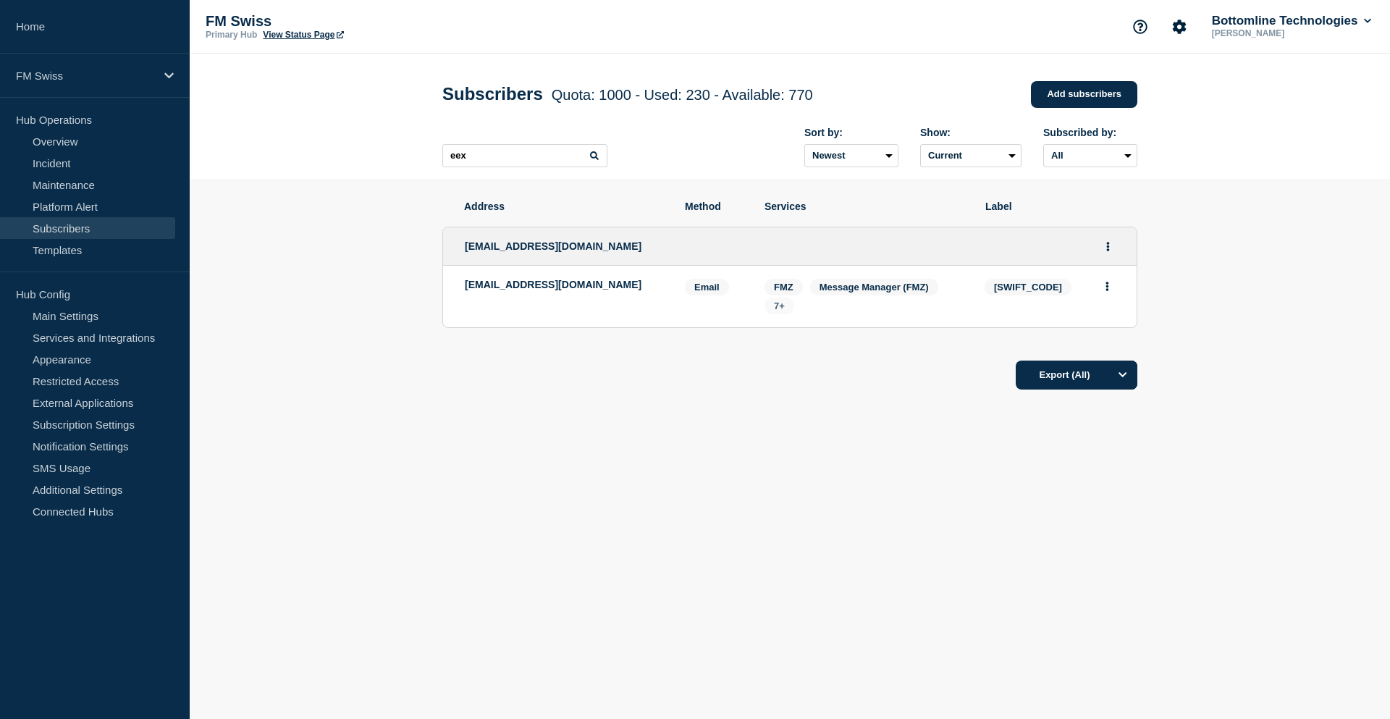
click at [782, 311] on span "7+" at bounding box center [779, 306] width 11 height 11
click at [862, 521] on main "Subscribers Quota: 1000 - Used: 230 - Available: 770 Quota Used Available 1000 …" at bounding box center [790, 288] width 1201 height 468
drag, startPoint x: 632, startPoint y: 245, endPoint x: 464, endPoint y: 245, distance: 168.0
click at [464, 245] on div "[EMAIL_ADDRESS][DOMAIN_NAME]" at bounding box center [790, 246] width 694 height 38
copy span "[EMAIL_ADDRESS][DOMAIN_NAME]"
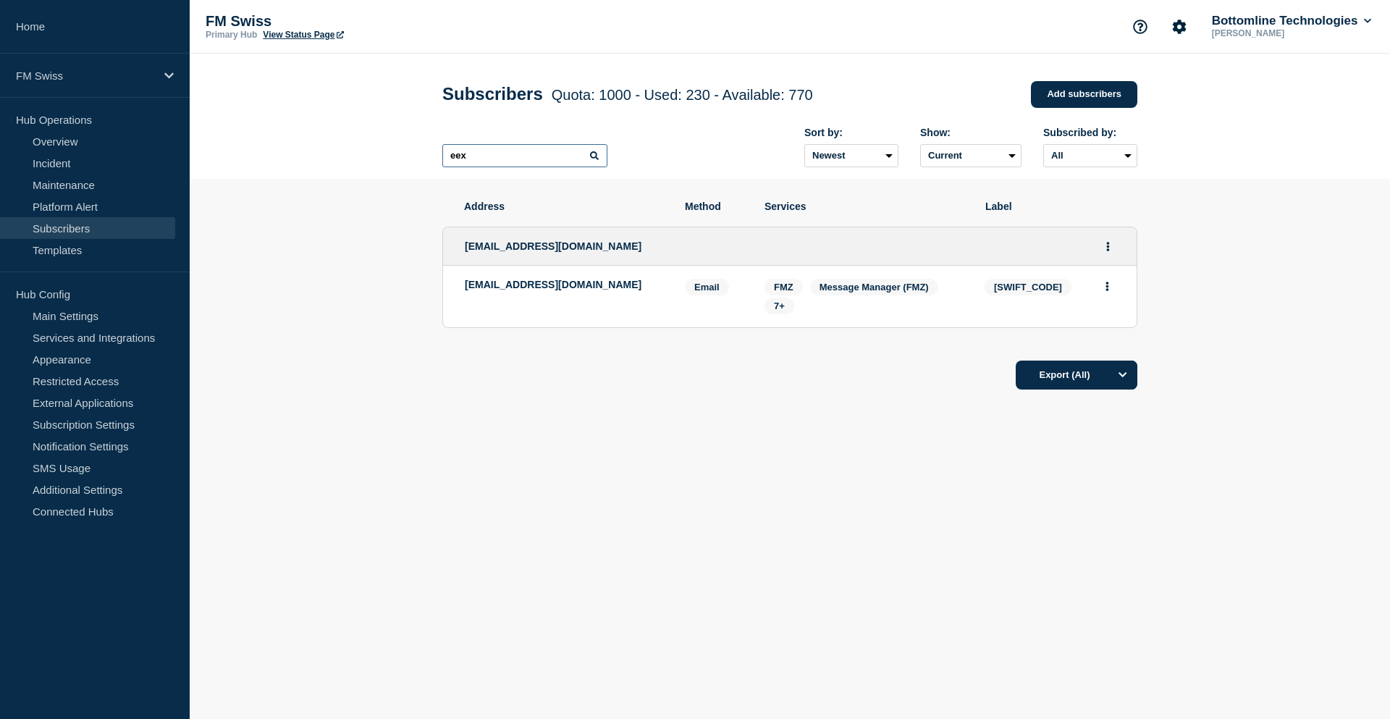
drag, startPoint x: 487, startPoint y: 153, endPoint x: 400, endPoint y: 162, distance: 86.7
click at [400, 162] on header "Subscribers Quota: 1000 - Used: 230 - Available: 770 Quota Used Available 1000 …" at bounding box center [790, 116] width 1201 height 125
paste input "[EMAIL_ADDRESS][DOMAIN_NAME]"
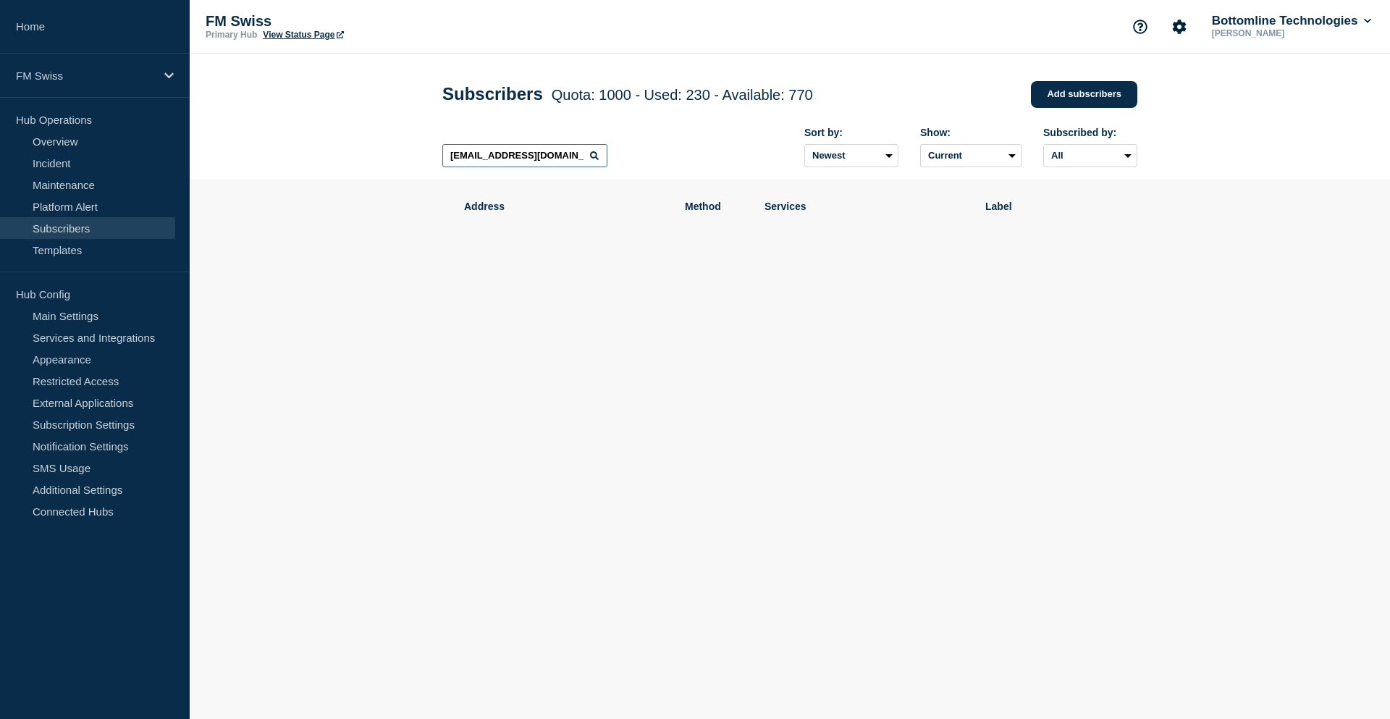
drag, startPoint x: 559, startPoint y: 158, endPoint x: 419, endPoint y: 159, distance: 140.5
click at [419, 159] on header "Subscribers Quota: 1000 - Used: 230 - Available: 770 Quota Used Available 1000 …" at bounding box center [790, 116] width 1201 height 125
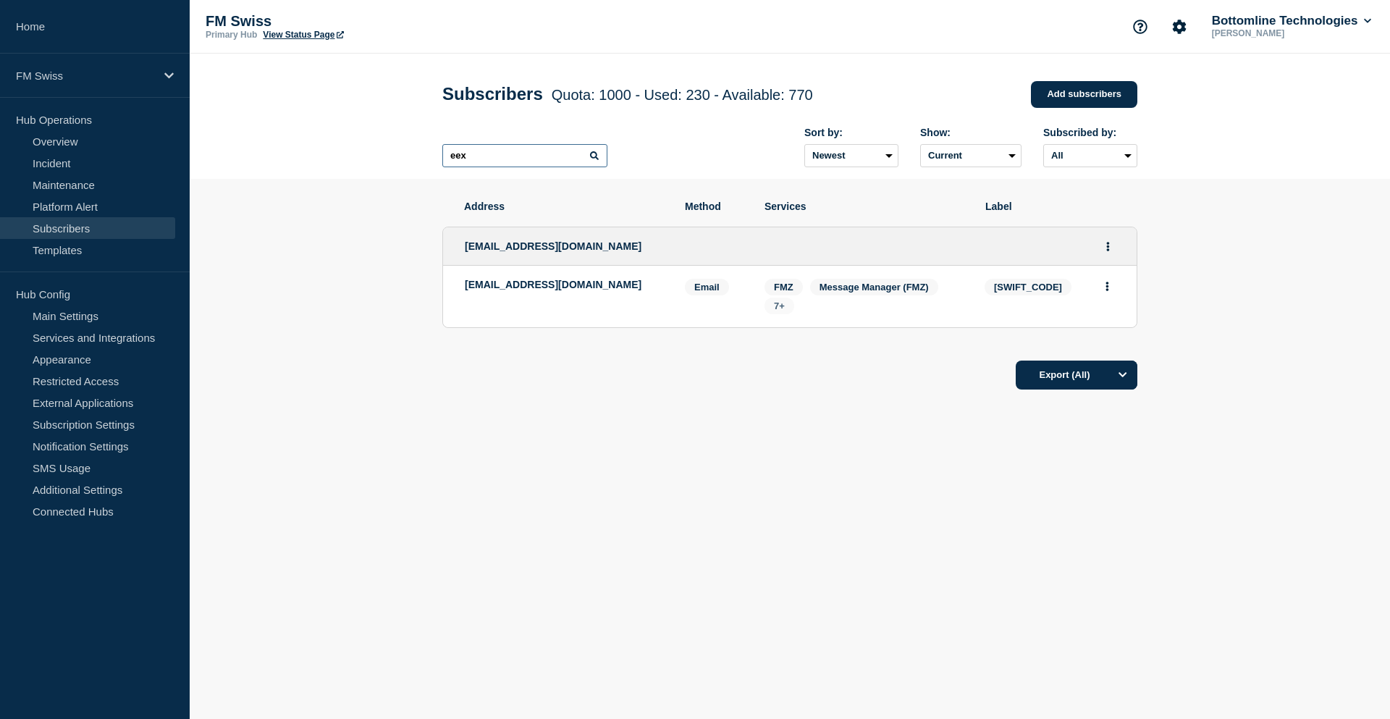
type input "eex"
click at [773, 308] on span "7+" at bounding box center [780, 306] width 30 height 17
click at [421, 437] on section "Address Method Services Label [EMAIL_ADDRESS][DOMAIN_NAME] [EMAIL_ADDRESS][DOMA…" at bounding box center [790, 339] width 1201 height 321
click at [1033, 289] on span "[SWIFT_CODE]" at bounding box center [1028, 287] width 87 height 17
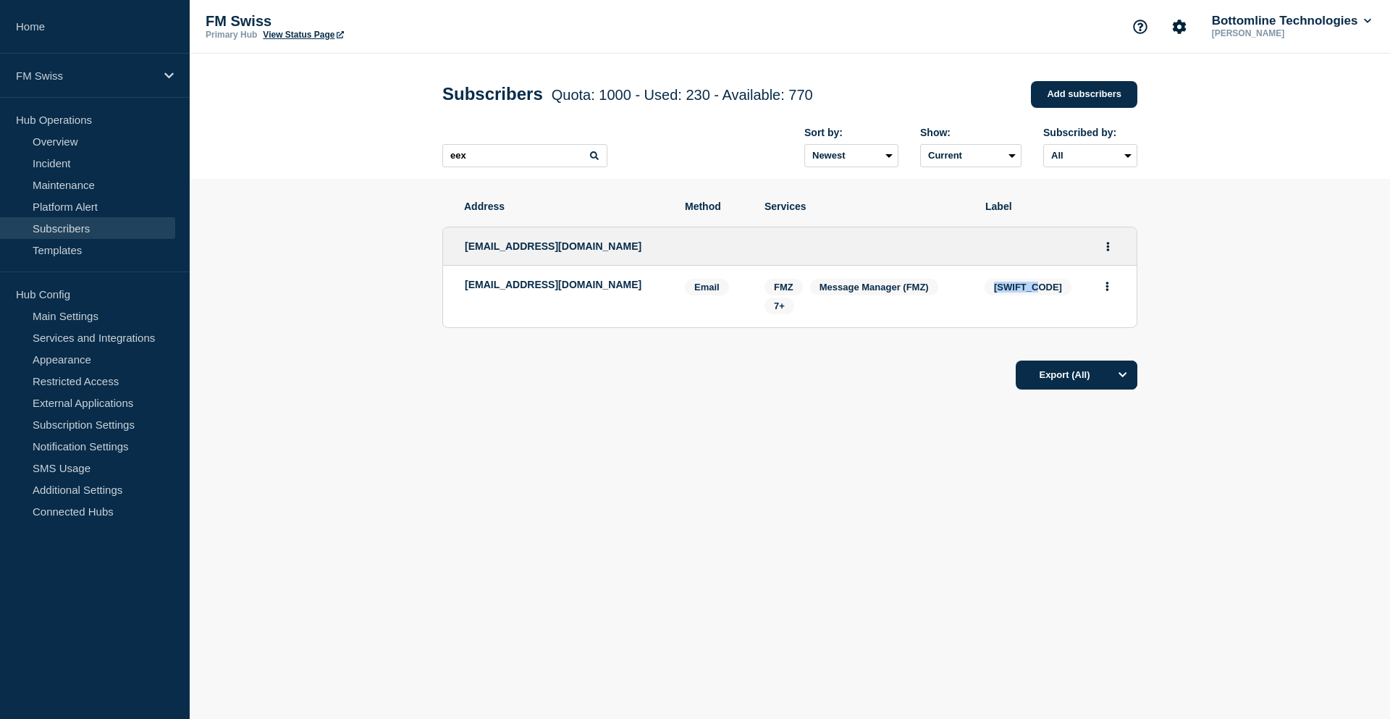
copy span "[SWIFT_CODE]"
